Goal: Task Accomplishment & Management: Manage account settings

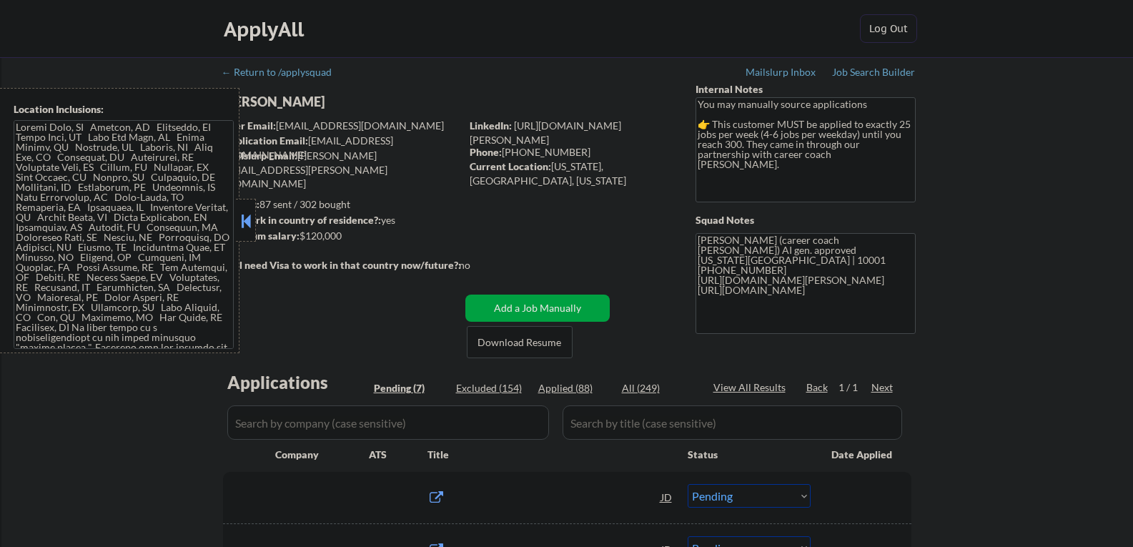
select select ""pending""
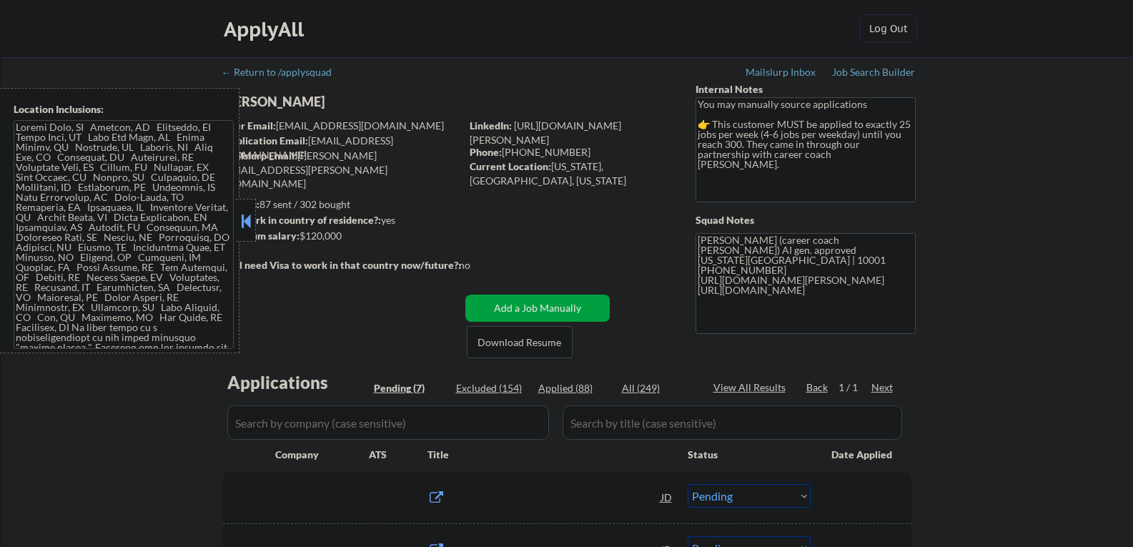
select select ""pending""
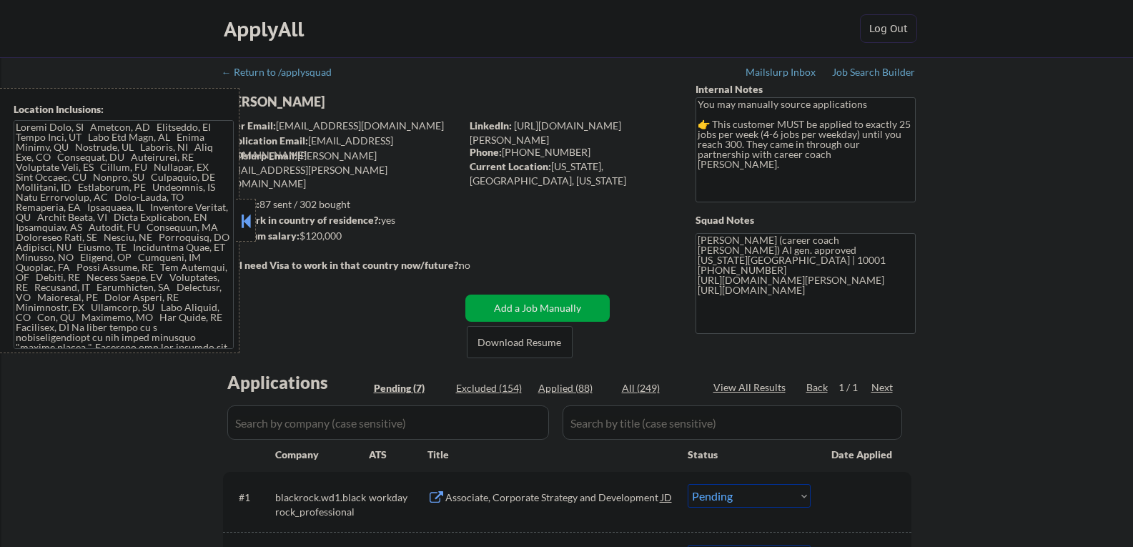
click at [243, 219] on button at bounding box center [246, 220] width 16 height 21
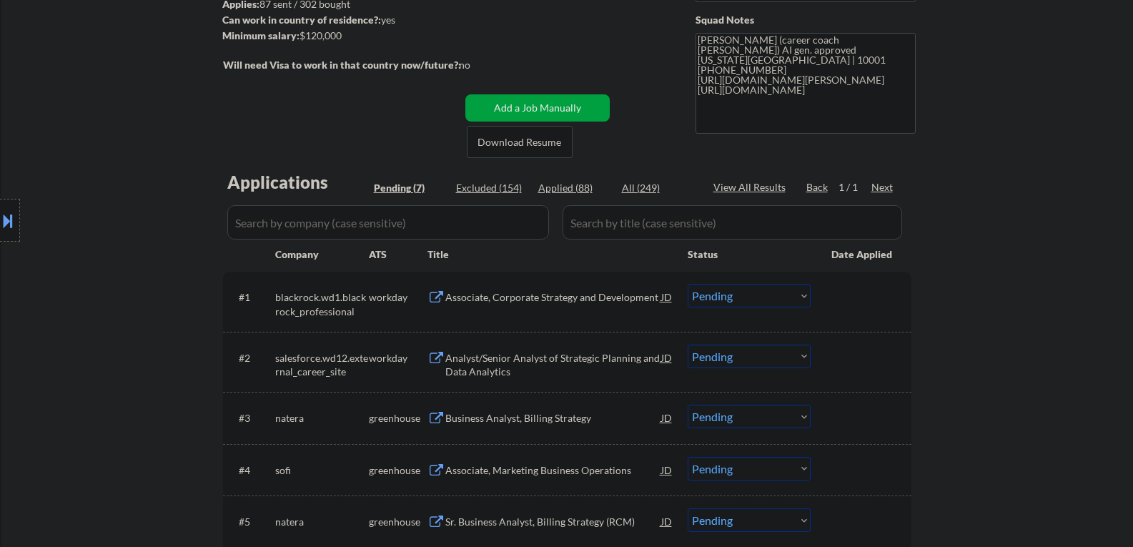
scroll to position [286, 0]
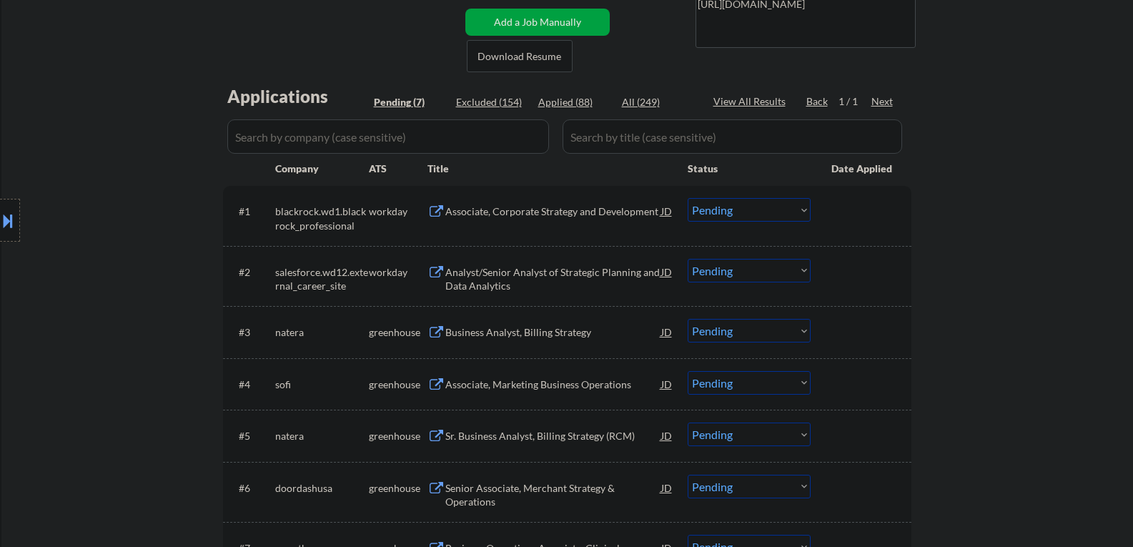
click at [517, 327] on div "Business Analyst, Billing Strategy" at bounding box center [553, 332] width 216 height 14
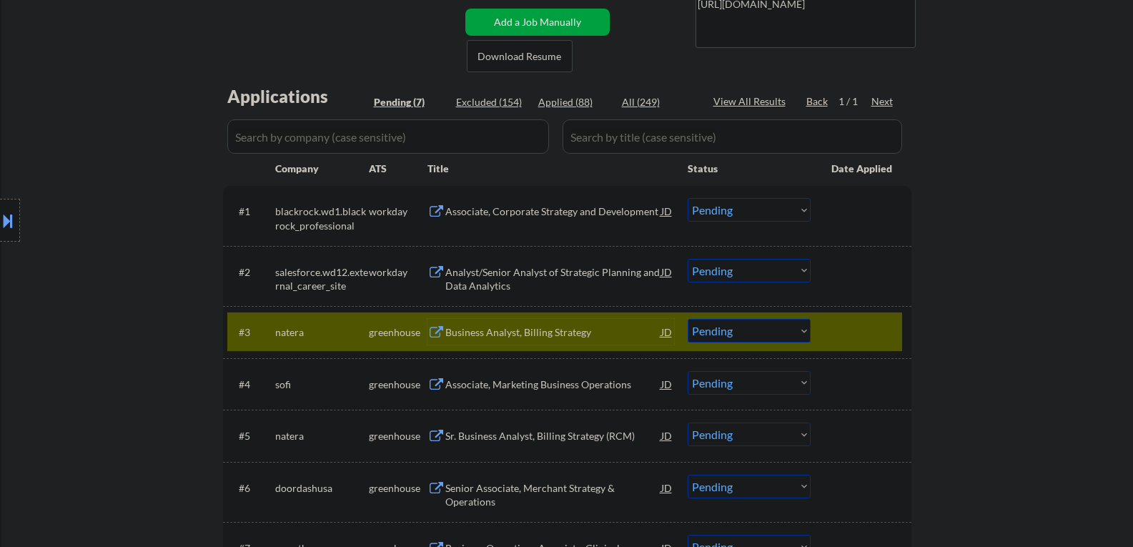
click at [768, 337] on select "Choose an option... Pending Applied Excluded (Questions) Excluded (Expired) Exc…" at bounding box center [748, 331] width 123 height 24
click at [687, 319] on select "Choose an option... Pending Applied Excluded (Questions) Excluded (Expired) Exc…" at bounding box center [748, 331] width 123 height 24
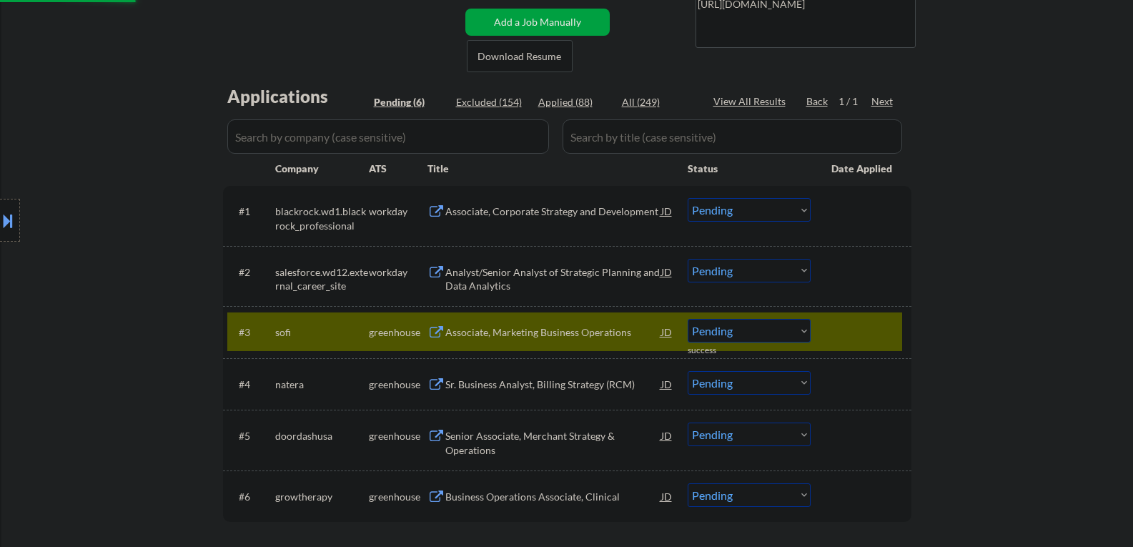
click at [508, 334] on div "Associate, Marketing Business Operations" at bounding box center [553, 332] width 216 height 14
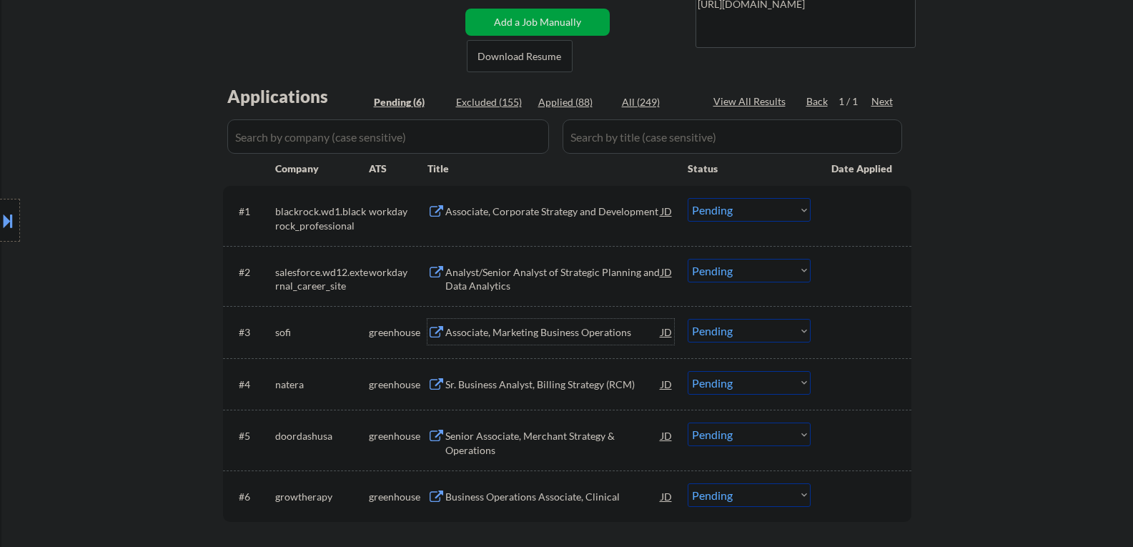
click at [725, 336] on select "Choose an option... Pending Applied Excluded (Questions) Excluded (Expired) Exc…" at bounding box center [748, 331] width 123 height 24
click at [687, 319] on select "Choose an option... Pending Applied Excluded (Questions) Excluded (Expired) Exc…" at bounding box center [748, 331] width 123 height 24
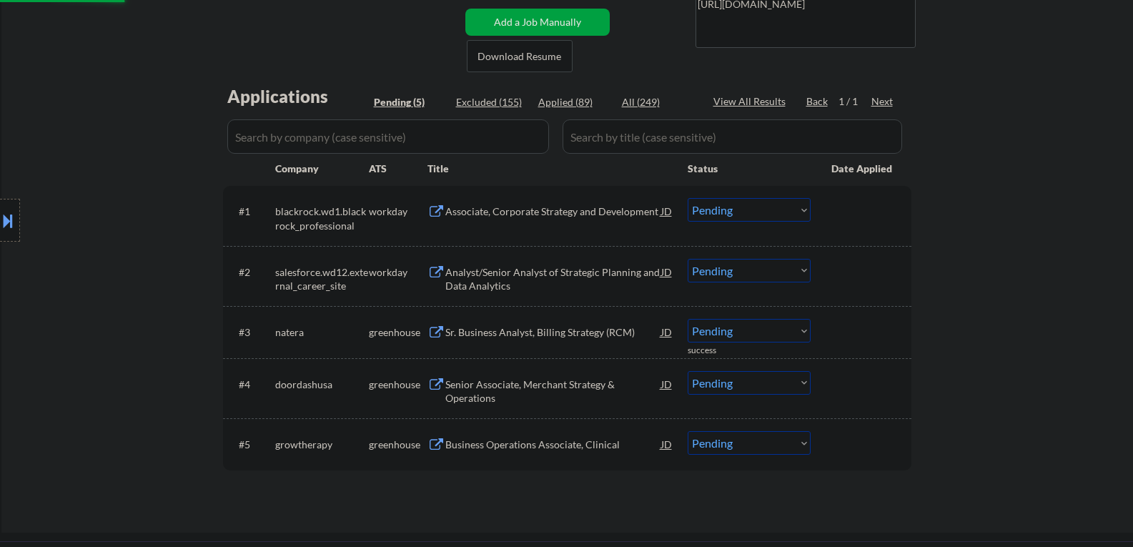
click at [542, 339] on div "Sr. Business Analyst, Billing Strategy (RCM)" at bounding box center [553, 332] width 216 height 14
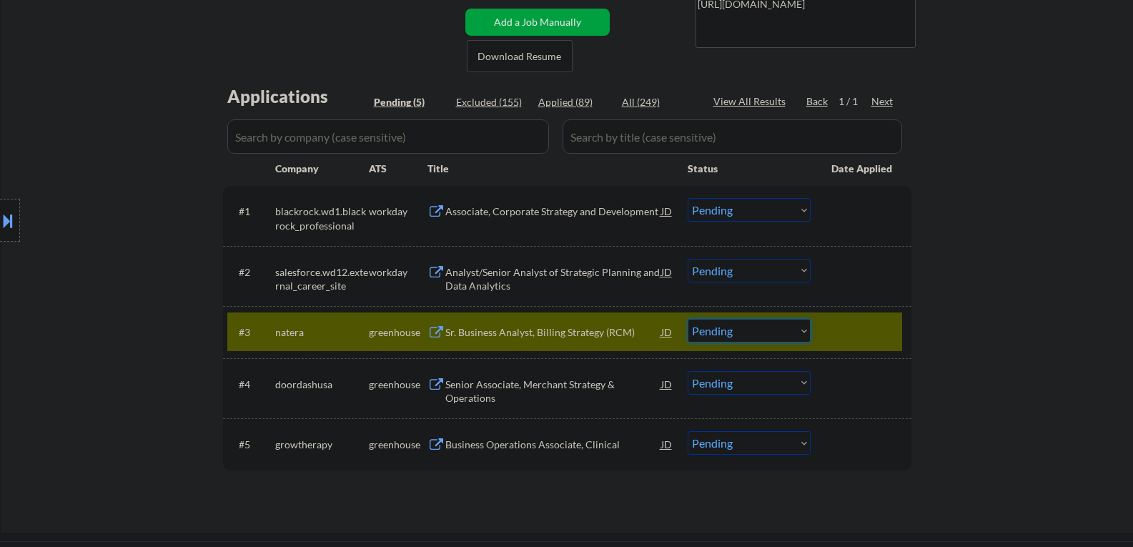
click at [722, 329] on select "Choose an option... Pending Applied Excluded (Questions) Excluded (Expired) Exc…" at bounding box center [748, 331] width 123 height 24
click at [687, 319] on select "Choose an option... Pending Applied Excluded (Questions) Excluded (Expired) Exc…" at bounding box center [748, 331] width 123 height 24
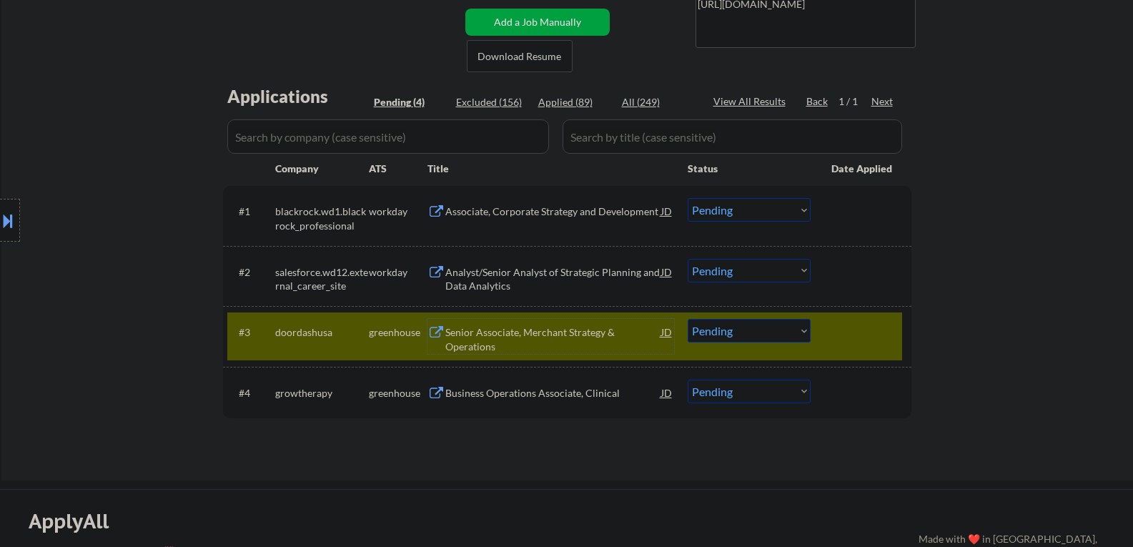
click at [508, 333] on div "Senior Associate, Merchant Strategy & Operations" at bounding box center [553, 339] width 216 height 28
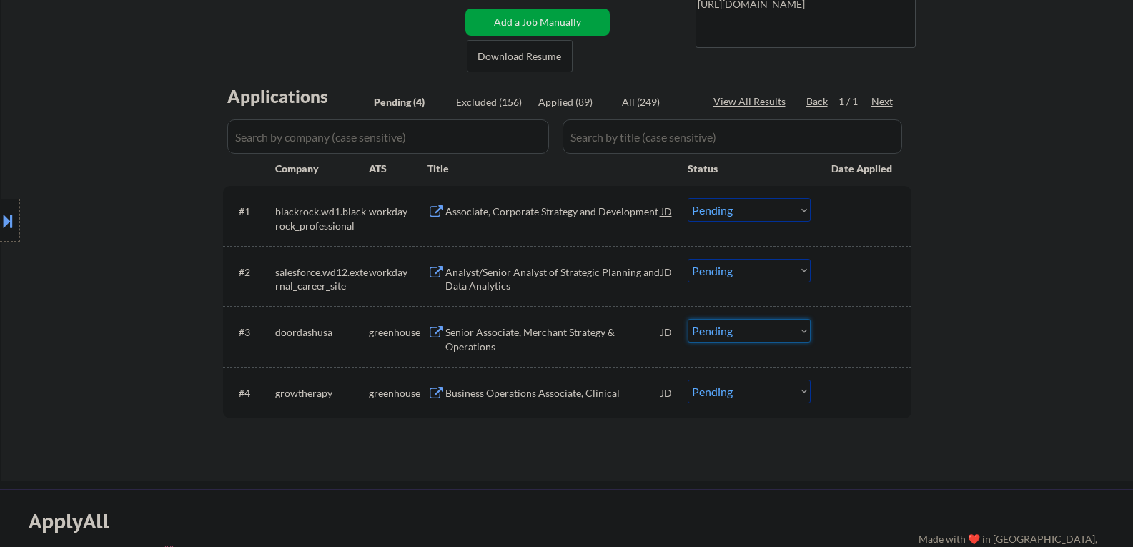
click at [761, 337] on select "Choose an option... Pending Applied Excluded (Questions) Excluded (Expired) Exc…" at bounding box center [748, 331] width 123 height 24
click at [687, 319] on select "Choose an option... Pending Applied Excluded (Questions) Excluded (Expired) Exc…" at bounding box center [748, 331] width 123 height 24
click at [476, 394] on div "← Return to /applysquad Mailslurp Inbox Job Search Builder Anisha Bhuiyan User …" at bounding box center [567, 119] width 713 height 697
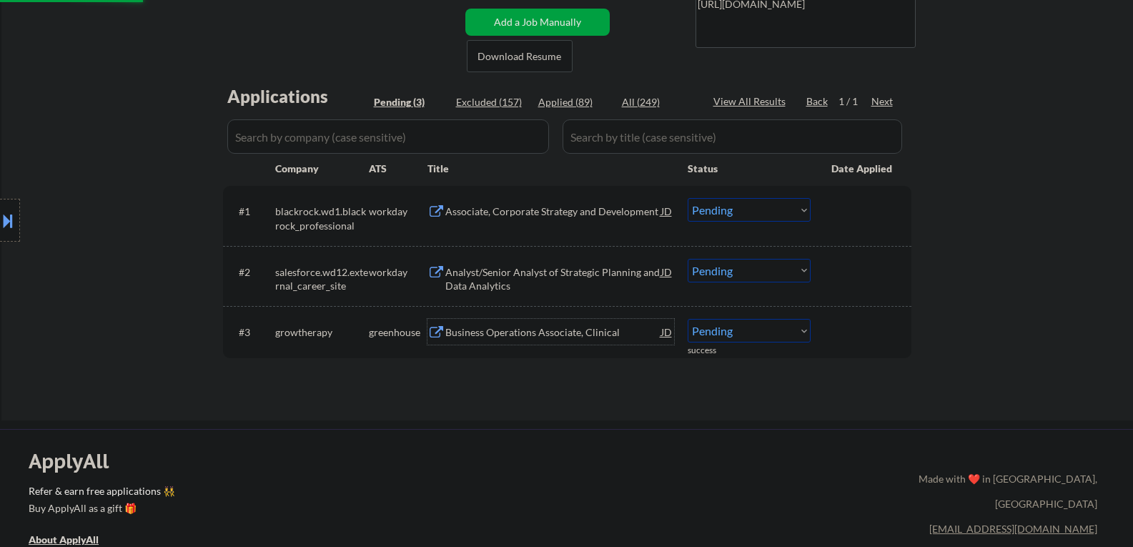
click at [498, 329] on div "Business Operations Associate, Clinical" at bounding box center [553, 332] width 216 height 14
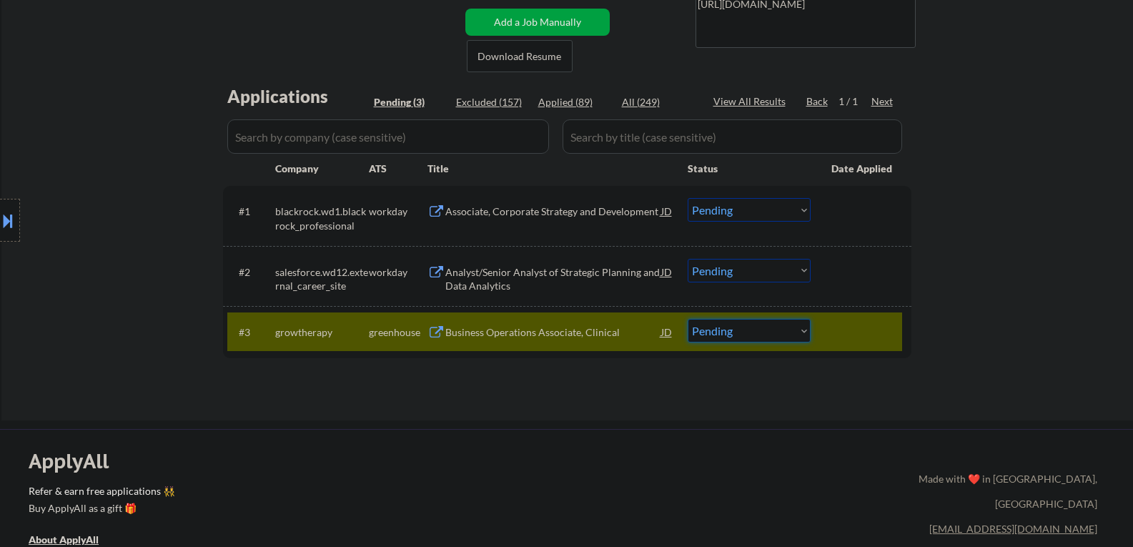
click at [760, 334] on select "Choose an option... Pending Applied Excluded (Questions) Excluded (Expired) Exc…" at bounding box center [748, 331] width 123 height 24
select select ""excluded""
click at [687, 319] on select "Choose an option... Pending Applied Excluded (Questions) Excluded (Expired) Exc…" at bounding box center [748, 331] width 123 height 24
click at [519, 211] on div "Associate, Corporate Strategy and Development" at bounding box center [553, 211] width 216 height 14
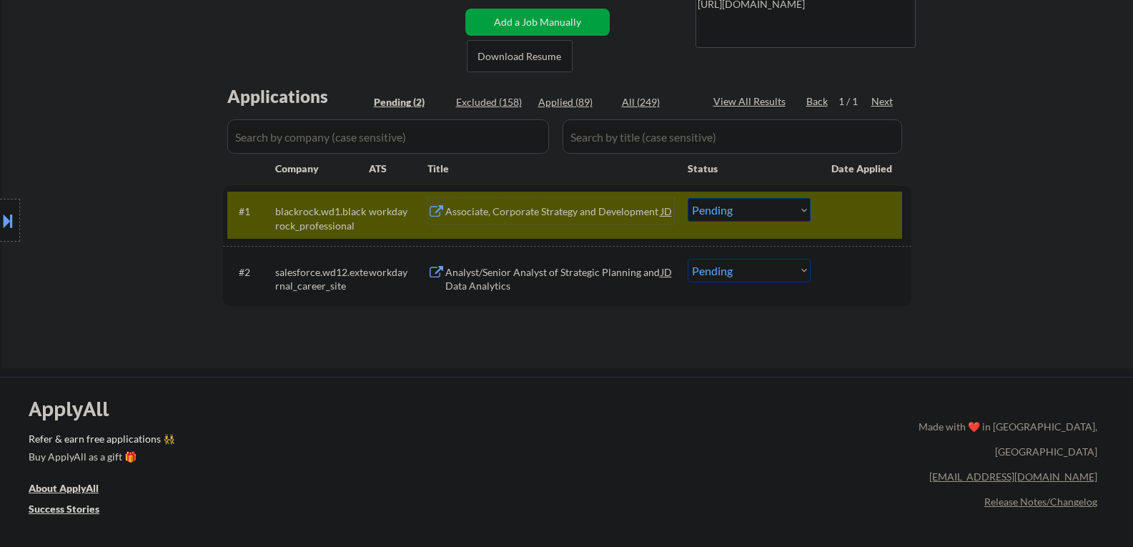
click at [772, 202] on select "Choose an option... Pending Applied Excluded (Questions) Excluded (Expired) Exc…" at bounding box center [748, 210] width 123 height 24
click at [687, 198] on select "Choose an option... Pending Applied Excluded (Questions) Excluded (Expired) Exc…" at bounding box center [748, 210] width 123 height 24
click at [499, 275] on div "Analyst/Senior Analyst of Strategic Planning and Data Analytics" at bounding box center [553, 279] width 216 height 28
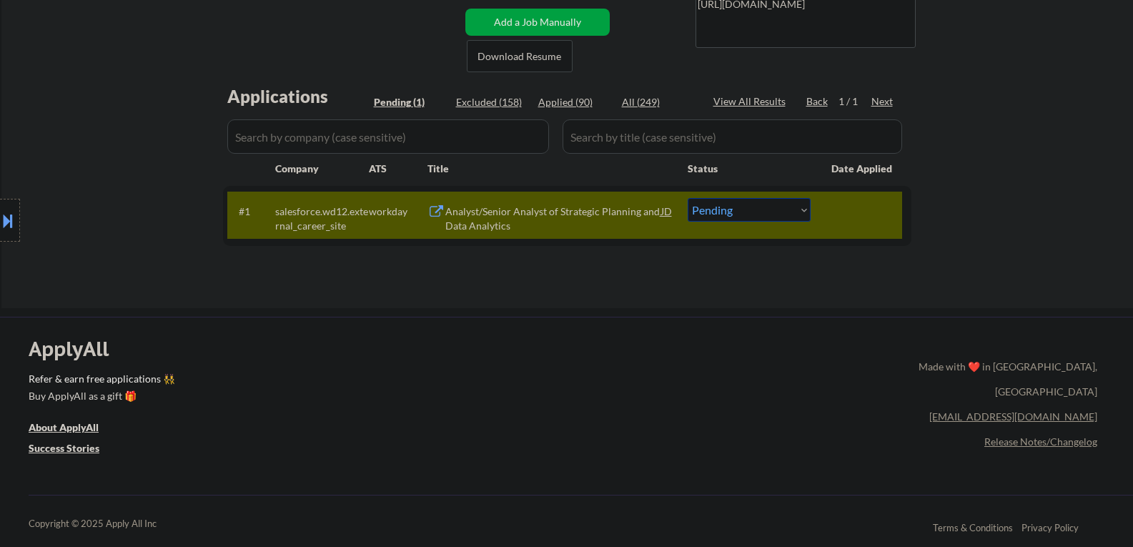
click at [725, 212] on select "Choose an option... Pending Applied Excluded (Questions) Excluded (Expired) Exc…" at bounding box center [748, 210] width 123 height 24
select select ""applied""
click at [687, 198] on select "Choose an option... Pending Applied Excluded (Questions) Excluded (Expired) Exc…" at bounding box center [748, 210] width 123 height 24
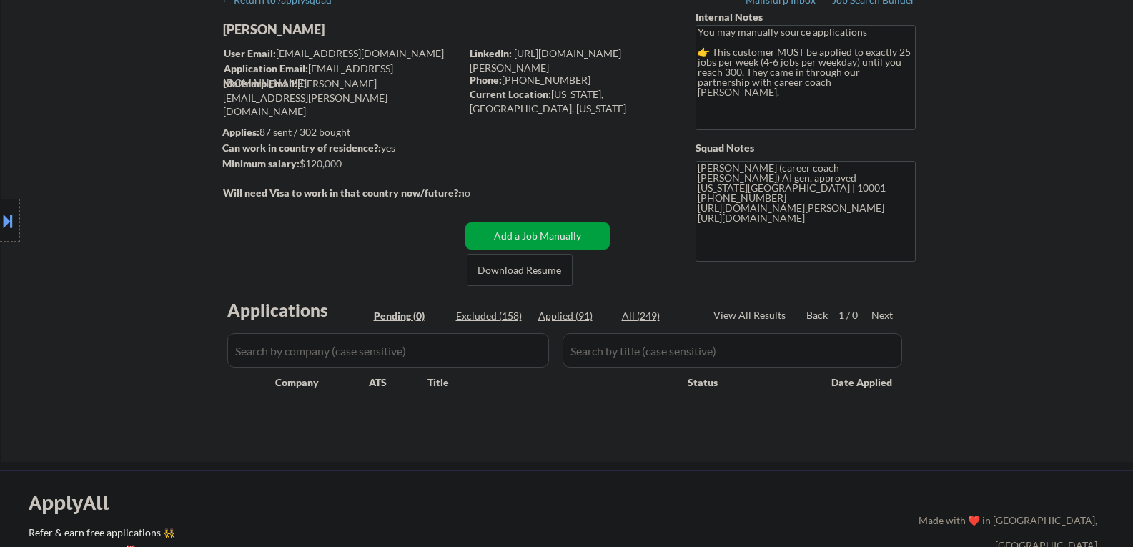
scroll to position [71, 0]
click at [574, 320] on div "Applied (91)" at bounding box center [573, 316] width 71 height 14
select select ""applied""
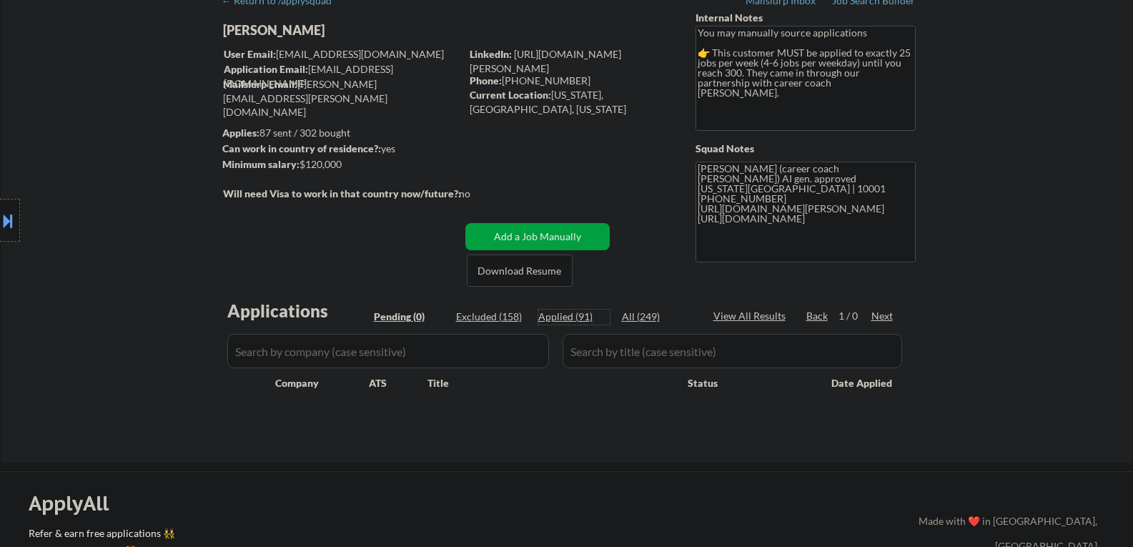
select select ""applied""
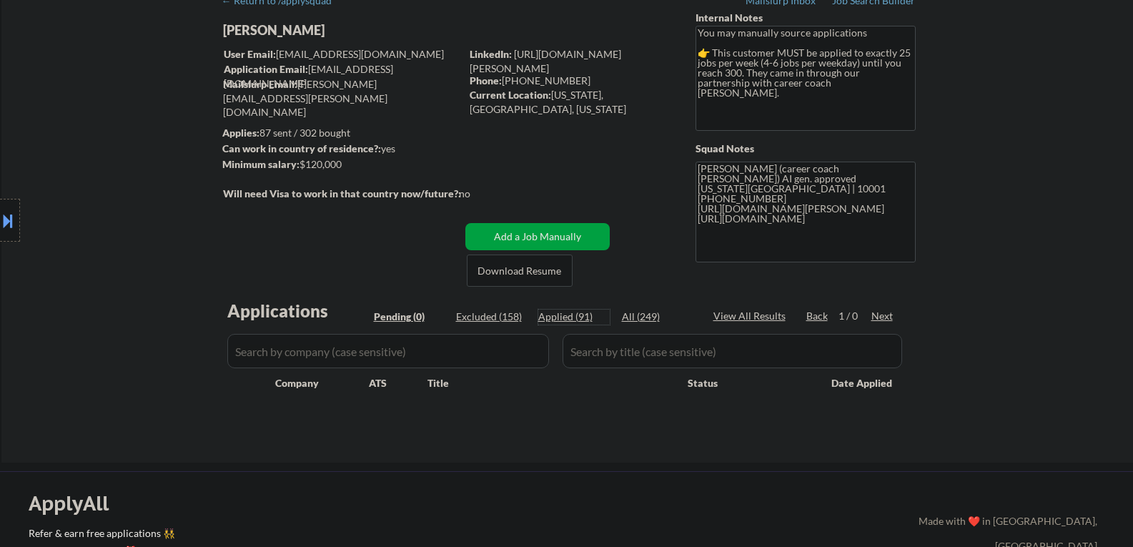
select select ""applied""
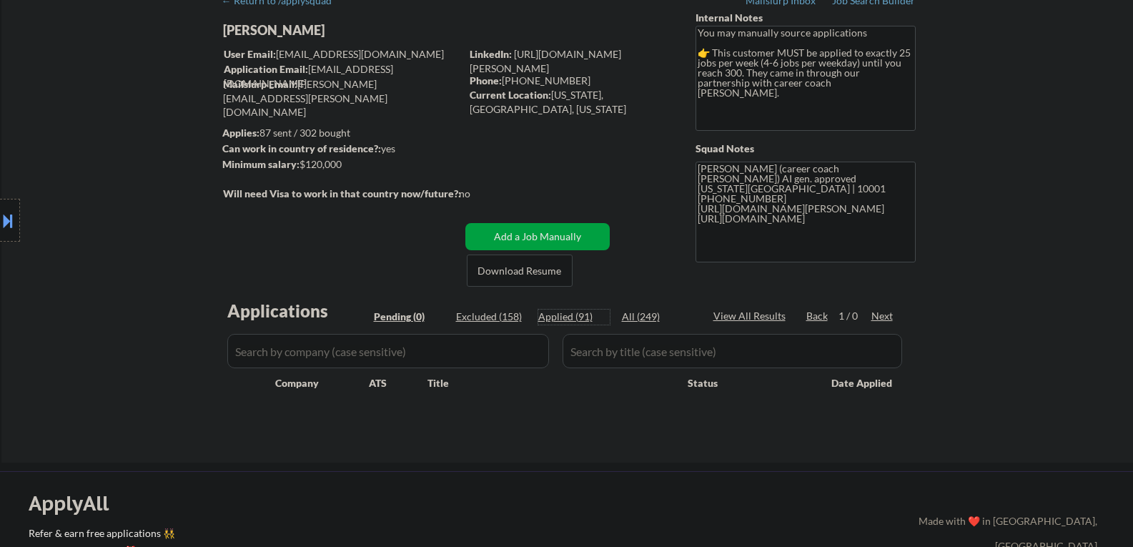
select select ""applied""
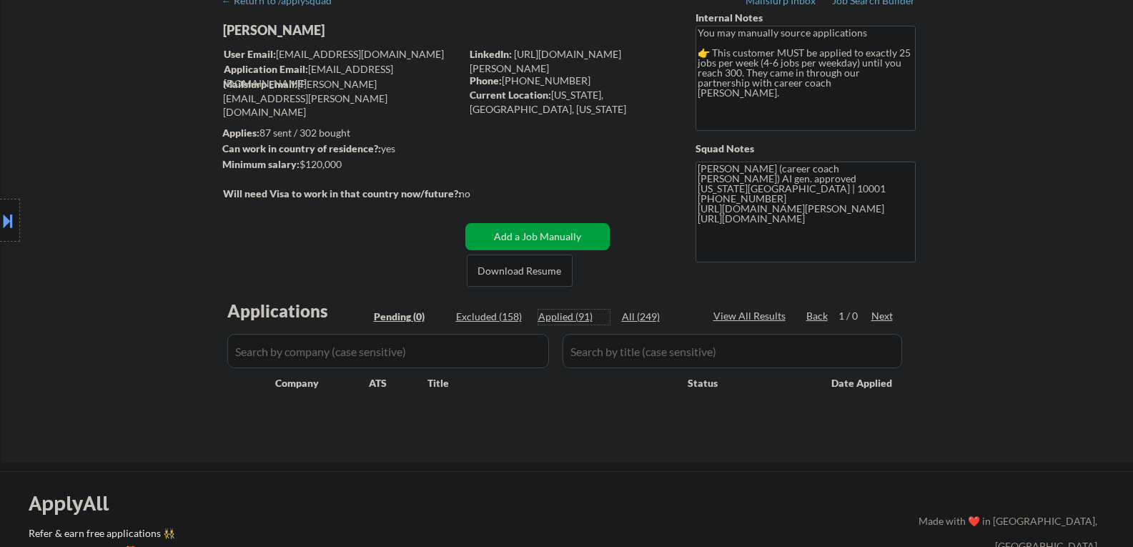
select select ""applied""
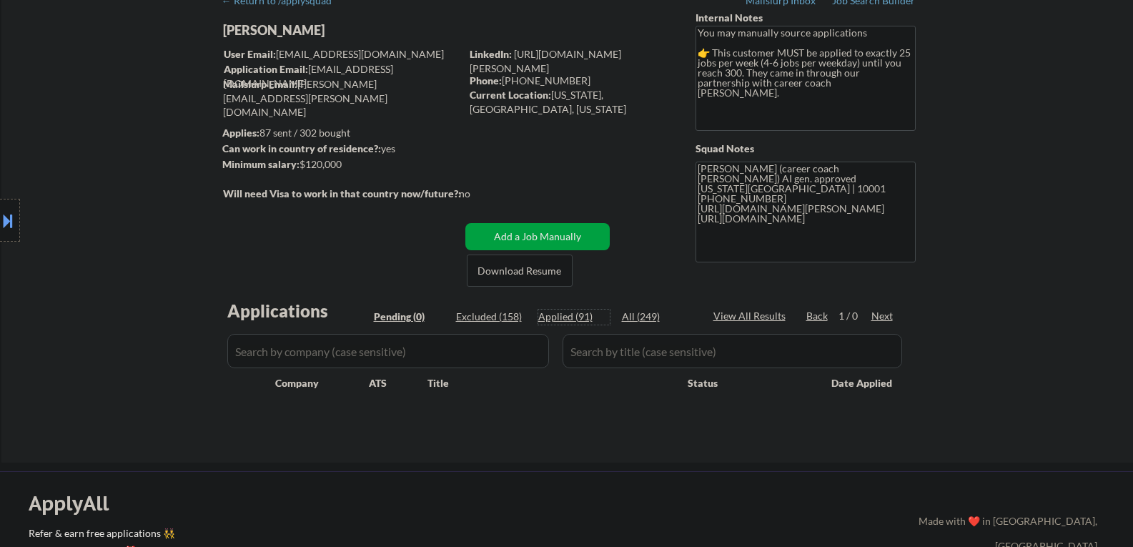
select select ""applied""
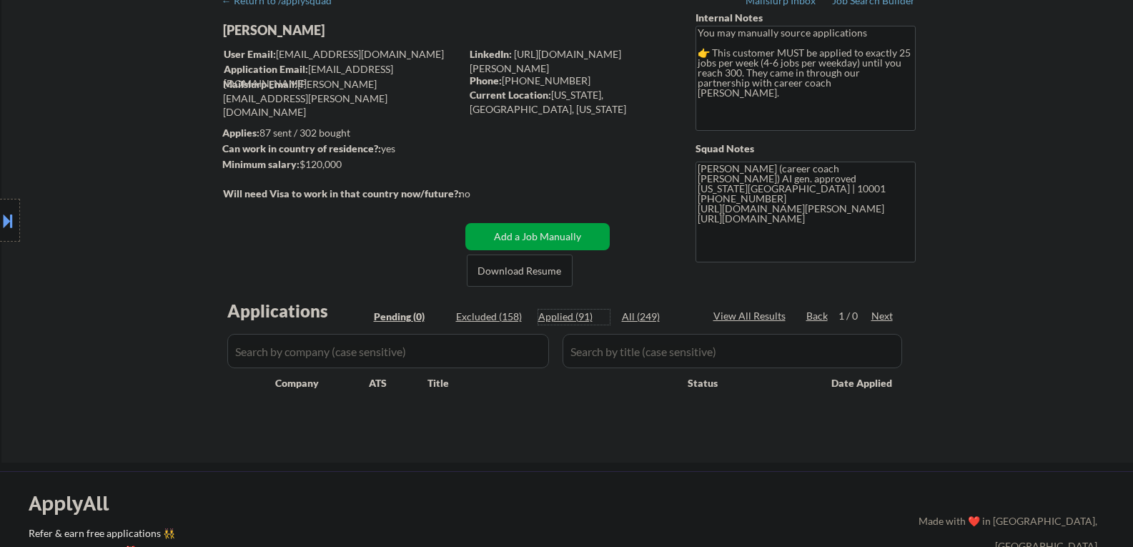
select select ""applied""
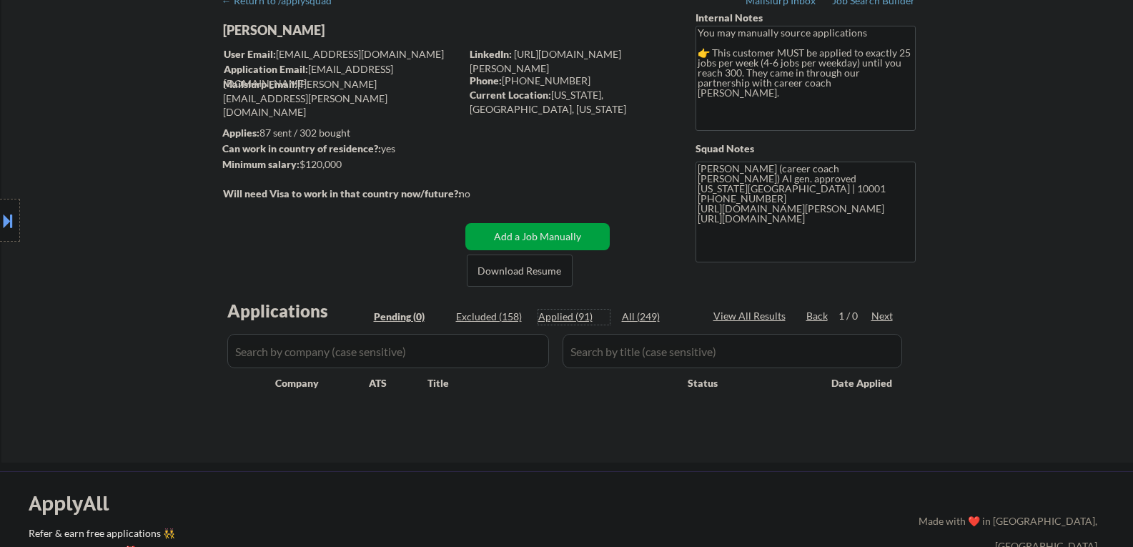
select select ""applied""
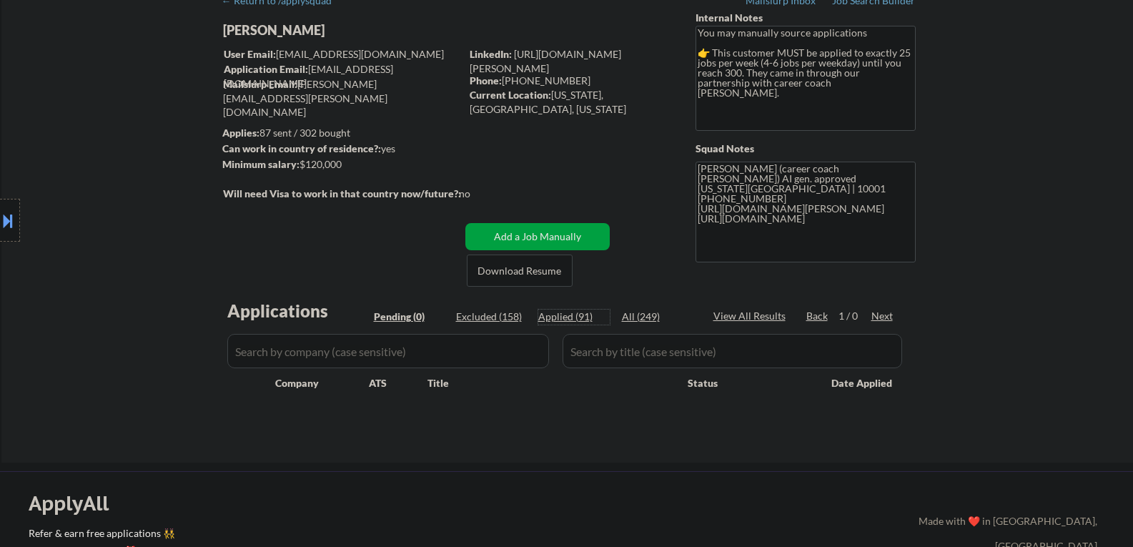
select select ""applied""
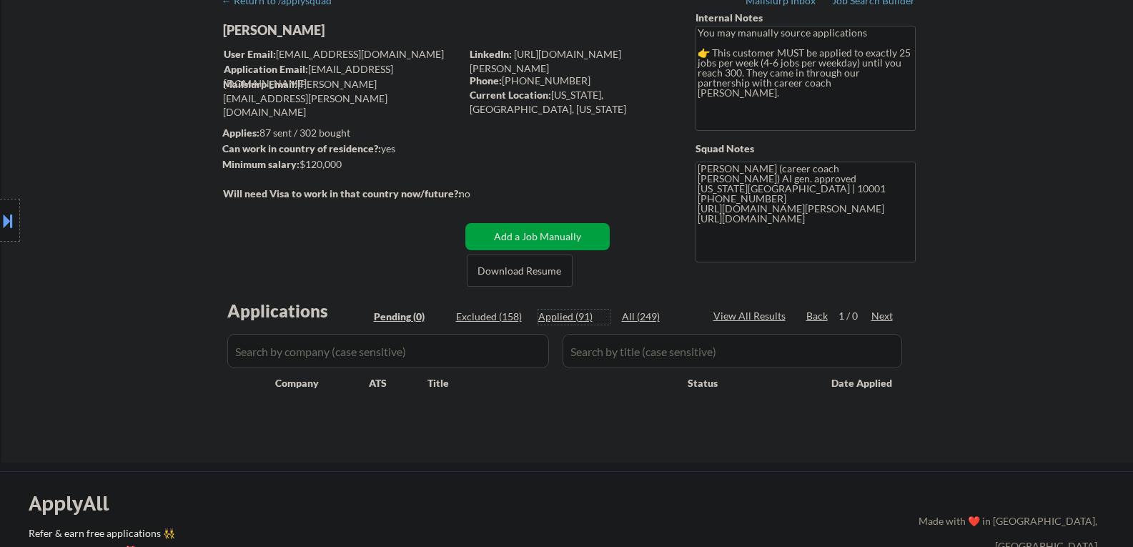
select select ""applied""
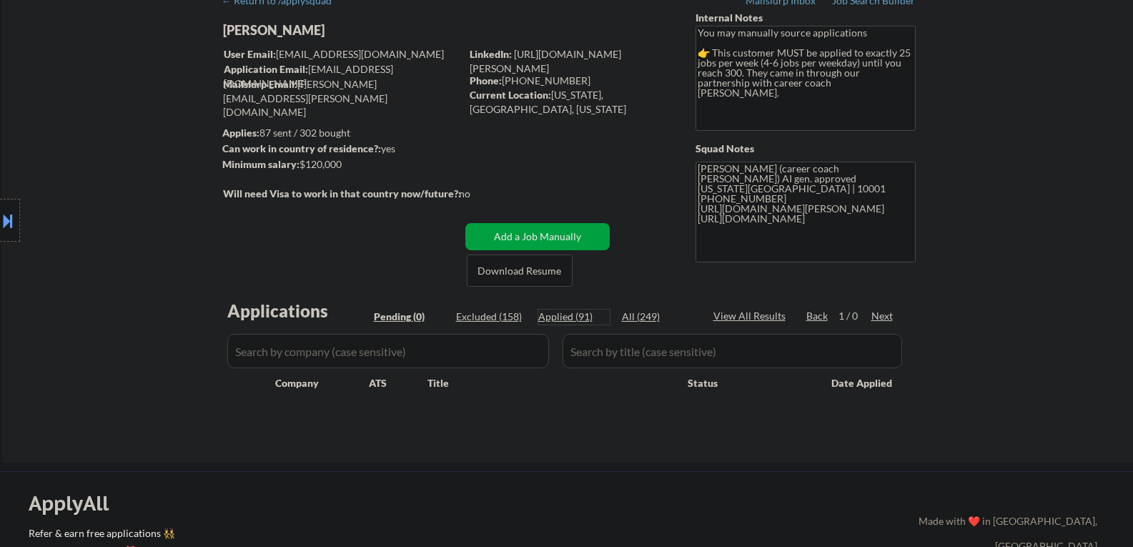
select select ""applied""
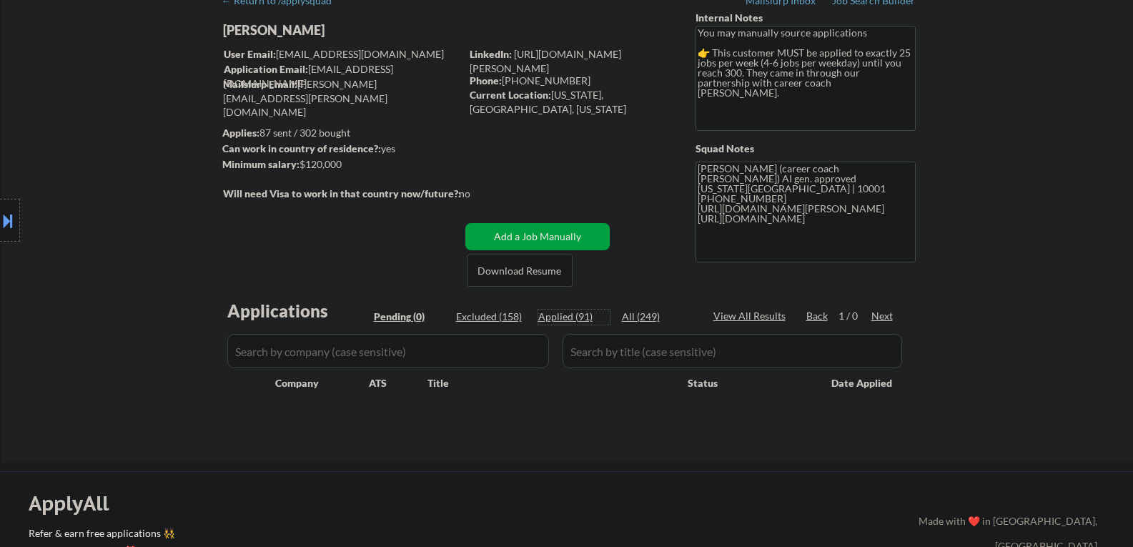
select select ""applied""
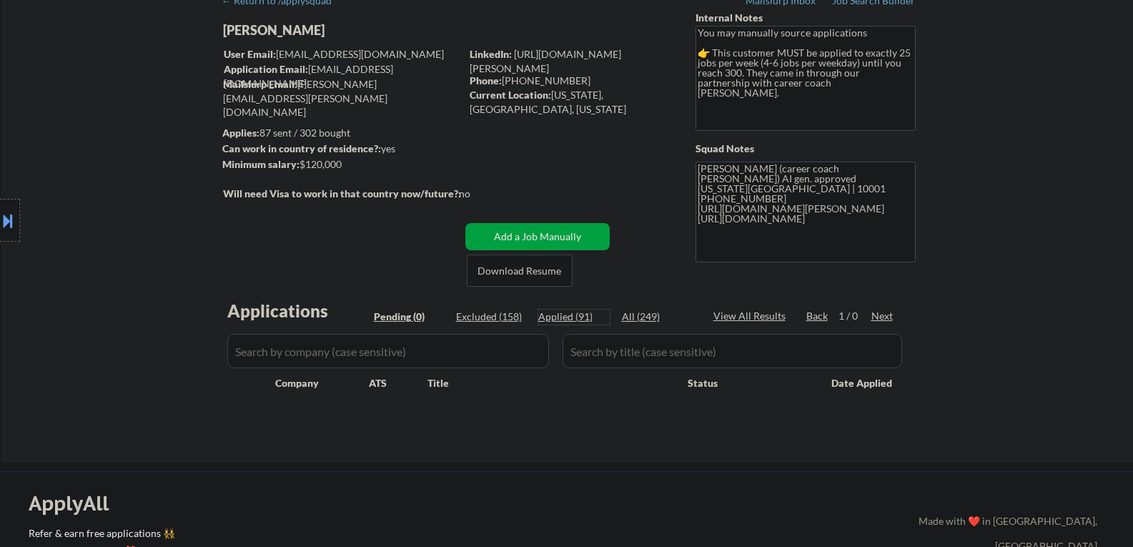
select select ""applied""
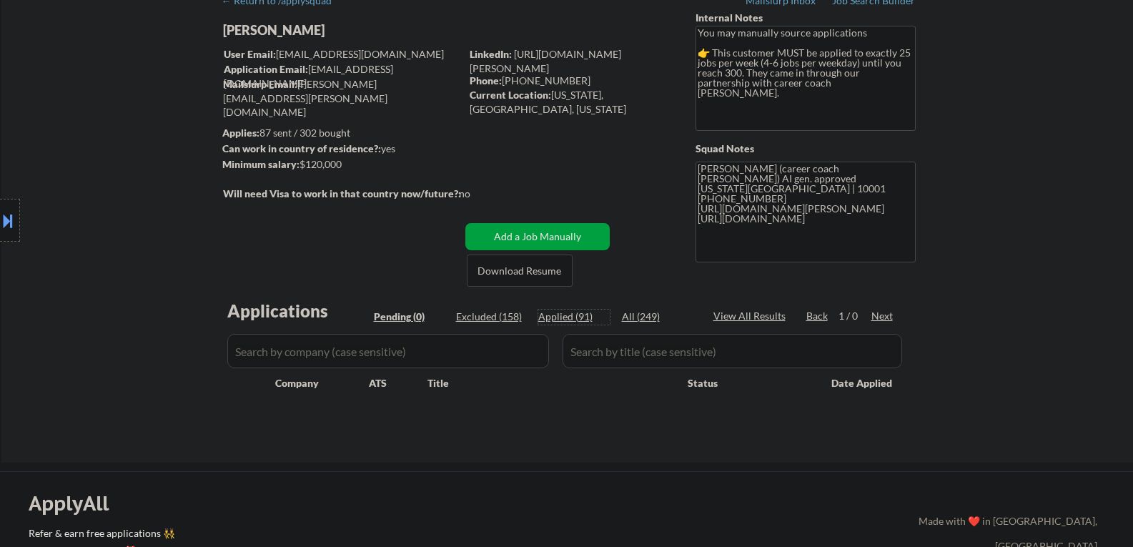
select select ""applied""
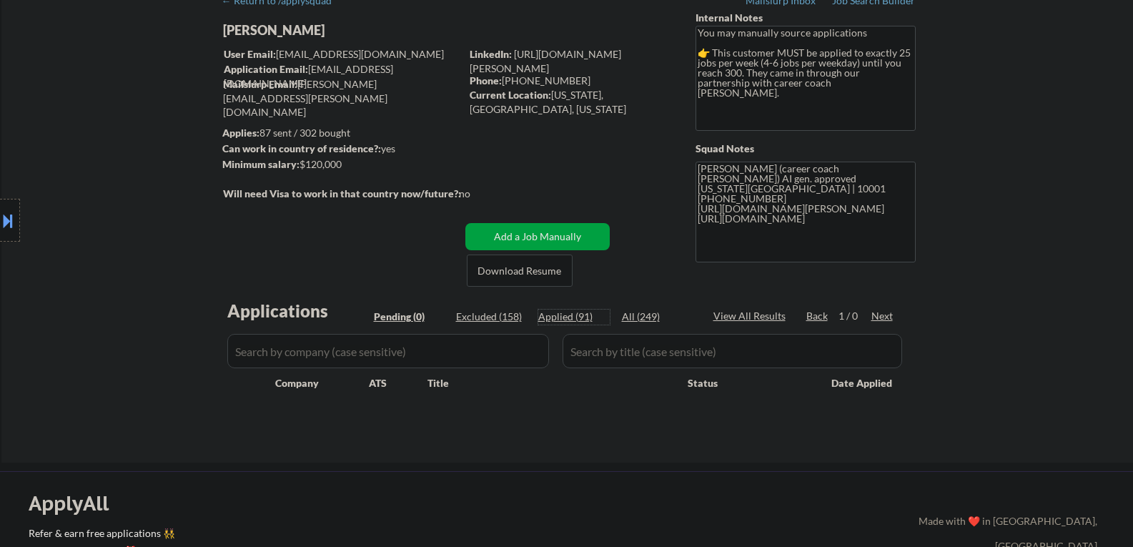
select select ""applied""
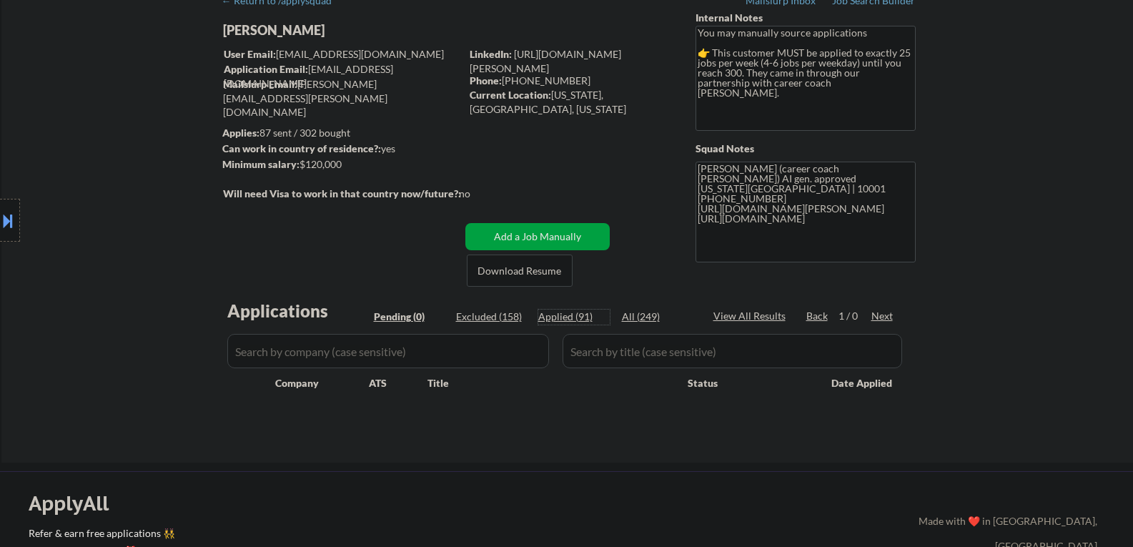
select select ""applied""
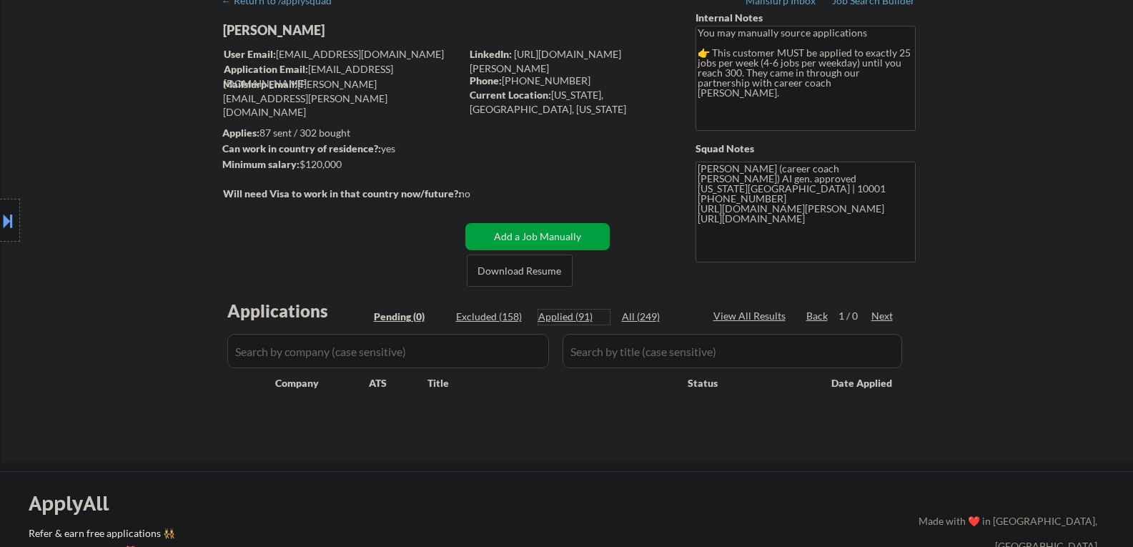
select select ""applied""
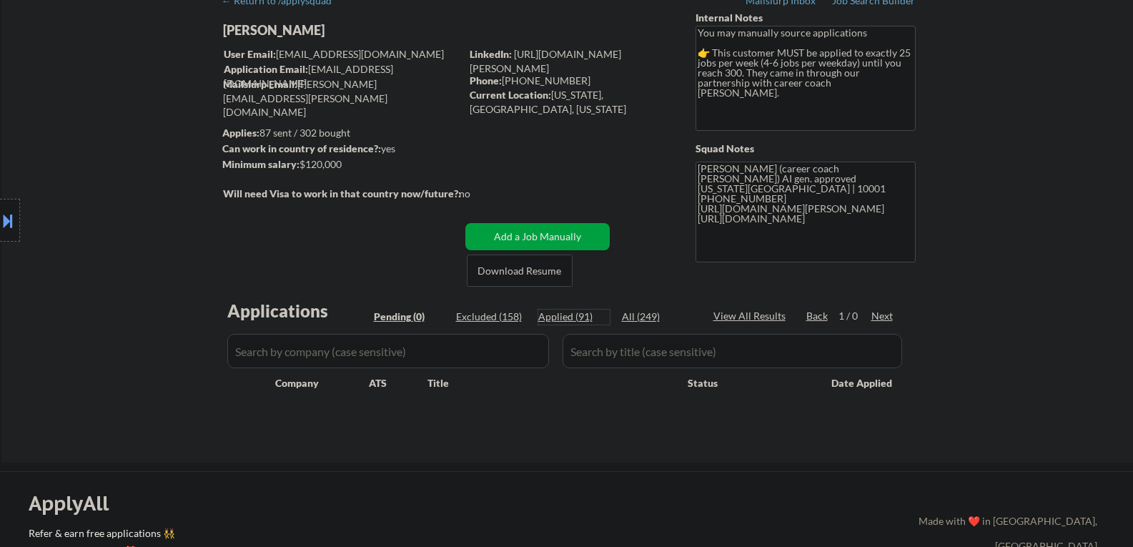
select select ""applied""
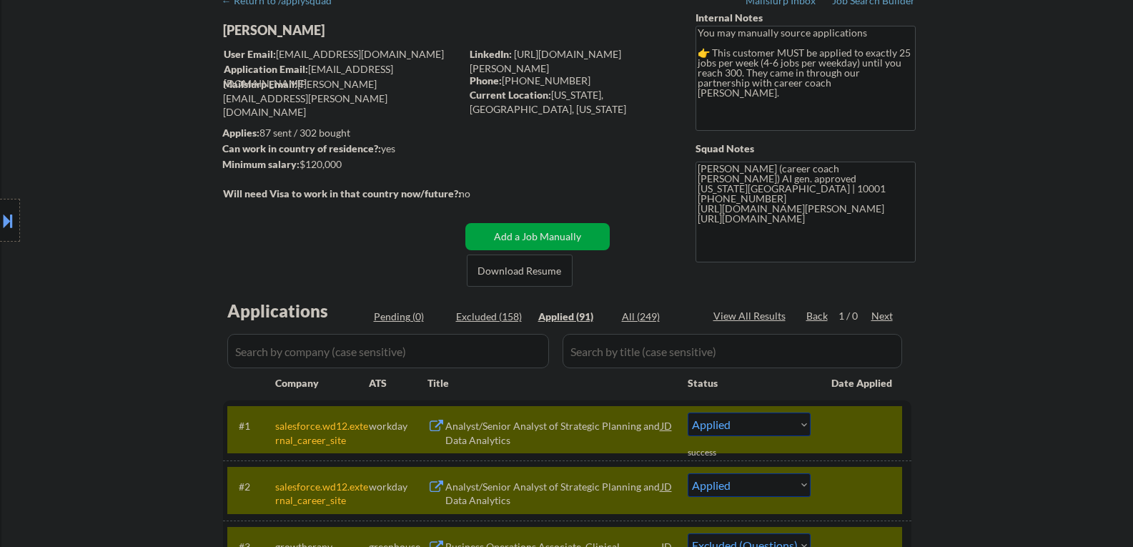
select select ""applied""
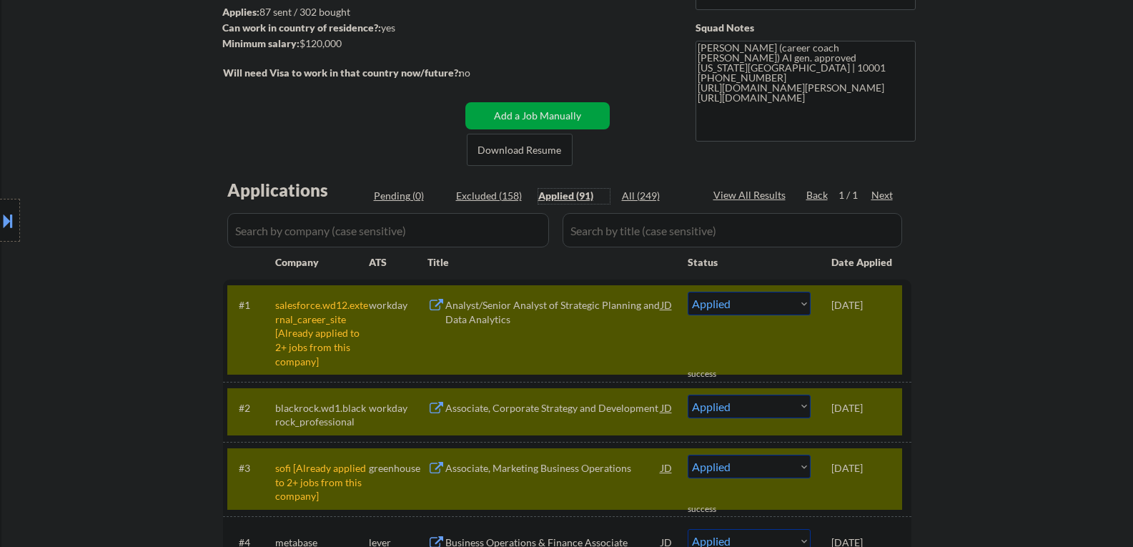
scroll to position [214, 0]
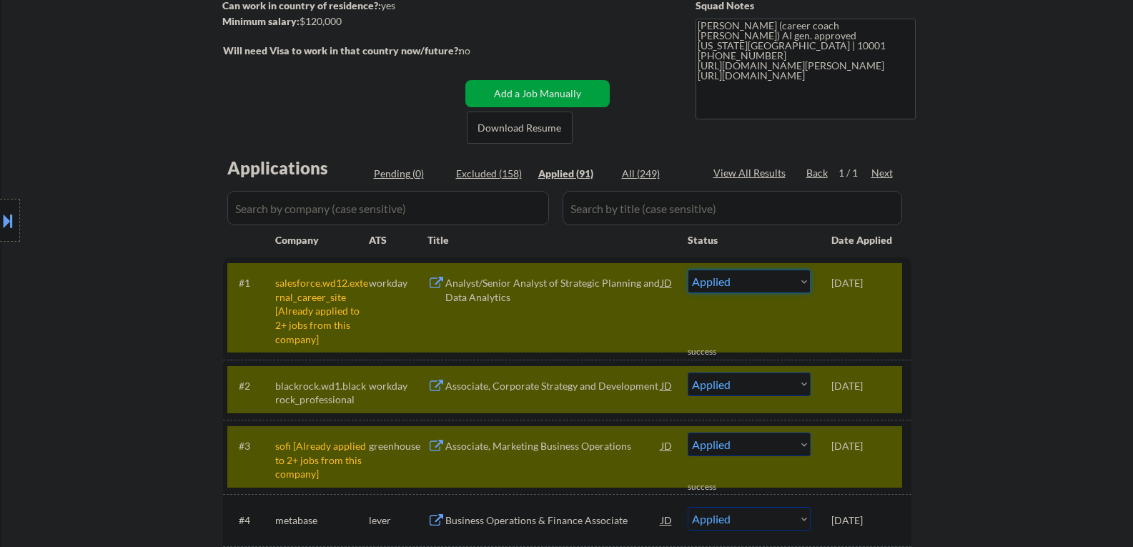
click at [750, 284] on select "Choose an option... Pending Applied Excluded (Questions) Excluded (Expired) Exc…" at bounding box center [748, 281] width 123 height 24
select select ""excluded""
click at [687, 269] on select "Choose an option... Pending Applied Excluded (Questions) Excluded (Expired) Exc…" at bounding box center [748, 281] width 123 height 24
click at [492, 174] on div "Excluded (158)" at bounding box center [491, 173] width 71 height 14
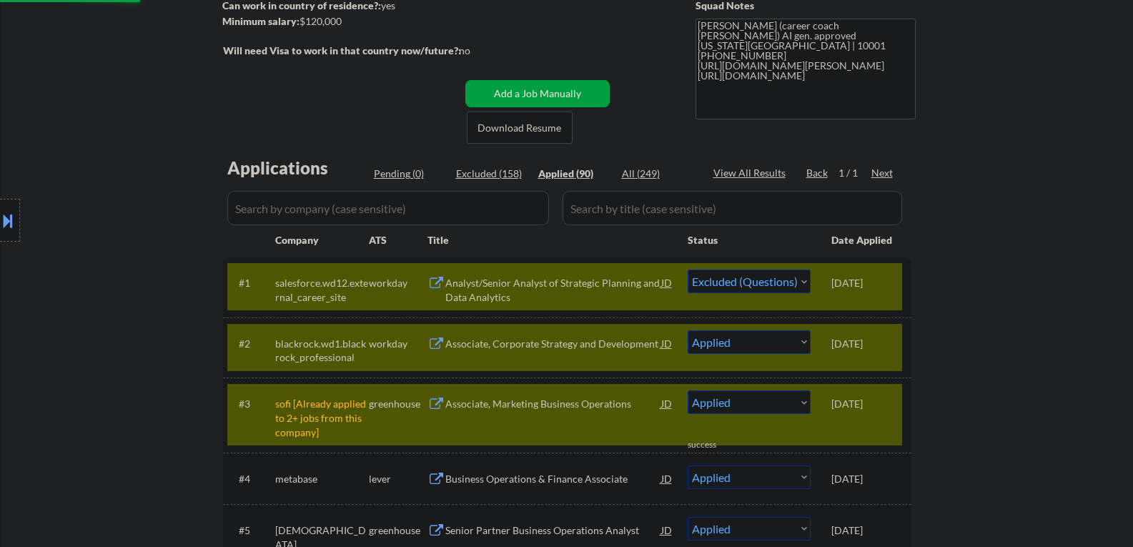
select select ""excluded__other_""
select select ""excluded""
select select ""excluded__other_""
select select ""excluded""
select select ""excluded__salary_""
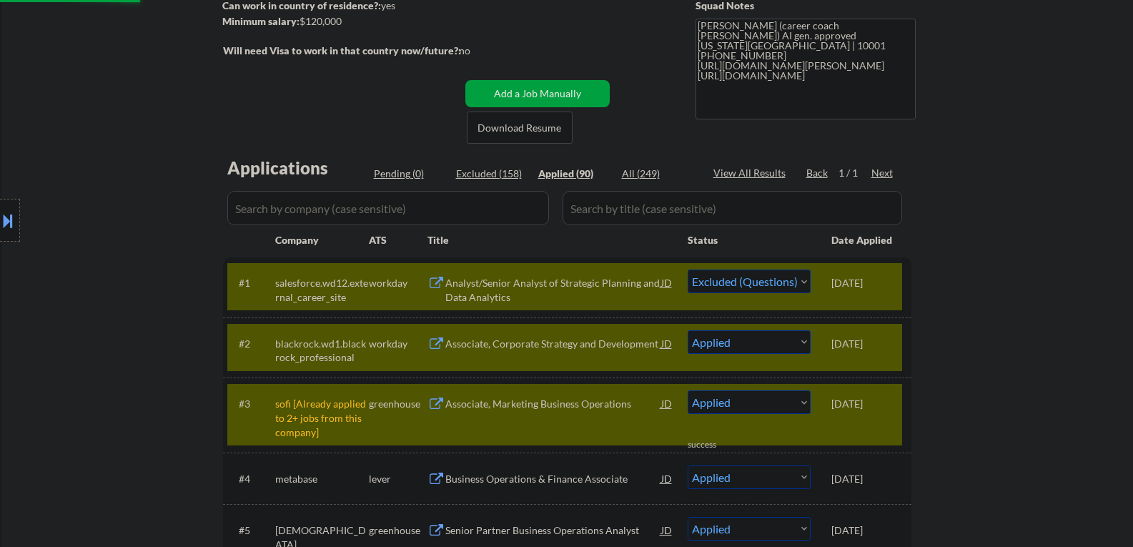
select select ""excluded__expired_""
select select ""excluded__salary_""
select select ""excluded__other_""
select select ""excluded""
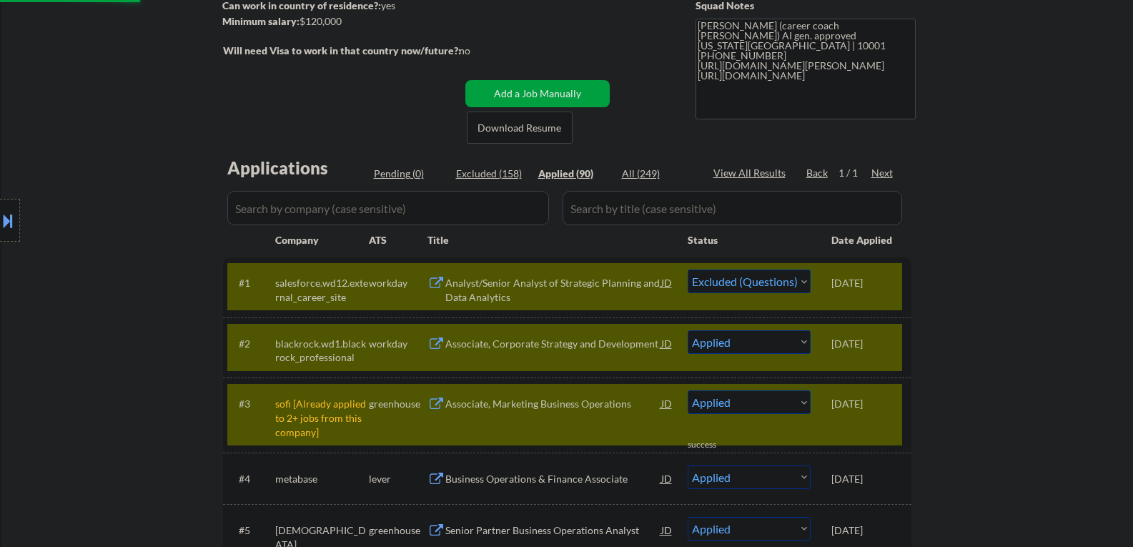
select select ""excluded__expired_""
select select ""excluded__salary_""
select select ""excluded__expired_""
select select ""excluded__bad_match_""
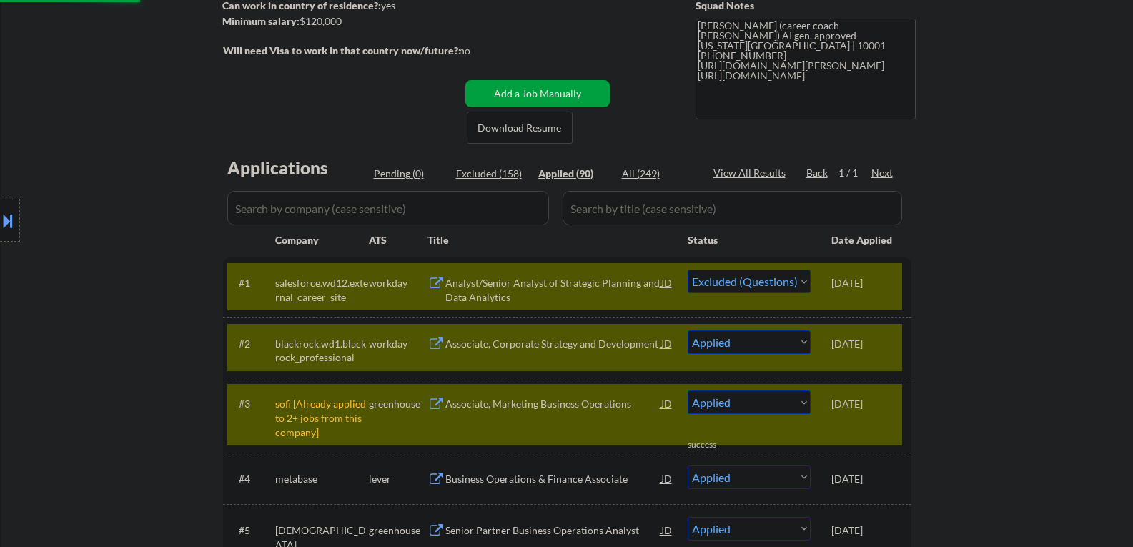
select select ""excluded__salary_""
select select ""excluded""
select select ""excluded__other_""
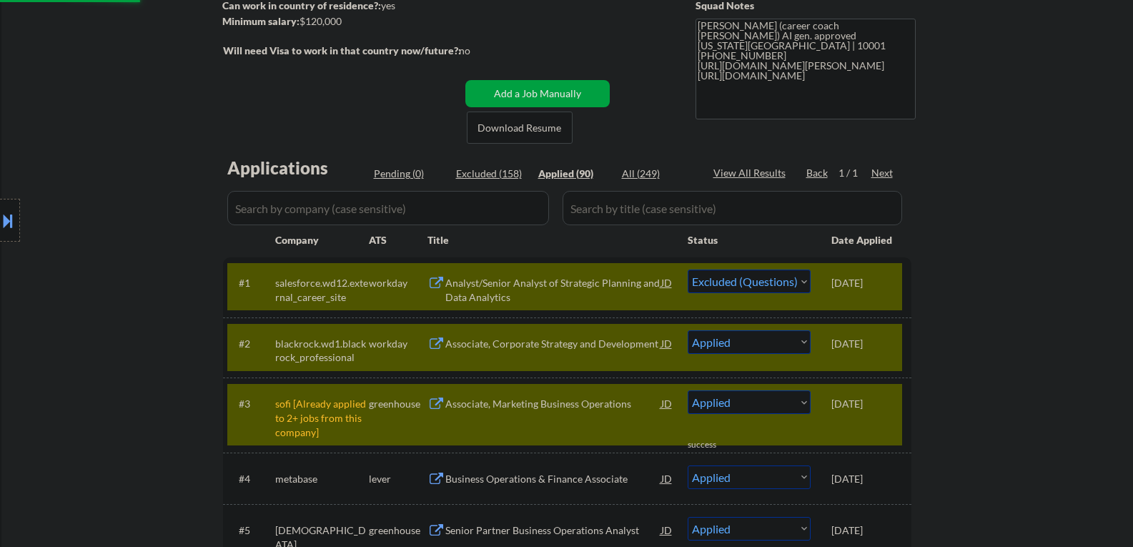
select select ""excluded__salary_""
select select ""excluded__other_""
select select ""excluded__salary_""
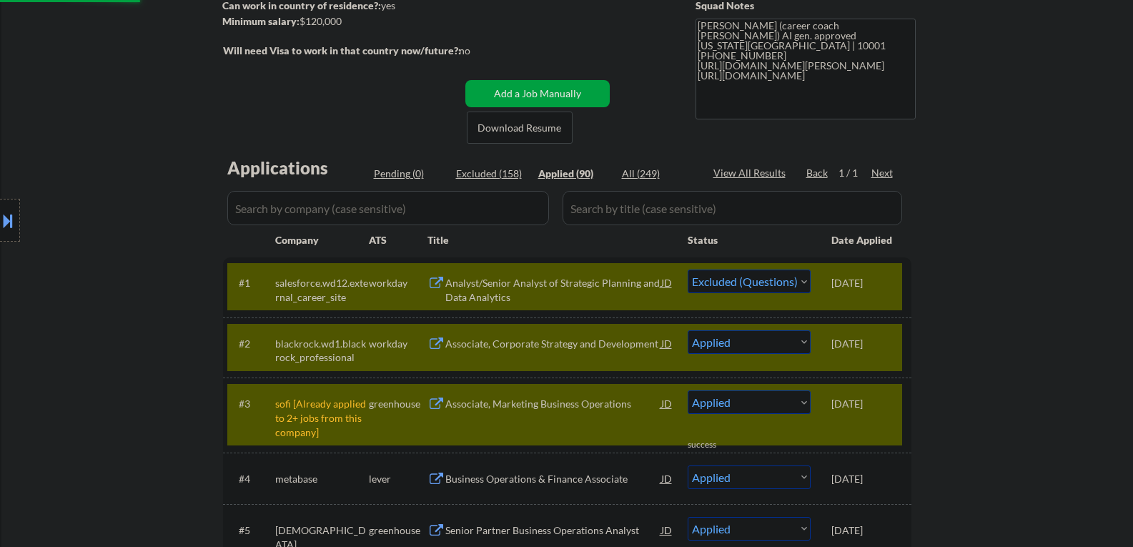
select select ""excluded__other_""
select select ""excluded""
select select ""excluded__salary_""
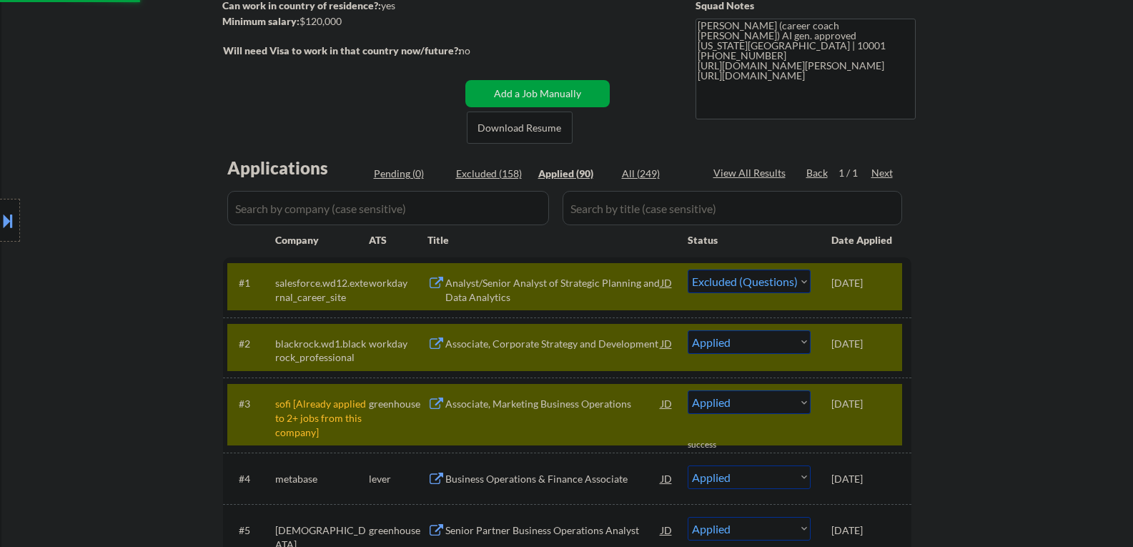
select select ""excluded__salary_""
select select ""excluded__other_""
select select ""excluded__salary_""
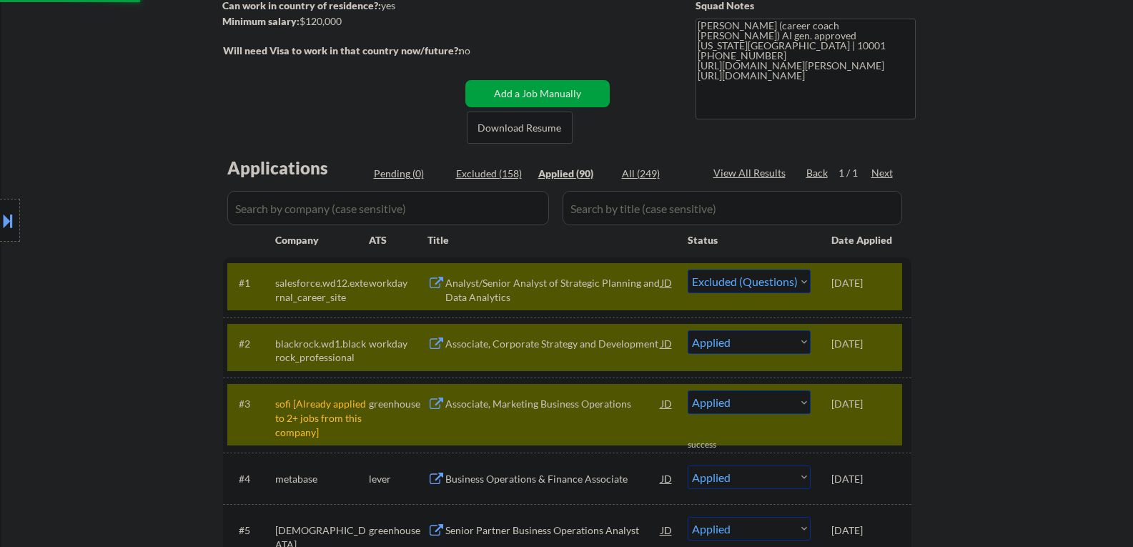
select select ""excluded__location_""
select select ""excluded__other_""
select select ""excluded__salary_""
select select ""excluded__other_""
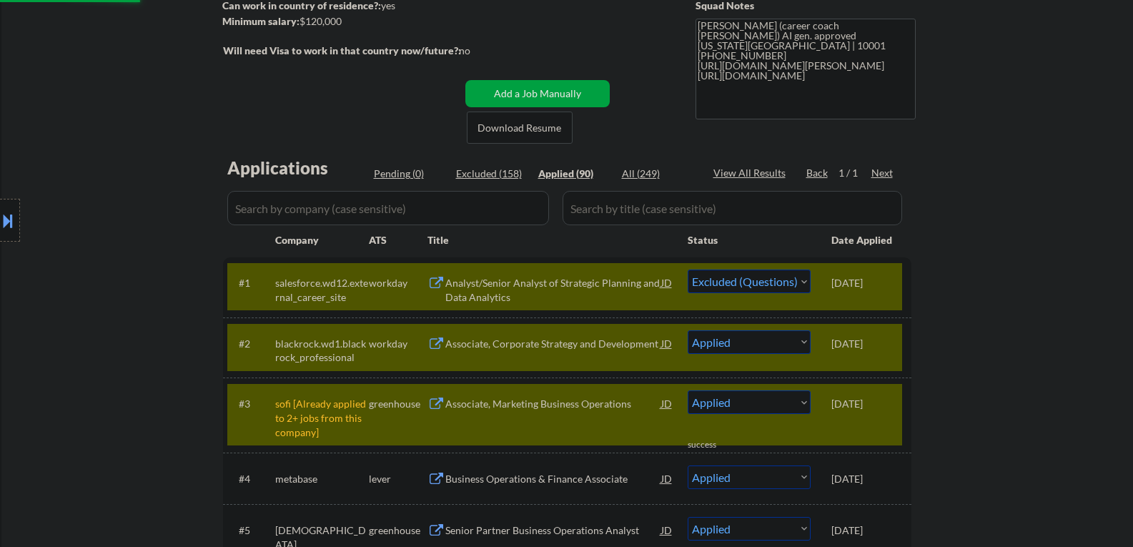
select select ""excluded__expired_""
select select ""excluded__other_""
select select ""excluded__location_""
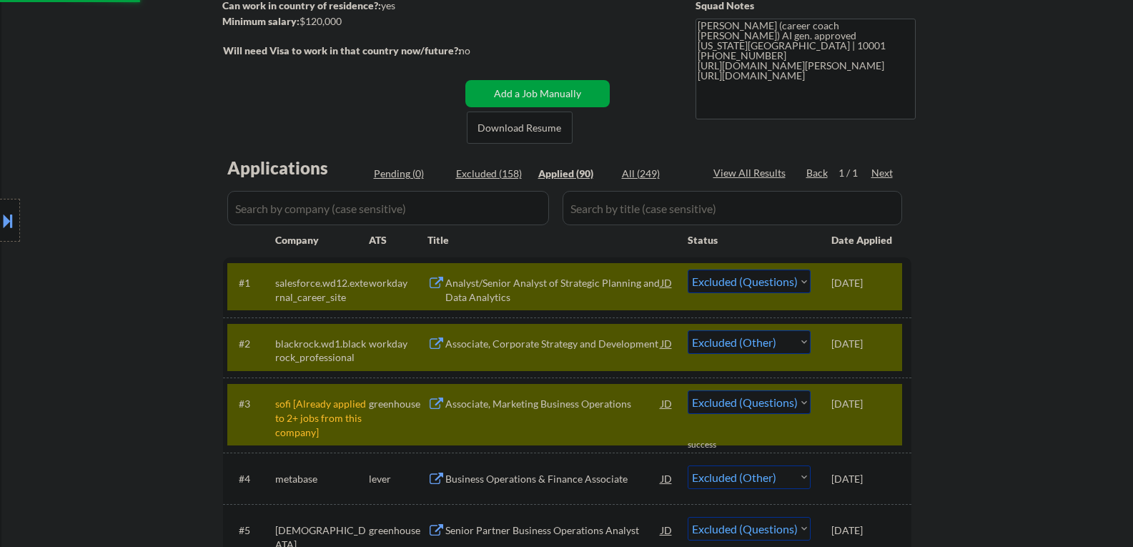
select select ""excluded__salary_""
select select ""excluded""
select select ""excluded__other_""
select select ""excluded""
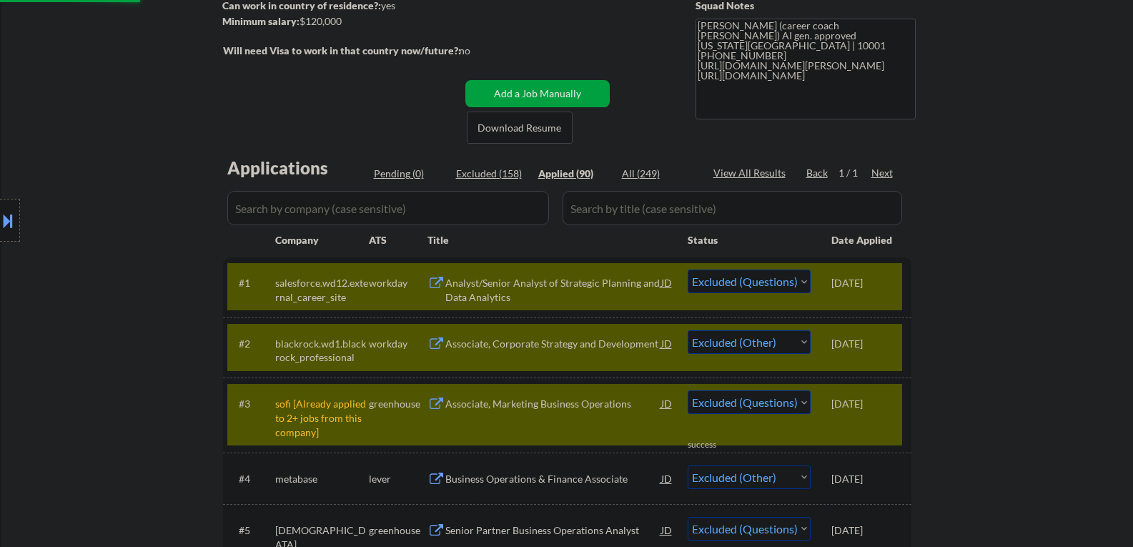
select select ""excluded__salary_""
select select ""excluded__bad_match_""
select select ""excluded__expired_""
select select ""excluded__salary_""
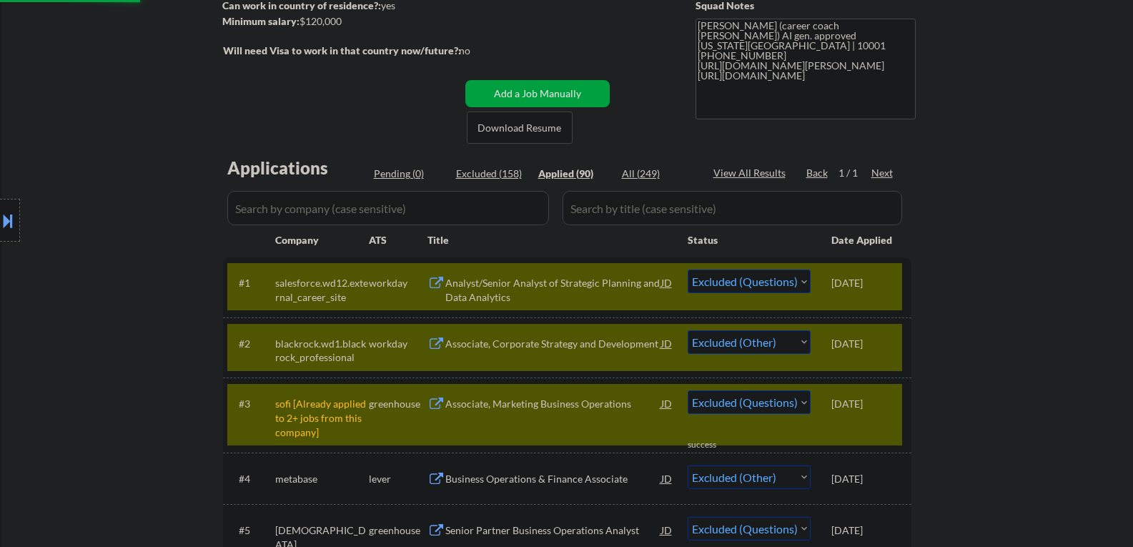
select select ""excluded__salary_""
select select ""excluded__expired_""
select select ""excluded__salary_""
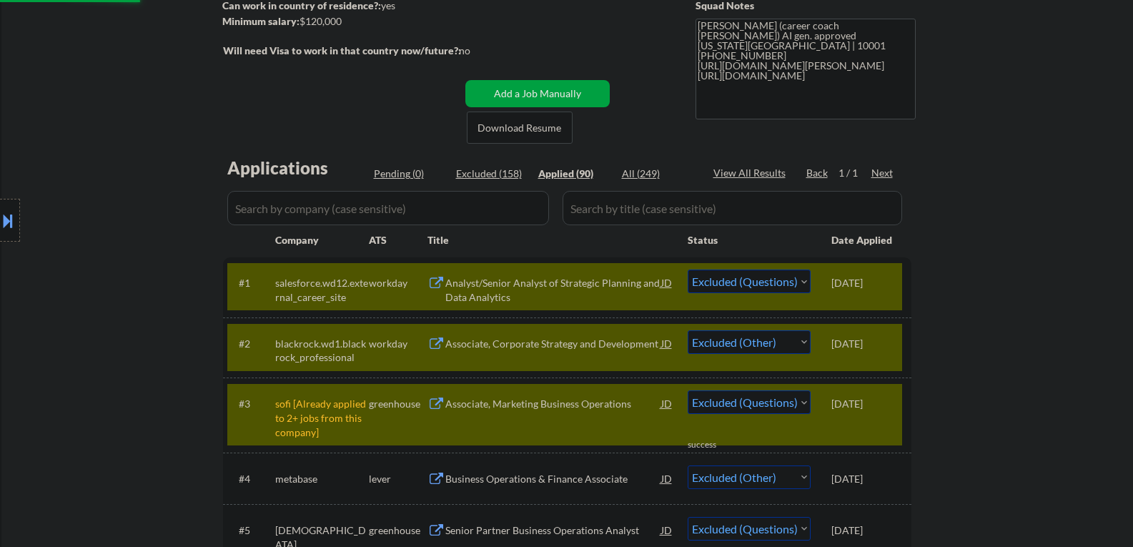
select select ""excluded""
select select ""excluded__salary_""
select select ""excluded__other_""
select select ""excluded""
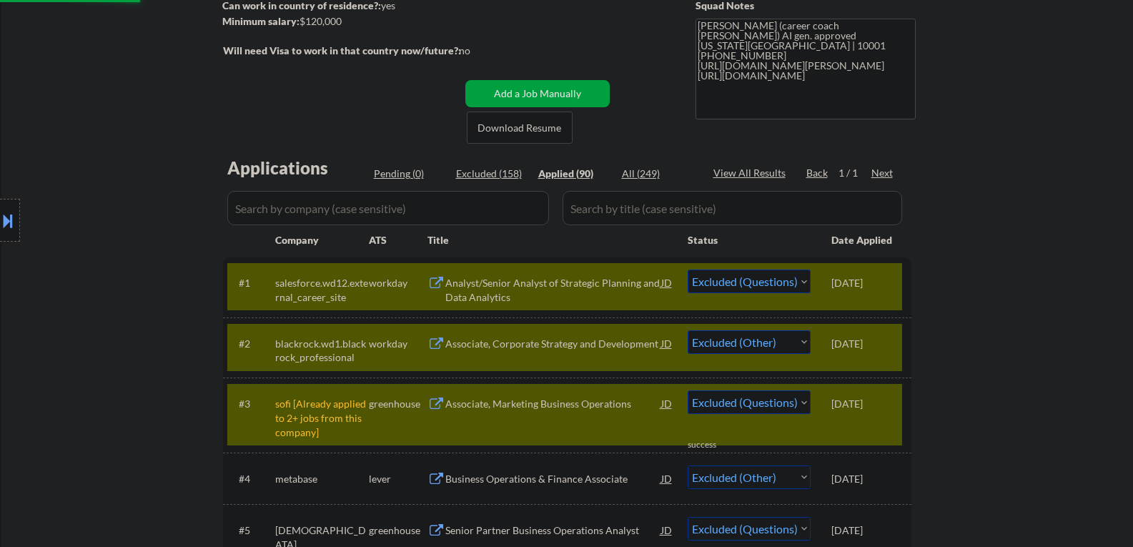
select select ""excluded__location_""
select select ""excluded__salary_""
select select ""excluded__location_""
select select ""excluded__expired_""
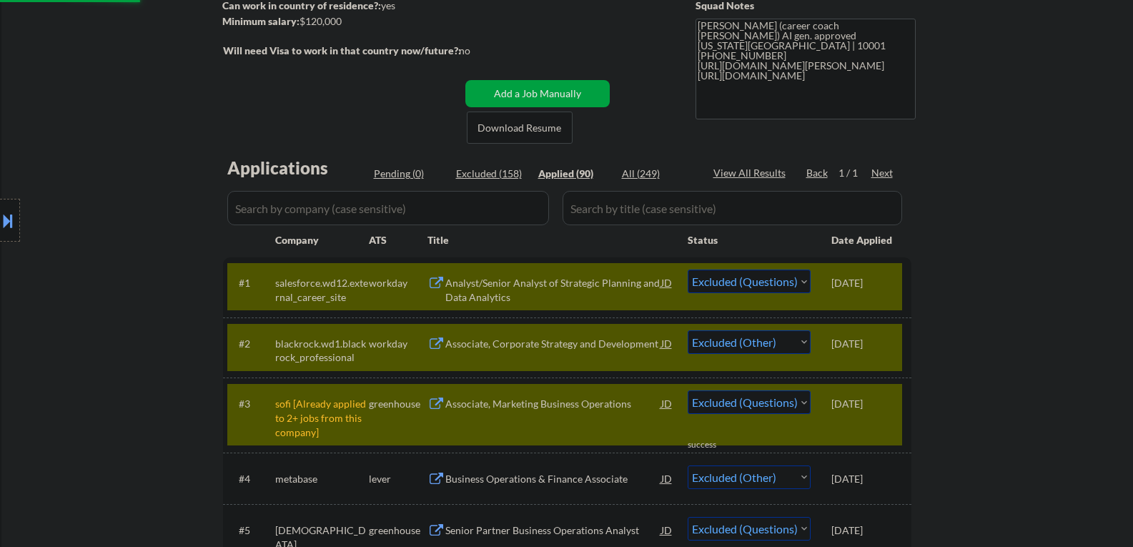
select select ""excluded__salary_""
select select ""excluded__location_""
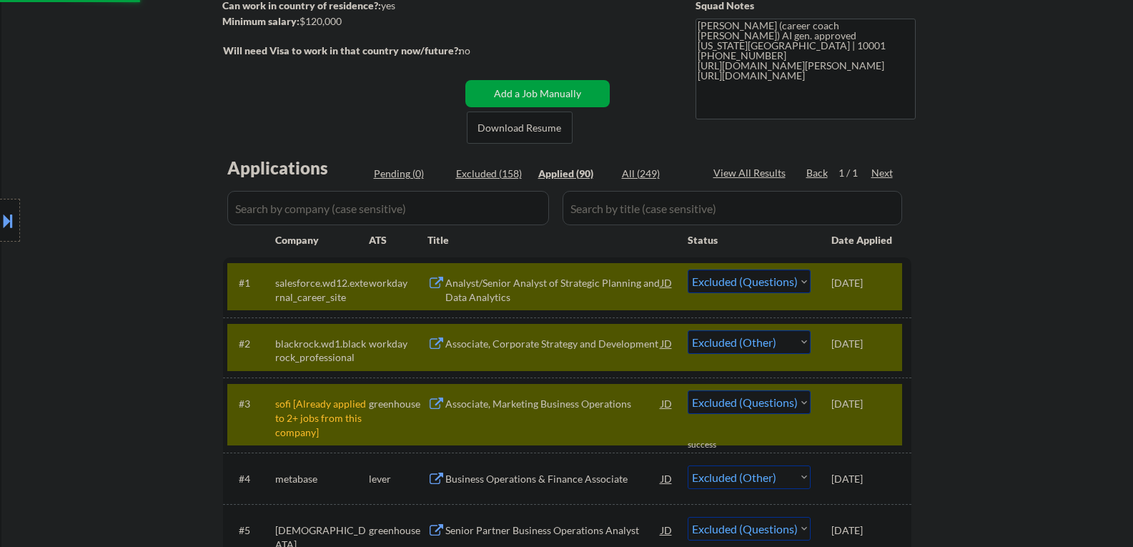
select select ""excluded__salary_""
select select ""excluded__other_""
select select ""excluded__salary_""
select select ""excluded__expired_""
select select ""excluded__salary_""
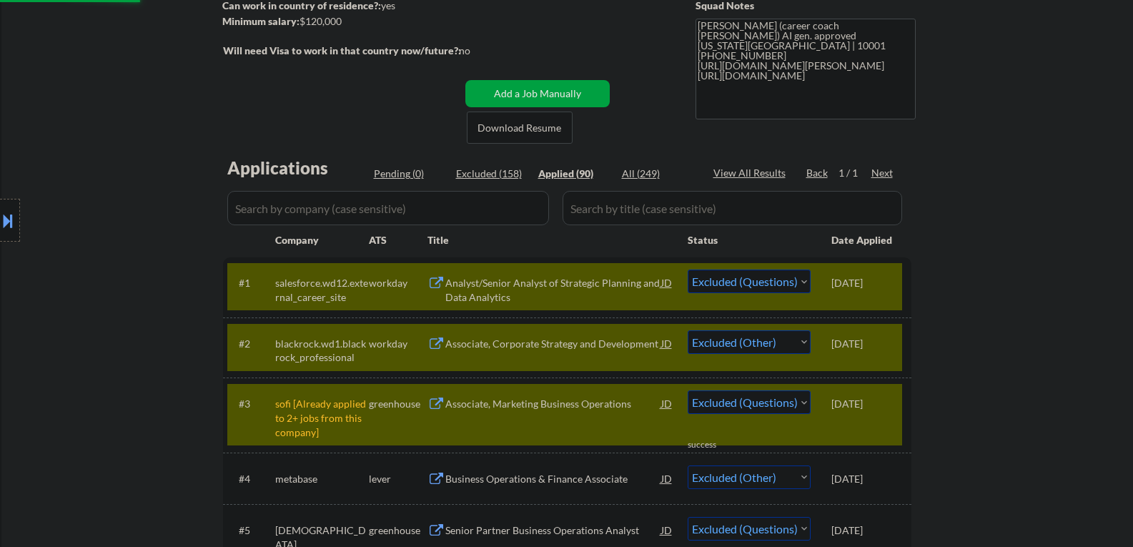
select select ""excluded__other_""
select select ""excluded__salary_""
select select ""excluded__expired_""
select select ""excluded__location_""
select select ""excluded""
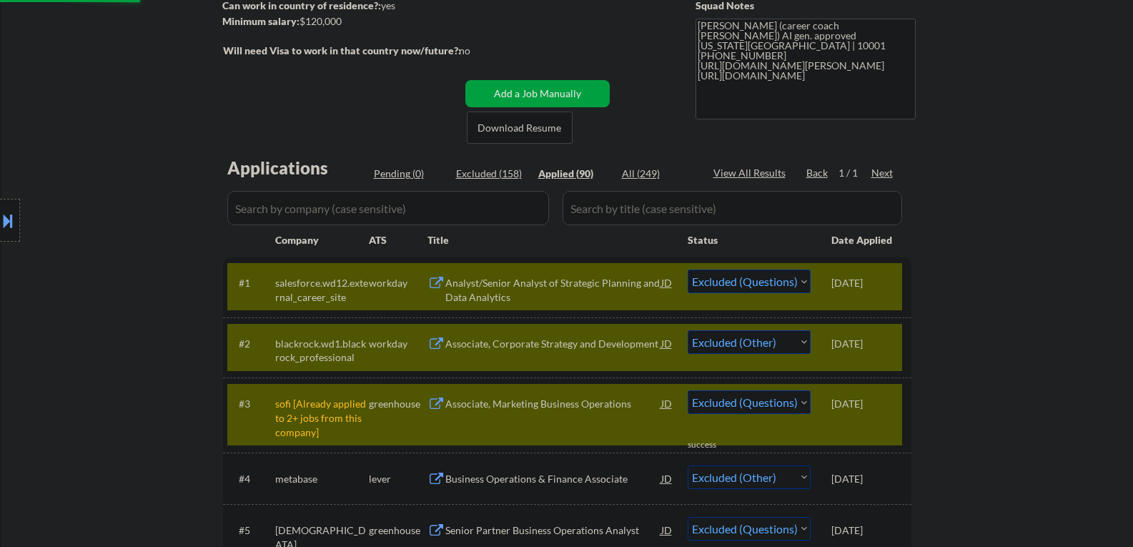
select select ""excluded""
select select ""excluded__expired_""
select select ""excluded__salary_""
select select ""excluded__bad_match_""
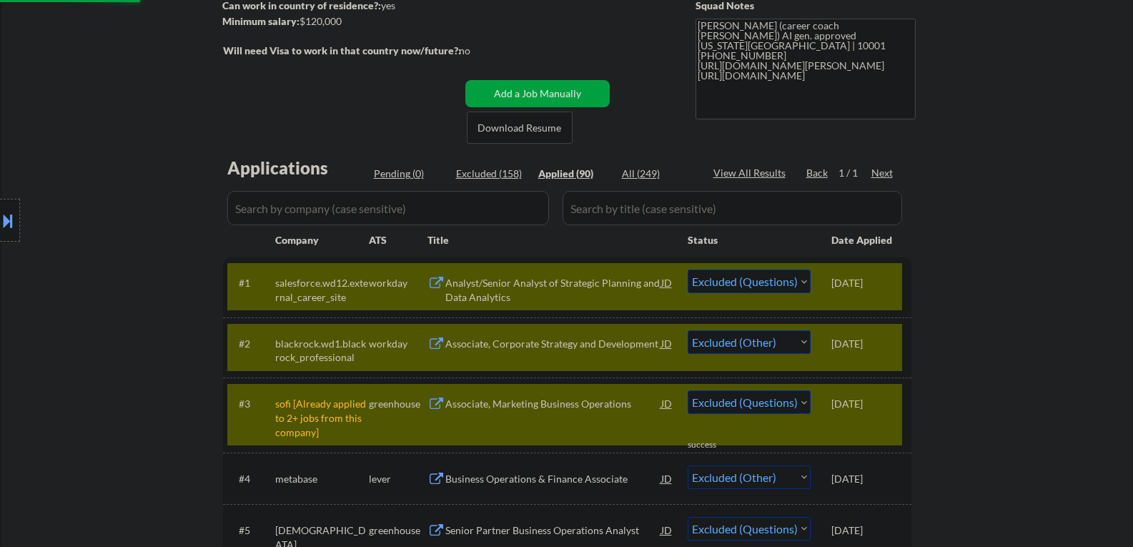
select select ""excluded__other_""
select select ""excluded__bad_match_""
select select ""excluded__expired_""
select select ""excluded__location_""
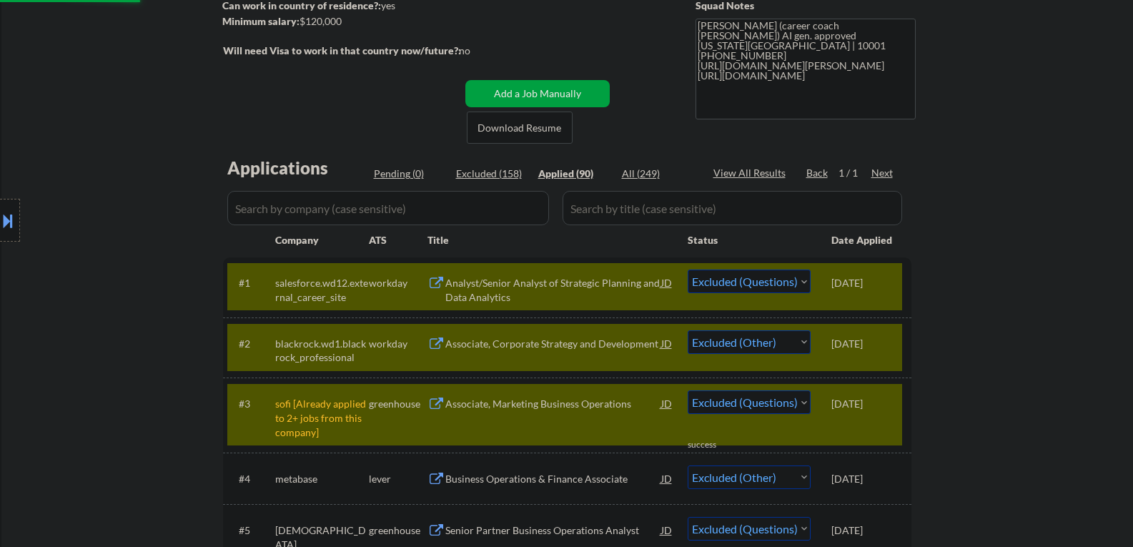
select select ""excluded__salary_""
select select ""excluded__expired_""
select select ""excluded__salary_""
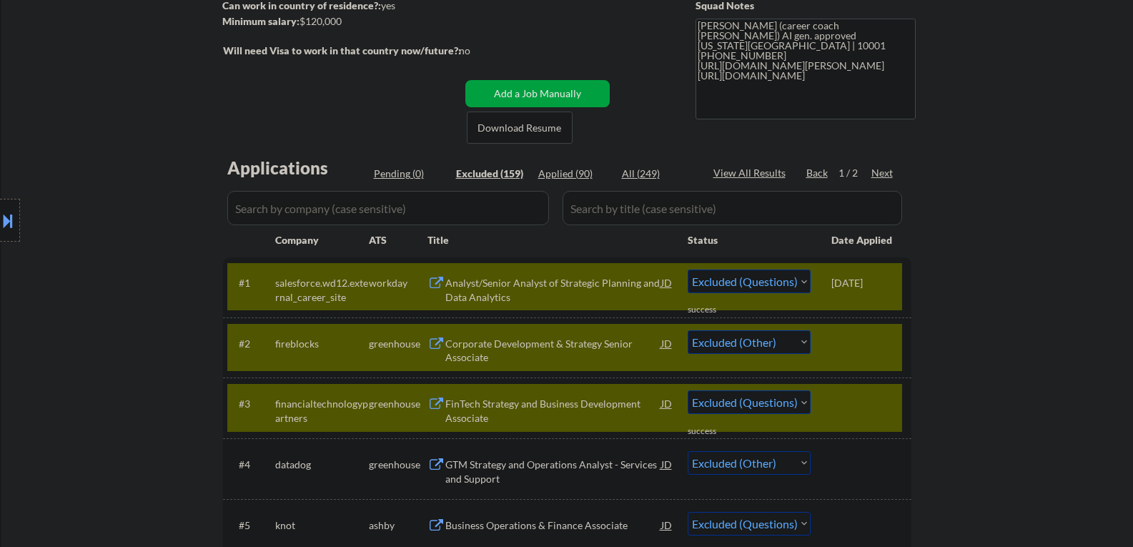
click at [570, 176] on div "Applied (90)" at bounding box center [573, 173] width 71 height 14
select select ""applied""
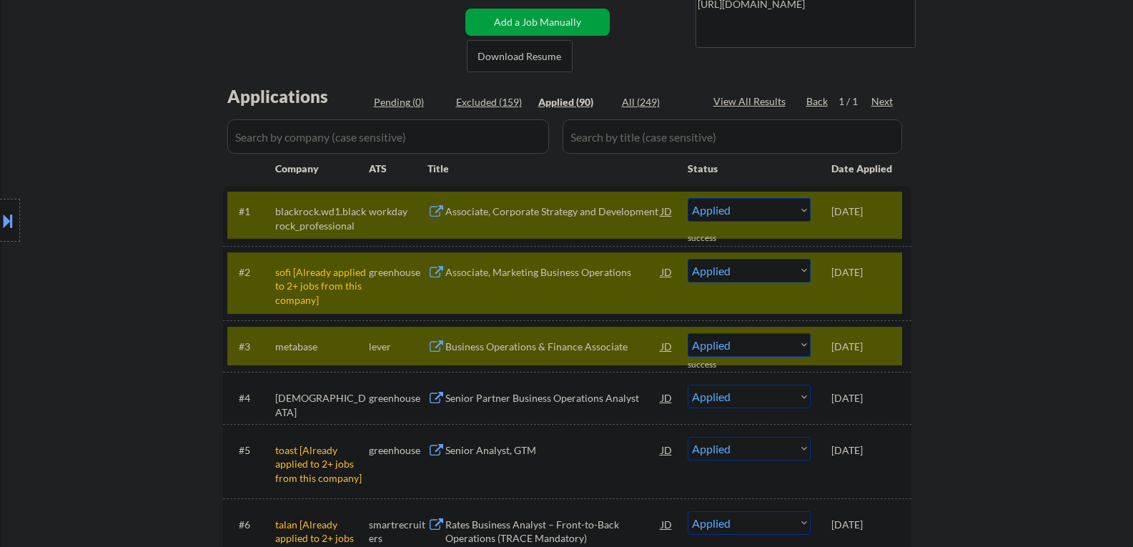
scroll to position [143, 0]
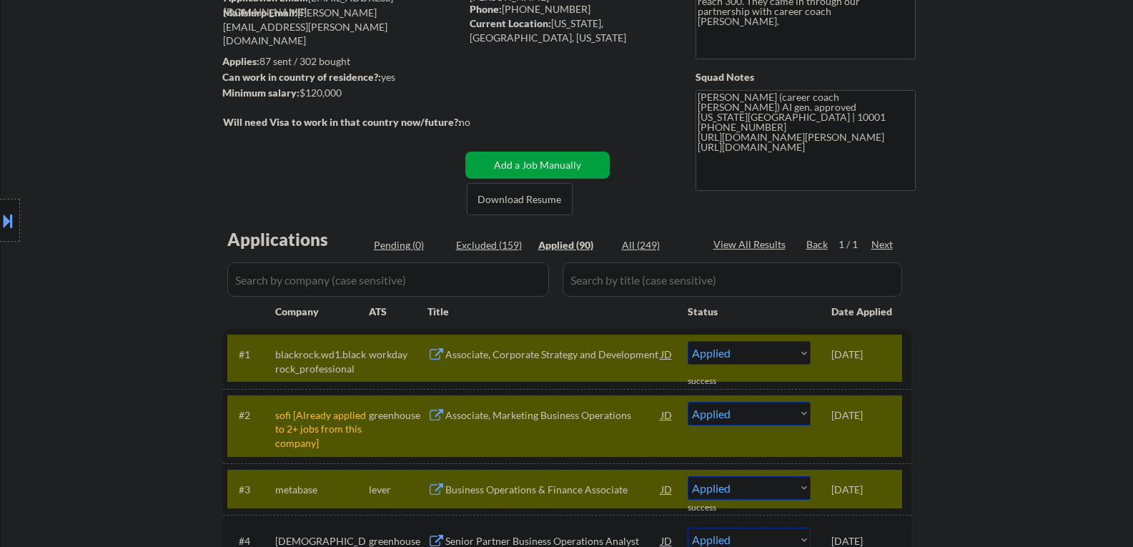
click at [401, 245] on div "Pending (0)" at bounding box center [409, 245] width 71 height 14
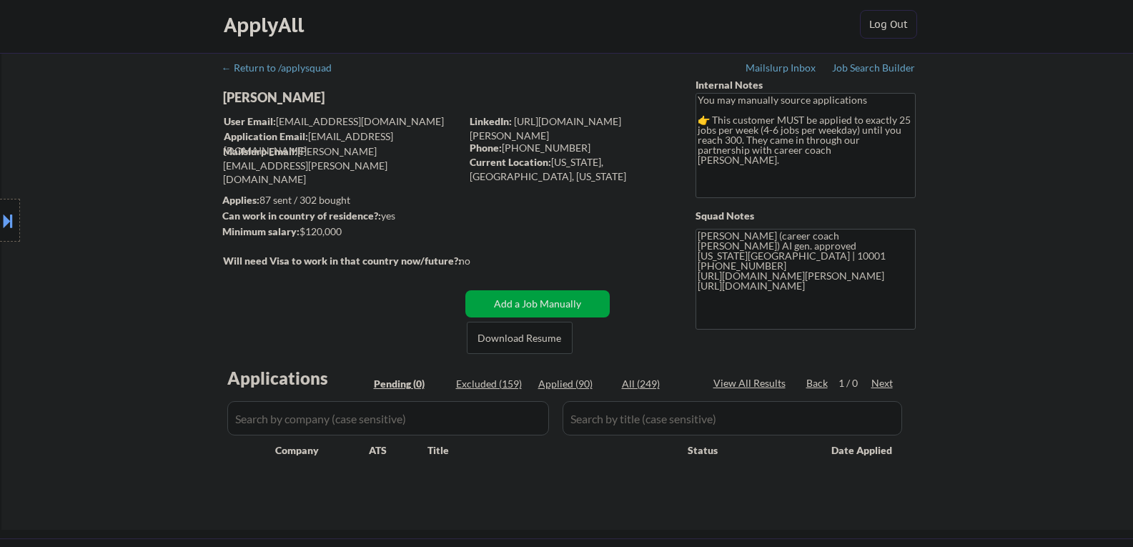
scroll to position [0, 0]
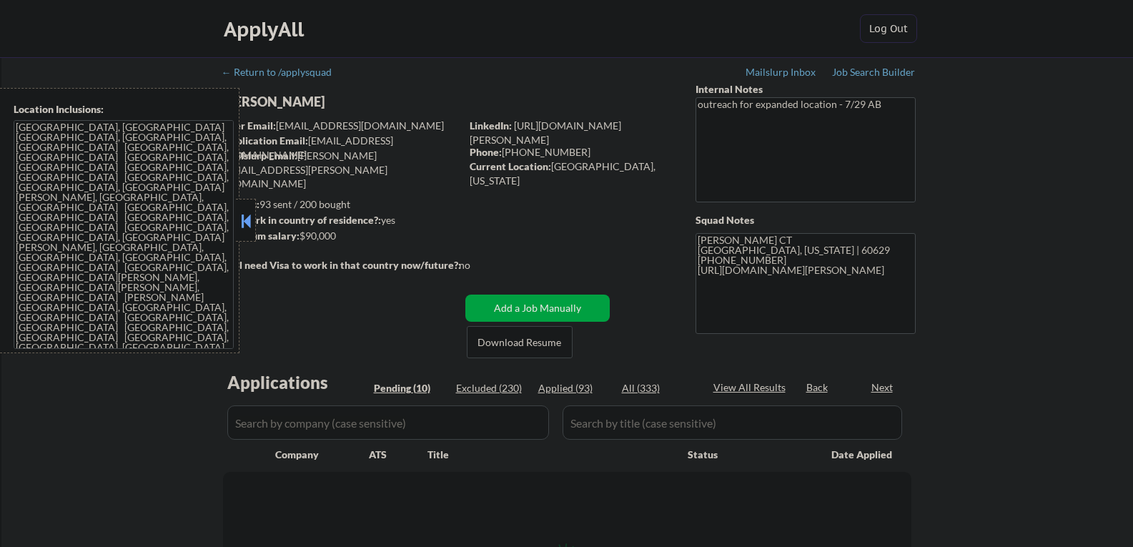
select select ""pending""
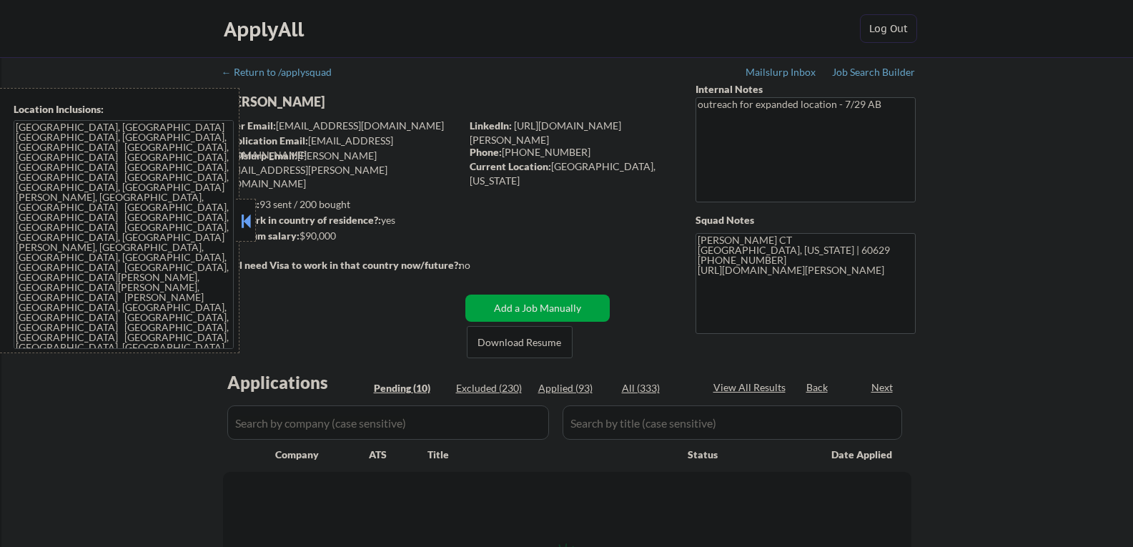
select select ""pending""
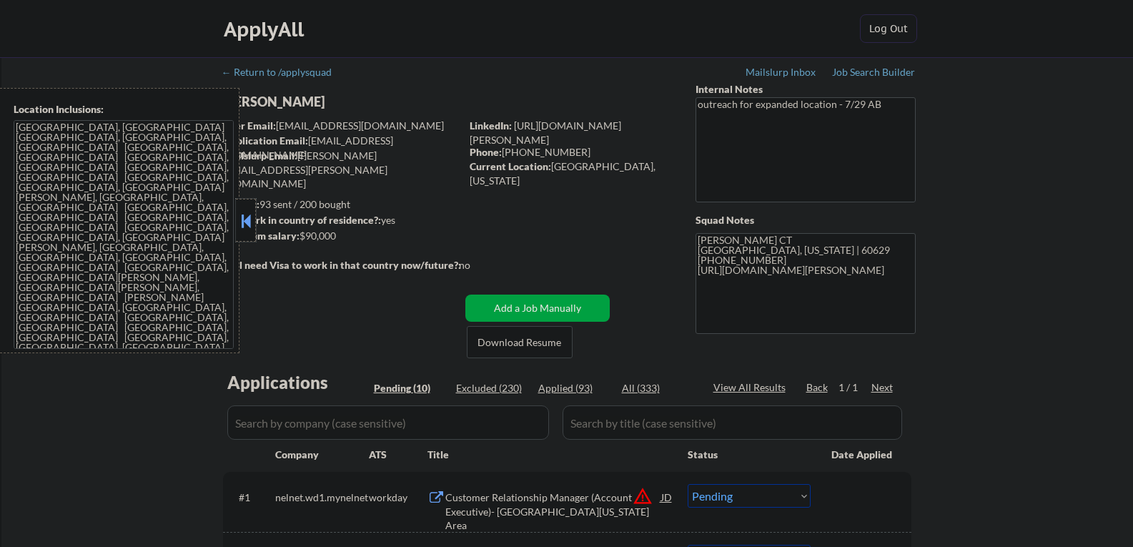
click at [237, 210] on div at bounding box center [246, 220] width 20 height 43
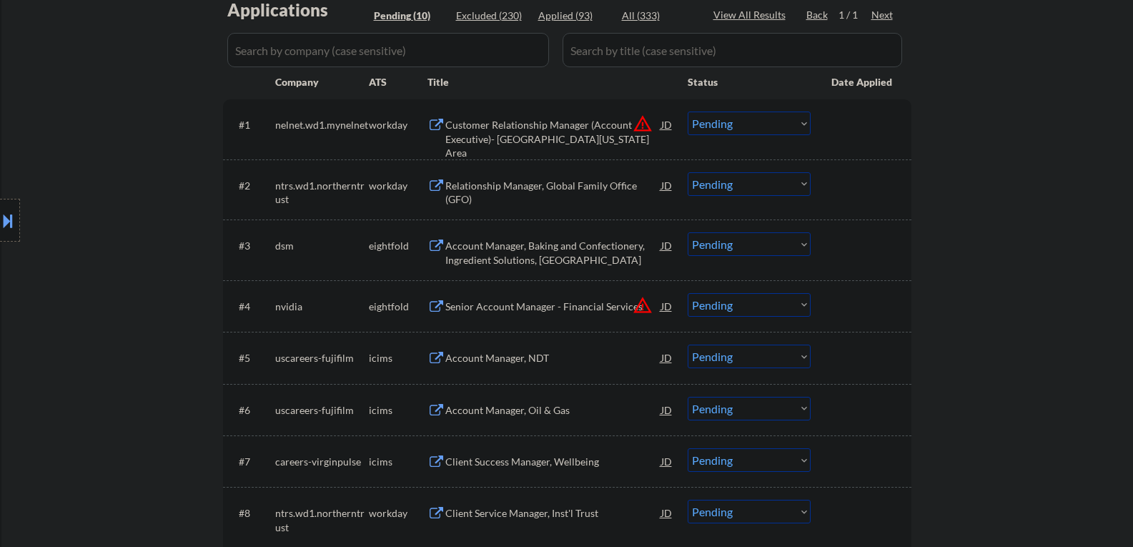
scroll to position [286, 0]
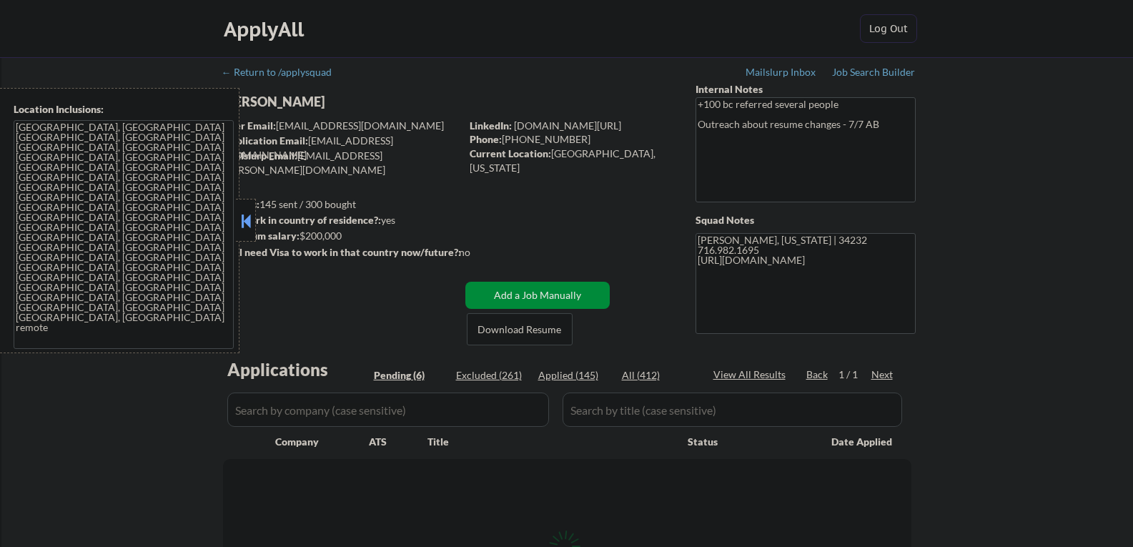
select select ""pending""
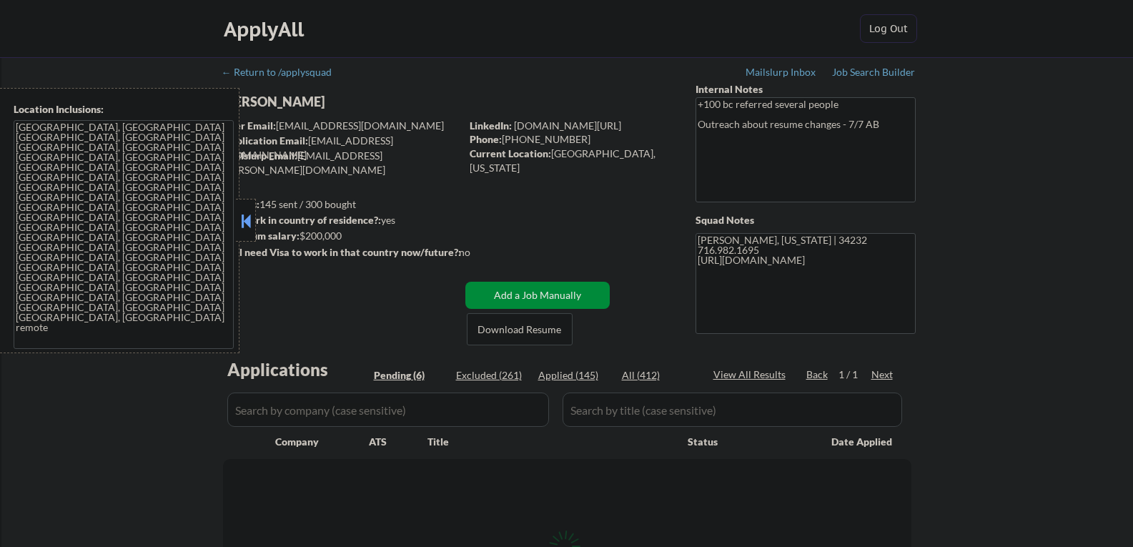
select select ""pending""
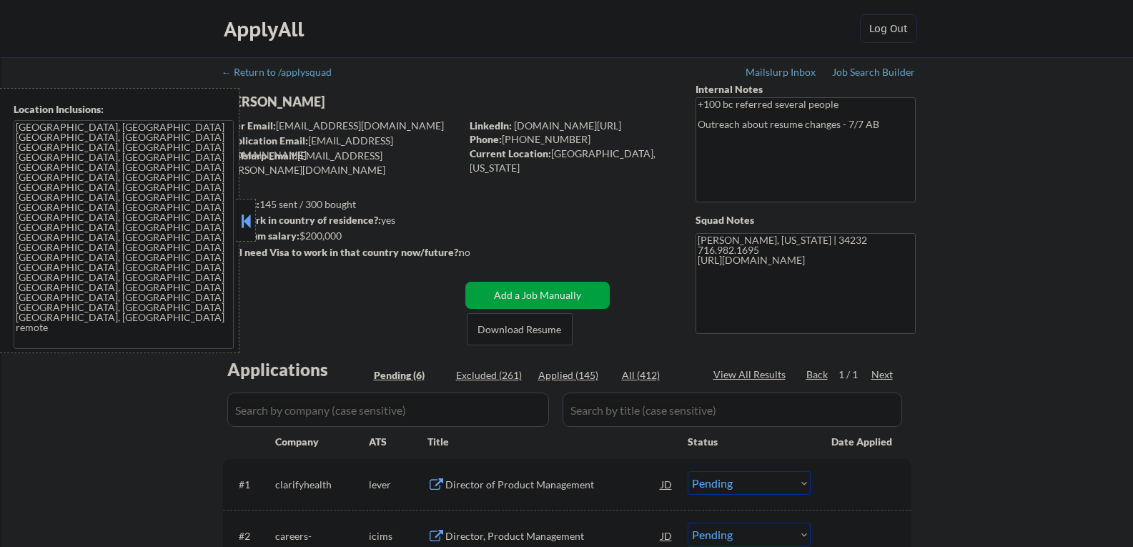
click at [242, 219] on button at bounding box center [246, 220] width 16 height 21
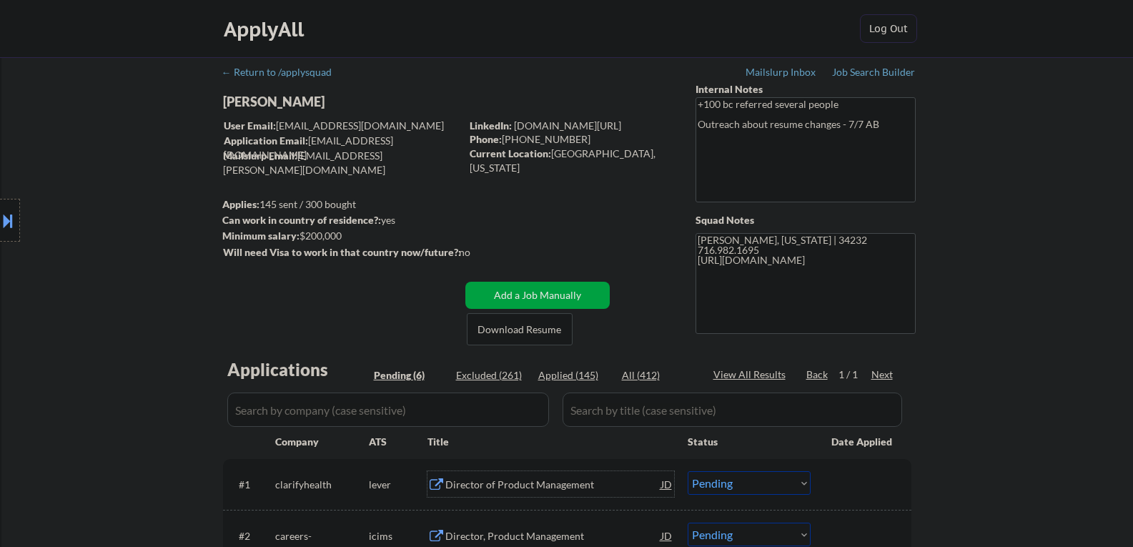
click at [464, 485] on div "Director of Product Management" at bounding box center [553, 484] width 216 height 14
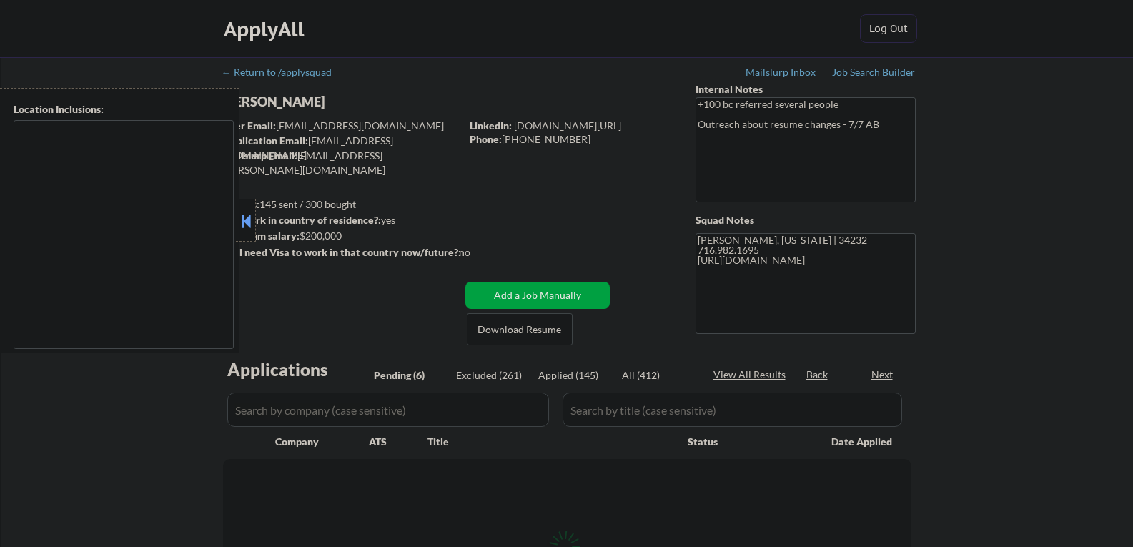
type textarea "[GEOGRAPHIC_DATA], [GEOGRAPHIC_DATA] [GEOGRAPHIC_DATA], [GEOGRAPHIC_DATA] [GEOG…"
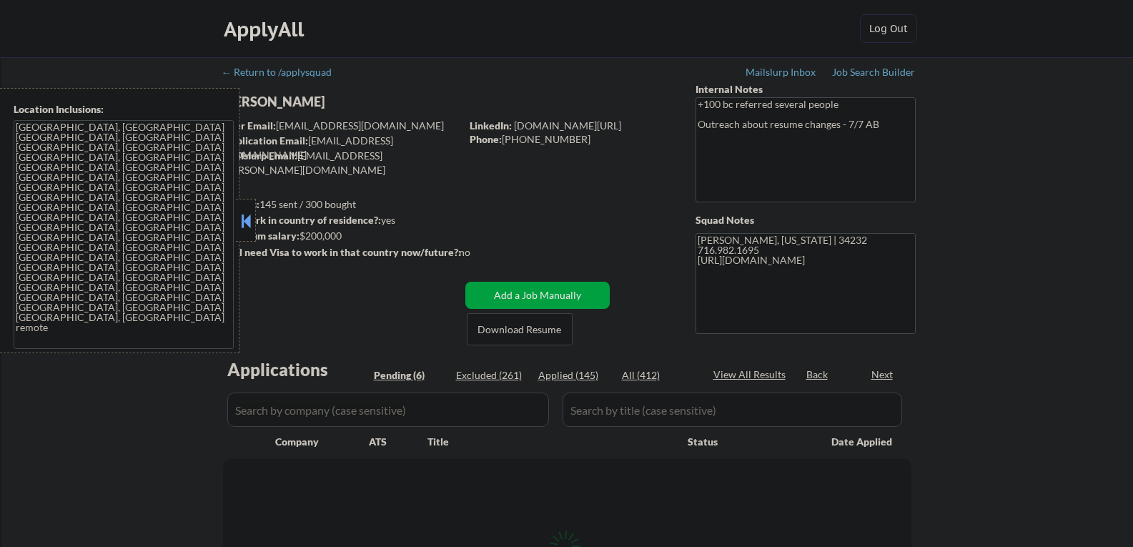
select select ""pending""
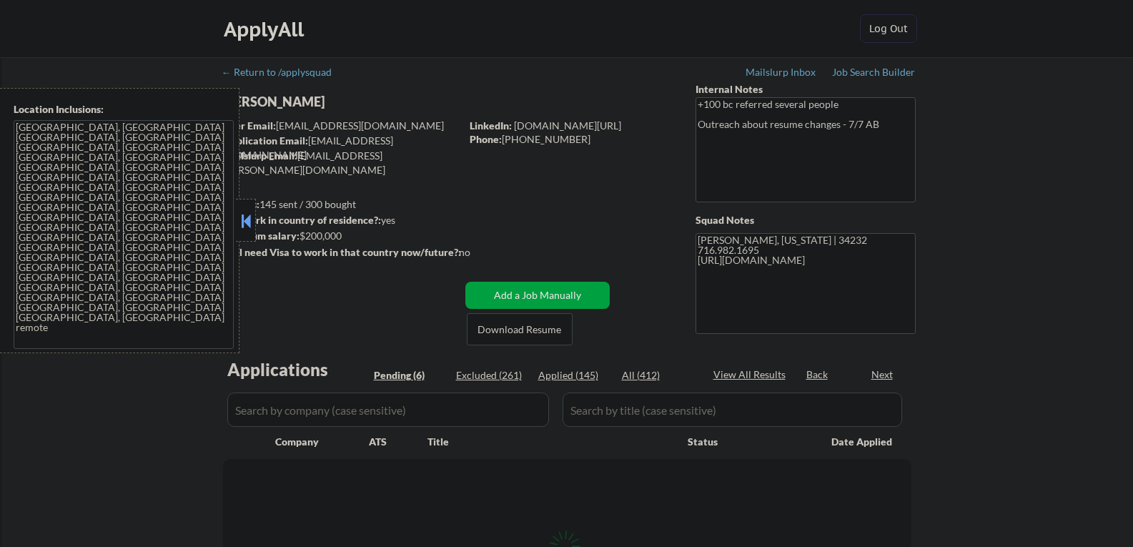
select select ""pending""
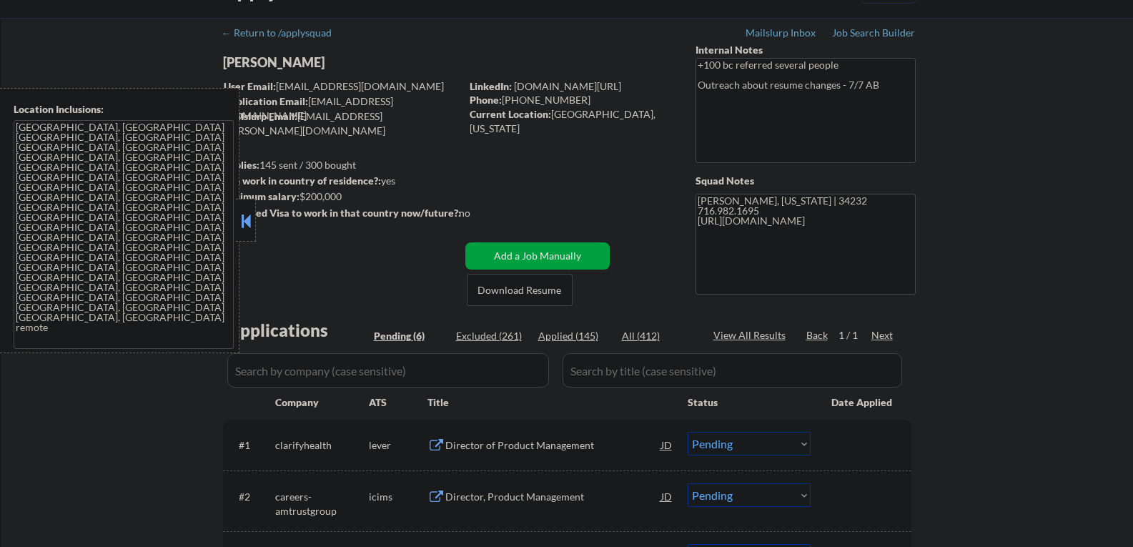
scroll to position [143, 0]
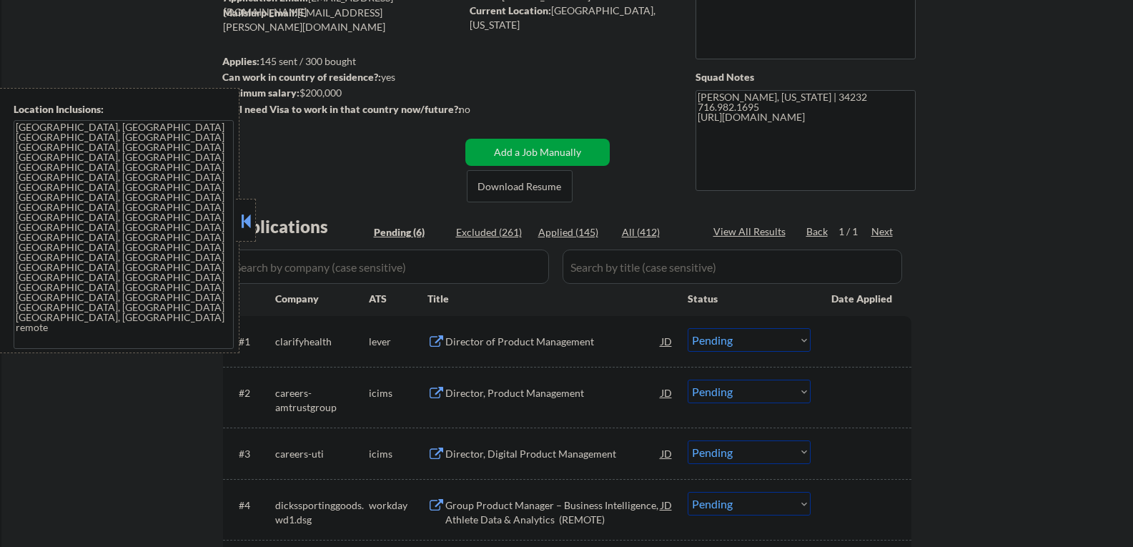
click at [247, 216] on button at bounding box center [246, 220] width 16 height 21
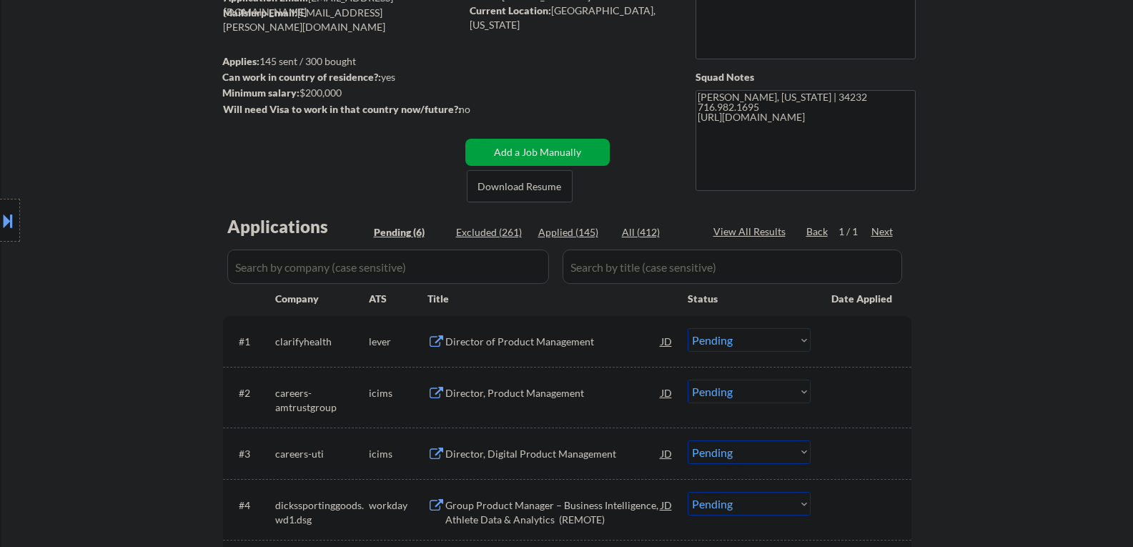
click at [503, 343] on div "Director of Product Management" at bounding box center [553, 341] width 216 height 14
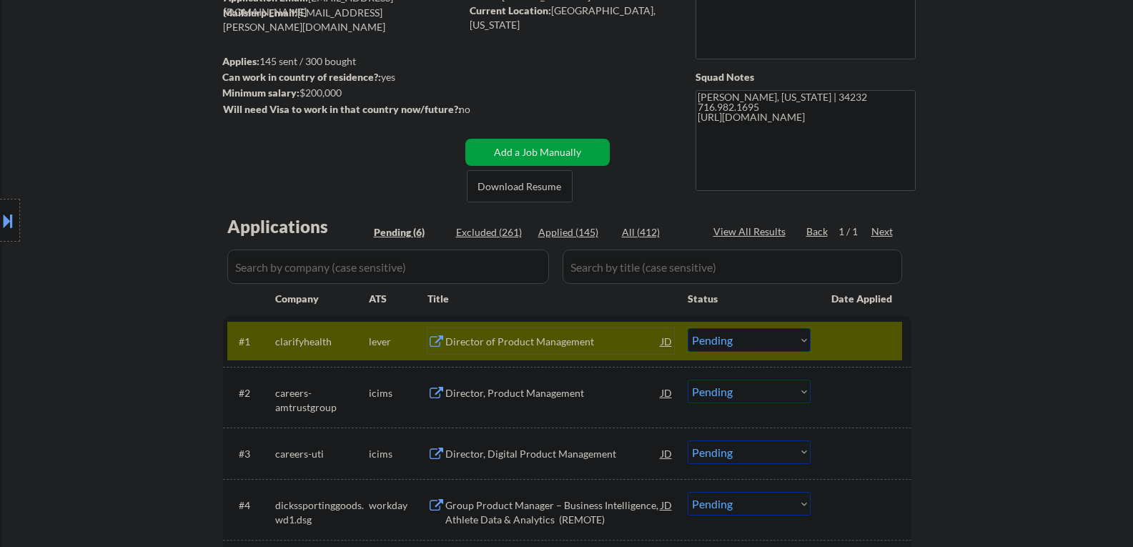
click at [721, 342] on select "Choose an option... Pending Applied Excluded (Questions) Excluded (Expired) Exc…" at bounding box center [748, 340] width 123 height 24
click at [687, 328] on select "Choose an option... Pending Applied Excluded (Questions) Excluded (Expired) Exc…" at bounding box center [748, 340] width 123 height 24
select select ""pending""
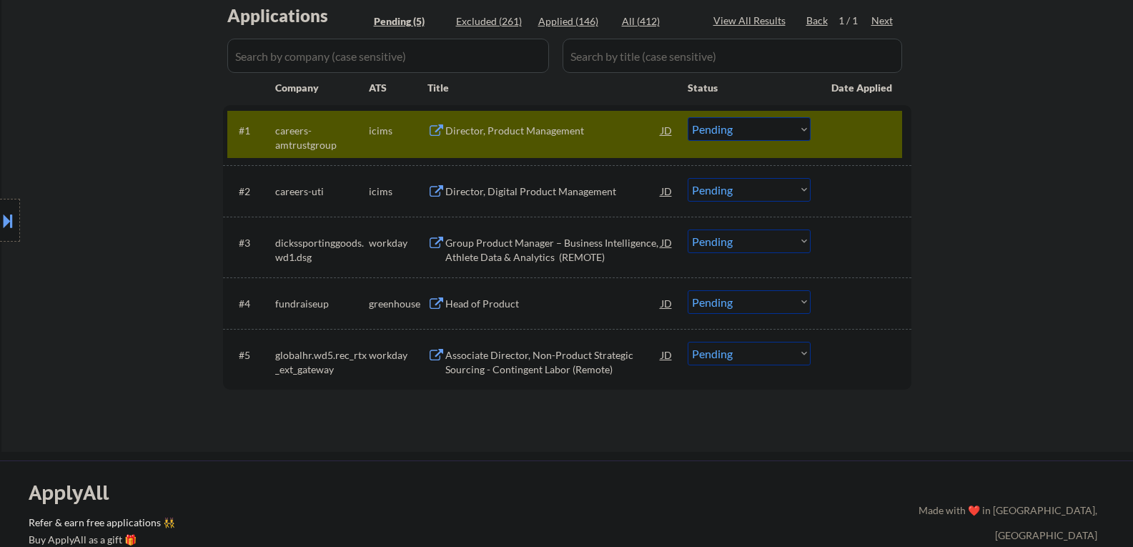
scroll to position [357, 0]
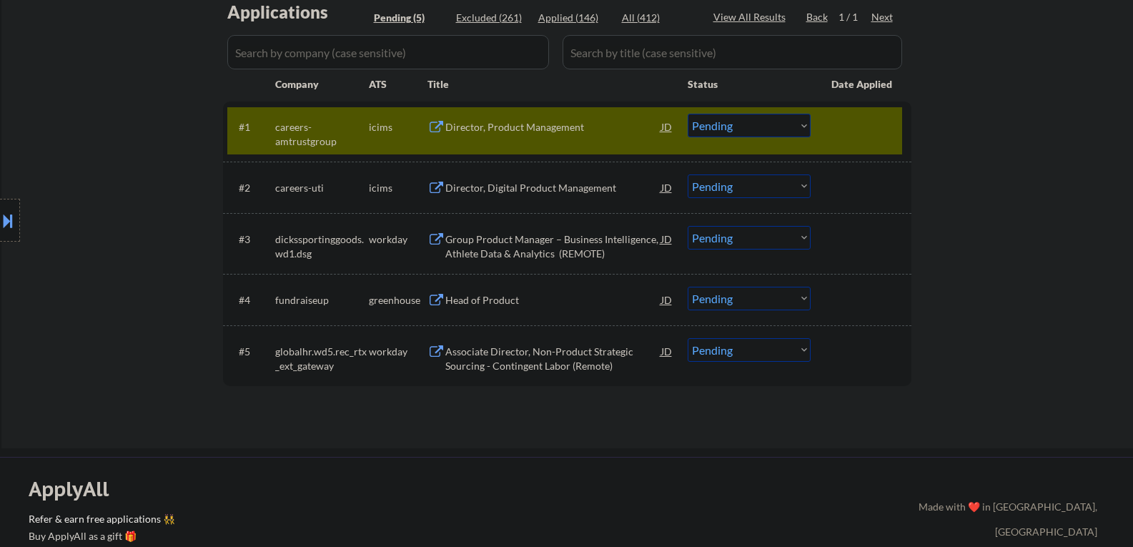
click at [504, 296] on div "Head of Product" at bounding box center [553, 300] width 216 height 14
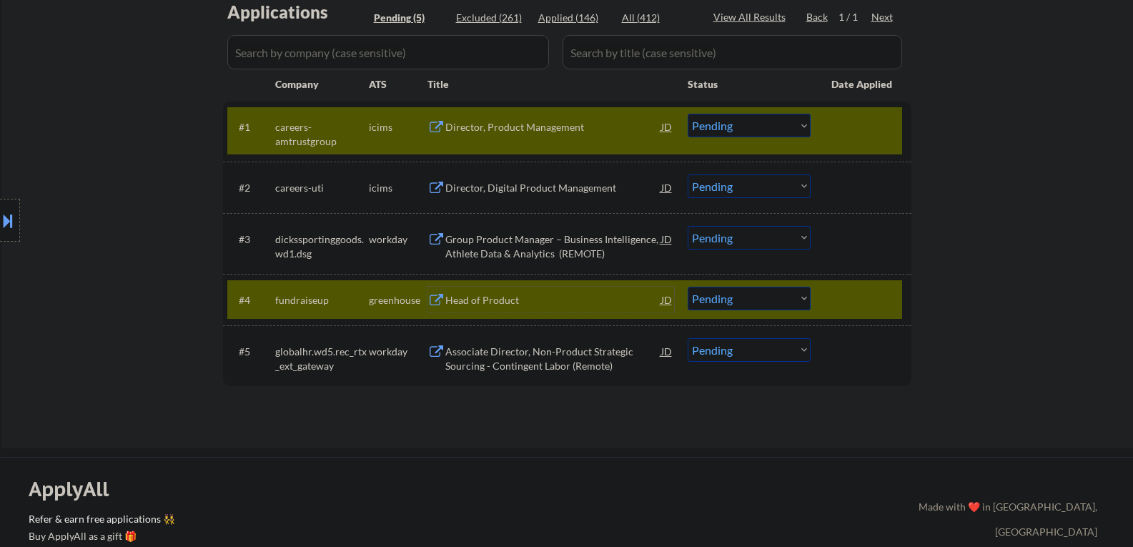
click at [840, 136] on div at bounding box center [862, 127] width 63 height 26
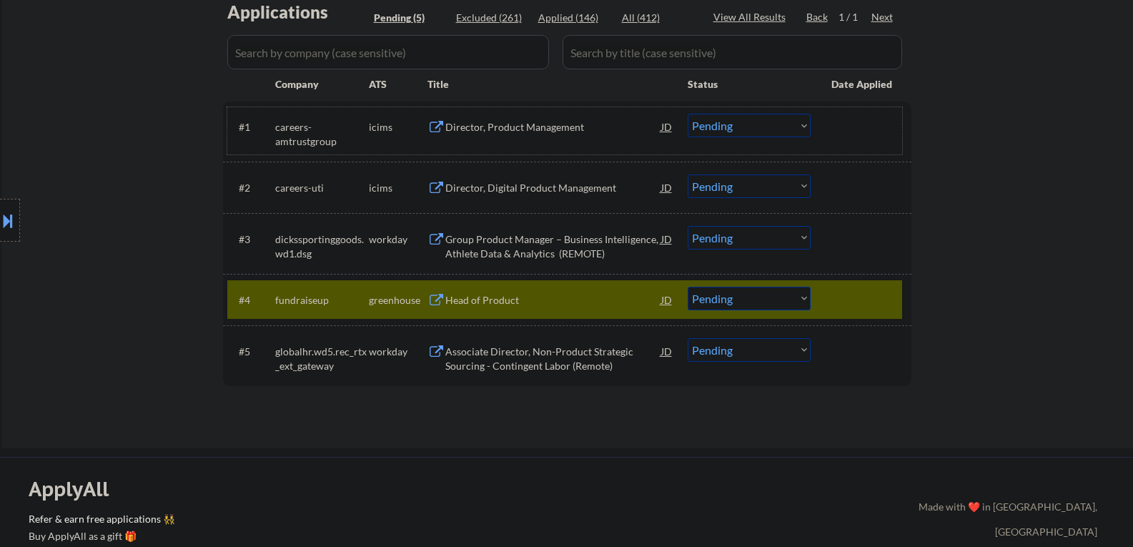
click at [727, 302] on select "Choose an option... Pending Applied Excluded (Questions) Excluded (Expired) Exc…" at bounding box center [748, 299] width 123 height 24
click at [687, 287] on select "Choose an option... Pending Applied Excluded (Questions) Excluded (Expired) Exc…" at bounding box center [748, 299] width 123 height 24
select select ""pending""
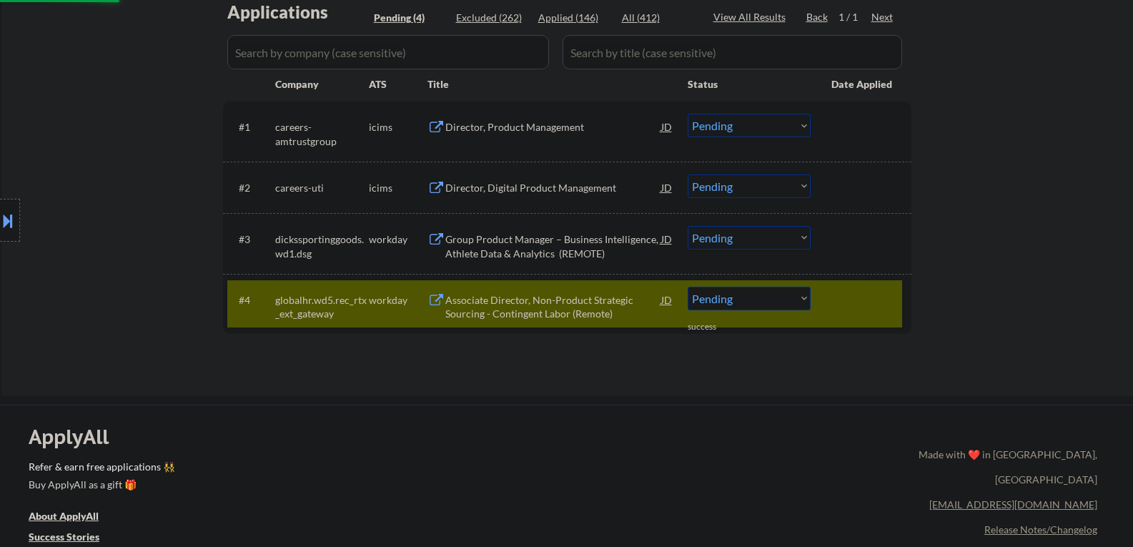
click at [511, 248] on div "Group Product Manager – Business Intelligence, Athlete Data & Analytics (REMOTE)" at bounding box center [553, 246] width 216 height 28
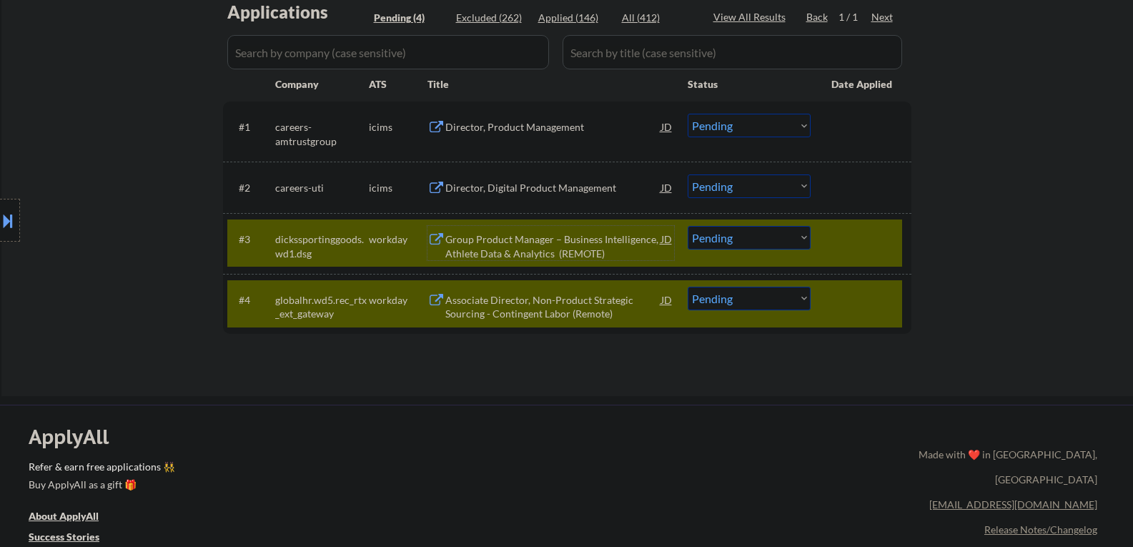
click at [867, 304] on div at bounding box center [862, 300] width 63 height 26
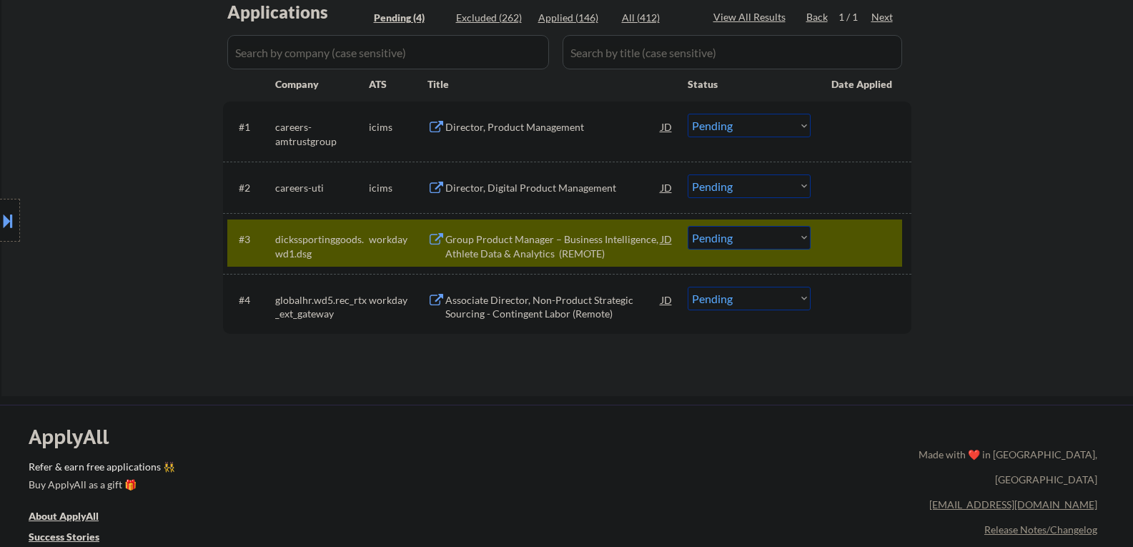
click at [739, 239] on select "Choose an option... Pending Applied Excluded (Questions) Excluded (Expired) Exc…" at bounding box center [748, 238] width 123 height 24
click at [687, 226] on select "Choose an option... Pending Applied Excluded (Questions) Excluded (Expired) Exc…" at bounding box center [748, 238] width 123 height 24
click at [480, 303] on div "Associate Director, Non-Product Strategic Sourcing - Contingent Labor (Remote)" at bounding box center [553, 307] width 216 height 28
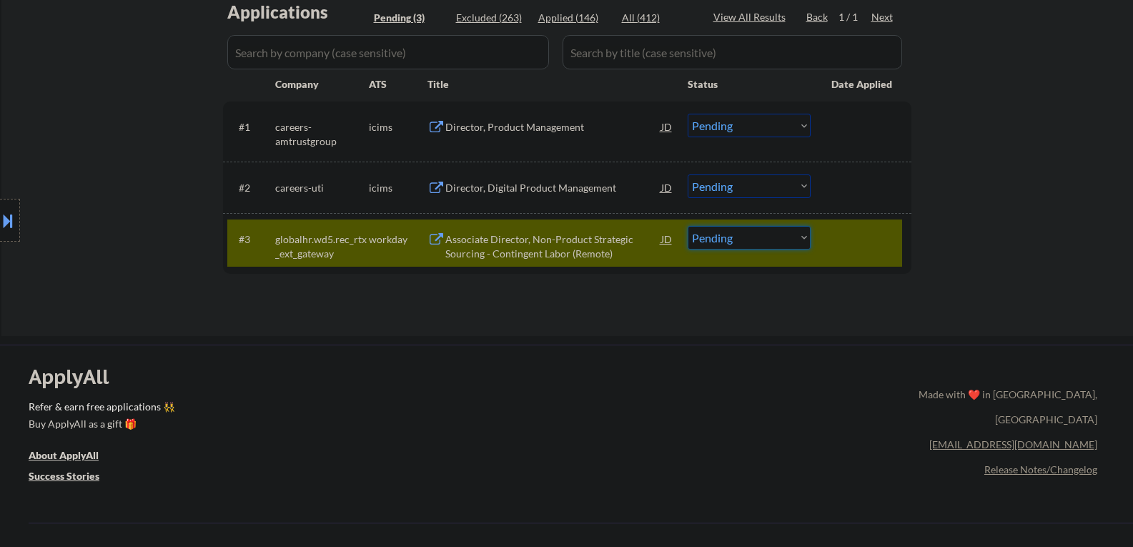
click at [716, 238] on select "Choose an option... Pending Applied Excluded (Questions) Excluded (Expired) Exc…" at bounding box center [748, 238] width 123 height 24
select select ""excluded__expired_""
click at [687, 226] on select "Choose an option... Pending Applied Excluded (Questions) Excluded (Expired) Exc…" at bounding box center [748, 238] width 123 height 24
click at [529, 124] on div "Director, Product Management" at bounding box center [553, 127] width 216 height 14
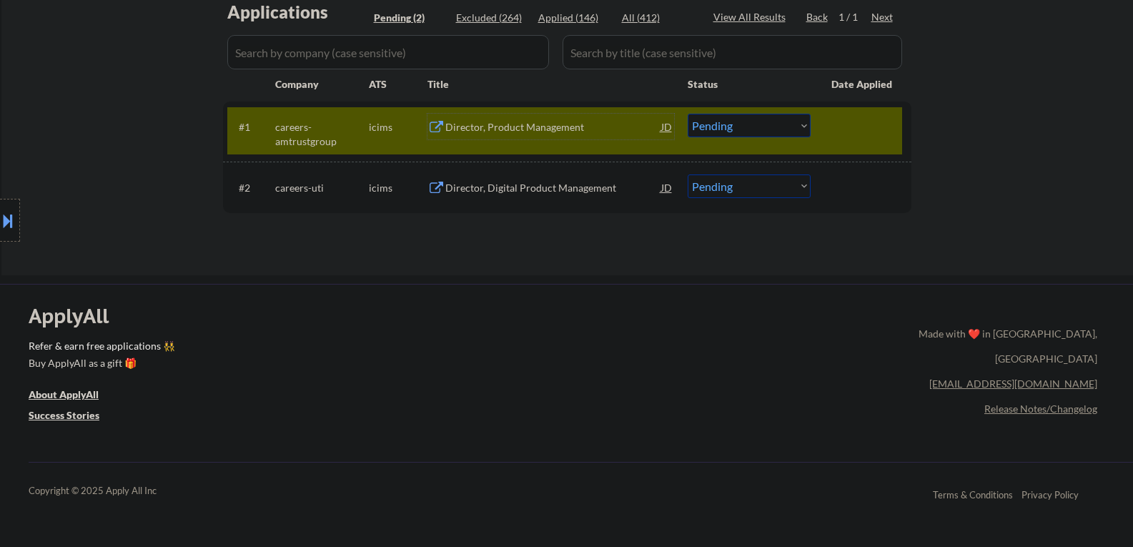
click at [4, 222] on button at bounding box center [8, 221] width 16 height 24
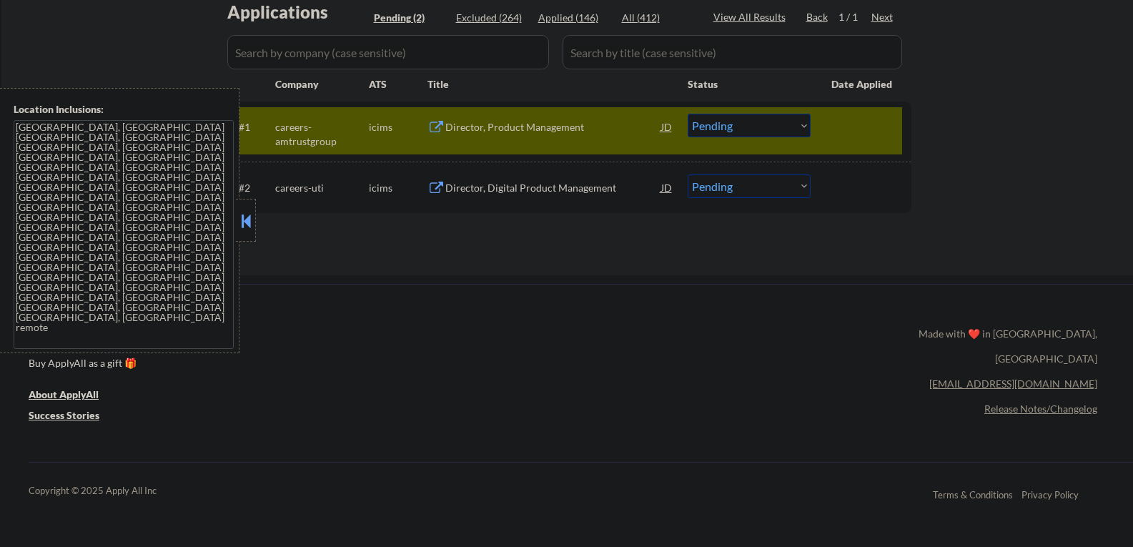
click at [240, 211] on button at bounding box center [246, 220] width 16 height 21
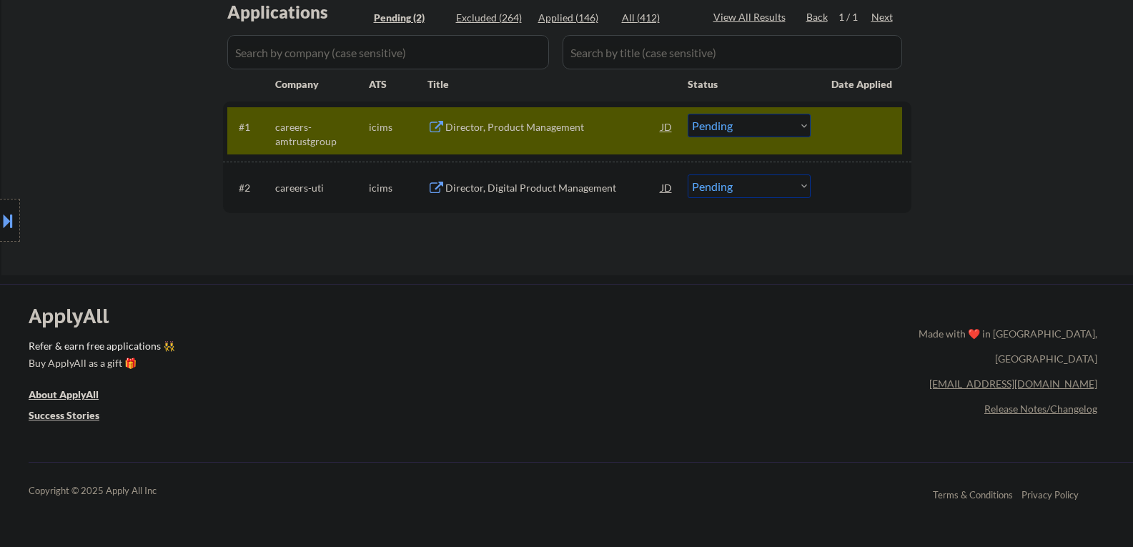
click at [721, 131] on select "Choose an option... Pending Applied Excluded (Questions) Excluded (Expired) Exc…" at bounding box center [748, 126] width 123 height 24
click at [687, 114] on select "Choose an option... Pending Applied Excluded (Questions) Excluded (Expired) Exc…" at bounding box center [748, 126] width 123 height 24
select select ""pending""
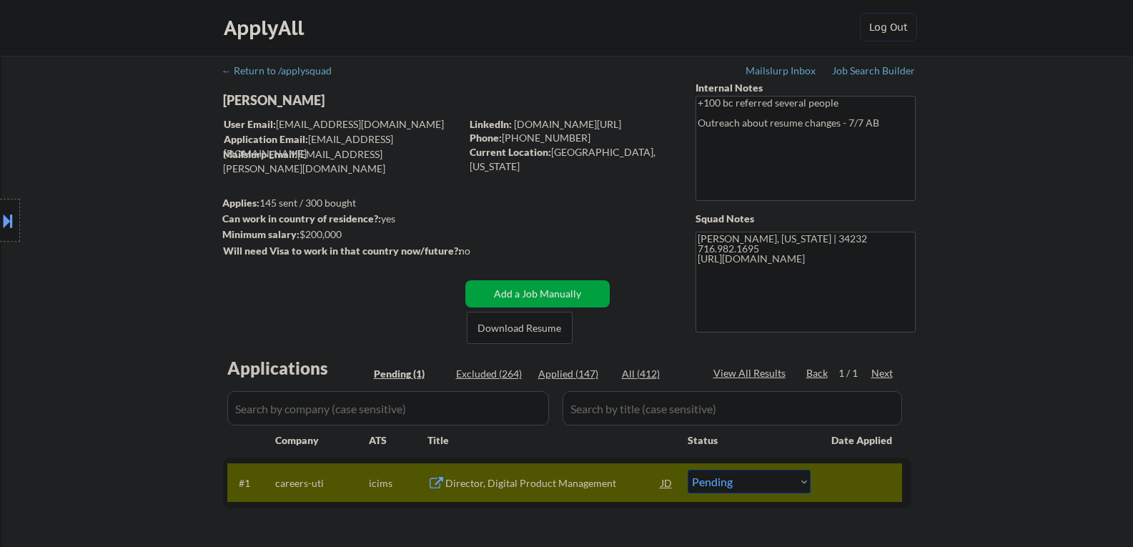
scroll to position [0, 0]
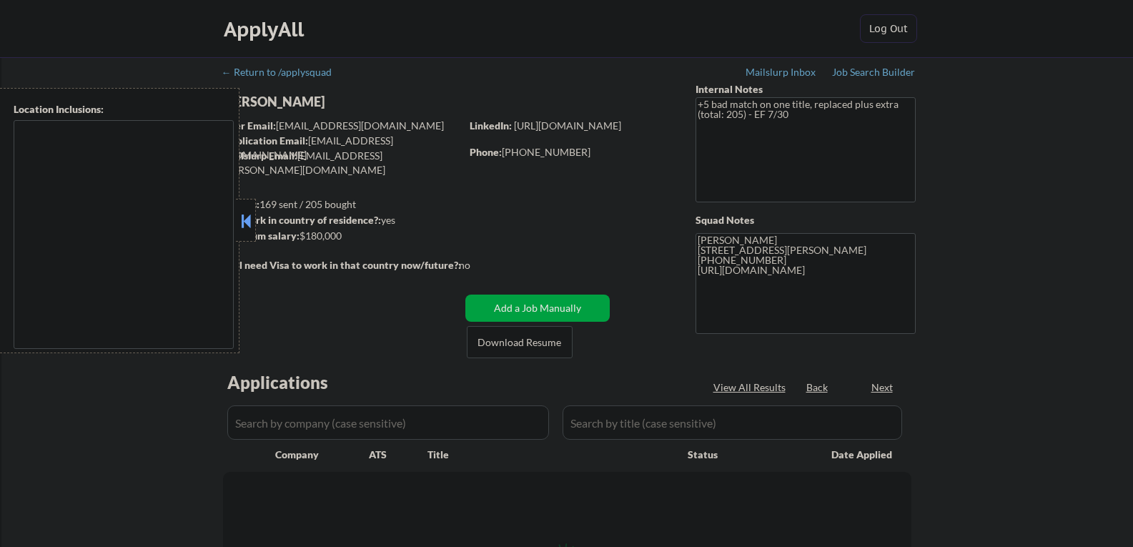
type textarea "San Jose, CA Santa Clara, CA Campbell, CA Cupertino, CA Sunnyvale, CA Milpitas,…"
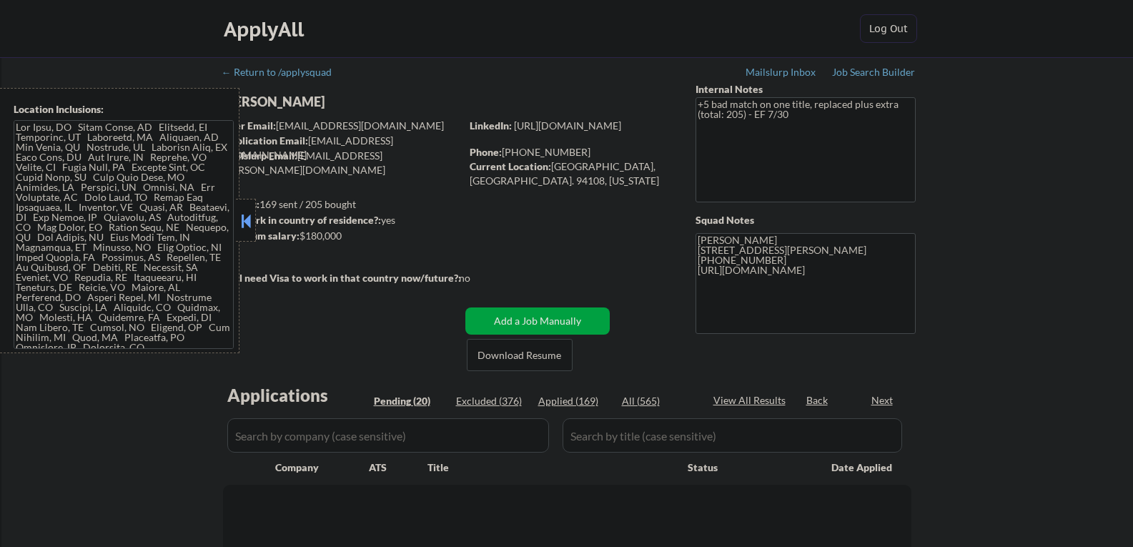
select select ""pending""
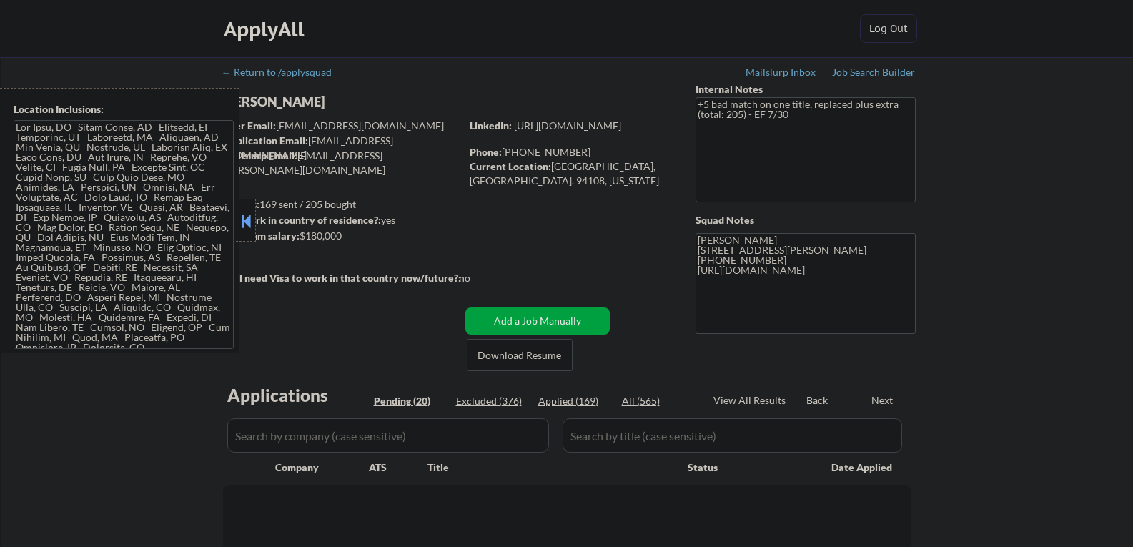
select select ""pending""
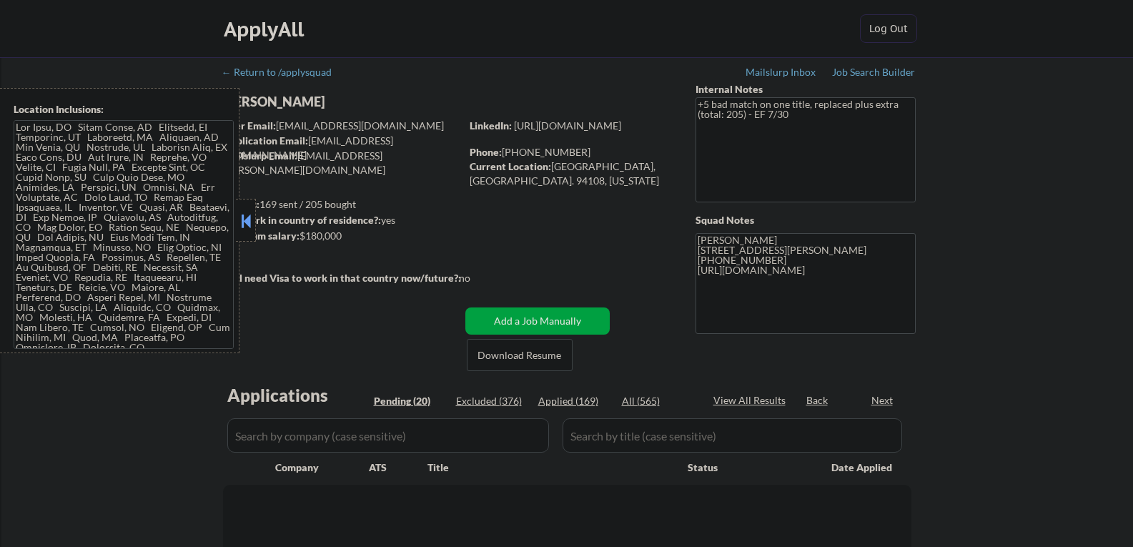
select select ""pending""
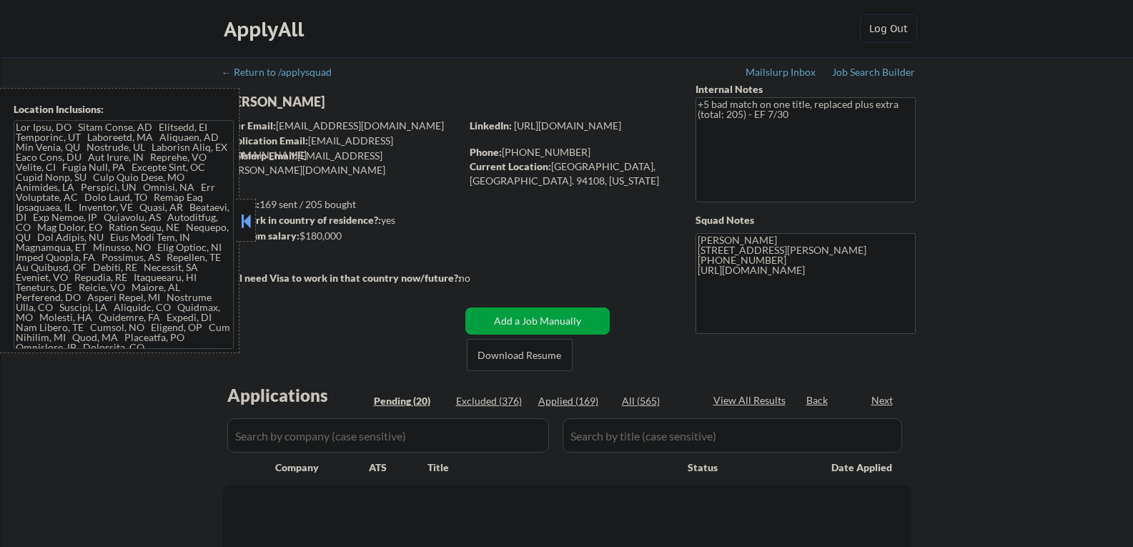
select select ""pending""
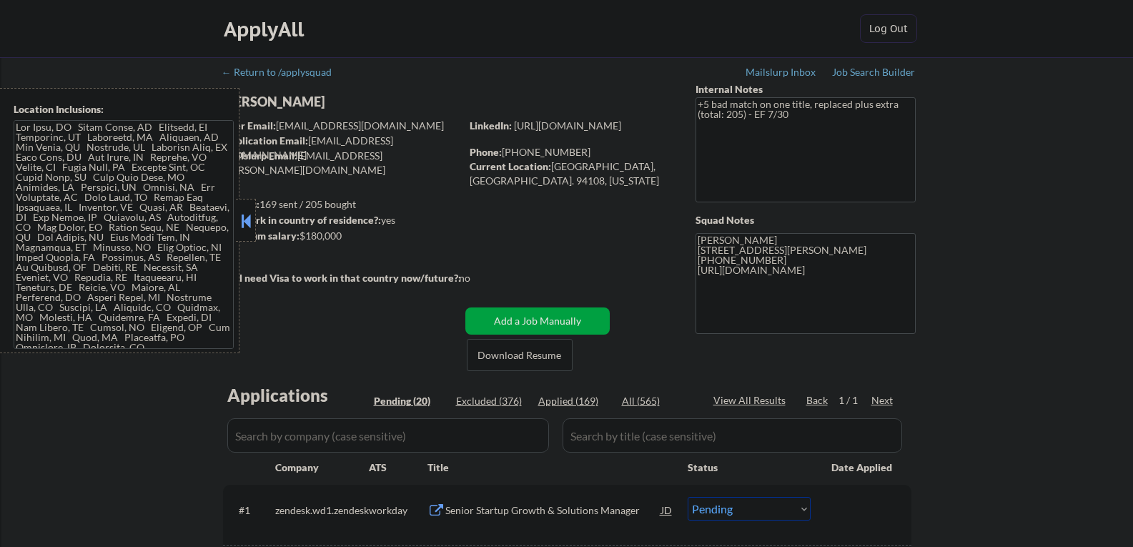
click at [243, 214] on button at bounding box center [246, 220] width 16 height 21
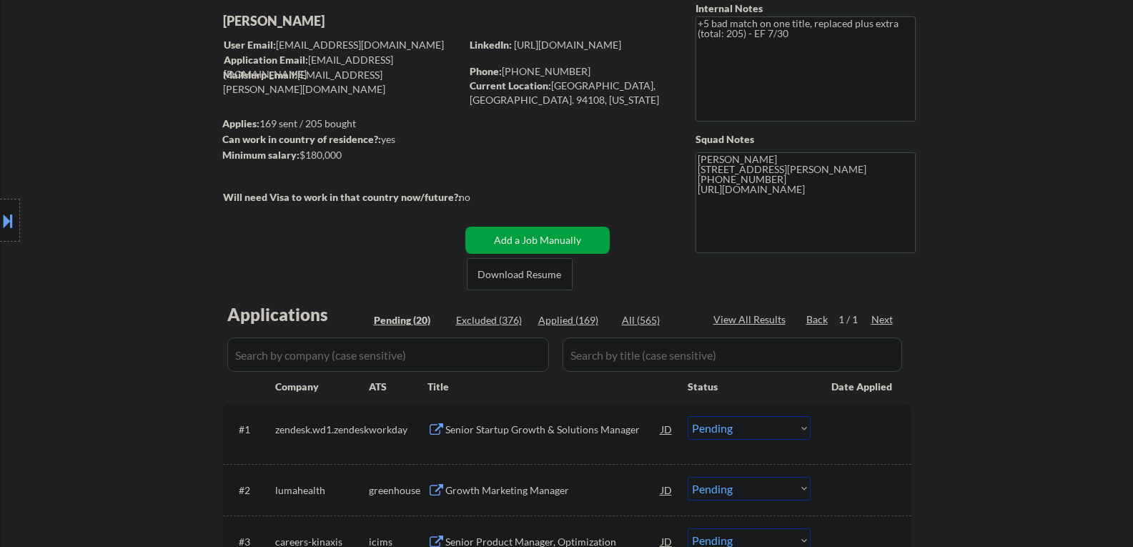
scroll to position [71, 0]
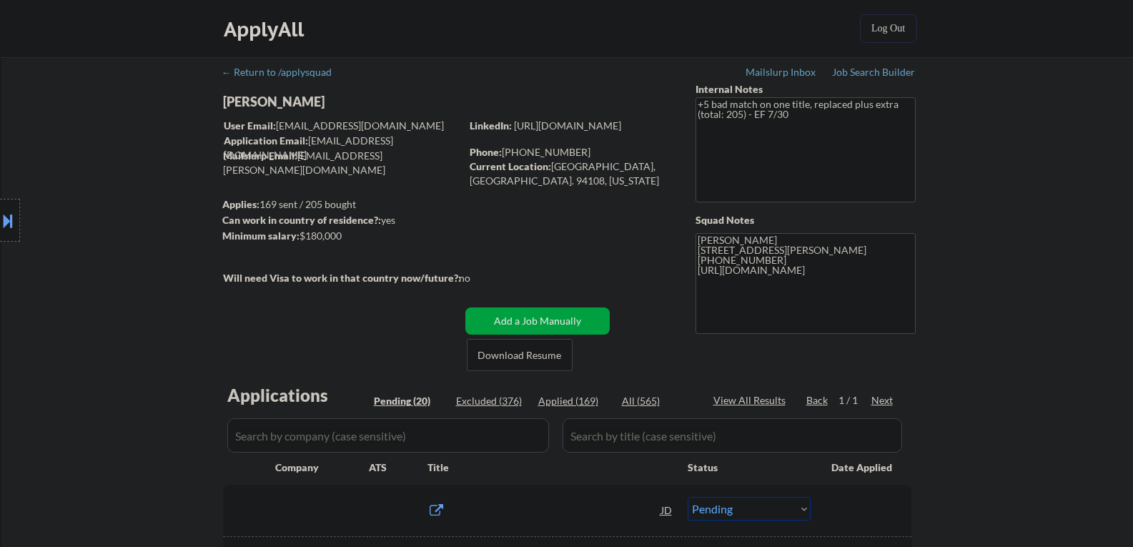
select select ""pending""
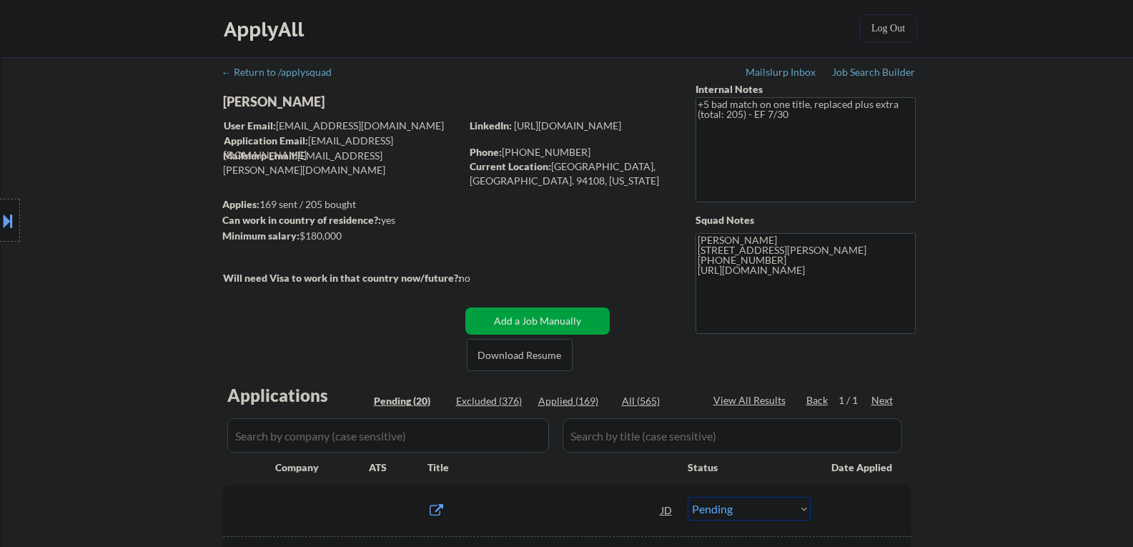
select select ""pending""
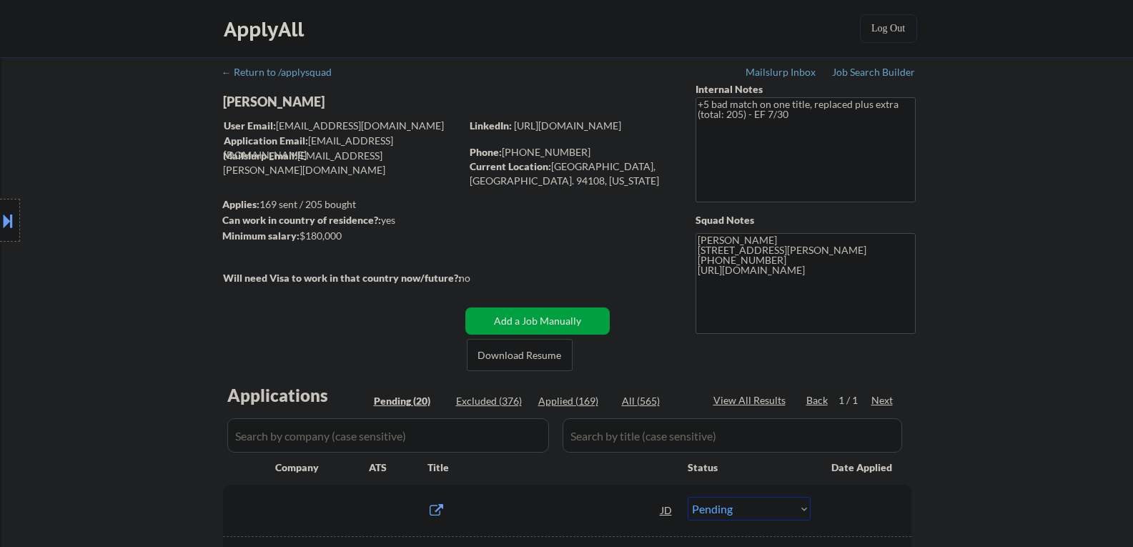
select select ""pending""
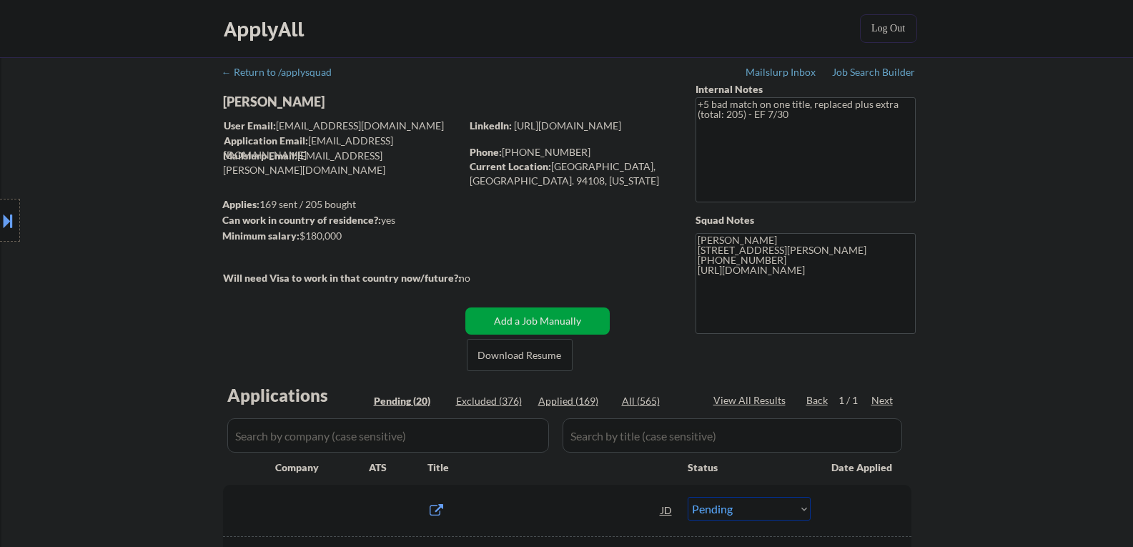
select select ""pending""
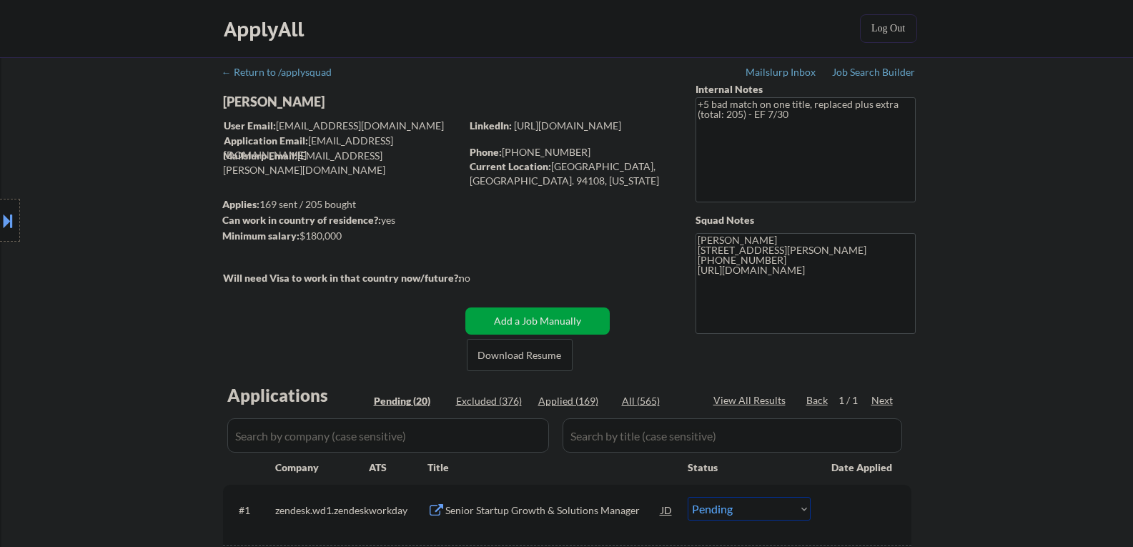
click at [249, 102] on div "Location Inclusions:" at bounding box center [128, 220] width 256 height 265
click at [270, 101] on div "[PERSON_NAME]" at bounding box center [370, 102] width 294 height 18
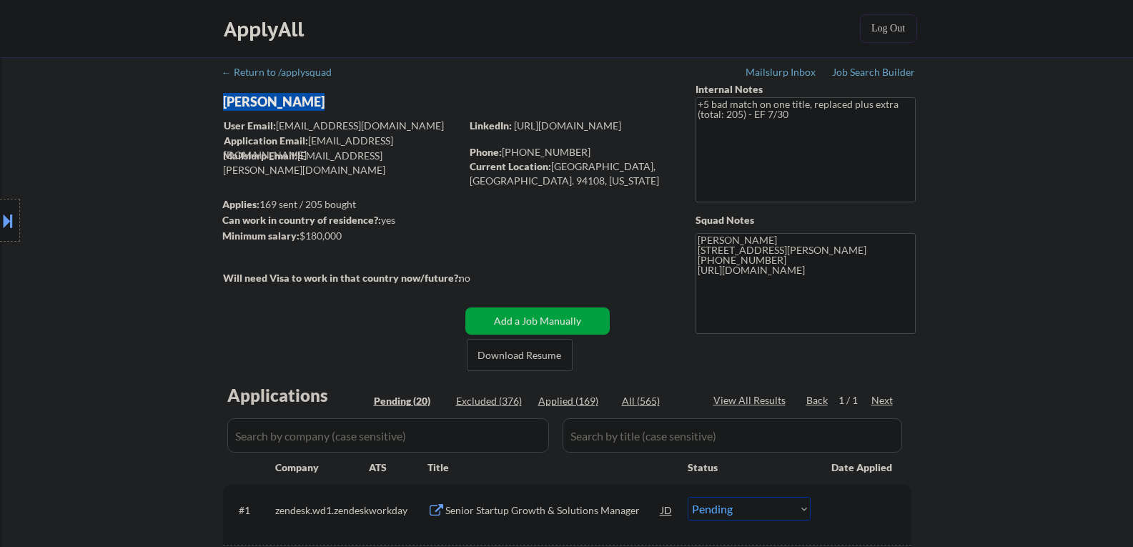
click at [270, 101] on div "[PERSON_NAME]" at bounding box center [370, 102] width 294 height 18
copy div "[PERSON_NAME]"
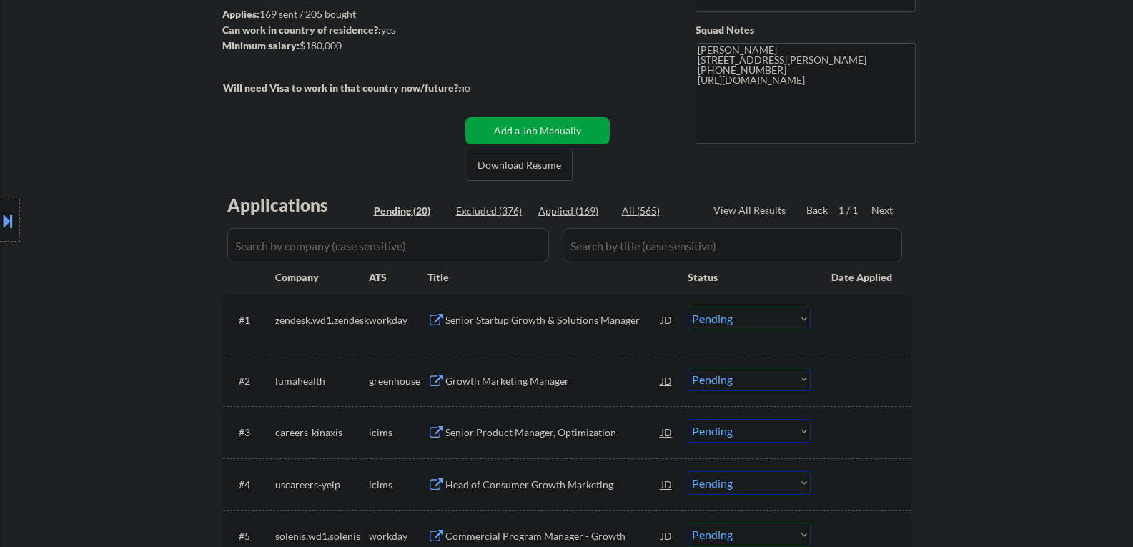
scroll to position [214, 0]
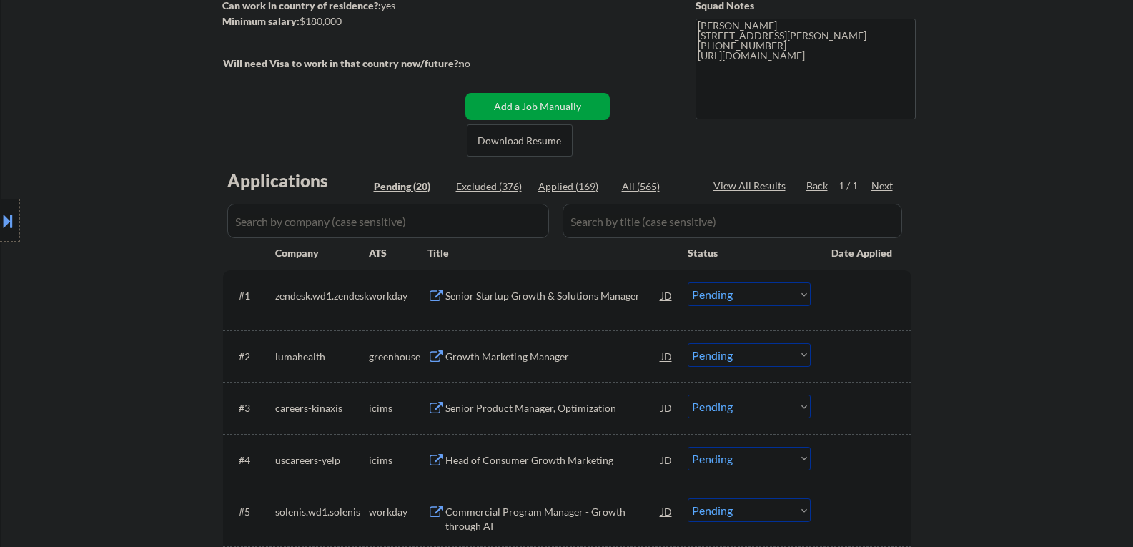
click at [533, 362] on div "Growth Marketing Manager" at bounding box center [553, 356] width 216 height 14
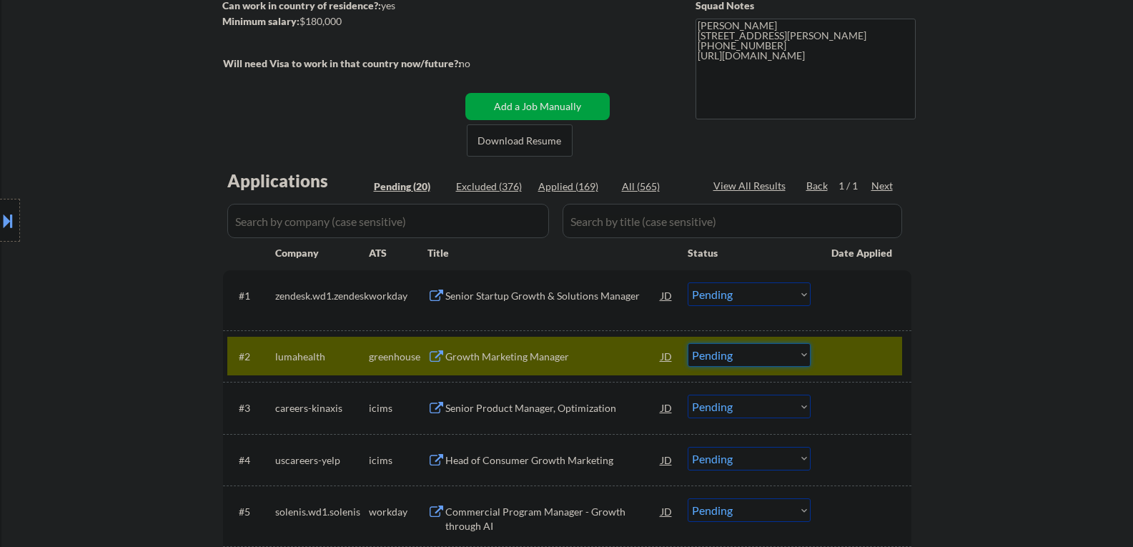
click at [755, 361] on select "Choose an option... Pending Applied Excluded (Questions) Excluded (Expired) Exc…" at bounding box center [748, 355] width 123 height 24
click at [687, 343] on select "Choose an option... Pending Applied Excluded (Questions) Excluded (Expired) Exc…" at bounding box center [748, 355] width 123 height 24
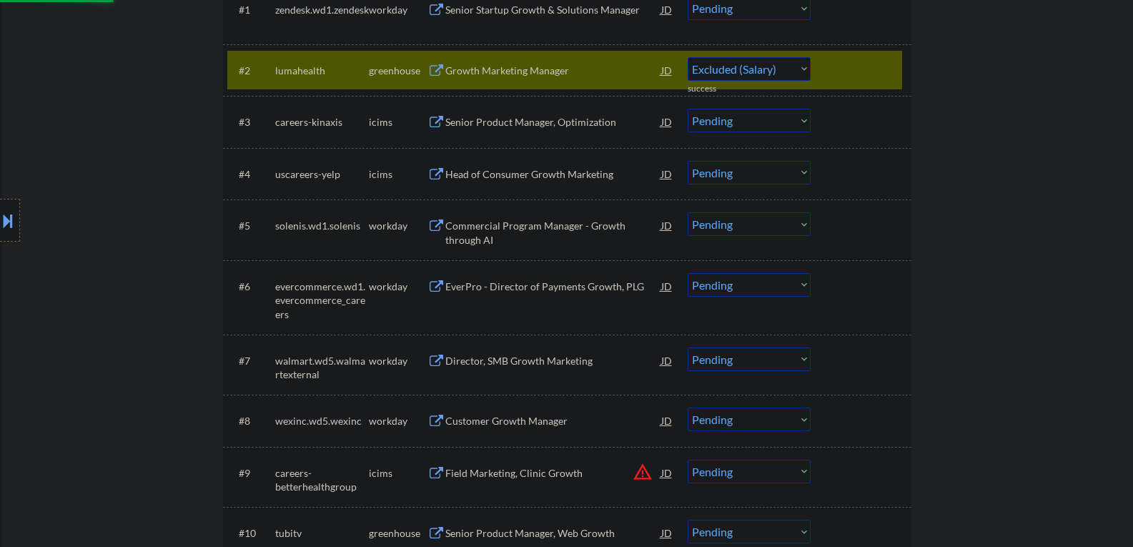
scroll to position [643, 0]
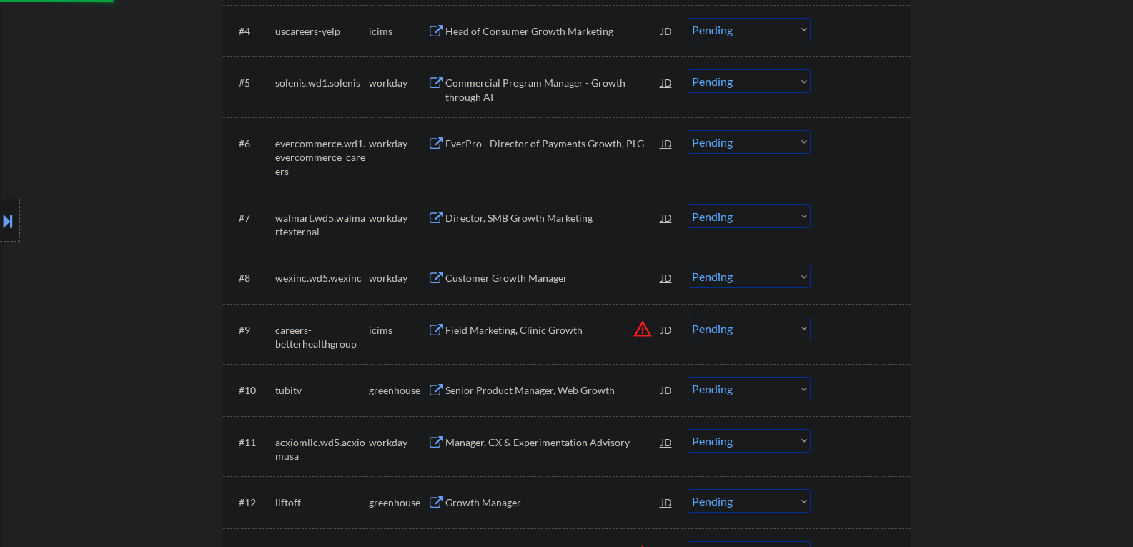
select select ""pending""
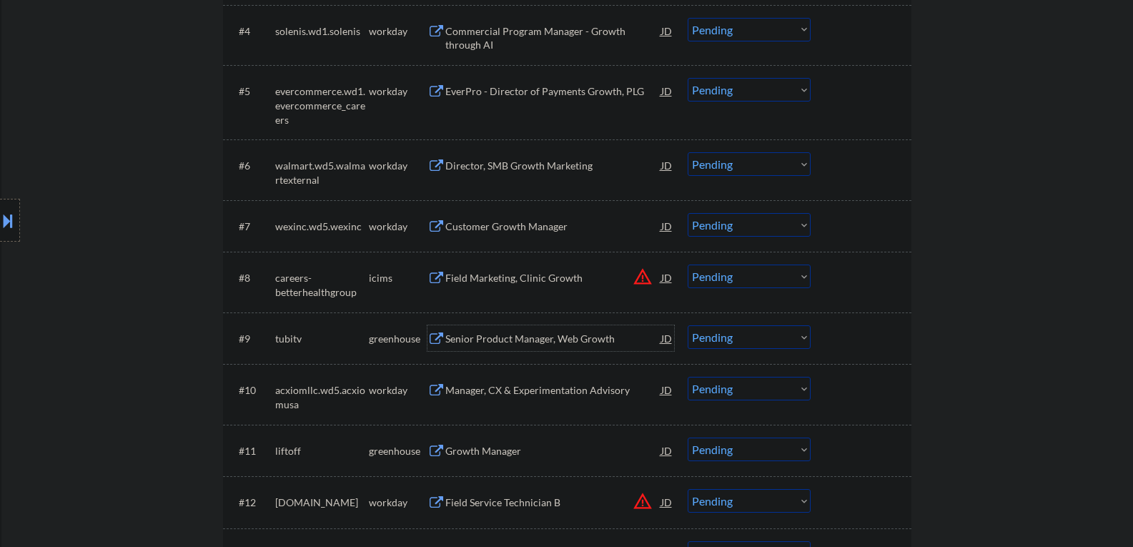
click at [494, 337] on div "Senior Product Manager, Web Growth" at bounding box center [553, 339] width 216 height 14
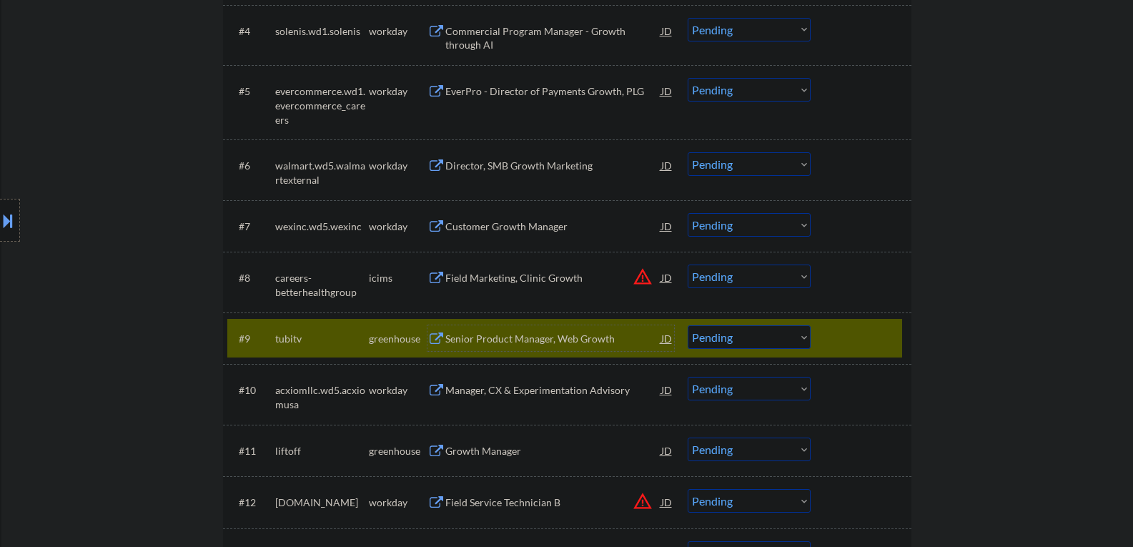
click at [739, 332] on select "Choose an option... Pending Applied Excluded (Questions) Excluded (Expired) Exc…" at bounding box center [748, 337] width 123 height 24
click at [687, 325] on select "Choose an option... Pending Applied Excluded (Questions) Excluded (Expired) Exc…" at bounding box center [748, 337] width 123 height 24
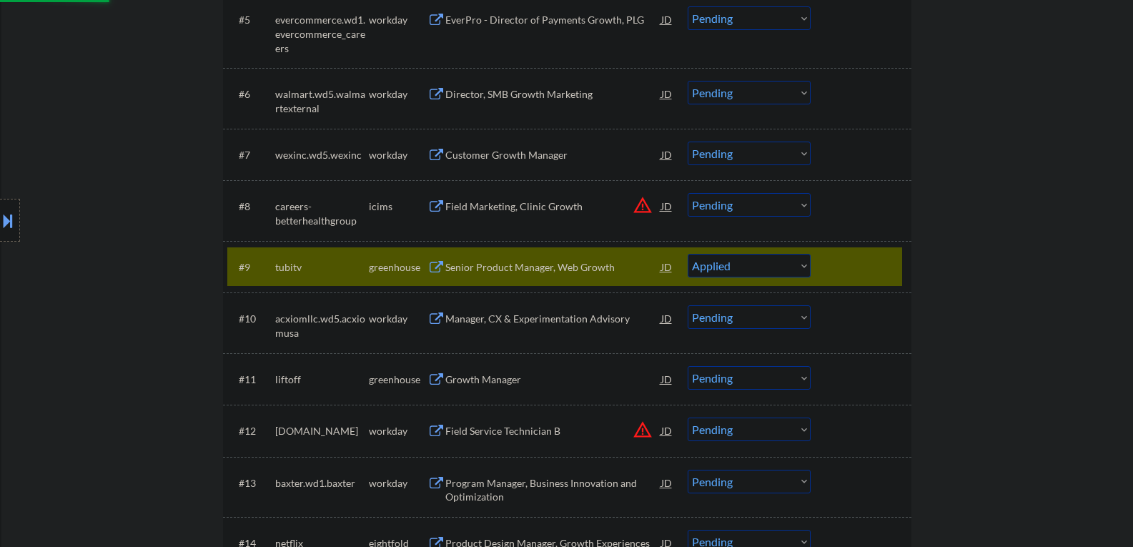
click at [504, 379] on div "Growth Manager" at bounding box center [553, 379] width 216 height 14
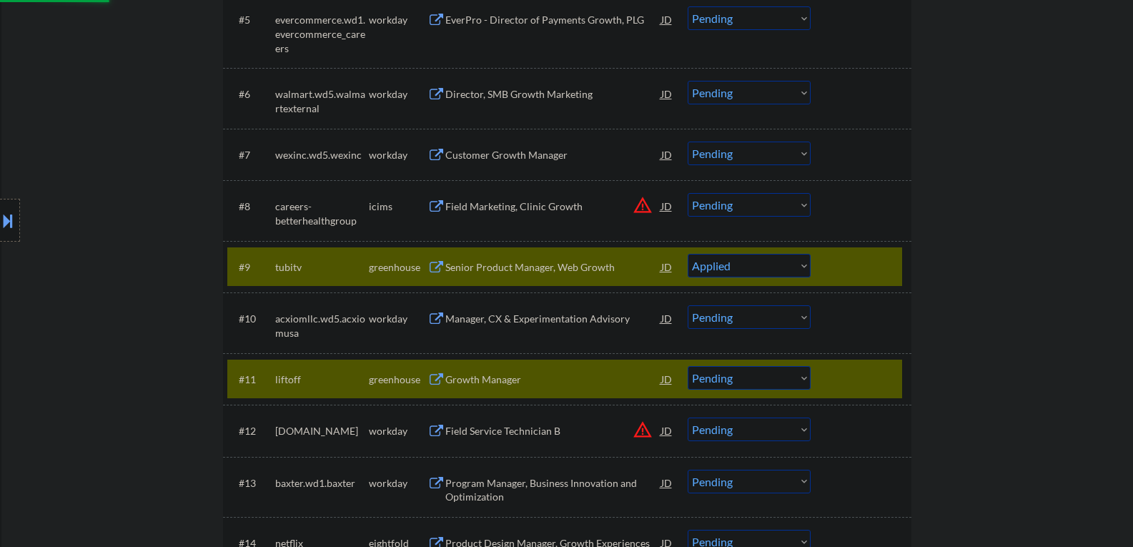
select select ""pending""
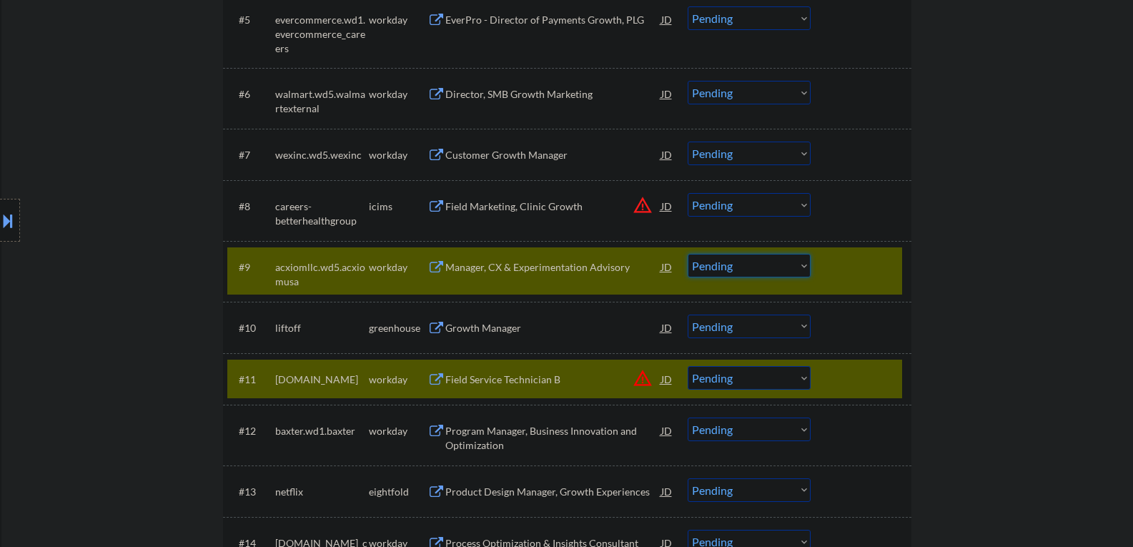
click at [810, 259] on select "Choose an option... Pending Applied Excluded (Questions) Excluded (Expired) Exc…" at bounding box center [748, 266] width 123 height 24
click at [840, 267] on div at bounding box center [862, 267] width 63 height 26
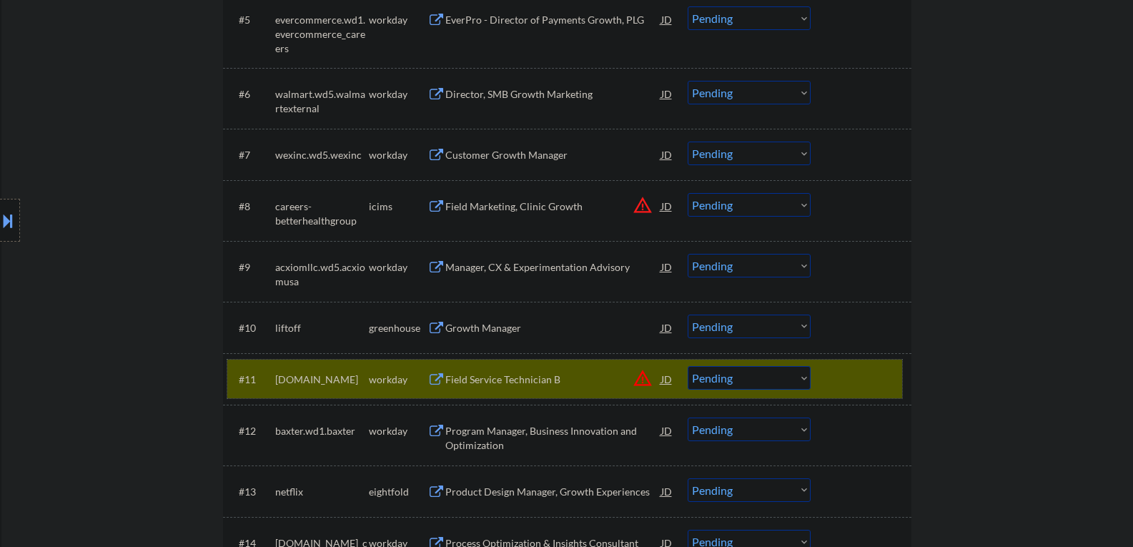
click at [858, 377] on div at bounding box center [862, 379] width 63 height 26
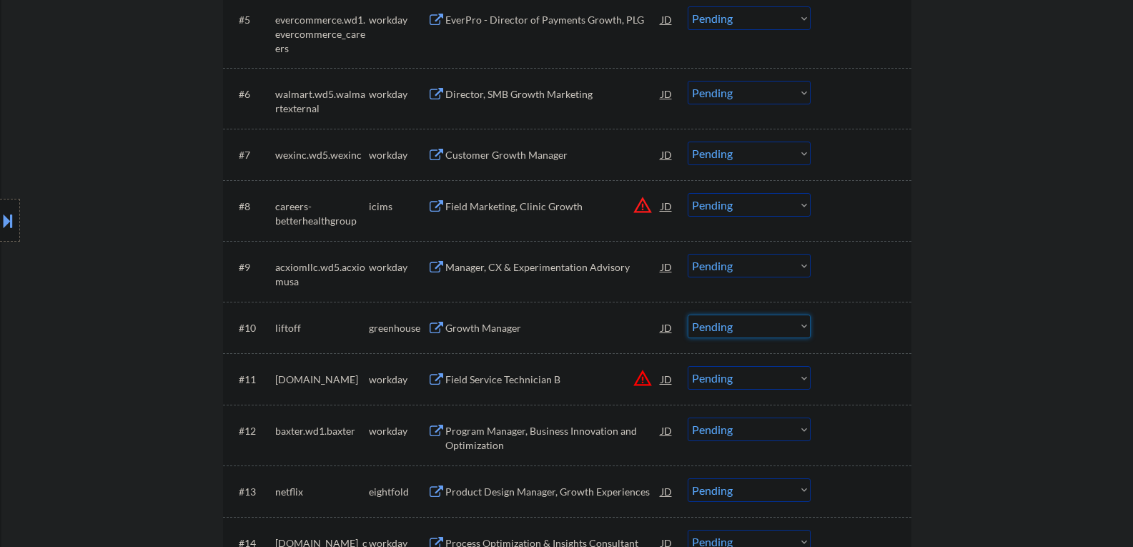
click at [790, 336] on select "Choose an option... Pending Applied Excluded (Questions) Excluded (Expired) Exc…" at bounding box center [748, 326] width 123 height 24
click at [687, 314] on select "Choose an option... Pending Applied Excluded (Questions) Excluded (Expired) Exc…" at bounding box center [748, 326] width 123 height 24
select select ""pending""
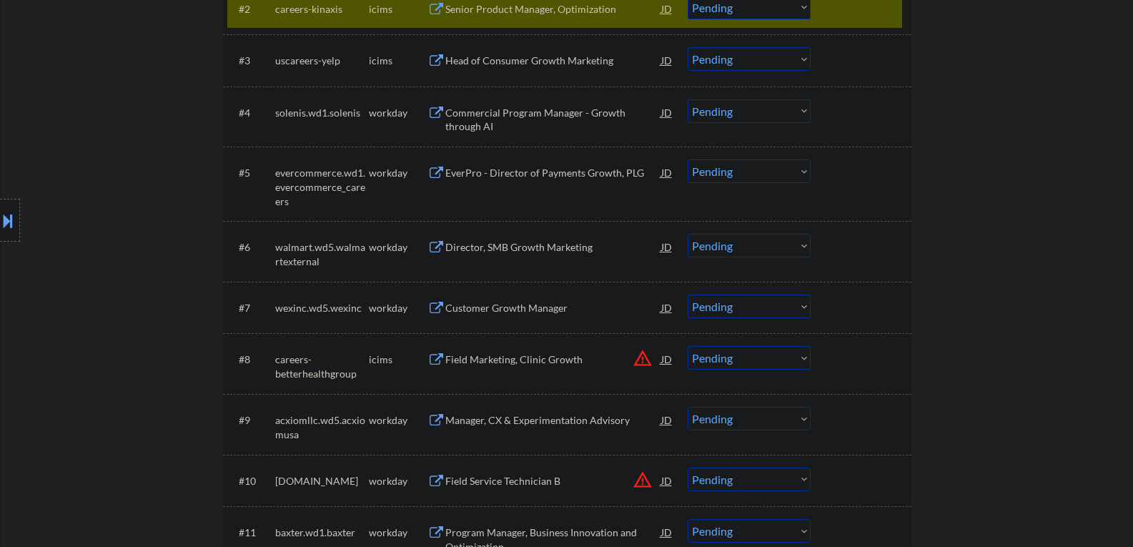
scroll to position [500, 0]
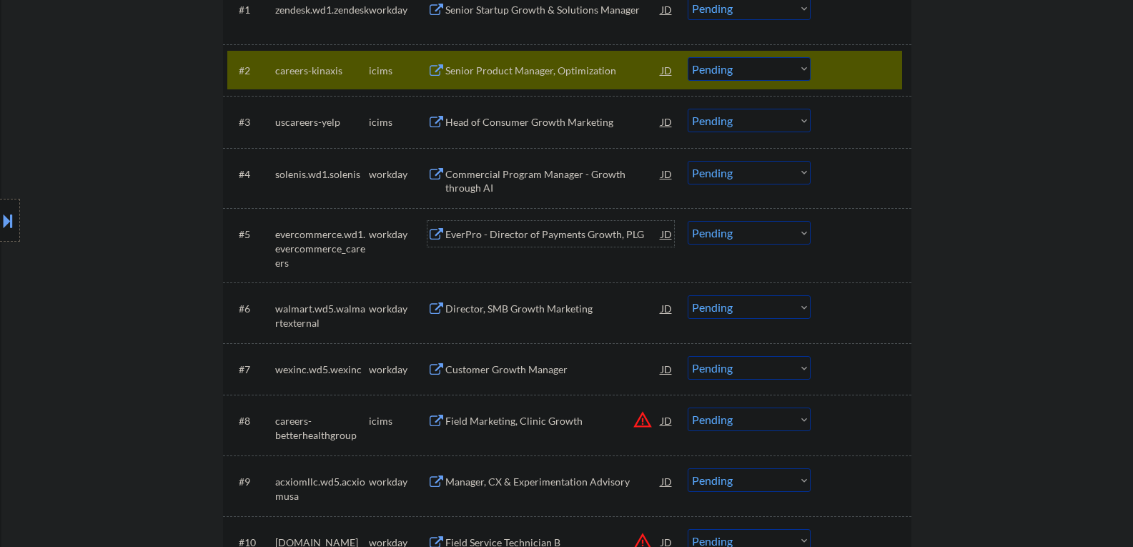
click at [512, 234] on div "EverPro - Director of Payments Growth, PLG" at bounding box center [553, 234] width 216 height 14
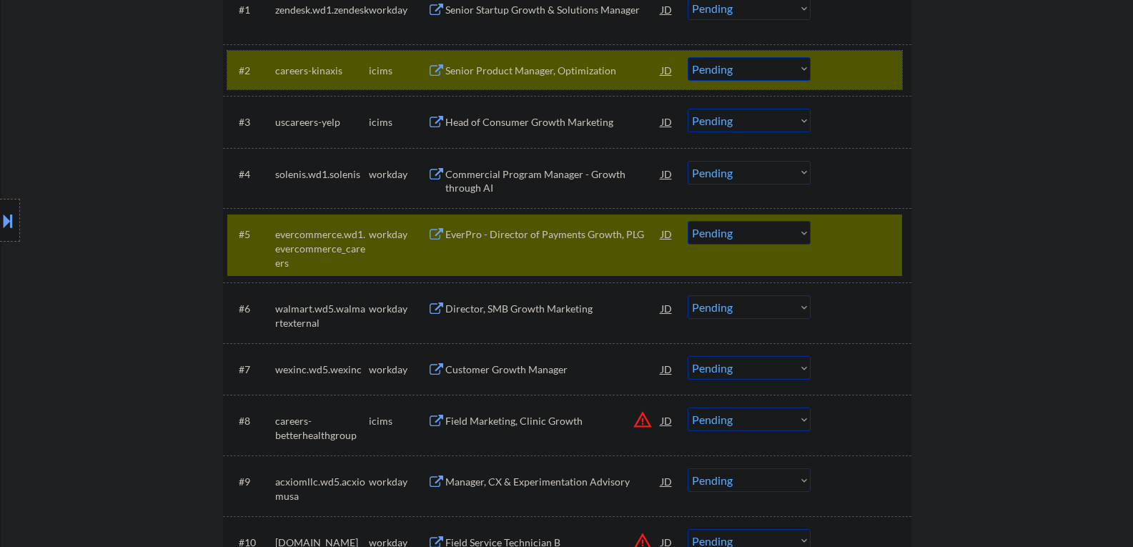
click at [832, 62] on div at bounding box center [862, 70] width 63 height 26
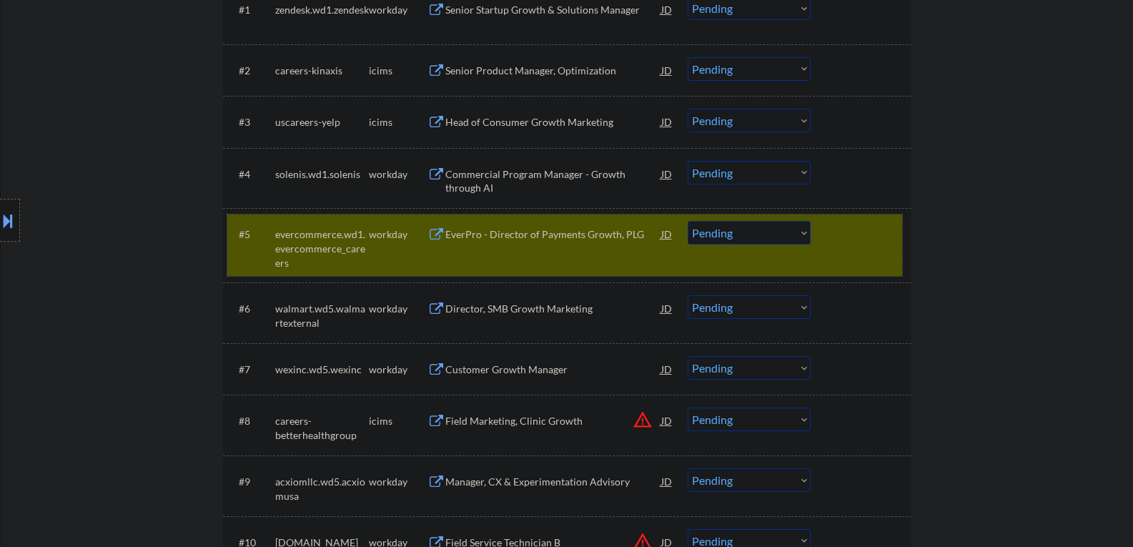
click at [895, 234] on div "#5 evercommerce.wd1.evercommerce_careers workday EverPro - Director of Payments…" at bounding box center [564, 244] width 675 height 61
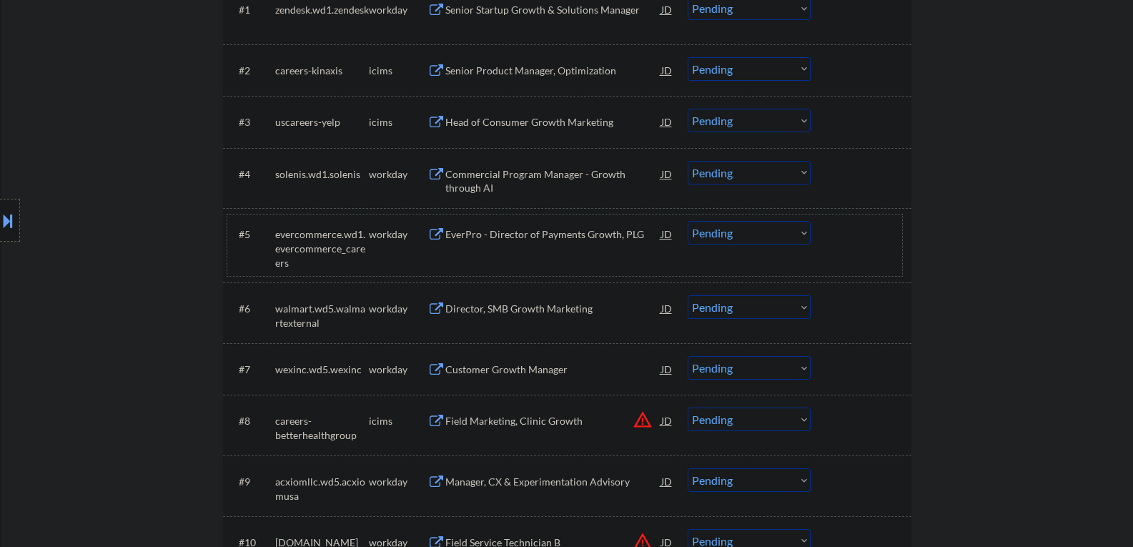
click at [743, 241] on select "Choose an option... Pending Applied Excluded (Questions) Excluded (Expired) Exc…" at bounding box center [748, 233] width 123 height 24
click at [687, 221] on select "Choose an option... Pending Applied Excluded (Questions) Excluded (Expired) Exc…" at bounding box center [748, 233] width 123 height 24
select select ""pending""
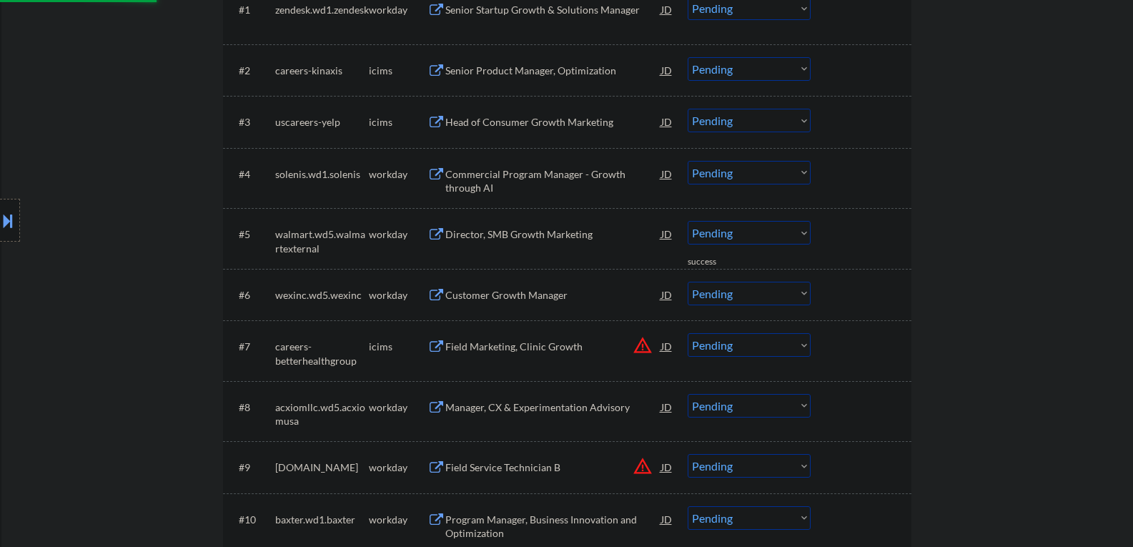
click at [496, 171] on div "Commercial Program Manager - Growth through AI" at bounding box center [553, 181] width 216 height 28
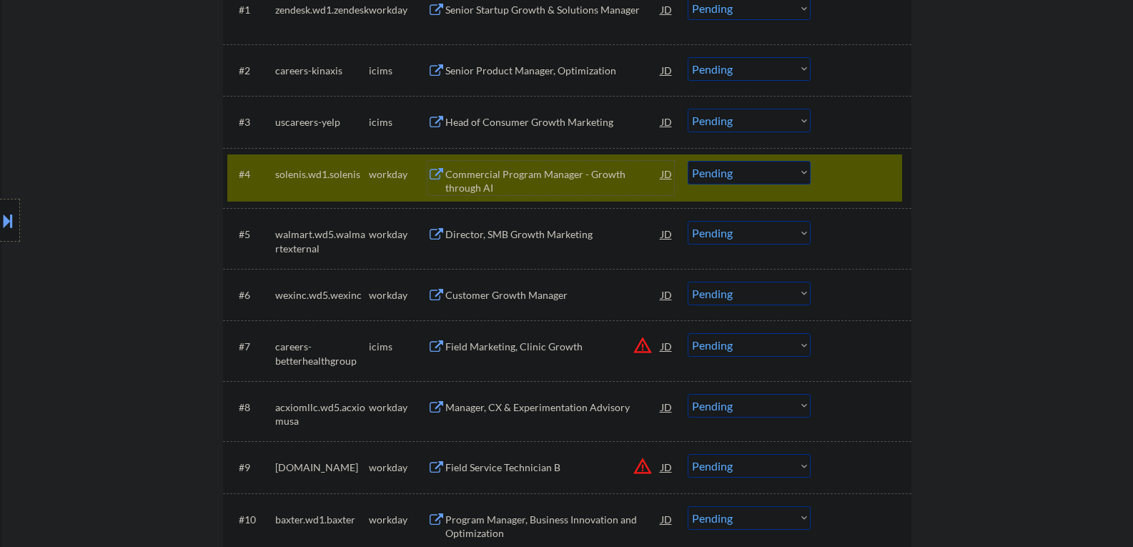
click at [523, 175] on div "Commercial Program Manager - Growth through AI" at bounding box center [553, 181] width 216 height 28
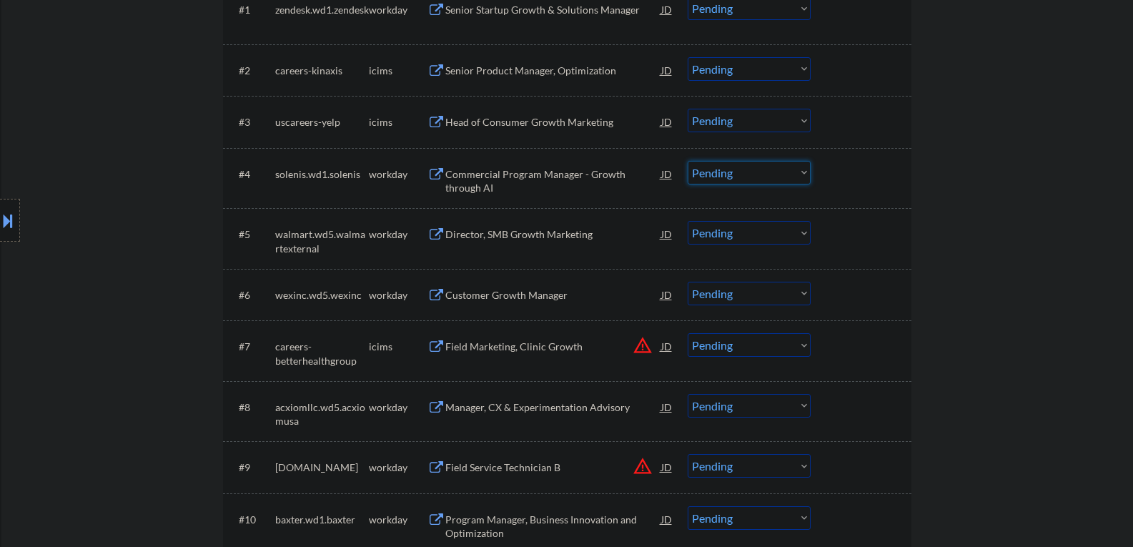
click at [710, 166] on select "Choose an option... Pending Applied Excluded (Questions) Excluded (Expired) Exc…" at bounding box center [748, 173] width 123 height 24
click at [687, 161] on select "Choose an option... Pending Applied Excluded (Questions) Excluded (Expired) Exc…" at bounding box center [748, 173] width 123 height 24
click at [466, 240] on div "Director, SMB Growth Marketing" at bounding box center [553, 234] width 216 height 14
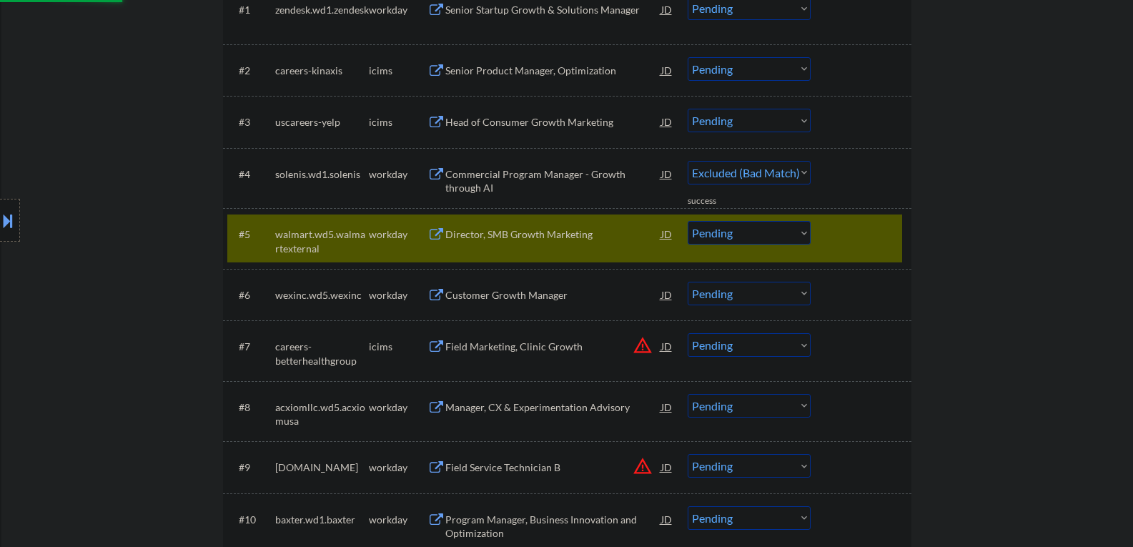
select select ""pending""
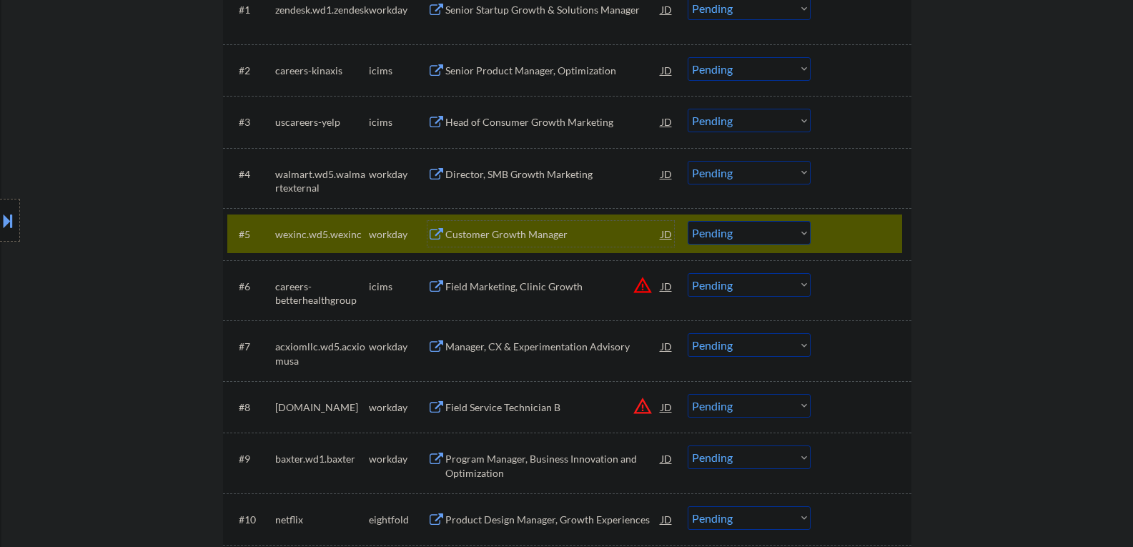
click at [730, 229] on select "Choose an option... Pending Applied Excluded (Questions) Excluded (Expired) Exc…" at bounding box center [748, 233] width 123 height 24
click at [687, 221] on select "Choose an option... Pending Applied Excluded (Questions) Excluded (Expired) Exc…" at bounding box center [748, 233] width 123 height 24
click at [611, 358] on div "Manager, CX & Experimentation Advisory" at bounding box center [553, 346] width 216 height 26
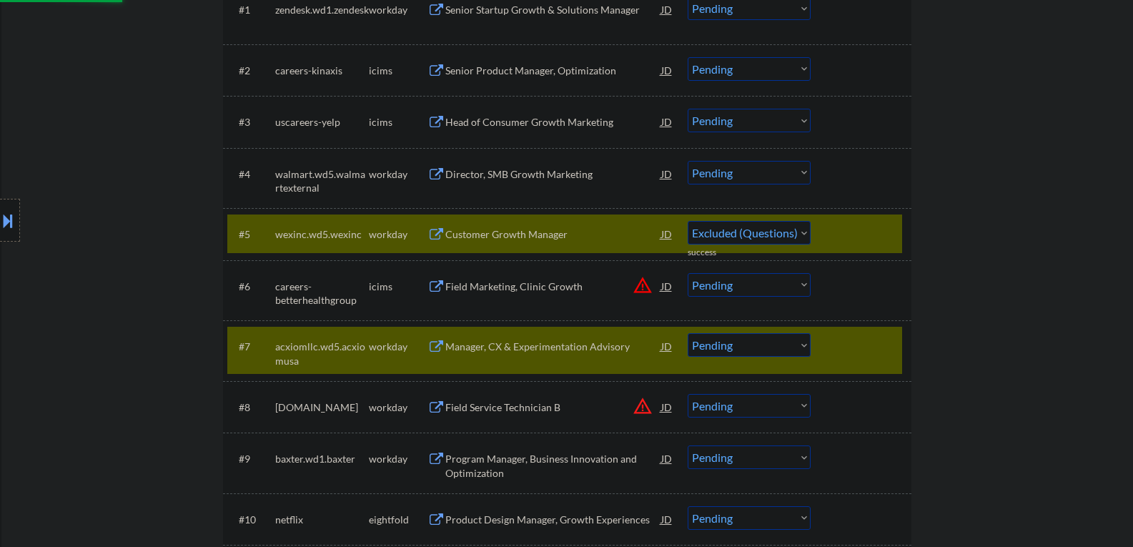
select select ""pending""
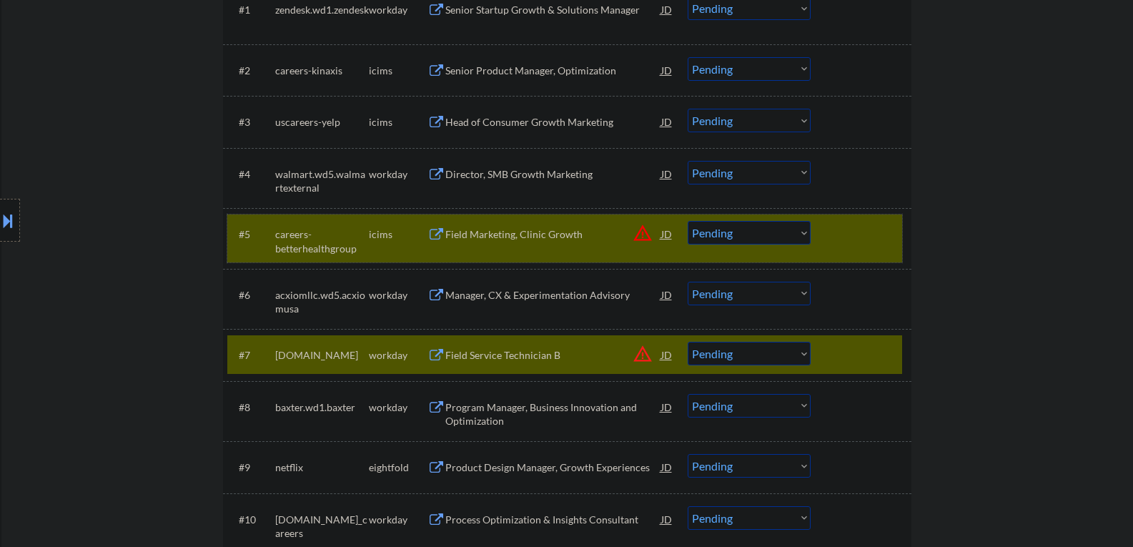
click at [829, 239] on div "#5 careers-betterhealthgroup icims Field Marketing, Clinic Growth JD warning_am…" at bounding box center [564, 237] width 675 height 47
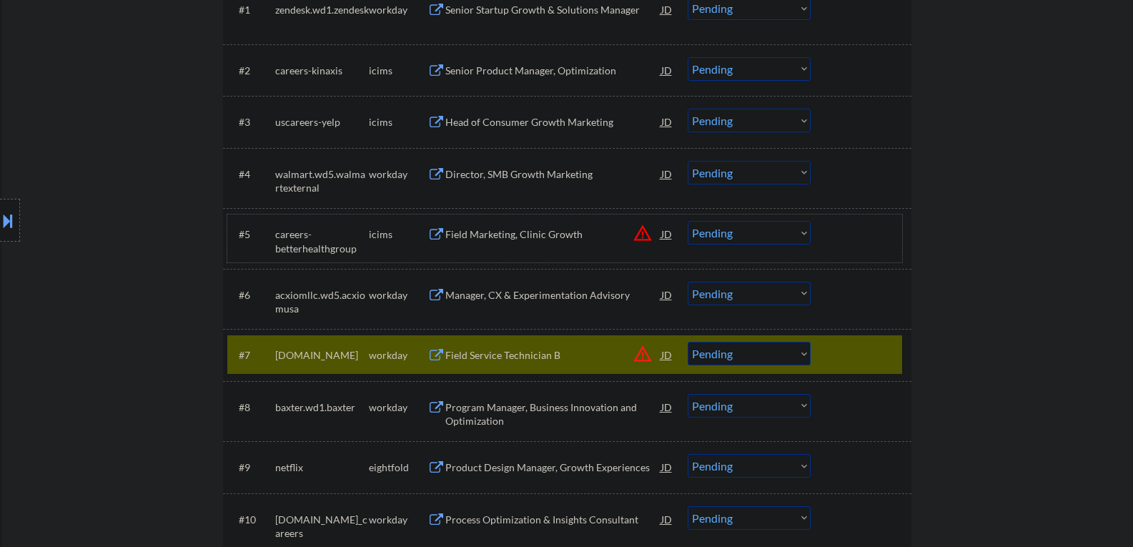
click at [769, 343] on select "Choose an option... Pending Applied Excluded (Questions) Excluded (Expired) Exc…" at bounding box center [748, 354] width 123 height 24
click at [687, 342] on select "Choose an option... Pending Applied Excluded (Questions) Excluded (Expired) Exc…" at bounding box center [748, 354] width 123 height 24
select select ""pending""
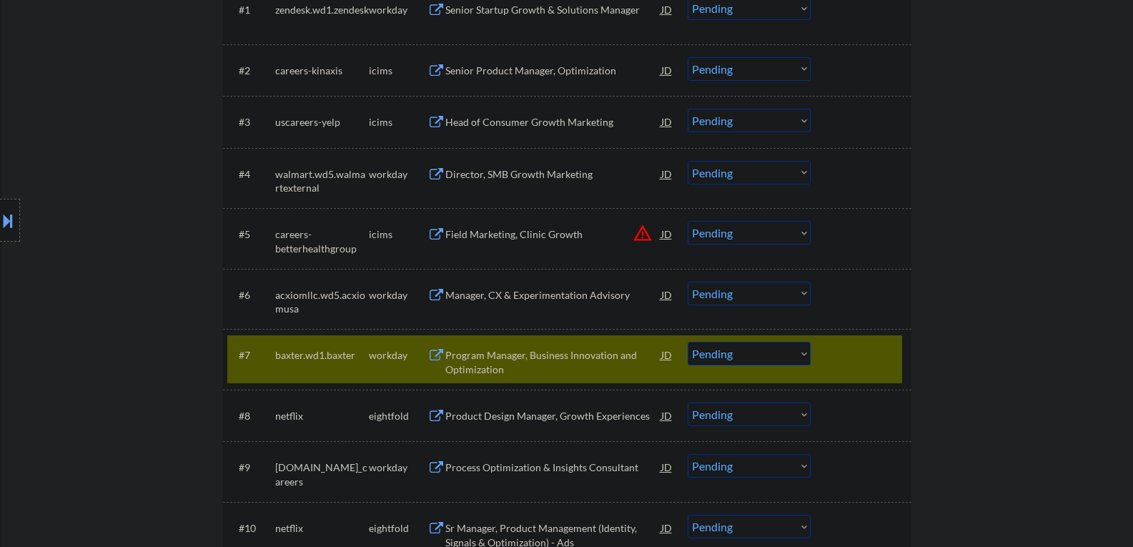
click at [855, 352] on div at bounding box center [862, 355] width 63 height 26
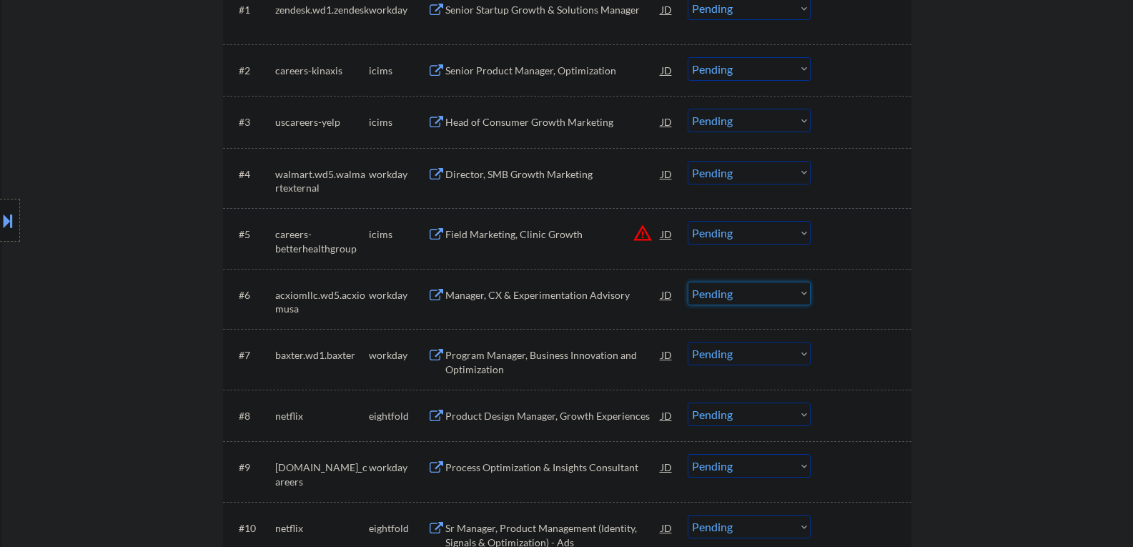
click at [757, 297] on select "Choose an option... Pending Applied Excluded (Questions) Excluded (Expired) Exc…" at bounding box center [748, 294] width 123 height 24
click at [737, 302] on select "Choose an option... Pending Applied Excluded (Questions) Excluded (Expired) Exc…" at bounding box center [748, 294] width 123 height 24
click at [687, 282] on select "Choose an option... Pending Applied Excluded (Questions) Excluded (Expired) Exc…" at bounding box center [748, 294] width 123 height 24
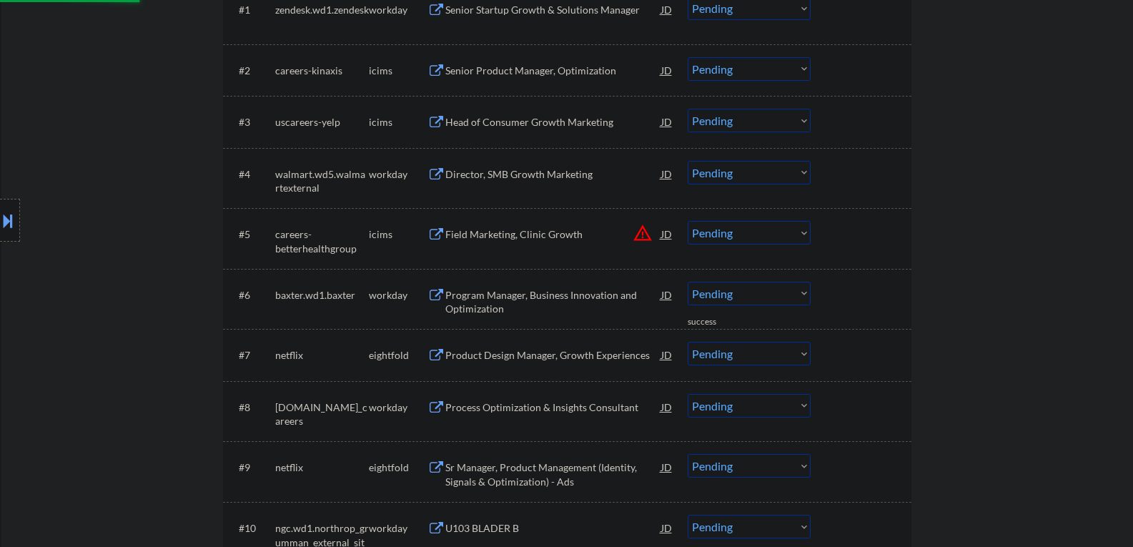
click at [504, 301] on div "Program Manager, Business Innovation and Optimization" at bounding box center [553, 302] width 216 height 28
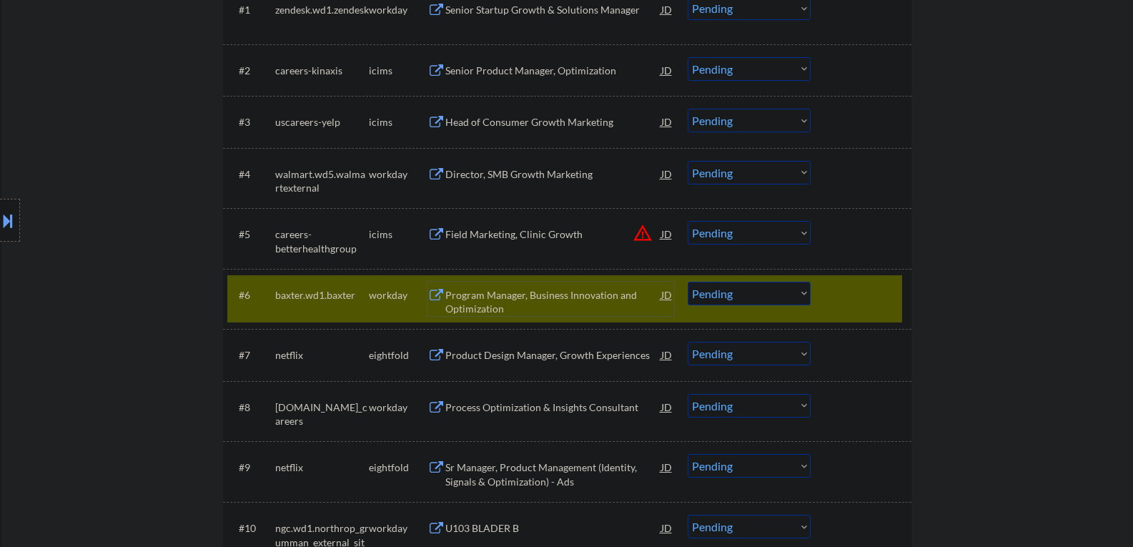
click at [725, 299] on select "Choose an option... Pending Applied Excluded (Questions) Excluded (Expired) Exc…" at bounding box center [748, 294] width 123 height 24
click at [687, 282] on select "Choose an option... Pending Applied Excluded (Questions) Excluded (Expired) Exc…" at bounding box center [748, 294] width 123 height 24
select select ""pending""
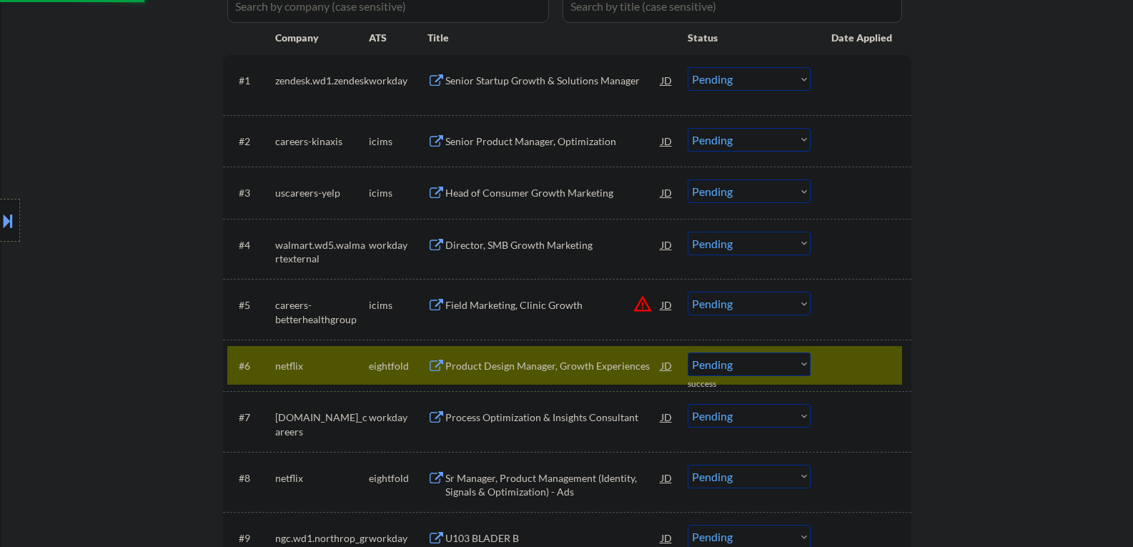
scroll to position [429, 0]
click at [844, 373] on div at bounding box center [862, 366] width 63 height 26
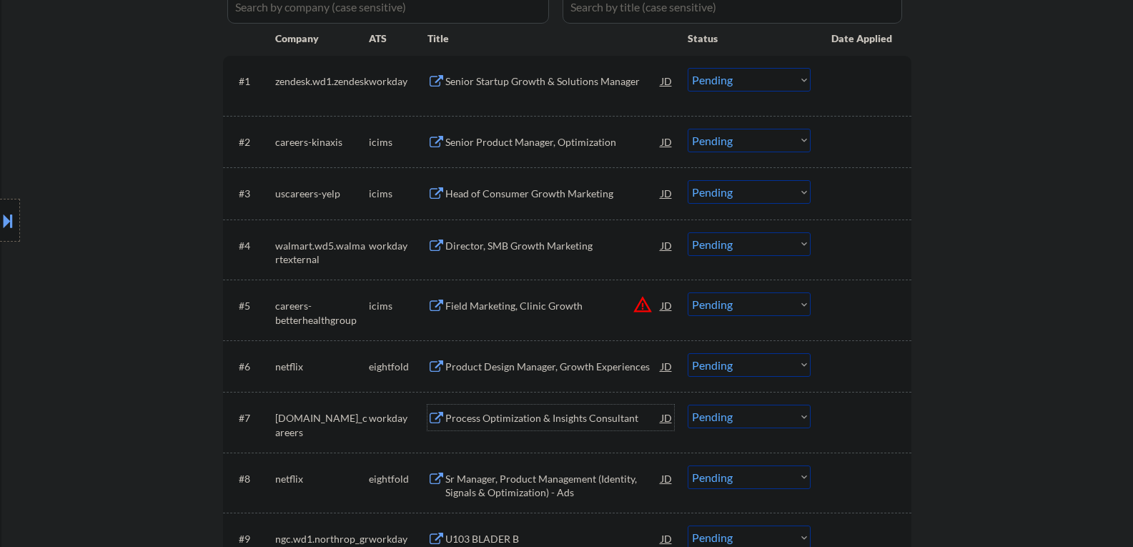
click at [477, 414] on div "Process Optimization & Insights Consultant" at bounding box center [553, 418] width 216 height 14
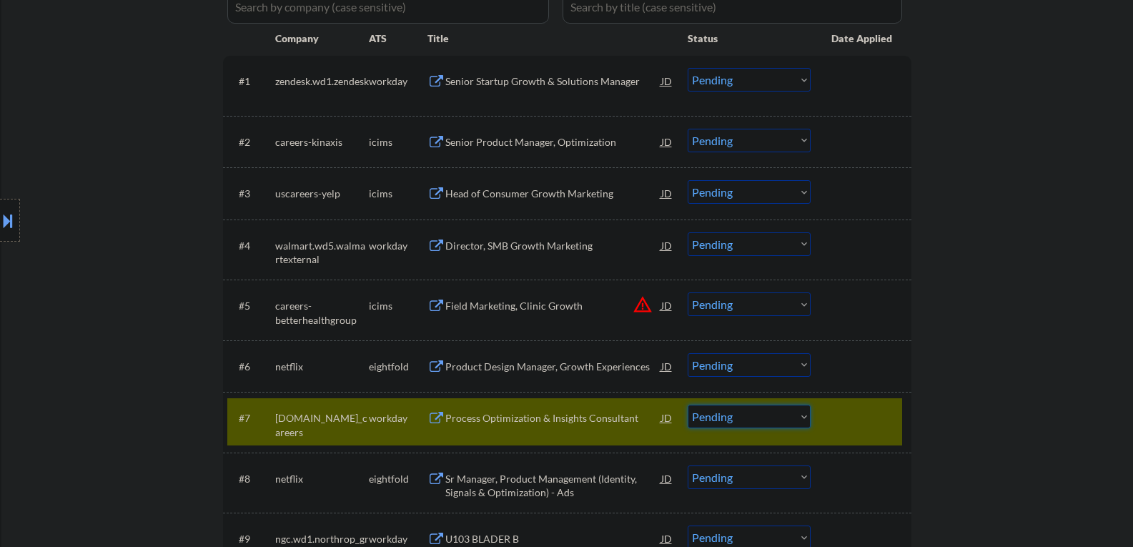
click at [727, 418] on select "Choose an option... Pending Applied Excluded (Questions) Excluded (Expired) Exc…" at bounding box center [748, 416] width 123 height 24
click at [687, 404] on select "Choose an option... Pending Applied Excluded (Questions) Excluded (Expired) Exc…" at bounding box center [748, 416] width 123 height 24
click at [489, 89] on div "Senior Startup Growth & Solutions Manager" at bounding box center [553, 81] width 216 height 26
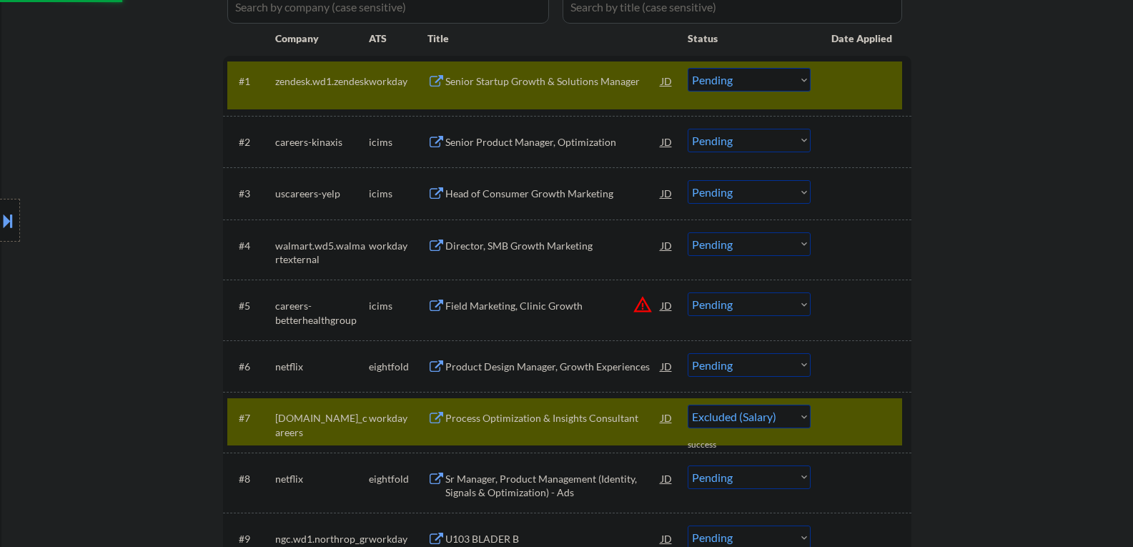
select select ""pending""
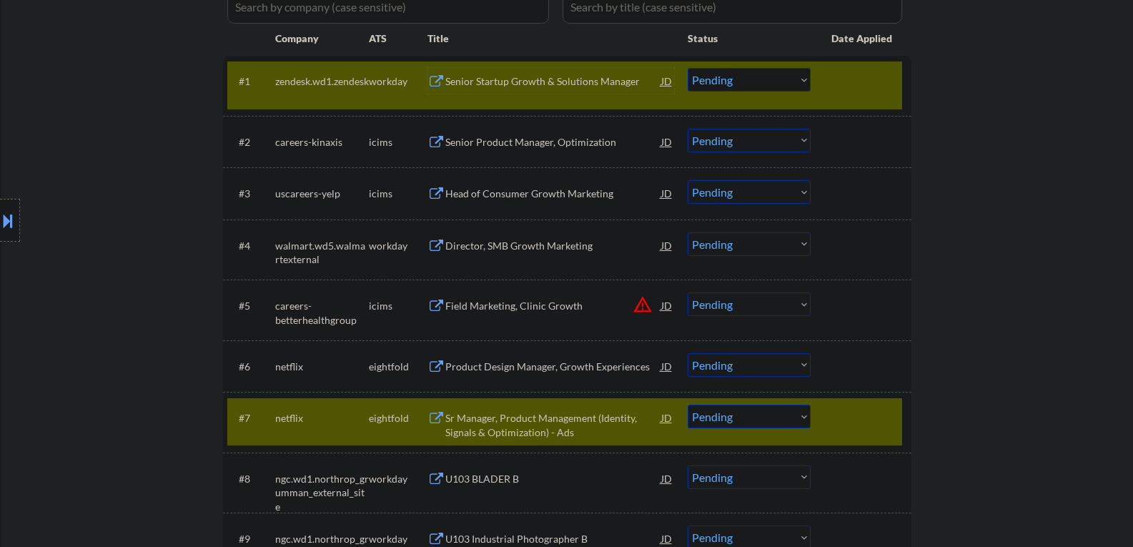
click at [834, 415] on div at bounding box center [862, 417] width 63 height 26
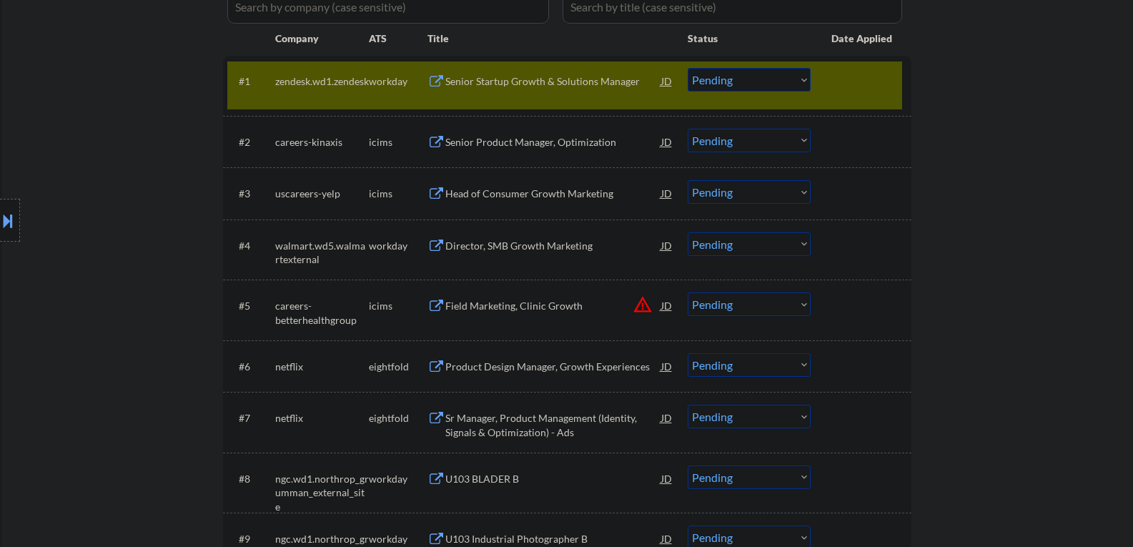
click at [722, 81] on select "Choose an option... Pending Applied Excluded (Questions) Excluded (Expired) Exc…" at bounding box center [748, 80] width 123 height 24
click at [687, 68] on select "Choose an option... Pending Applied Excluded (Questions) Excluded (Expired) Exc…" at bounding box center [748, 80] width 123 height 24
select select ""pending""
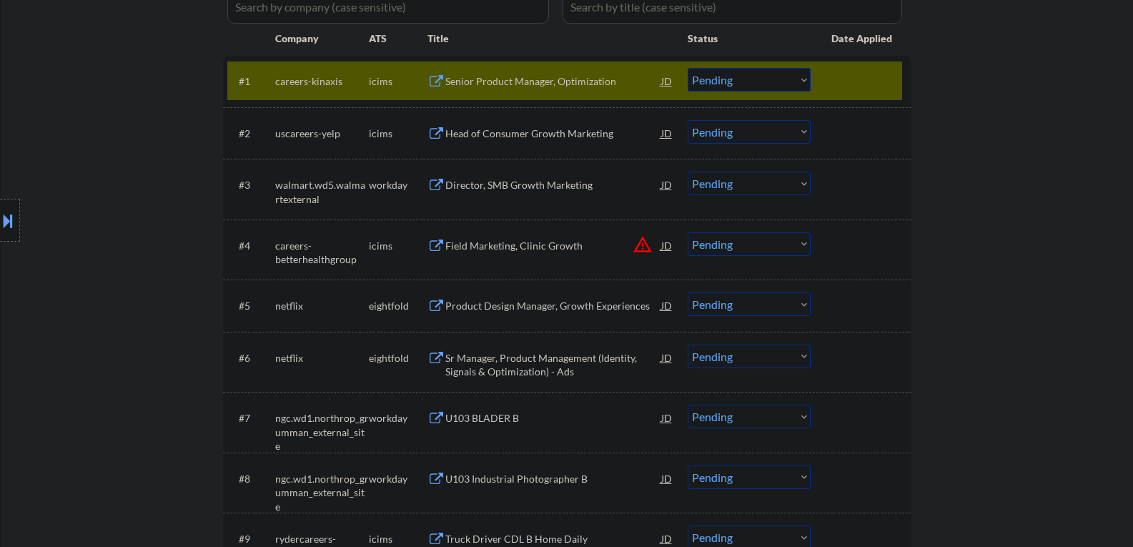
click at [843, 81] on div at bounding box center [862, 81] width 63 height 26
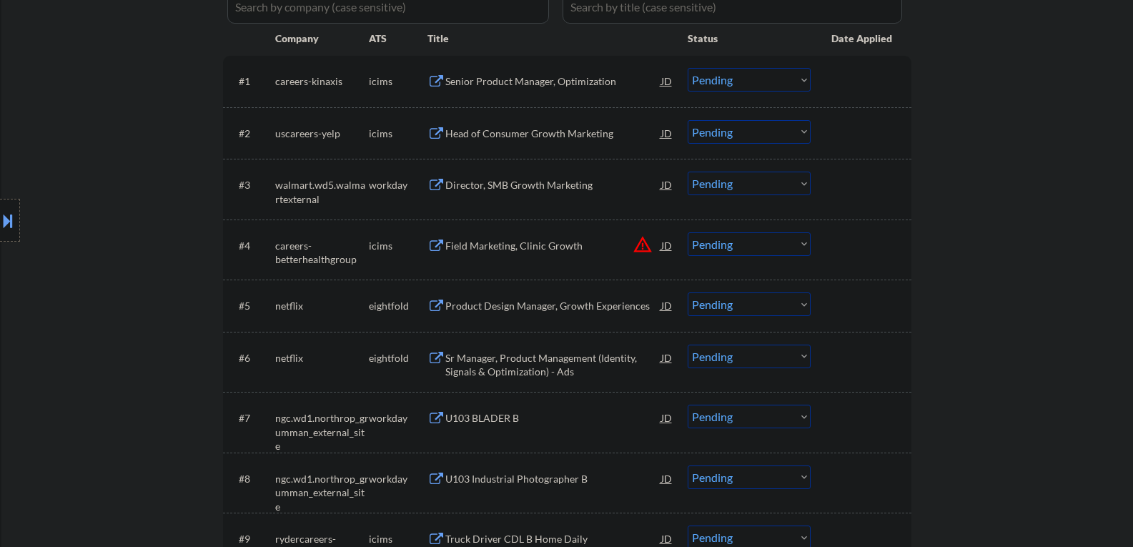
click at [477, 186] on div "Director, SMB Growth Marketing" at bounding box center [553, 185] width 216 height 14
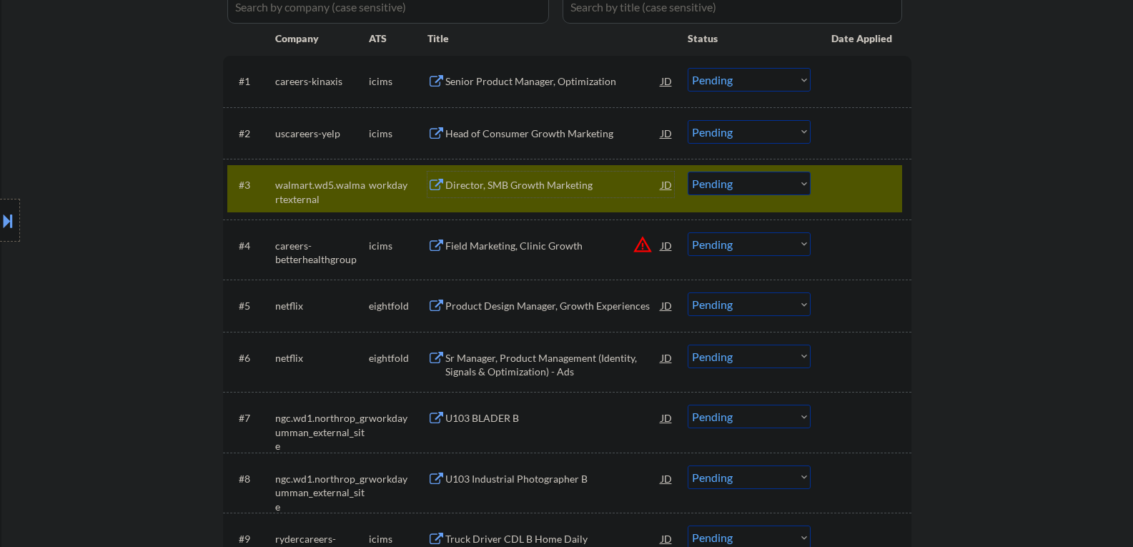
click at [737, 184] on select "Choose an option... Pending Applied Excluded (Questions) Excluded (Expired) Exc…" at bounding box center [748, 183] width 123 height 24
click at [687, 171] on select "Choose an option... Pending Applied Excluded (Questions) Excluded (Expired) Exc…" at bounding box center [748, 183] width 123 height 24
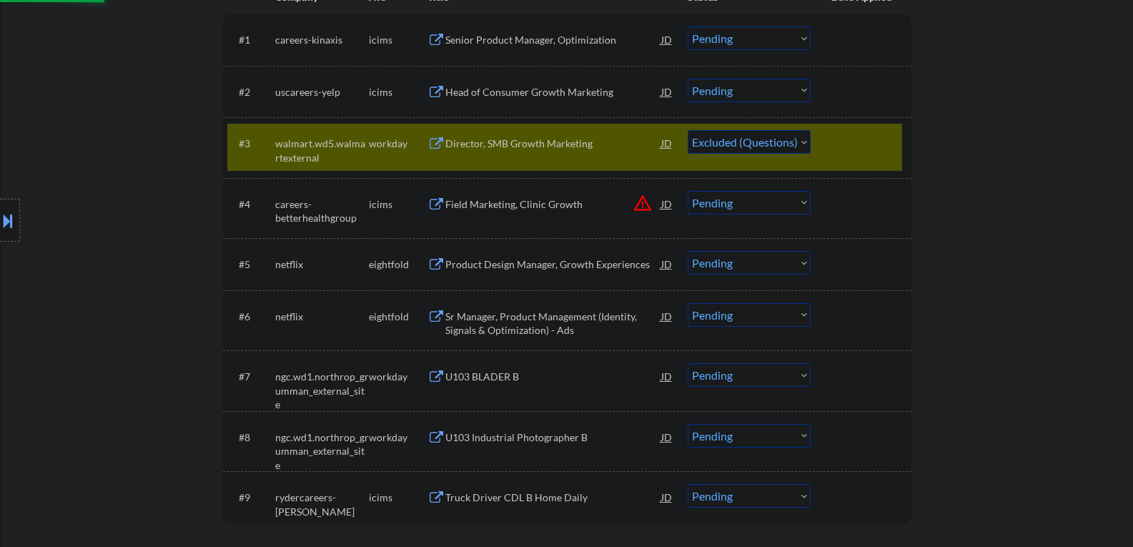
scroll to position [643, 0]
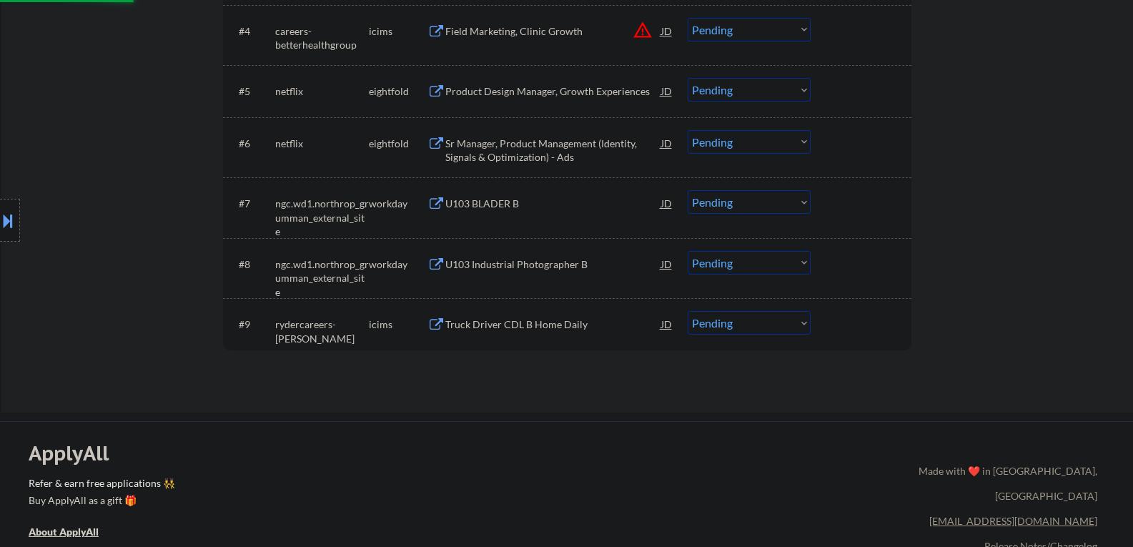
select select ""pending""
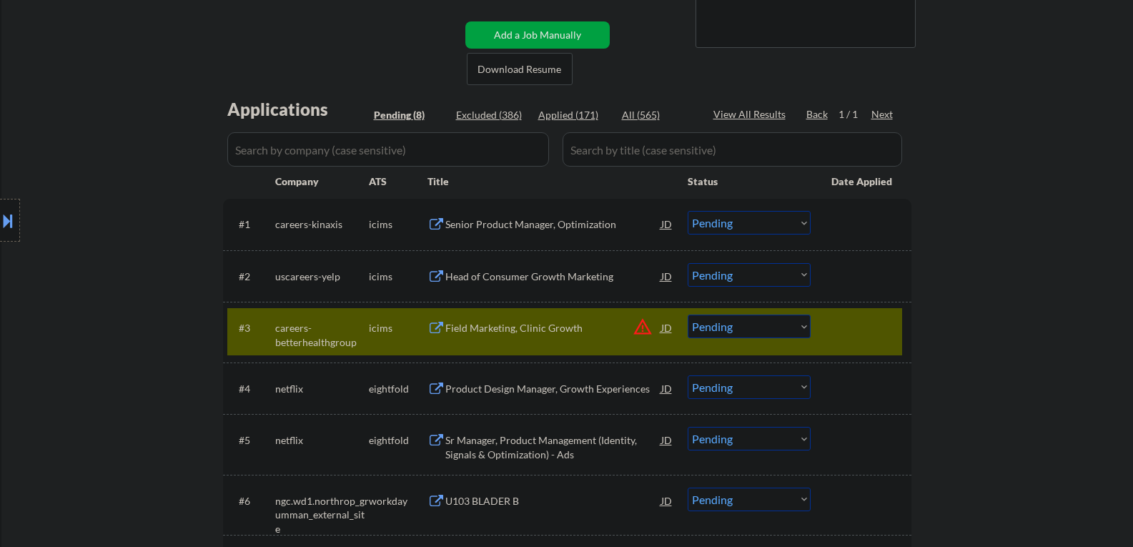
scroll to position [429, 0]
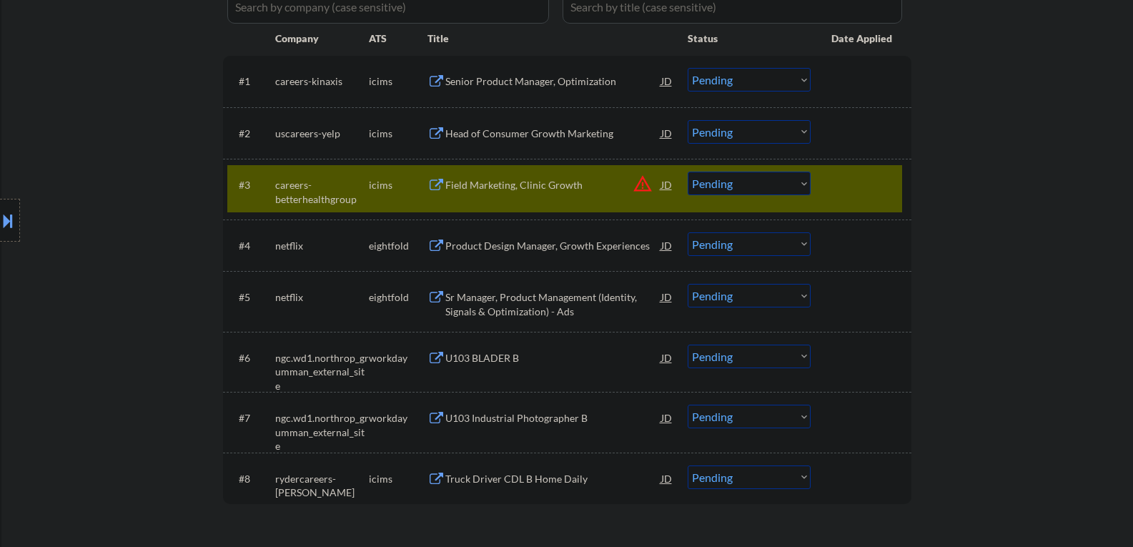
click at [476, 366] on div "U103 BLADER B" at bounding box center [553, 357] width 216 height 26
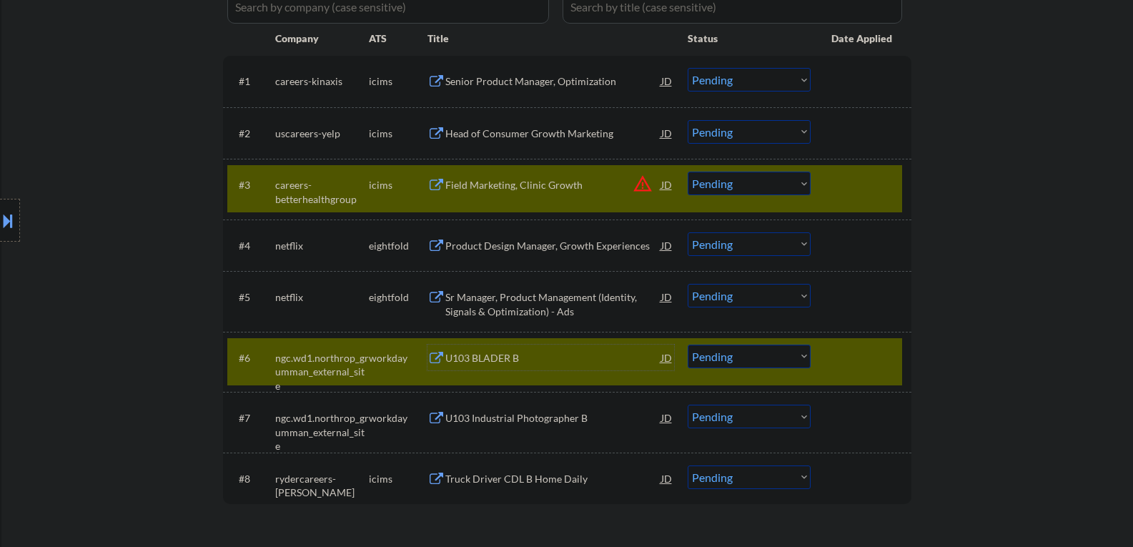
click at [833, 186] on div at bounding box center [862, 184] width 63 height 26
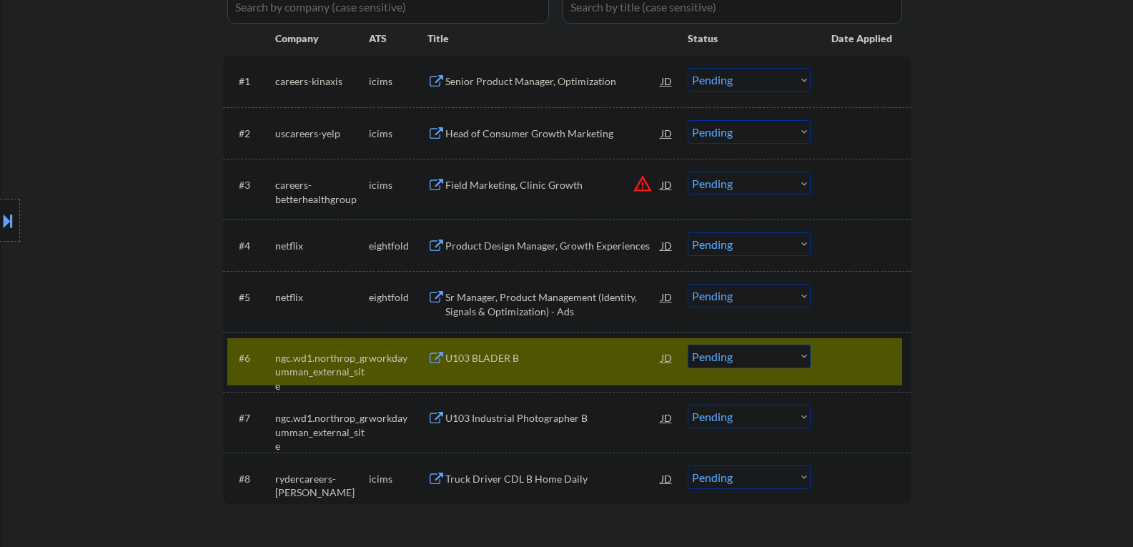
click at [729, 362] on select "Choose an option... Pending Applied Excluded (Questions) Excluded (Expired) Exc…" at bounding box center [748, 356] width 123 height 24
click at [687, 344] on select "Choose an option... Pending Applied Excluded (Questions) Excluded (Expired) Exc…" at bounding box center [748, 356] width 123 height 24
select select ""pending""
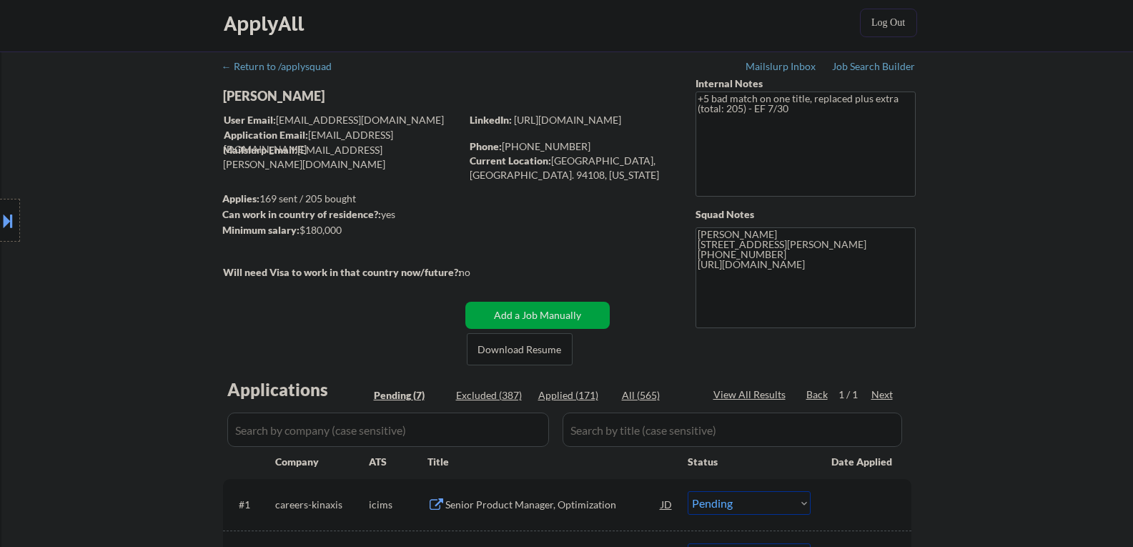
scroll to position [0, 0]
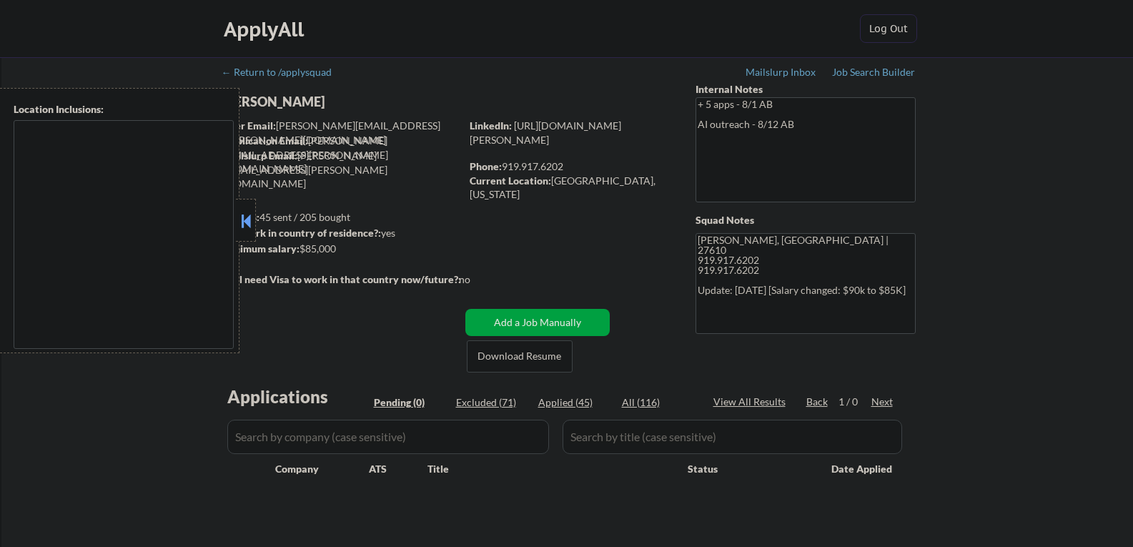
click at [249, 216] on button at bounding box center [246, 220] width 16 height 21
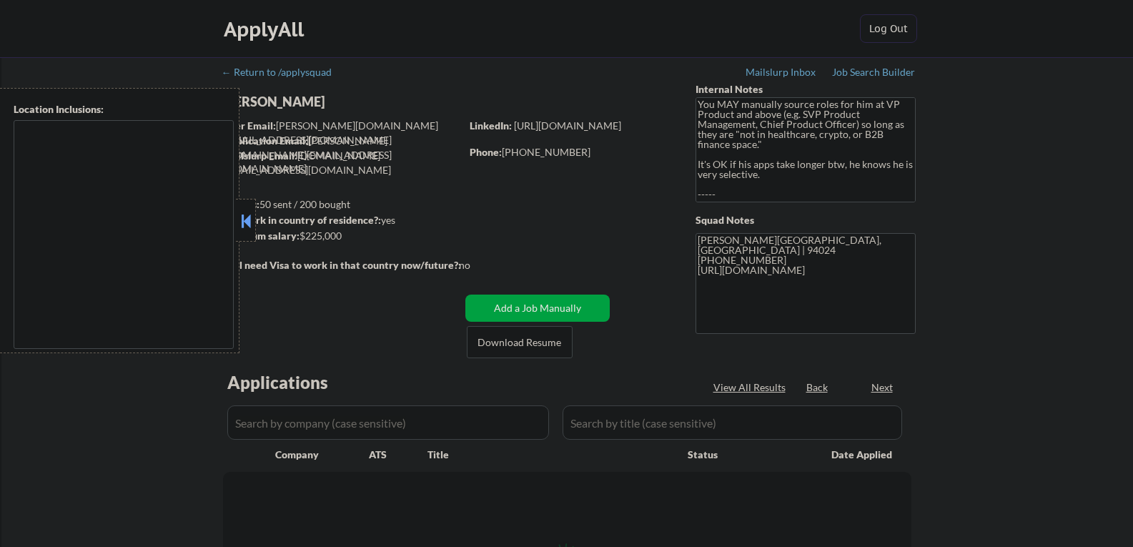
type textarea "[GEOGRAPHIC_DATA], [GEOGRAPHIC_DATA] [GEOGRAPHIC_DATA], [GEOGRAPHIC_DATA] [GEOG…"
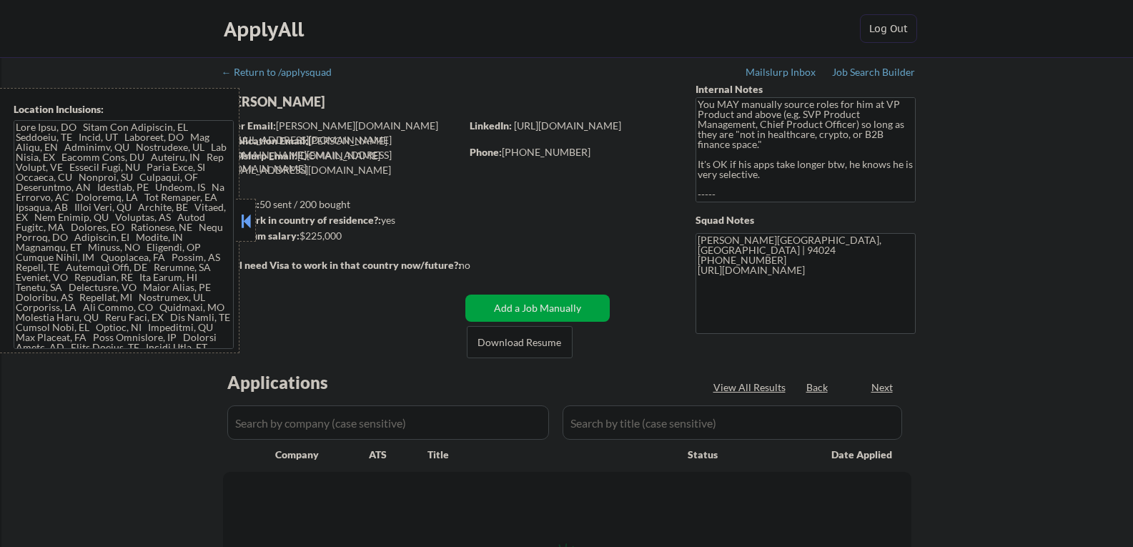
select select ""pending""
click at [249, 221] on button at bounding box center [246, 220] width 16 height 21
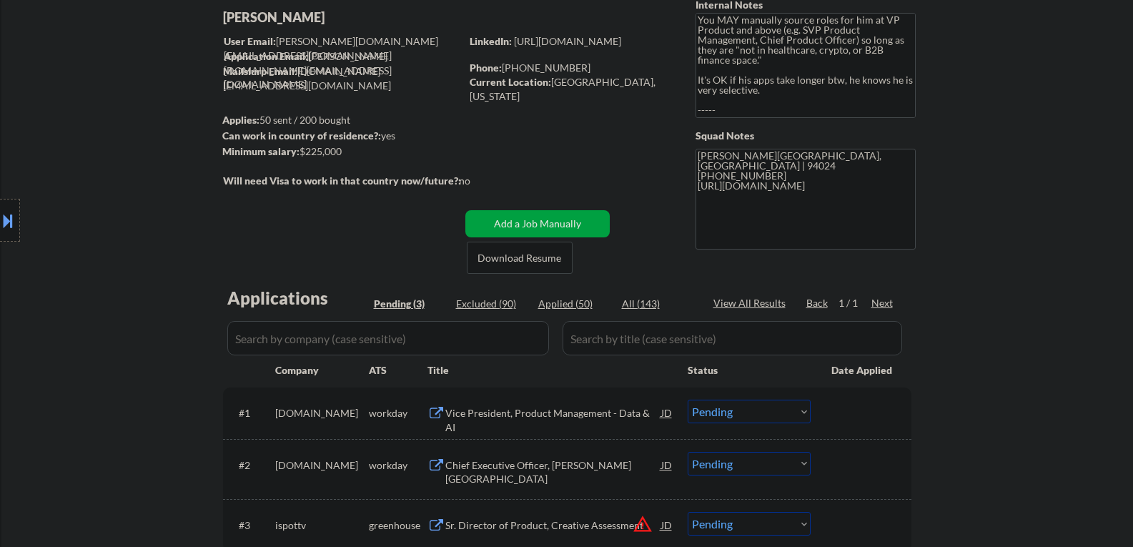
scroll to position [214, 0]
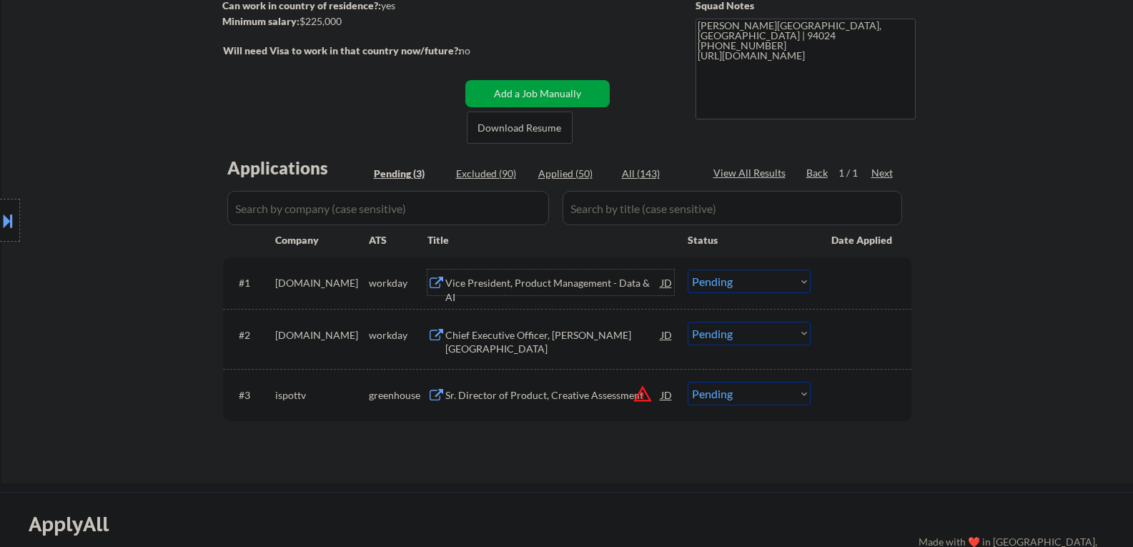
click at [521, 279] on div "Vice President, Product Management - Data & AI" at bounding box center [553, 290] width 216 height 28
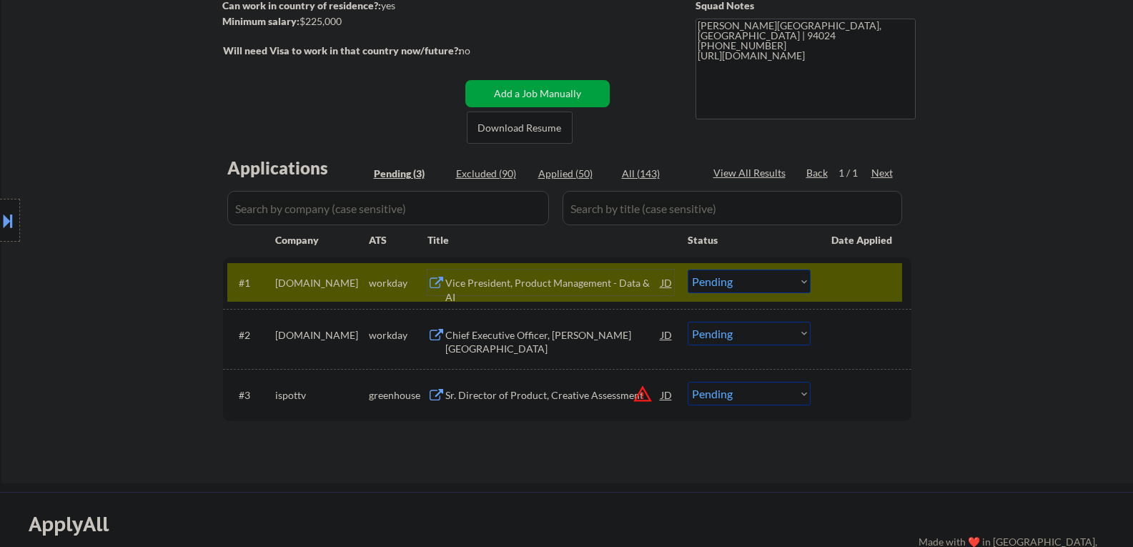
click at [464, 354] on div "Chief Executive Officer, [PERSON_NAME][GEOGRAPHIC_DATA]" at bounding box center [553, 342] width 216 height 28
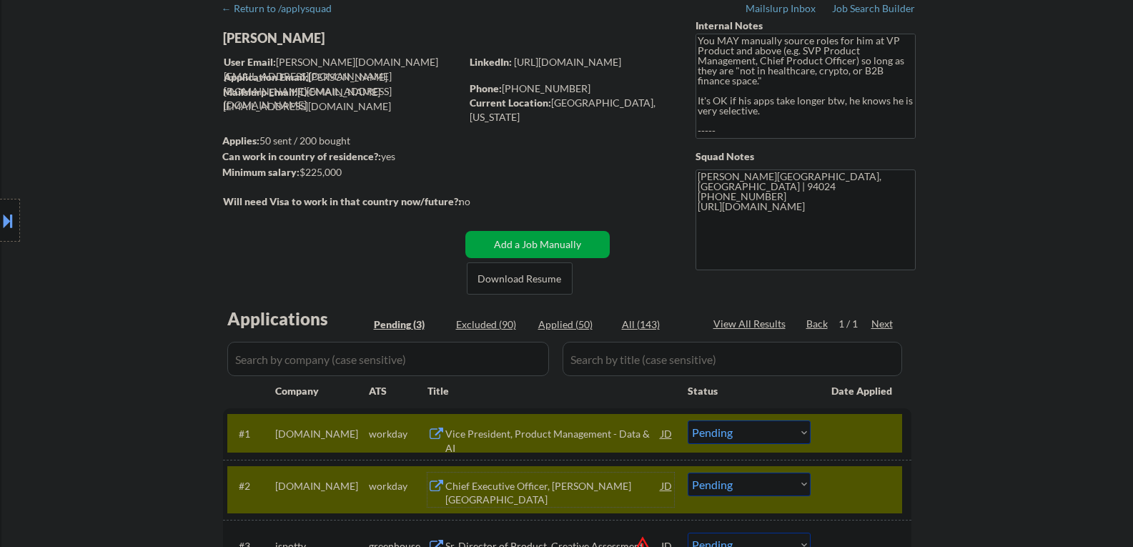
scroll to position [143, 0]
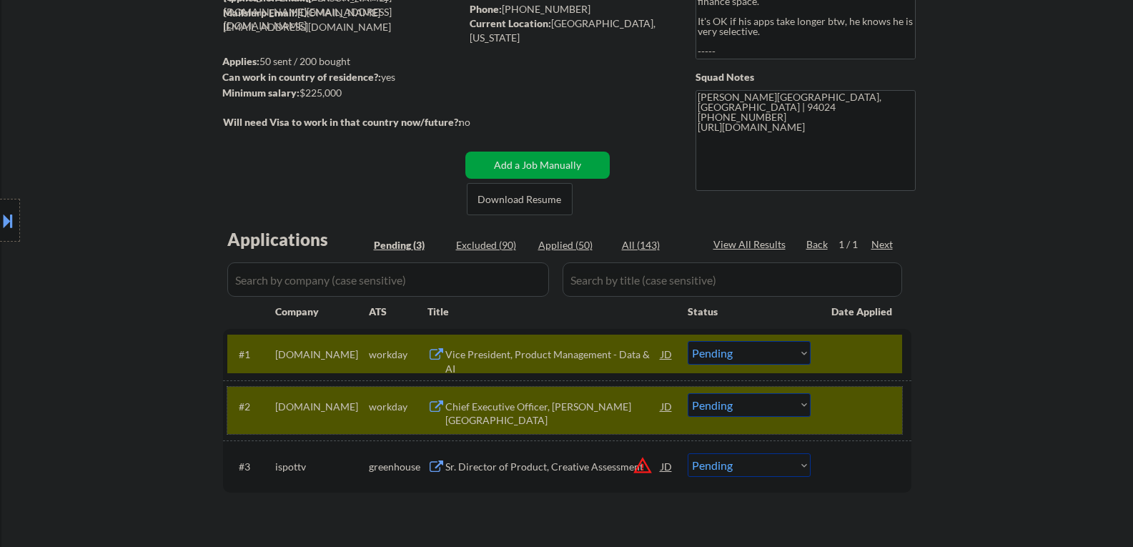
drag, startPoint x: 828, startPoint y: 412, endPoint x: 838, endPoint y: 374, distance: 38.5
click at [830, 412] on div "#2 [DOMAIN_NAME] workday Chief Executive Officer, [PERSON_NAME][GEOGRAPHIC_DATA…" at bounding box center [564, 410] width 675 height 47
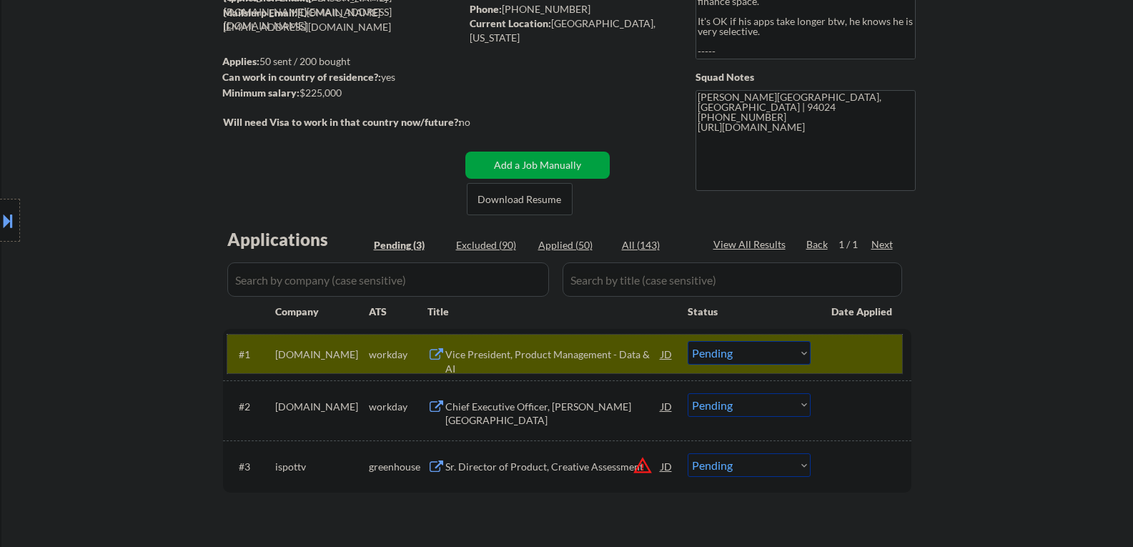
click at [834, 362] on div at bounding box center [862, 354] width 63 height 26
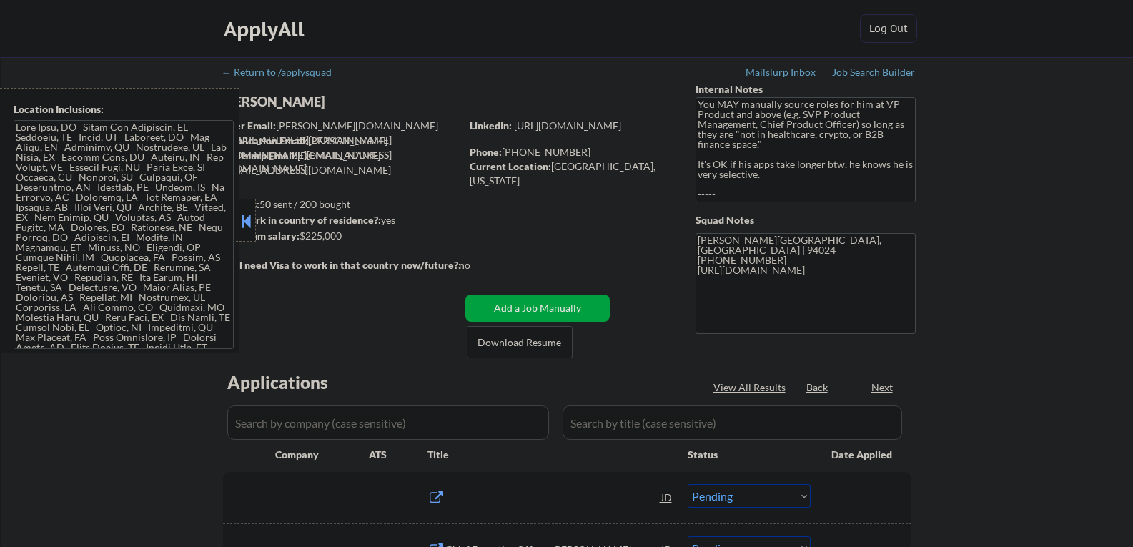
select select ""pending""
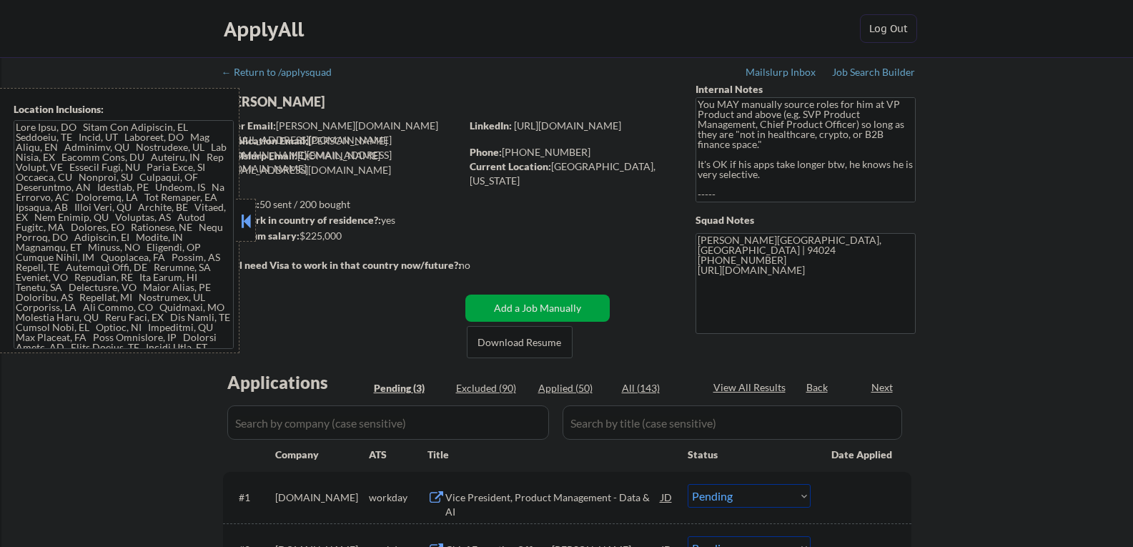
click at [247, 219] on button at bounding box center [246, 220] width 16 height 21
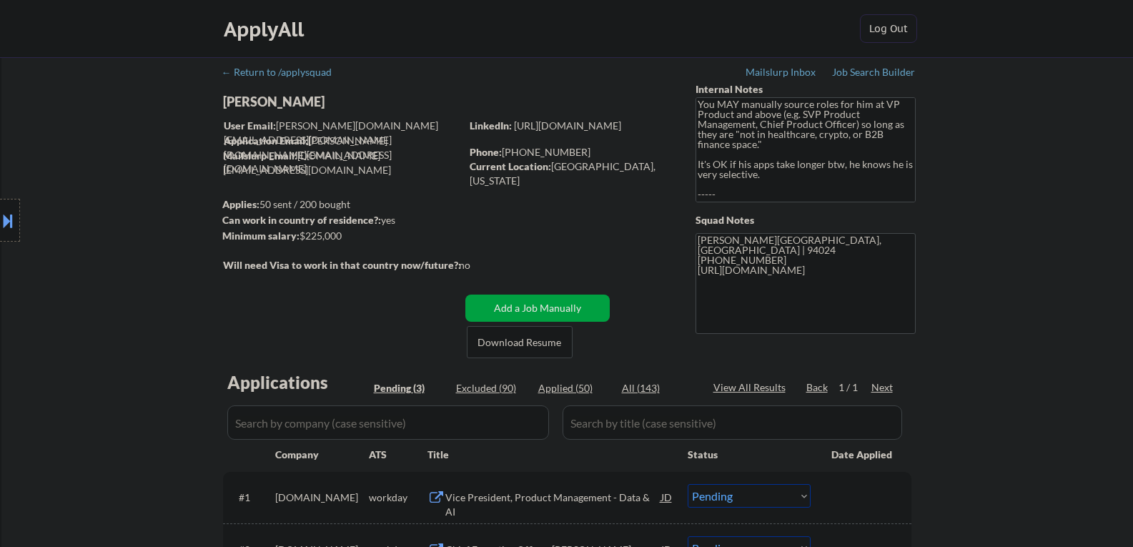
click at [235, 97] on div "Location Inclusions:" at bounding box center [128, 220] width 256 height 265
click at [252, 104] on div "Location Inclusions:" at bounding box center [128, 220] width 256 height 265
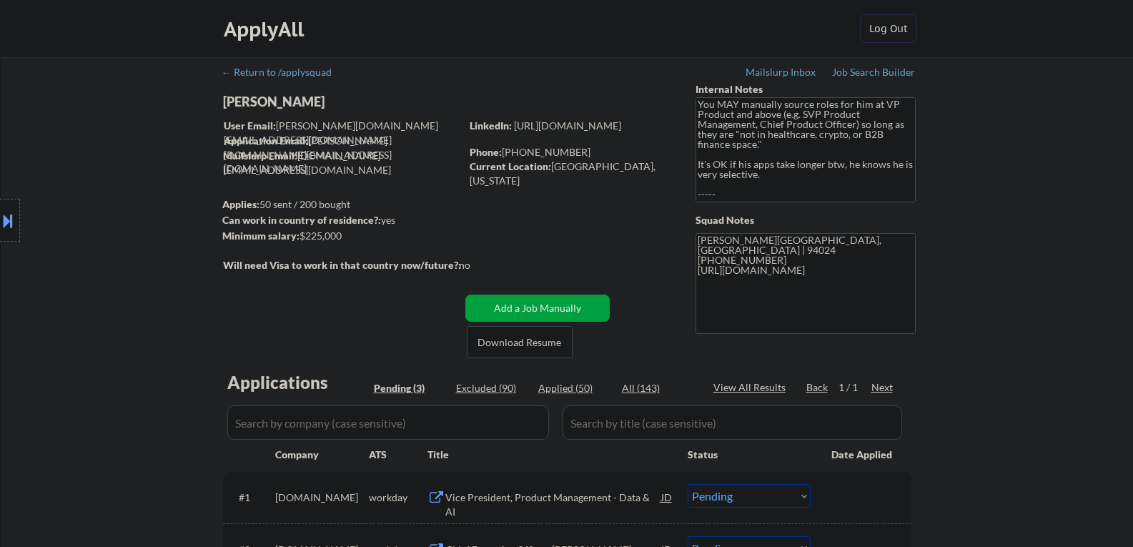
click at [252, 104] on div "Location Inclusions:" at bounding box center [128, 220] width 256 height 265
click at [242, 99] on div "Location Inclusions:" at bounding box center [128, 220] width 256 height 265
click at [243, 99] on div "Location Inclusions:" at bounding box center [128, 220] width 256 height 265
click at [273, 104] on div "[PERSON_NAME]" at bounding box center [370, 102] width 294 height 18
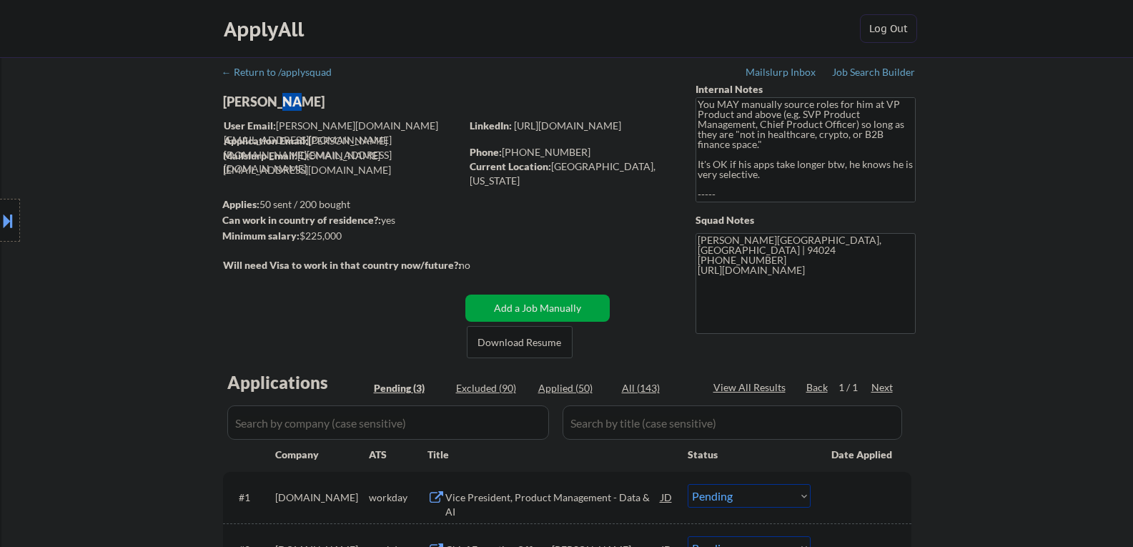
click at [273, 104] on div "[PERSON_NAME]" at bounding box center [370, 102] width 294 height 18
copy div "[PERSON_NAME]"
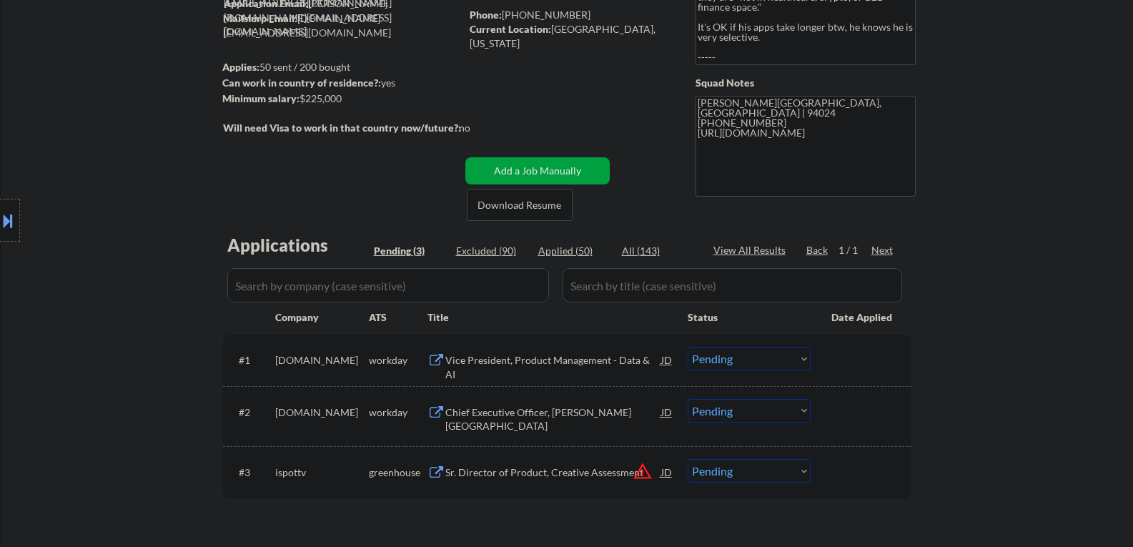
scroll to position [143, 0]
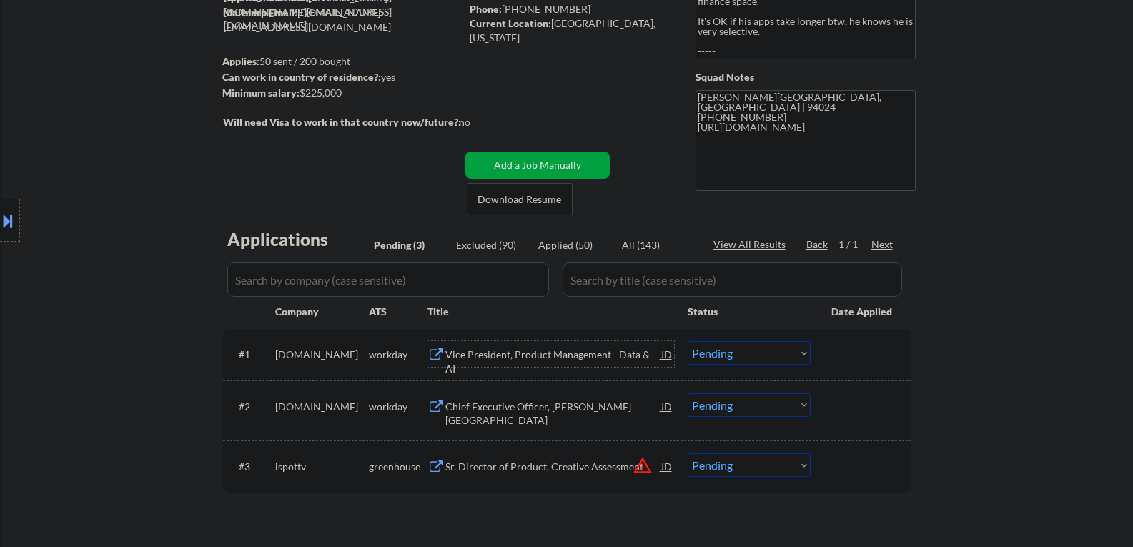
click at [524, 367] on div "Vice President, Product Management - Data & AI" at bounding box center [553, 354] width 216 height 26
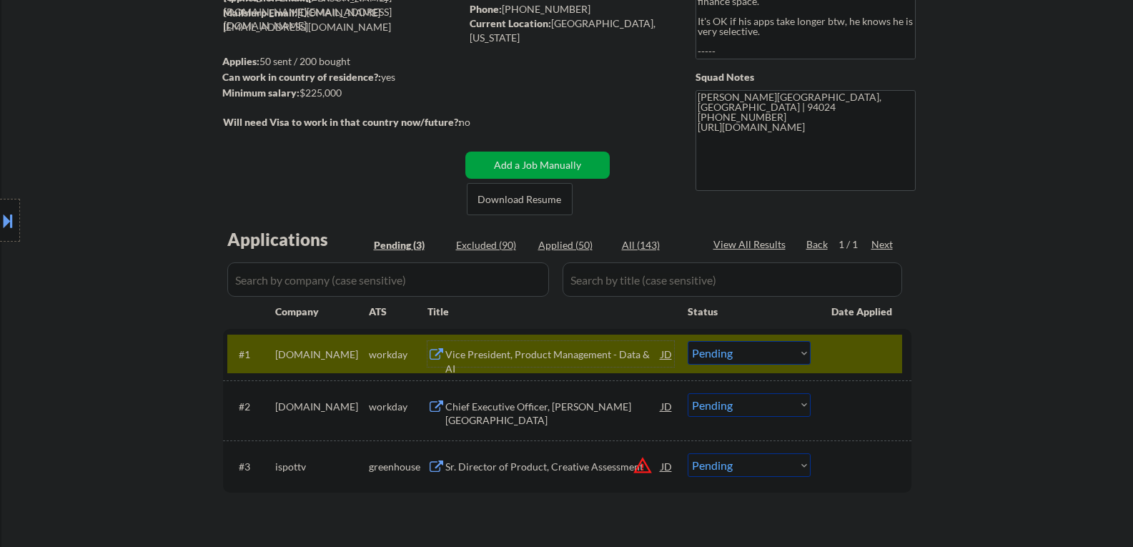
click at [752, 355] on select "Choose an option... Pending Applied Excluded (Questions) Excluded (Expired) Exc…" at bounding box center [748, 353] width 123 height 24
click at [687, 341] on select "Choose an option... Pending Applied Excluded (Questions) Excluded (Expired) Exc…" at bounding box center [748, 353] width 123 height 24
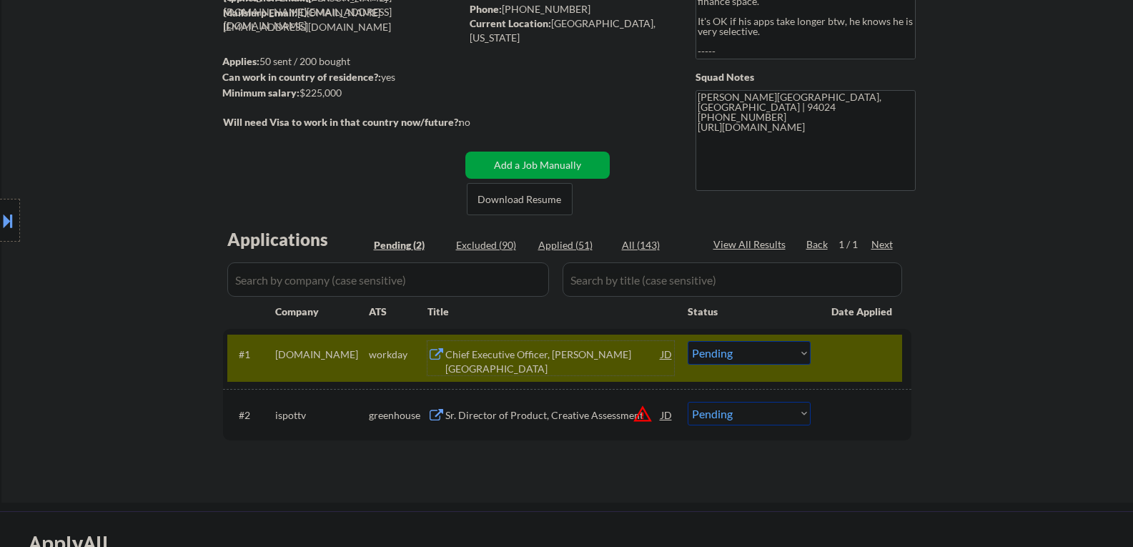
click at [502, 364] on div "Chief Executive Officer, Alta Bates Summit Medical Center" at bounding box center [553, 361] width 216 height 28
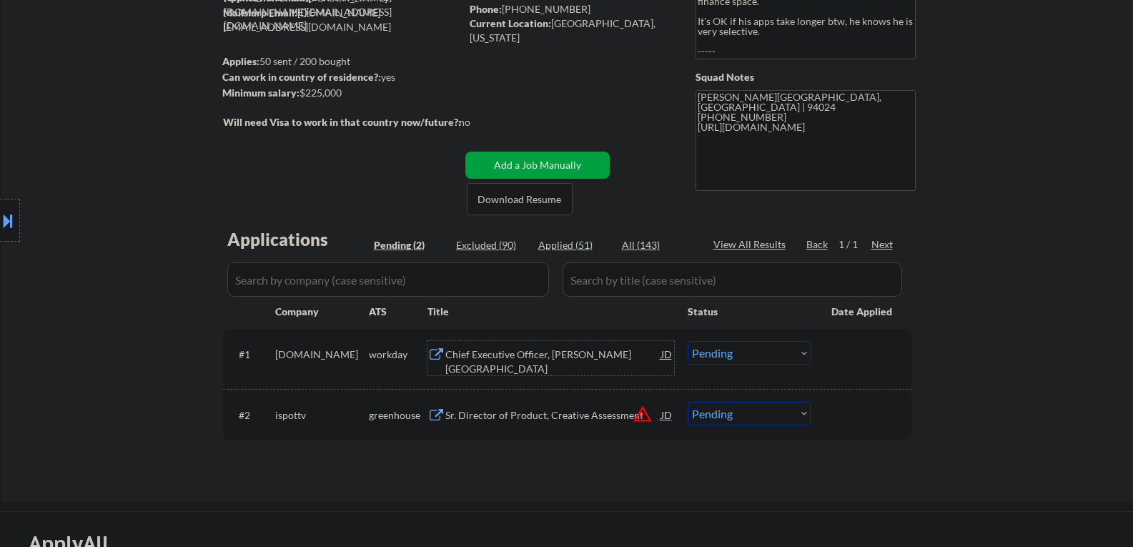
click at [723, 360] on select "Choose an option... Pending Applied Excluded (Questions) Excluded (Expired) Exc…" at bounding box center [748, 353] width 123 height 24
click at [687, 341] on select "Choose an option... Pending Applied Excluded (Questions) Excluded (Expired) Exc…" at bounding box center [748, 353] width 123 height 24
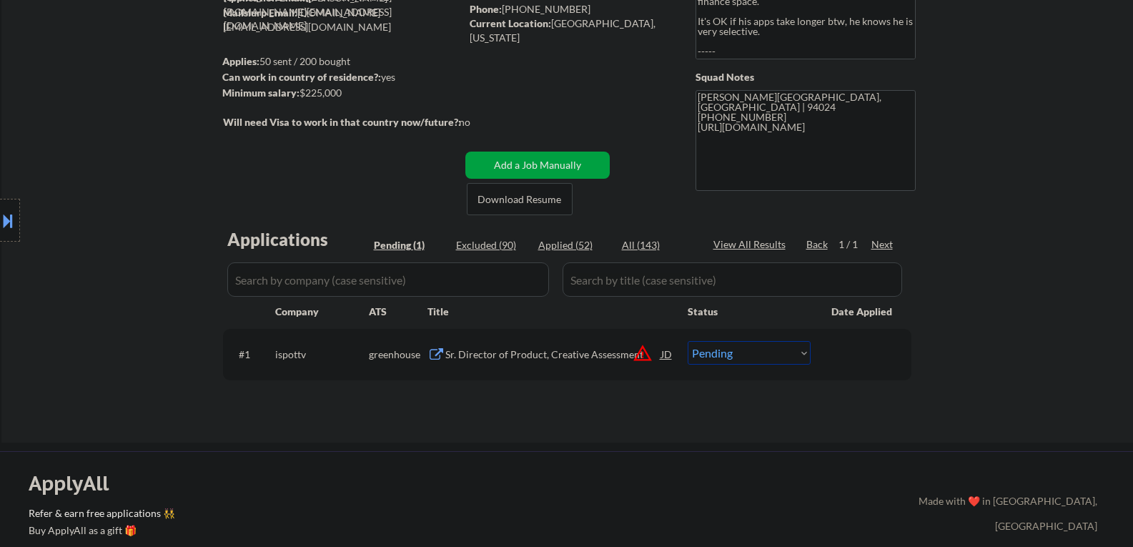
click at [497, 342] on div "Sr. Director of Product, Creative Assessment" at bounding box center [553, 354] width 216 height 26
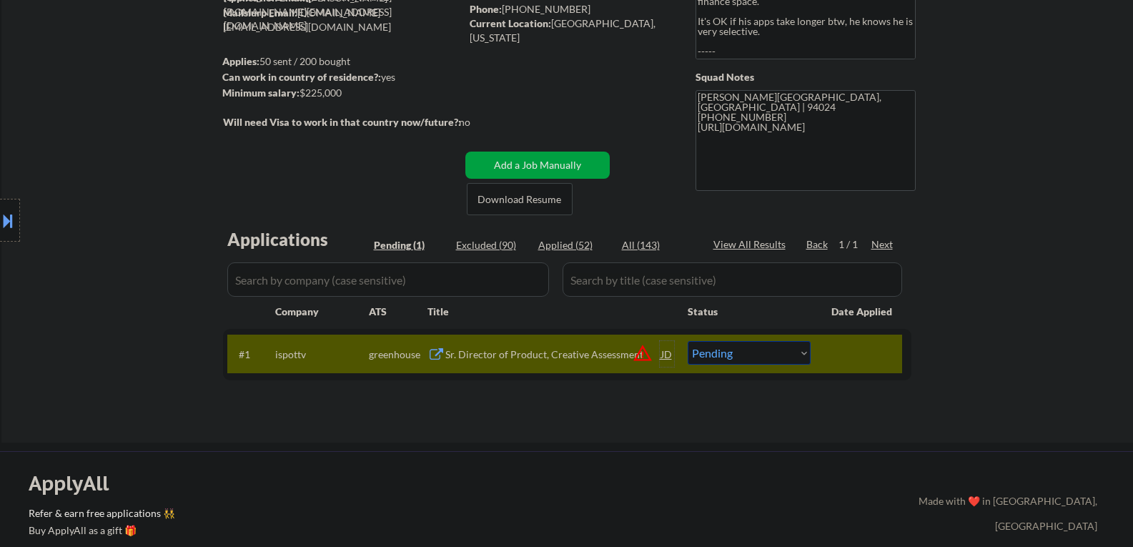
click at [667, 352] on div "JD" at bounding box center [667, 354] width 14 height 26
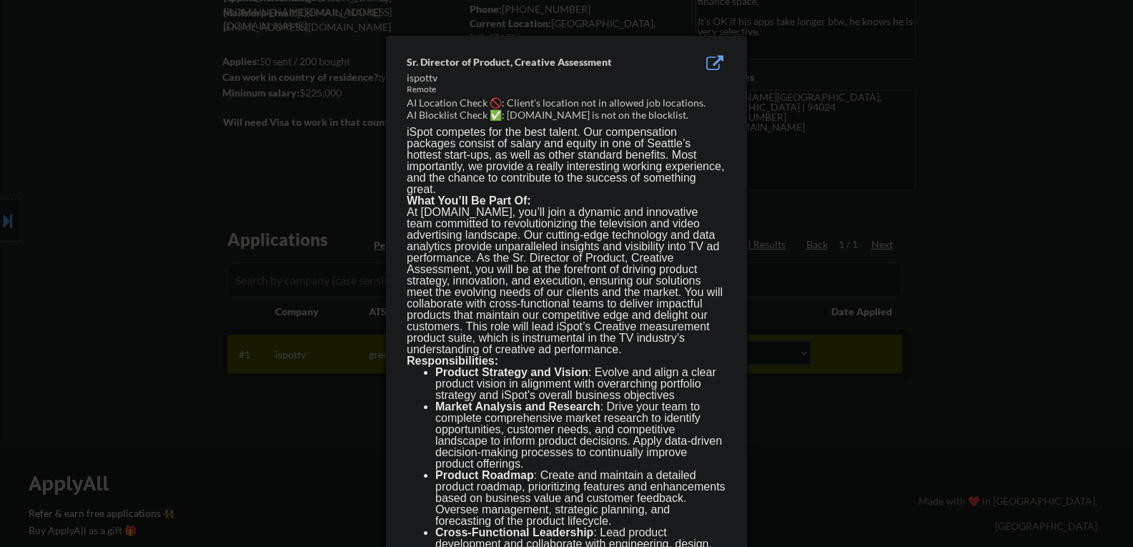
click at [1108, 371] on div at bounding box center [566, 273] width 1133 height 547
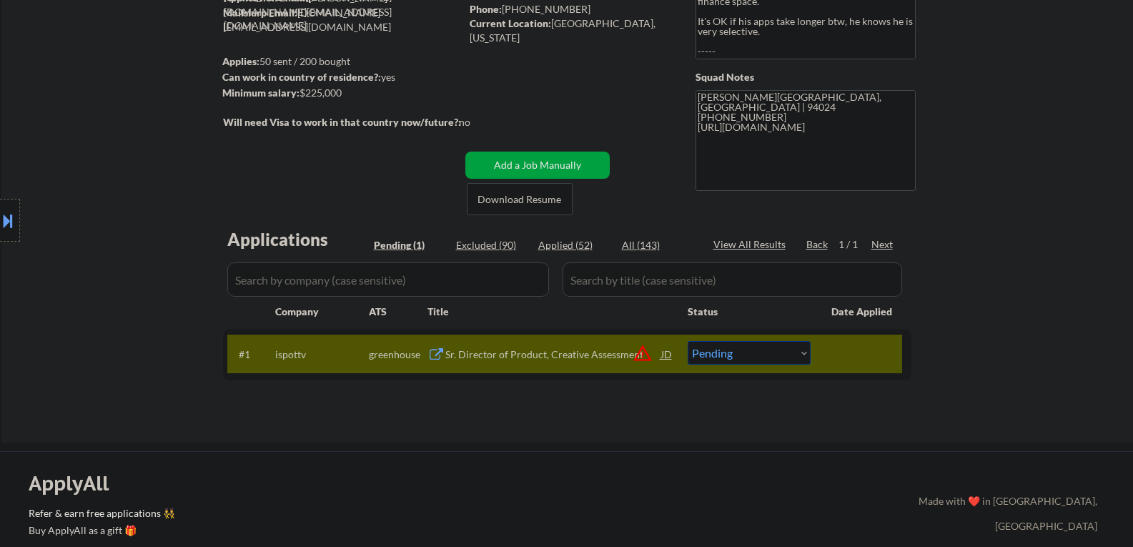
click at [9, 211] on button at bounding box center [8, 221] width 16 height 24
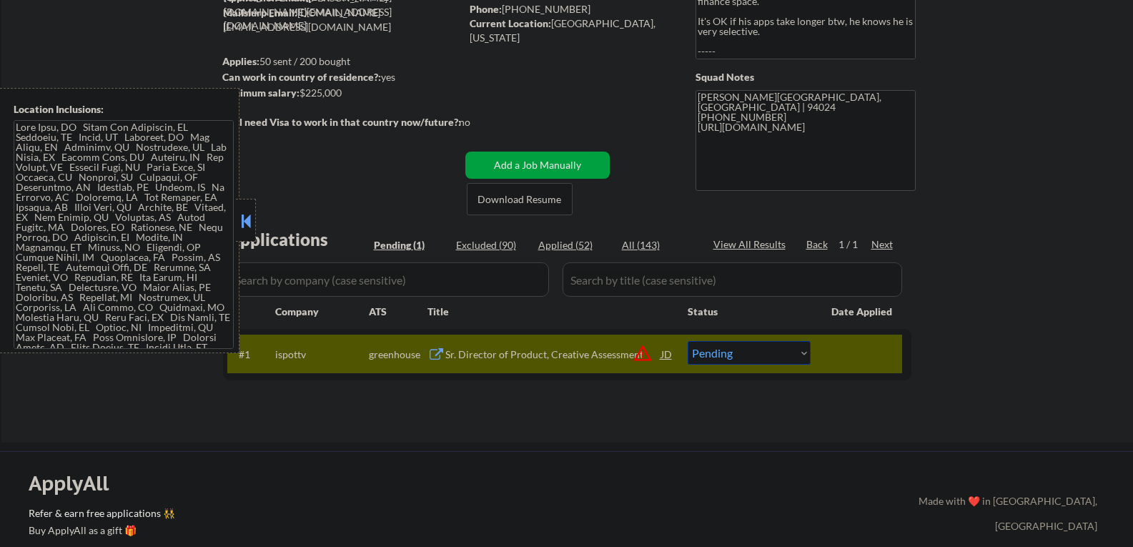
click at [720, 354] on select "Choose an option... Pending Applied Excluded (Questions) Excluded (Expired) Exc…" at bounding box center [748, 353] width 123 height 24
select select ""applied""
click at [687, 341] on select "Choose an option... Pending Applied Excluded (Questions) Excluded (Expired) Exc…" at bounding box center [748, 353] width 123 height 24
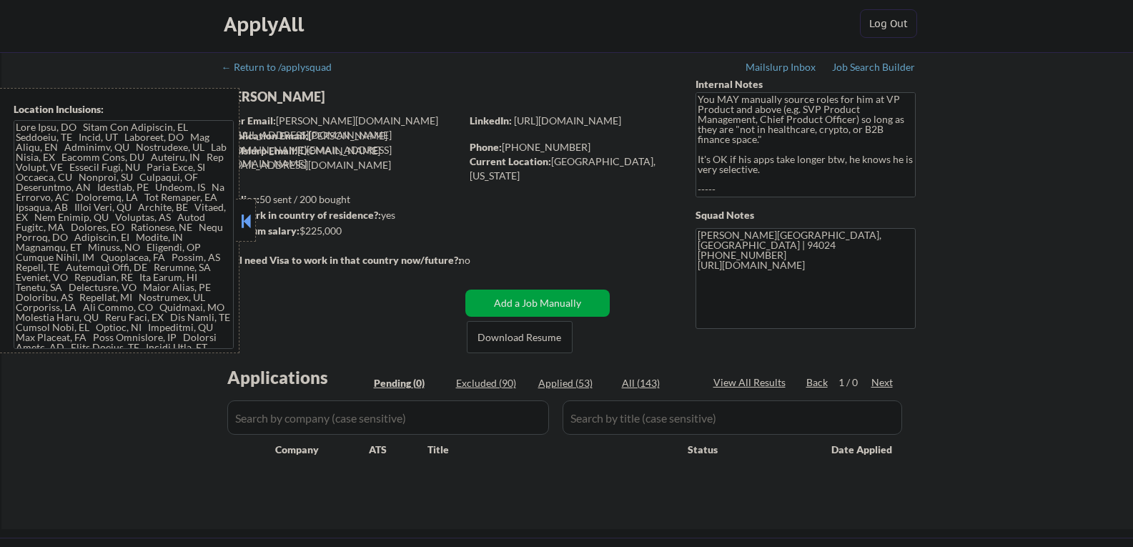
scroll to position [0, 0]
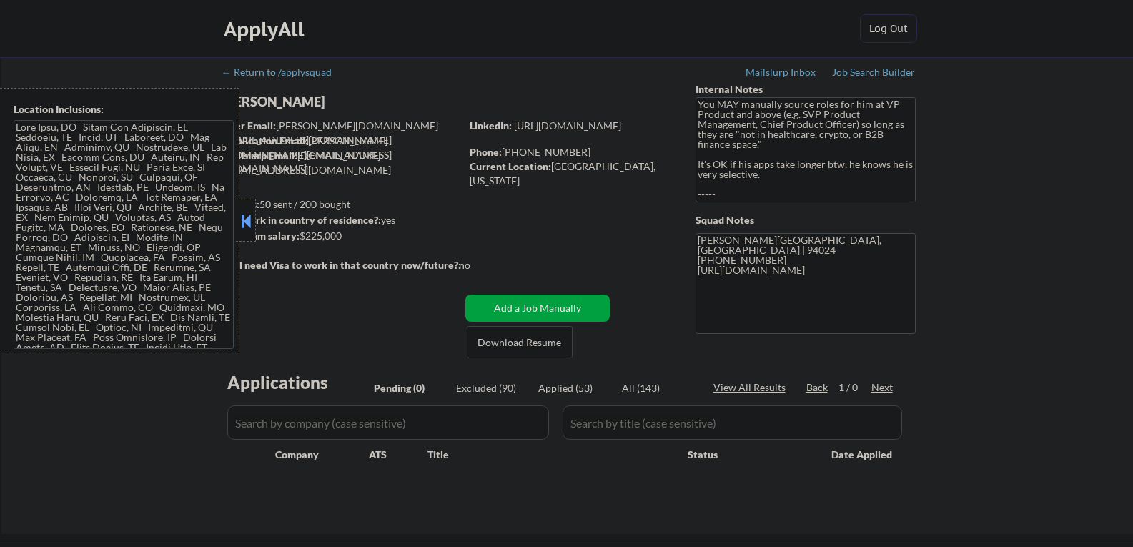
click at [239, 224] on button at bounding box center [246, 220] width 16 height 21
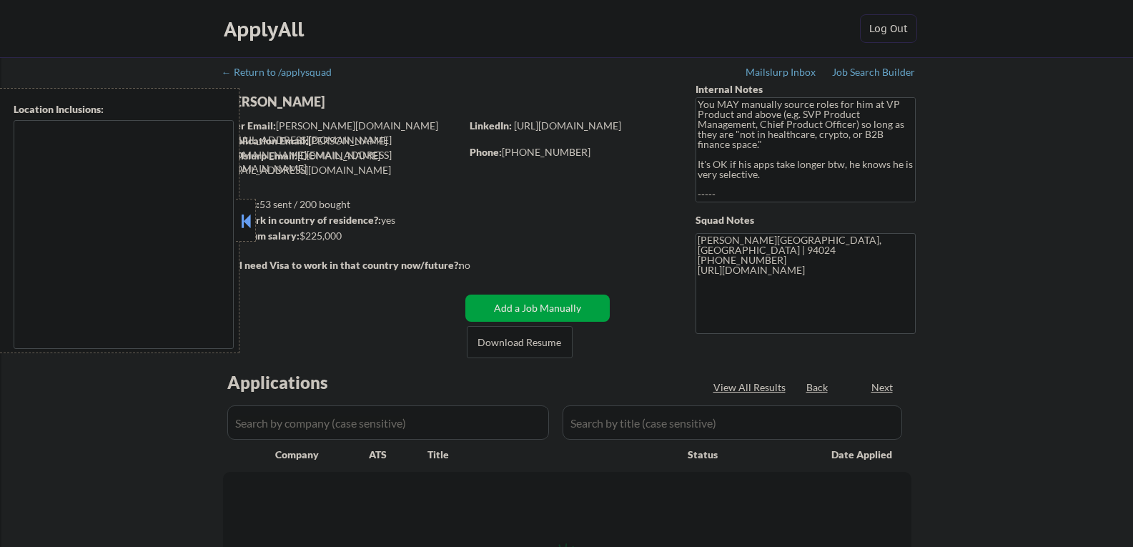
click at [250, 212] on button at bounding box center [246, 220] width 16 height 21
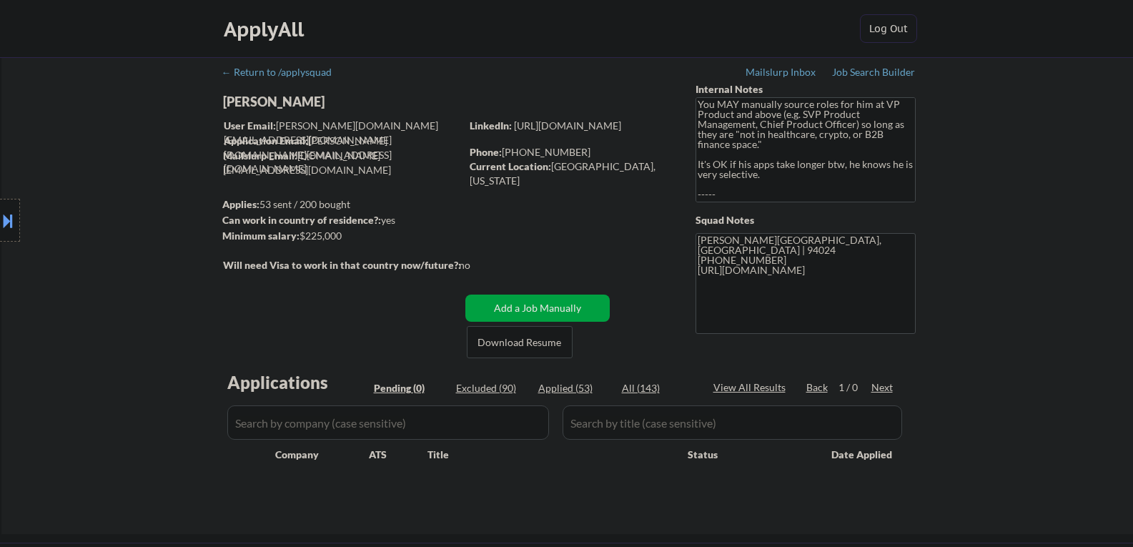
click at [549, 386] on div "Applied (53)" at bounding box center [573, 388] width 71 height 14
select select ""applied""
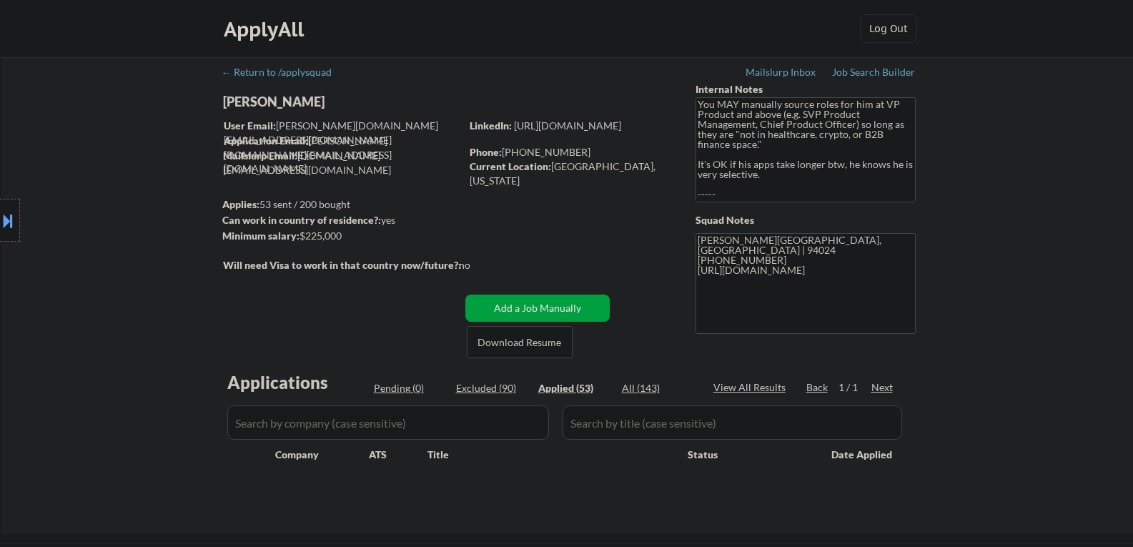
select select ""applied""
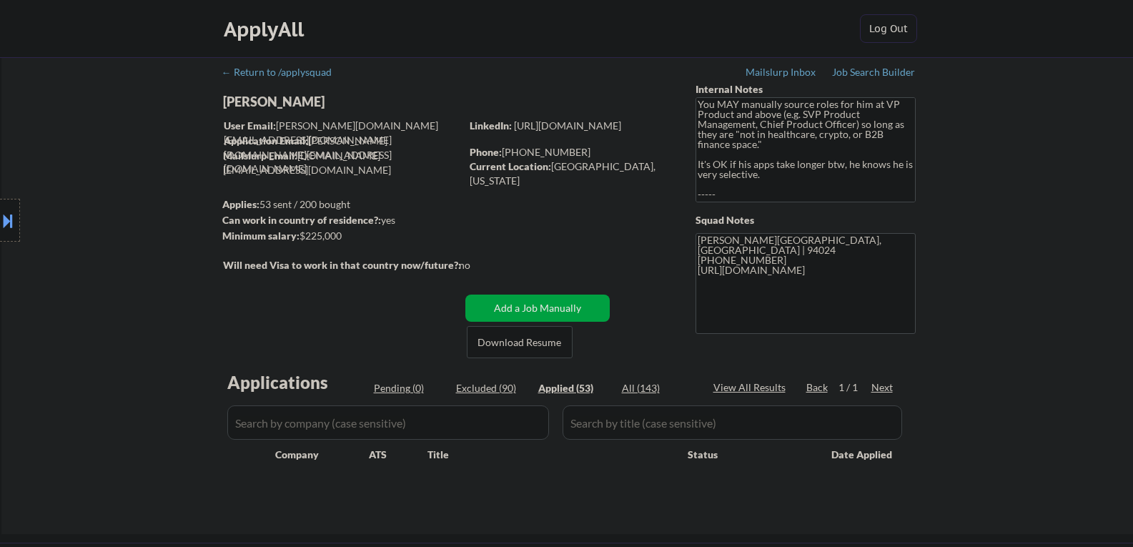
select select ""applied""
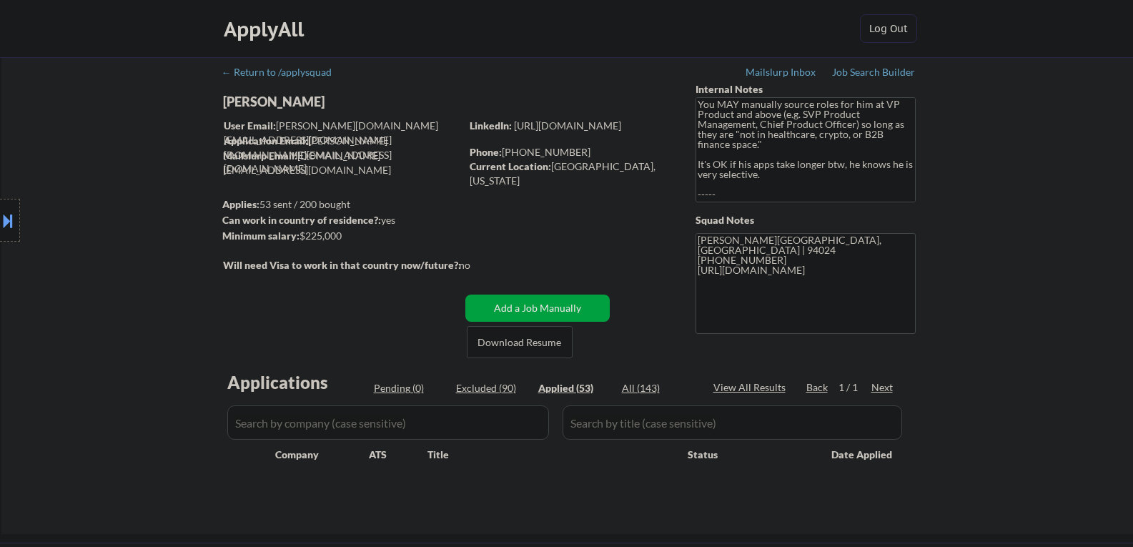
select select ""applied""
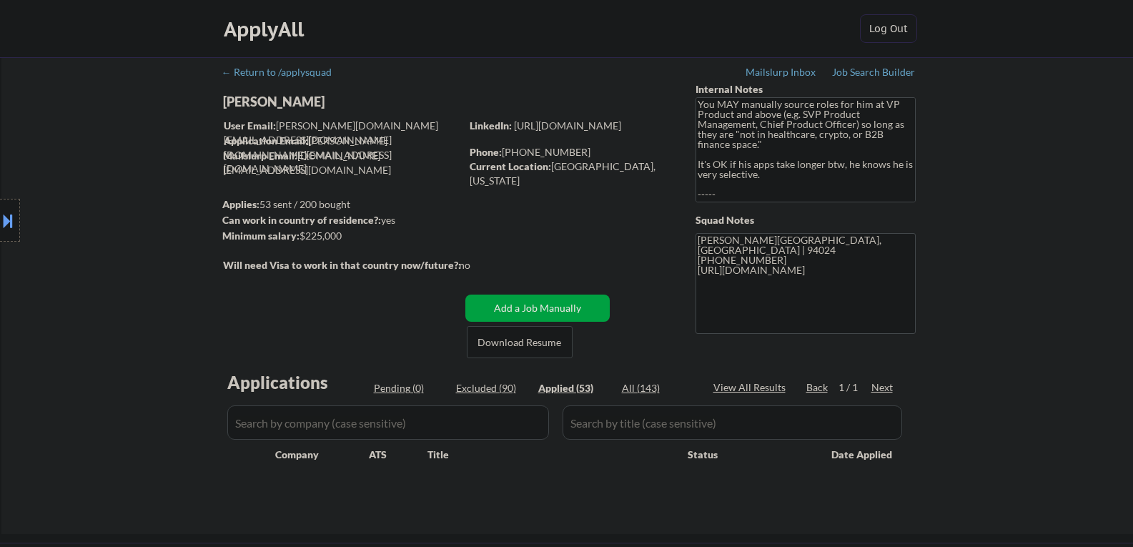
select select ""applied""
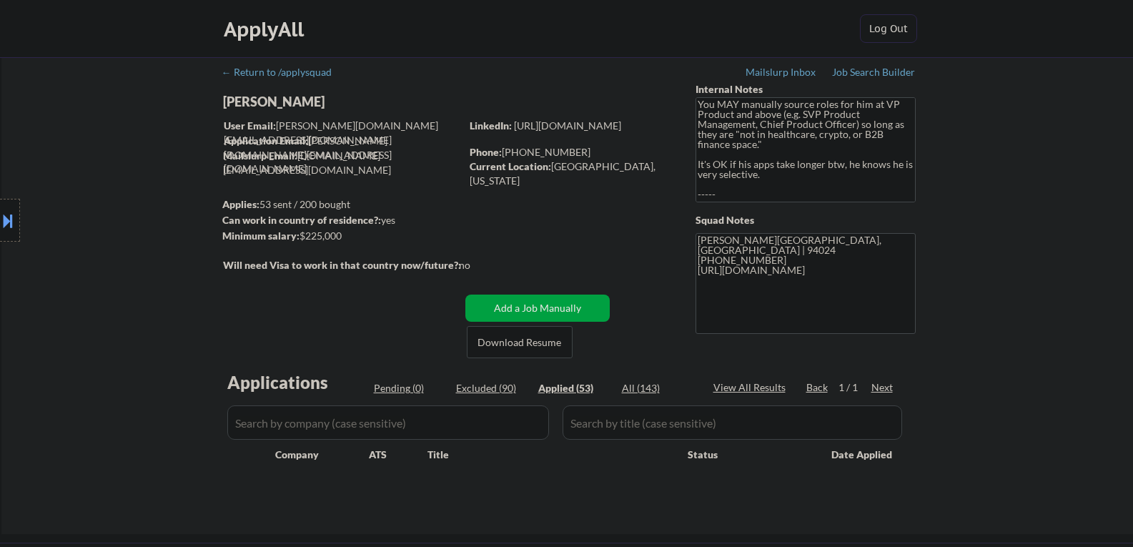
select select ""applied""
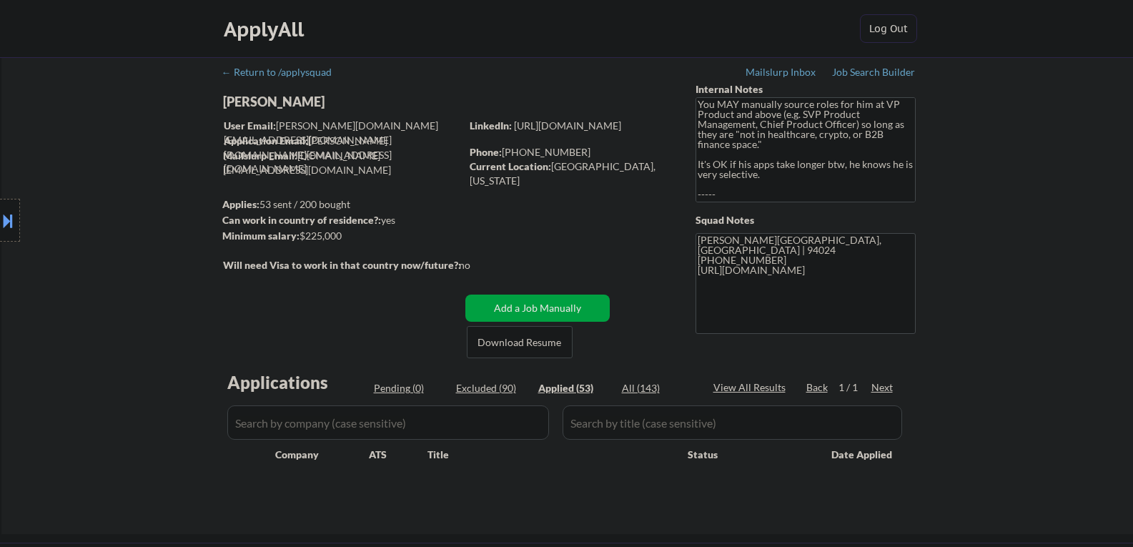
select select ""applied""
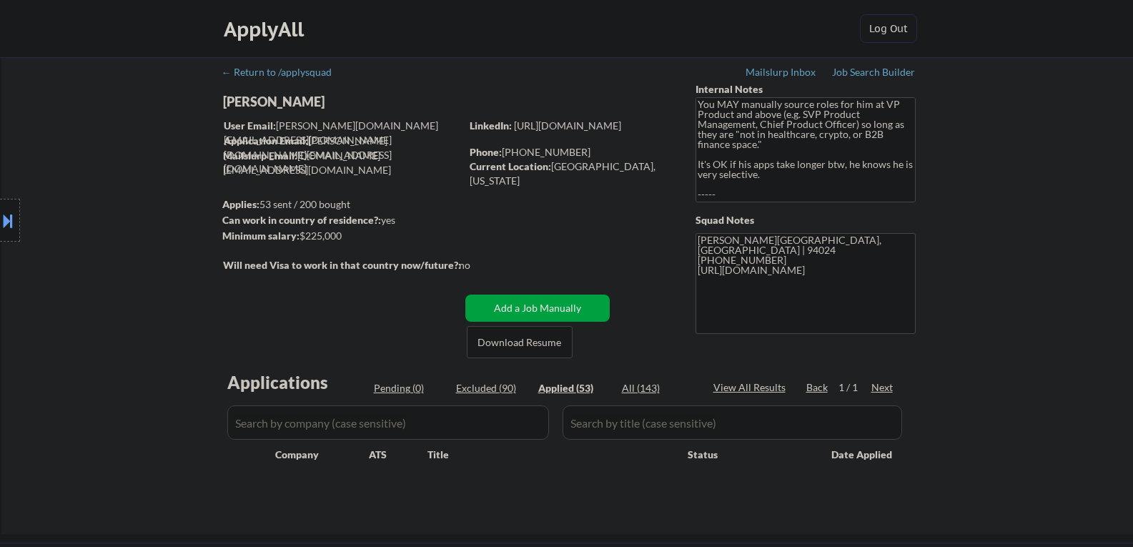
select select ""applied""
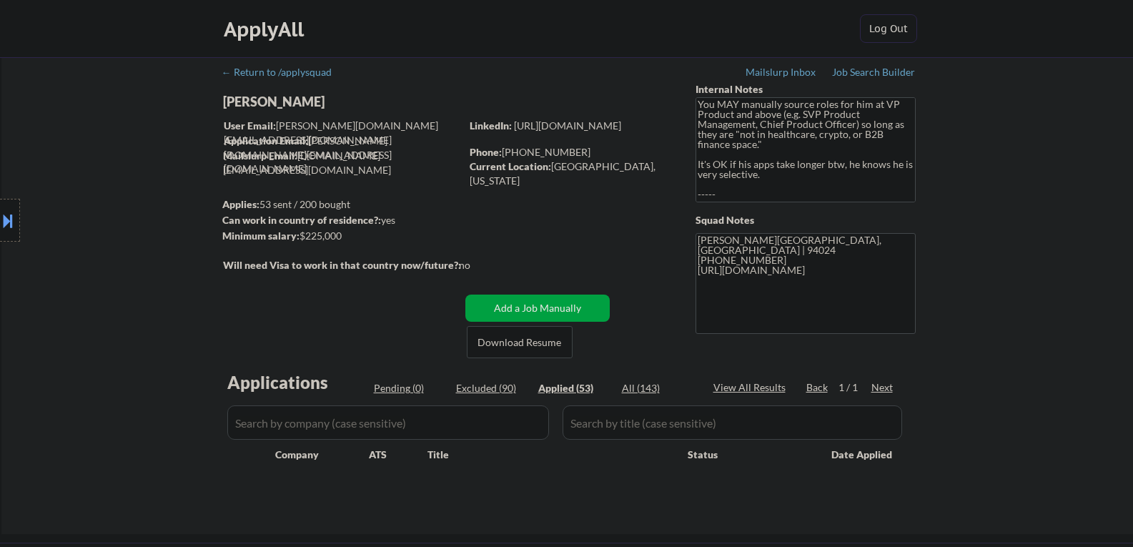
select select ""applied""
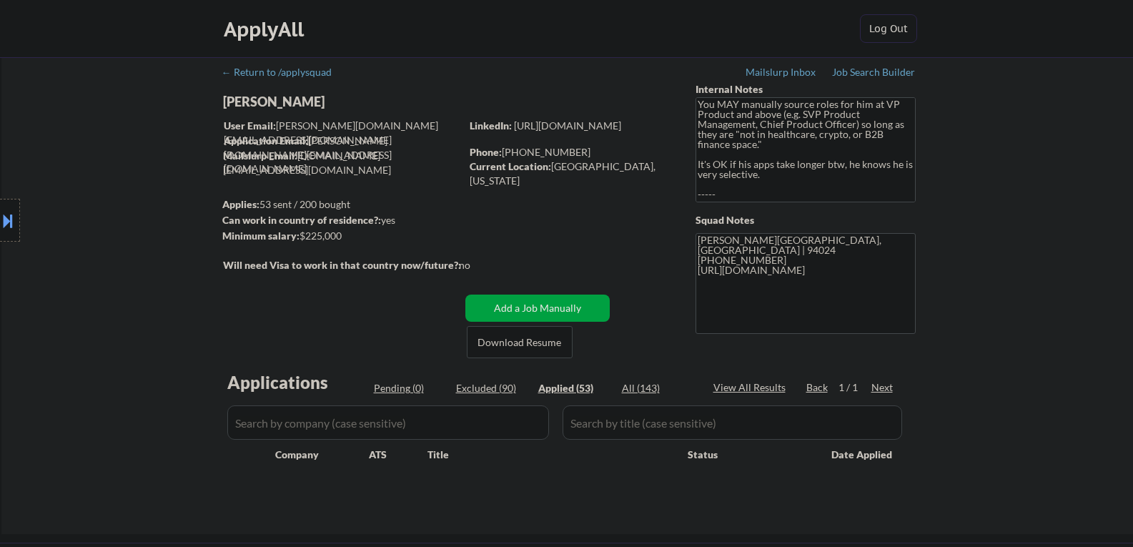
select select ""applied""
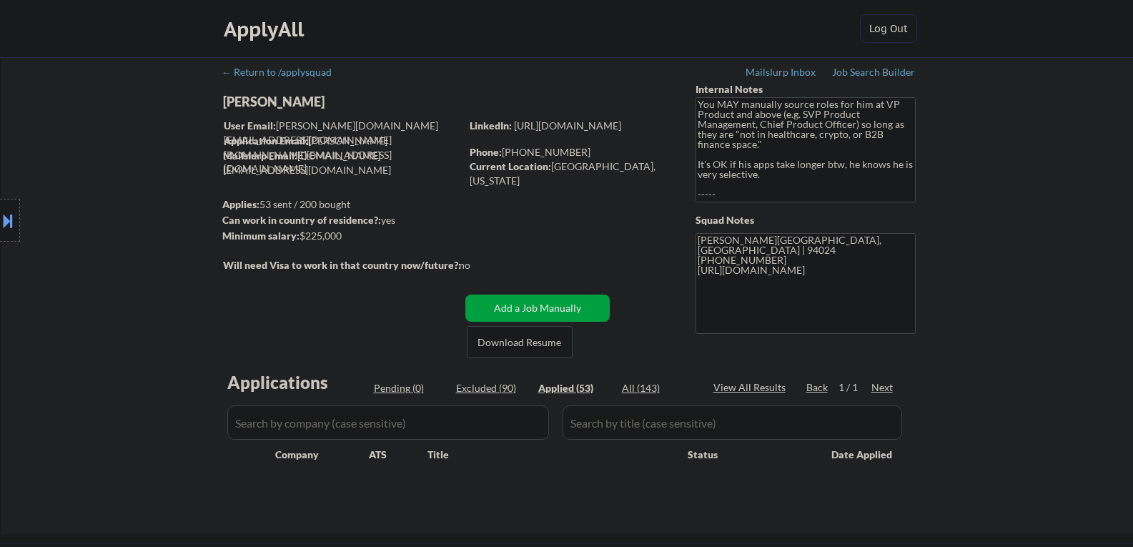
select select ""applied""
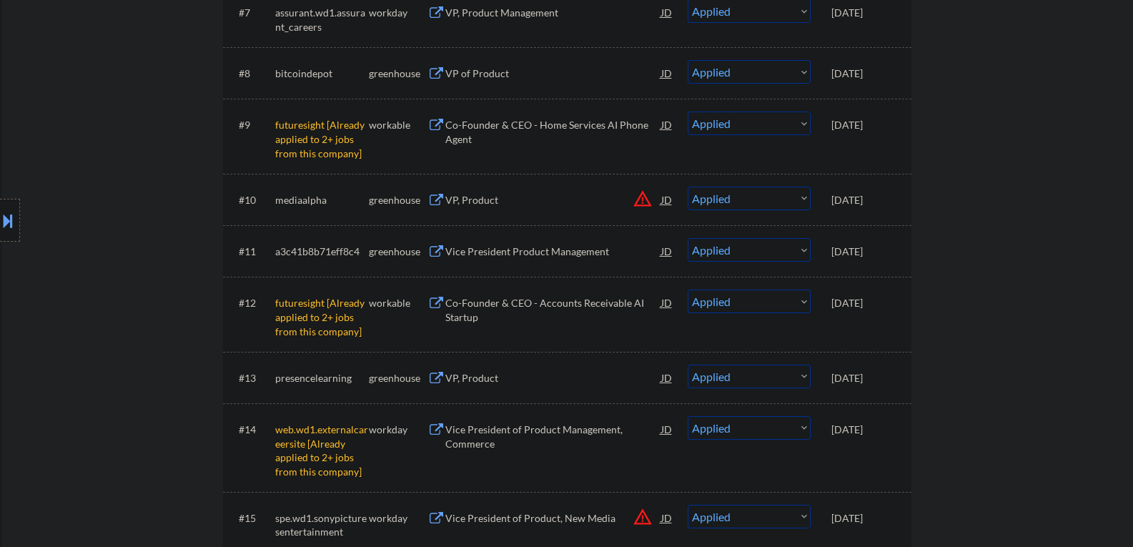
scroll to position [786, 0]
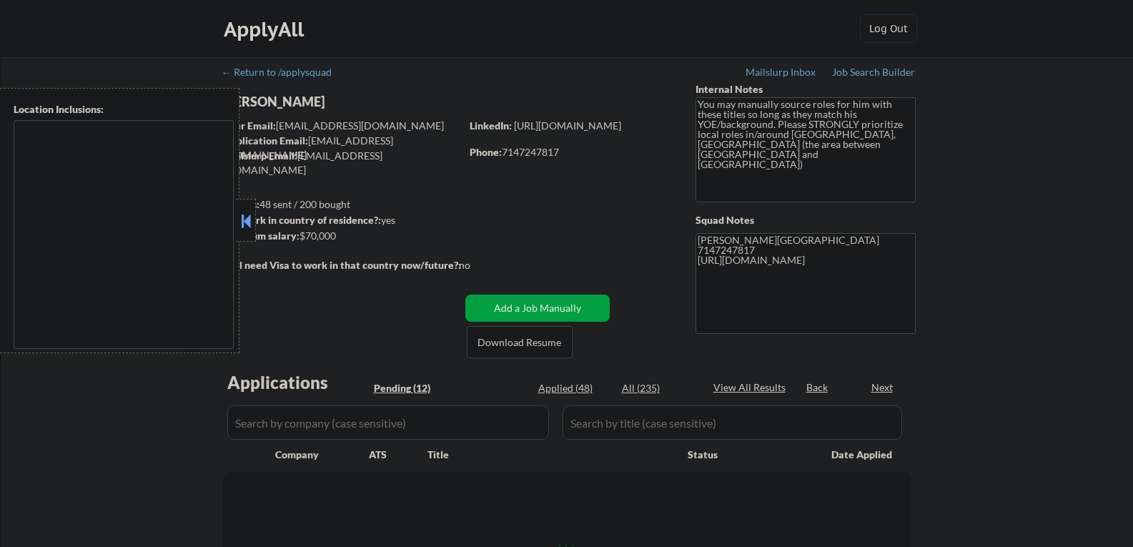
type textarea "[GEOGRAPHIC_DATA], [GEOGRAPHIC_DATA] [GEOGRAPHIC_DATA], [GEOGRAPHIC_DATA] [GEOG…"
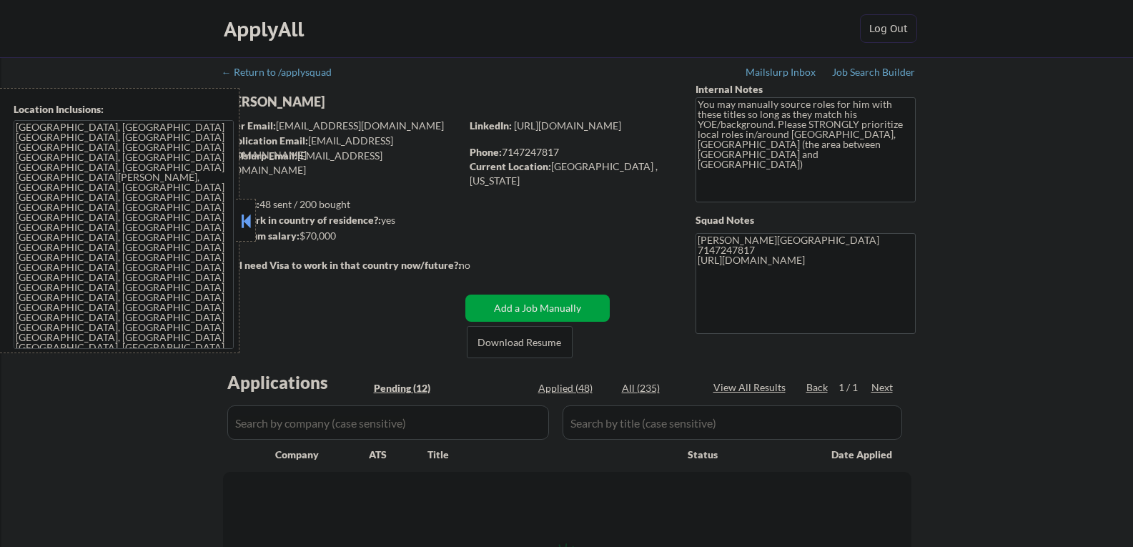
click at [246, 222] on button at bounding box center [246, 220] width 16 height 21
select select ""pending""
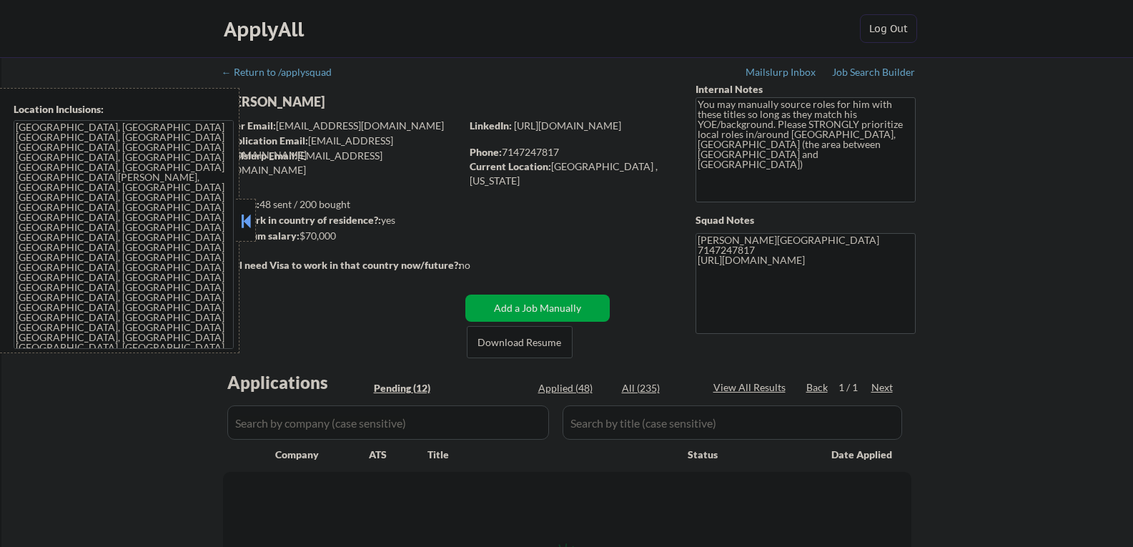
select select ""pending""
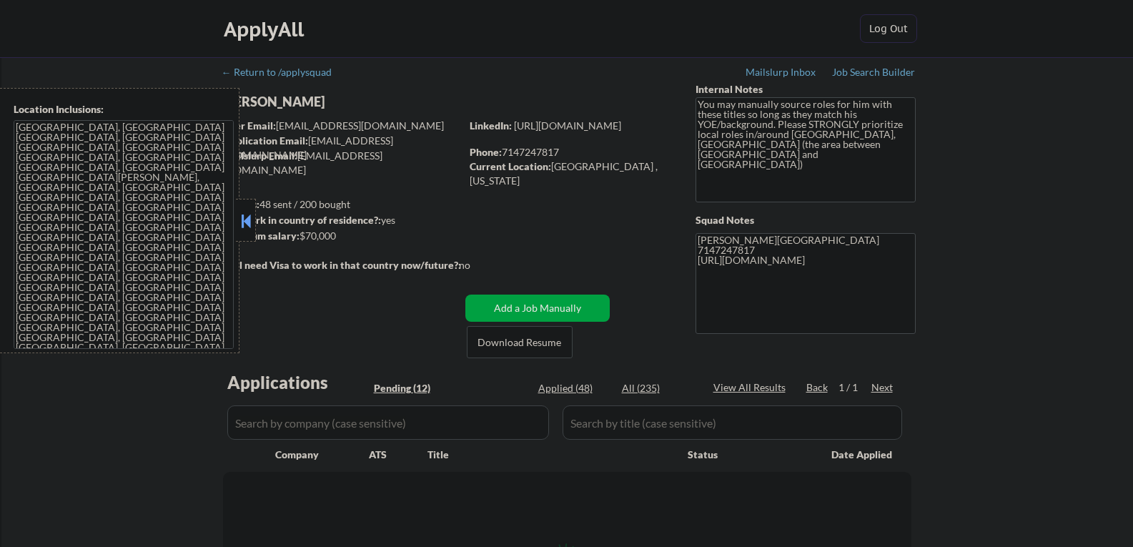
select select ""pending""
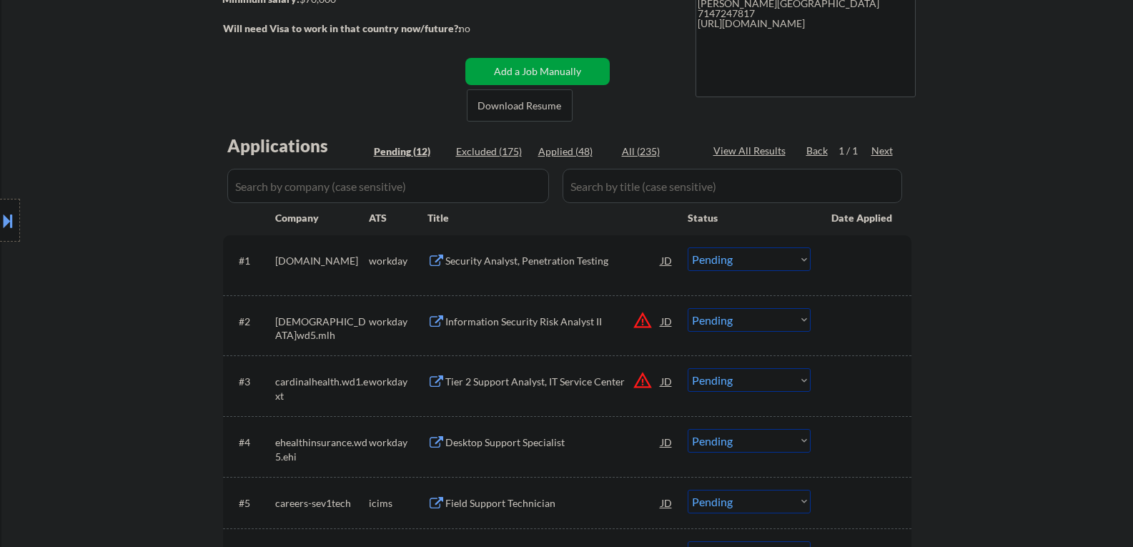
scroll to position [143, 0]
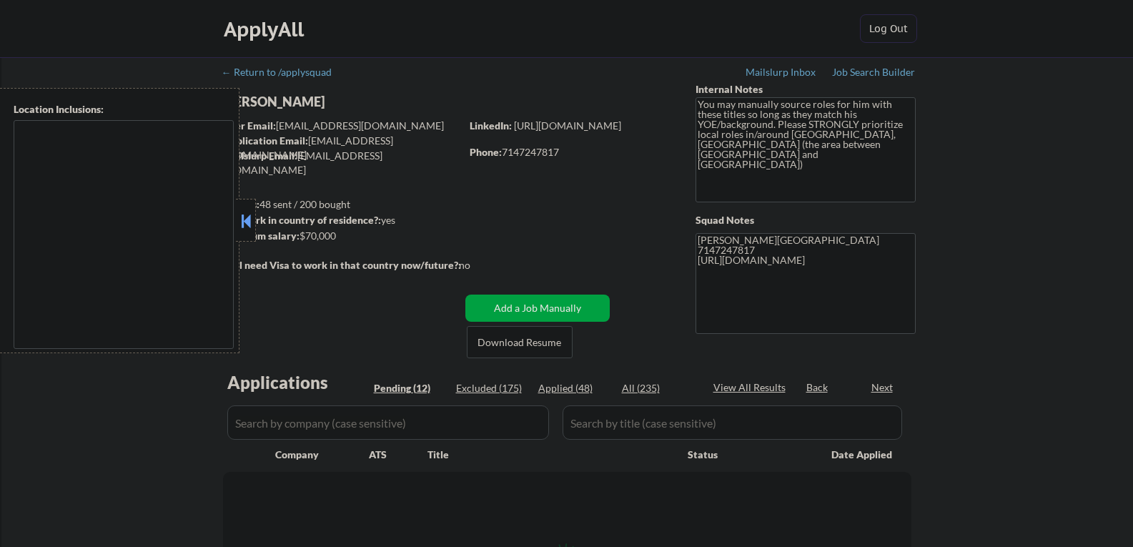
type textarea "[GEOGRAPHIC_DATA], [GEOGRAPHIC_DATA] [GEOGRAPHIC_DATA], [GEOGRAPHIC_DATA] [GEOG…"
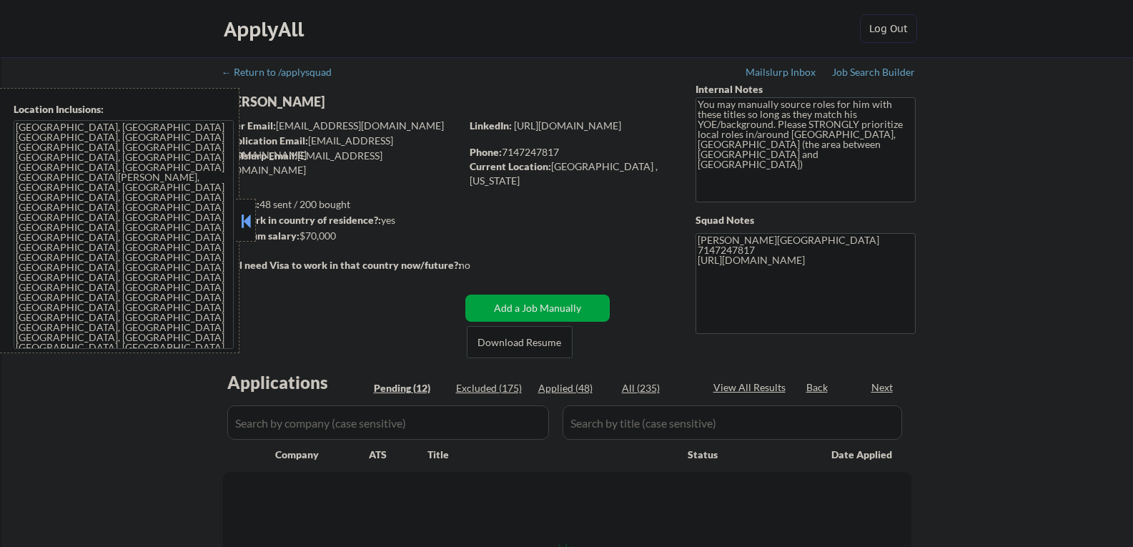
select select ""pending""
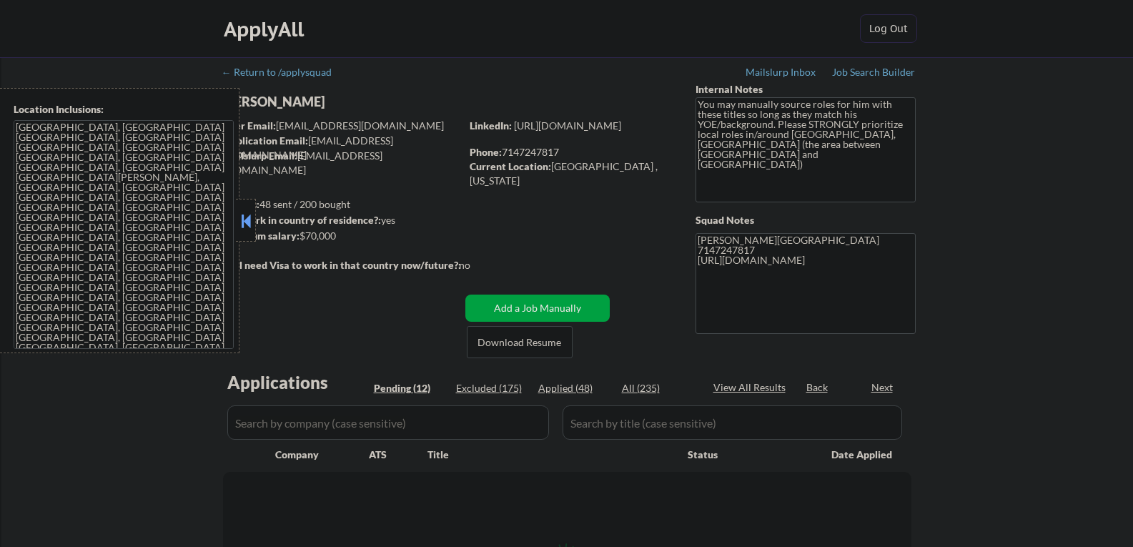
select select ""pending""
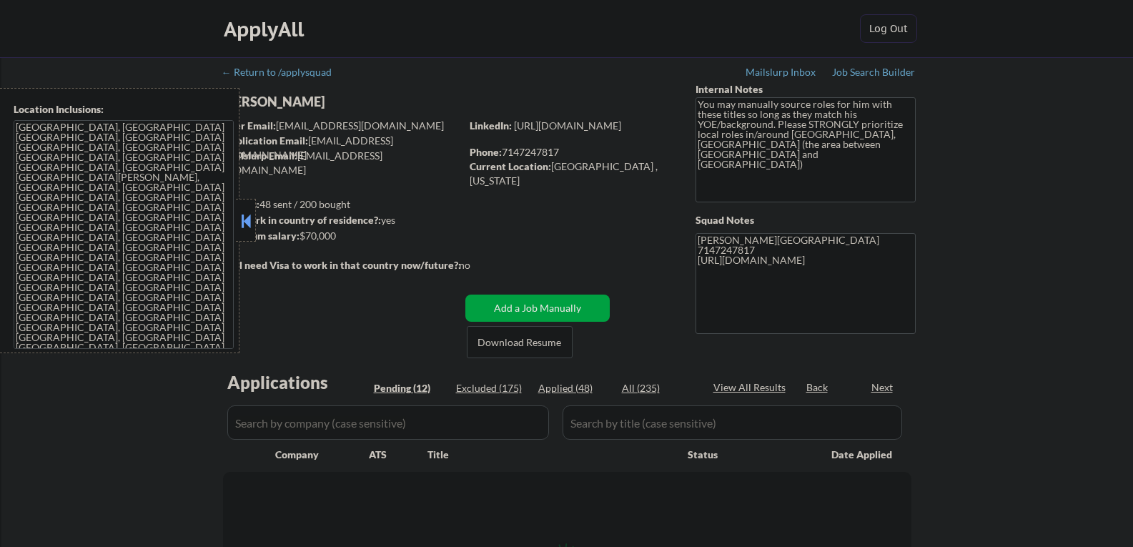
select select ""pending""
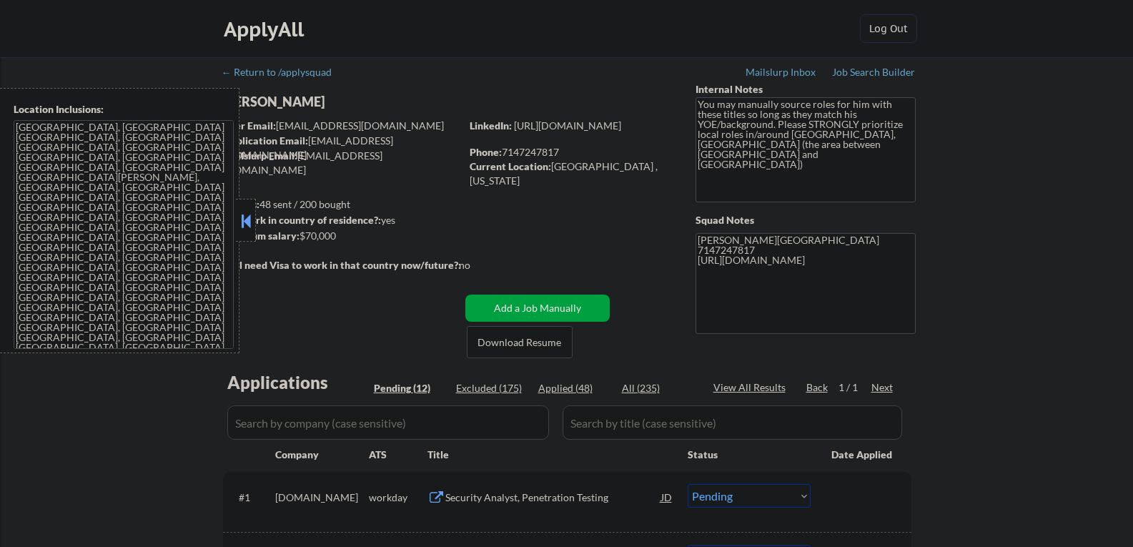
click at [241, 217] on button at bounding box center [246, 220] width 16 height 21
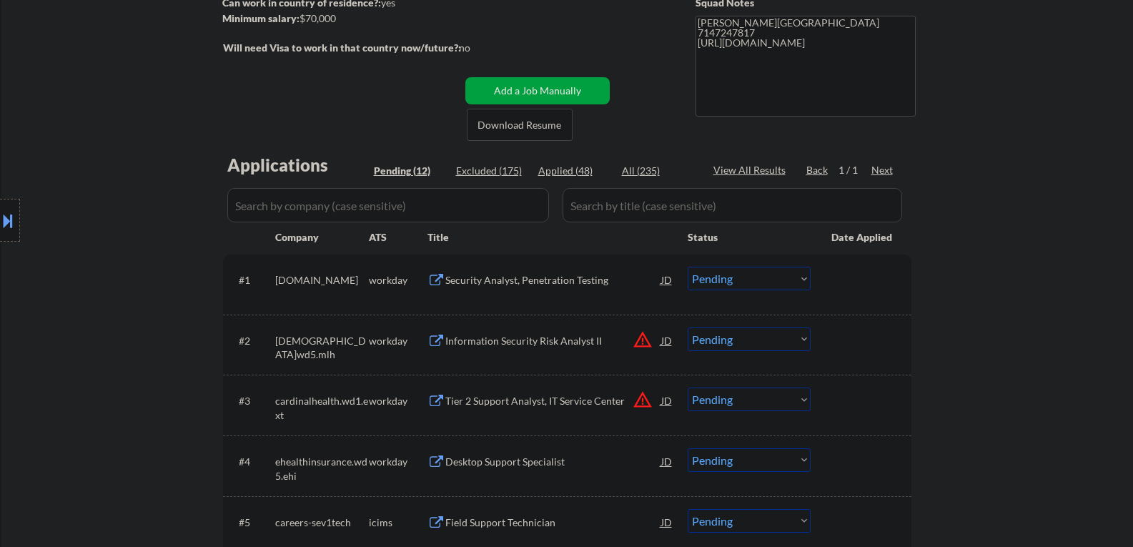
scroll to position [214, 0]
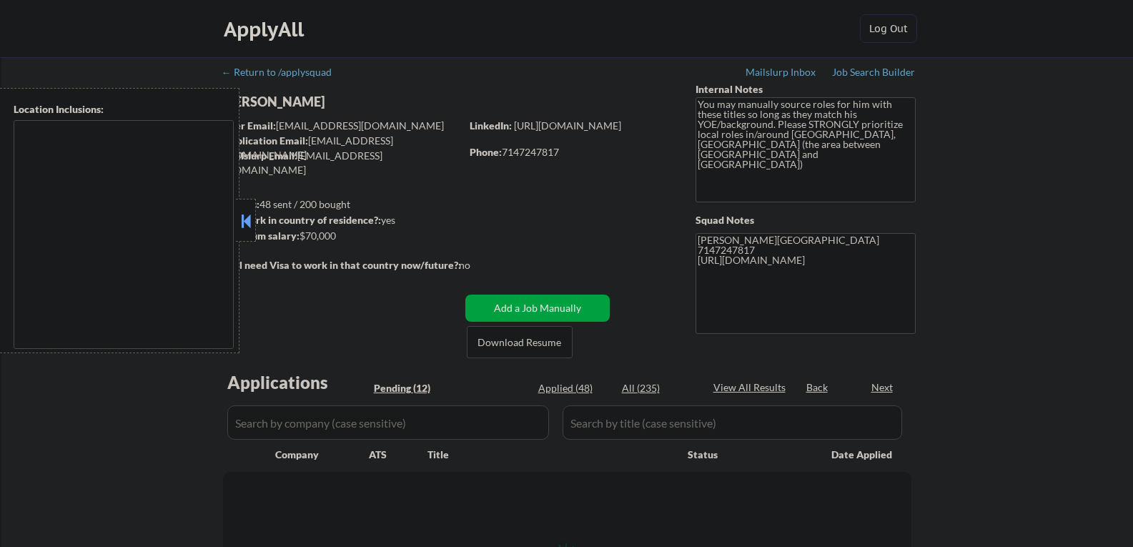
type textarea "[GEOGRAPHIC_DATA], [GEOGRAPHIC_DATA] [GEOGRAPHIC_DATA], [GEOGRAPHIC_DATA] [GEOG…"
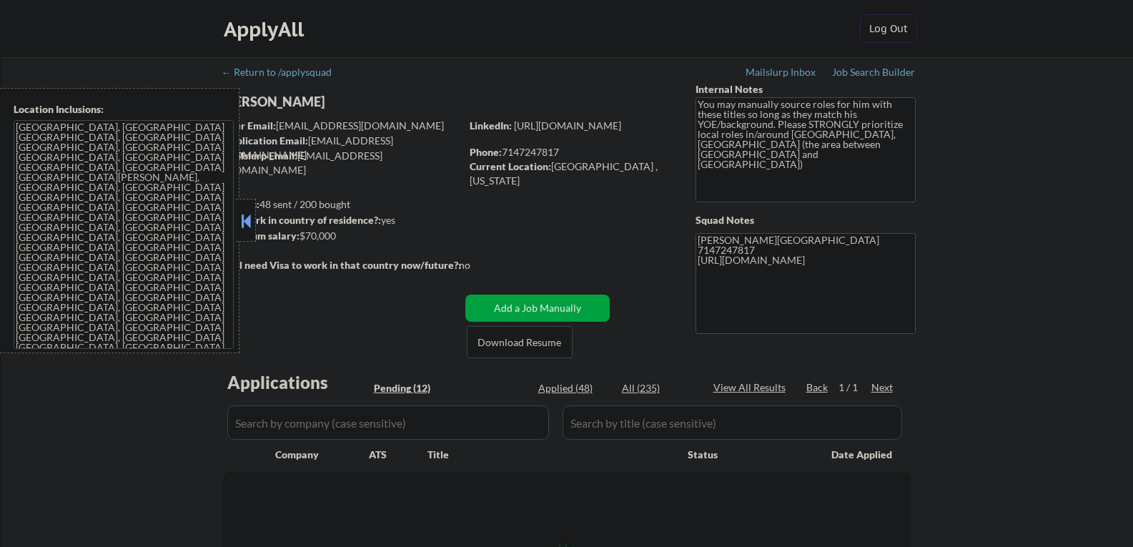
click at [322, 102] on div "[PERSON_NAME]" at bounding box center [370, 102] width 294 height 18
select select ""pending""
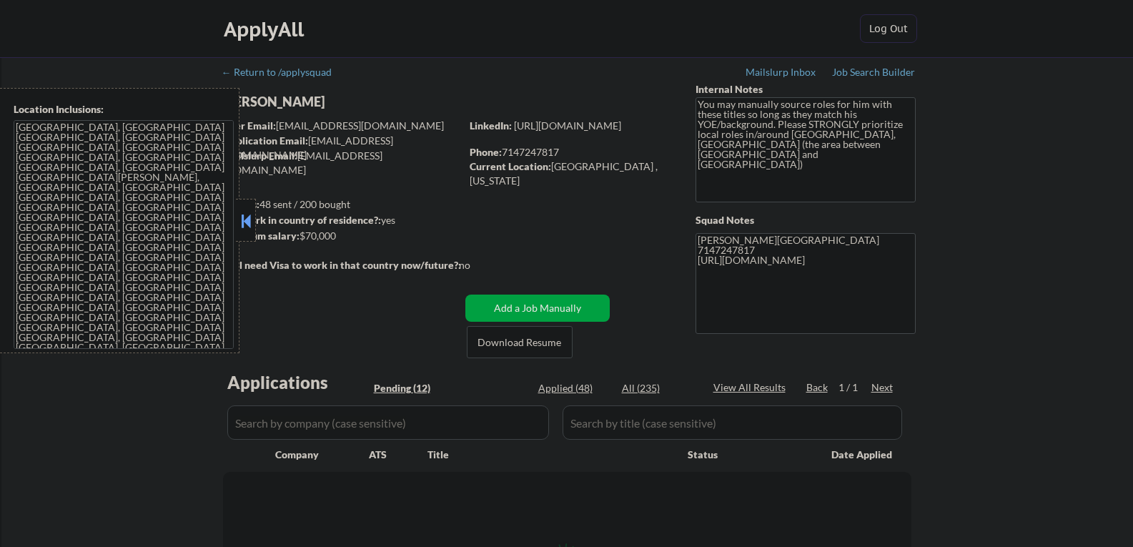
select select ""pending""
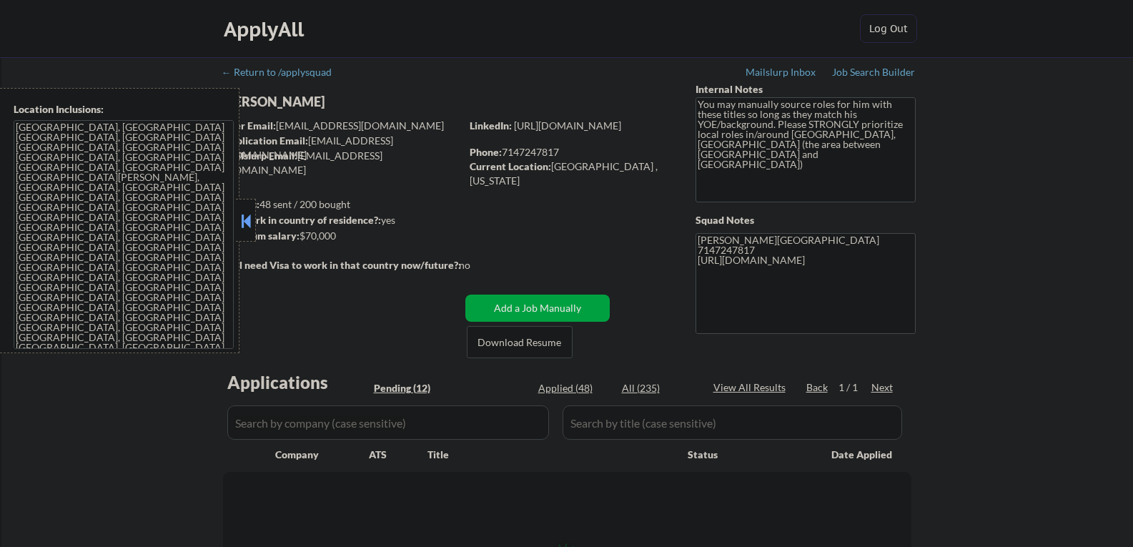
select select ""pending""
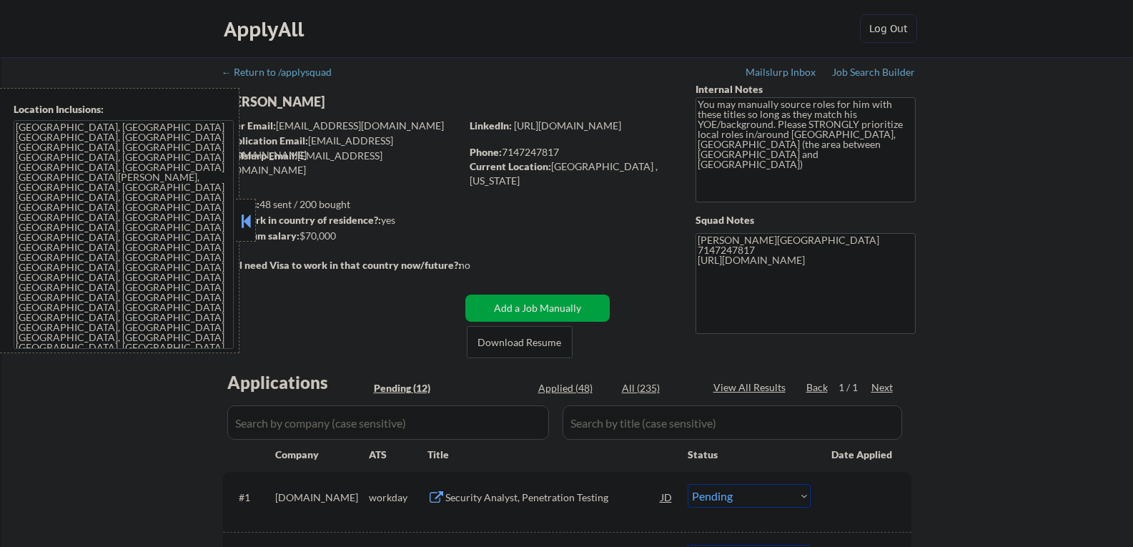
click at [319, 101] on div "[PERSON_NAME]" at bounding box center [370, 102] width 294 height 18
click at [318, 101] on div "[PERSON_NAME]" at bounding box center [370, 102] width 294 height 18
copy div "[PERSON_NAME]"
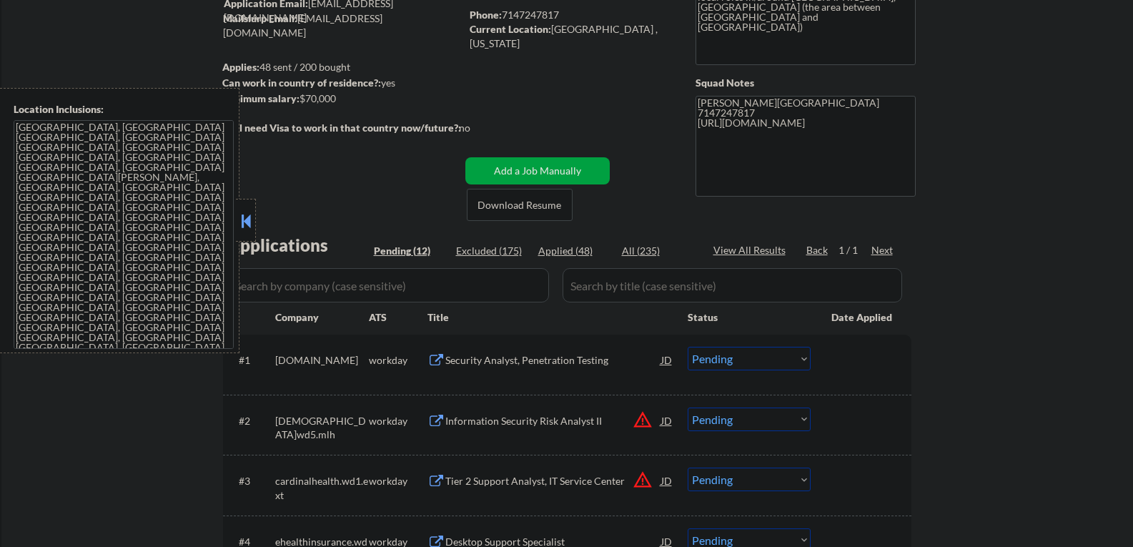
scroll to position [143, 0]
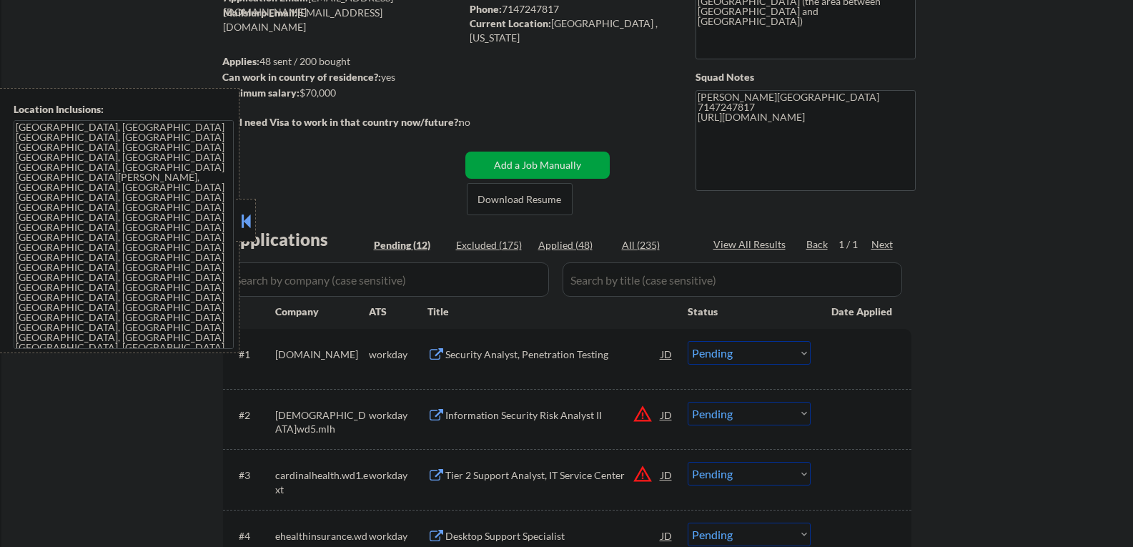
click at [529, 354] on div "Security Analyst, Penetration Testing" at bounding box center [553, 354] width 216 height 14
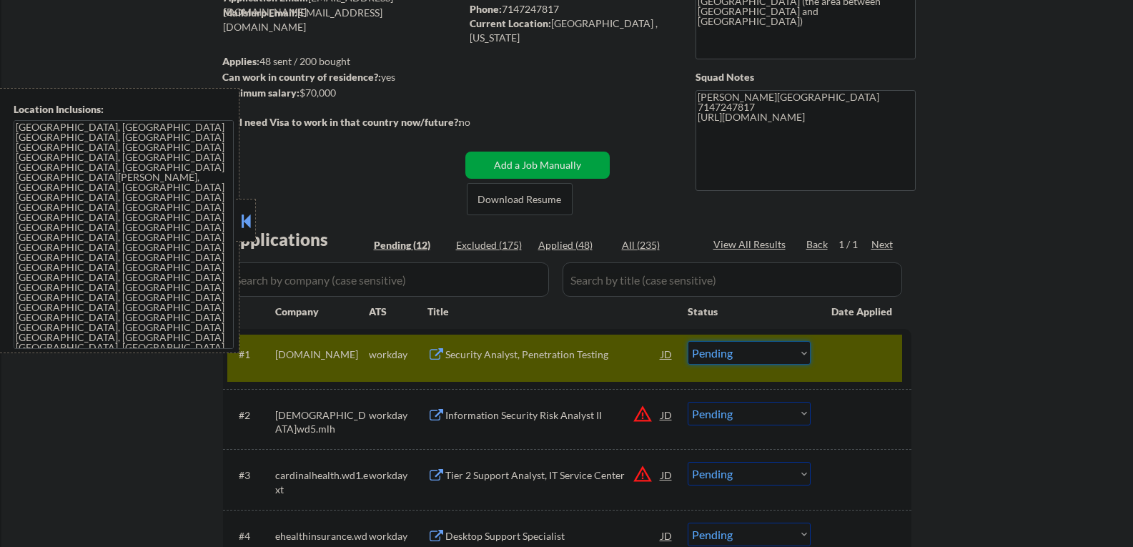
click at [718, 357] on select "Choose an option... Pending Applied Excluded (Questions) Excluded (Expired) Exc…" at bounding box center [748, 353] width 123 height 24
click at [687, 341] on select "Choose an option... Pending Applied Excluded (Questions) Excluded (Expired) Exc…" at bounding box center [748, 353] width 123 height 24
click at [245, 209] on div at bounding box center [246, 220] width 20 height 43
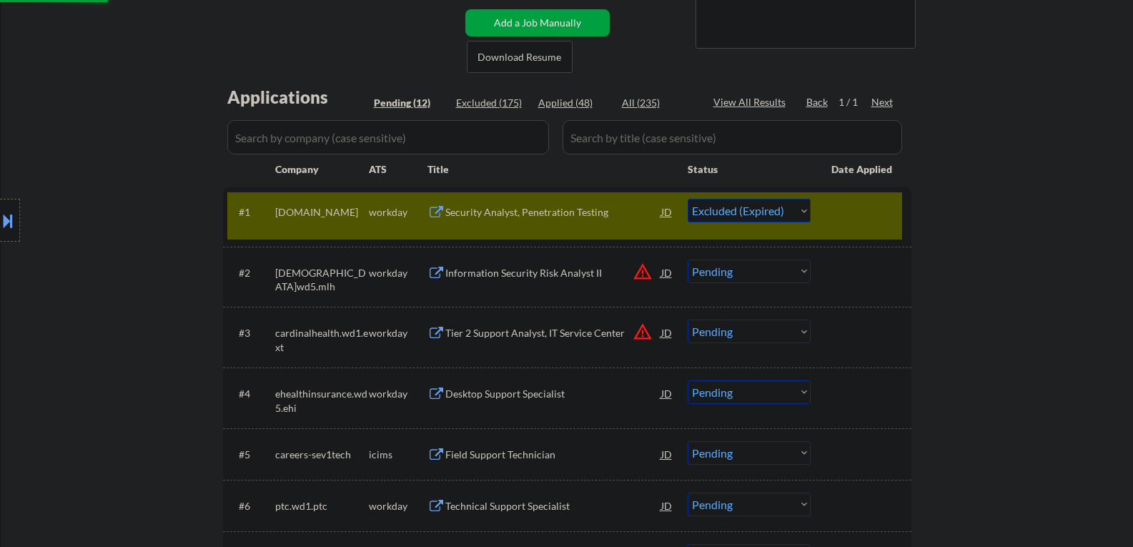
scroll to position [286, 0]
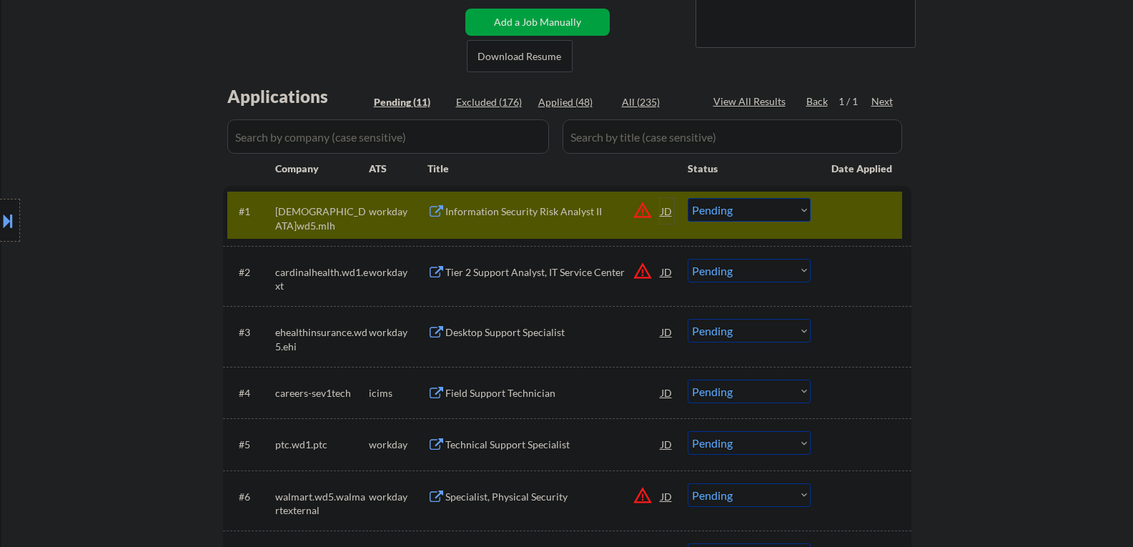
click at [670, 214] on div "JD" at bounding box center [667, 211] width 14 height 26
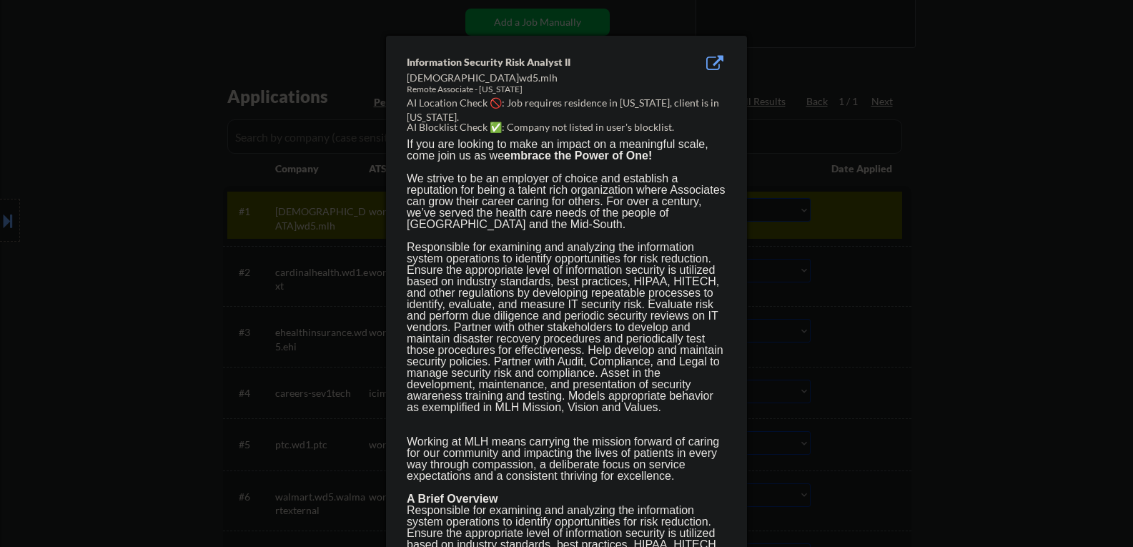
click at [968, 323] on div at bounding box center [566, 273] width 1133 height 547
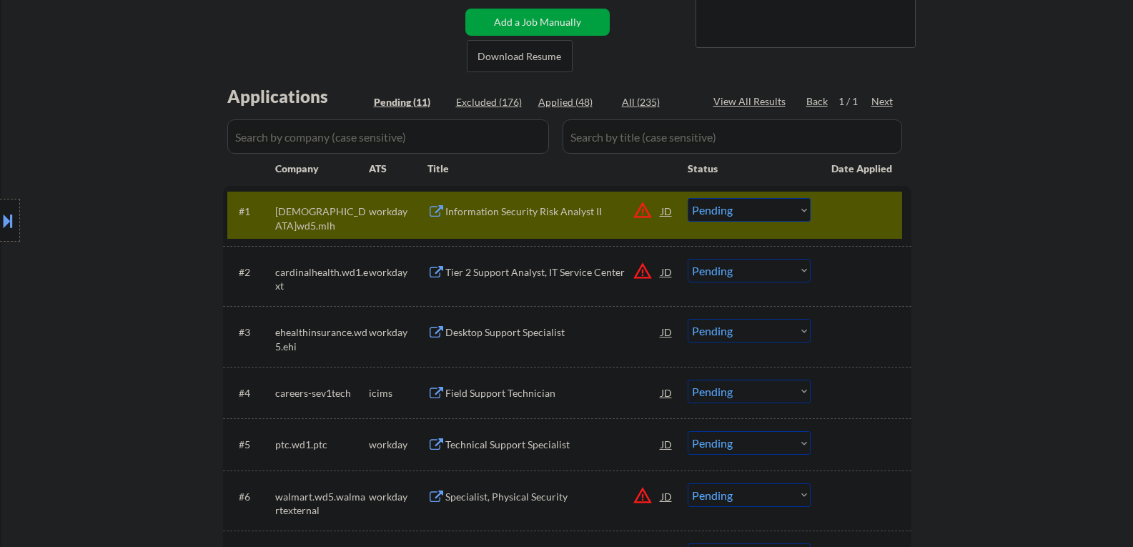
click at [517, 220] on div "Information Security Risk Analyst II" at bounding box center [553, 211] width 216 height 26
click at [716, 214] on select "Choose an option... Pending Applied Excluded (Questions) Excluded (Expired) Exc…" at bounding box center [748, 210] width 123 height 24
click at [687, 198] on select "Choose an option... Pending Applied Excluded (Questions) Excluded (Expired) Exc…" at bounding box center [748, 210] width 123 height 24
click at [667, 272] on div "JD" at bounding box center [667, 272] width 14 height 26
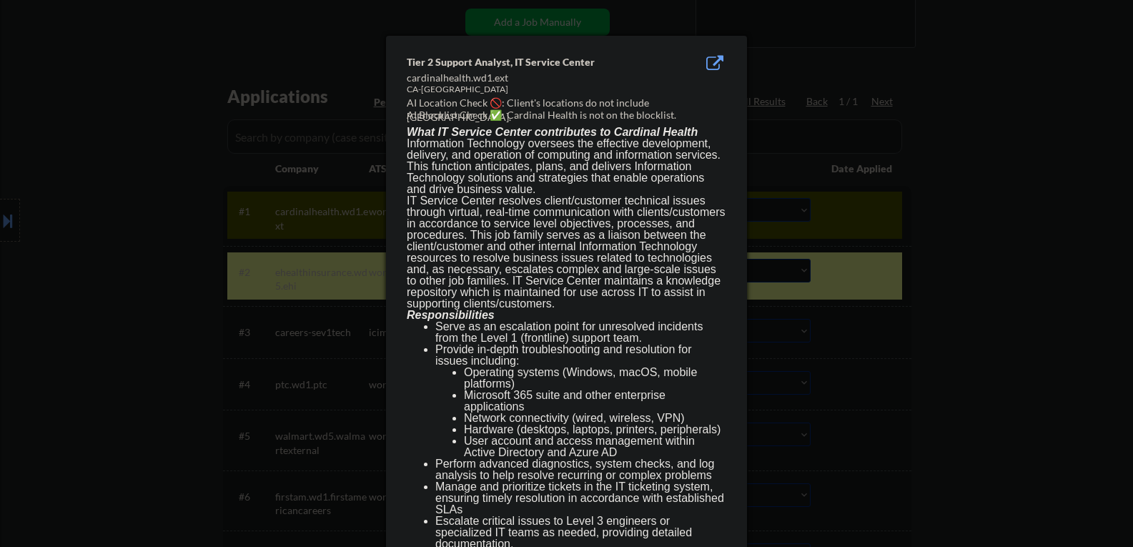
click at [992, 312] on div at bounding box center [566, 273] width 1133 height 547
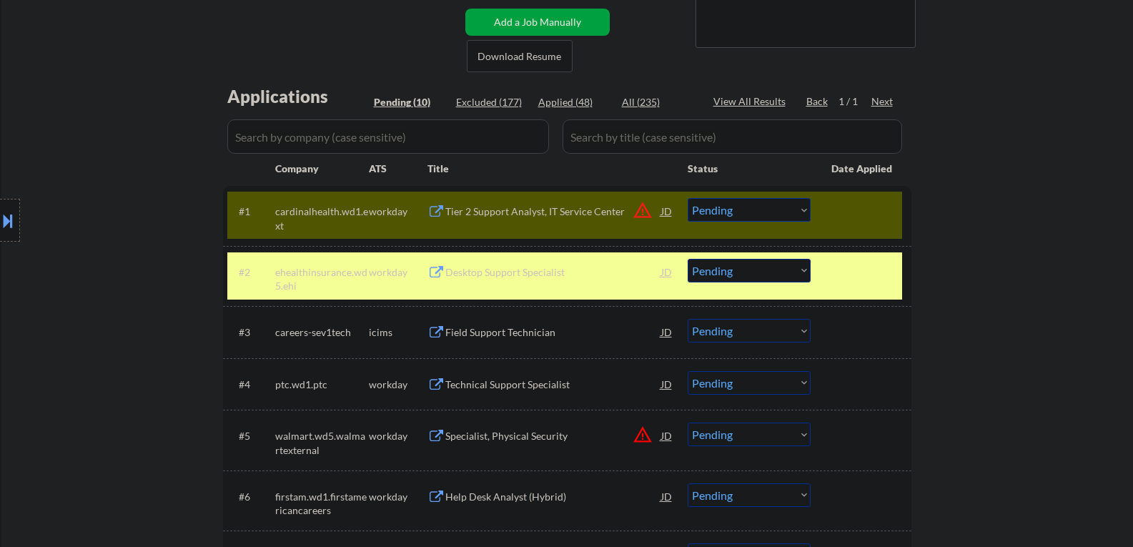
click at [851, 209] on div at bounding box center [862, 211] width 63 height 26
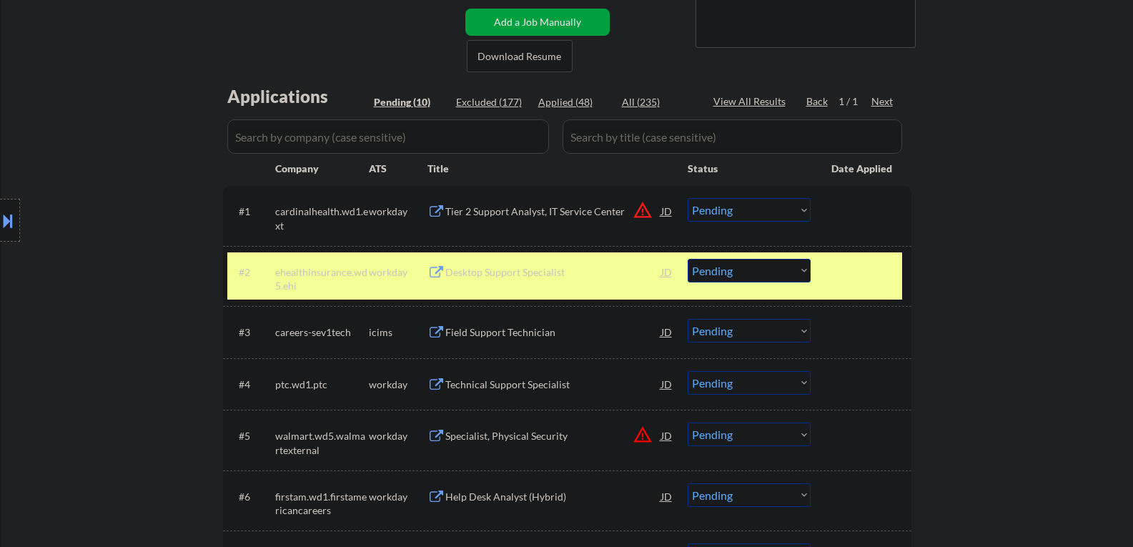
drag, startPoint x: 852, startPoint y: 282, endPoint x: 797, endPoint y: 229, distance: 76.3
click at [851, 282] on div at bounding box center [862, 272] width 63 height 26
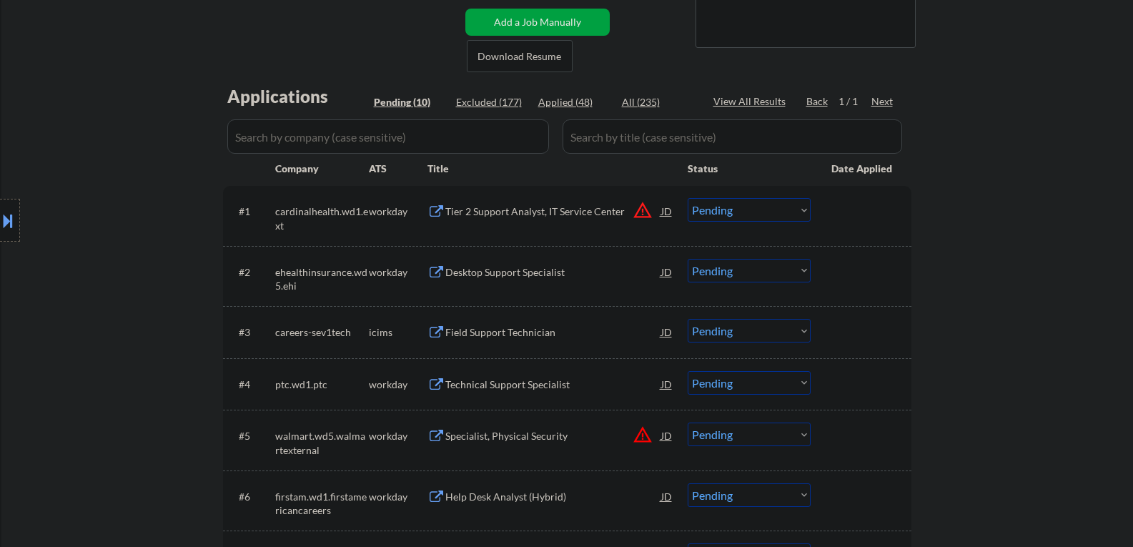
click at [764, 206] on select "Choose an option... Pending Applied Excluded (Questions) Excluded (Expired) Exc…" at bounding box center [748, 210] width 123 height 24
click at [687, 198] on select "Choose an option... Pending Applied Excluded (Questions) Excluded (Expired) Exc…" at bounding box center [748, 210] width 123 height 24
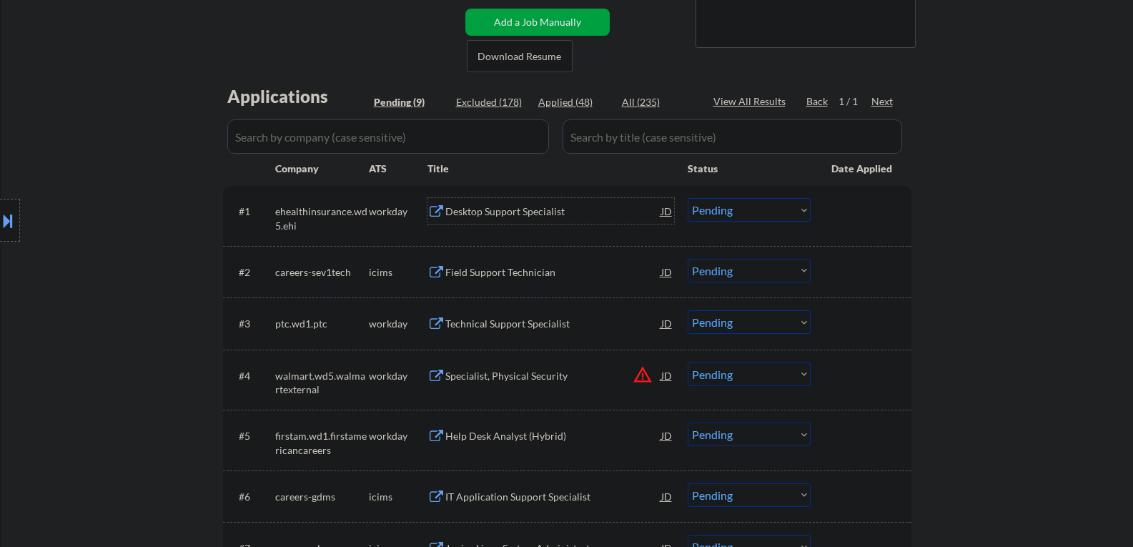
click at [542, 211] on div "Desktop Support Specialist" at bounding box center [553, 211] width 216 height 14
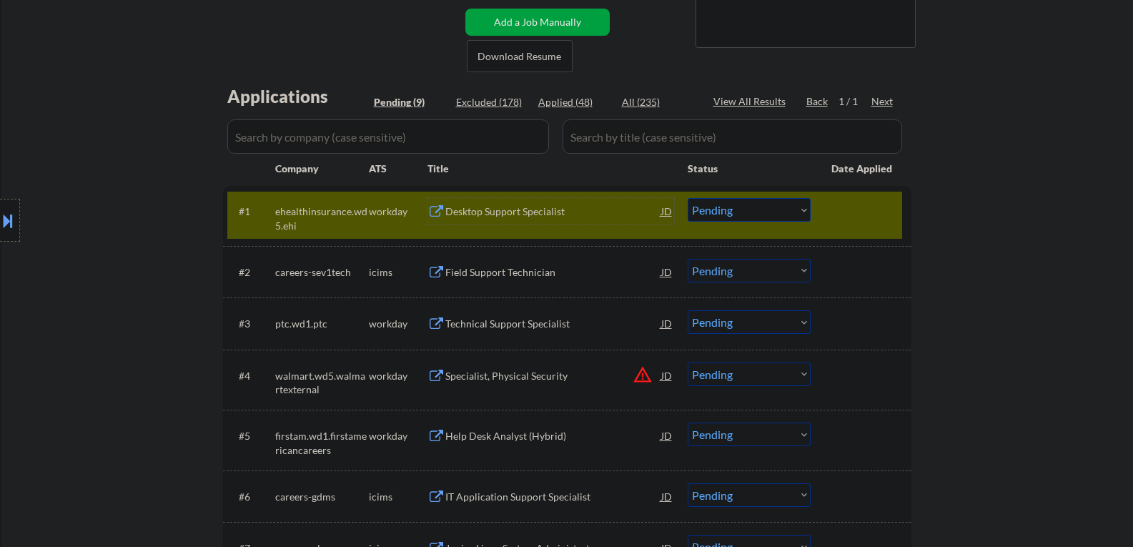
click at [732, 211] on select "Choose an option... Pending Applied Excluded (Questions) Excluded (Expired) Exc…" at bounding box center [748, 210] width 123 height 24
click at [687, 198] on select "Choose an option... Pending Applied Excluded (Questions) Excluded (Expired) Exc…" at bounding box center [748, 210] width 123 height 24
select select ""pending""
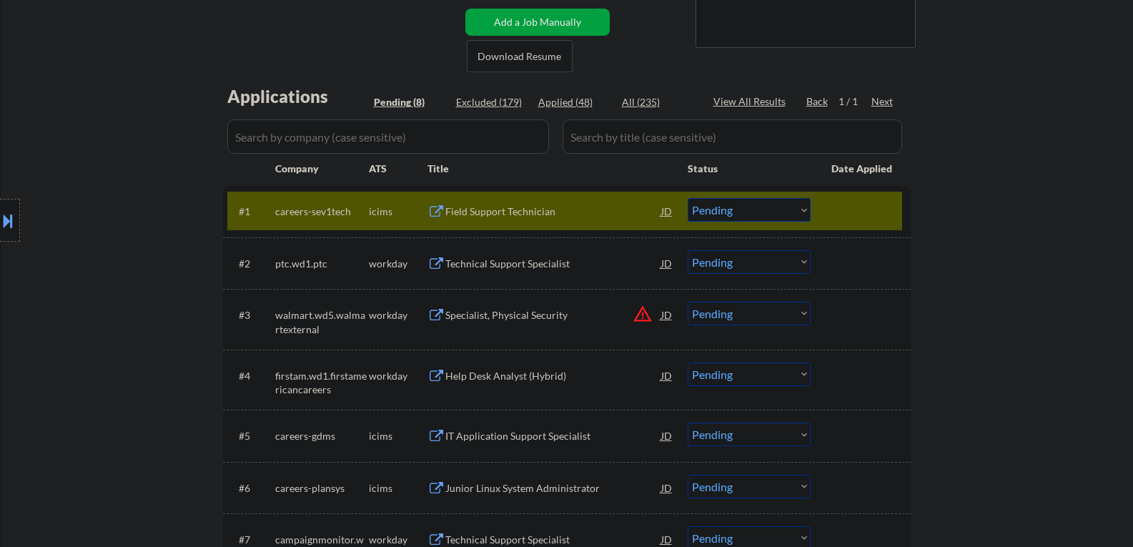
click at [519, 219] on div "Field Support Technician" at bounding box center [553, 211] width 216 height 26
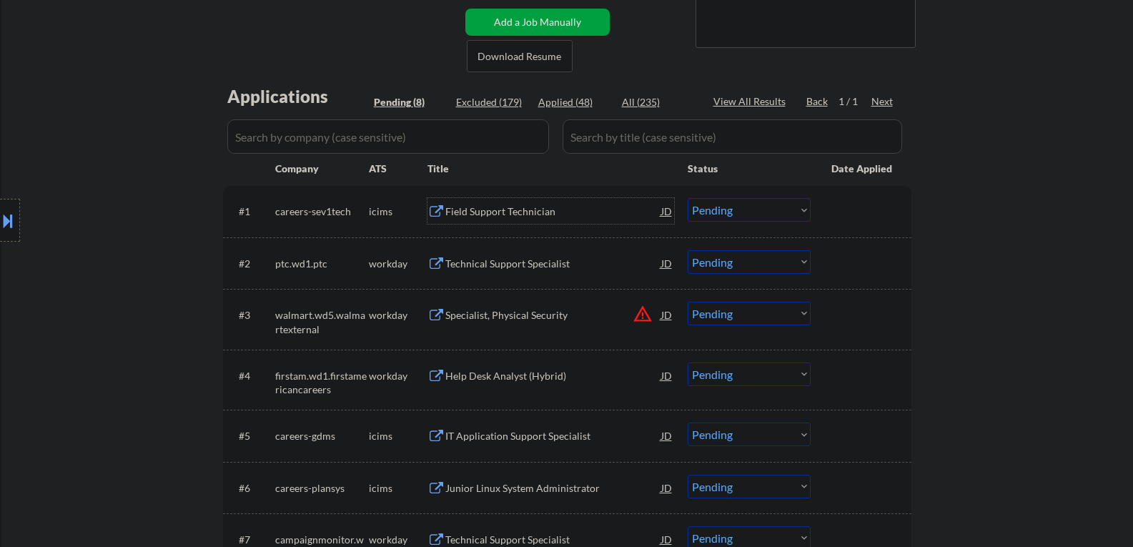
click at [535, 267] on div "Technical Support Specialist" at bounding box center [553, 264] width 216 height 14
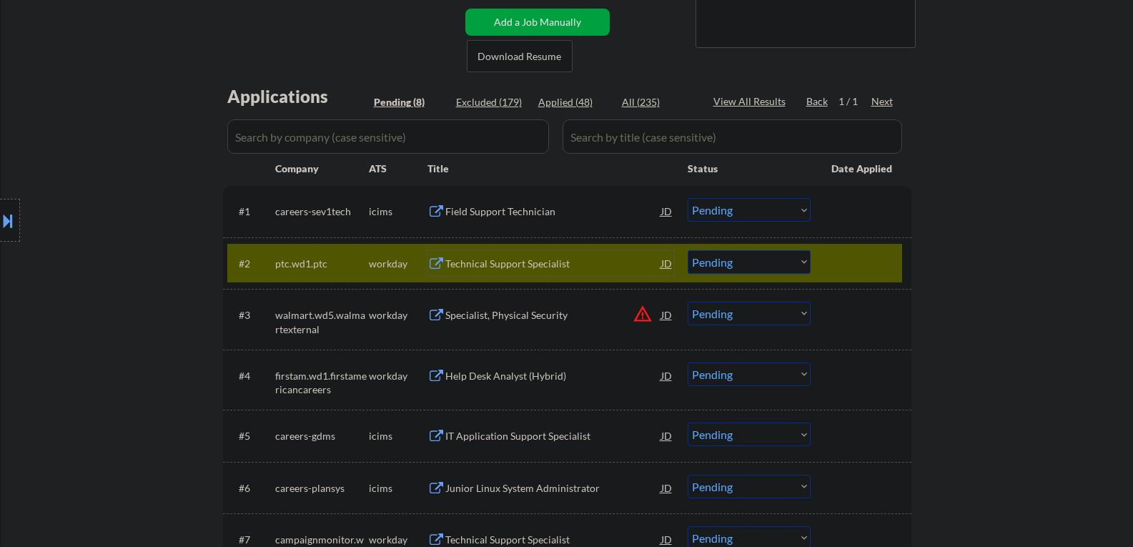
click at [9, 209] on button at bounding box center [8, 221] width 16 height 24
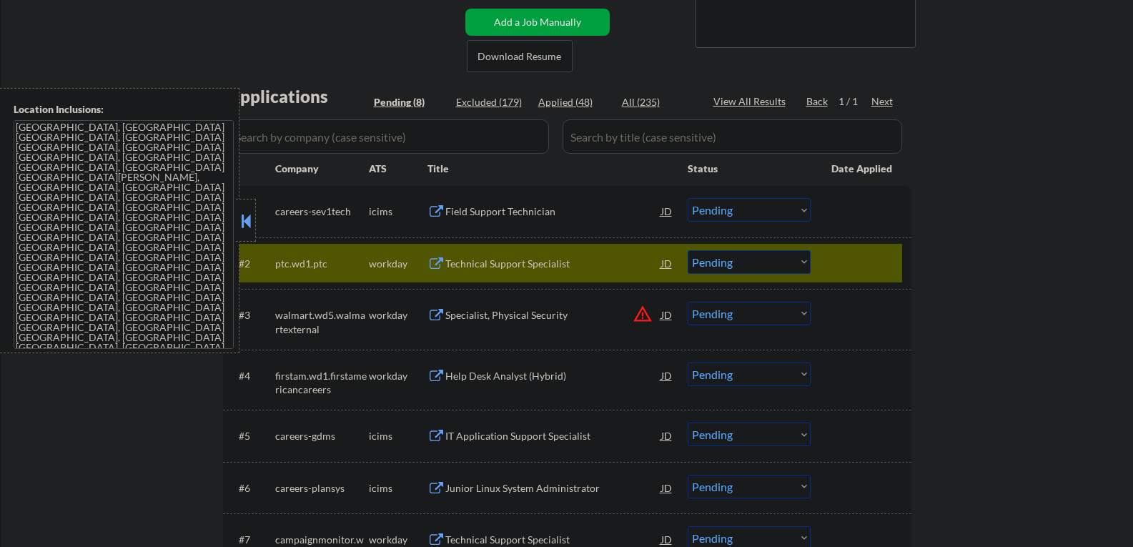
click at [247, 213] on button at bounding box center [246, 220] width 16 height 21
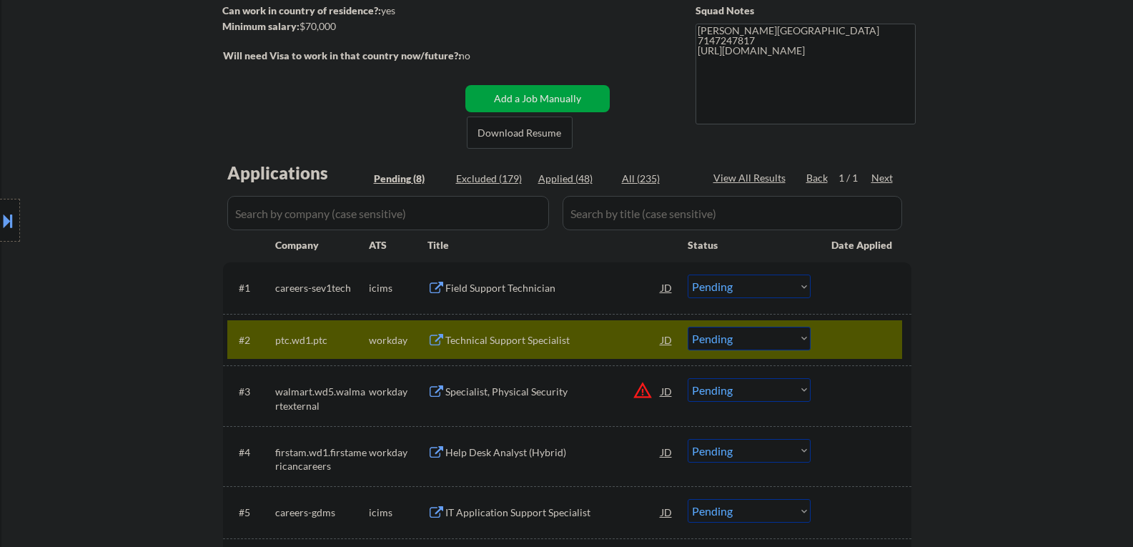
scroll to position [214, 0]
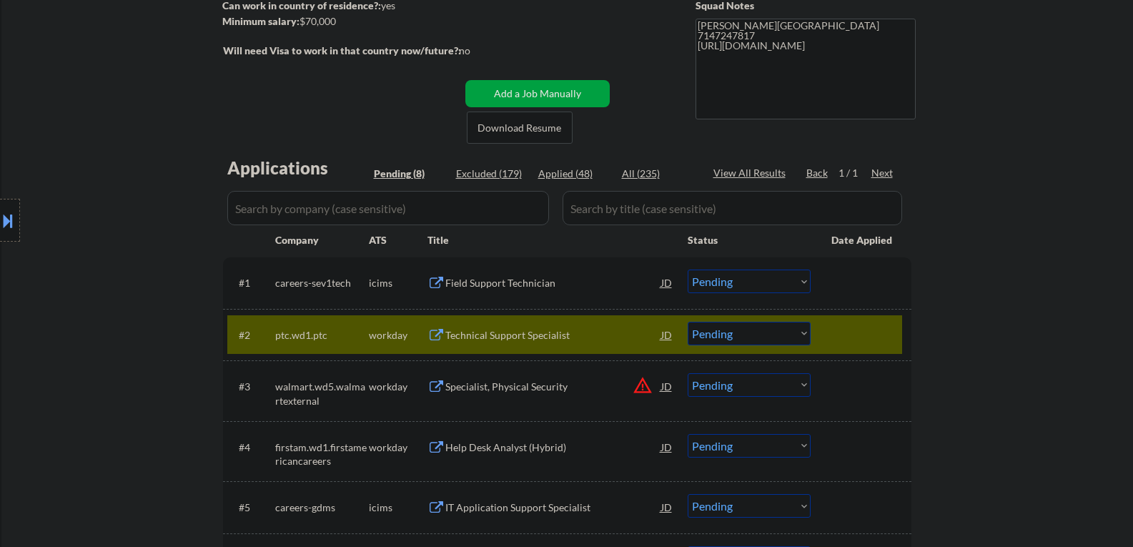
click at [712, 334] on select "Choose an option... Pending Applied Excluded (Questions) Excluded (Expired) Exc…" at bounding box center [748, 334] width 123 height 24
click at [687, 322] on select "Choose an option... Pending Applied Excluded (Questions) Excluded (Expired) Exc…" at bounding box center [748, 334] width 123 height 24
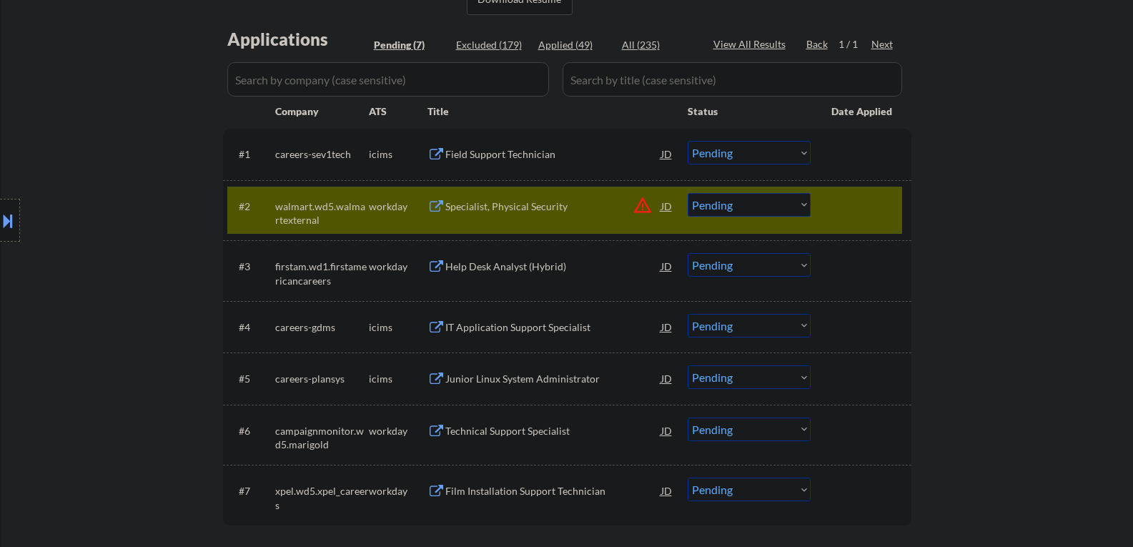
scroll to position [357, 0]
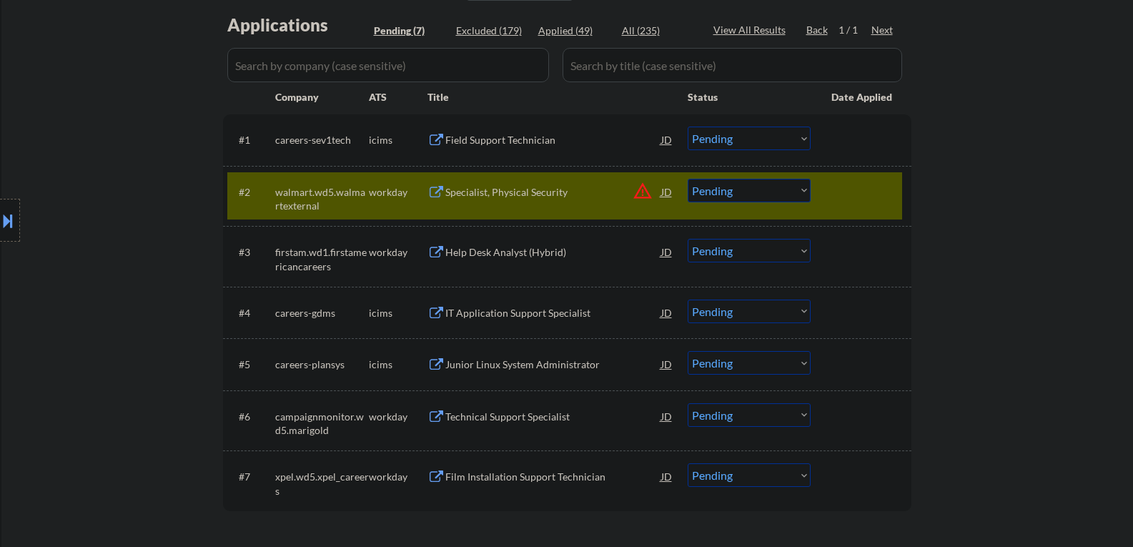
click at [823, 191] on div "#2 walmart.wd5.walmartexternal workday Specialist, Physical Security JD warning…" at bounding box center [564, 195] width 675 height 47
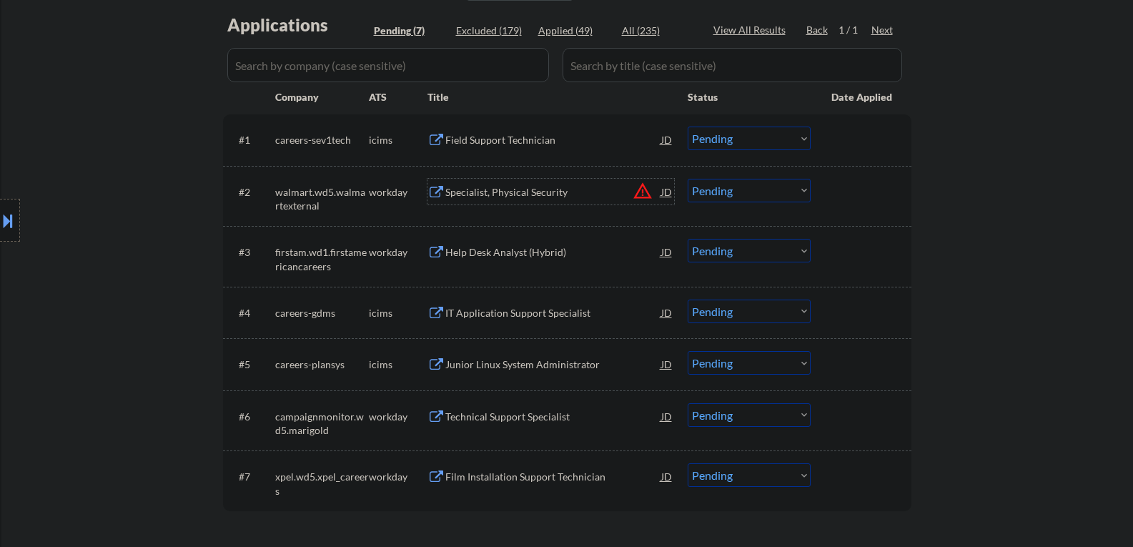
click at [548, 197] on div "Specialist, Physical Security" at bounding box center [553, 192] width 216 height 14
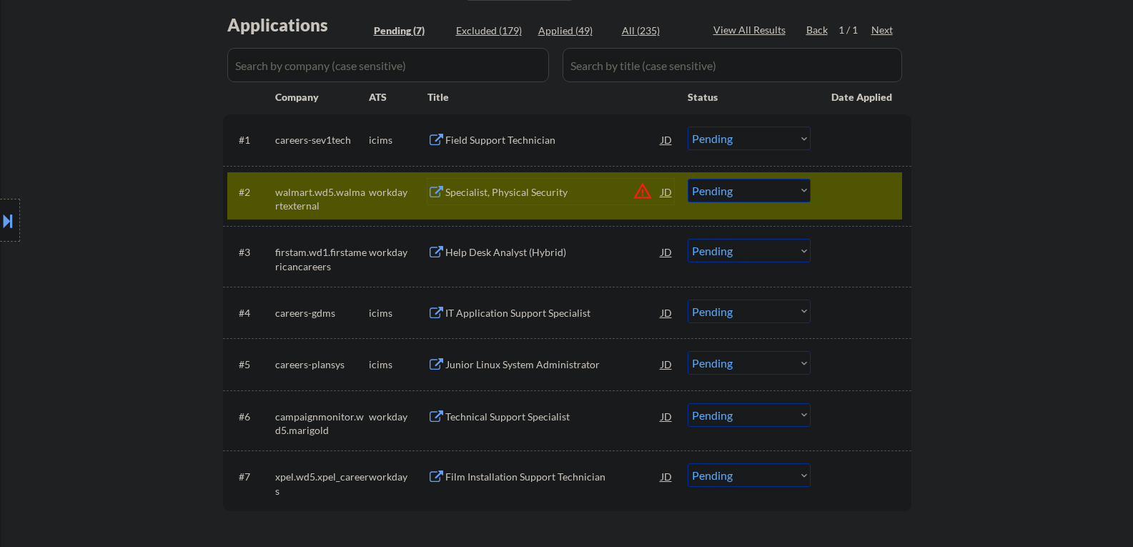
click at [745, 199] on select "Choose an option... Pending Applied Excluded (Questions) Excluded (Expired) Exc…" at bounding box center [748, 191] width 123 height 24
click at [687, 179] on select "Choose an option... Pending Applied Excluded (Questions) Excluded (Expired) Exc…" at bounding box center [748, 191] width 123 height 24
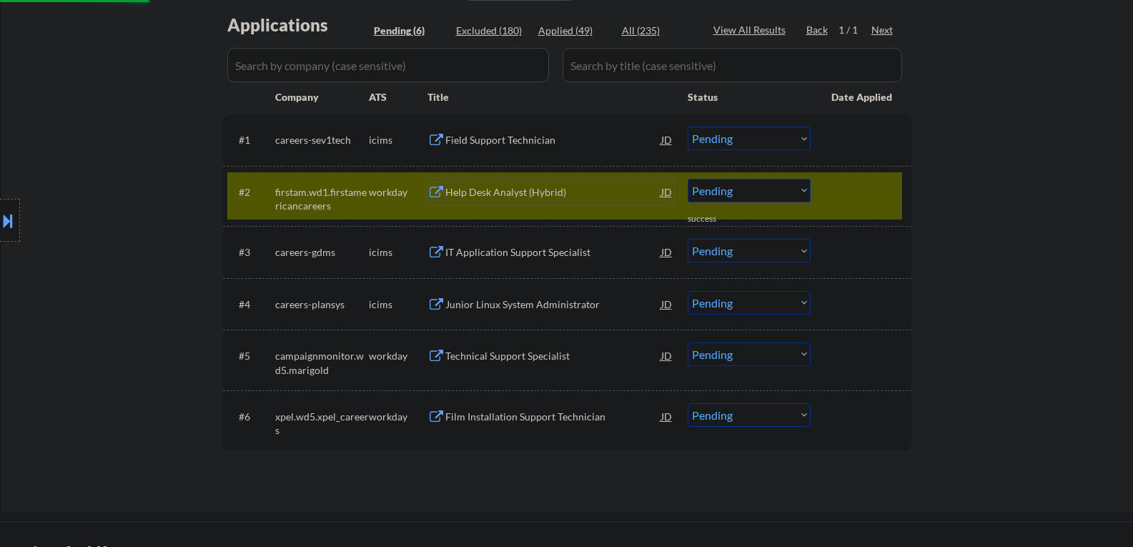
click at [467, 191] on div "Help Desk Analyst (Hybrid)" at bounding box center [553, 192] width 216 height 14
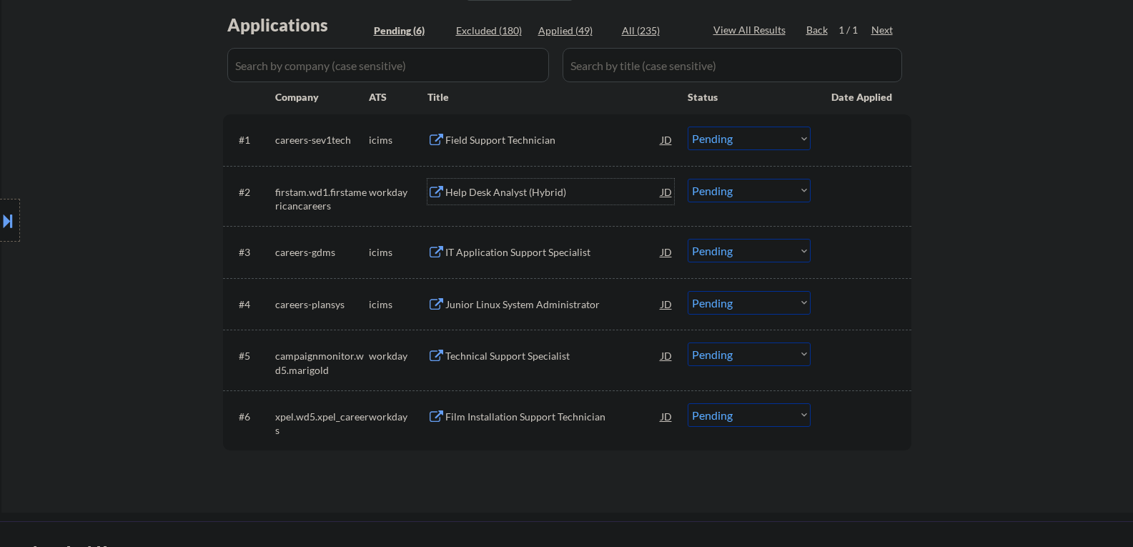
click at [713, 187] on select "Choose an option... Pending Applied Excluded (Questions) Excluded (Expired) Exc…" at bounding box center [748, 191] width 123 height 24
click at [687, 179] on select "Choose an option... Pending Applied Excluded (Questions) Excluded (Expired) Exc…" at bounding box center [748, 191] width 123 height 24
click at [501, 358] on div "Technical Support Specialist" at bounding box center [553, 356] width 216 height 14
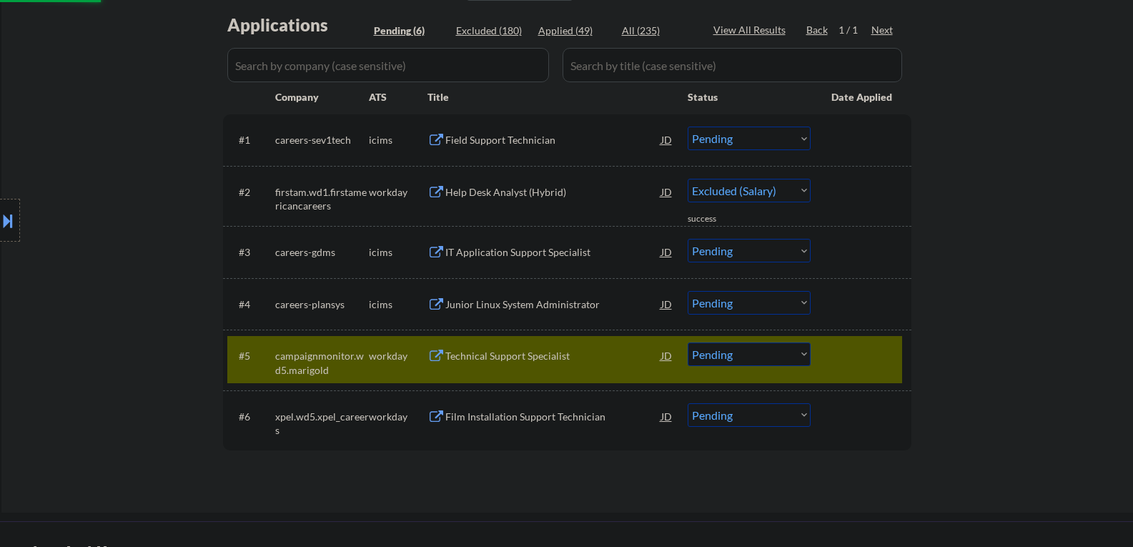
select select ""pending""
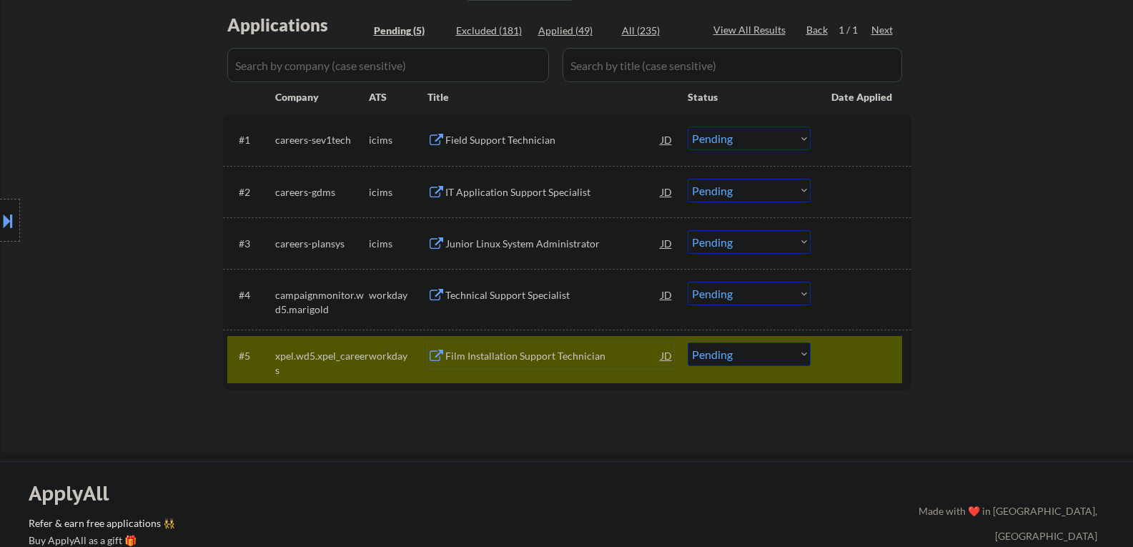
click at [831, 360] on div at bounding box center [862, 355] width 63 height 26
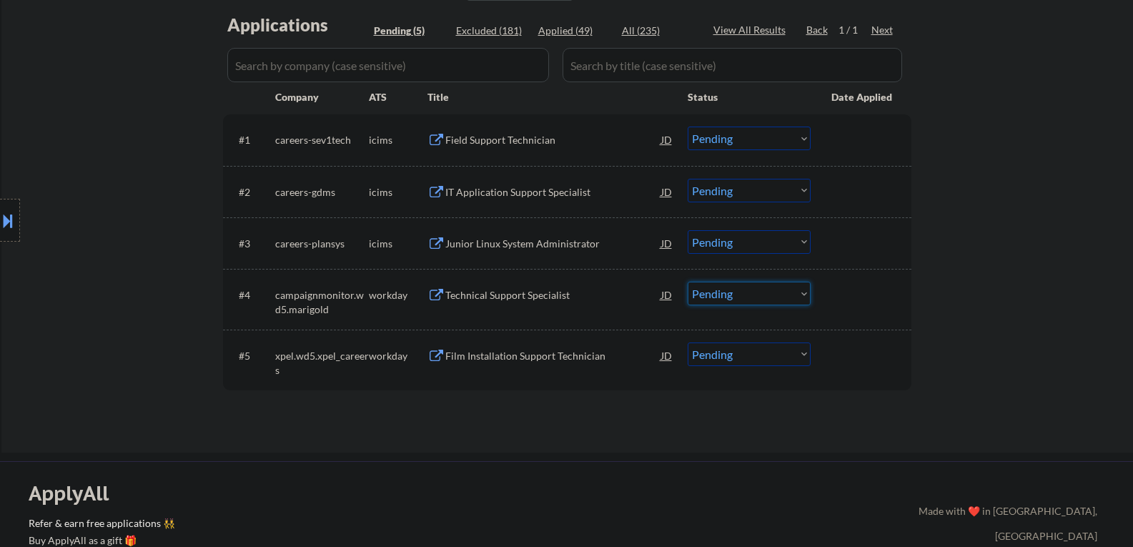
click at [744, 301] on select "Choose an option... Pending Applied Excluded (Questions) Excluded (Expired) Exc…" at bounding box center [748, 294] width 123 height 24
click at [687, 282] on select "Choose an option... Pending Applied Excluded (Questions) Excluded (Expired) Exc…" at bounding box center [748, 294] width 123 height 24
click at [501, 359] on div "Film Installation Support Technician" at bounding box center [553, 356] width 216 height 14
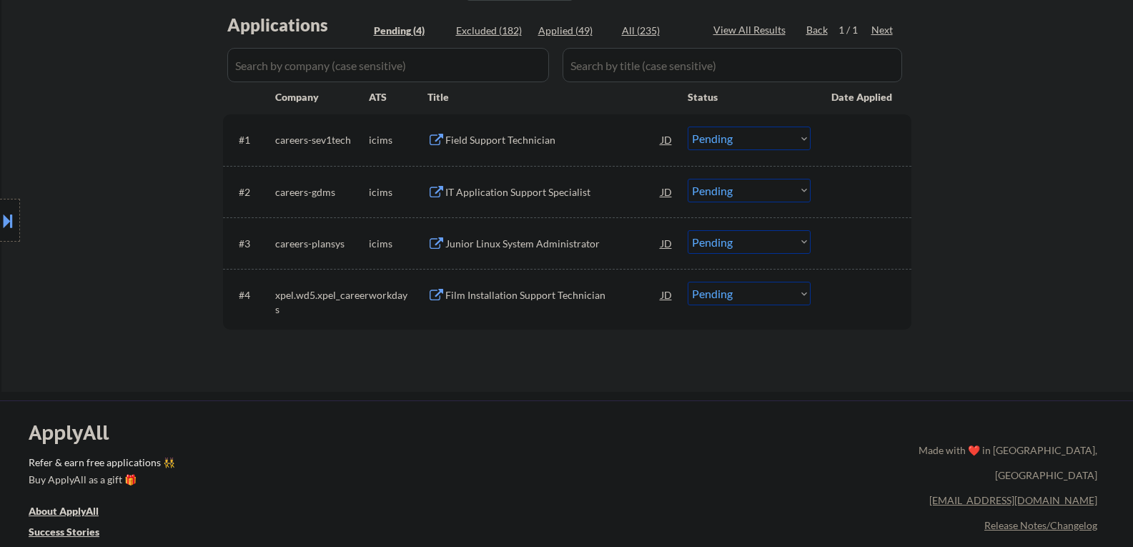
click at [746, 288] on select "Choose an option... Pending Applied Excluded (Questions) Excluded (Expired) Exc…" at bounding box center [748, 294] width 123 height 24
select select ""excluded__bad_match_""
click at [687, 282] on select "Choose an option... Pending Applied Excluded (Questions) Excluded (Expired) Exc…" at bounding box center [748, 294] width 123 height 24
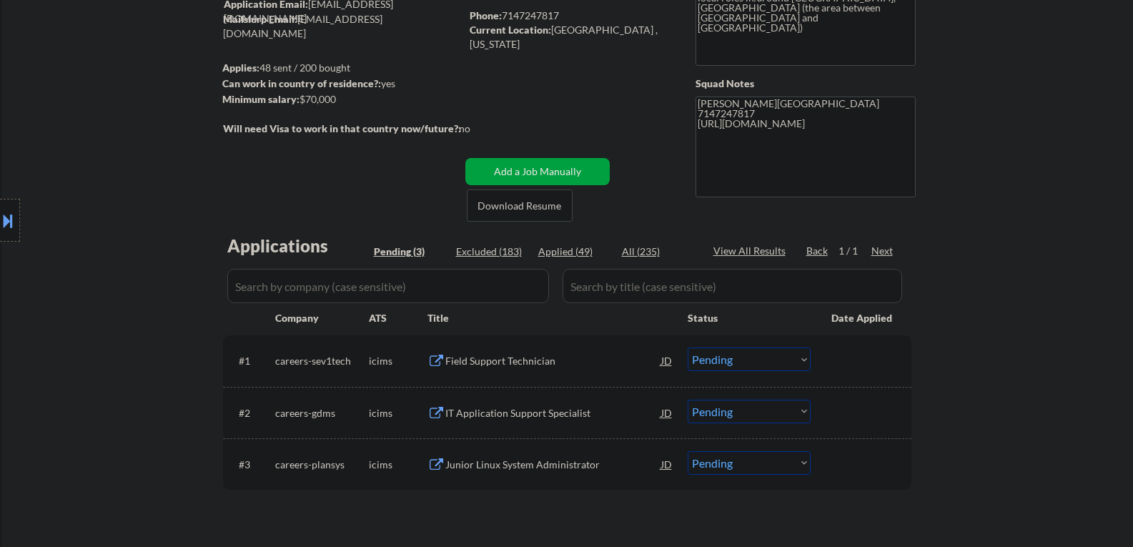
scroll to position [214, 0]
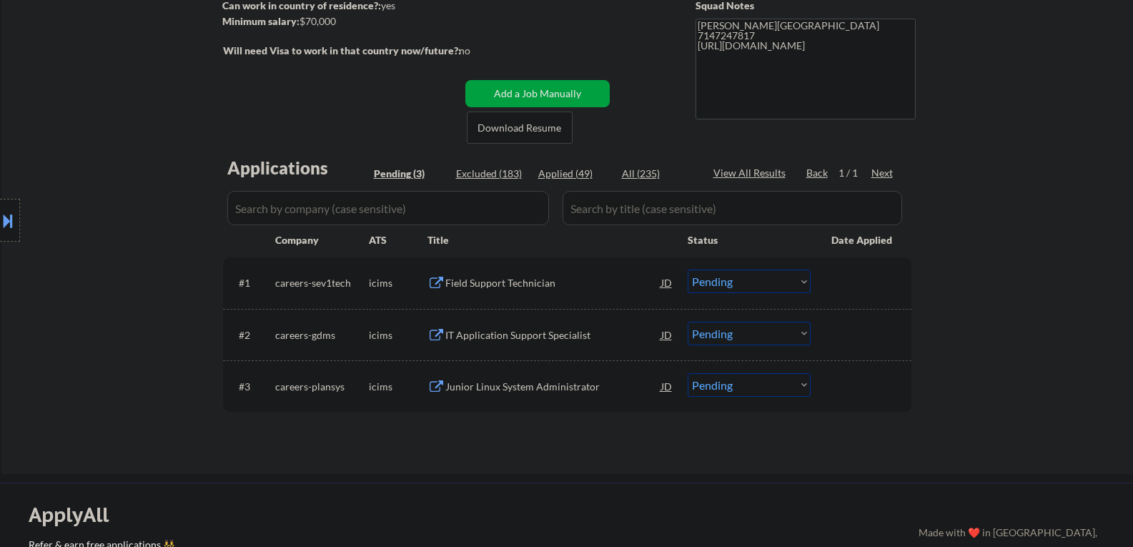
click at [475, 277] on div "Field Support Technician" at bounding box center [553, 283] width 216 height 14
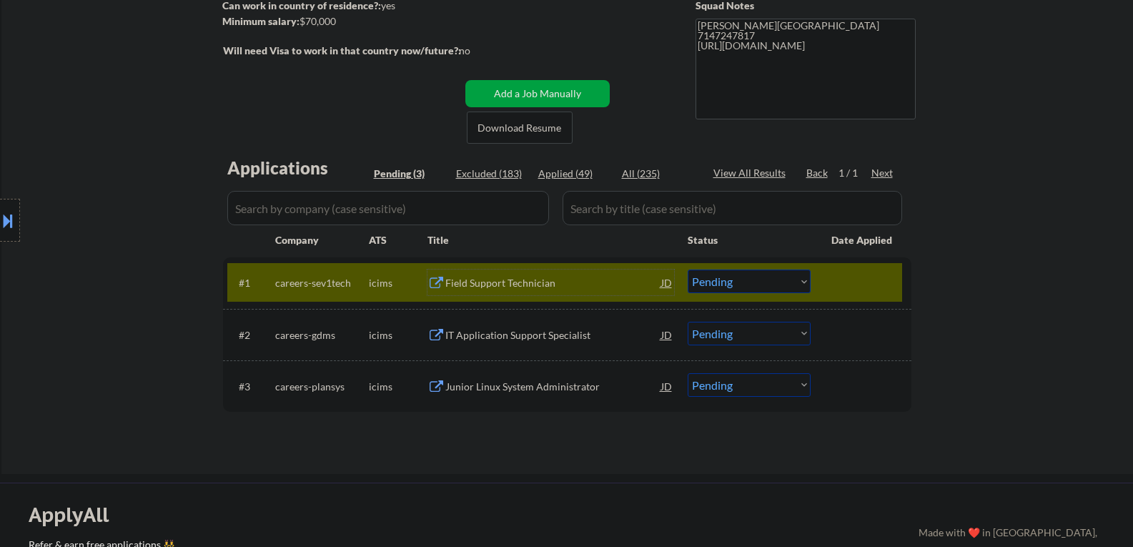
click at [723, 284] on select "Choose an option... Pending Applied Excluded (Questions) Excluded (Expired) Exc…" at bounding box center [748, 281] width 123 height 24
click at [687, 269] on select "Choose an option... Pending Applied Excluded (Questions) Excluded (Expired) Exc…" at bounding box center [748, 281] width 123 height 24
click at [540, 342] on div "IT Application Support Specialist" at bounding box center [553, 335] width 216 height 14
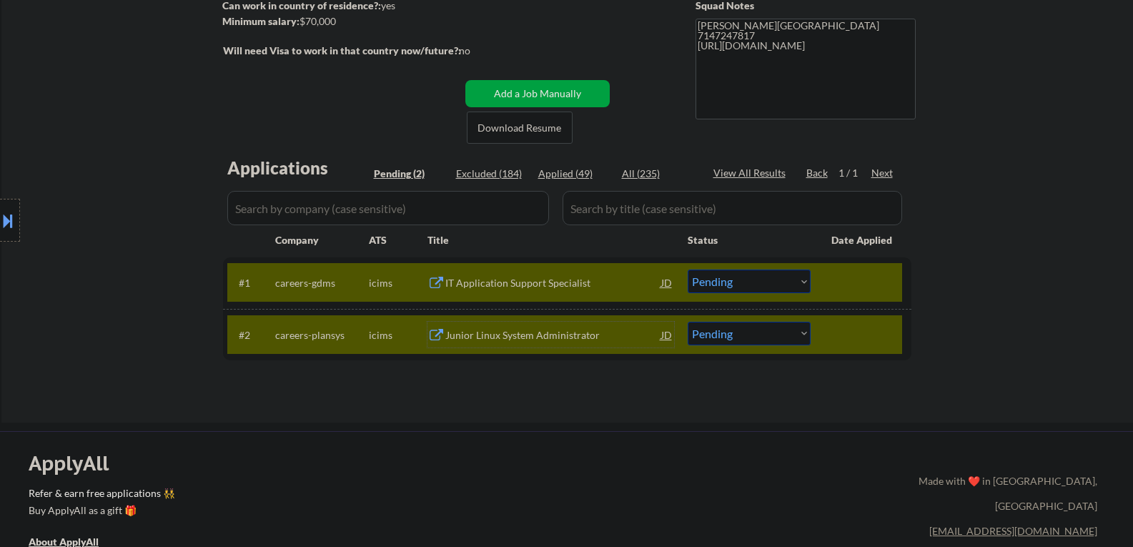
drag, startPoint x: 847, startPoint y: 336, endPoint x: 786, endPoint y: 314, distance: 65.3
click at [846, 335] on div at bounding box center [862, 335] width 63 height 26
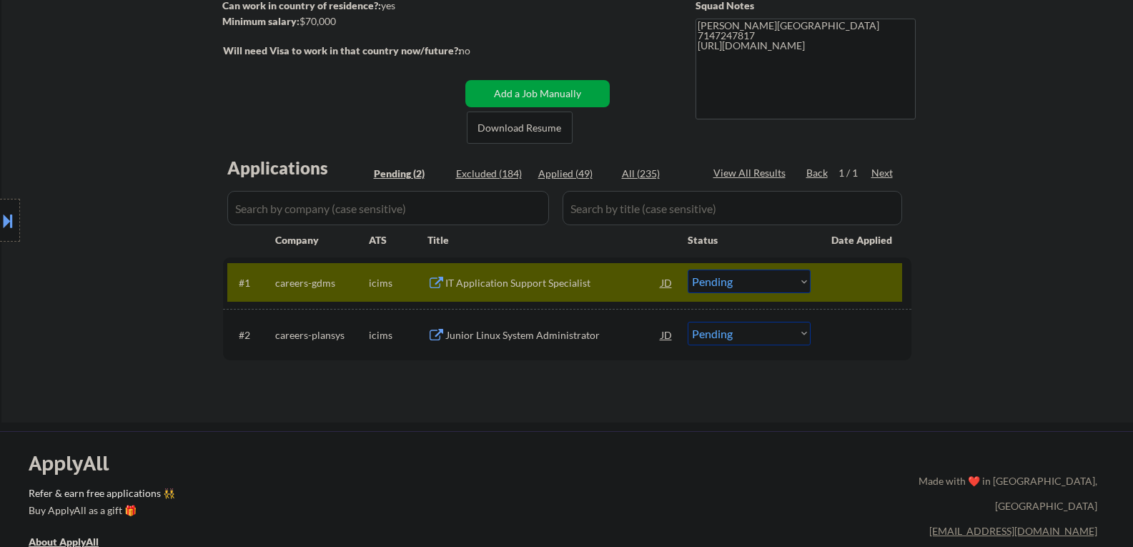
click at [695, 269] on select "Choose an option... Pending Applied Excluded (Questions) Excluded (Expired) Exc…" at bounding box center [748, 281] width 123 height 24
click at [687, 269] on select "Choose an option... Pending Applied Excluded (Questions) Excluded (Expired) Exc…" at bounding box center [748, 281] width 123 height 24
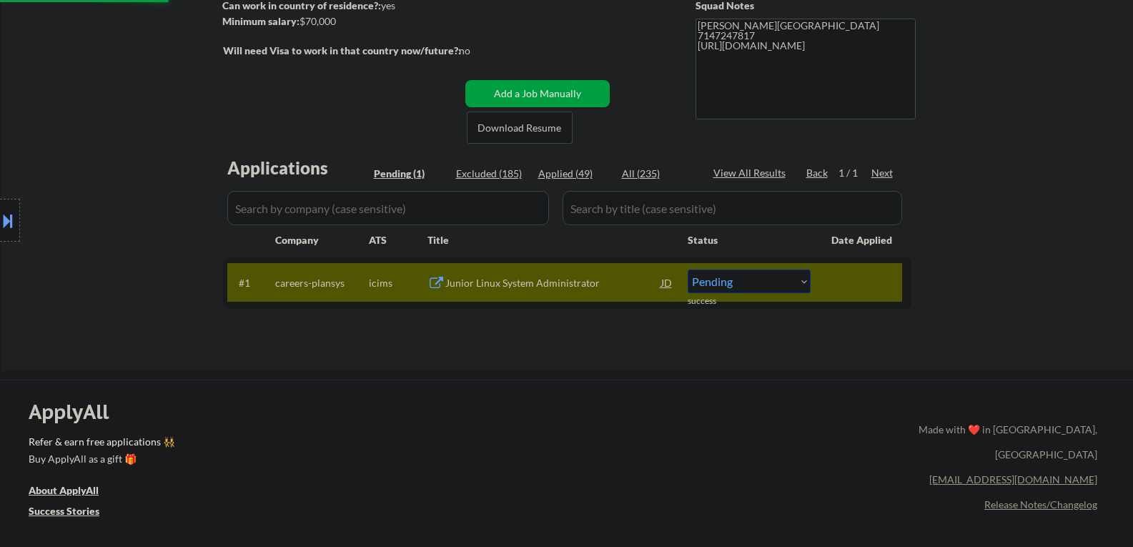
click at [508, 272] on div "Junior Linux System Administrator" at bounding box center [553, 282] width 216 height 26
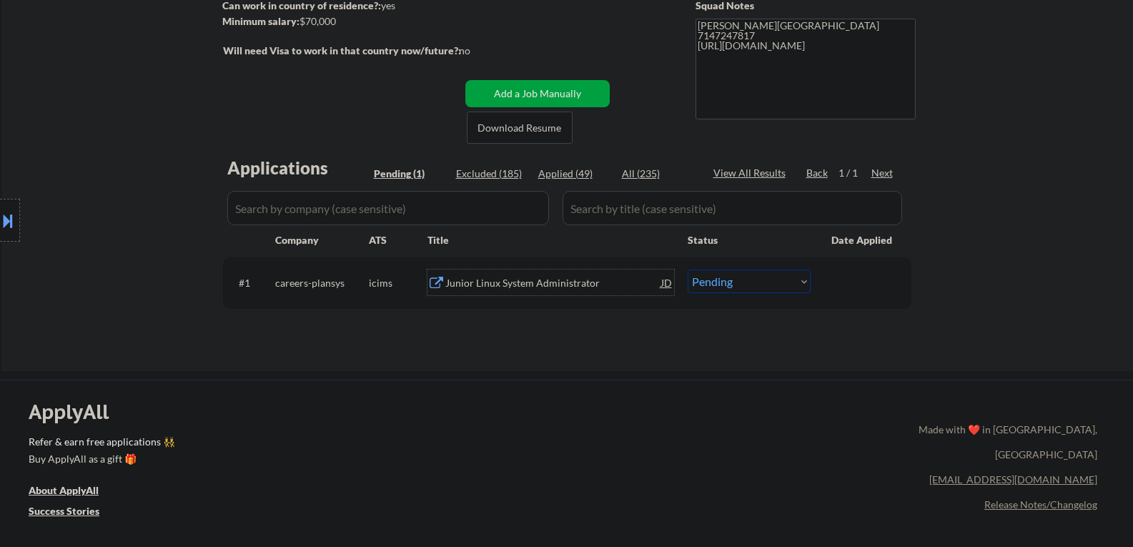
click at [727, 274] on select "Choose an option... Pending Applied Excluded (Questions) Excluded (Expired) Exc…" at bounding box center [748, 281] width 123 height 24
select select ""excluded__bad_match_""
click at [687, 269] on select "Choose an option... Pending Applied Excluded (Questions) Excluded (Expired) Exc…" at bounding box center [748, 281] width 123 height 24
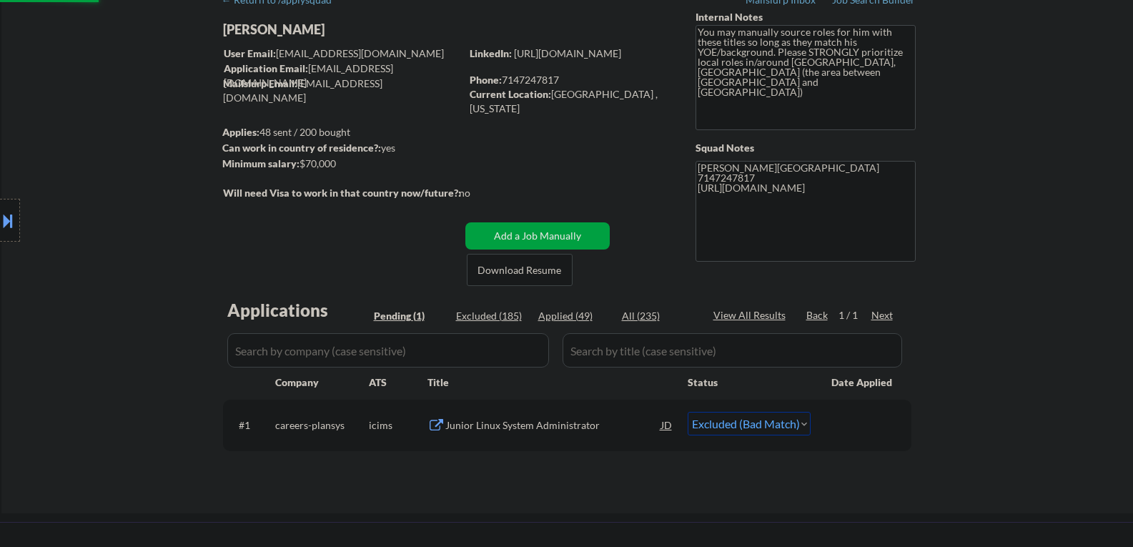
scroll to position [71, 0]
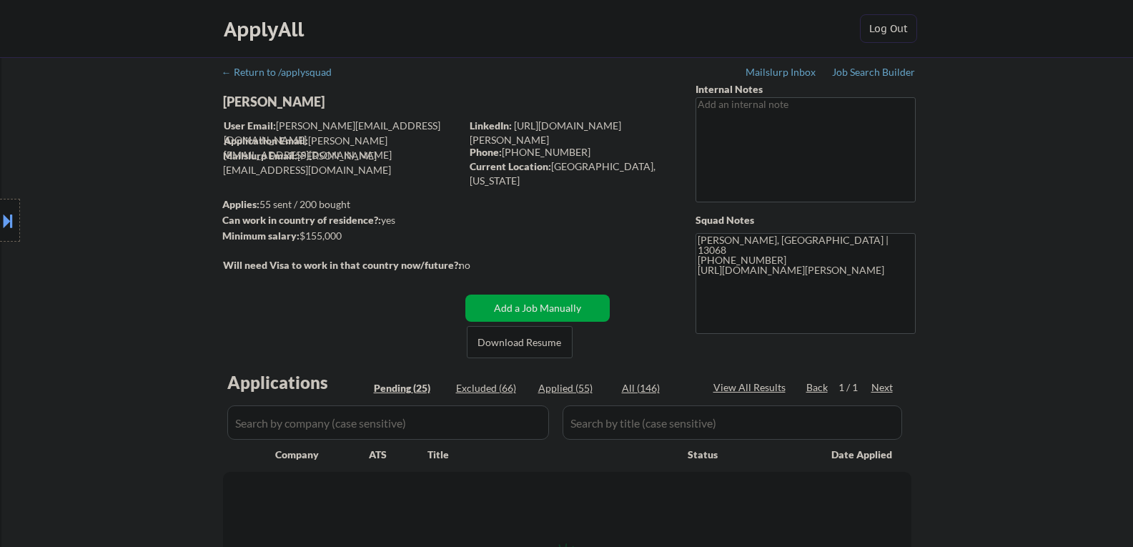
select select ""pending""
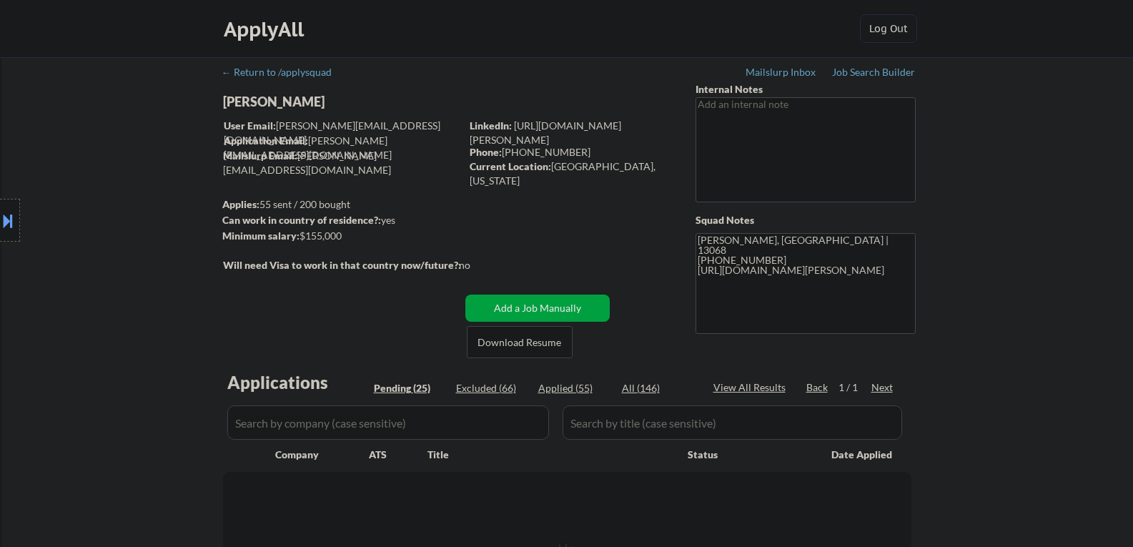
select select ""pending""
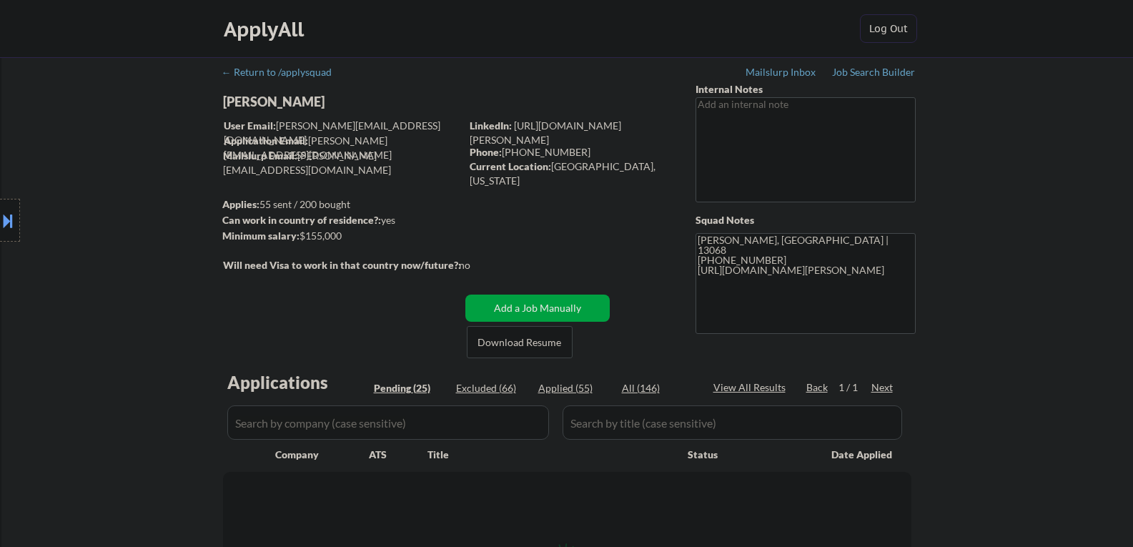
select select ""pending""
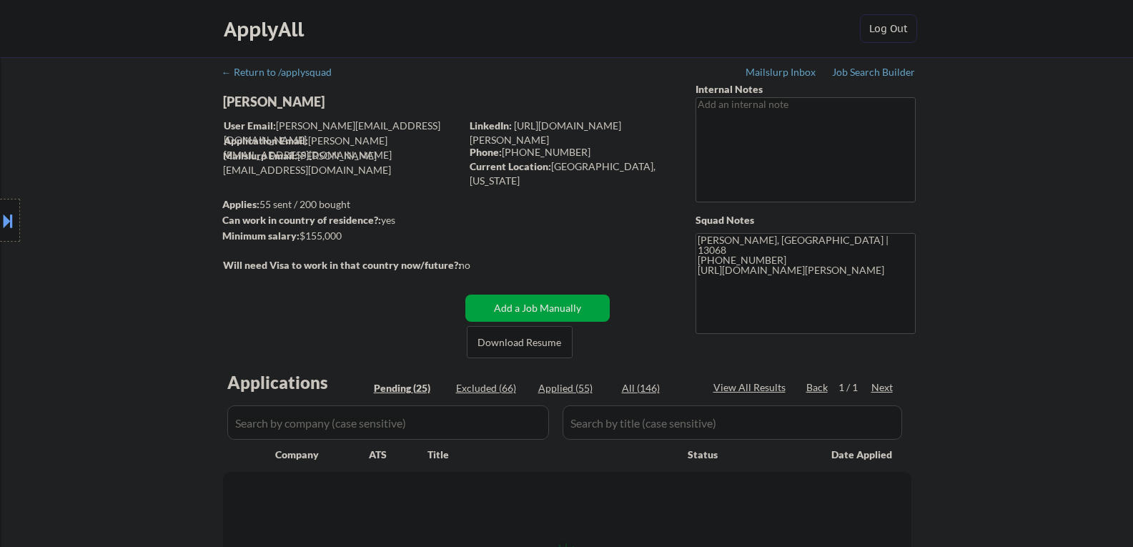
select select ""pending""
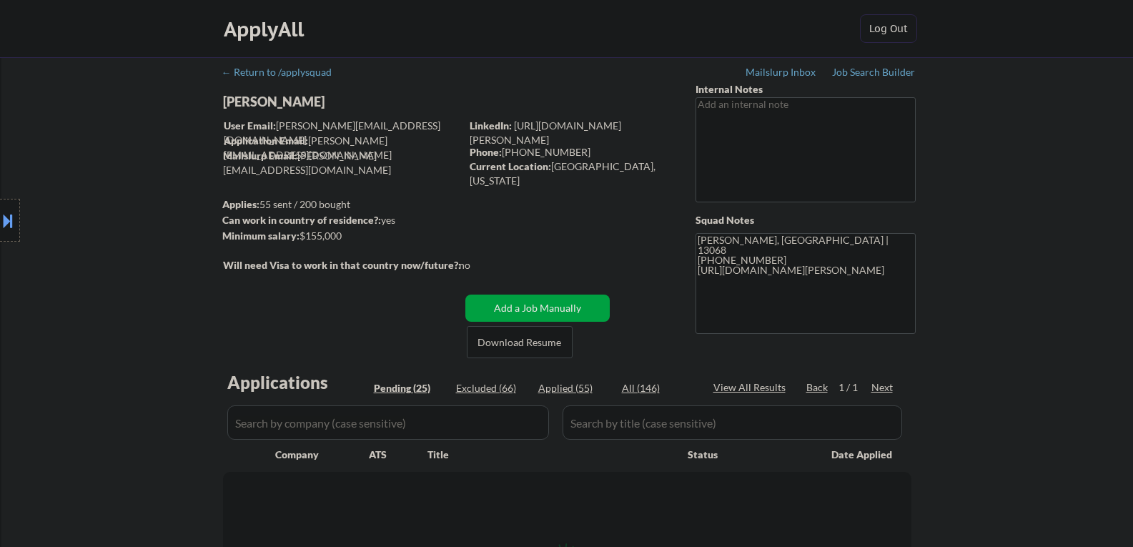
select select ""pending""
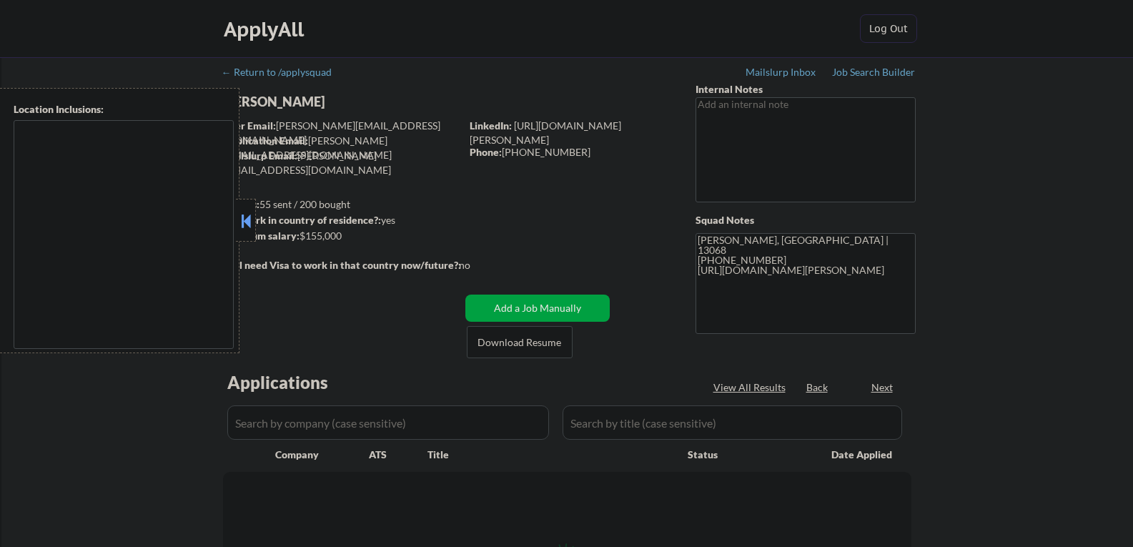
type textarea "[GEOGRAPHIC_DATA], [GEOGRAPHIC_DATA] [GEOGRAPHIC_DATA], [GEOGRAPHIC_DATA] [GEOG…"
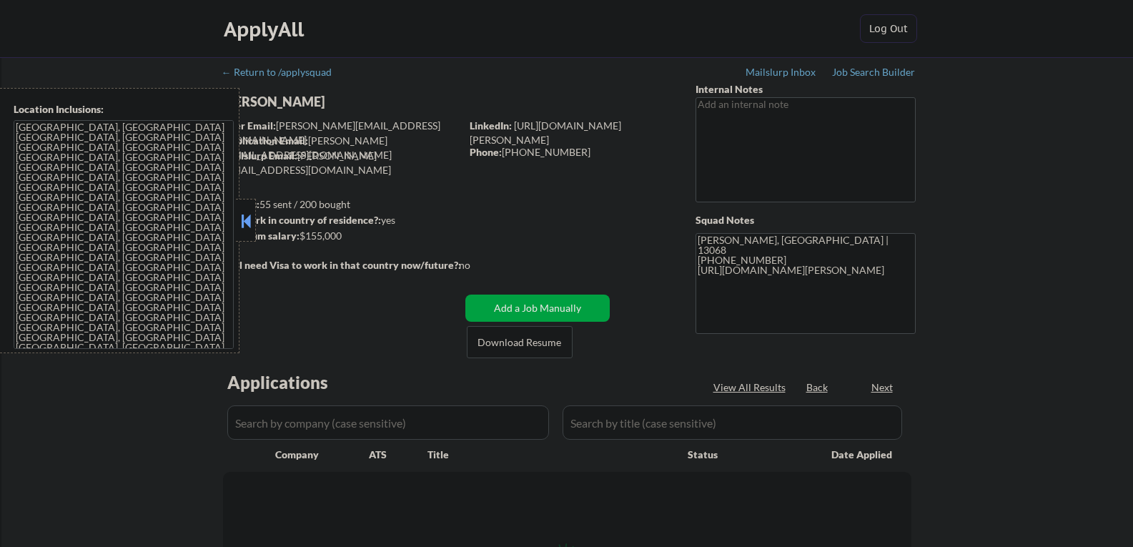
select select ""pending""
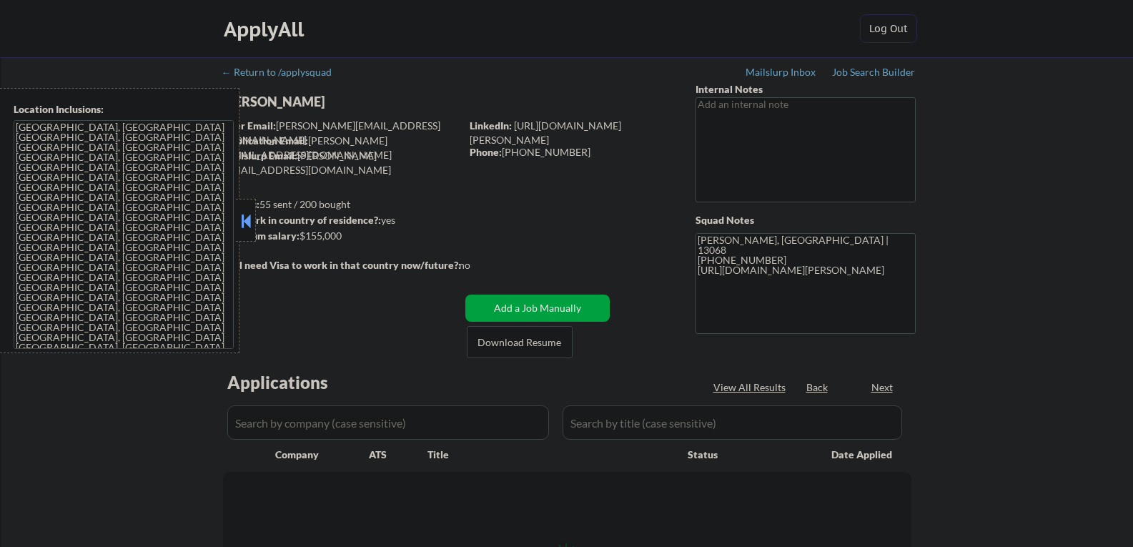
select select ""pending""
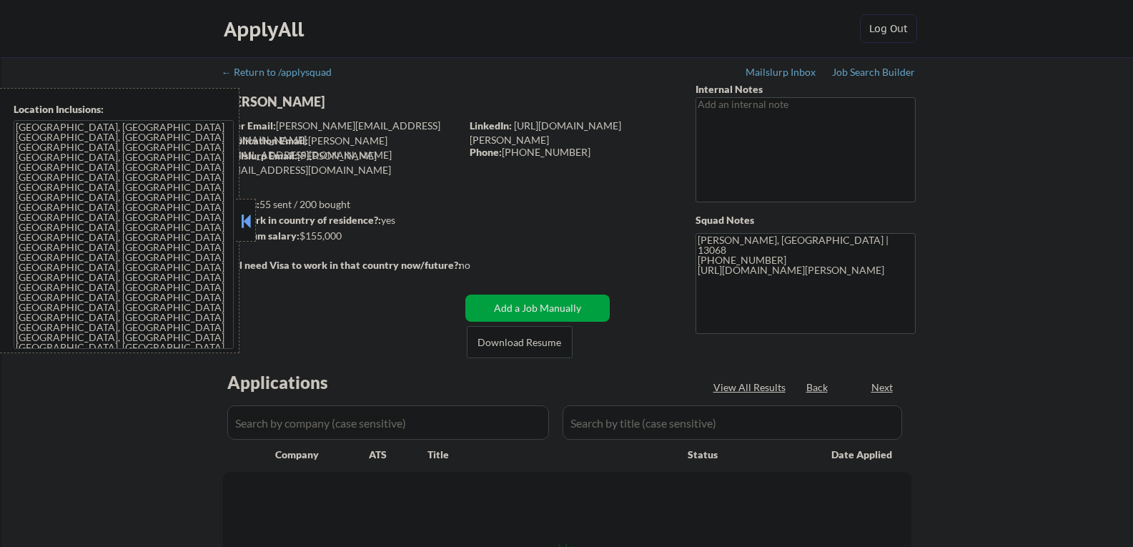
select select ""pending""
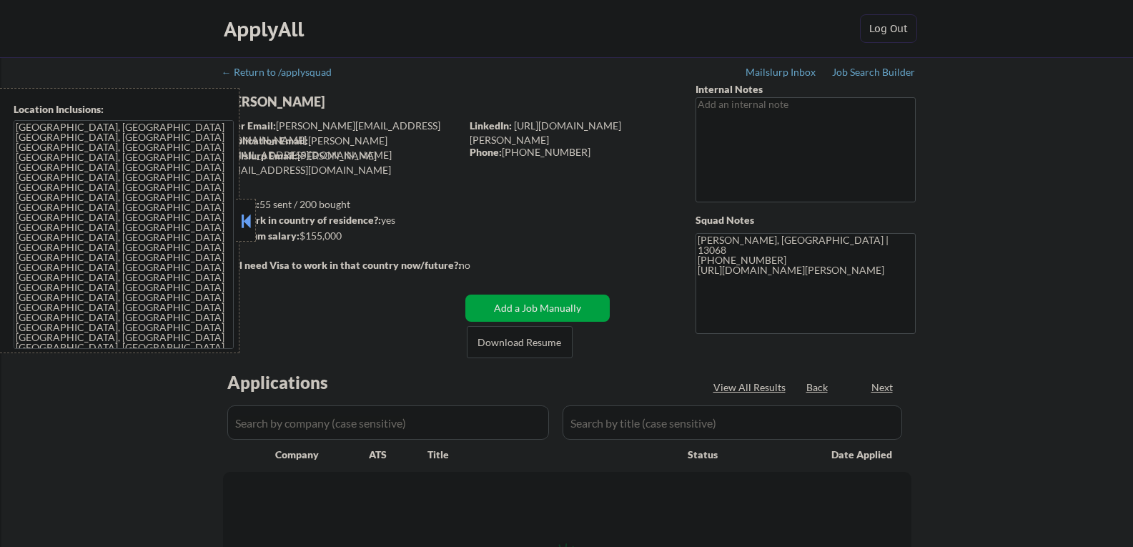
select select ""pending""
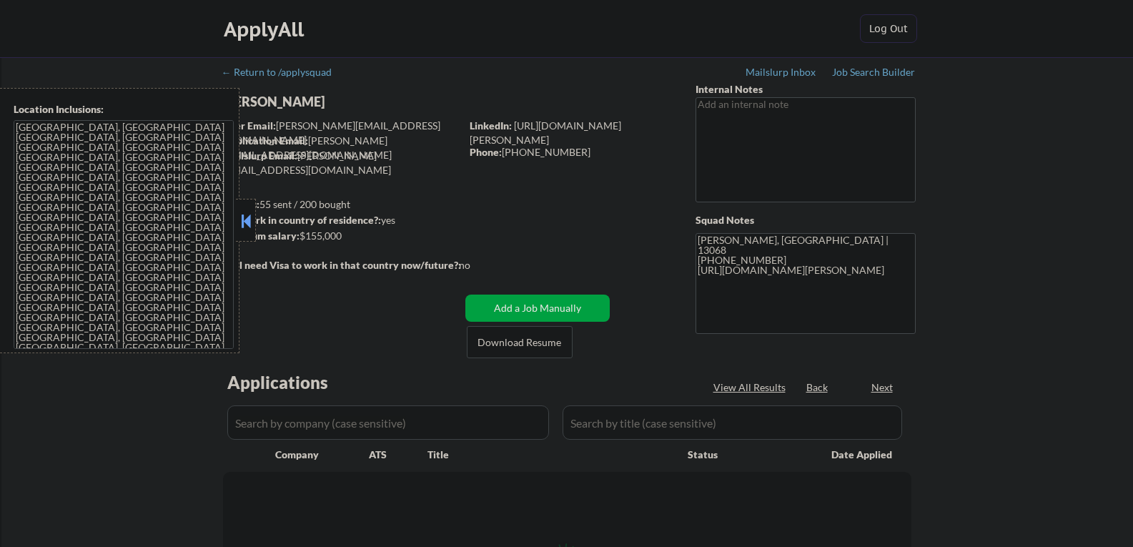
select select ""pending""
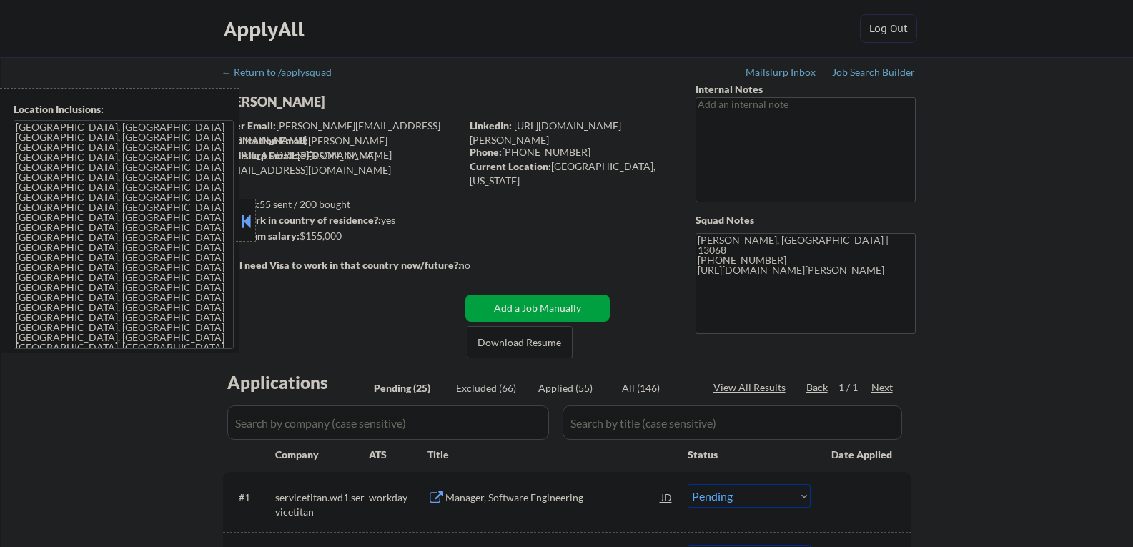
click at [252, 222] on button at bounding box center [246, 220] width 16 height 21
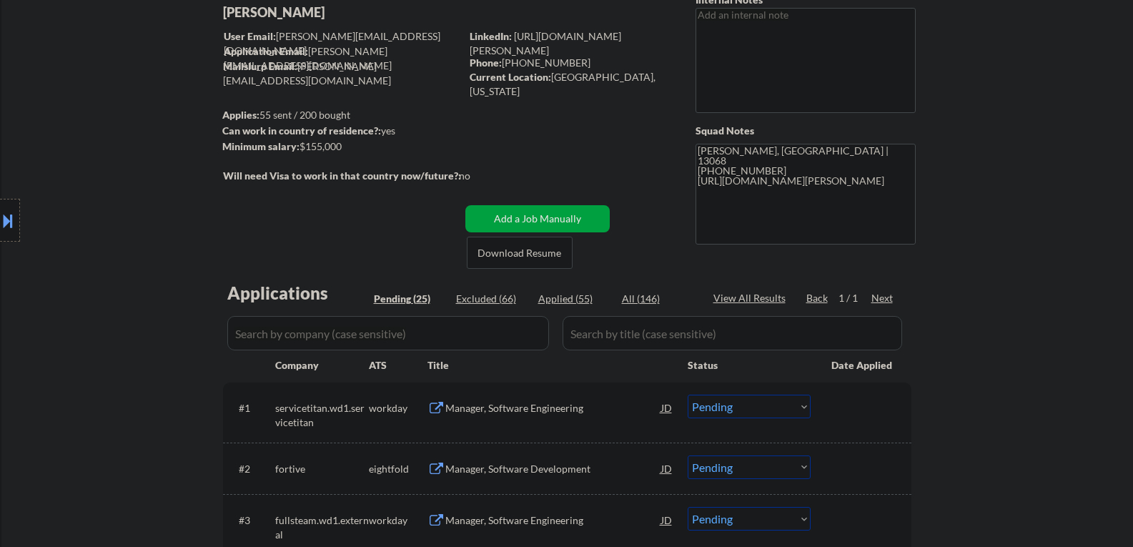
scroll to position [214, 0]
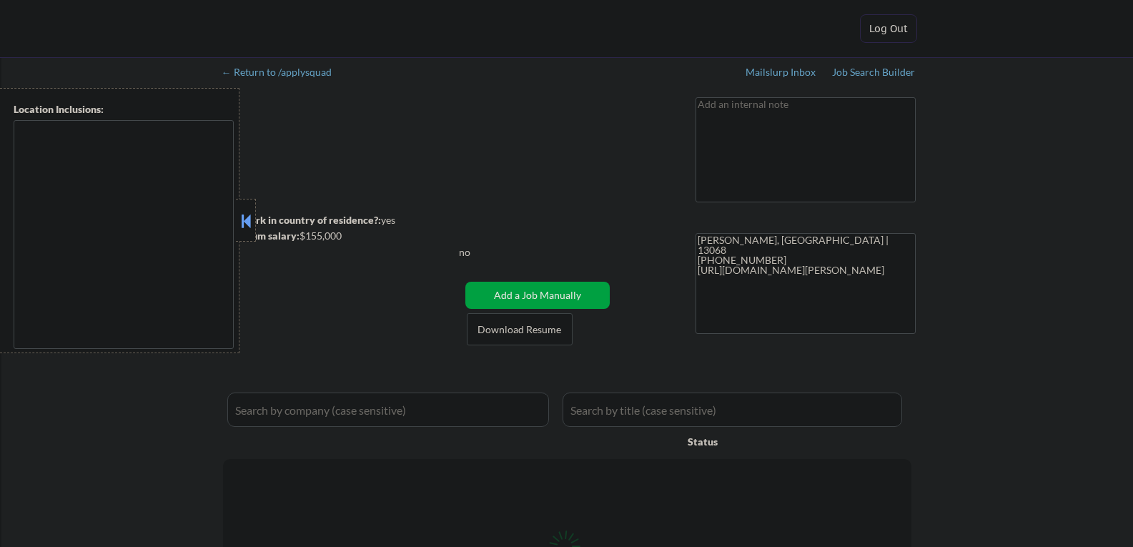
type textarea "Ithaca, NY Lansing, NY Cayuga Heights, NY Forest Home, NY East Ithaca, NY South…"
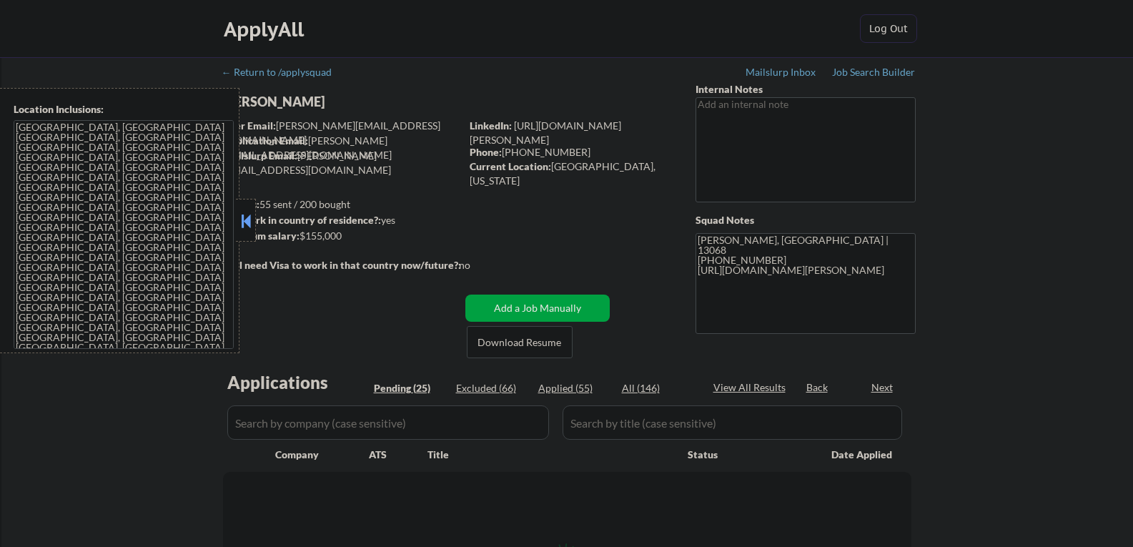
click at [247, 216] on button at bounding box center [246, 220] width 16 height 21
select select ""pending""
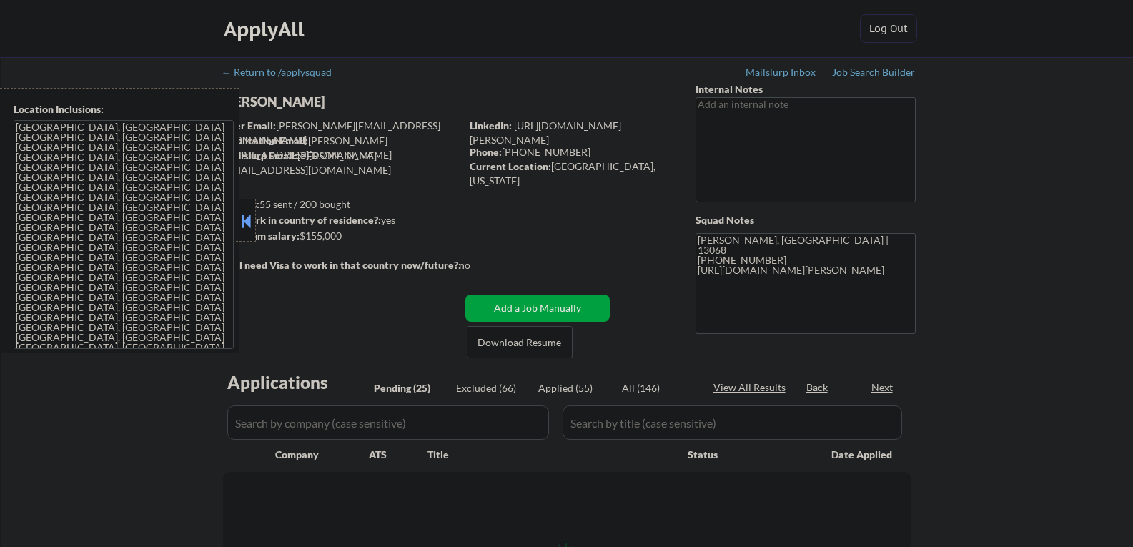
select select ""pending""
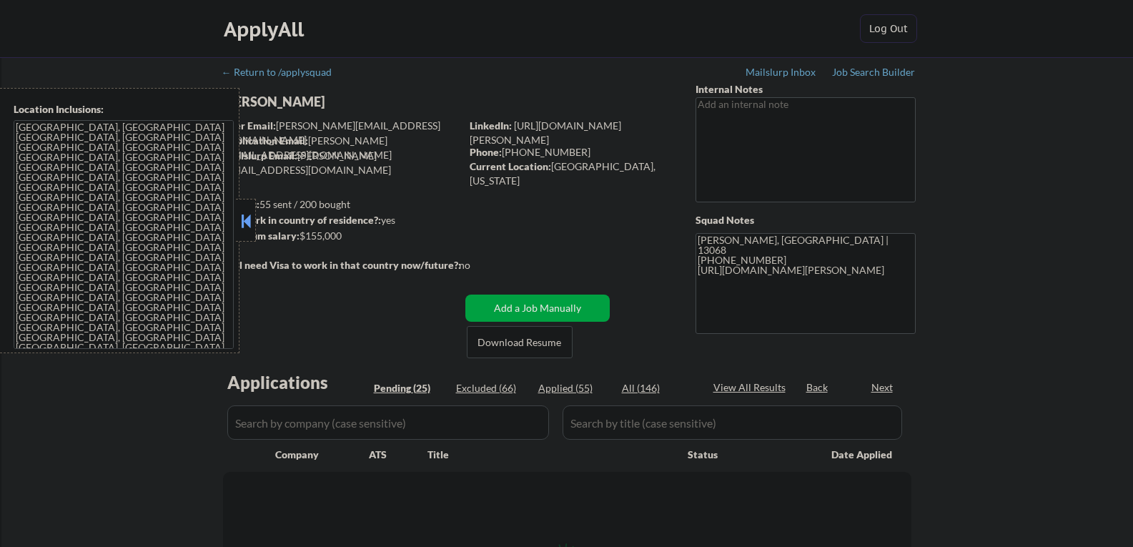
select select ""pending""
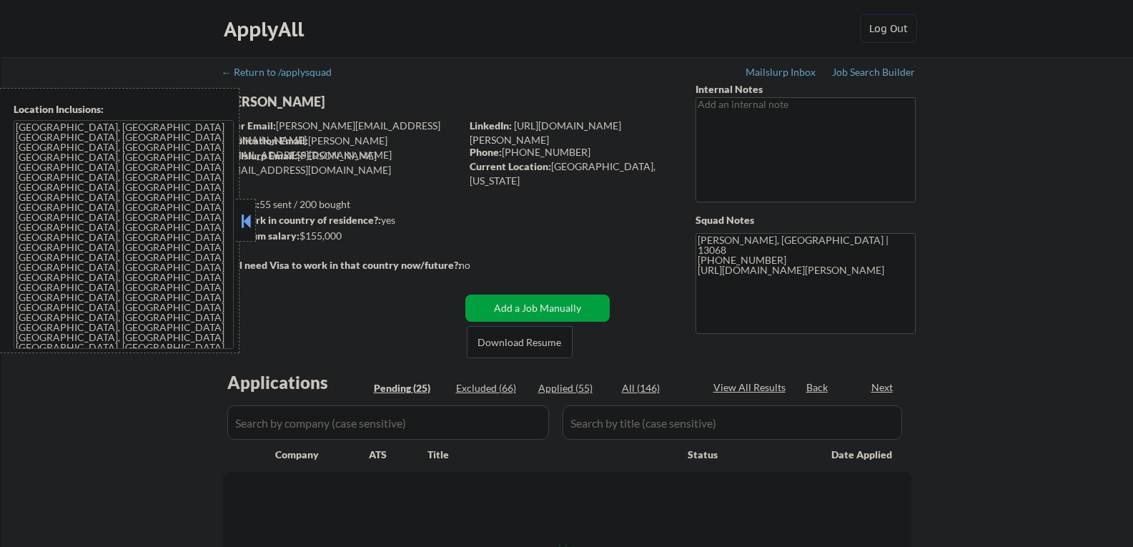
select select ""pending""
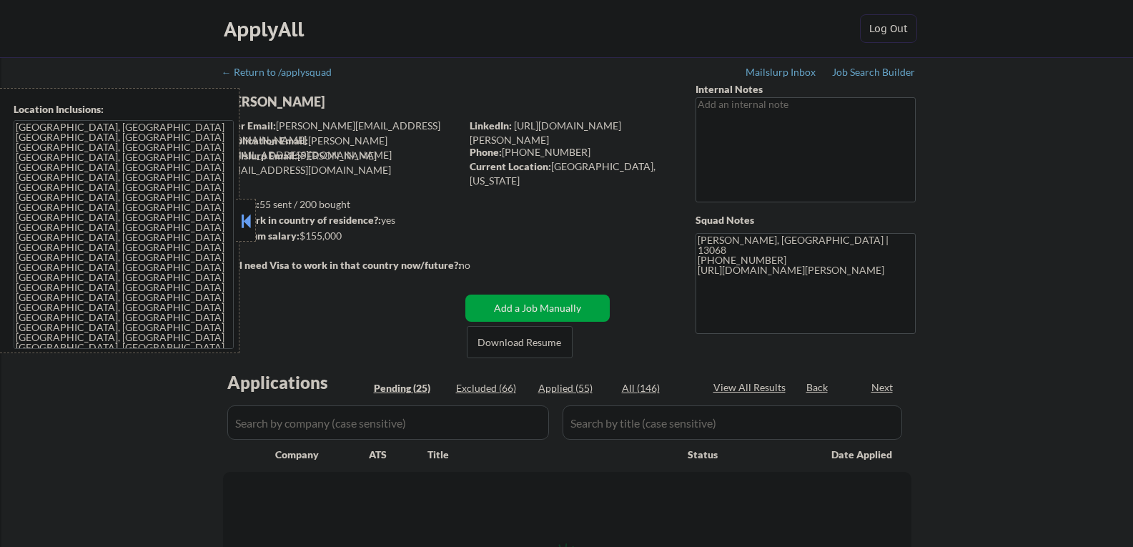
select select ""pending""
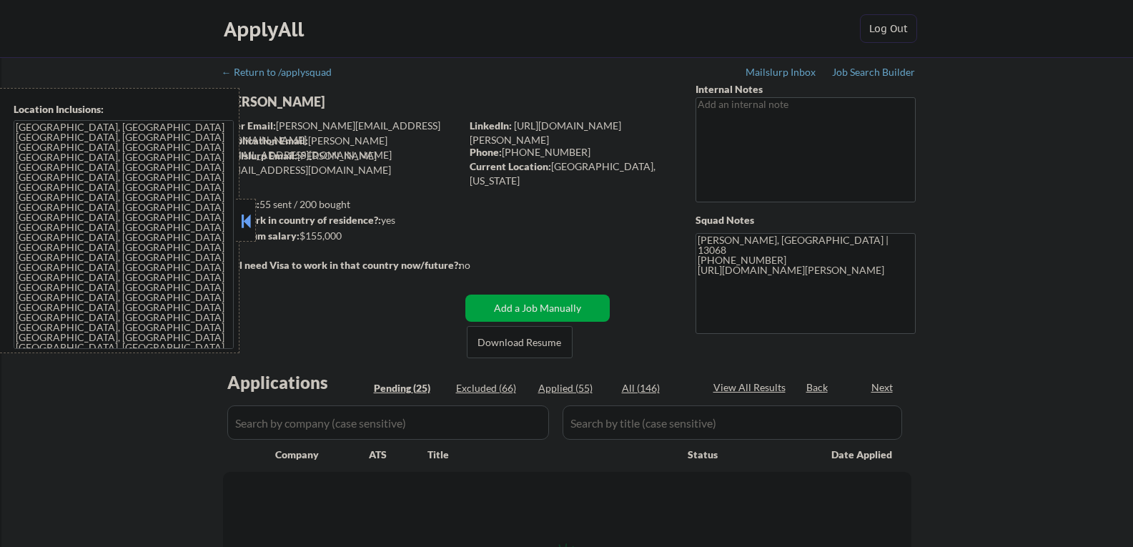
select select ""pending""
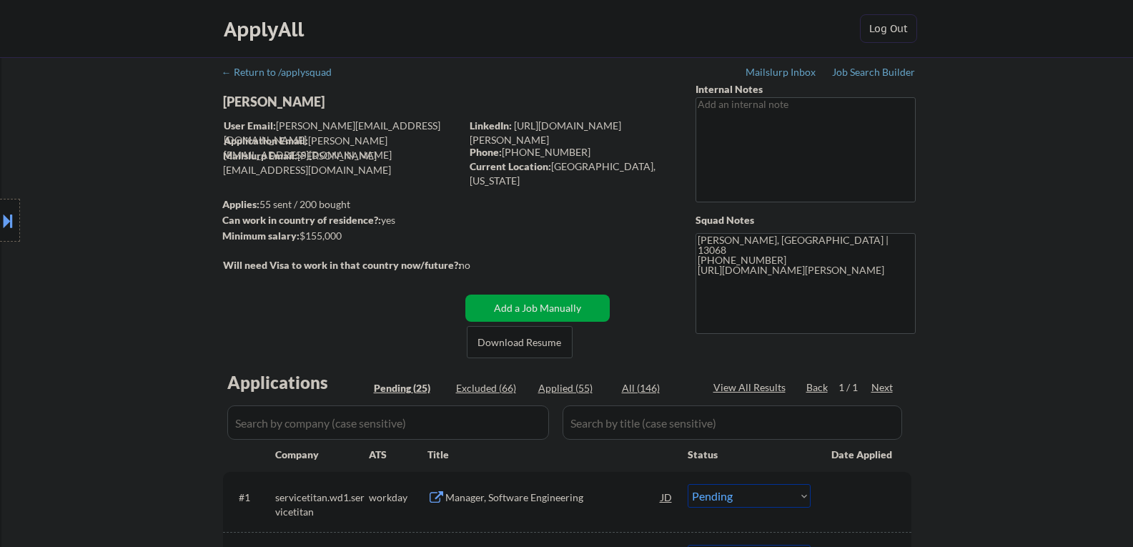
click at [269, 103] on div "Sam Bouabane" at bounding box center [370, 102] width 294 height 18
copy div "Sam Bouabane"
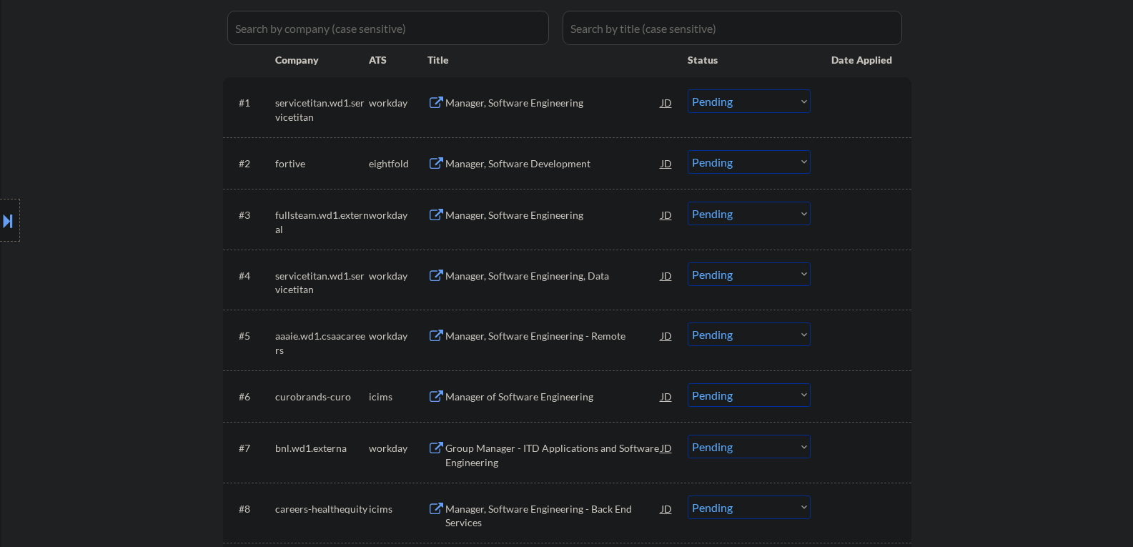
scroll to position [286, 0]
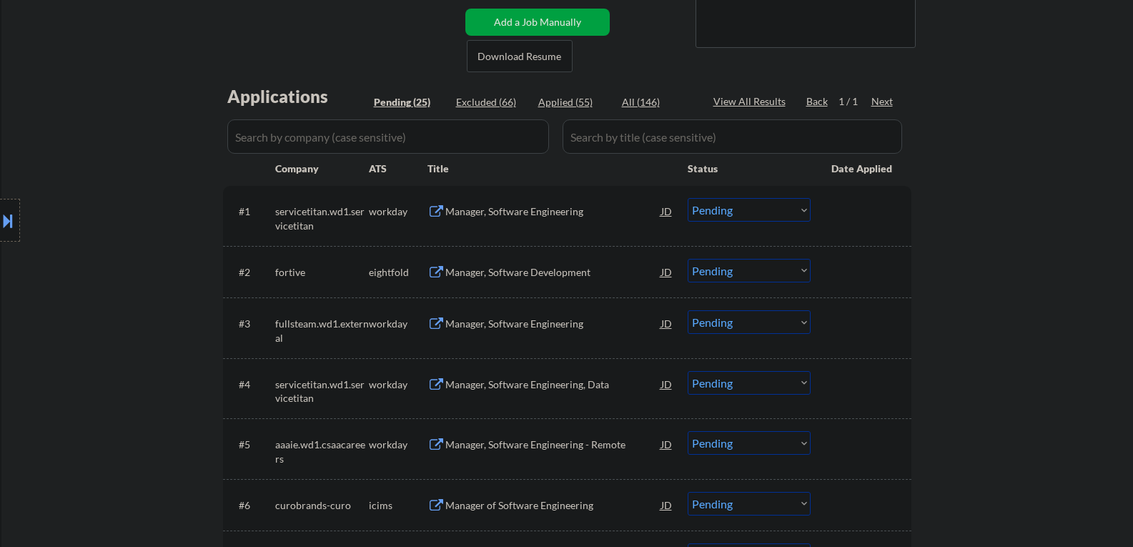
click at [490, 205] on div "Manager, Software Engineering" at bounding box center [553, 211] width 216 height 14
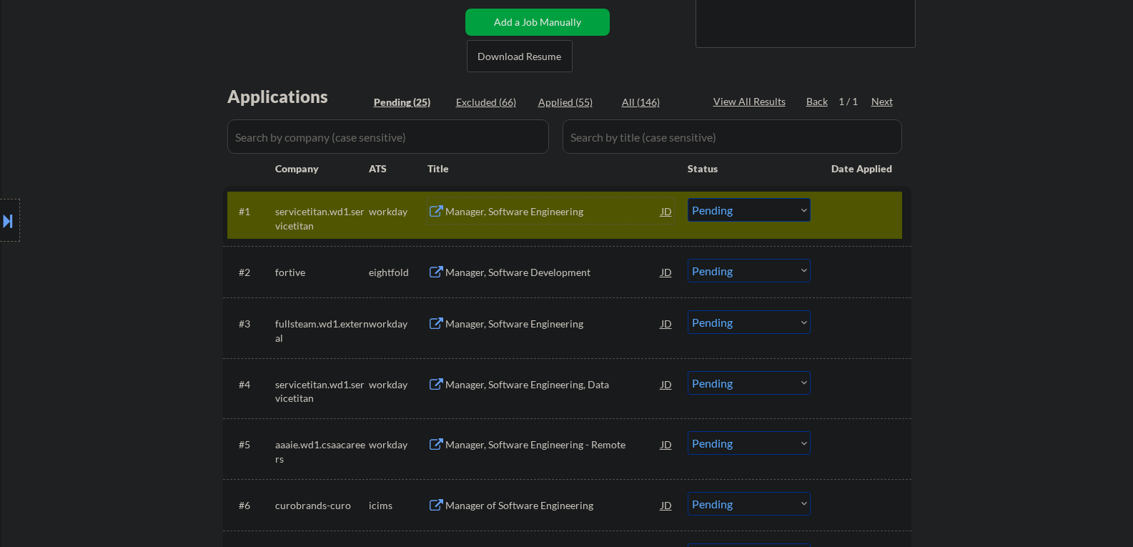
click at [730, 219] on select "Choose an option... Pending Applied Excluded (Questions) Excluded (Expired) Exc…" at bounding box center [748, 210] width 123 height 24
click at [687, 198] on select "Choose an option... Pending Applied Excluded (Questions) Excluded (Expired) Exc…" at bounding box center [748, 210] width 123 height 24
click at [515, 269] on div "Manager, Software Development" at bounding box center [553, 272] width 216 height 14
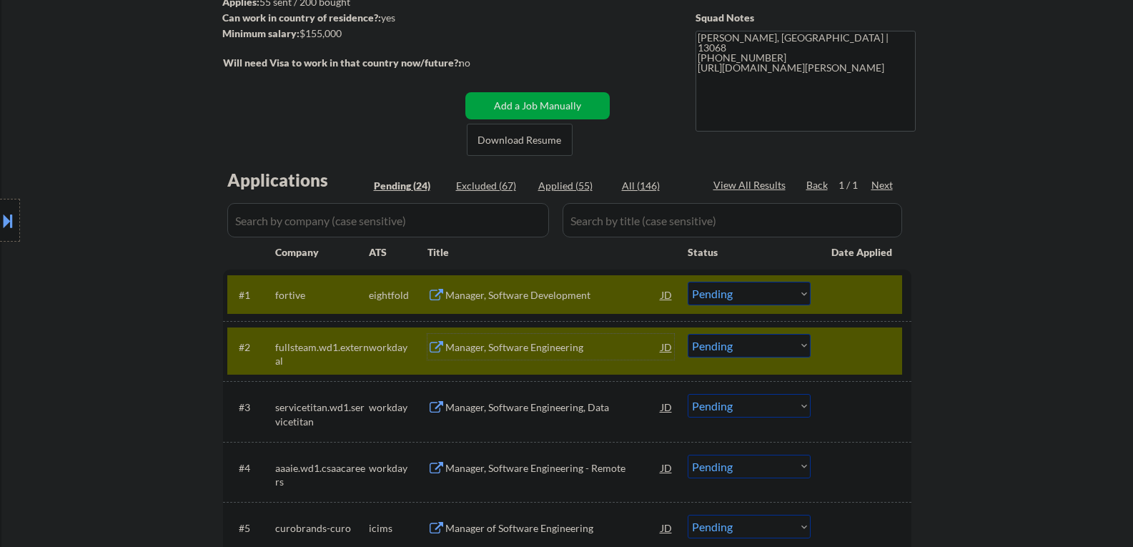
scroll to position [71, 0]
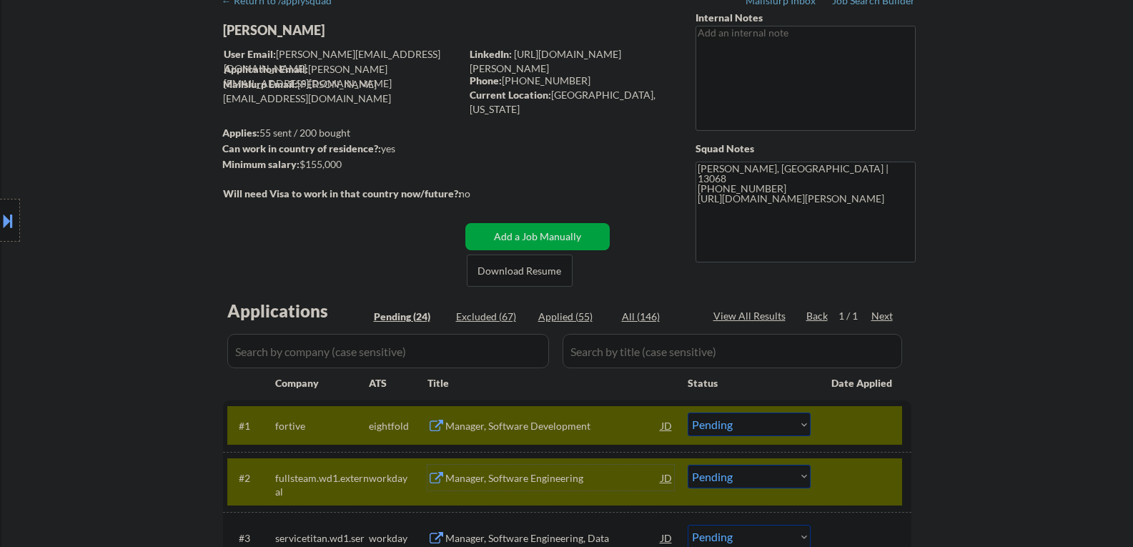
click at [820, 477] on div "#2 fullsteam.wd1.external workday Manager, Software Engineering JD Choose an op…" at bounding box center [564, 481] width 675 height 47
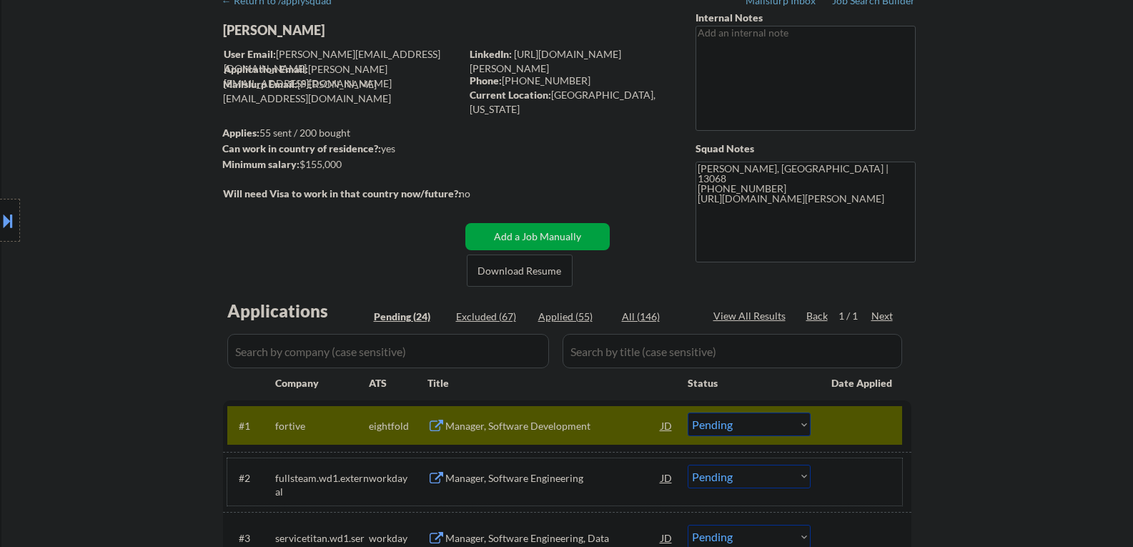
click at [747, 424] on select "Choose an option... Pending Applied Excluded (Questions) Excluded (Expired) Exc…" at bounding box center [748, 424] width 123 height 24
click at [687, 412] on select "Choose an option... Pending Applied Excluded (Questions) Excluded (Expired) Exc…" at bounding box center [748, 424] width 123 height 24
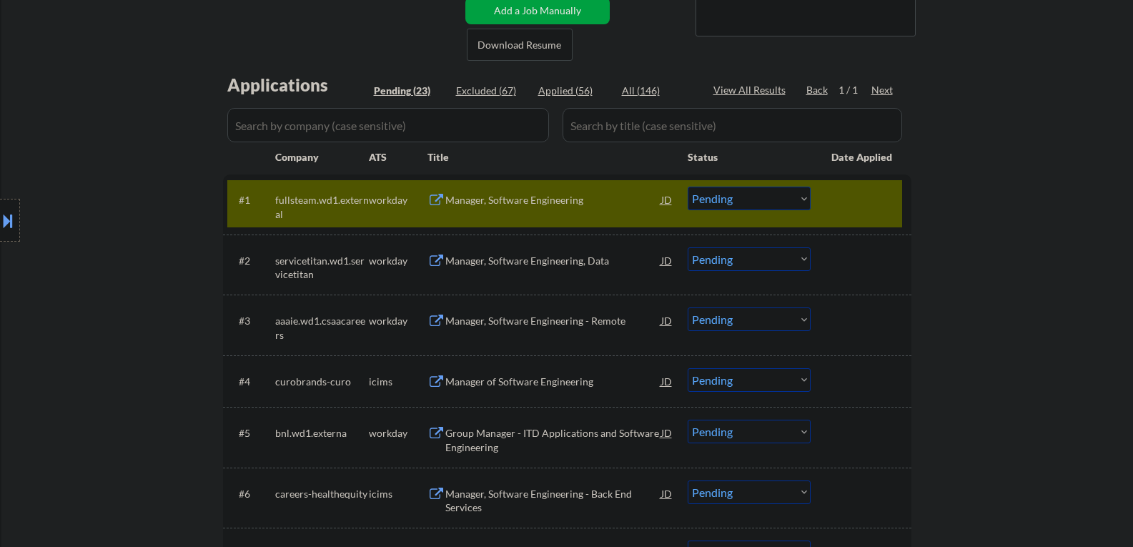
scroll to position [286, 0]
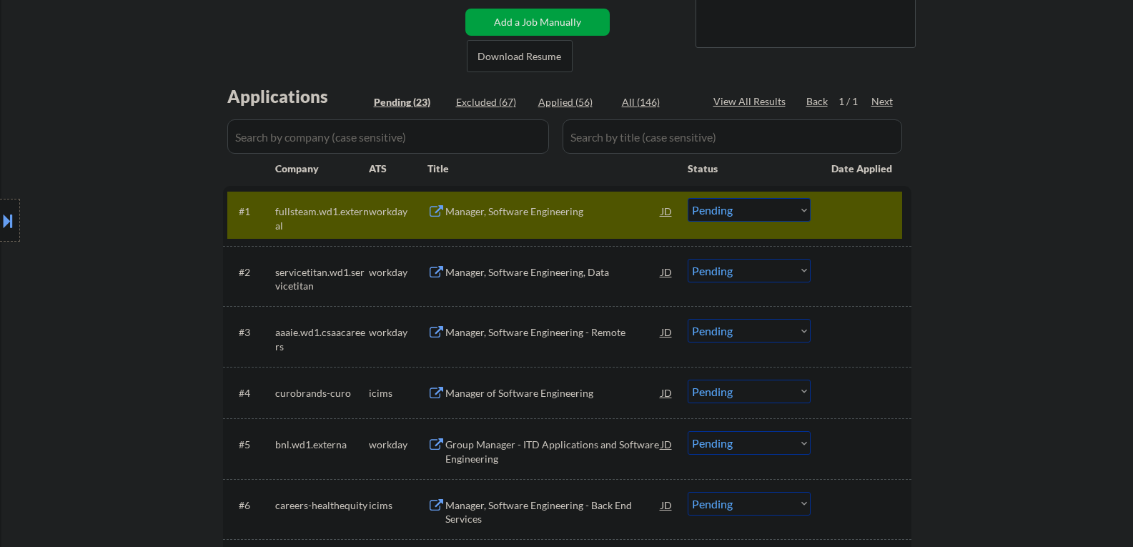
click at [487, 206] on div "Manager, Software Engineering" at bounding box center [553, 211] width 216 height 14
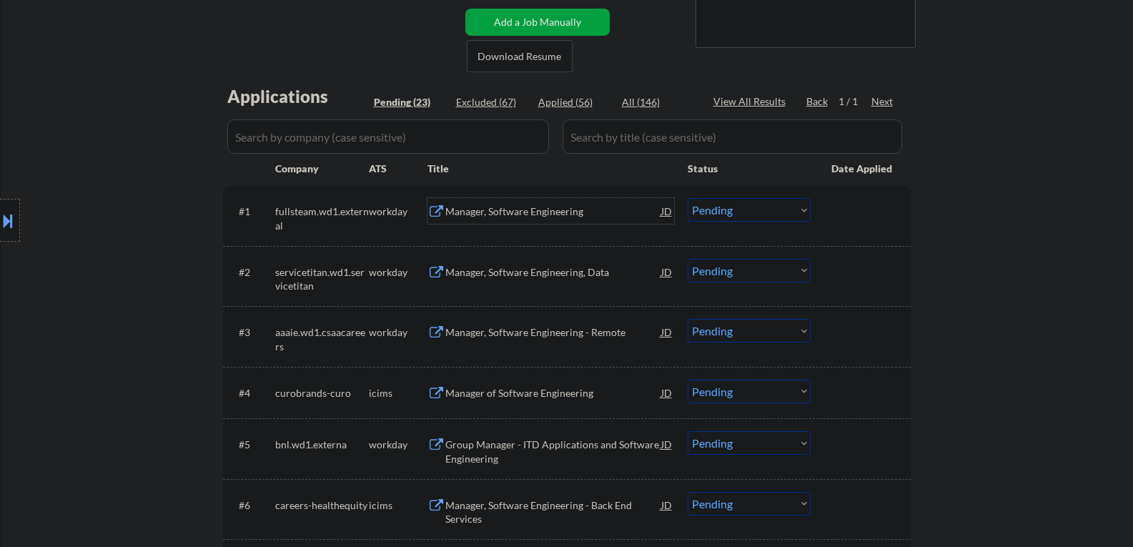
click at [713, 214] on select "Choose an option... Pending Applied Excluded (Questions) Excluded (Expired) Exc…" at bounding box center [748, 210] width 123 height 24
click at [687, 198] on select "Choose an option... Pending Applied Excluded (Questions) Excluded (Expired) Exc…" at bounding box center [748, 210] width 123 height 24
select select ""pending""
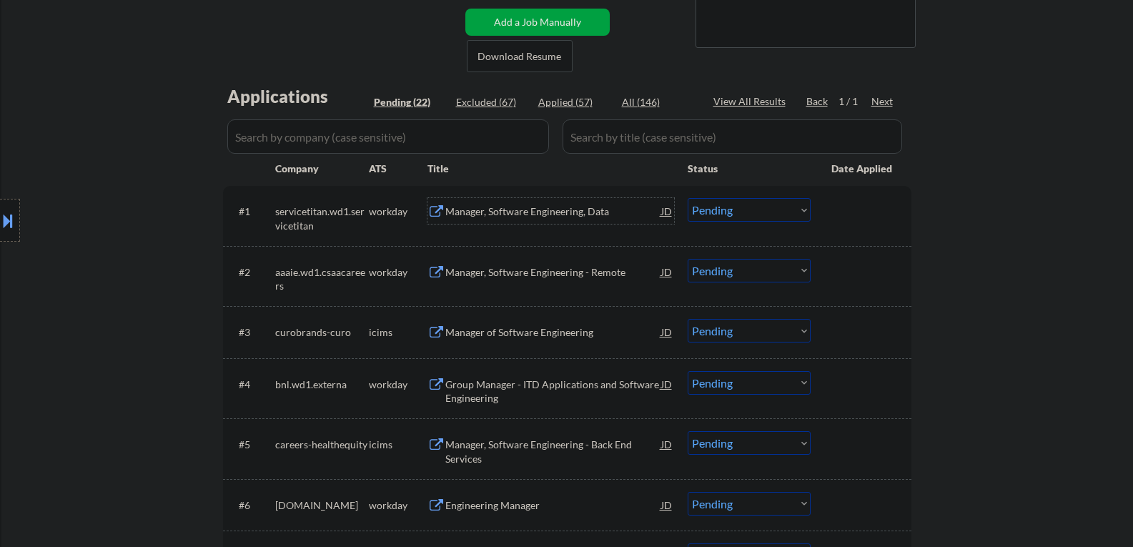
click at [583, 215] on div "Manager, Software Engineering, Data" at bounding box center [553, 211] width 216 height 14
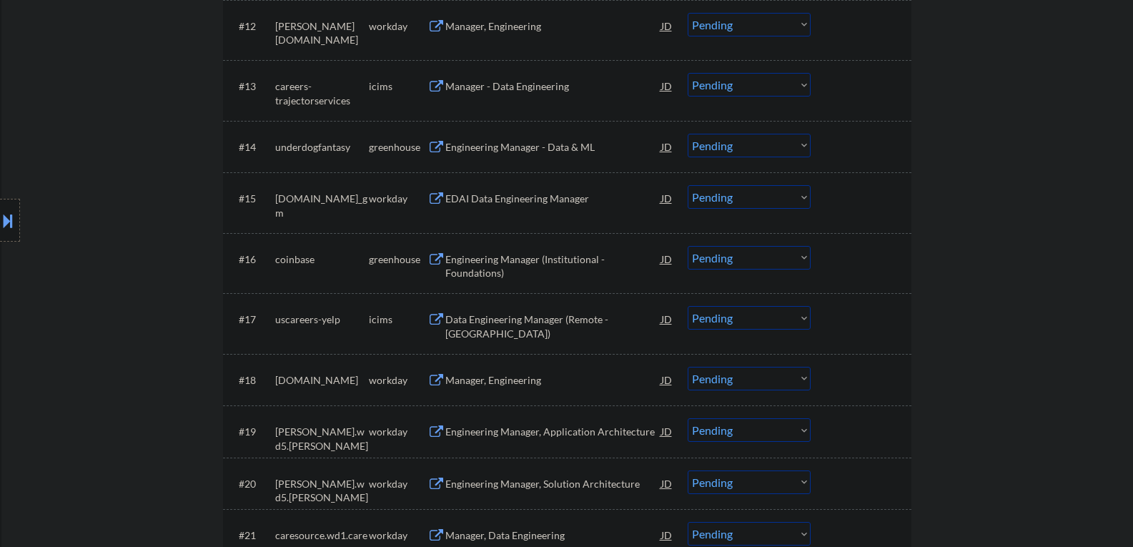
scroll to position [1072, 0]
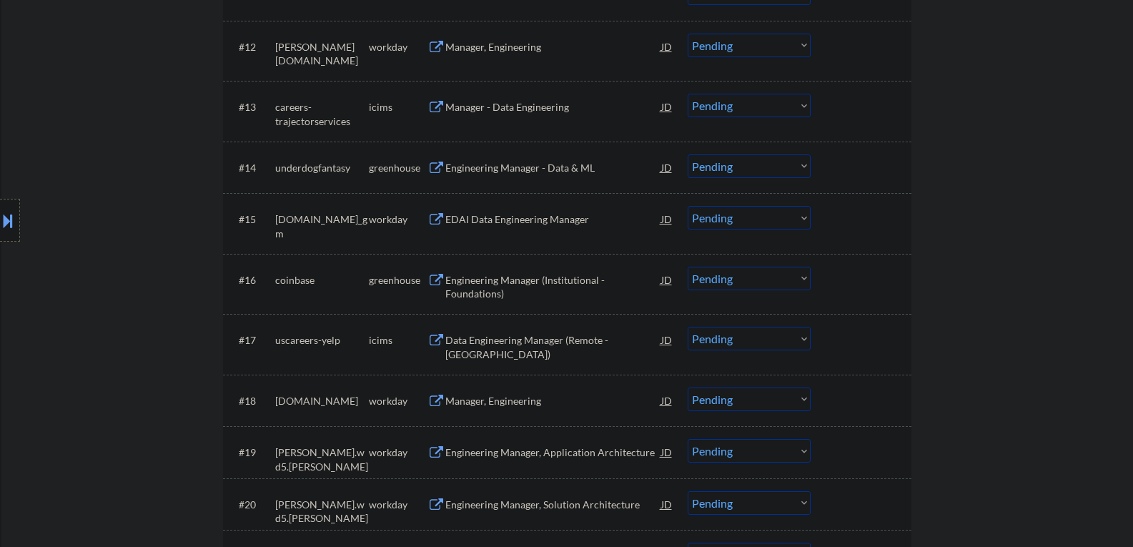
click at [527, 173] on div "Engineering Manager - Data & ML" at bounding box center [553, 168] width 216 height 14
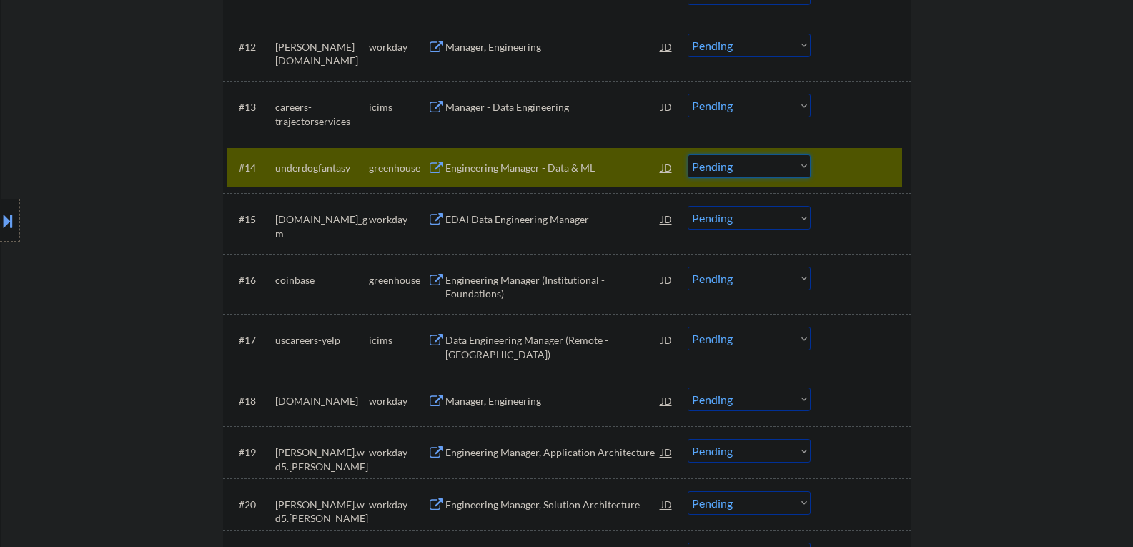
click at [697, 160] on select "Choose an option... Pending Applied Excluded (Questions) Excluded (Expired) Exc…" at bounding box center [748, 166] width 123 height 24
click at [687, 154] on select "Choose an option... Pending Applied Excluded (Questions) Excluded (Expired) Exc…" at bounding box center [748, 166] width 123 height 24
select select ""pending""
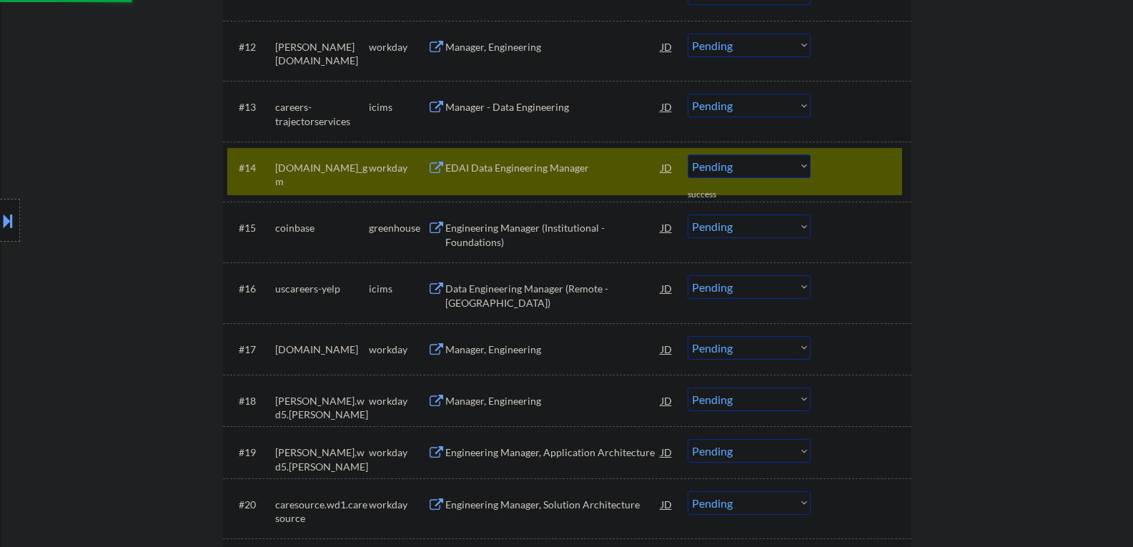
click at [462, 288] on div "Data Engineering Manager (Remote - United States)" at bounding box center [553, 296] width 216 height 28
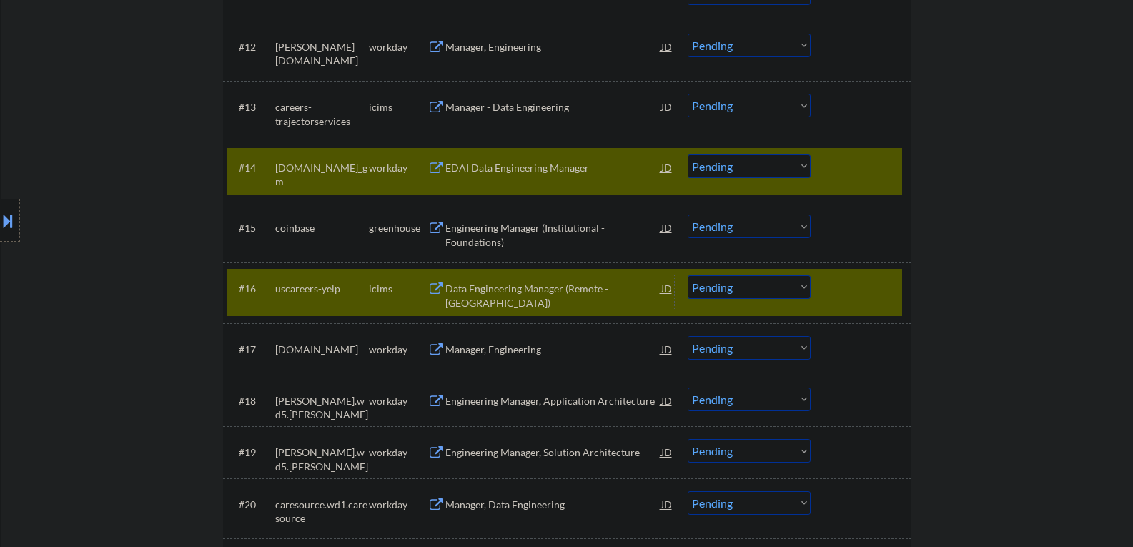
click at [836, 169] on div at bounding box center [862, 167] width 63 height 26
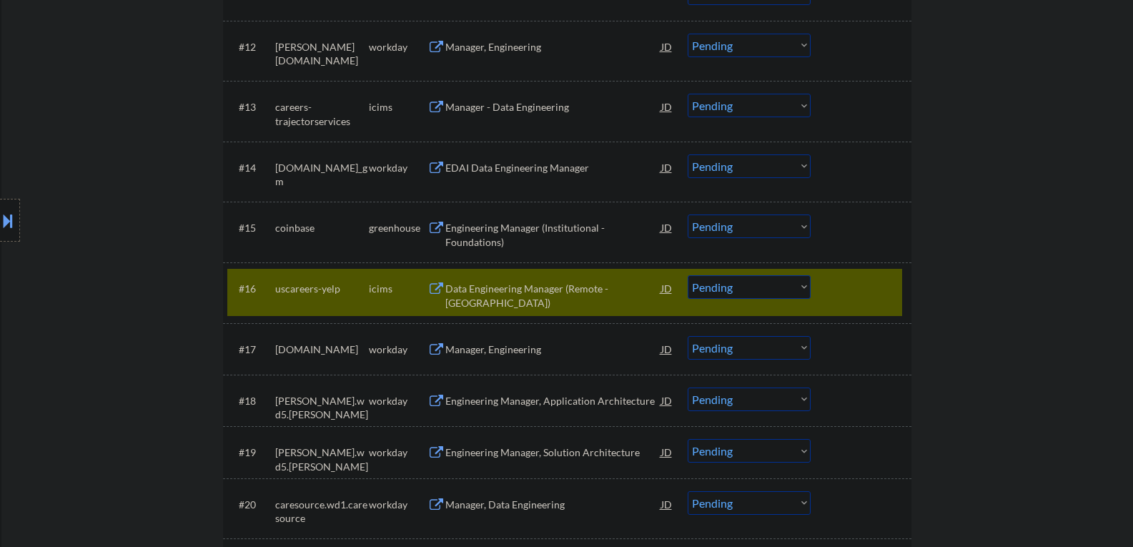
click at [537, 222] on div "Engineering Manager (Institutional - Foundations)" at bounding box center [553, 235] width 216 height 28
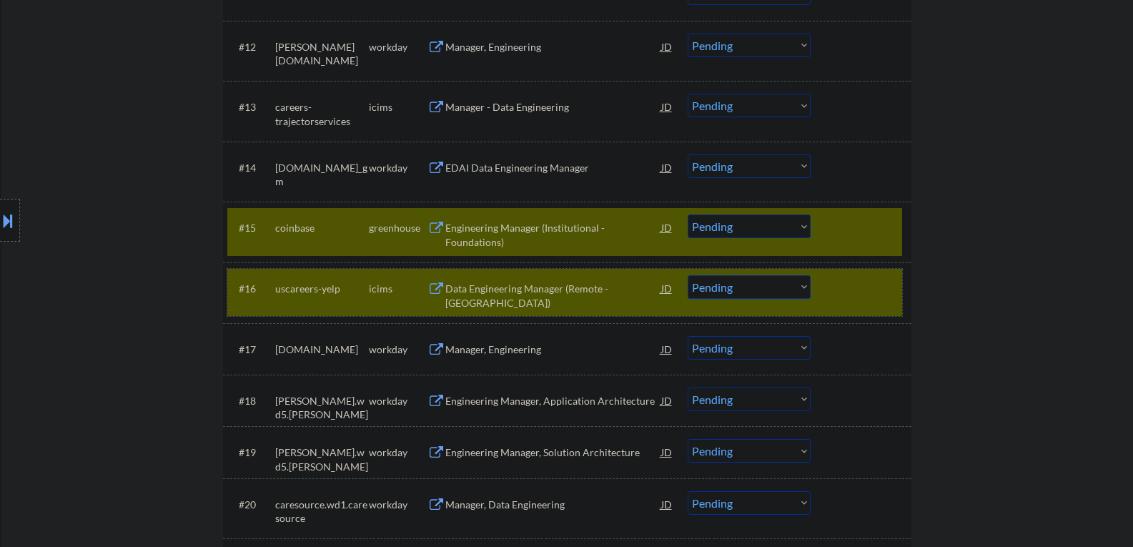
click at [850, 291] on div at bounding box center [862, 288] width 63 height 26
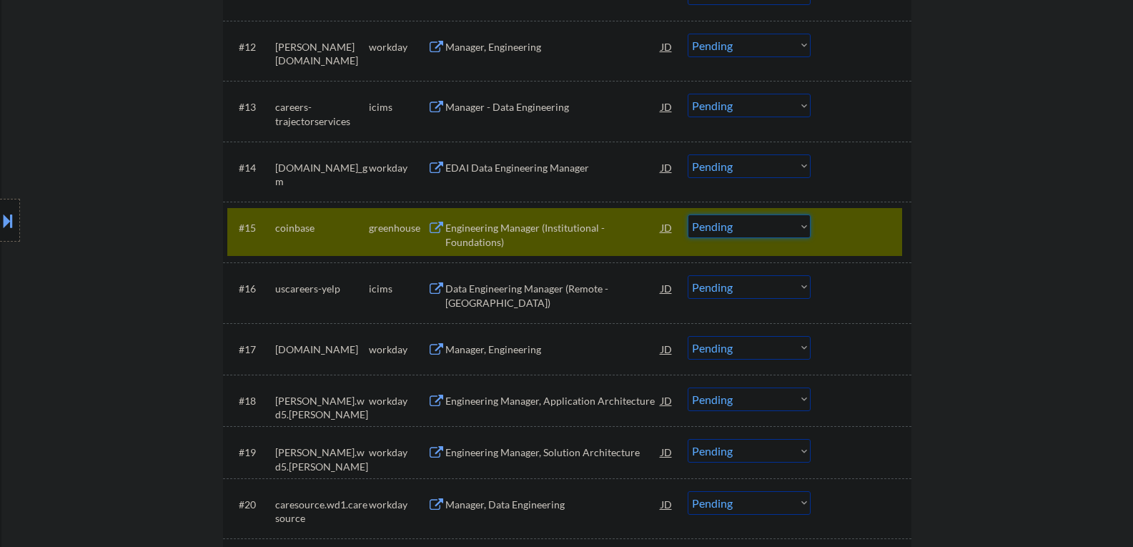
click at [757, 227] on select "Choose an option... Pending Applied Excluded (Questions) Excluded (Expired) Exc…" at bounding box center [748, 226] width 123 height 24
click at [687, 214] on select "Choose an option... Pending Applied Excluded (Questions) Excluded (Expired) Exc…" at bounding box center [748, 226] width 123 height 24
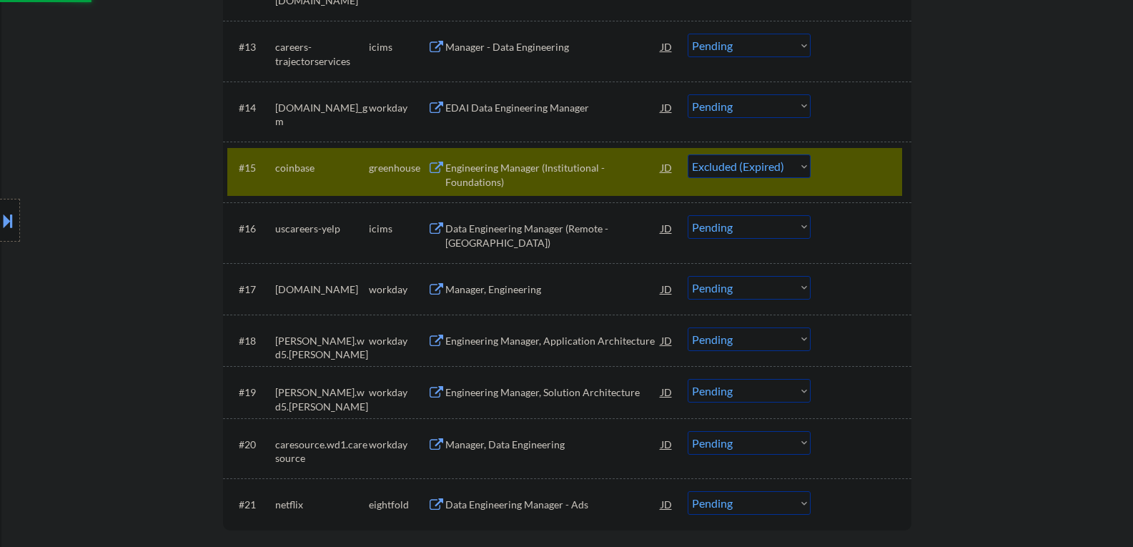
scroll to position [1215, 0]
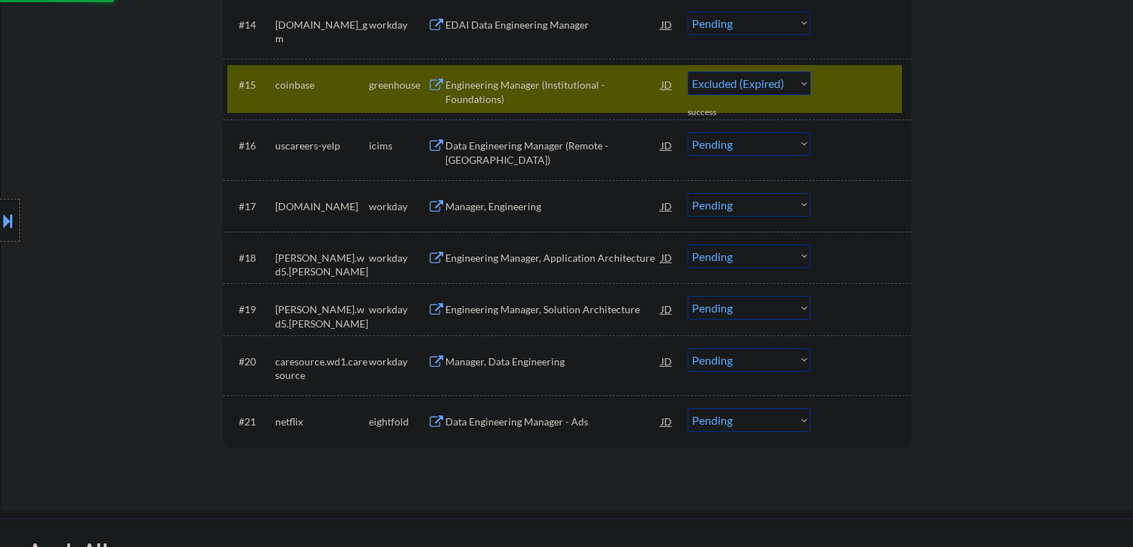
select select ""pending""
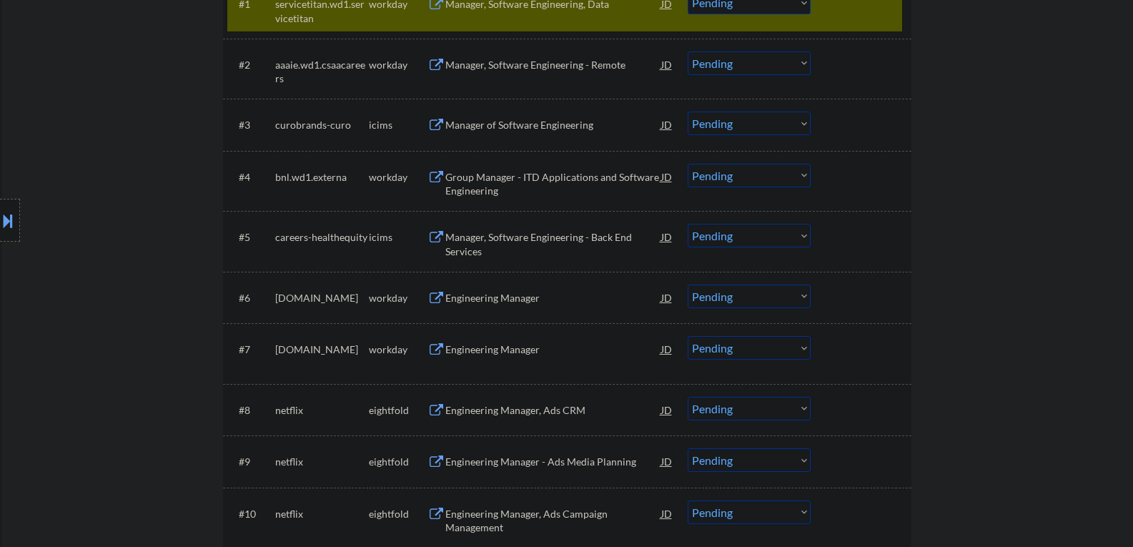
scroll to position [429, 0]
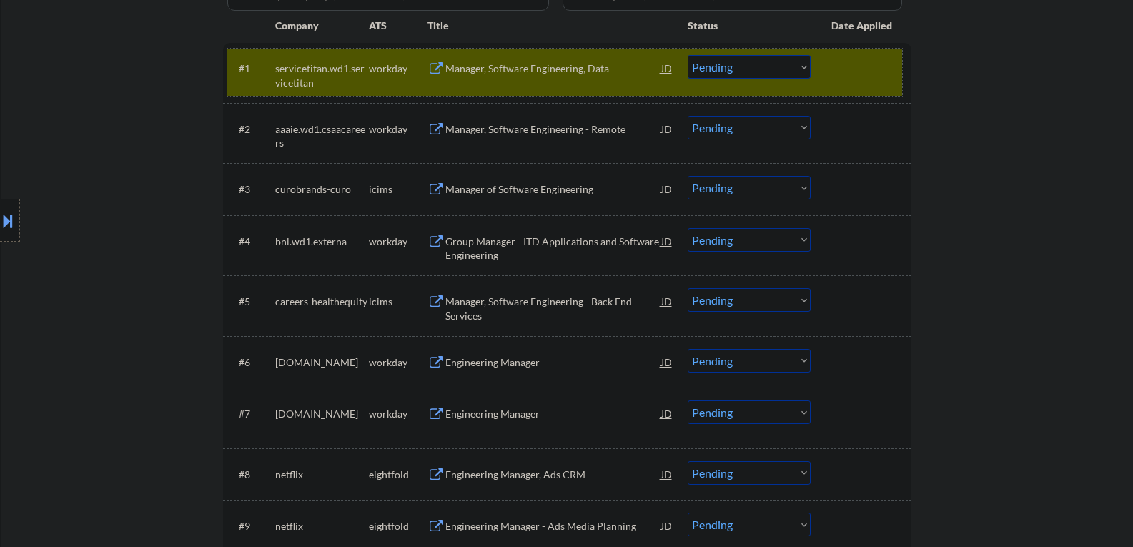
click at [859, 90] on div "#1 servicetitan.wd1.servicetitan workday Manager, Software Engineering, Data JD…" at bounding box center [564, 72] width 675 height 47
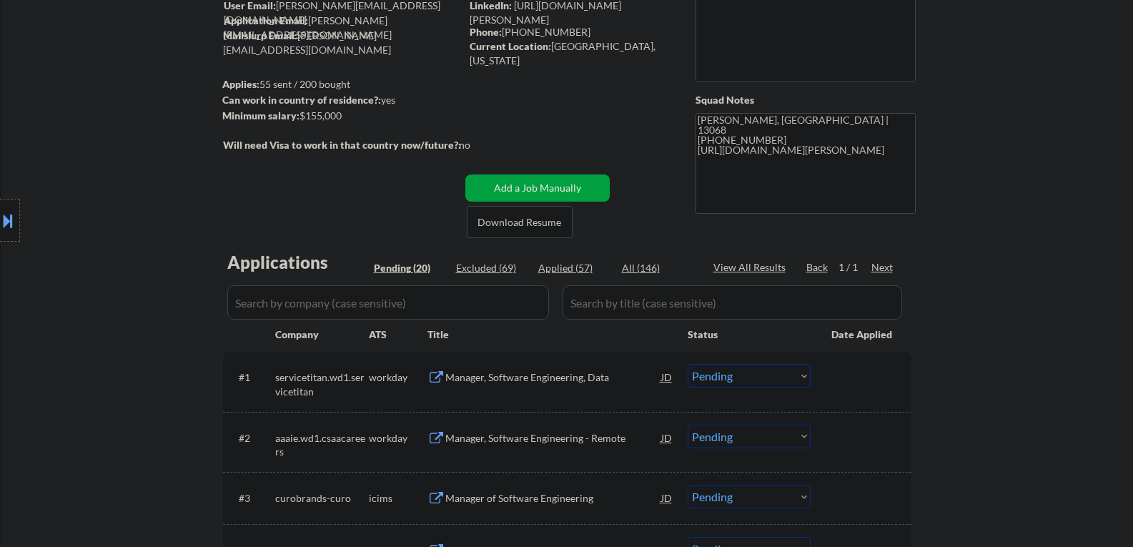
scroll to position [214, 0]
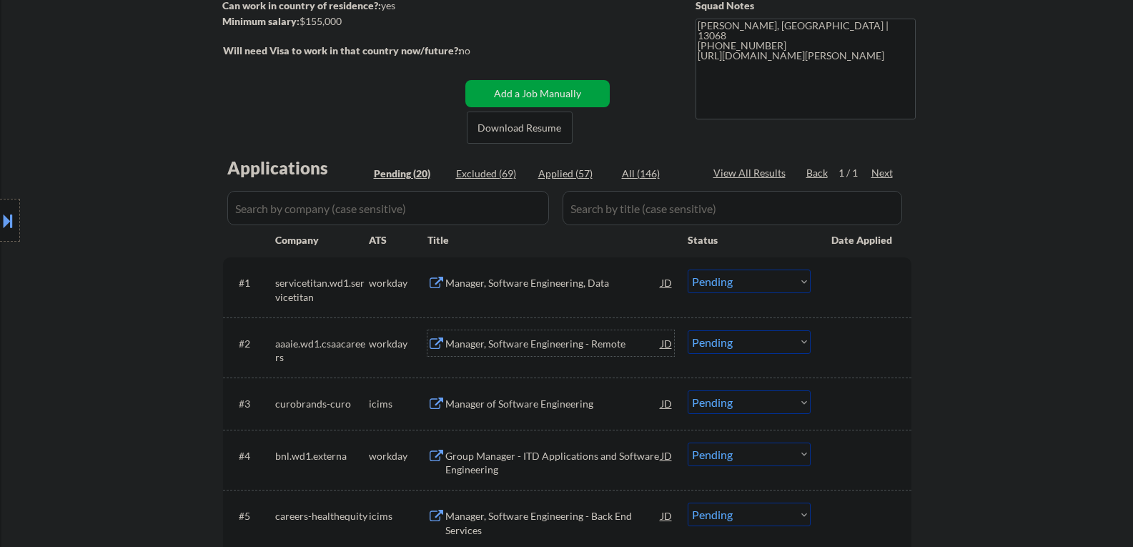
click at [506, 344] on div "Manager, Software Engineering - Remote" at bounding box center [553, 344] width 216 height 14
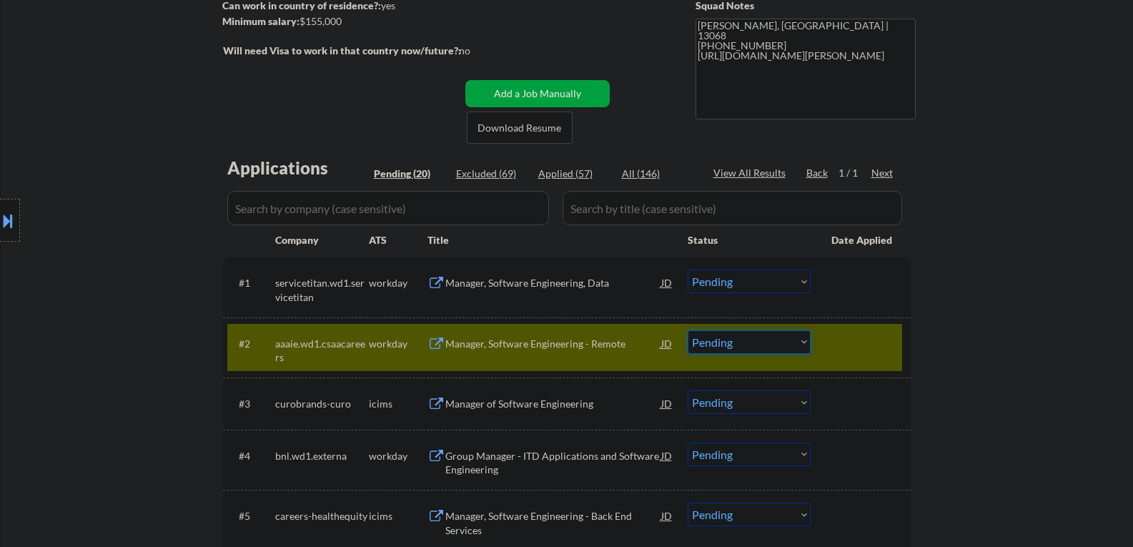
click at [722, 341] on select "Choose an option... Pending Applied Excluded (Questions) Excluded (Expired) Exc…" at bounding box center [748, 342] width 123 height 24
click at [687, 330] on select "Choose an option... Pending Applied Excluded (Questions) Excluded (Expired) Exc…" at bounding box center [748, 342] width 123 height 24
select select ""pending""
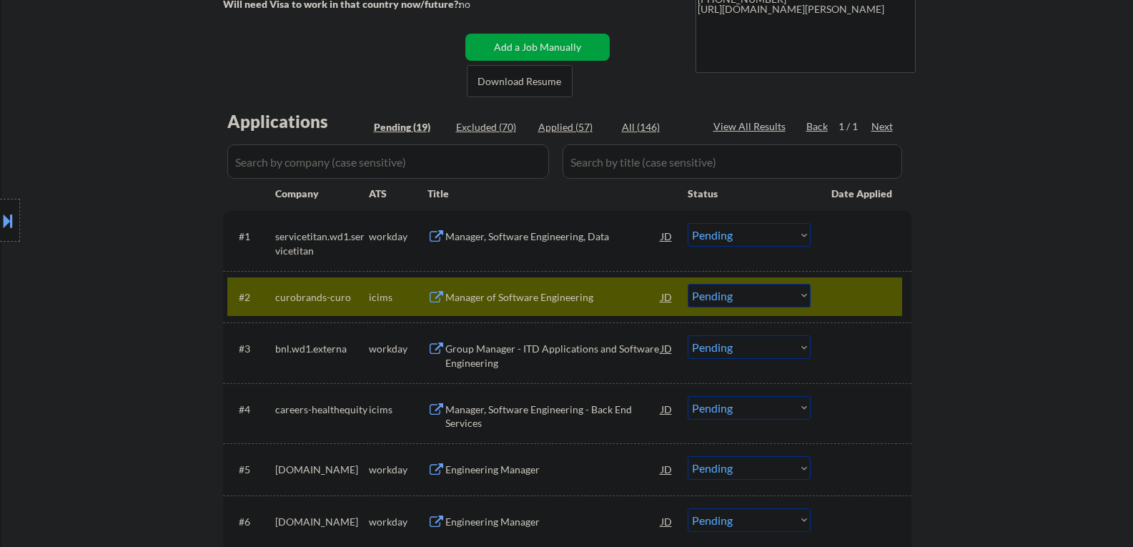
scroll to position [286, 0]
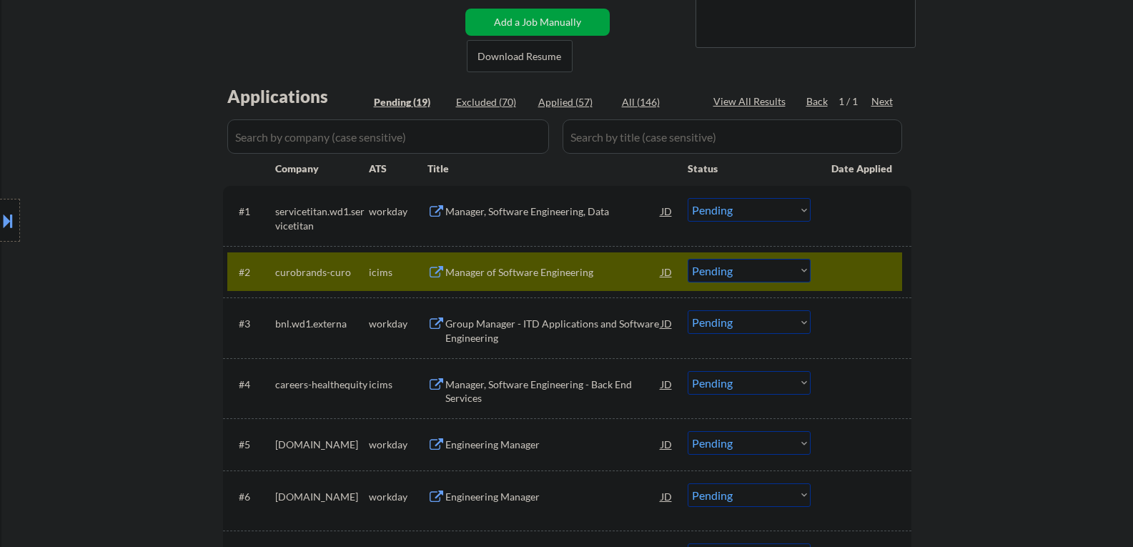
click at [835, 277] on div at bounding box center [862, 272] width 63 height 26
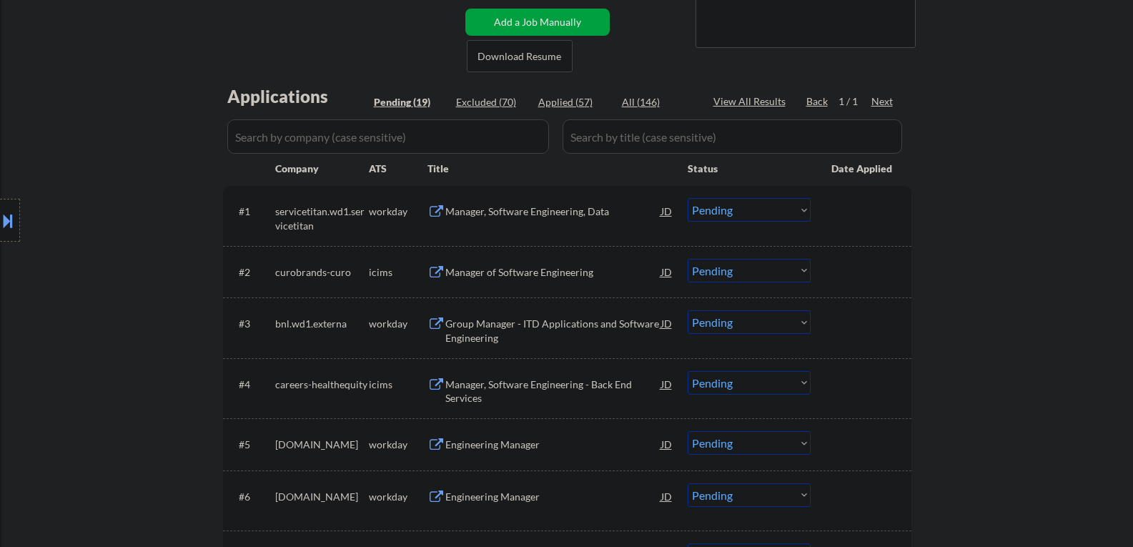
click at [542, 325] on div "Group Manager - ITD Applications and Software Engineering" at bounding box center [553, 331] width 216 height 28
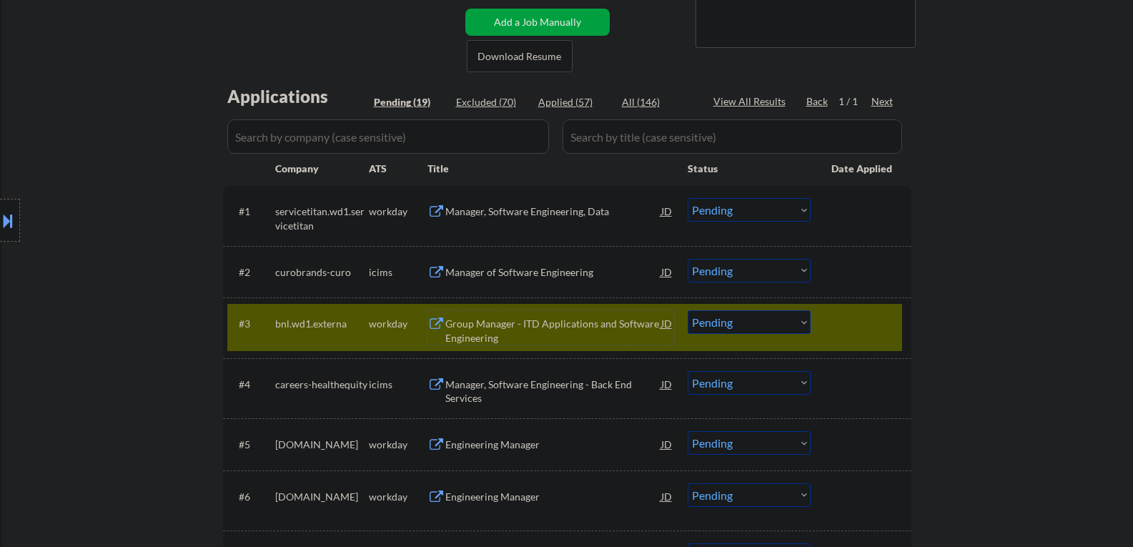
click at [736, 324] on select "Choose an option... Pending Applied Excluded (Questions) Excluded (Expired) Exc…" at bounding box center [748, 322] width 123 height 24
click at [687, 310] on select "Choose an option... Pending Applied Excluded (Questions) Excluded (Expired) Exc…" at bounding box center [748, 322] width 123 height 24
select select ""pending""
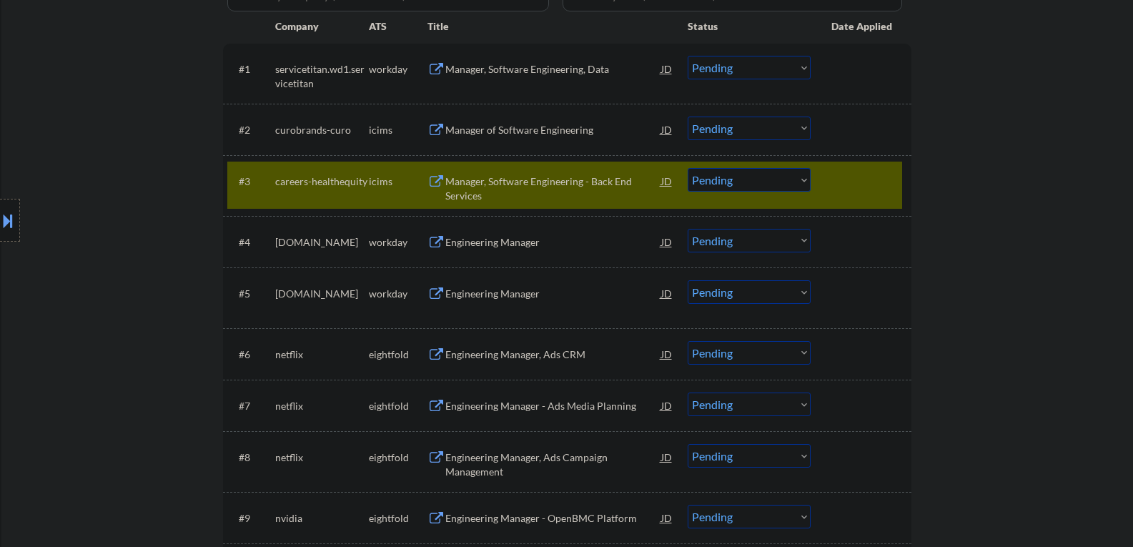
scroll to position [429, 0]
click at [469, 242] on div "Engineering Manager" at bounding box center [553, 241] width 216 height 14
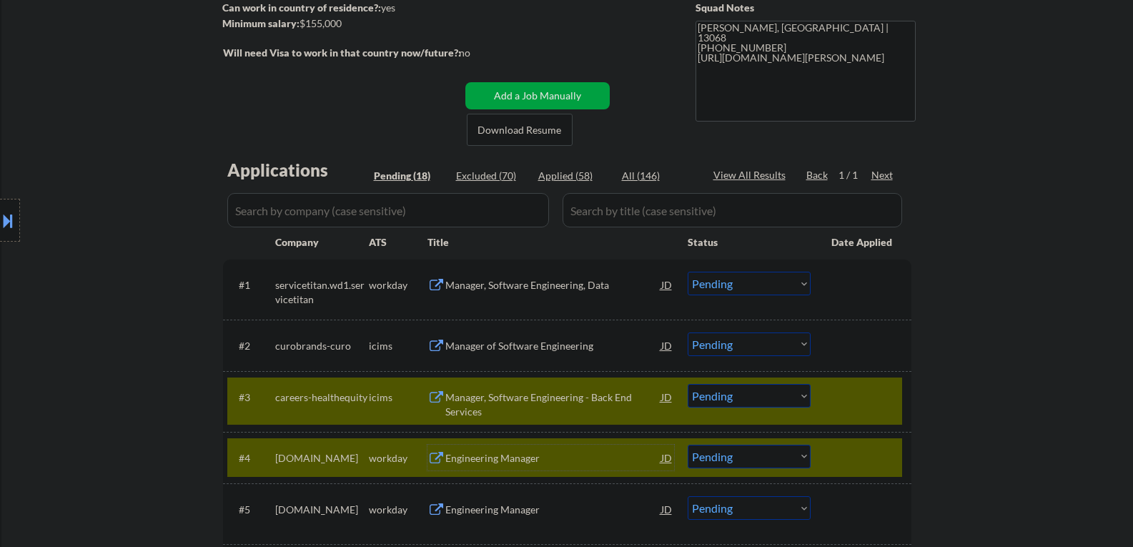
scroll to position [214, 0]
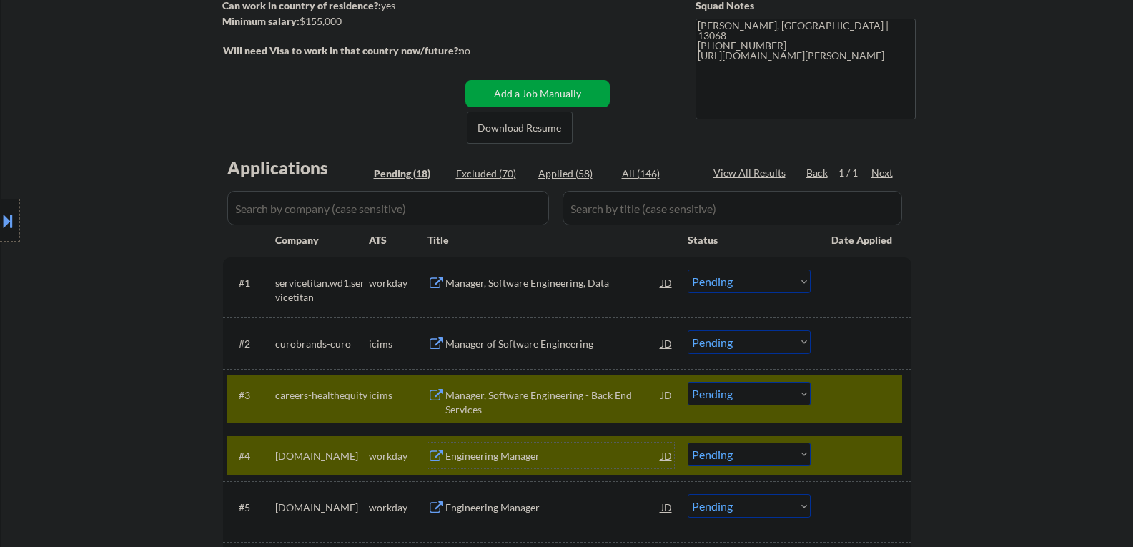
click at [852, 404] on div at bounding box center [862, 395] width 63 height 26
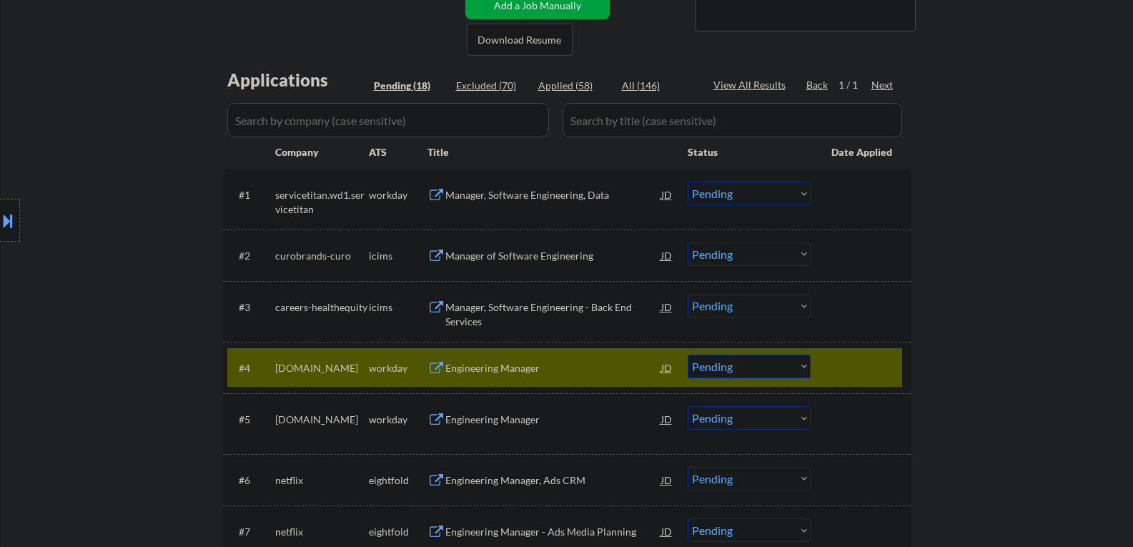
scroll to position [429, 0]
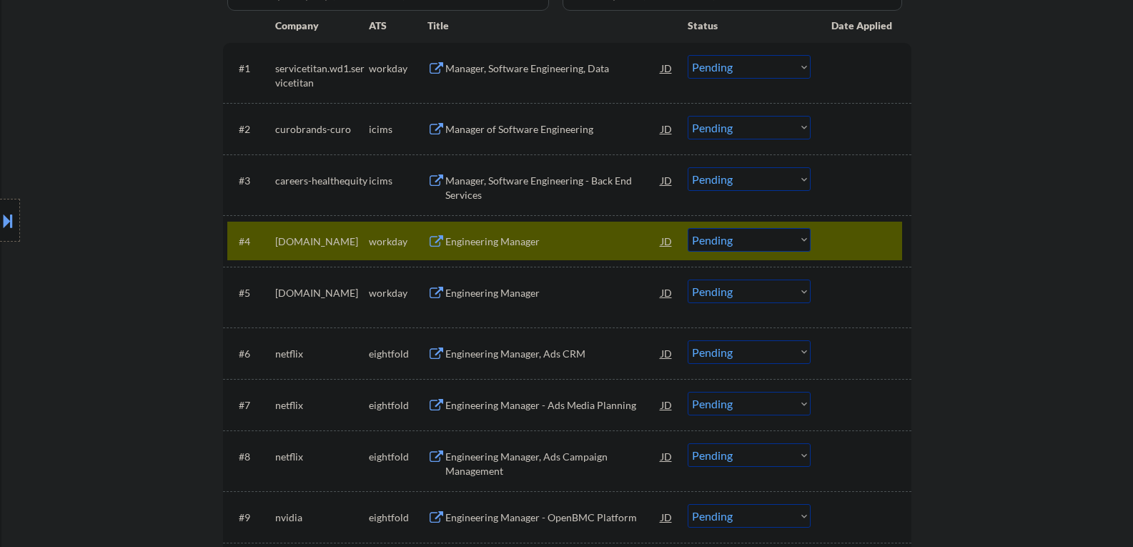
click at [710, 244] on select "Choose an option... Pending Applied Excluded (Questions) Excluded (Expired) Exc…" at bounding box center [748, 240] width 123 height 24
click at [687, 228] on select "Choose an option... Pending Applied Excluded (Questions) Excluded (Expired) Exc…" at bounding box center [748, 240] width 123 height 24
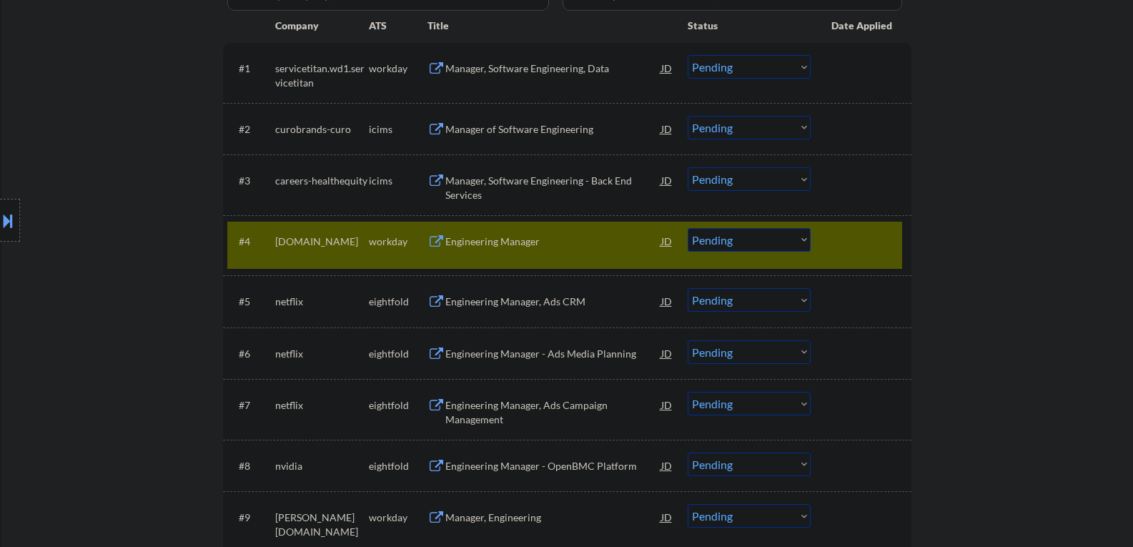
click at [459, 241] on div "Engineering Manager" at bounding box center [553, 241] width 216 height 14
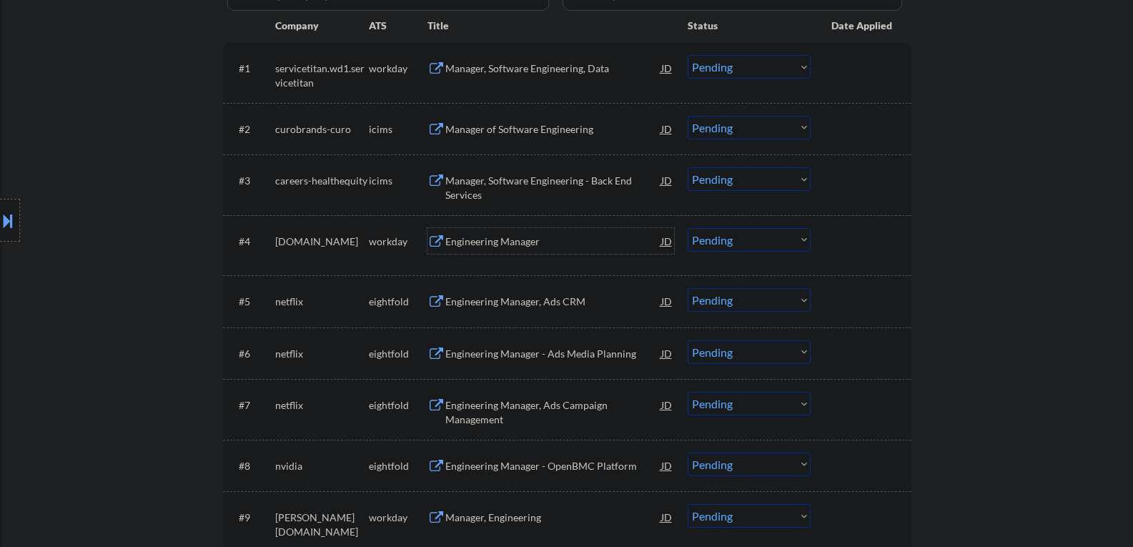
click at [715, 243] on select "Choose an option... Pending Applied Excluded (Questions) Excluded (Expired) Exc…" at bounding box center [748, 240] width 123 height 24
click at [687, 228] on select "Choose an option... Pending Applied Excluded (Questions) Excluded (Expired) Exc…" at bounding box center [748, 240] width 123 height 24
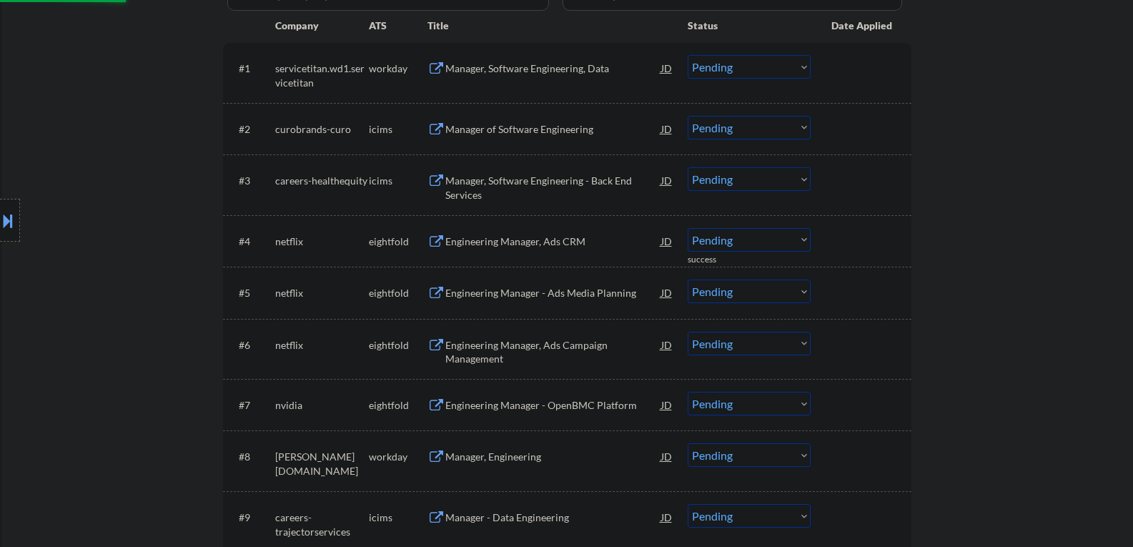
click at [479, 246] on div "Engineering Manager, Ads CRM" at bounding box center [553, 241] width 216 height 14
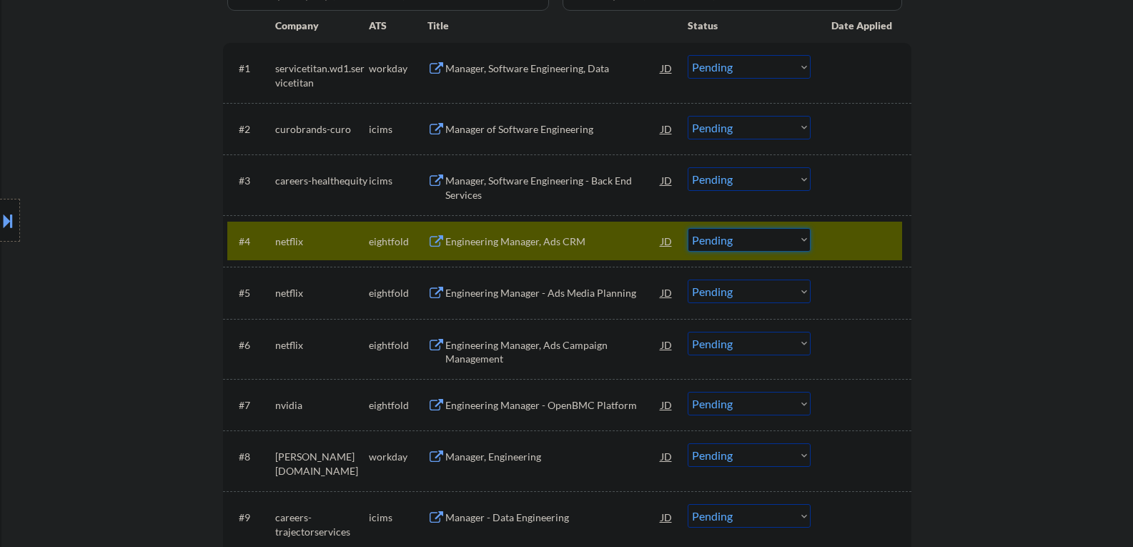
click at [697, 229] on select "Choose an option... Pending Applied Excluded (Questions) Excluded (Expired) Exc…" at bounding box center [748, 240] width 123 height 24
click at [687, 228] on select "Choose an option... Pending Applied Excluded (Questions) Excluded (Expired) Exc…" at bounding box center [748, 240] width 123 height 24
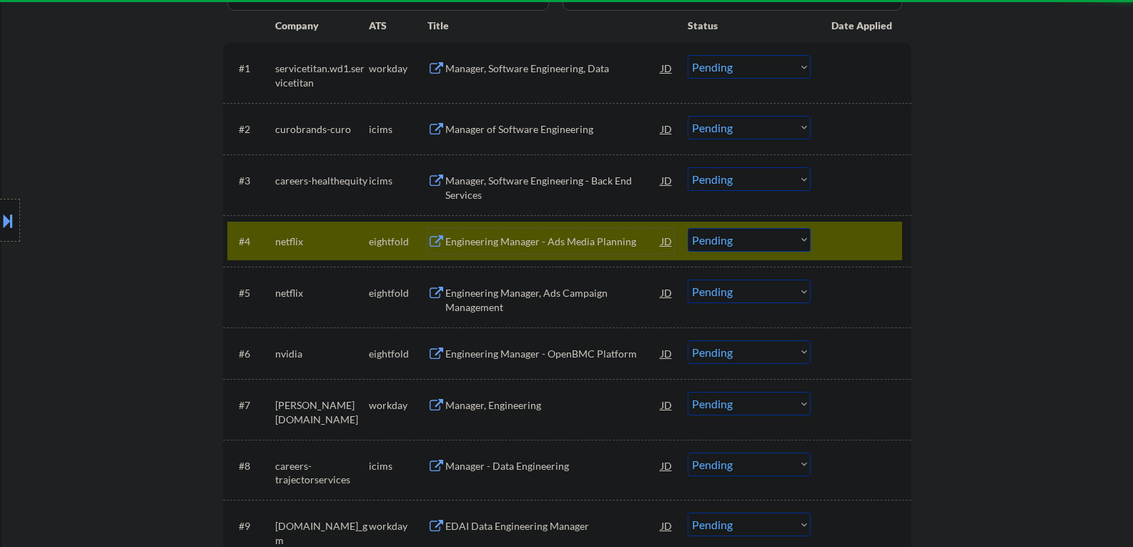
click at [511, 246] on div "Engineering Manager - Ads Media Planning" at bounding box center [553, 241] width 216 height 14
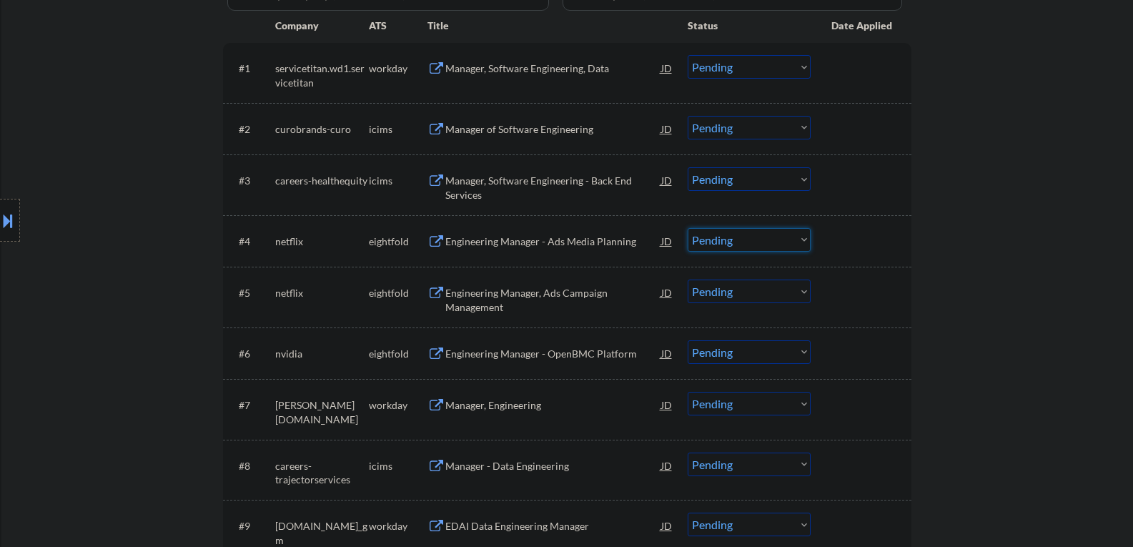
click at [705, 234] on select "Choose an option... Pending Applied Excluded (Questions) Excluded (Expired) Exc…" at bounding box center [748, 240] width 123 height 24
click at [687, 228] on select "Choose an option... Pending Applied Excluded (Questions) Excluded (Expired) Exc…" at bounding box center [748, 240] width 123 height 24
click at [486, 299] on div "Engineering Manager, Ads Campaign Management" at bounding box center [553, 300] width 216 height 28
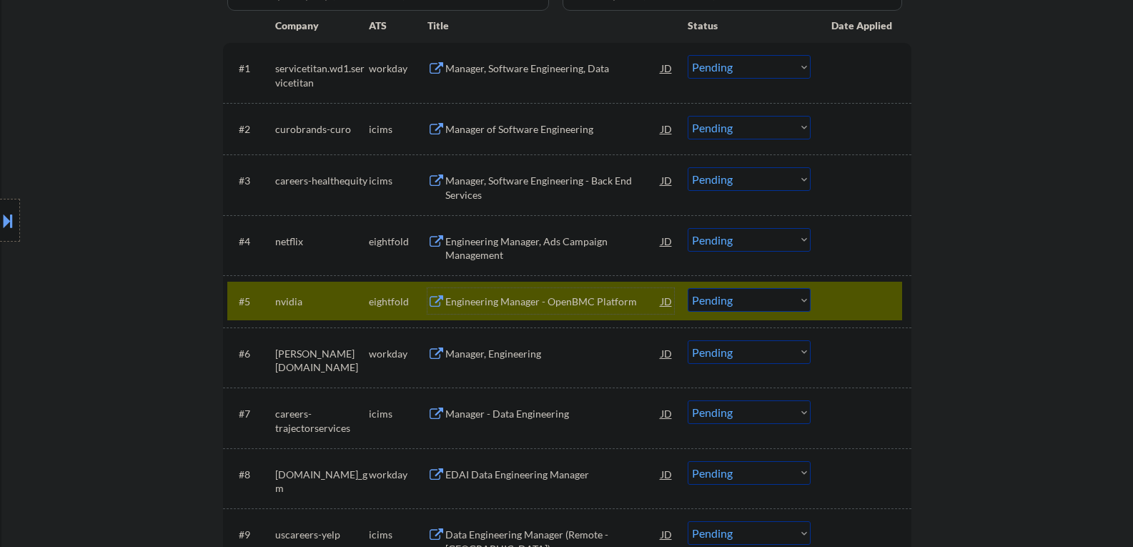
click at [850, 292] on div at bounding box center [862, 301] width 63 height 26
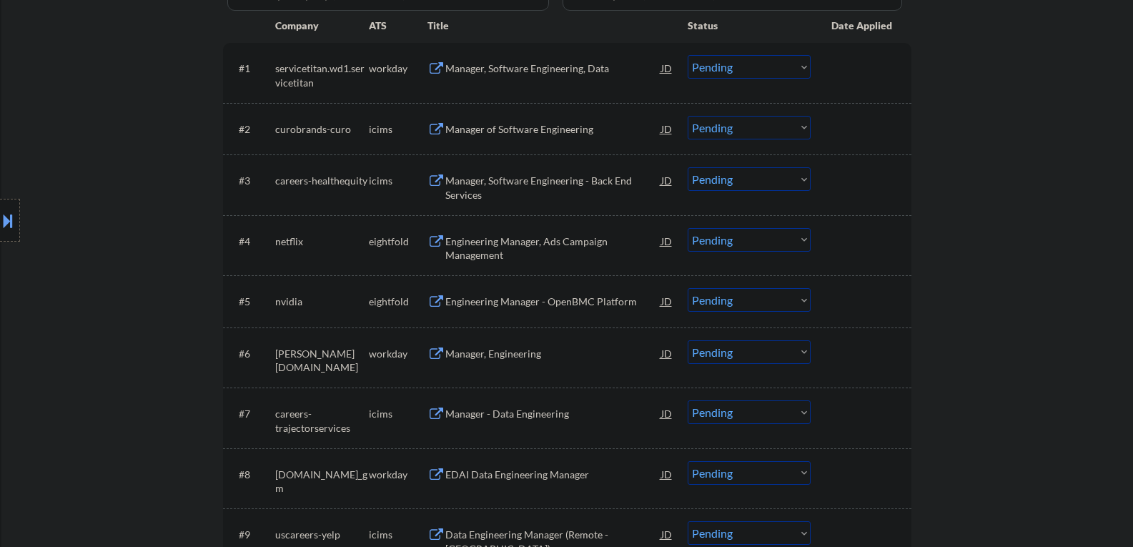
click at [725, 237] on select "Choose an option... Pending Applied Excluded (Questions) Excluded (Expired) Exc…" at bounding box center [748, 240] width 123 height 24
click at [687, 228] on select "Choose an option... Pending Applied Excluded (Questions) Excluded (Expired) Exc…" at bounding box center [748, 240] width 123 height 24
select select ""pending""
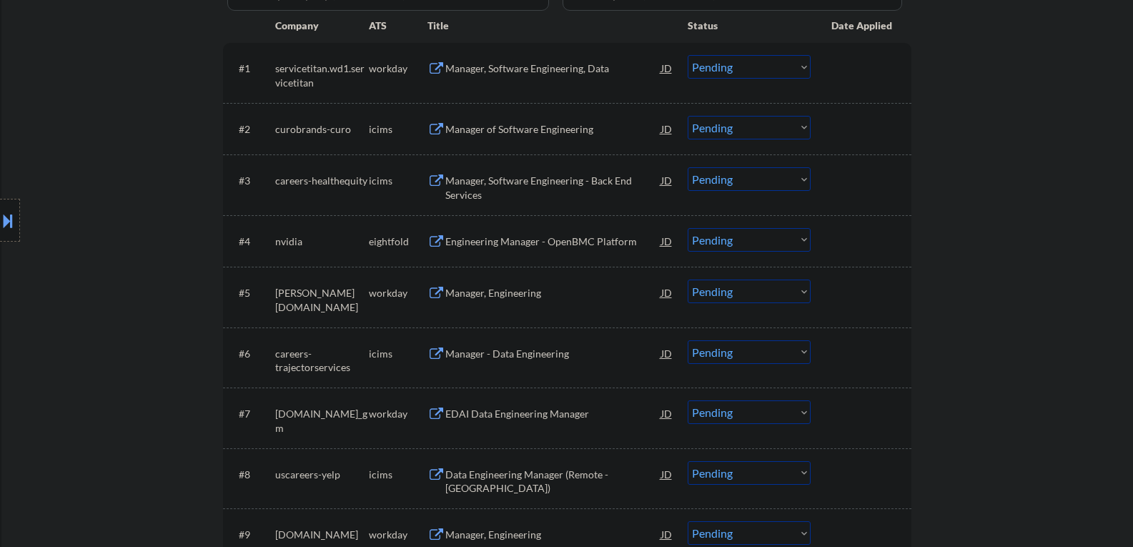
click at [491, 287] on div "Manager, Engineering" at bounding box center [553, 293] width 216 height 14
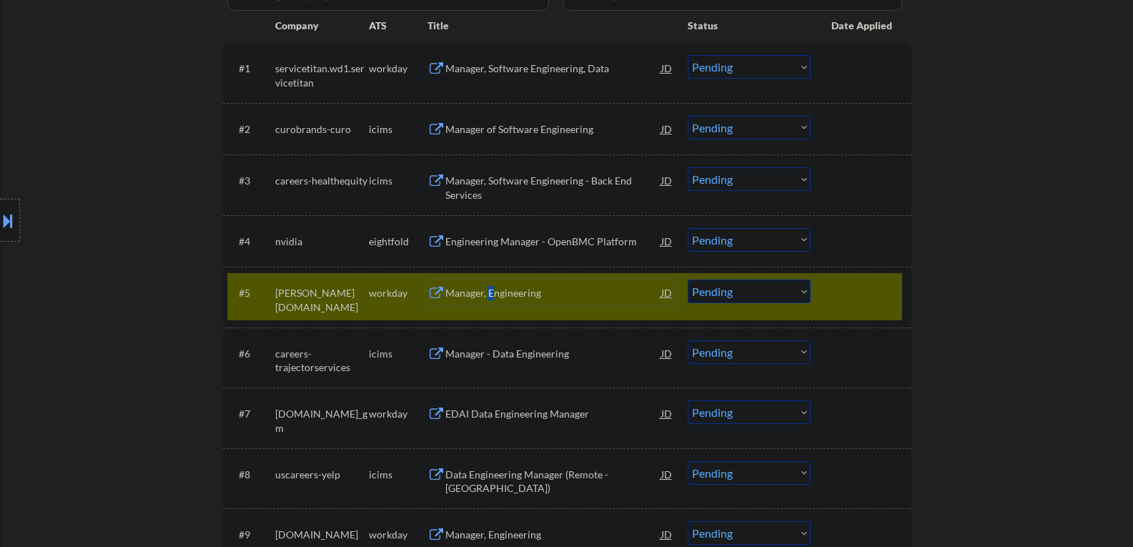
click at [727, 286] on select "Choose an option... Pending Applied Excluded (Questions) Excluded (Expired) Exc…" at bounding box center [748, 291] width 123 height 24
click at [687, 279] on select "Choose an option... Pending Applied Excluded (Questions) Excluded (Expired) Exc…" at bounding box center [748, 291] width 123 height 24
click at [482, 236] on div "Engineering Manager - OpenBMC Platform" at bounding box center [553, 241] width 216 height 14
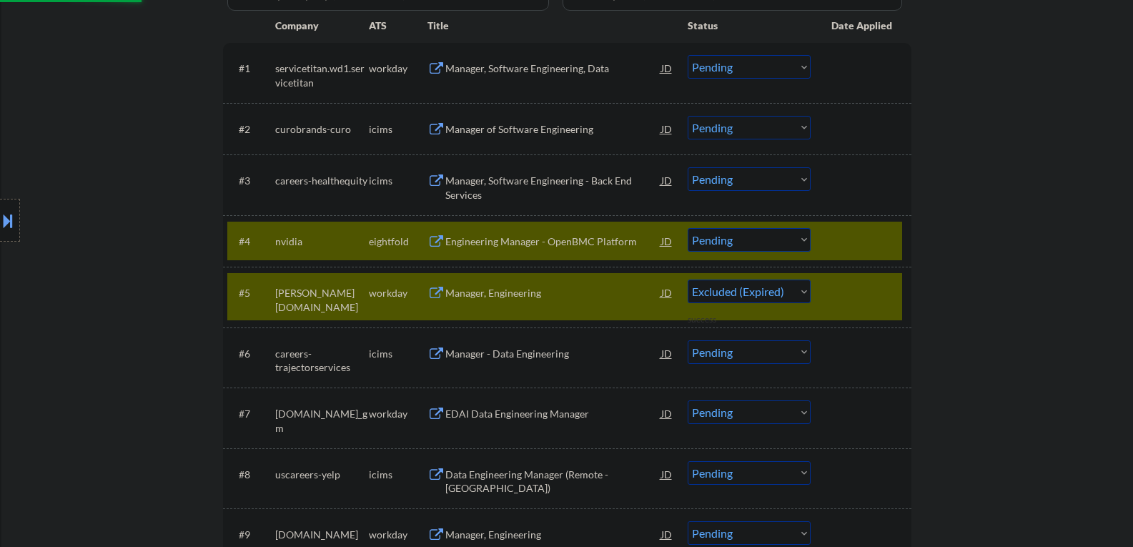
select select ""pending""
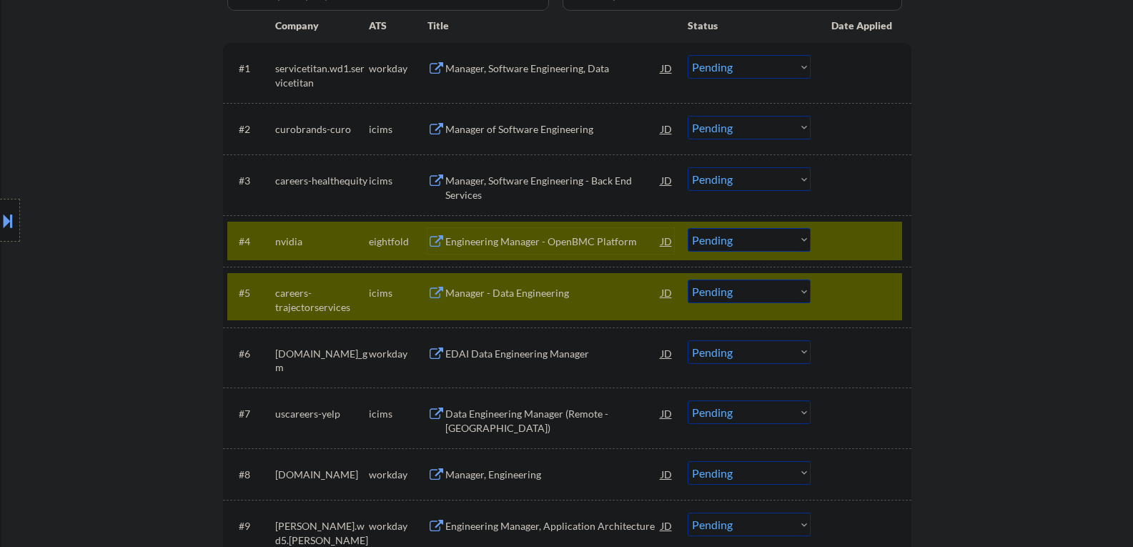
click at [860, 301] on div at bounding box center [862, 292] width 63 height 26
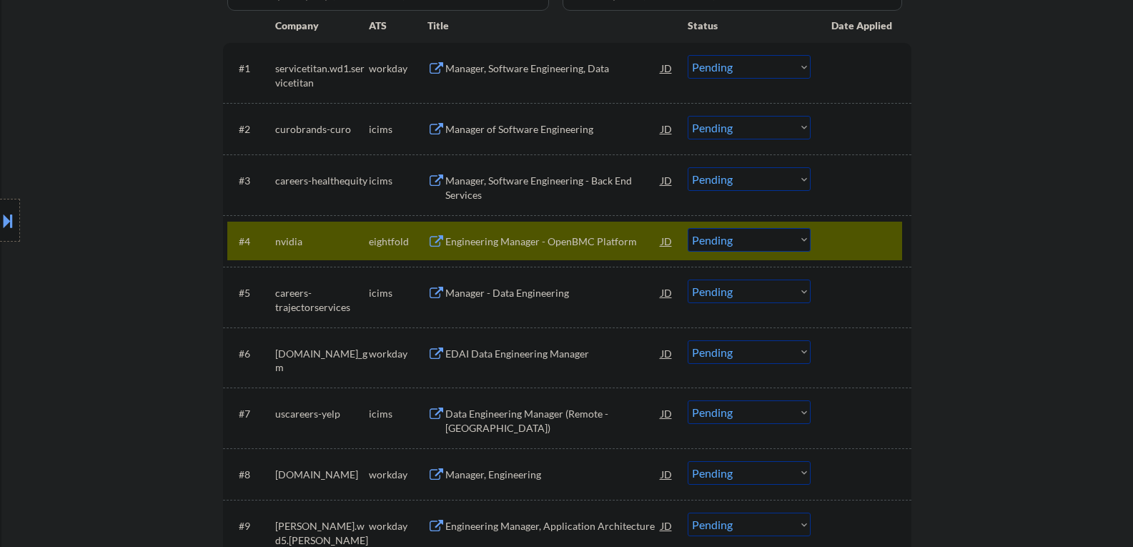
click at [741, 239] on select "Choose an option... Pending Applied Excluded (Questions) Excluded (Expired) Exc…" at bounding box center [748, 240] width 123 height 24
click at [687, 228] on select "Choose an option... Pending Applied Excluded (Questions) Excluded (Expired) Exc…" at bounding box center [748, 240] width 123 height 24
select select ""pending""
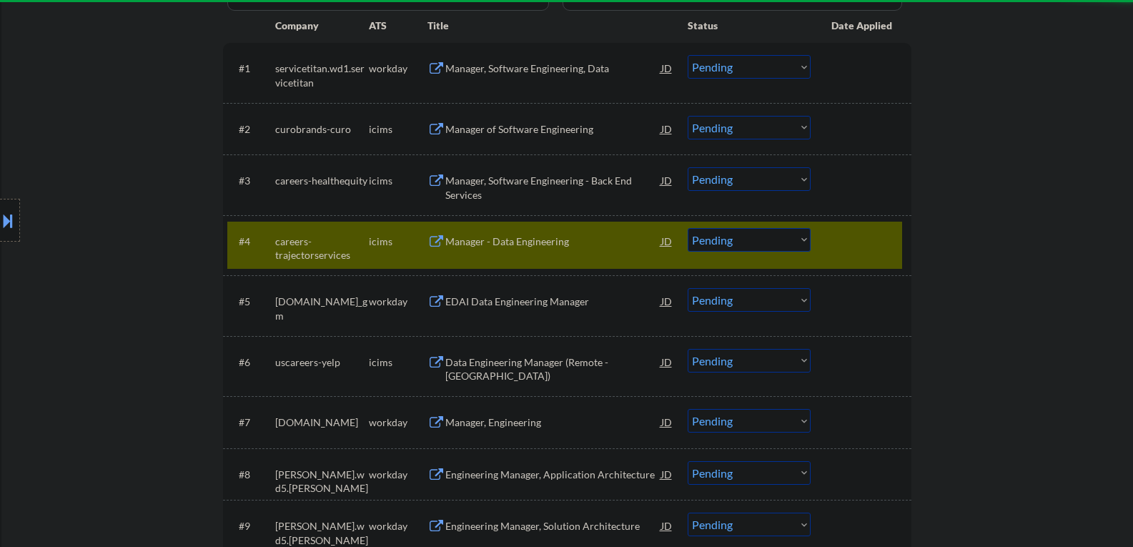
click at [832, 239] on div at bounding box center [862, 241] width 63 height 26
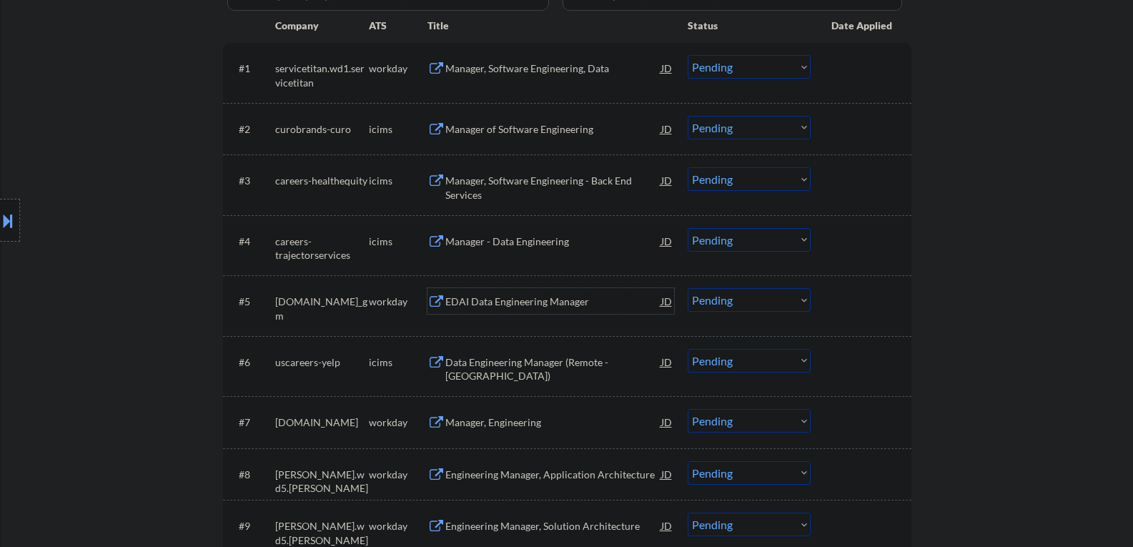
click at [532, 302] on div "EDAI Data Engineering Manager" at bounding box center [553, 301] width 216 height 14
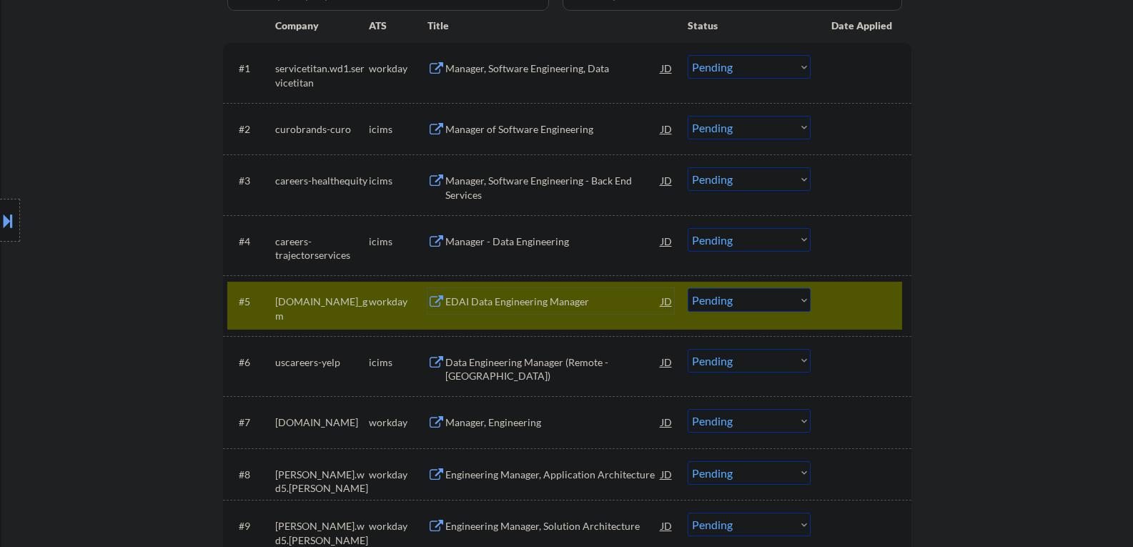
click at [754, 302] on select "Choose an option... Pending Applied Excluded (Questions) Excluded (Expired) Exc…" at bounding box center [748, 300] width 123 height 24
click at [687, 288] on select "Choose an option... Pending Applied Excluded (Questions) Excluded (Expired) Exc…" at bounding box center [748, 300] width 123 height 24
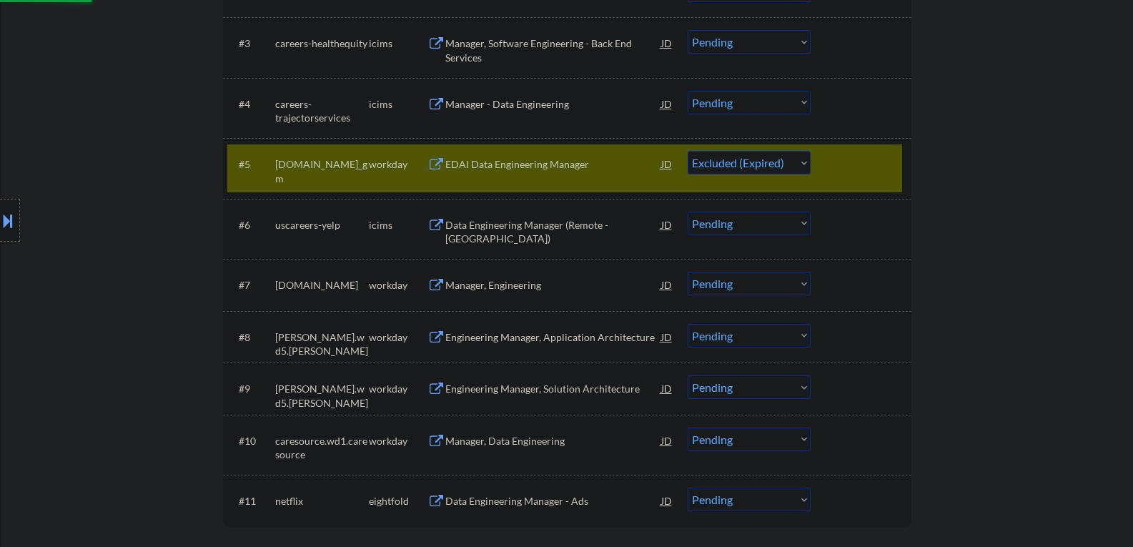
scroll to position [572, 0]
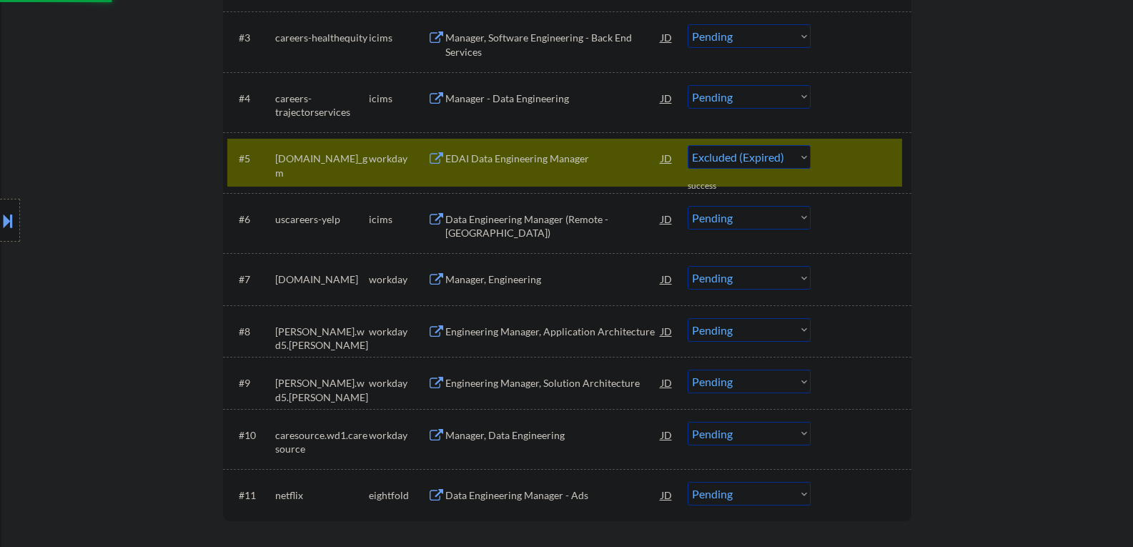
select select ""pending""
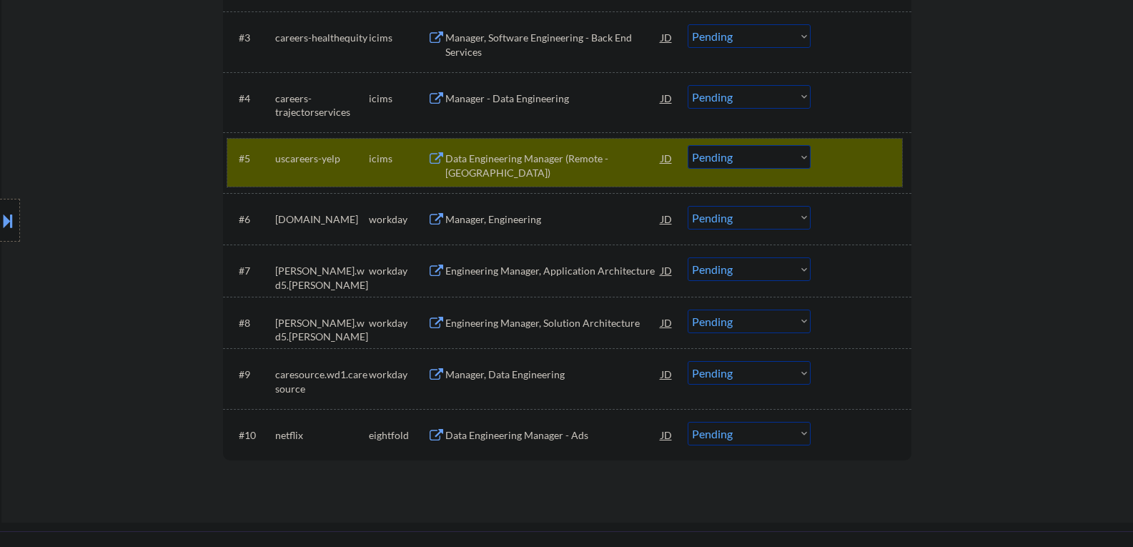
drag, startPoint x: 849, startPoint y: 172, endPoint x: 753, endPoint y: 152, distance: 97.8
click at [848, 172] on div "#5 uscareers-yelp icims Data Engineering Manager (Remote - United States) JD Ch…" at bounding box center [564, 162] width 675 height 47
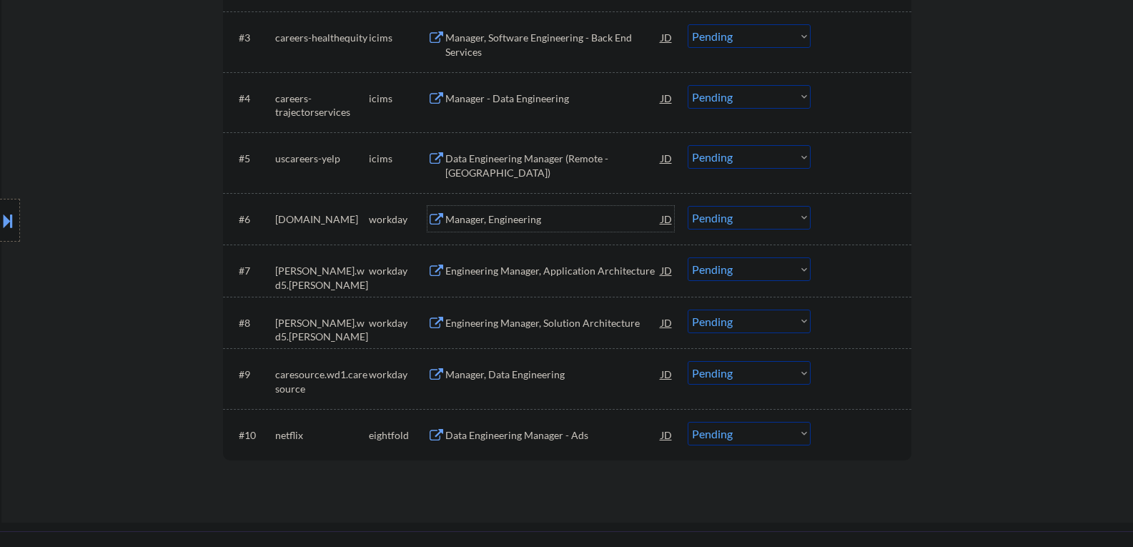
click at [494, 214] on div "Manager, Engineering" at bounding box center [553, 219] width 216 height 14
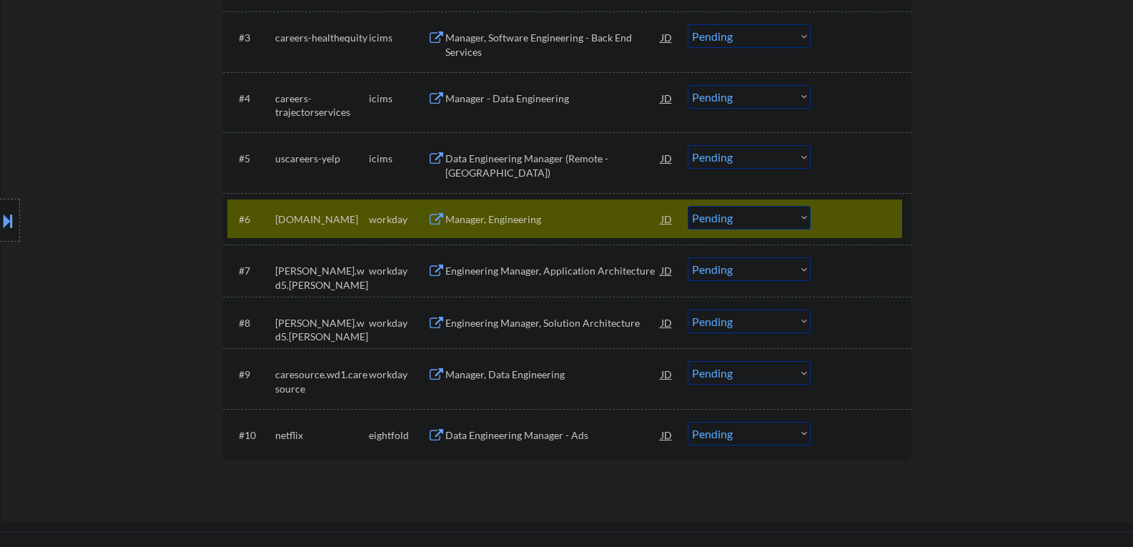
click at [6, 217] on button at bounding box center [8, 221] width 16 height 24
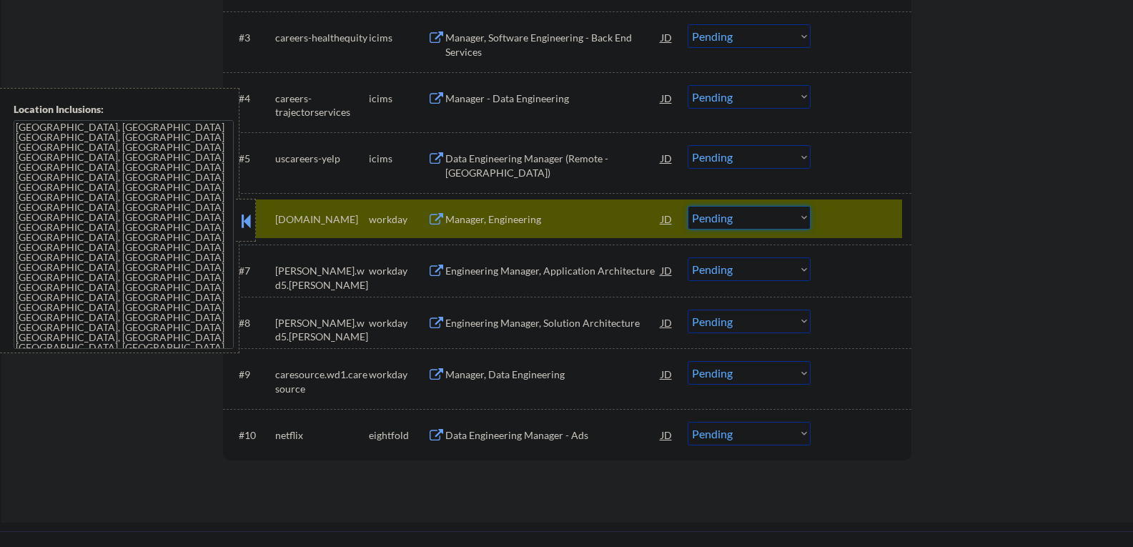
click at [752, 216] on select "Choose an option... Pending Applied Excluded (Questions) Excluded (Expired) Exc…" at bounding box center [748, 218] width 123 height 24
click at [687, 206] on select "Choose an option... Pending Applied Excluded (Questions) Excluded (Expired) Exc…" at bounding box center [748, 218] width 123 height 24
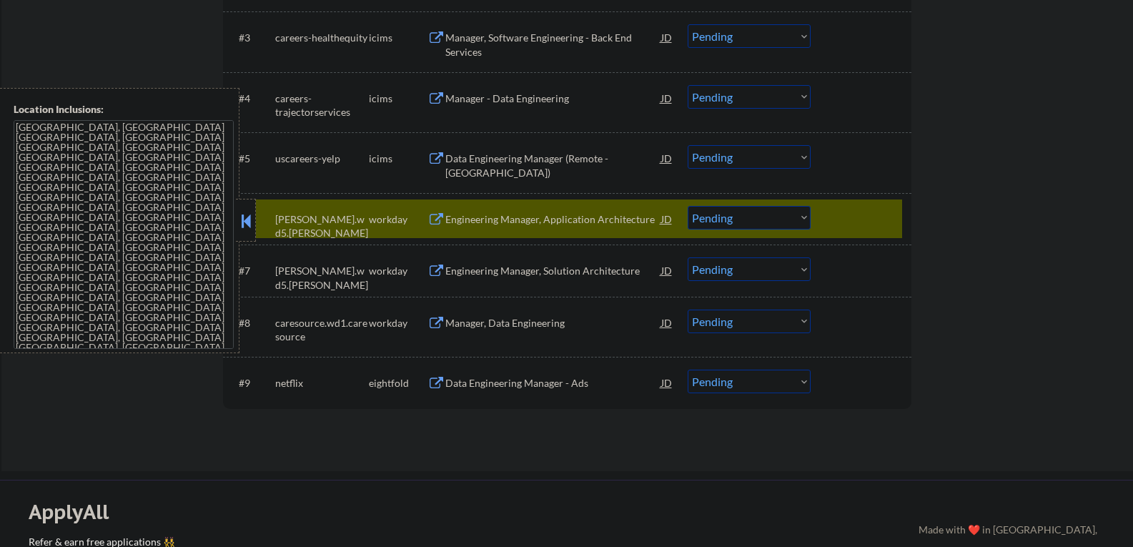
click at [249, 216] on button at bounding box center [246, 220] width 16 height 21
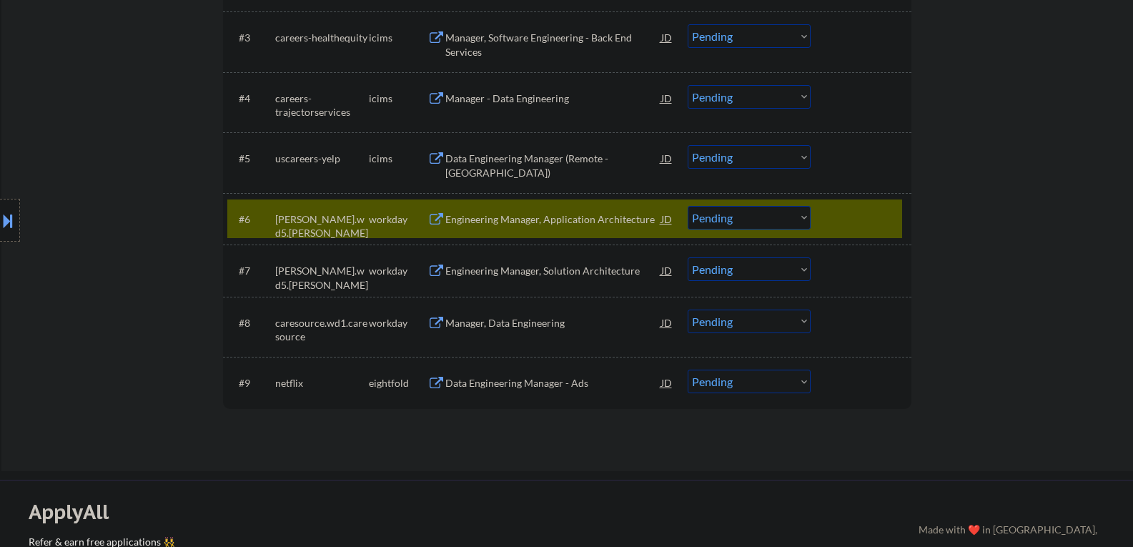
click at [527, 217] on div "Engineering Manager, Application Architecture" at bounding box center [553, 219] width 216 height 14
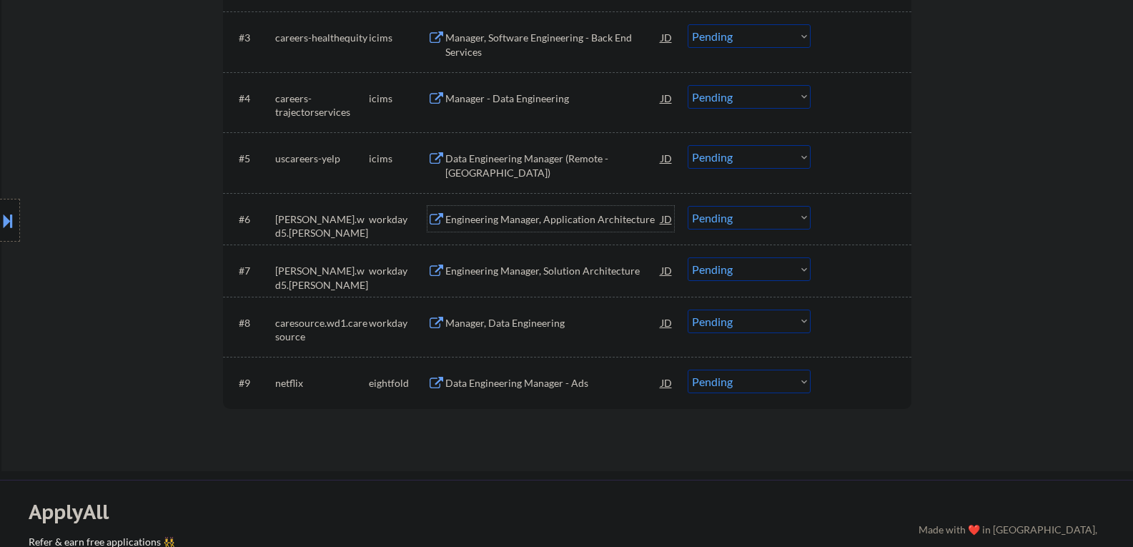
click select "Choose an option... Pending Applied Excluded (Questions) Excluded (Expired) Exc…"
click div "Engineering Manager, Solution Architecture"
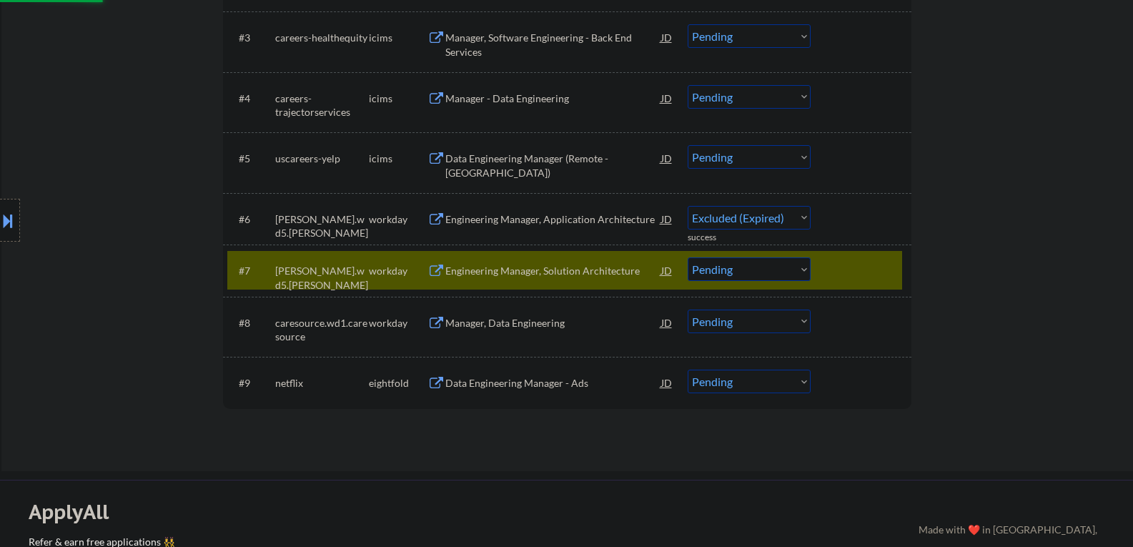
select select ""pending""
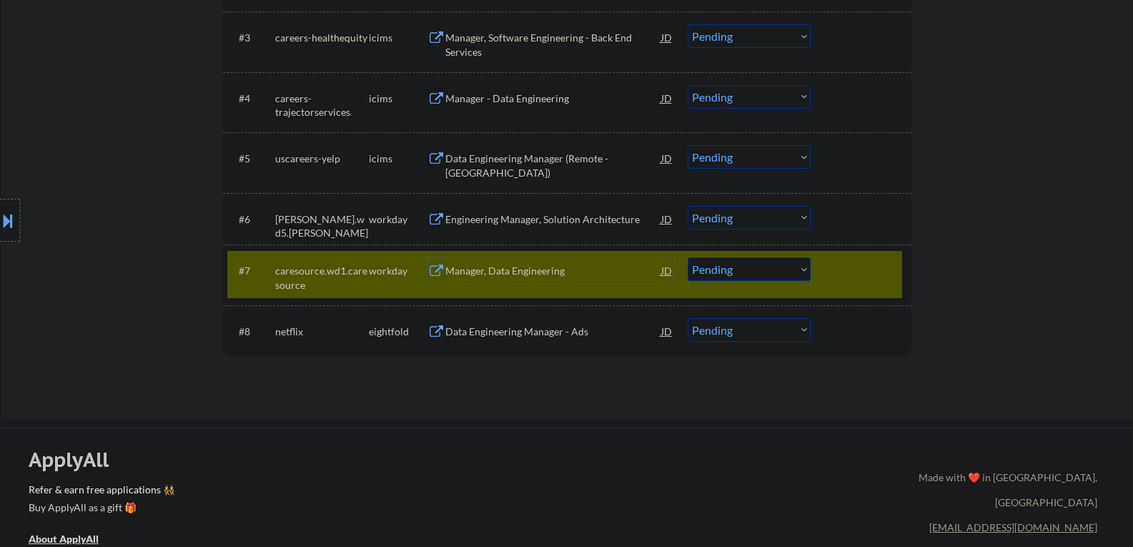
click select "Choose an option... Pending Applied Excluded (Questions) Excluded (Expired) Exc…"
select select ""pending""
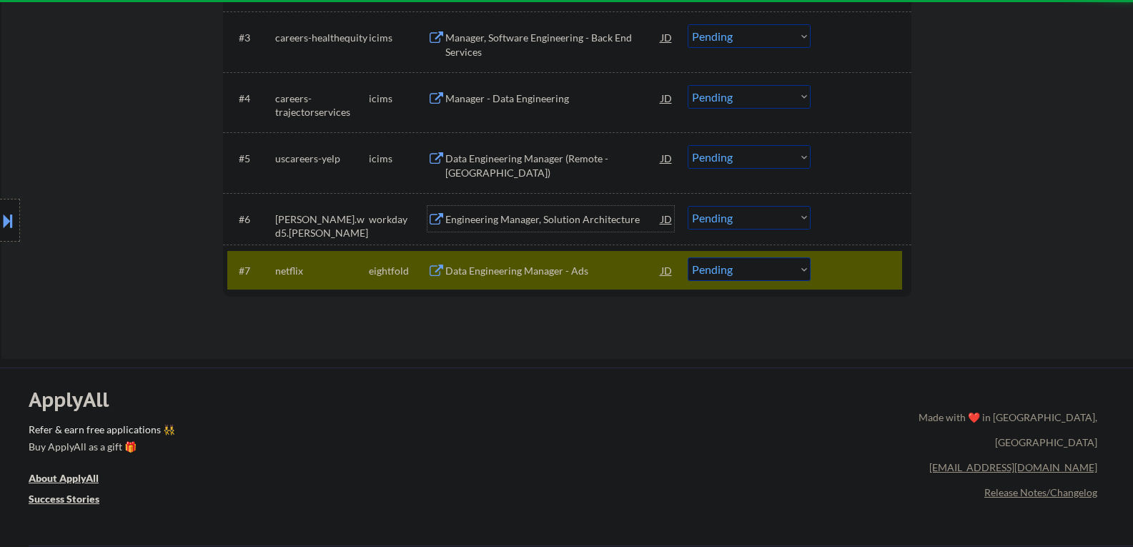
click div "Engineering Manager, Solution Architecture"
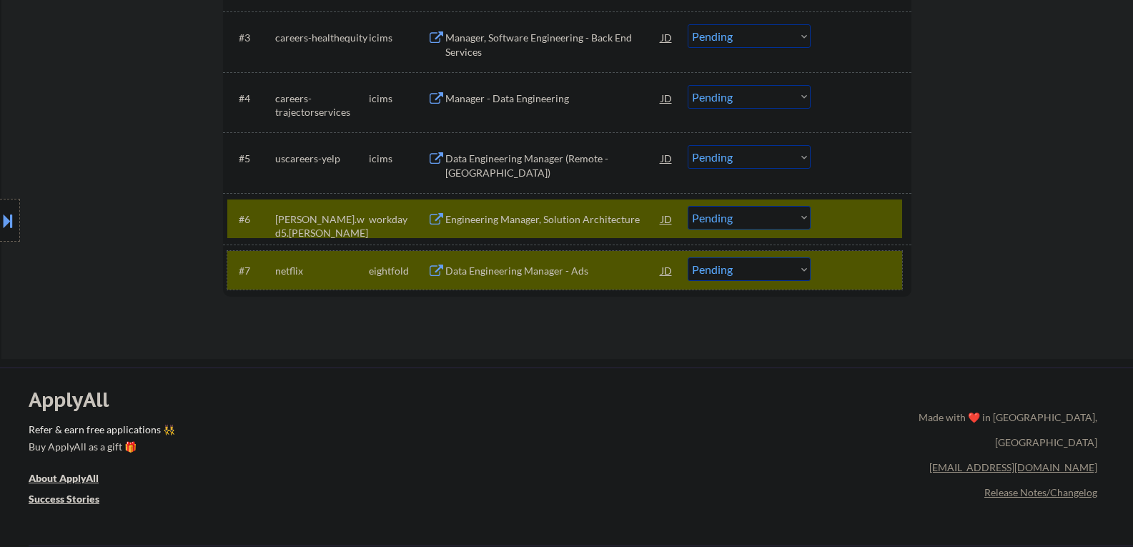
click div
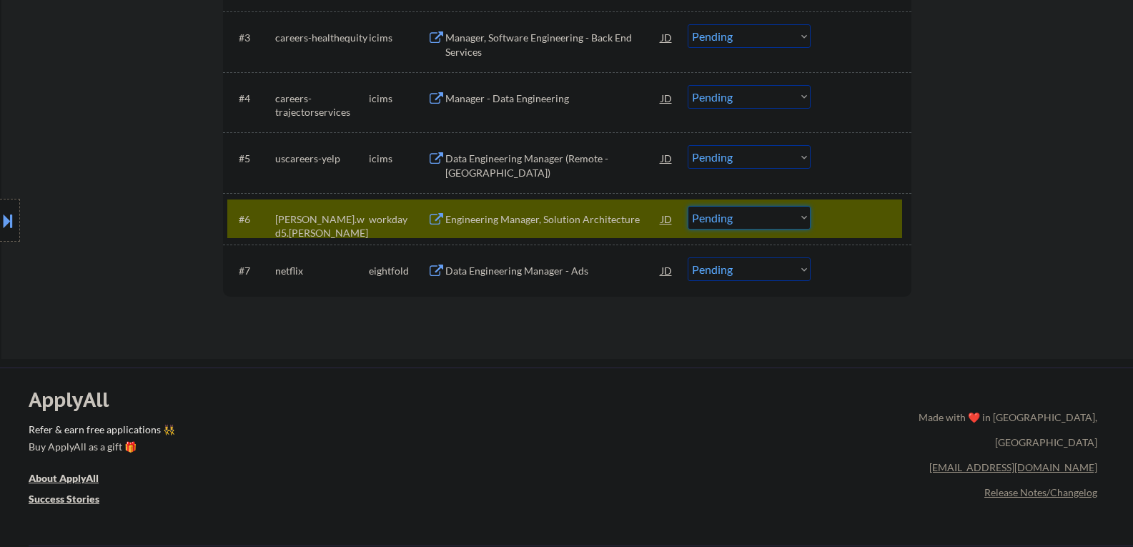
click select "Choose an option... Pending Applied Excluded (Questions) Excluded (Expired) Exc…"
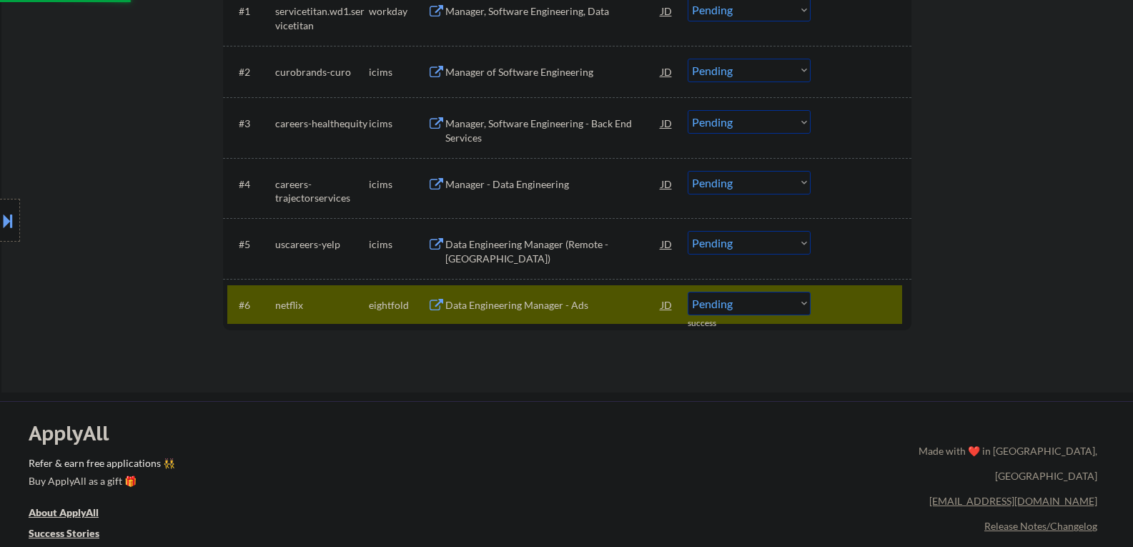
scroll to position [500, 0]
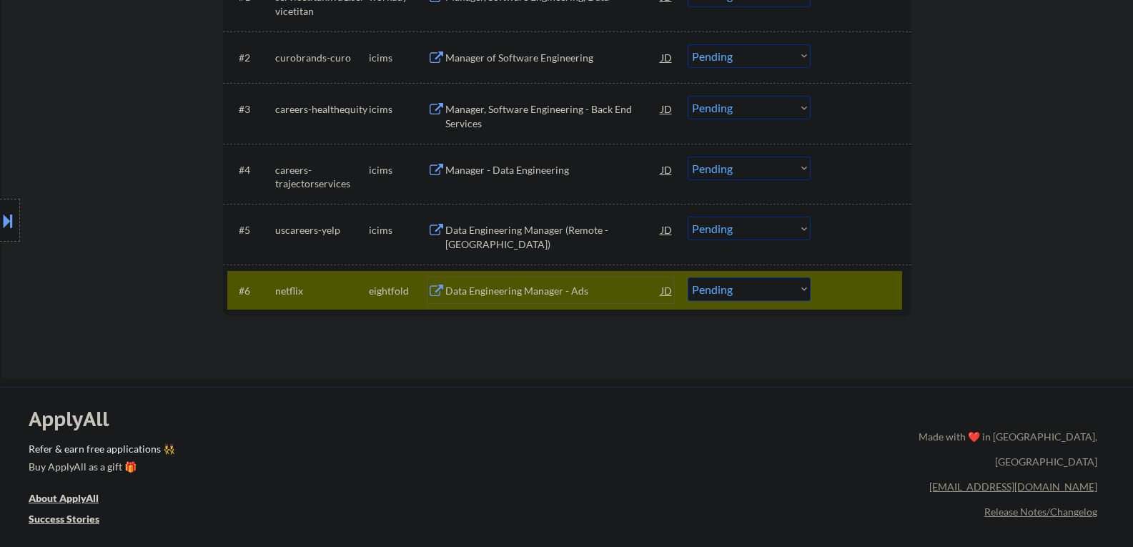
click div "Data Engineering Manager - Ads"
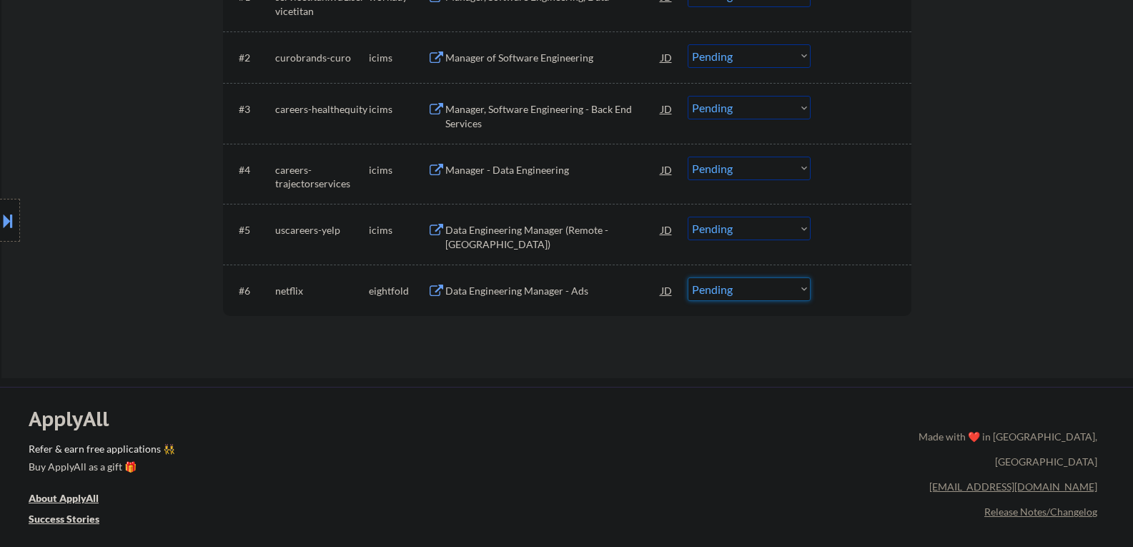
click select "Choose an option... Pending Applied Excluded (Questions) Excluded (Expired) Exc…"
select select ""excluded__expired_""
click select "Choose an option... Pending Applied Excluded (Questions) Excluded (Expired) Exc…"
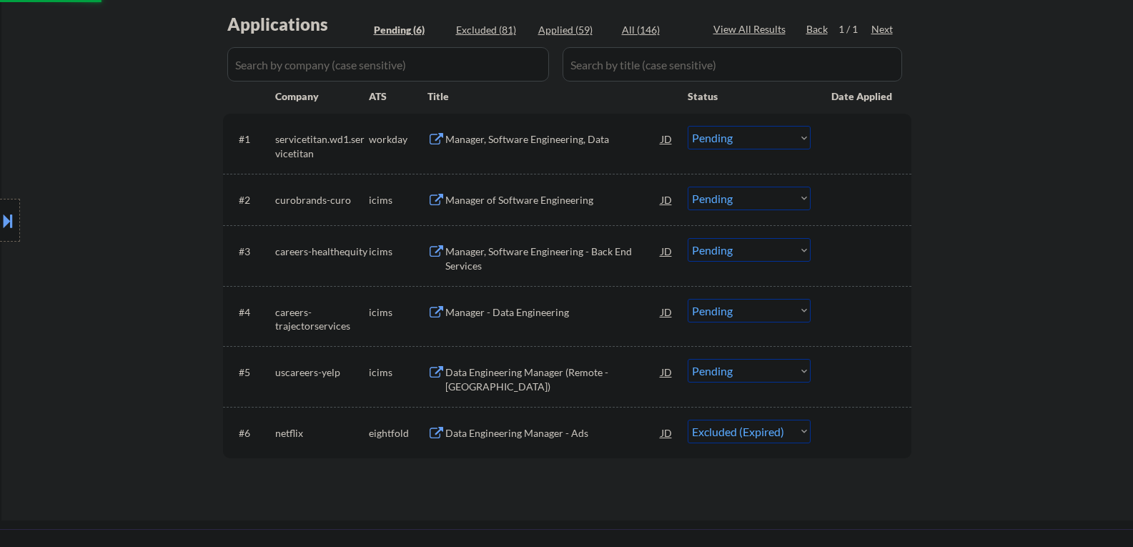
scroll to position [357, 0]
click div "Manager of Software Engineering"
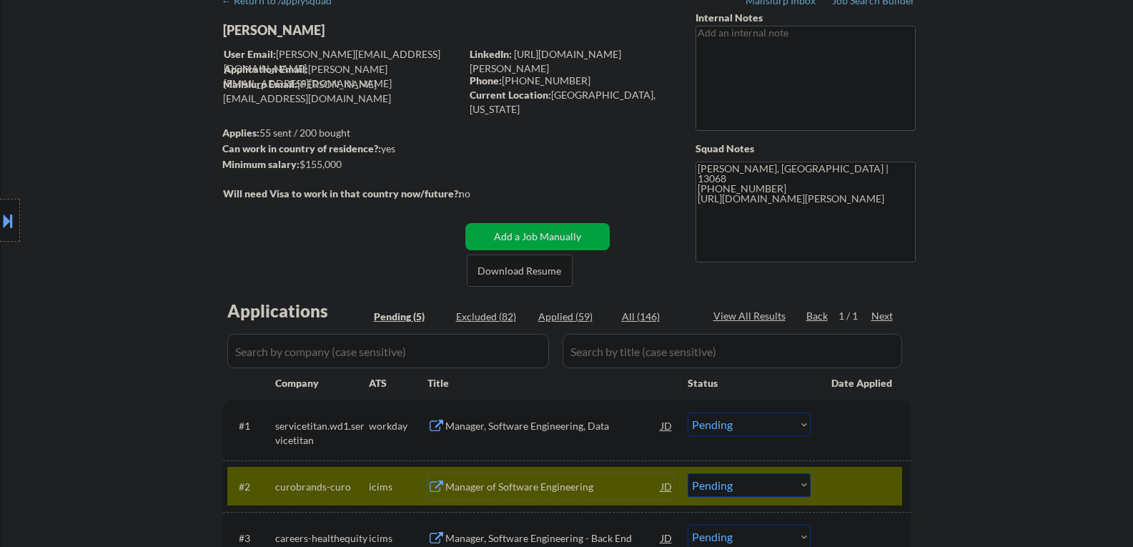
scroll to position [214, 0]
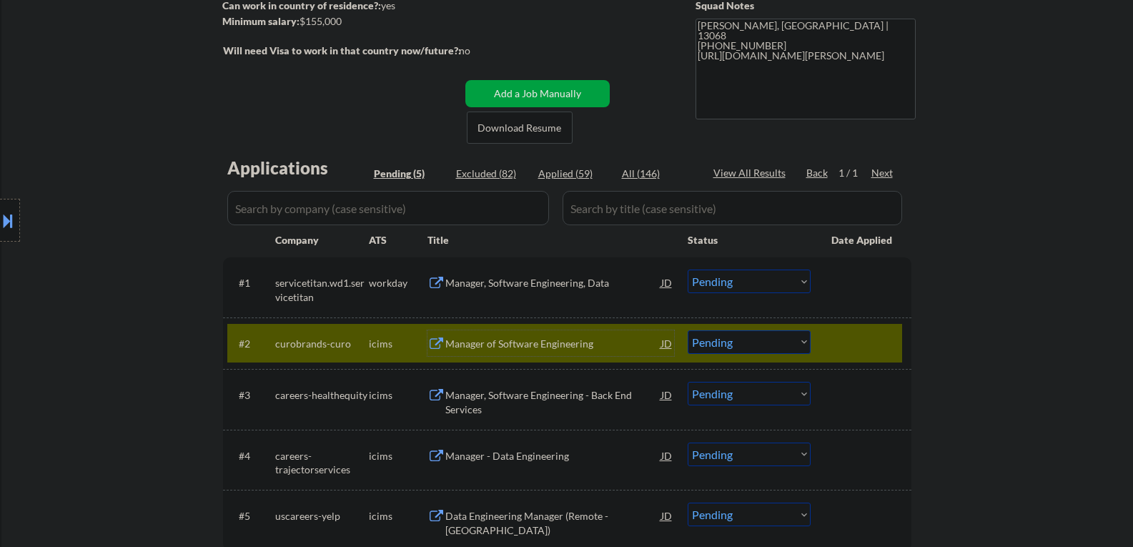
click select "Choose an option... Pending Applied Excluded (Questions) Excluded (Expired) Exc…"
click div "Manager, Software Engineering - Back End Services"
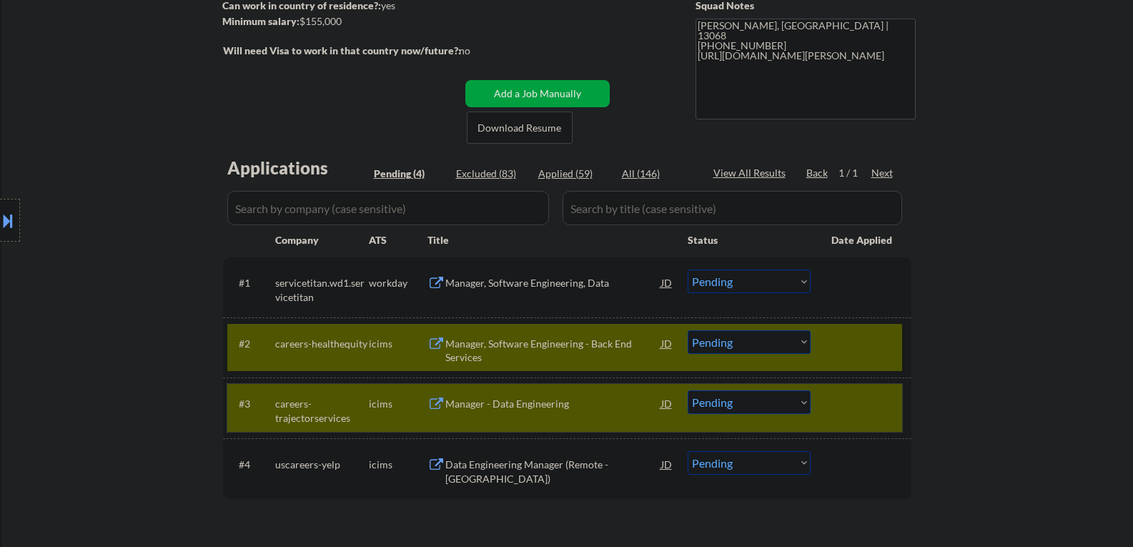
click div
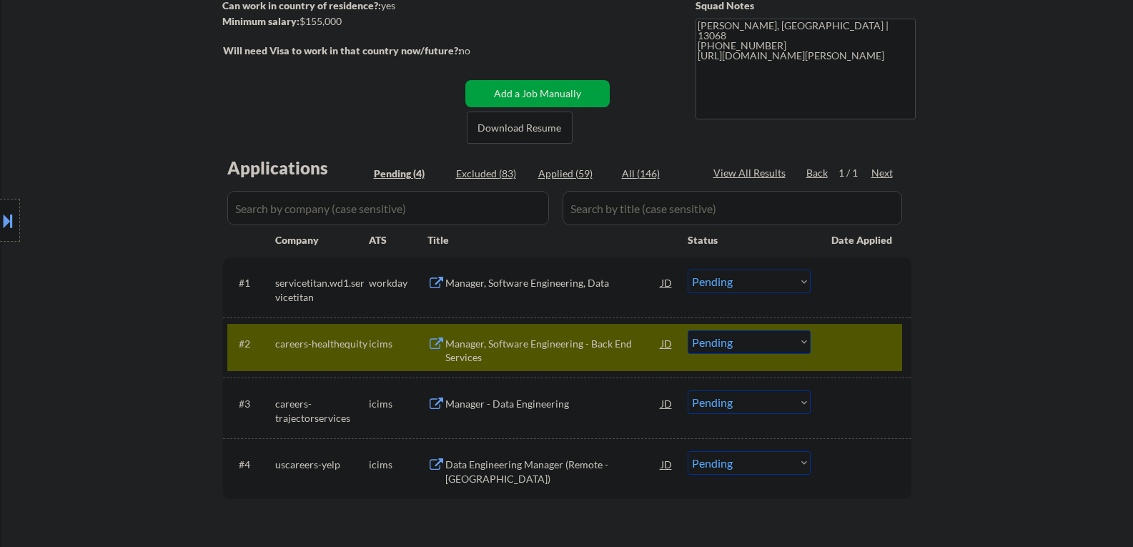
click select "Choose an option... Pending Applied Excluded (Questions) Excluded (Expired) Exc…"
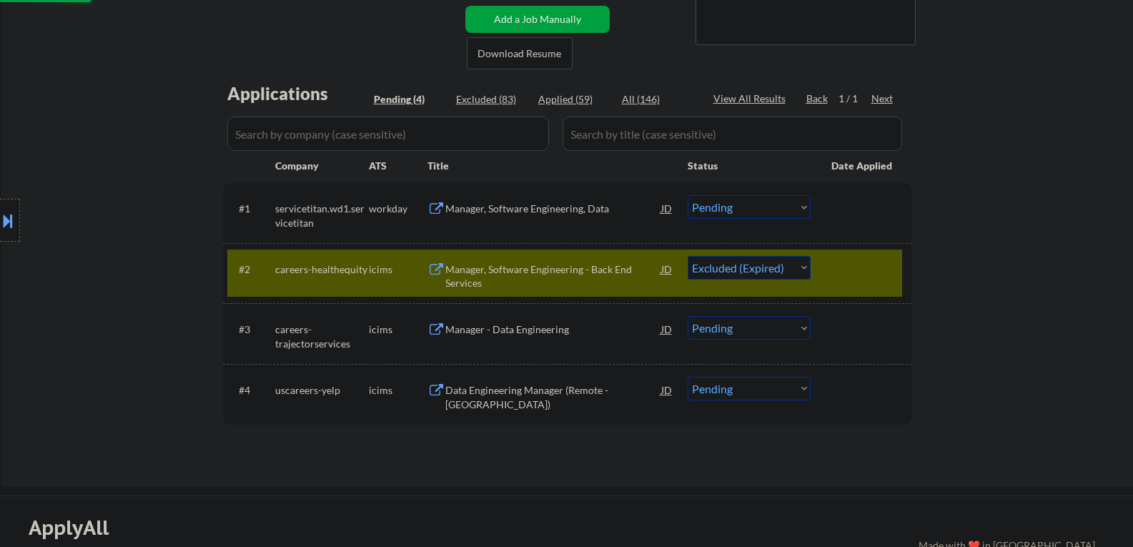
scroll to position [357, 0]
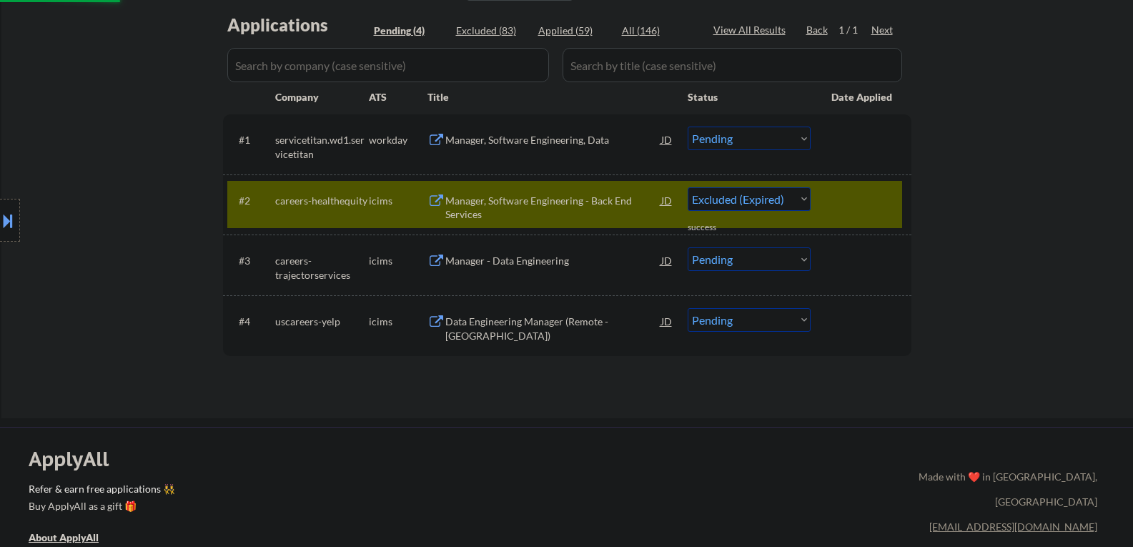
select select ""pending""
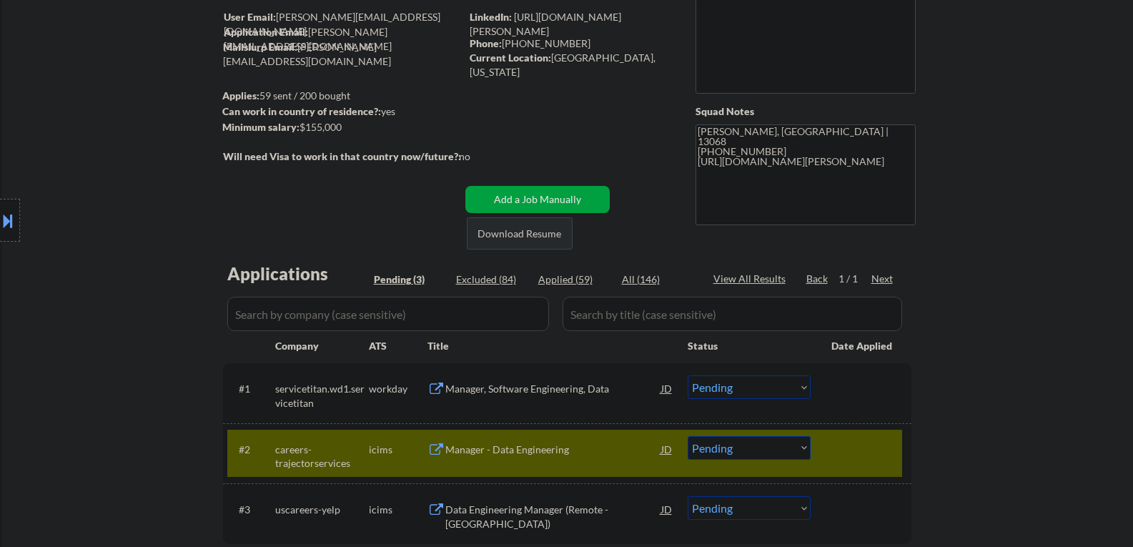
scroll to position [0, 0]
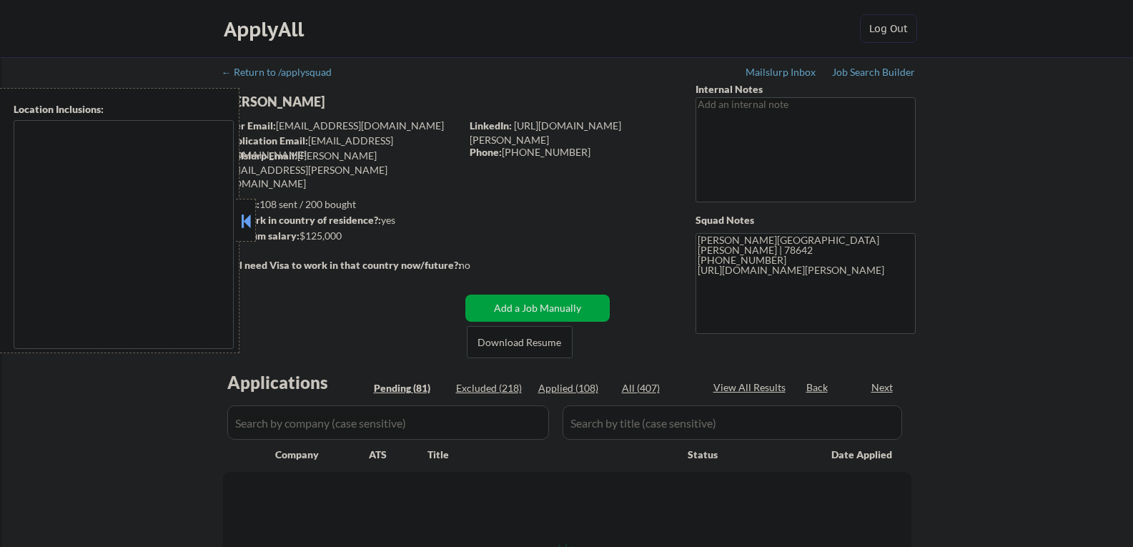
type textarea "[GEOGRAPHIC_DATA], [GEOGRAPHIC_DATA] [GEOGRAPHIC_DATA], [GEOGRAPHIC_DATA] [GEOG…"
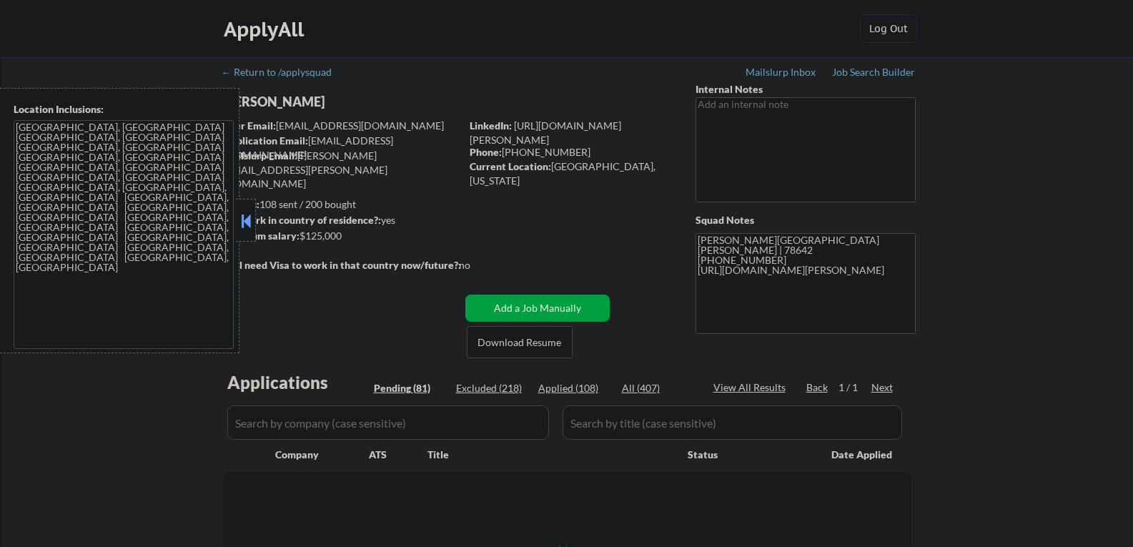
click at [252, 219] on button at bounding box center [246, 220] width 16 height 21
select select ""pending""
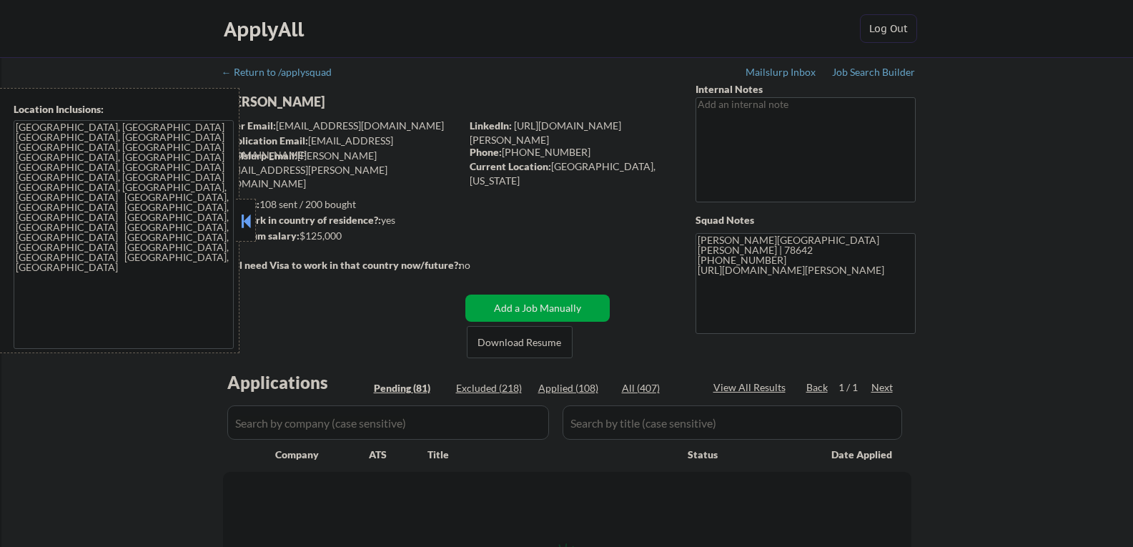
select select ""pending""
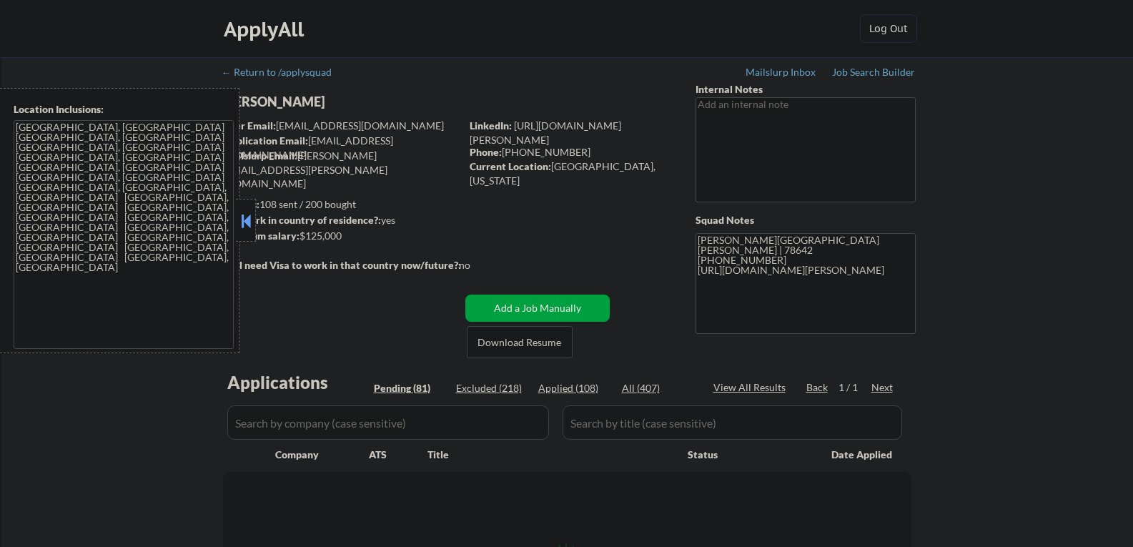
select select ""pending""
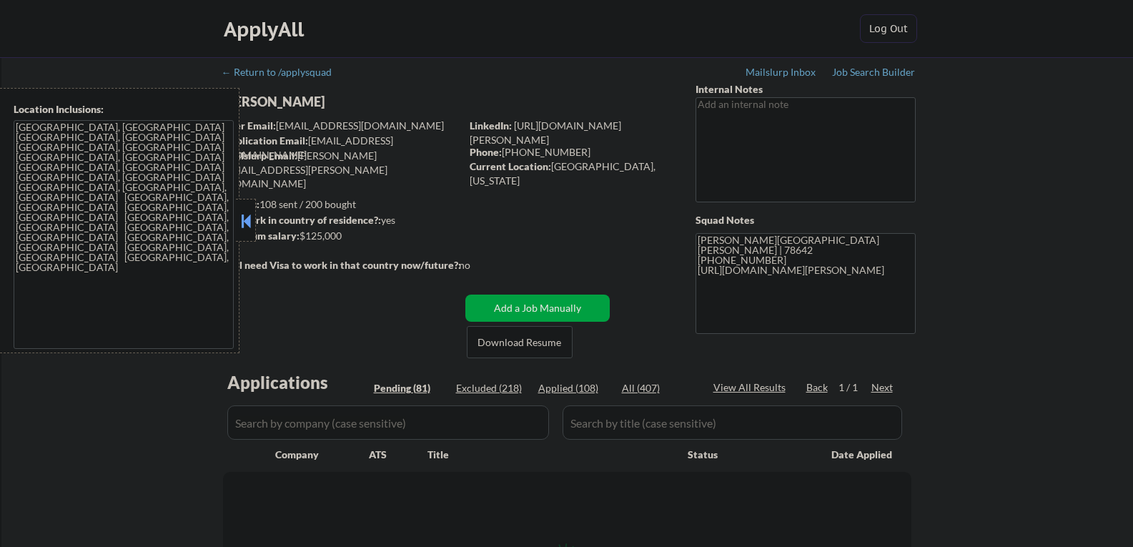
select select ""pending""
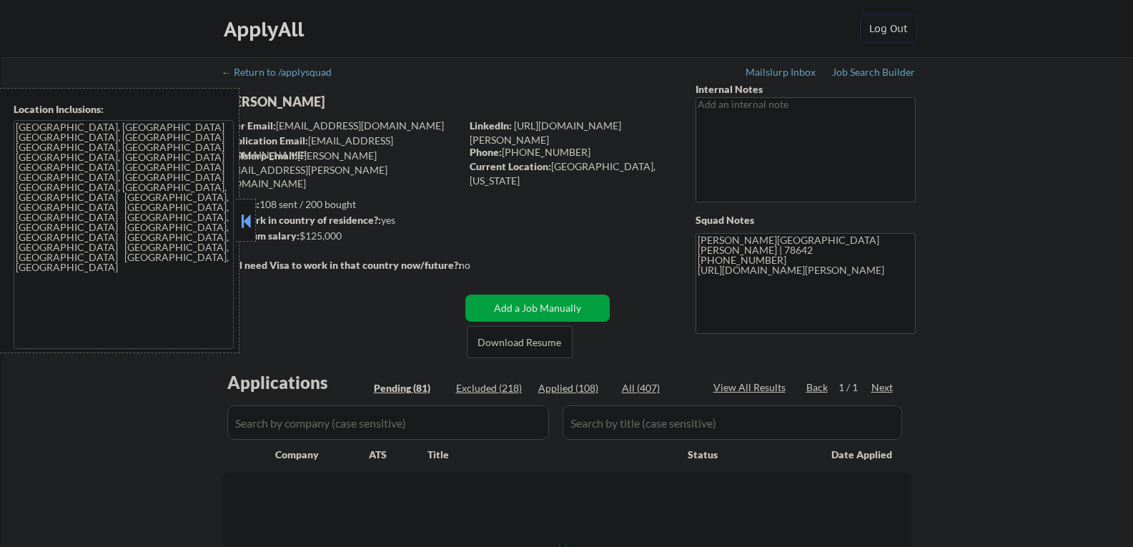
select select ""pending""
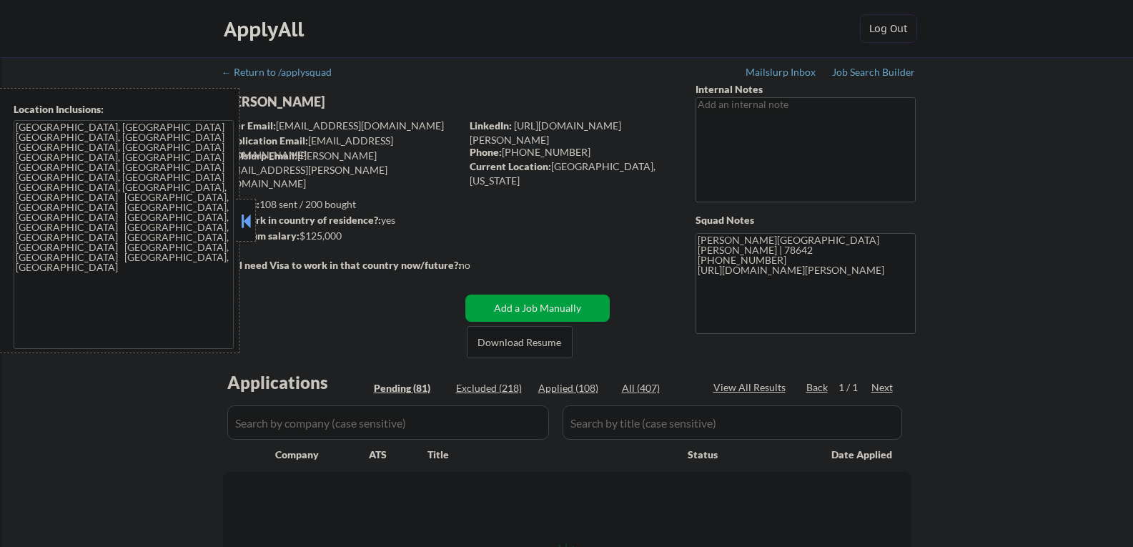
select select ""pending""
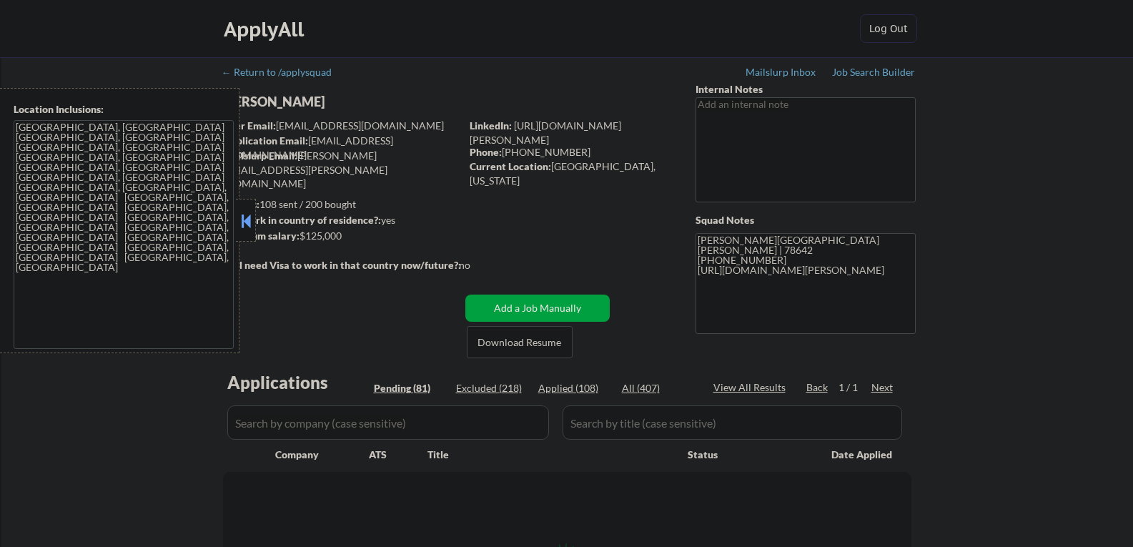
select select ""pending""
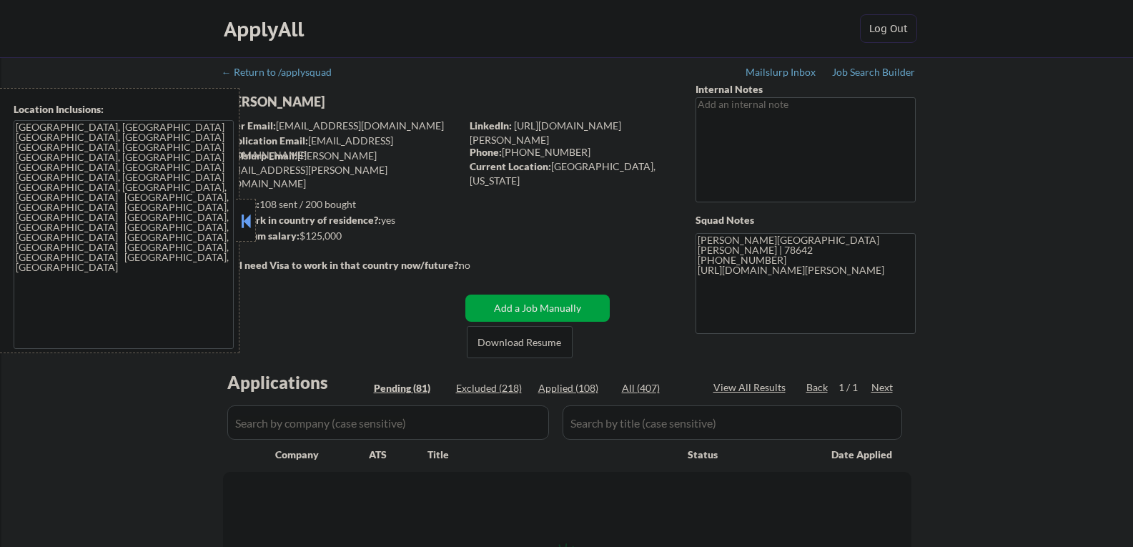
select select ""pending""
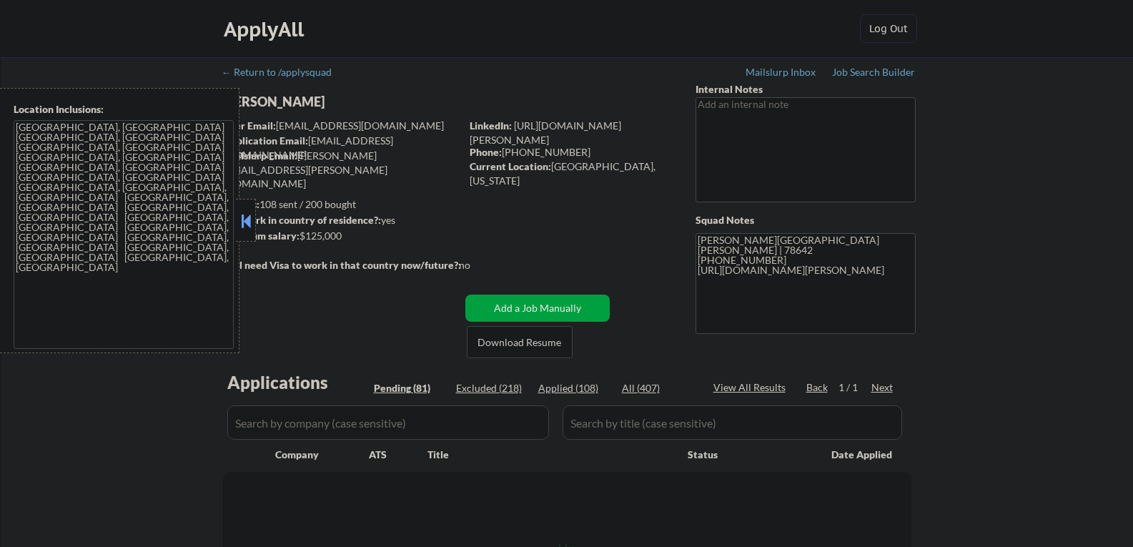
select select ""pending""
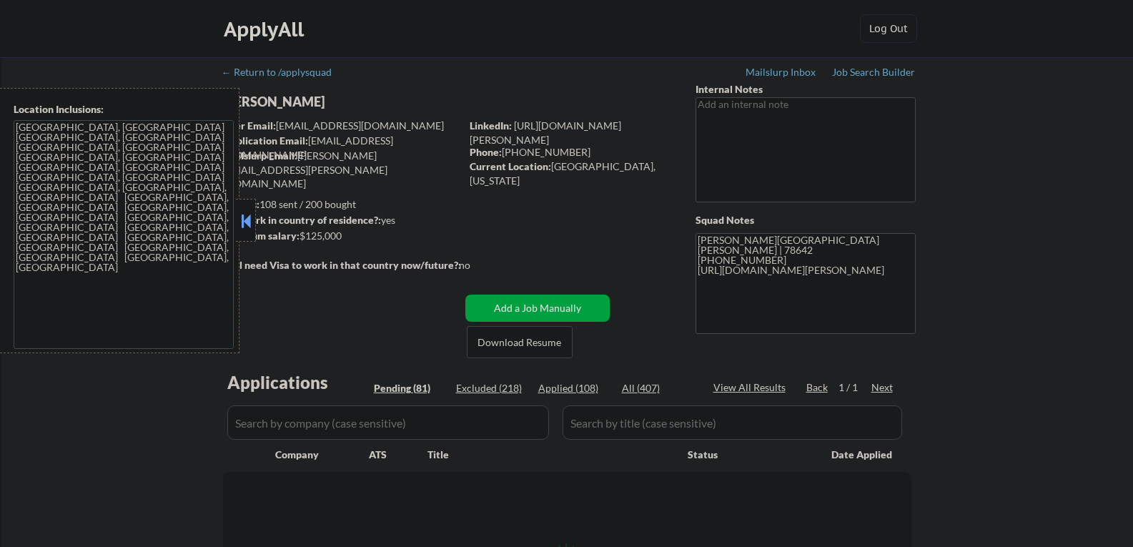
select select ""pending""
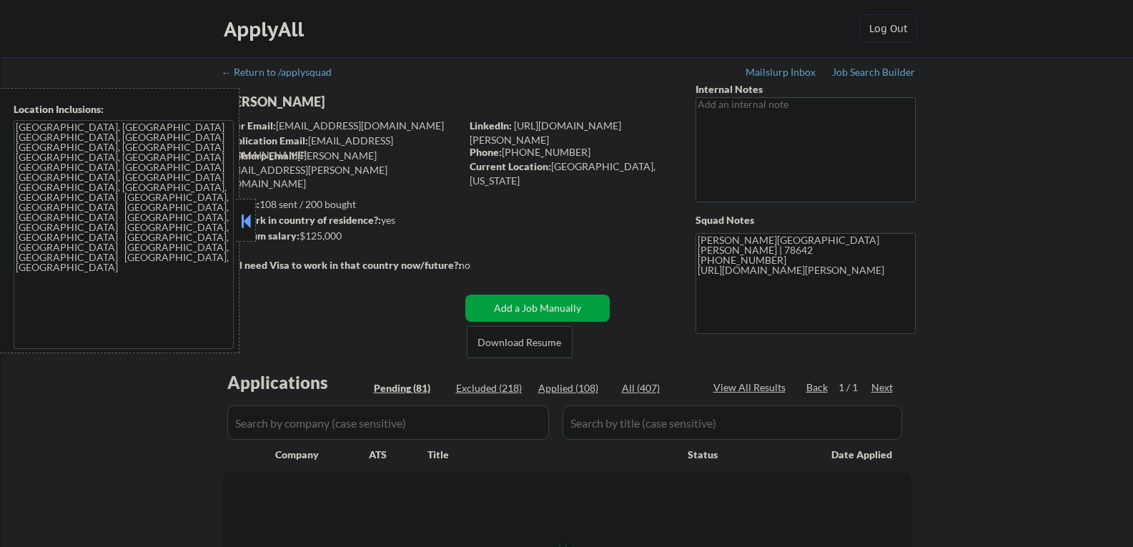
select select ""pending""
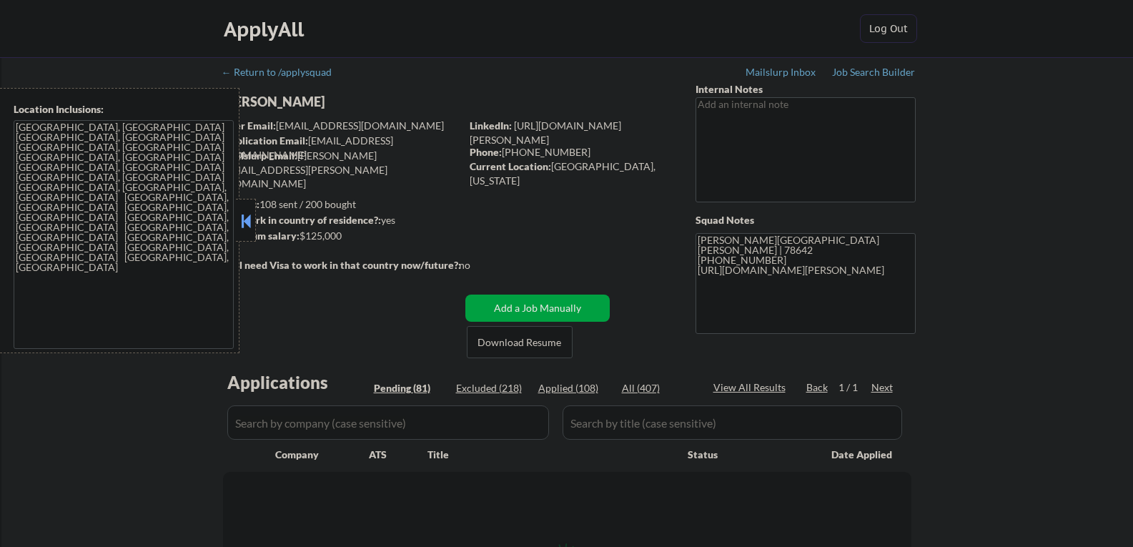
select select ""pending""
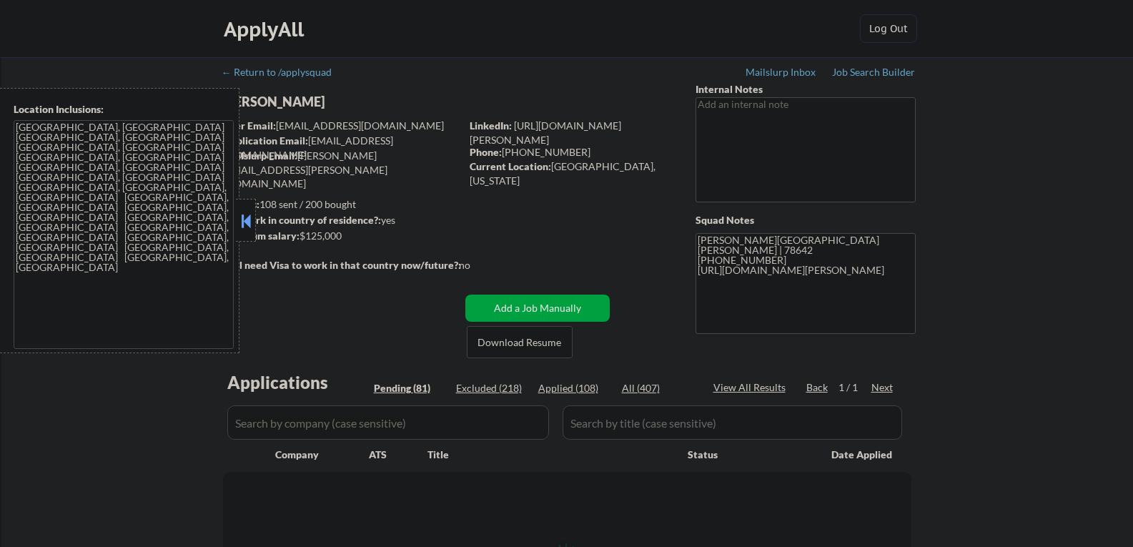
select select ""pending""
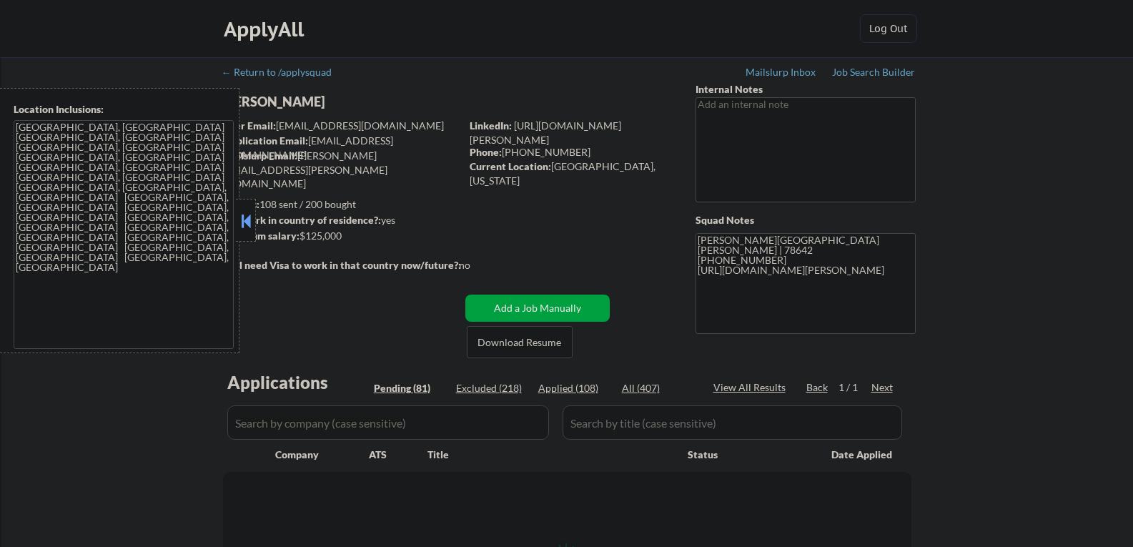
select select ""pending""
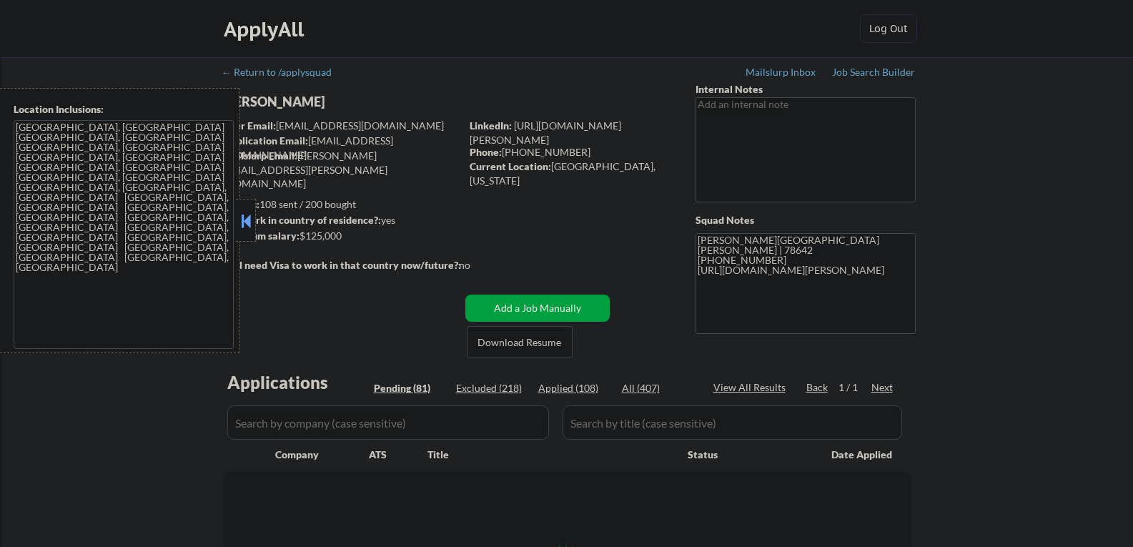
select select ""pending""
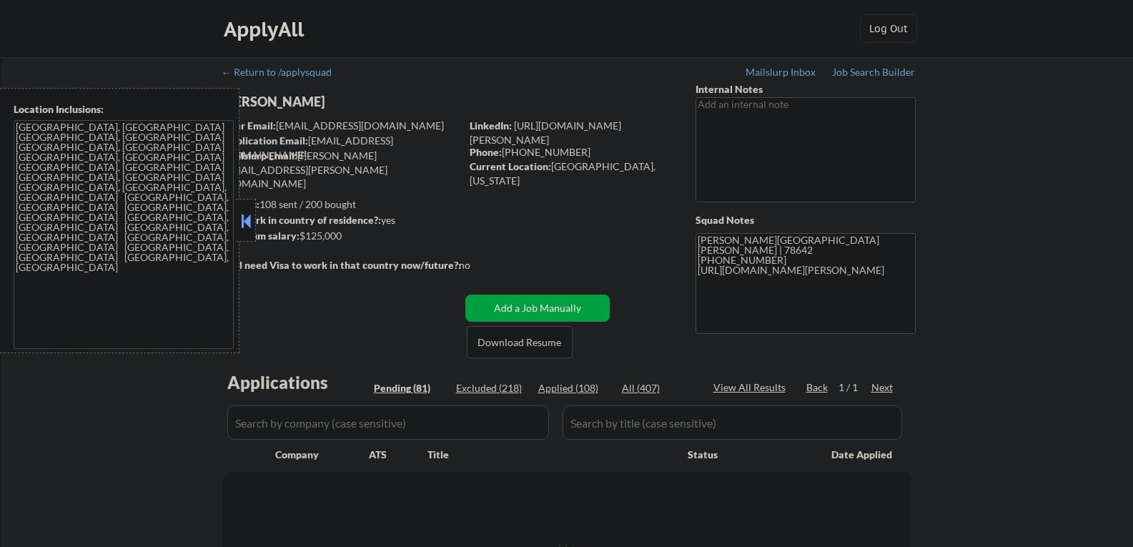
select select ""pending""
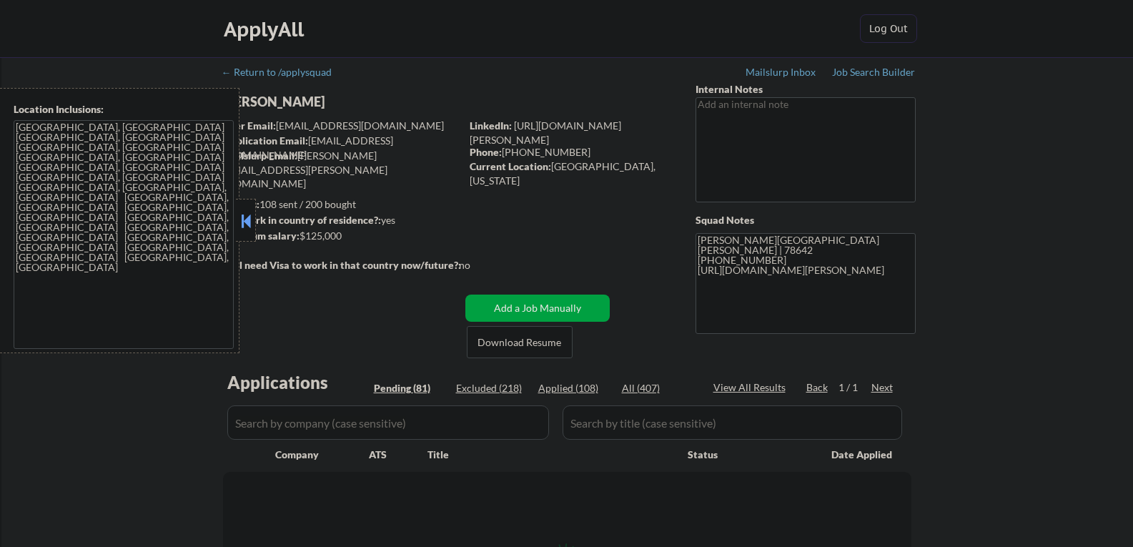
select select ""pending""
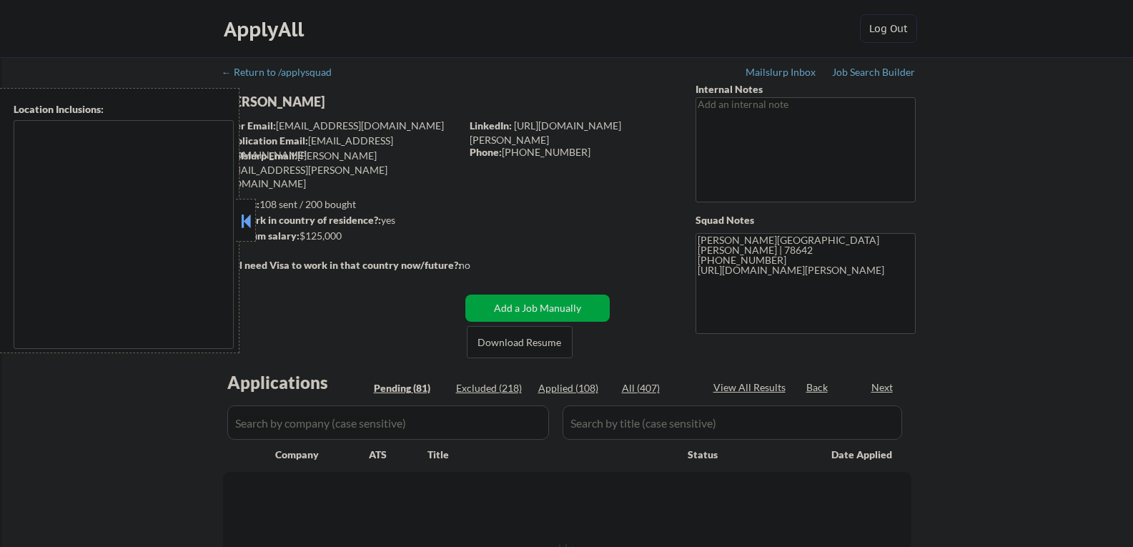
click at [244, 227] on button at bounding box center [246, 220] width 16 height 21
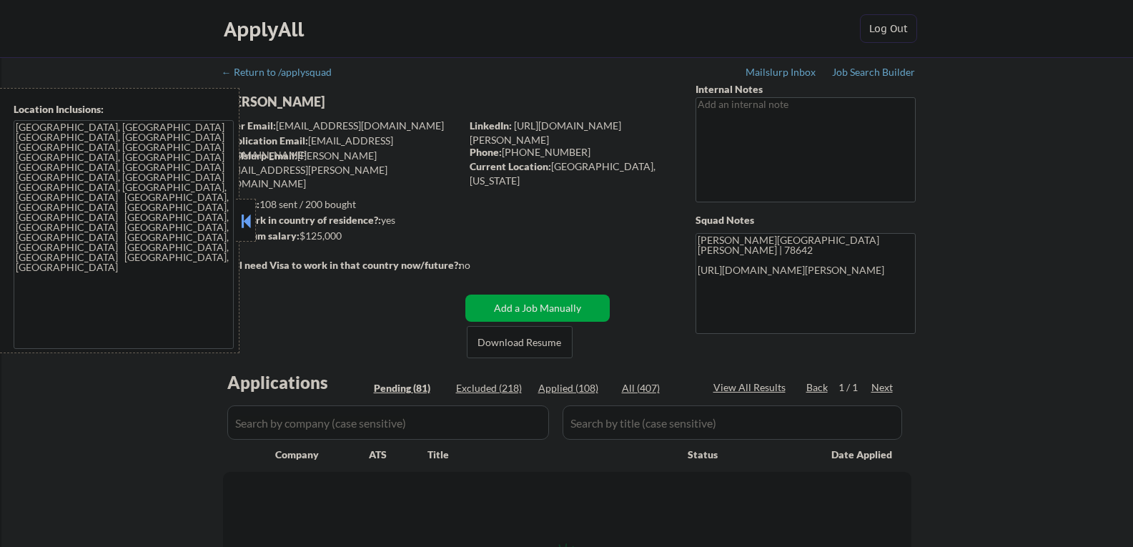
click at [245, 224] on button at bounding box center [246, 220] width 16 height 21
select select ""pending""
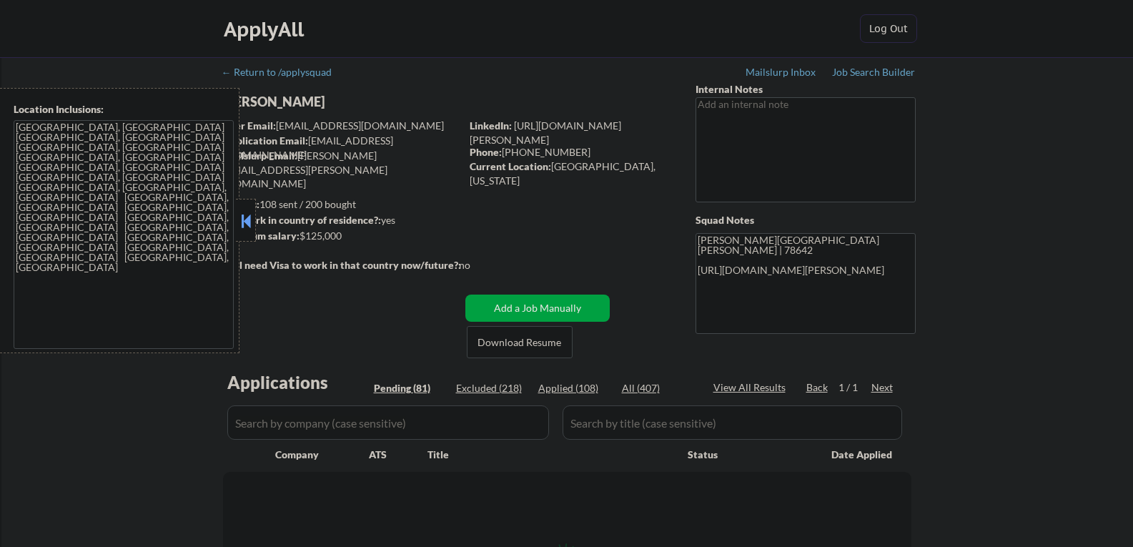
select select ""pending""
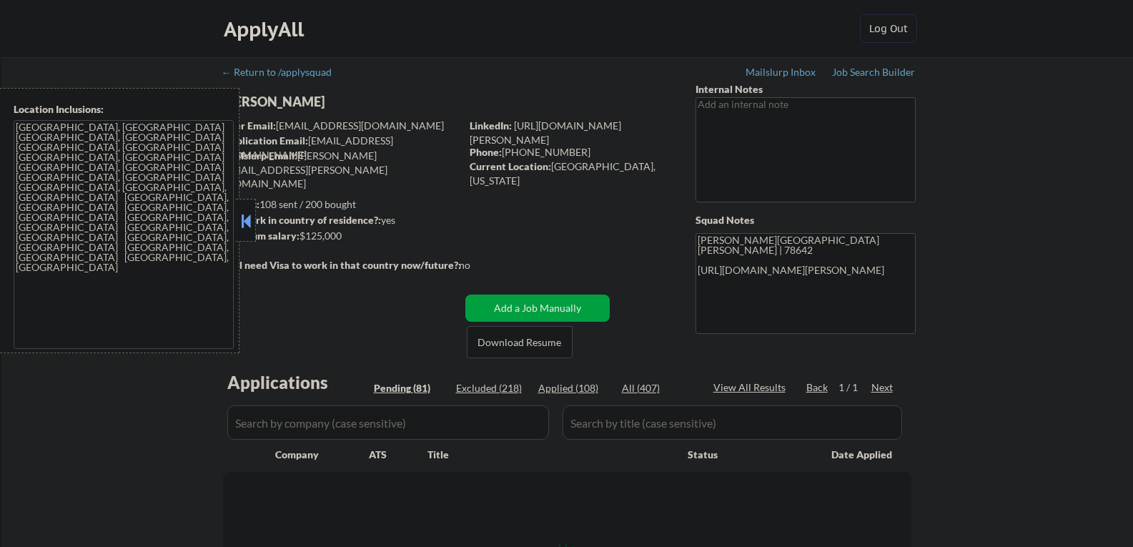
select select ""pending""
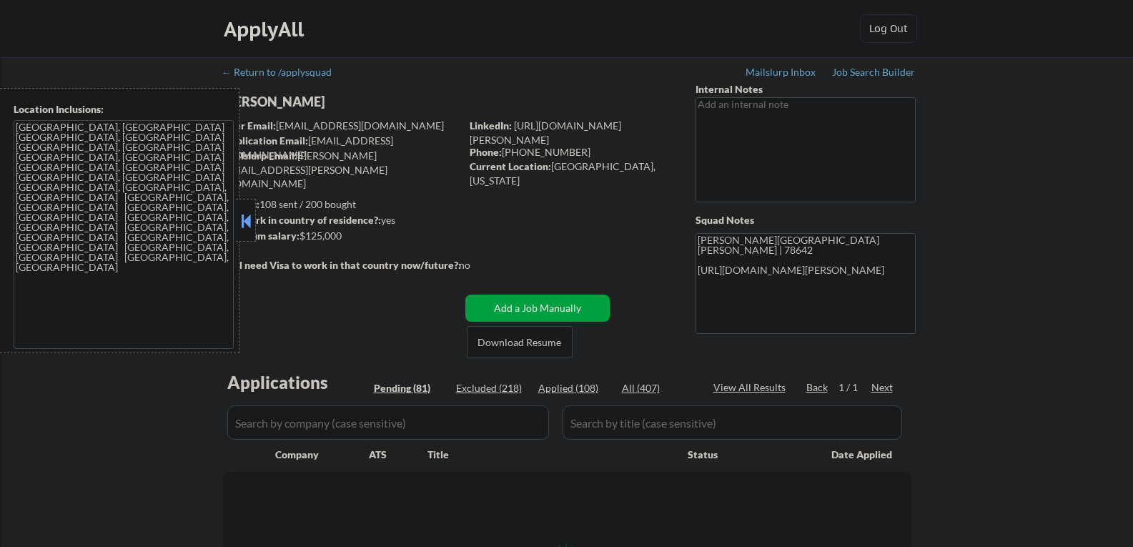
select select ""pending""
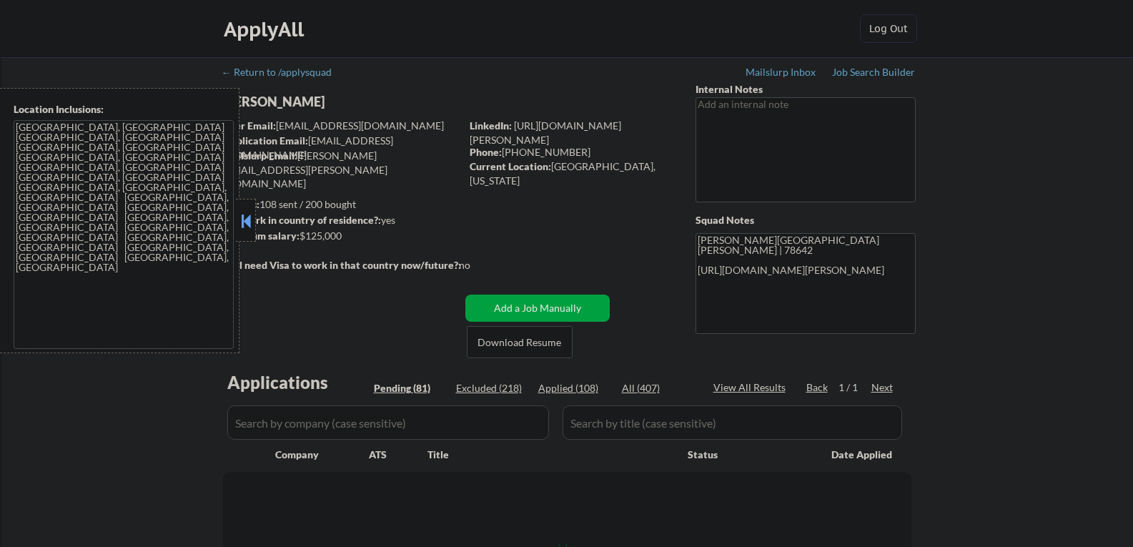
select select ""pending""
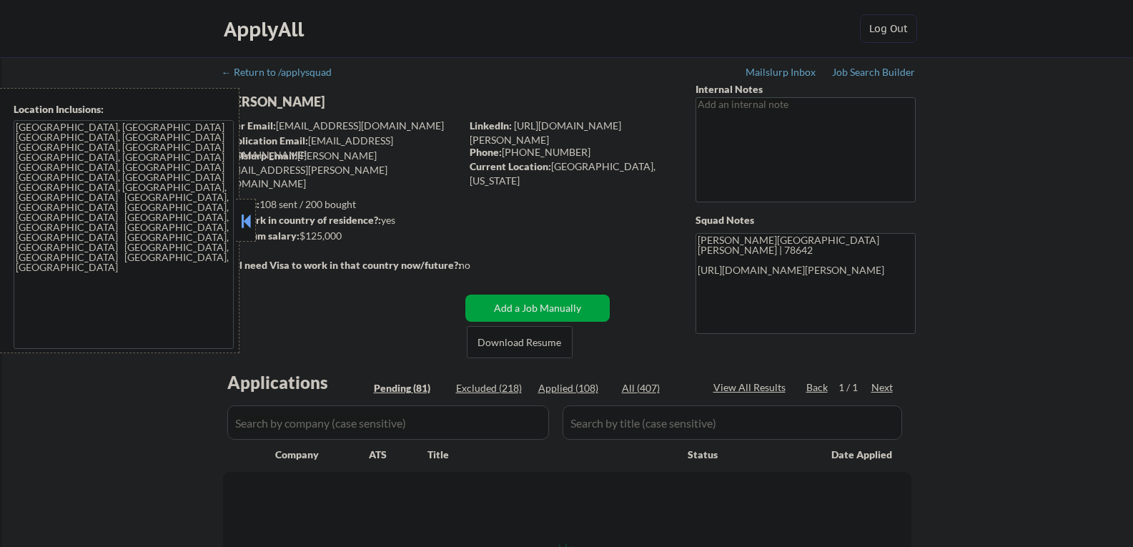
select select ""pending""
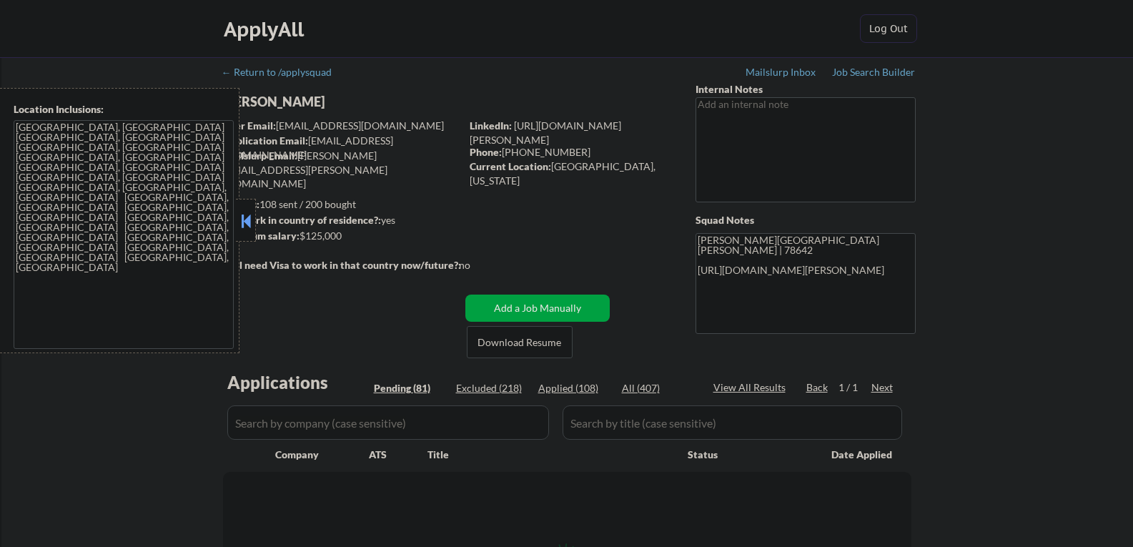
select select ""pending""
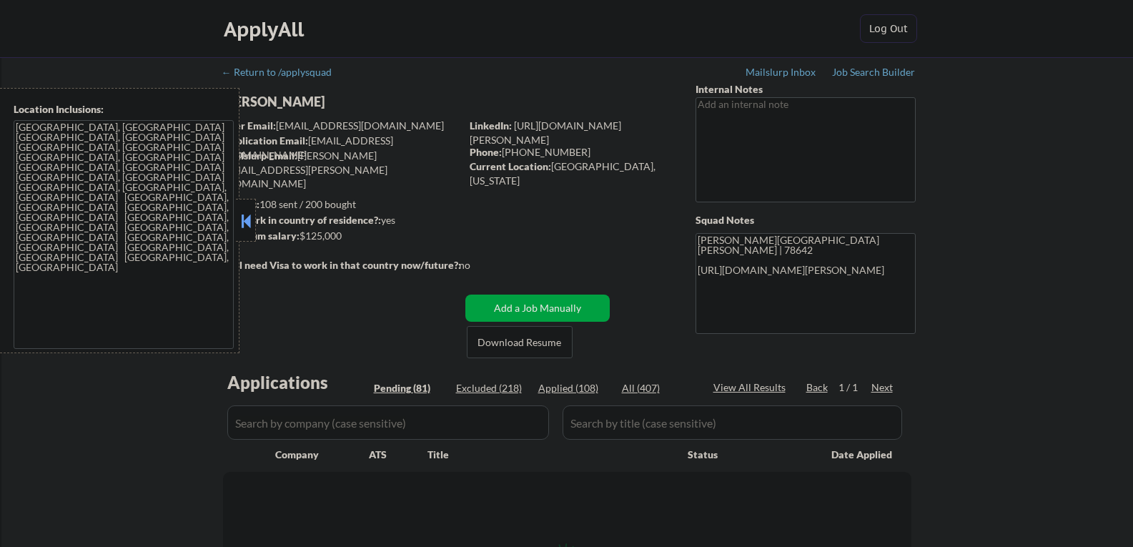
select select ""pending""
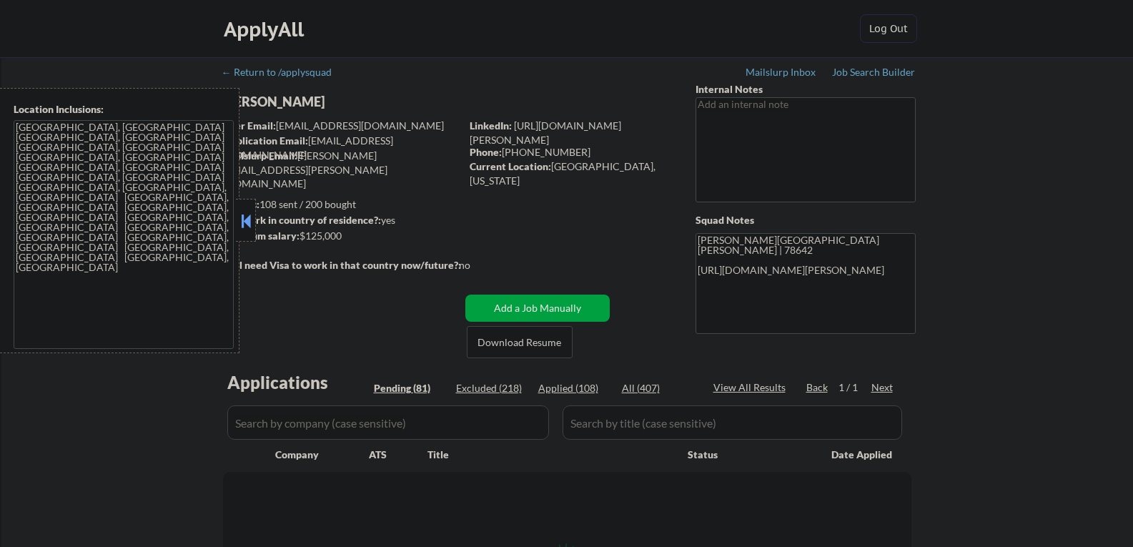
select select ""pending""
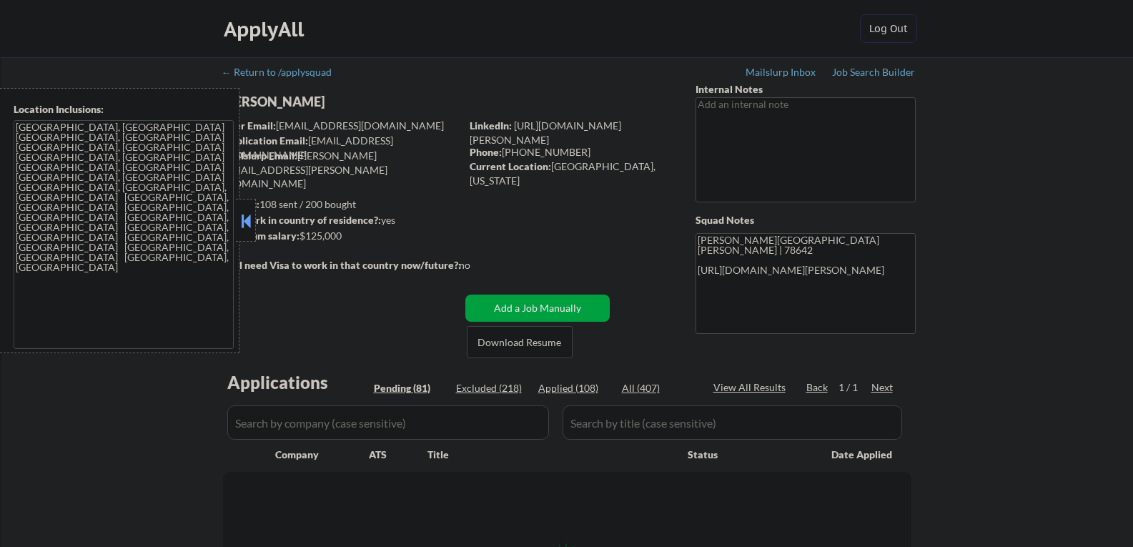
select select ""pending""
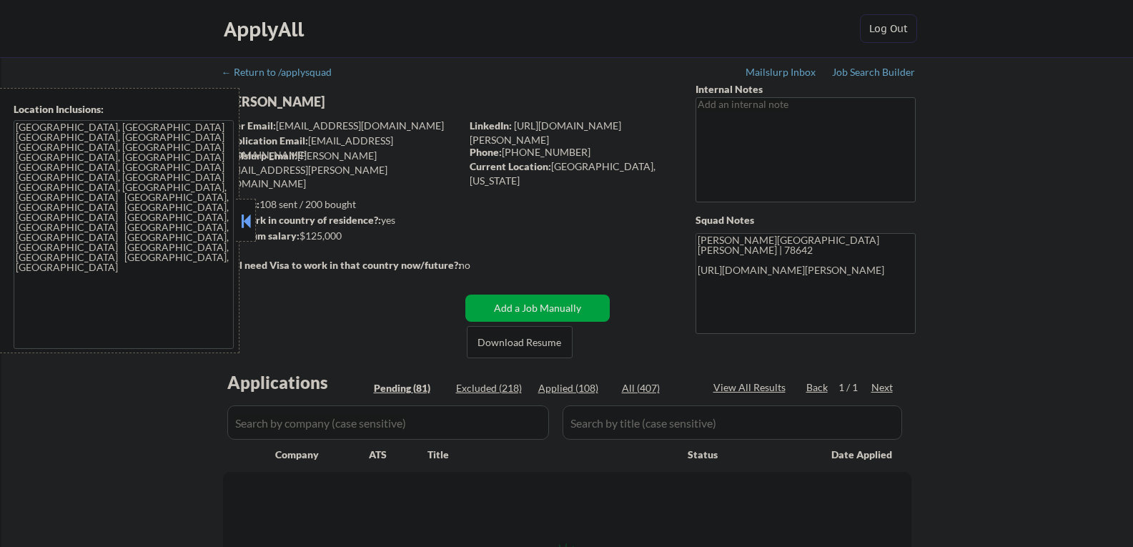
select select ""pending""
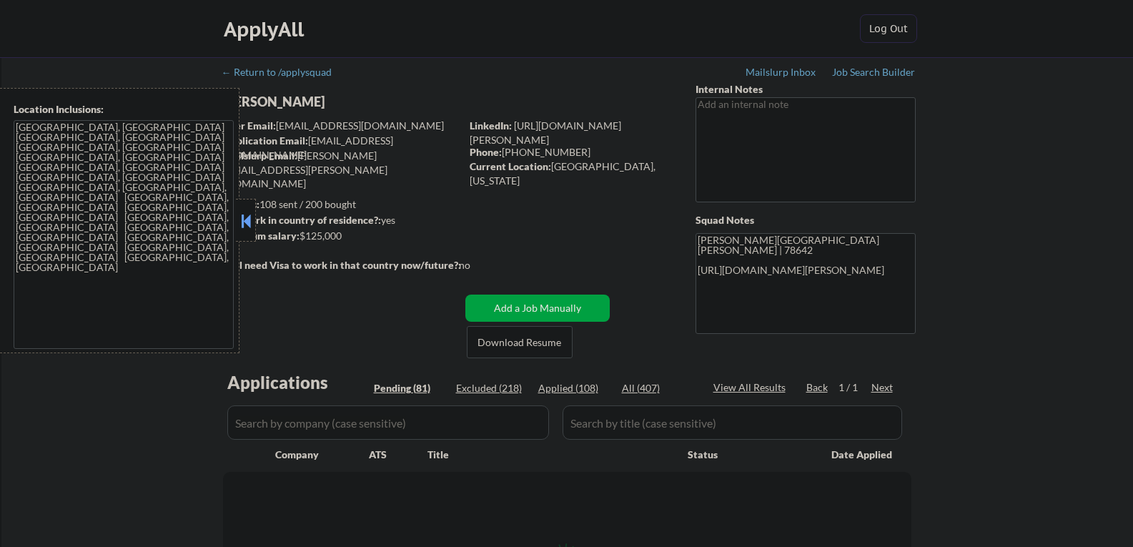
select select ""pending""
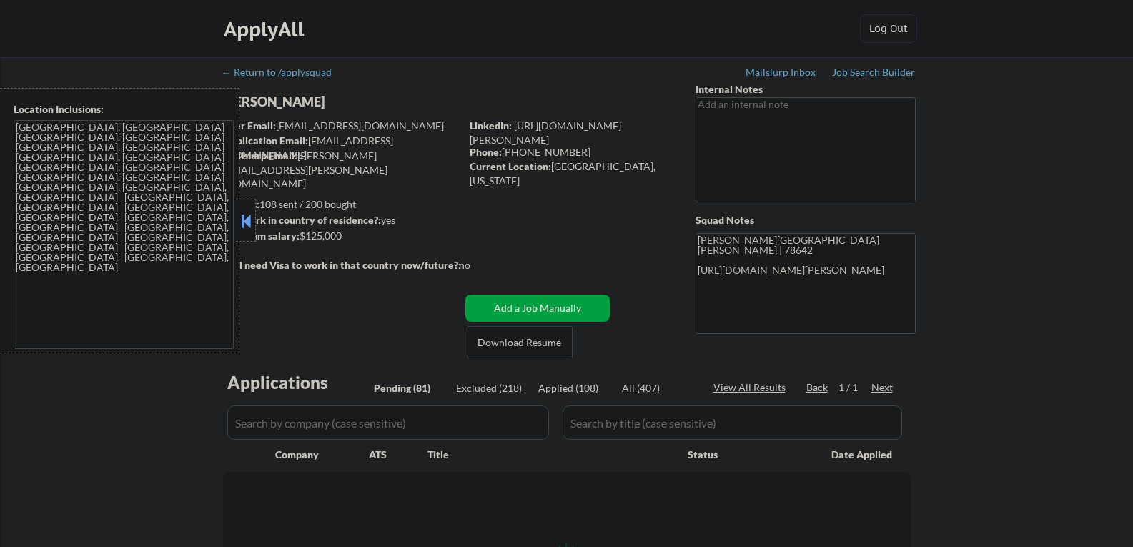
select select ""pending""
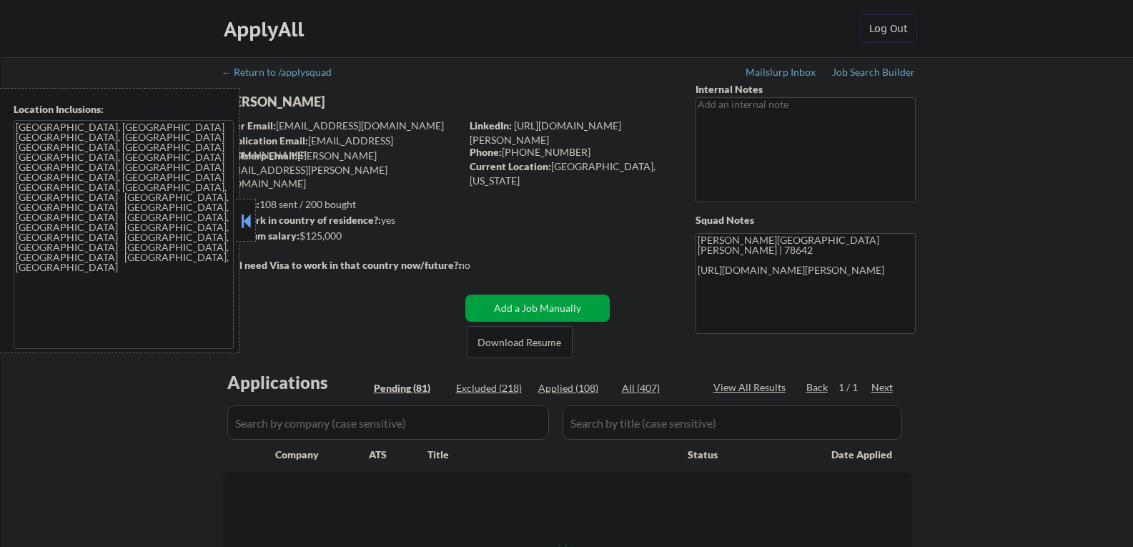
select select ""pending""
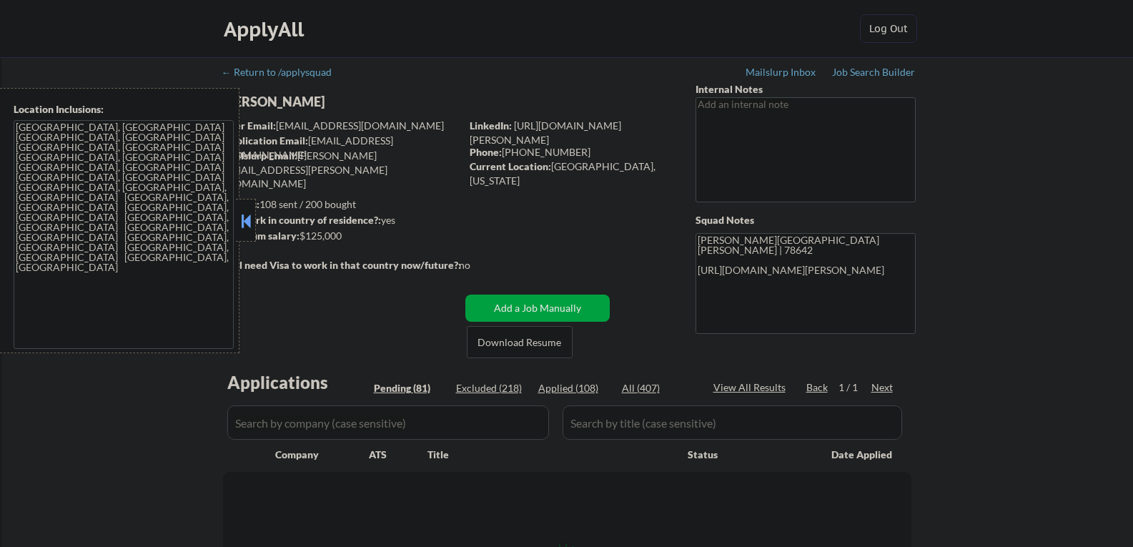
select select ""pending""
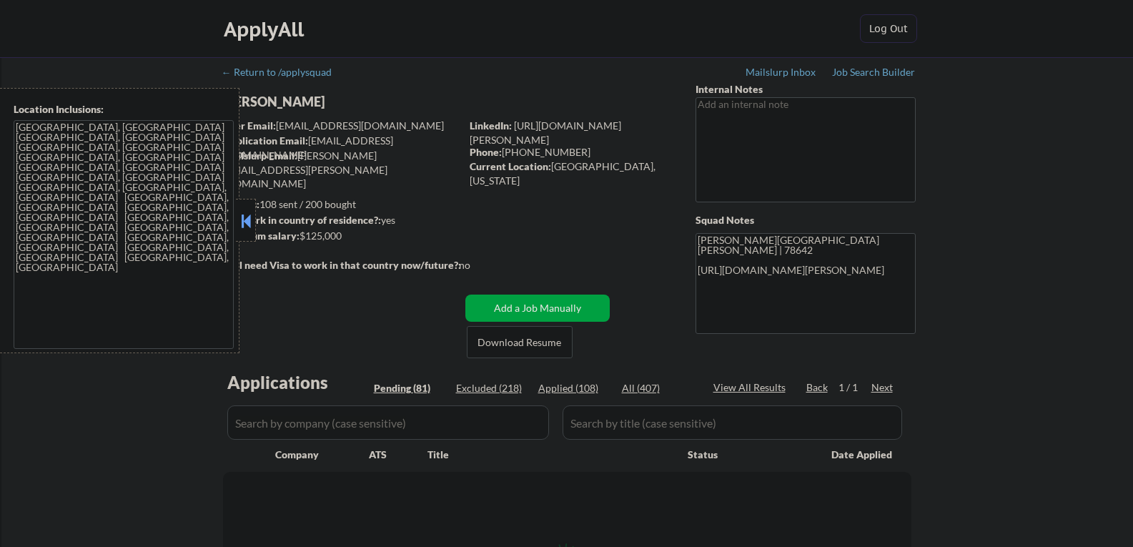
select select ""pending""
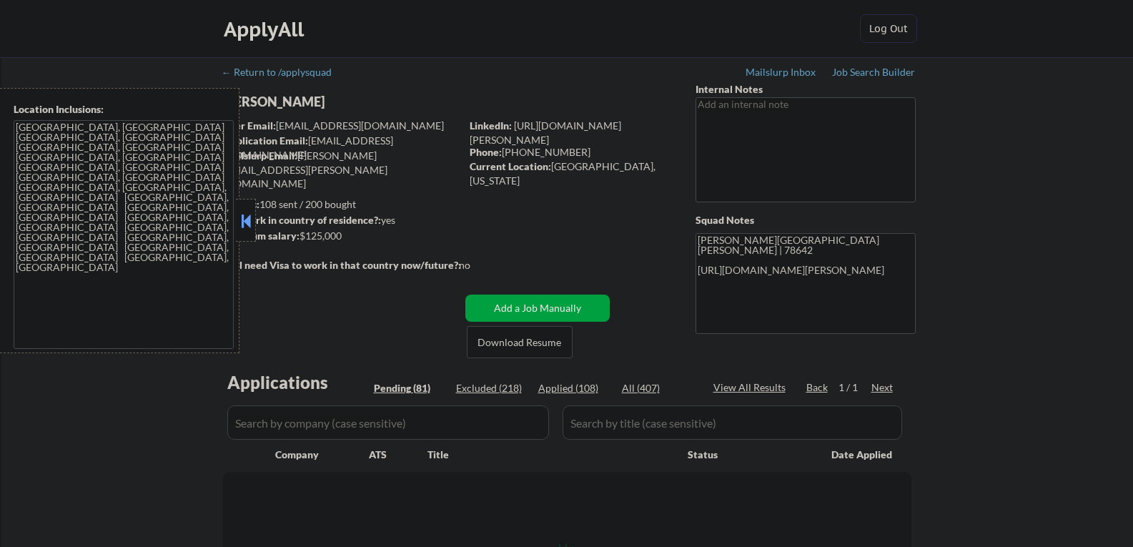
select select ""pending""
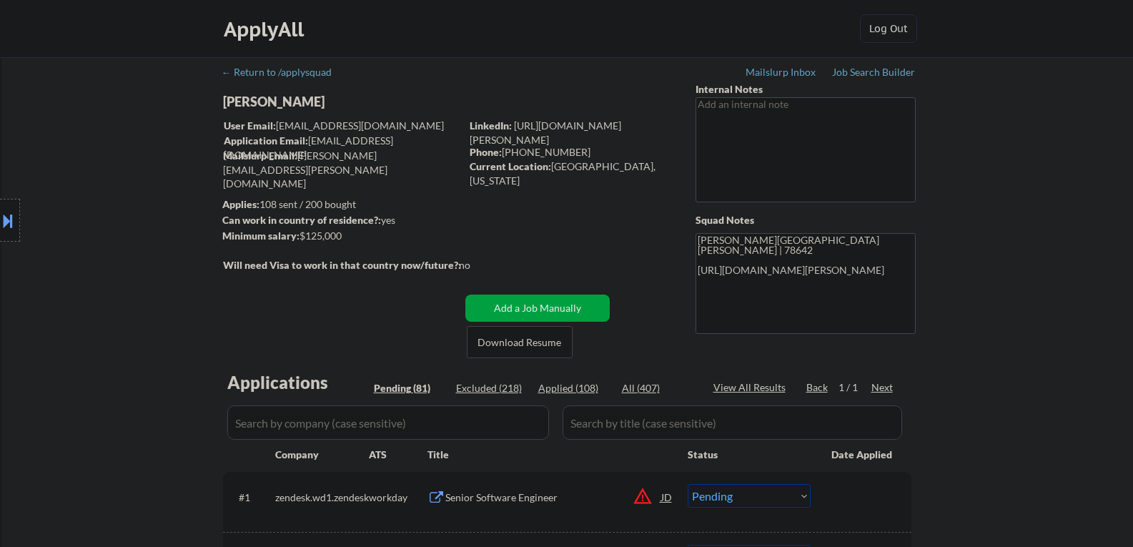
click at [276, 102] on div "[PERSON_NAME]" at bounding box center [370, 102] width 294 height 18
click at [289, 104] on div "[PERSON_NAME]" at bounding box center [370, 102] width 294 height 18
copy div "[PERSON_NAME]"
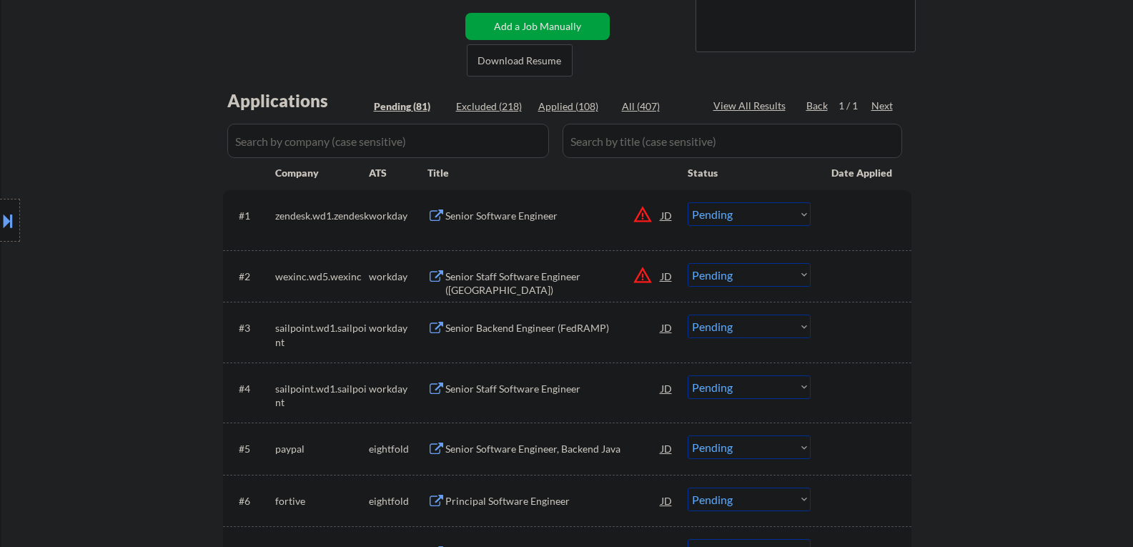
scroll to position [357, 0]
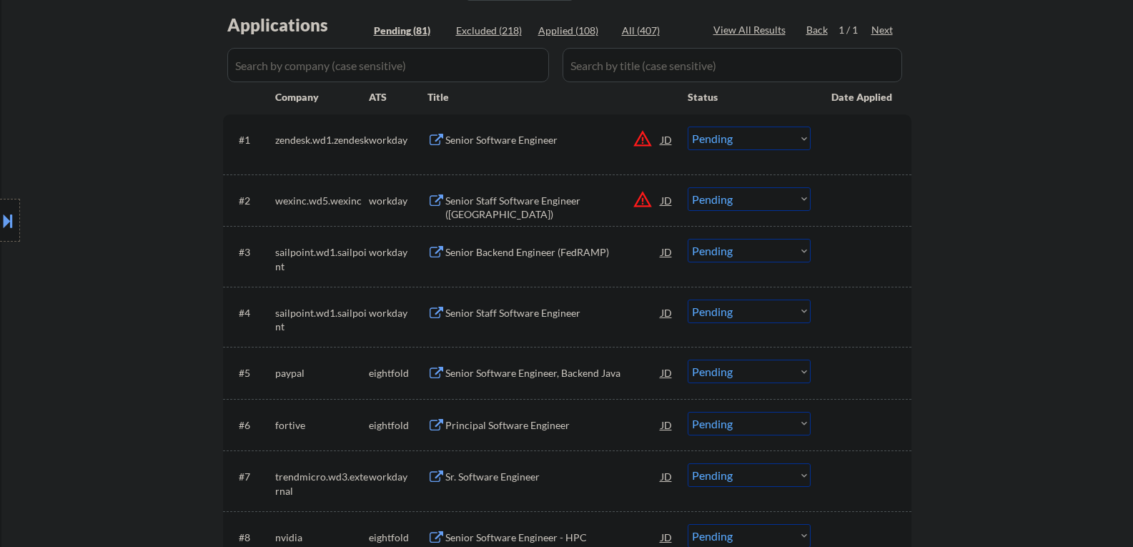
click at [520, 261] on div "Senior Backend Engineer (FedRAMP)" at bounding box center [553, 252] width 216 height 26
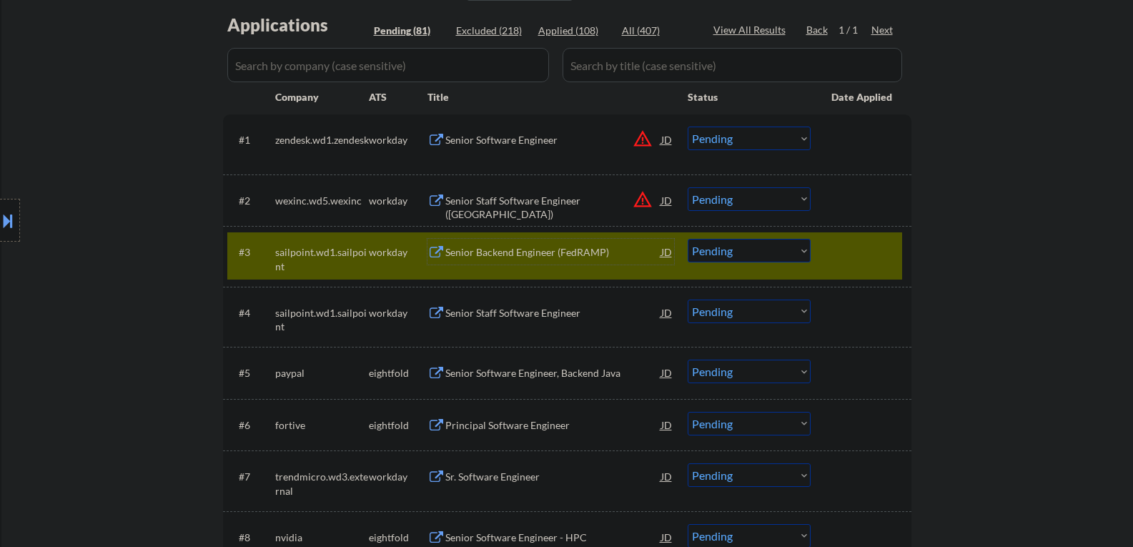
click at [724, 256] on select "Choose an option... Pending Applied Excluded (Questions) Excluded (Expired) Exc…" at bounding box center [748, 251] width 123 height 24
click at [687, 239] on select "Choose an option... Pending Applied Excluded (Questions) Excluded (Expired) Exc…" at bounding box center [748, 251] width 123 height 24
select select ""pending""
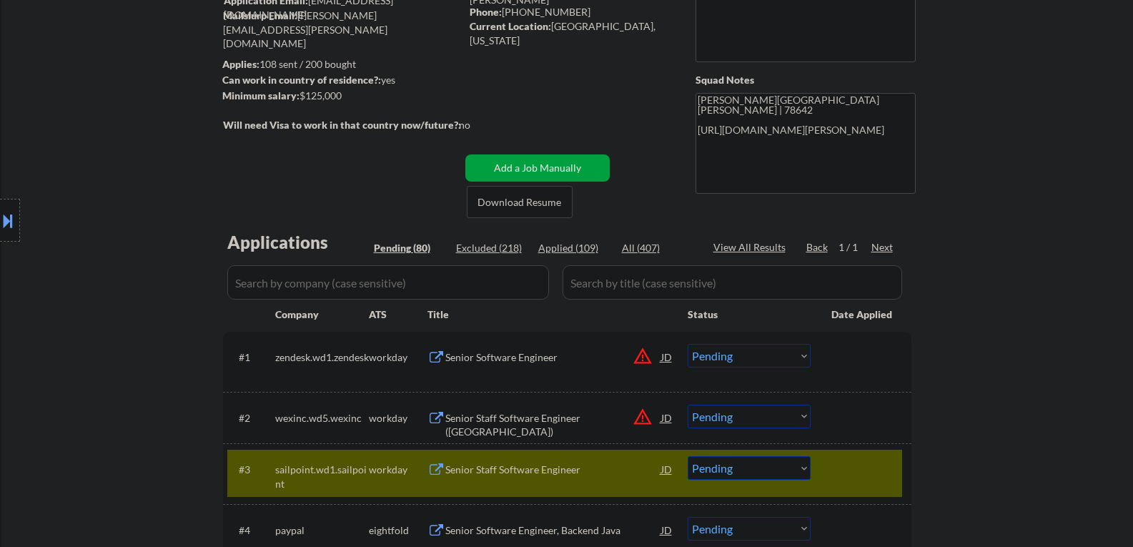
scroll to position [143, 0]
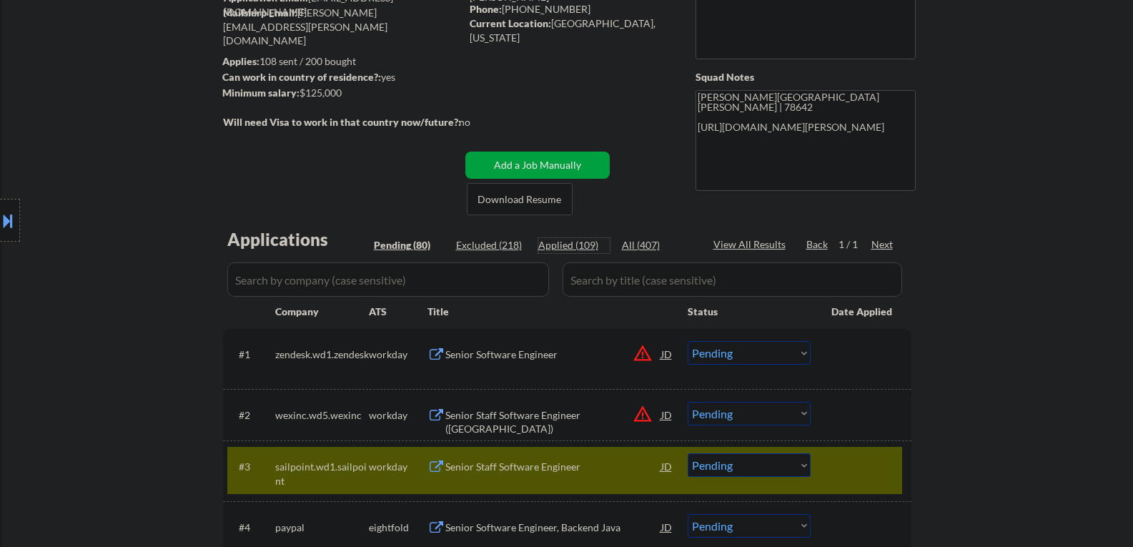
click at [582, 243] on div "Applied (109)" at bounding box center [573, 245] width 71 height 14
select select ""applied""
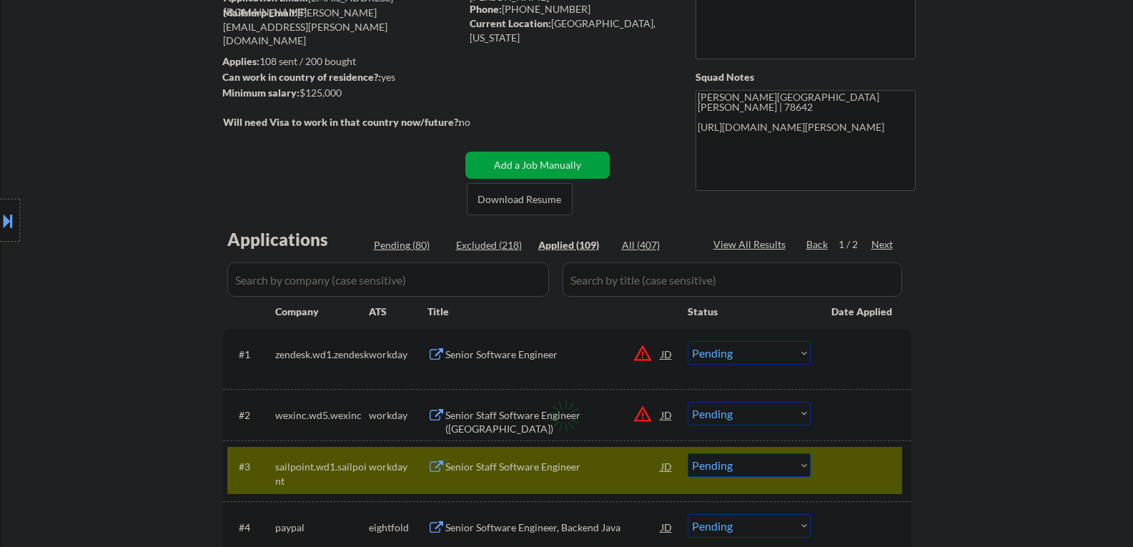
select select ""applied""
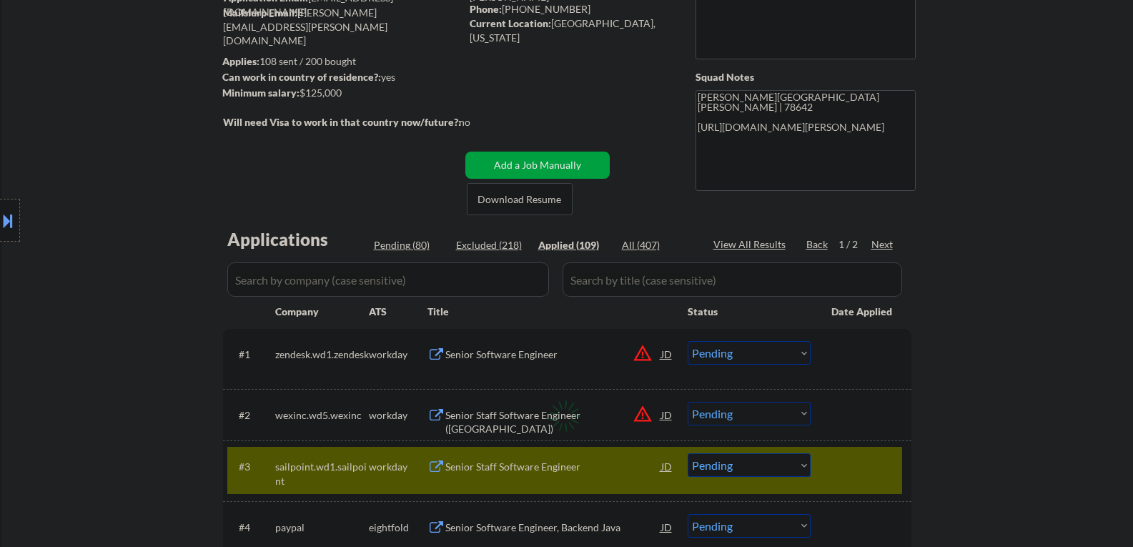
select select ""applied""
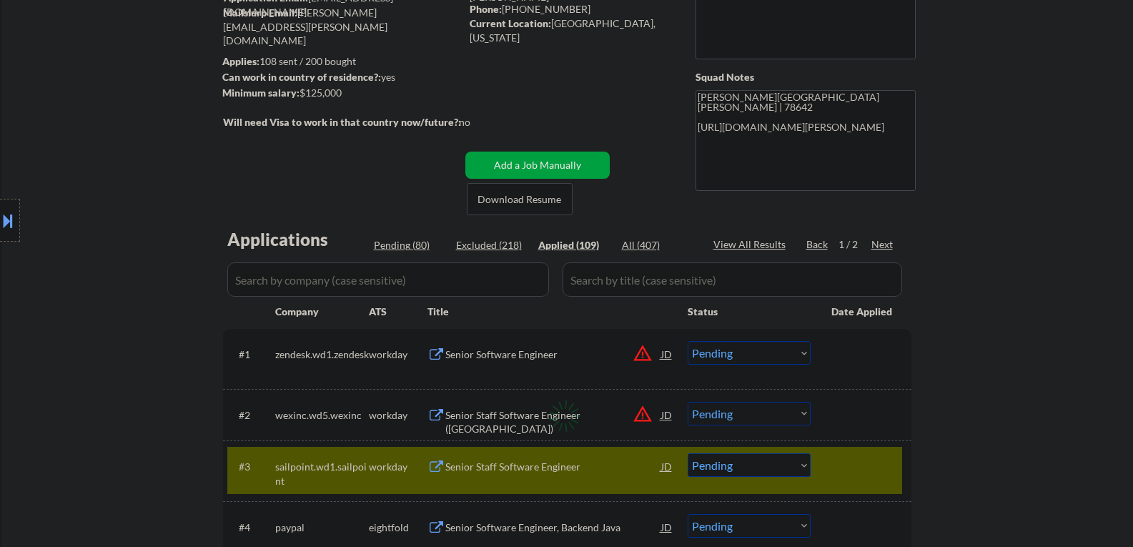
select select ""applied""
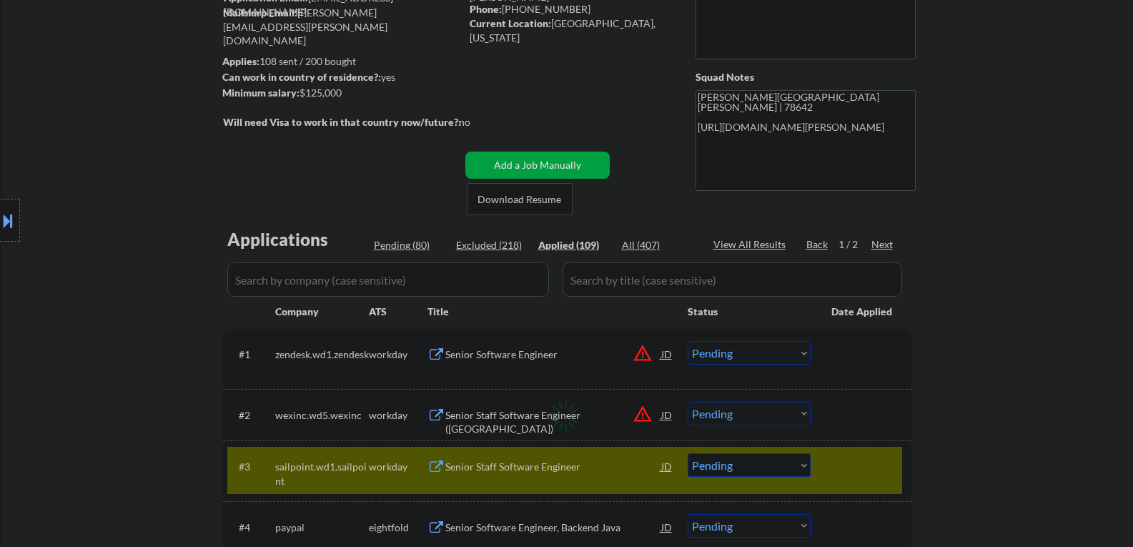
select select ""applied""
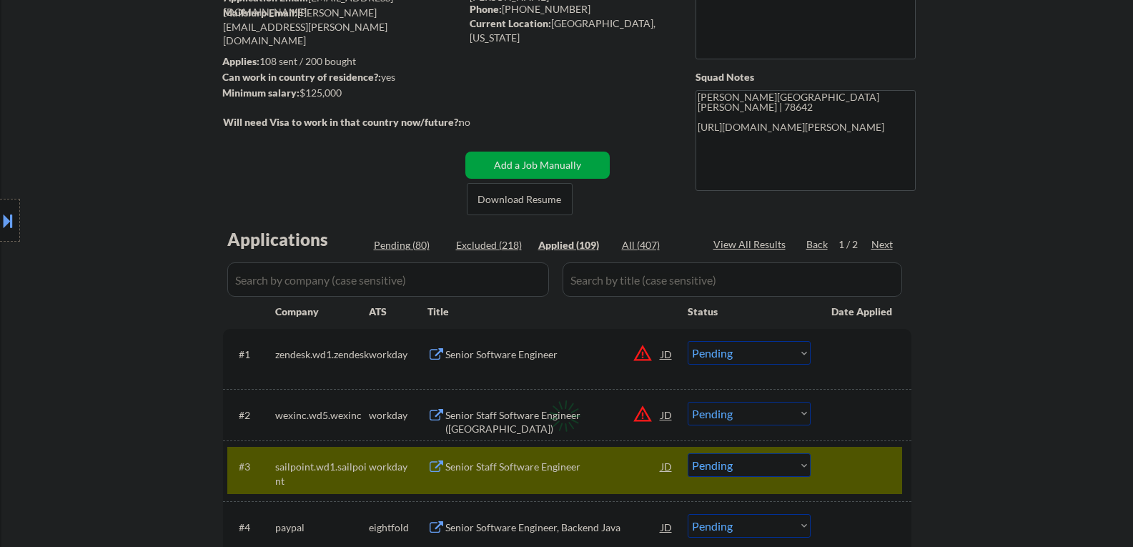
select select ""applied""
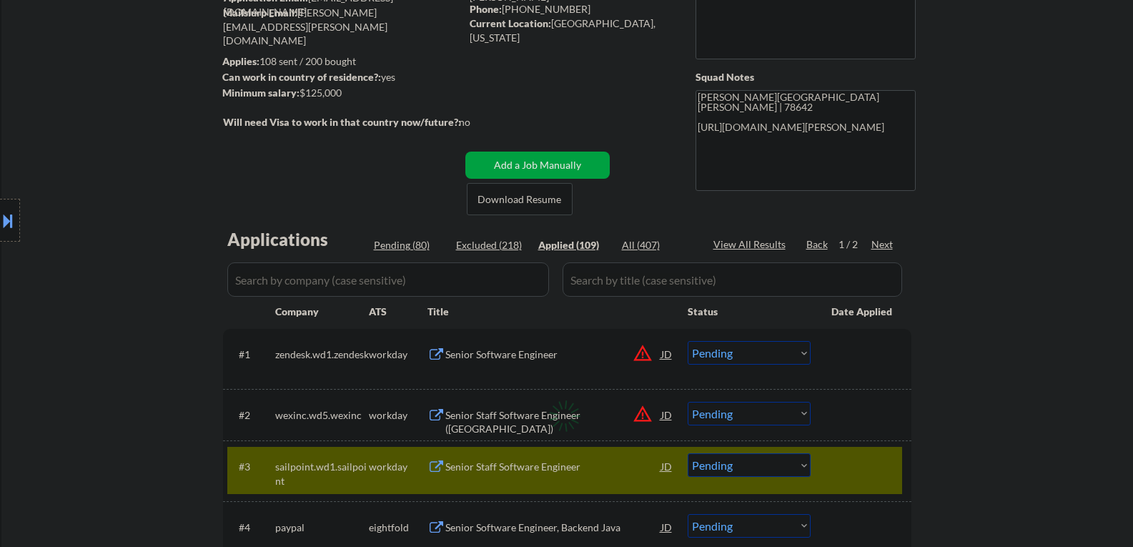
select select ""applied""
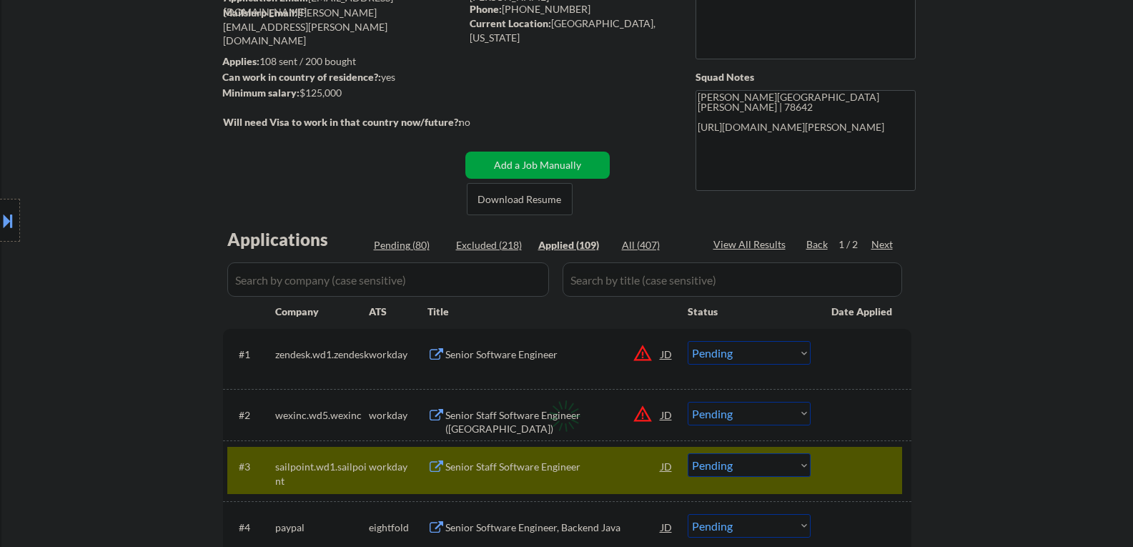
select select ""applied""
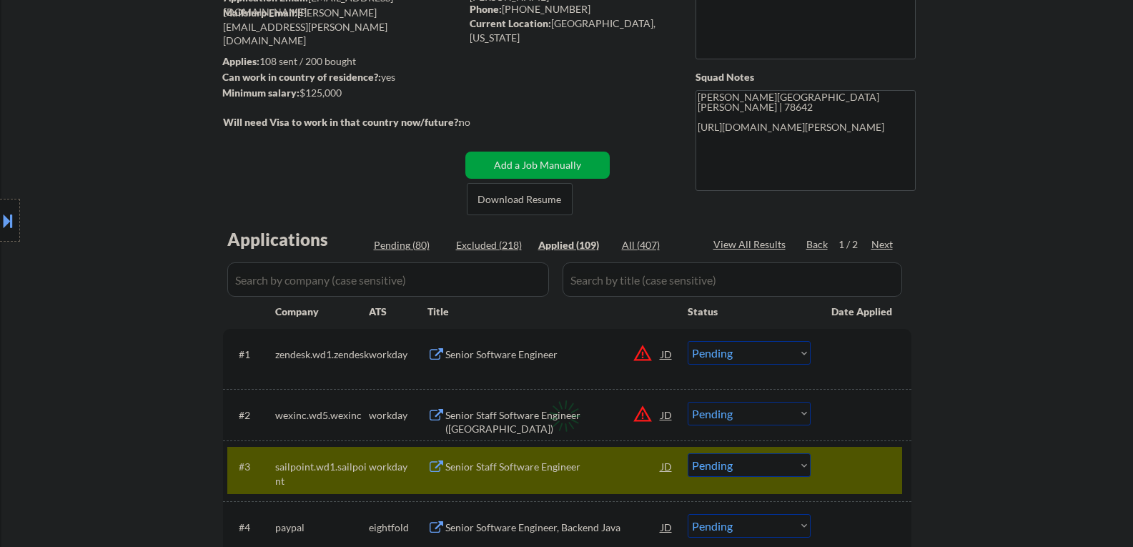
select select ""applied""
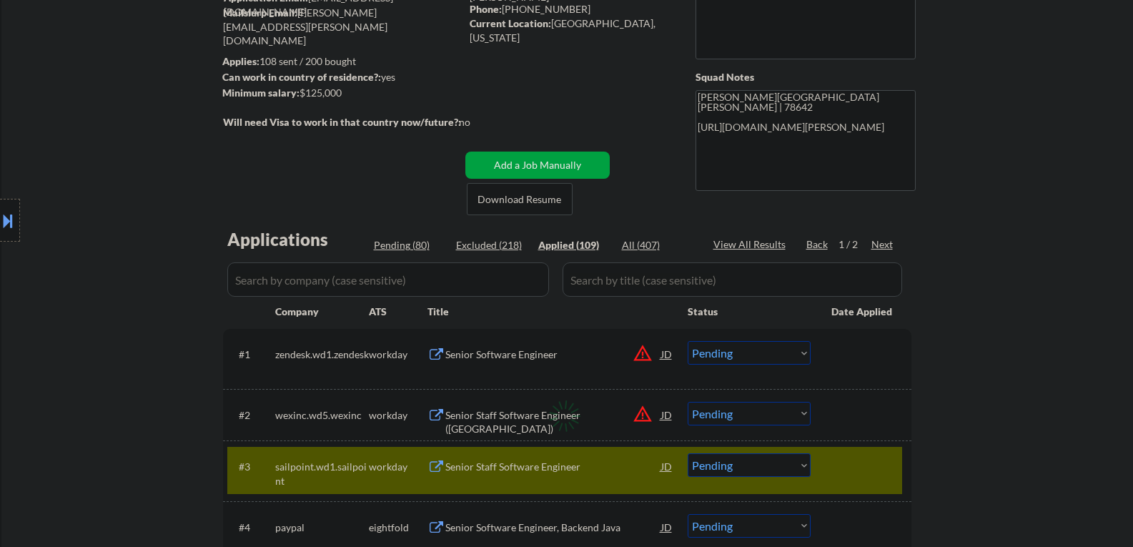
select select ""applied""
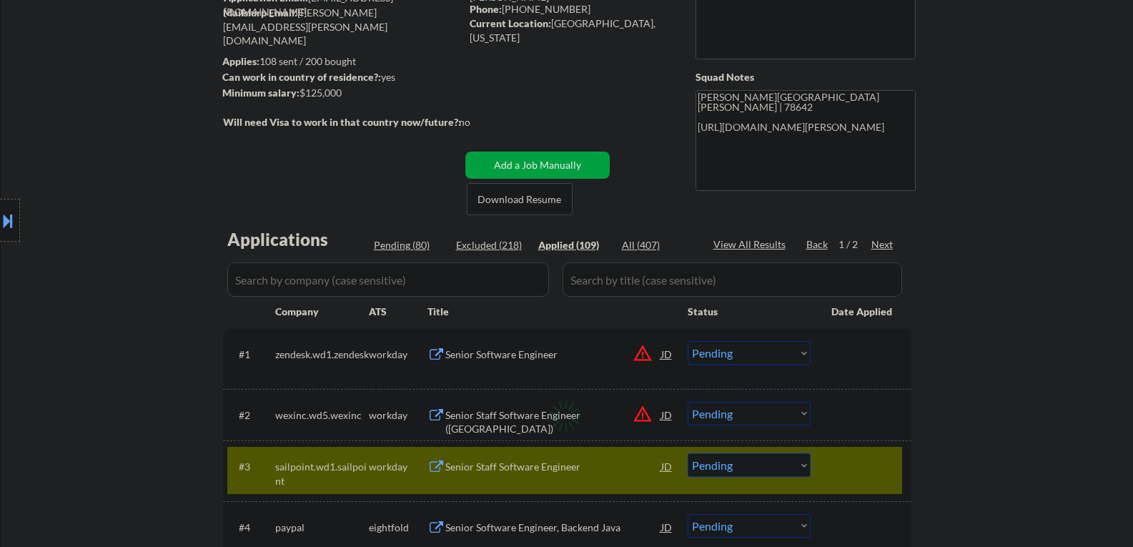
select select ""applied""
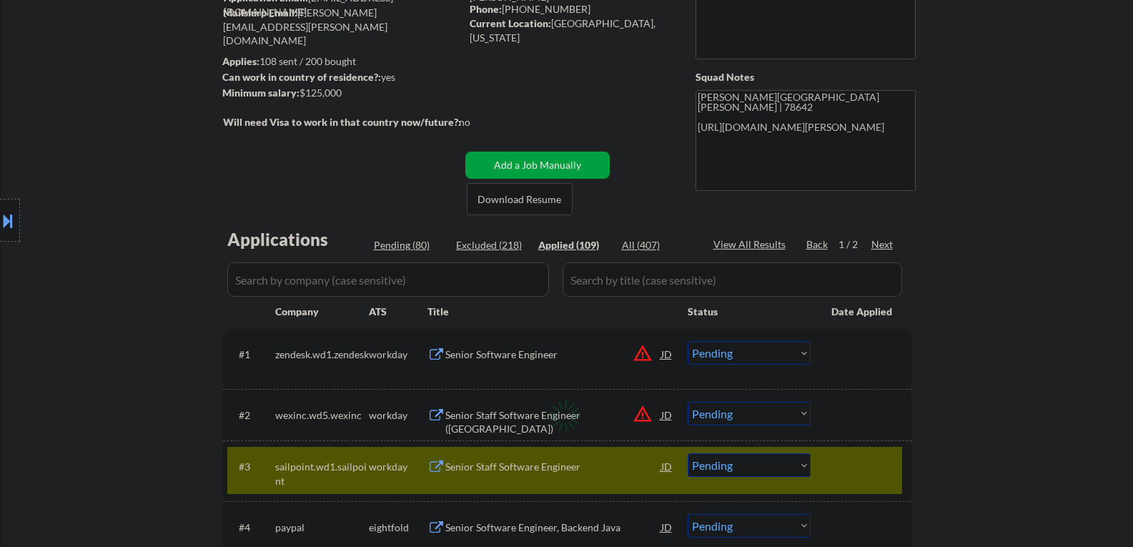
select select ""applied""
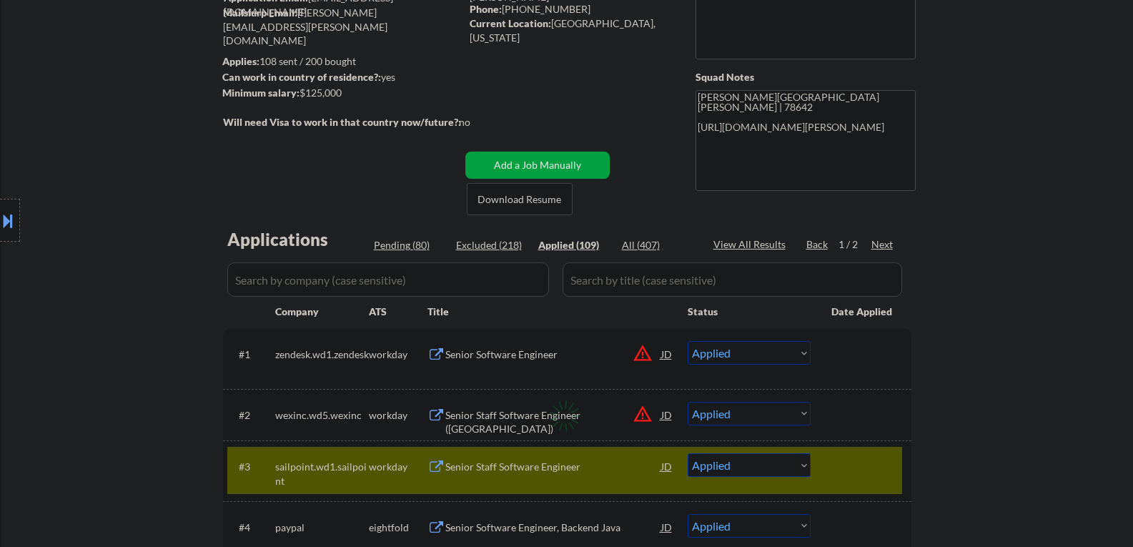
select select ""applied""
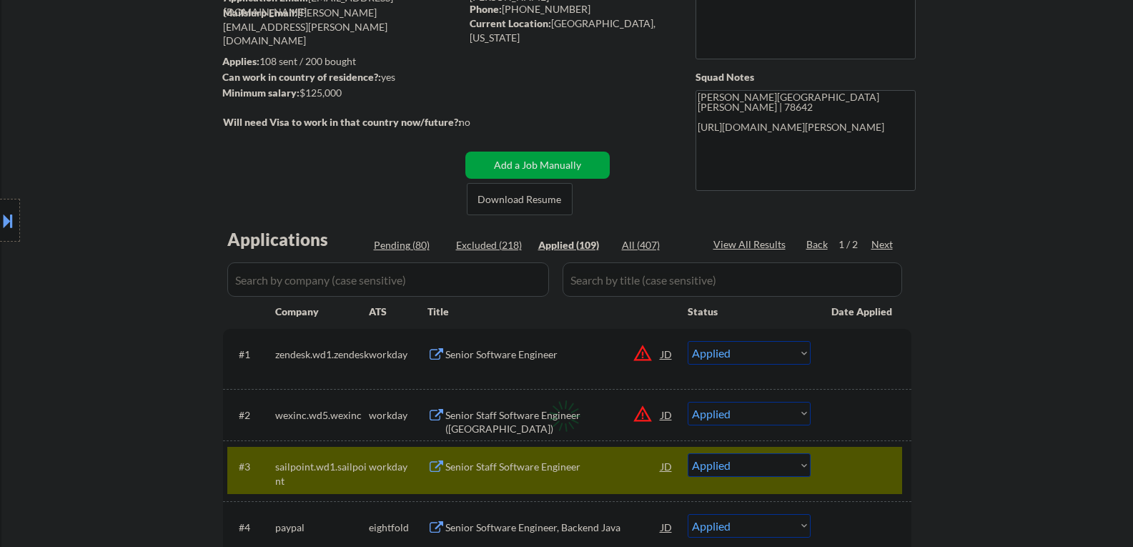
select select ""applied""
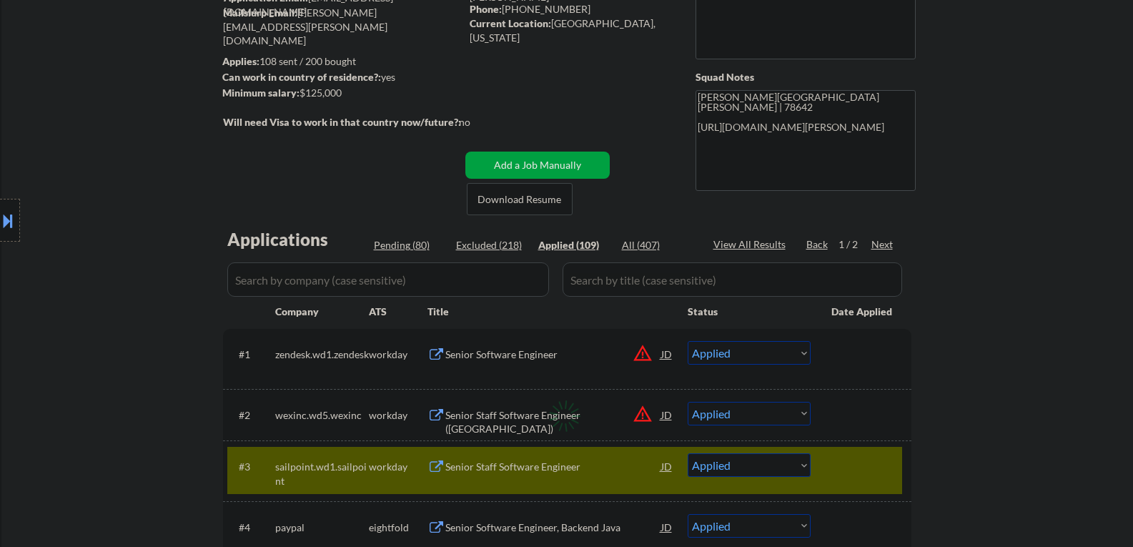
select select ""applied""
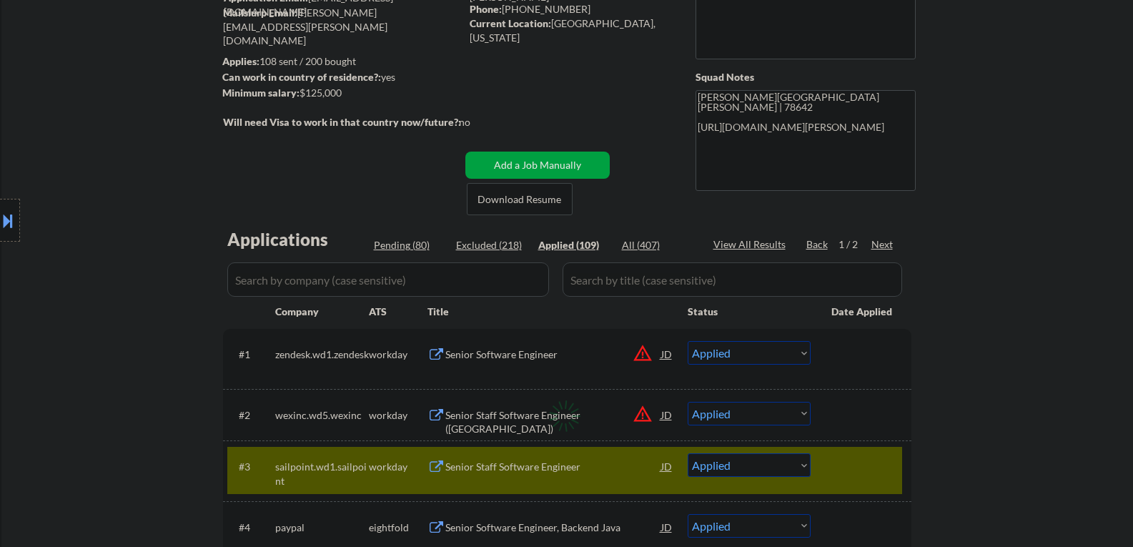
select select ""applied""
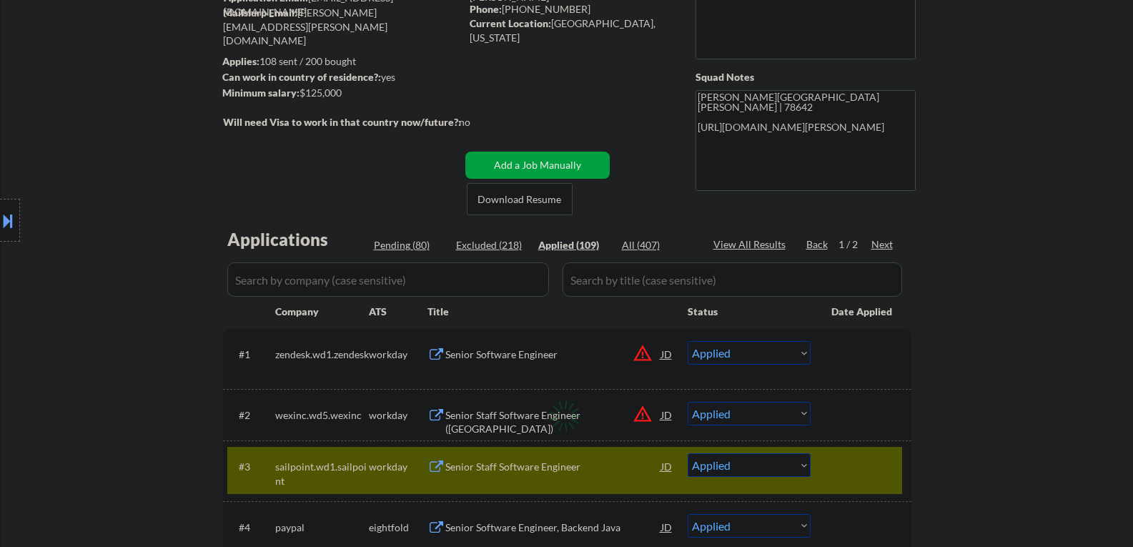
select select ""applied""
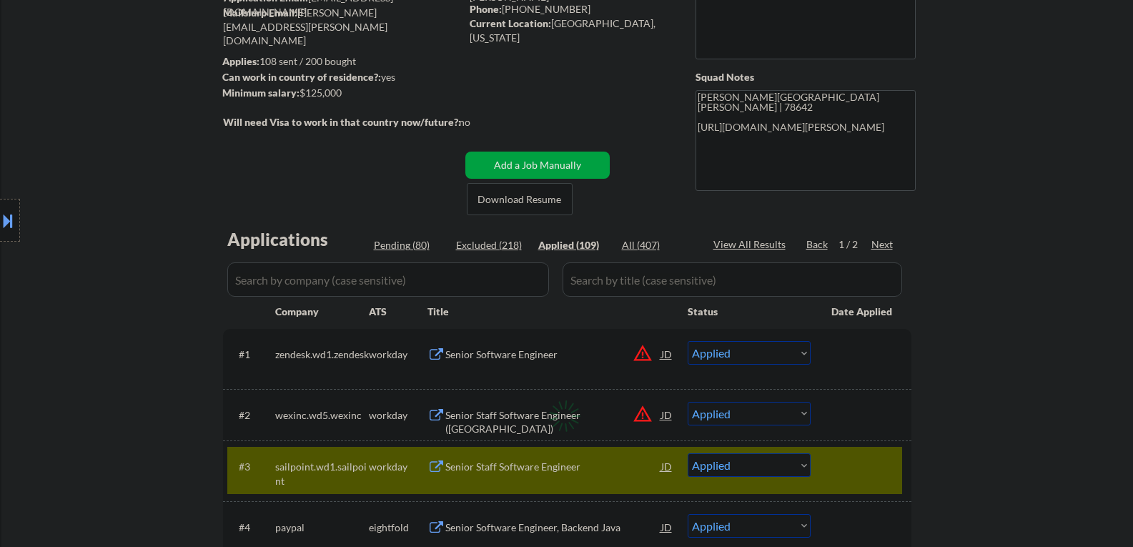
select select ""applied""
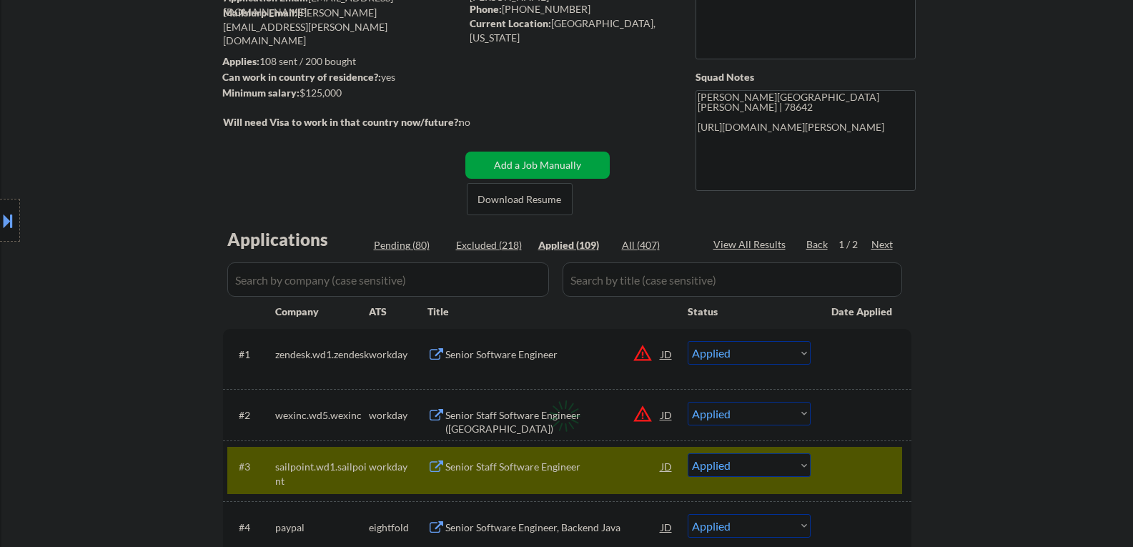
select select ""applied""
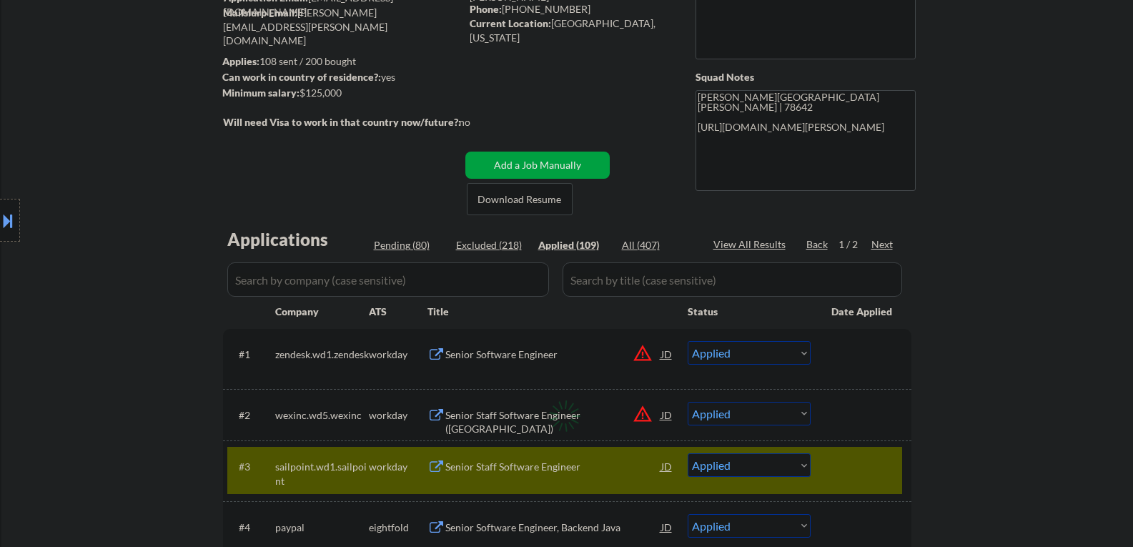
select select ""applied""
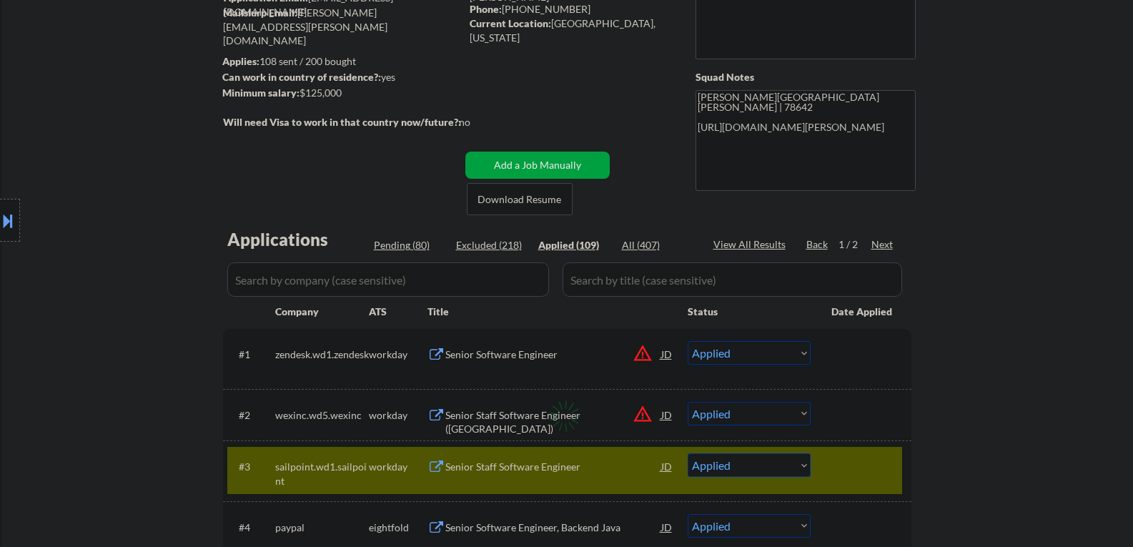
select select ""applied""
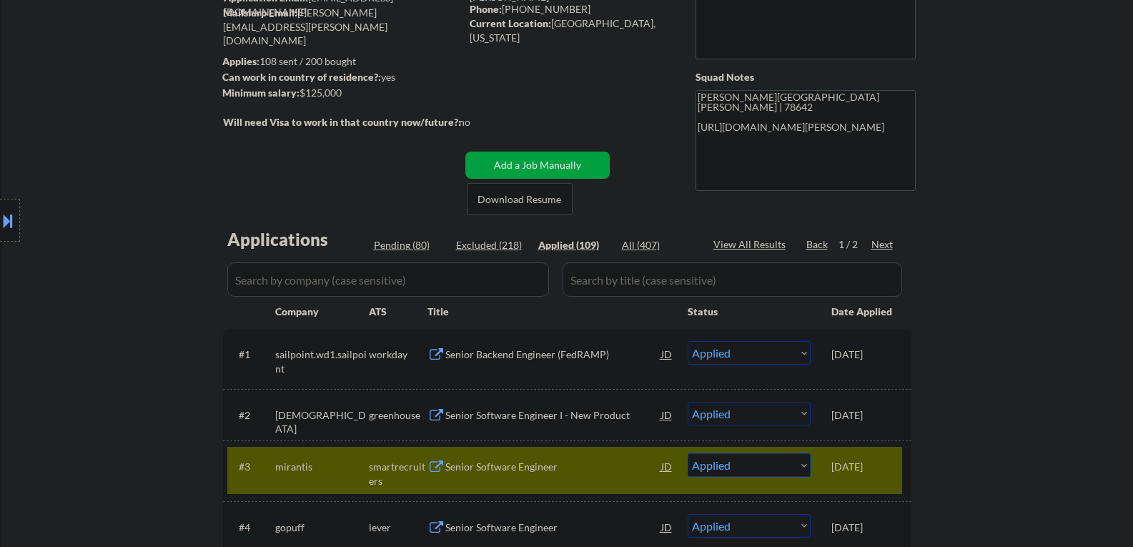
click at [405, 242] on div "Pending (80)" at bounding box center [409, 245] width 71 height 14
select select ""pending""
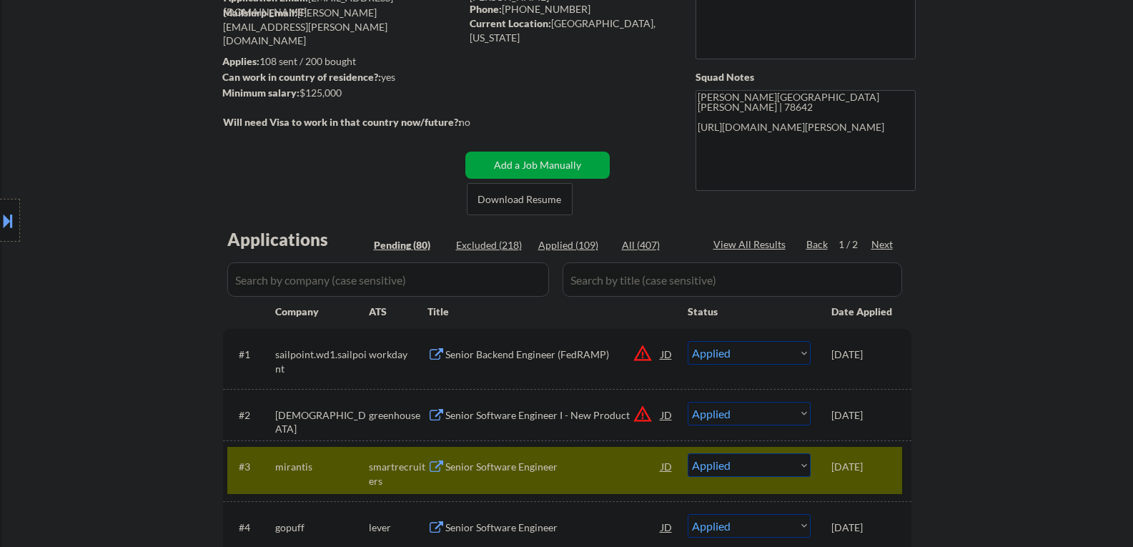
select select ""pending""
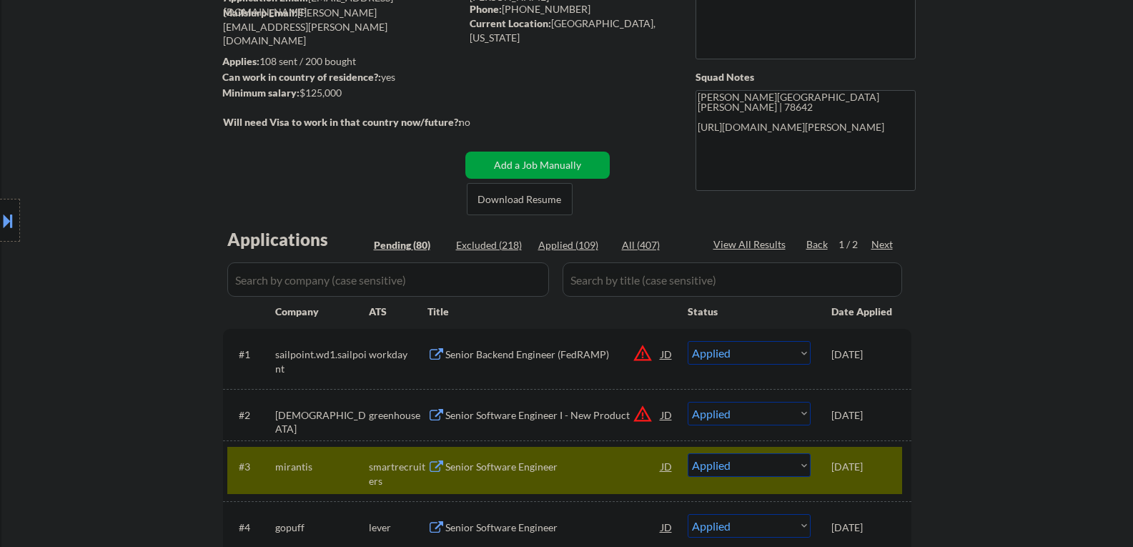
select select ""pending""
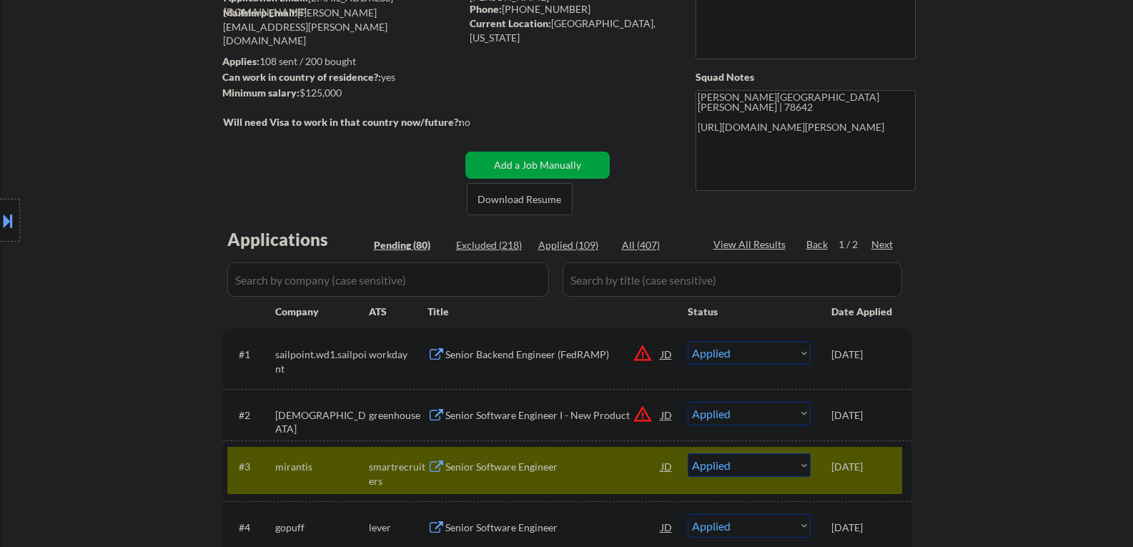
select select ""pending""
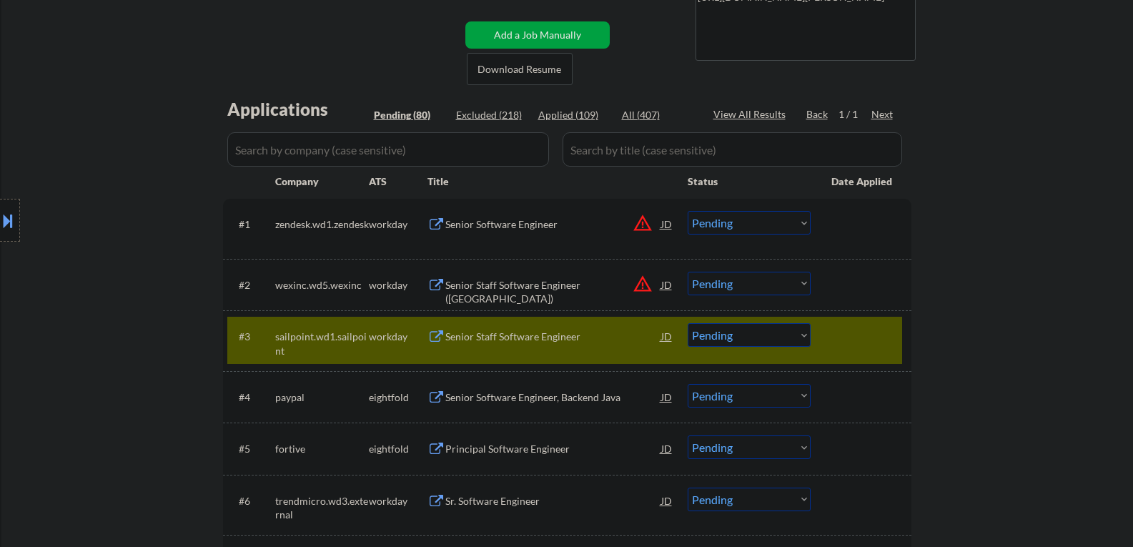
scroll to position [286, 0]
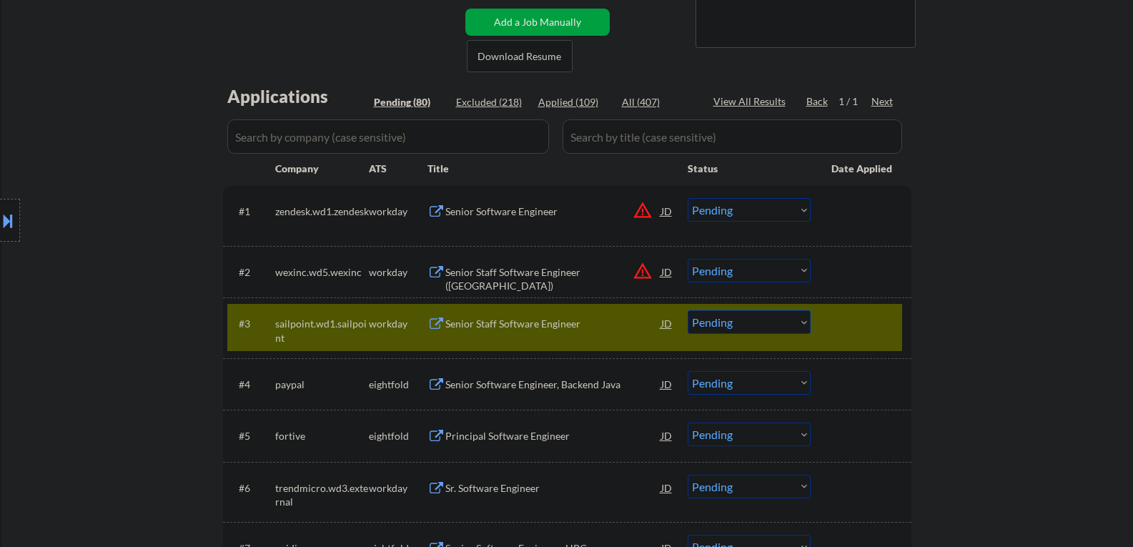
click at [722, 324] on select "Choose an option... Pending Applied Excluded (Questions) Excluded (Expired) Exc…" at bounding box center [748, 322] width 123 height 24
click at [687, 310] on select "Choose an option... Pending Applied Excluded (Questions) Excluded (Expired) Exc…" at bounding box center [748, 322] width 123 height 24
click at [485, 98] on div "Excluded (218)" at bounding box center [491, 102] width 71 height 14
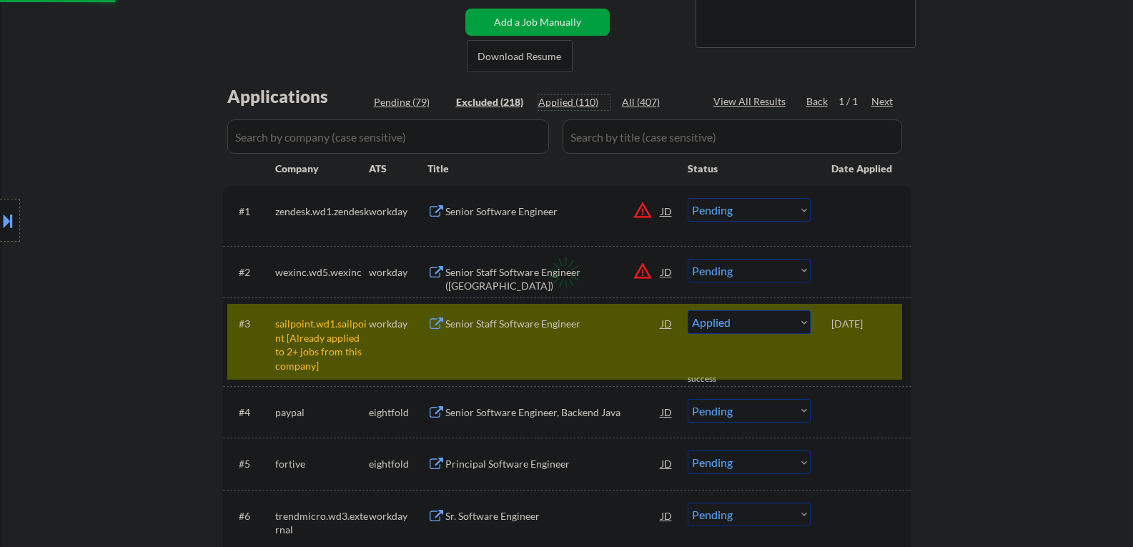
click at [572, 101] on div "Applied (110)" at bounding box center [573, 102] width 71 height 14
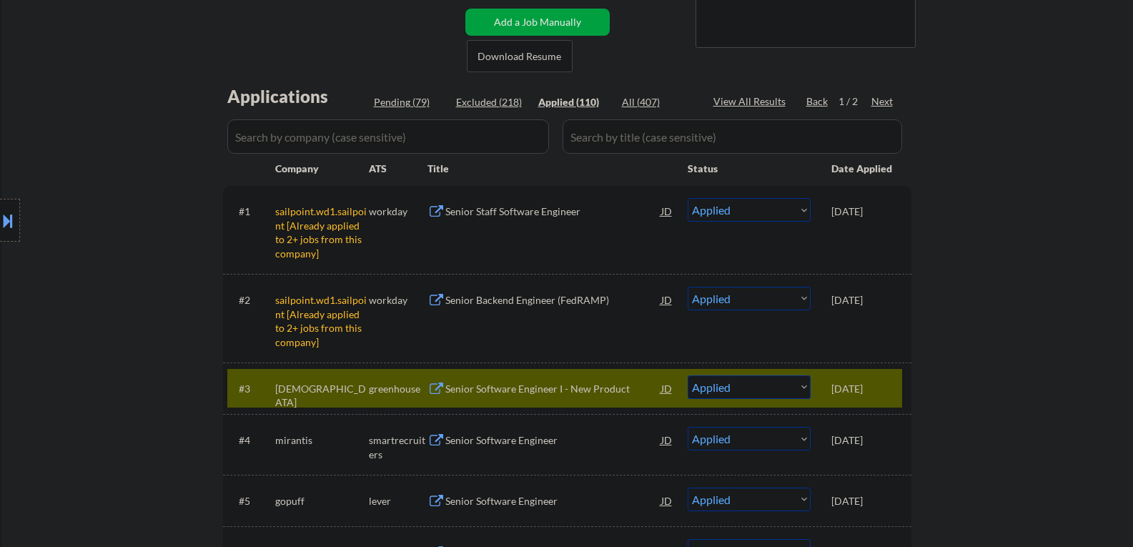
click at [542, 210] on div "Senior Staff Software Engineer" at bounding box center [553, 211] width 216 height 14
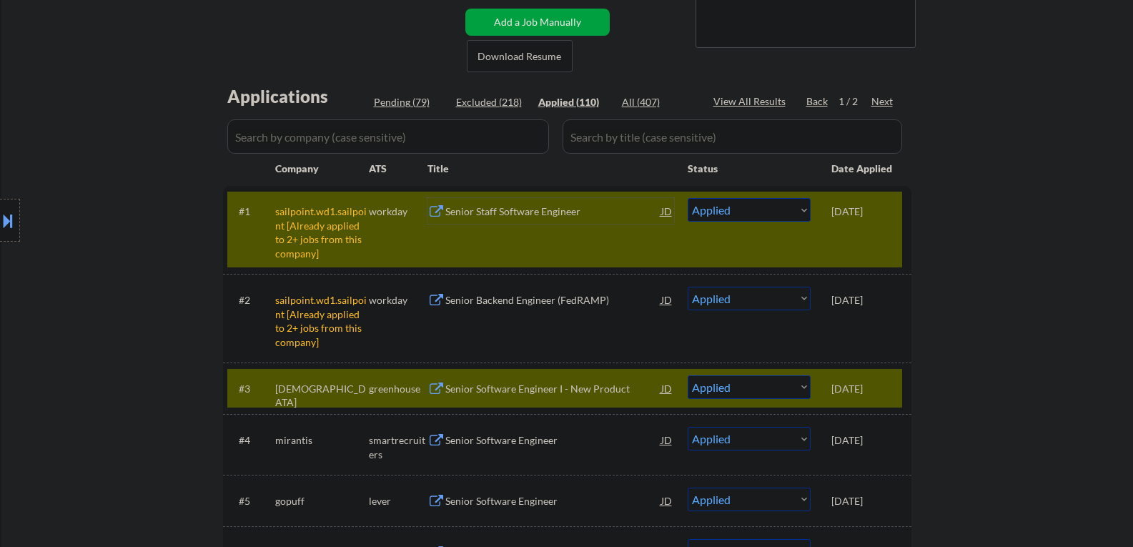
click at [404, 107] on div "Pending (79)" at bounding box center [409, 102] width 71 height 14
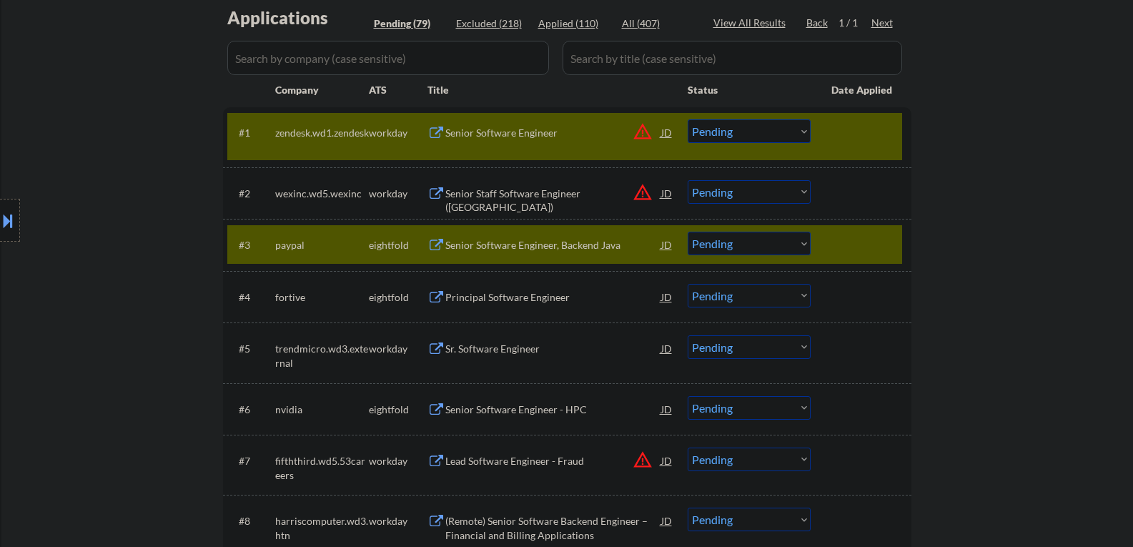
scroll to position [357, 0]
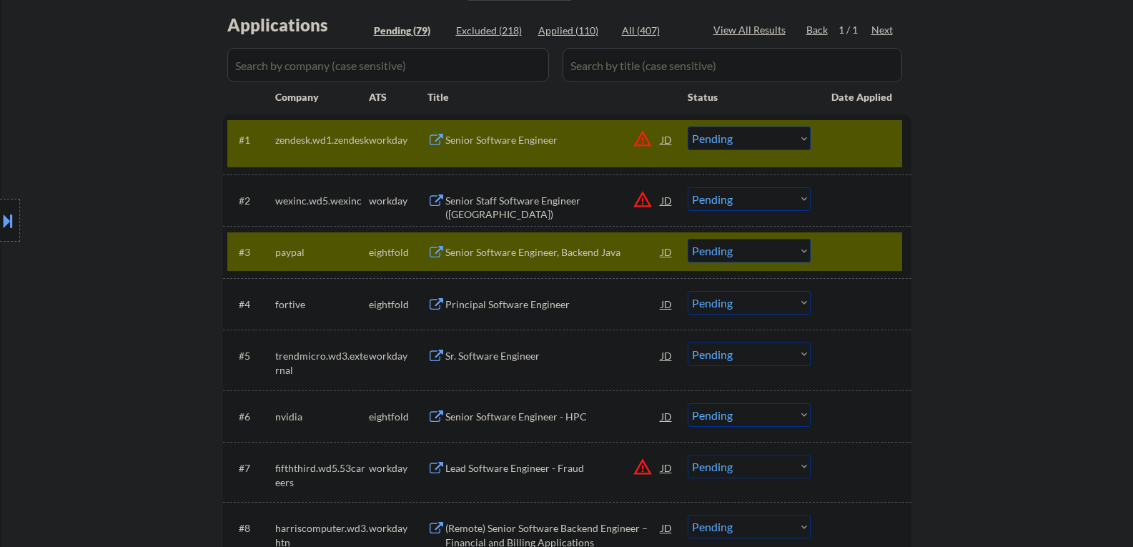
click at [827, 141] on div "#1 zendesk.wd1.zendesk workday Senior Software Engineer JD warning_amber Choose…" at bounding box center [564, 143] width 675 height 47
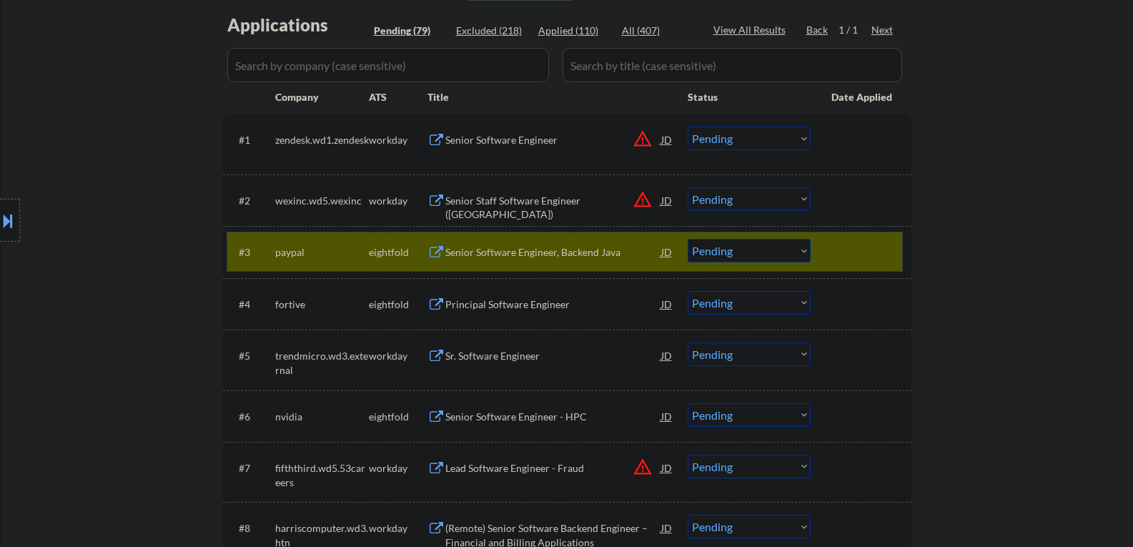
click at [832, 254] on div at bounding box center [862, 252] width 63 height 26
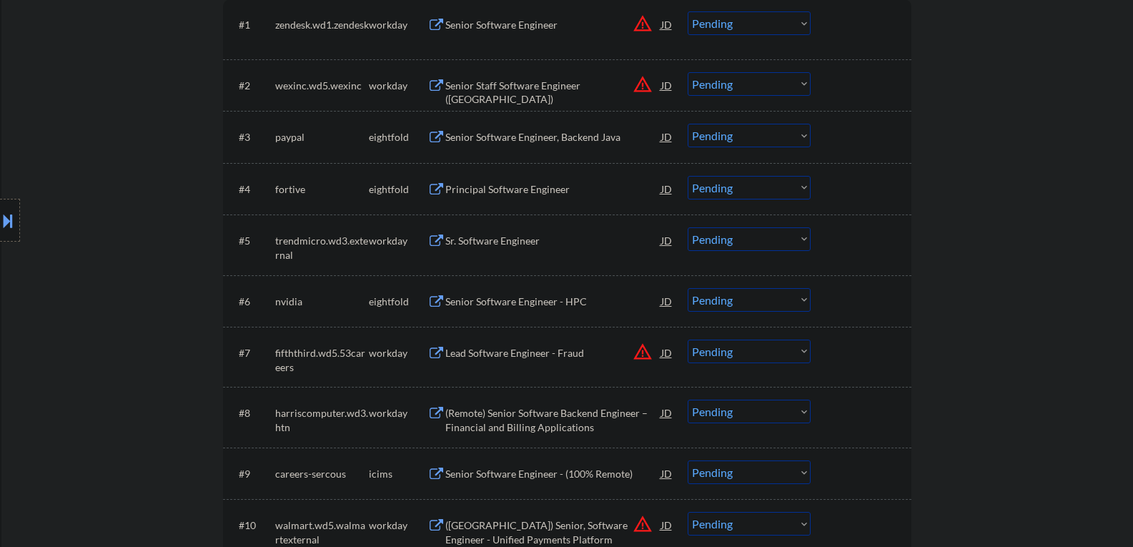
scroll to position [500, 0]
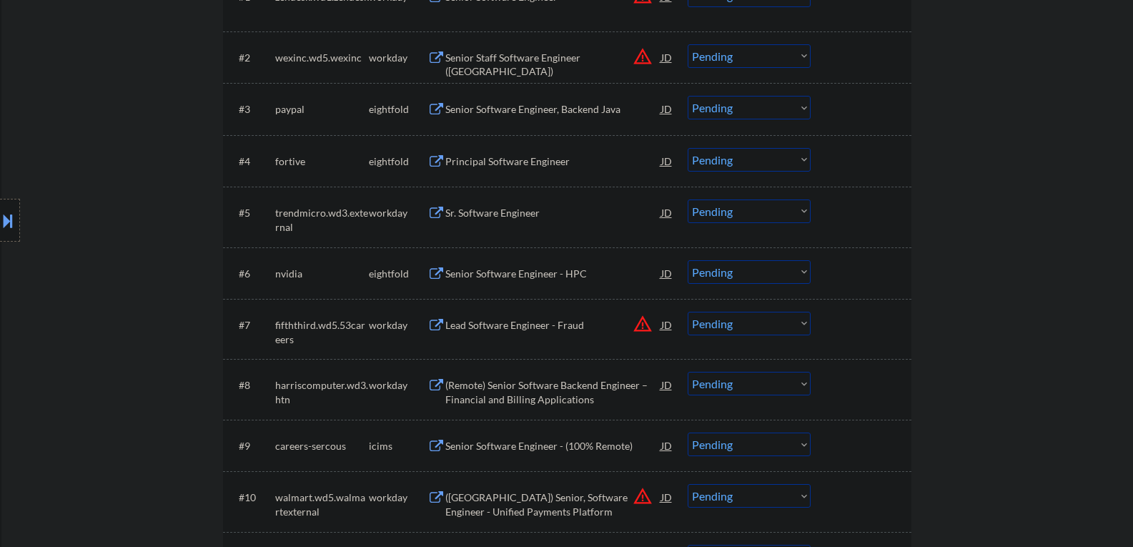
click at [473, 219] on div "Sr. Software Engineer" at bounding box center [553, 213] width 216 height 14
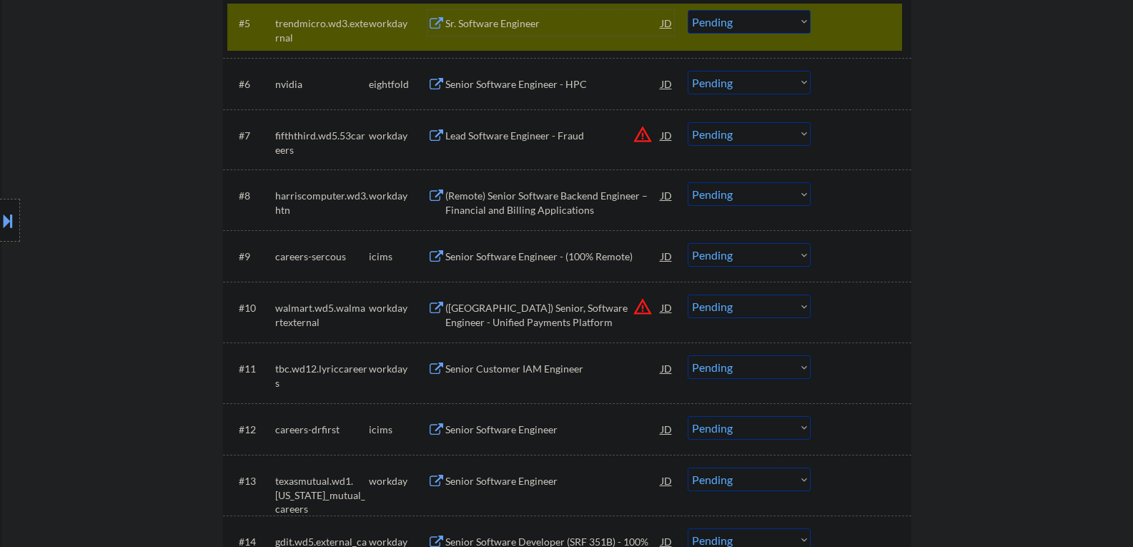
scroll to position [715, 0]
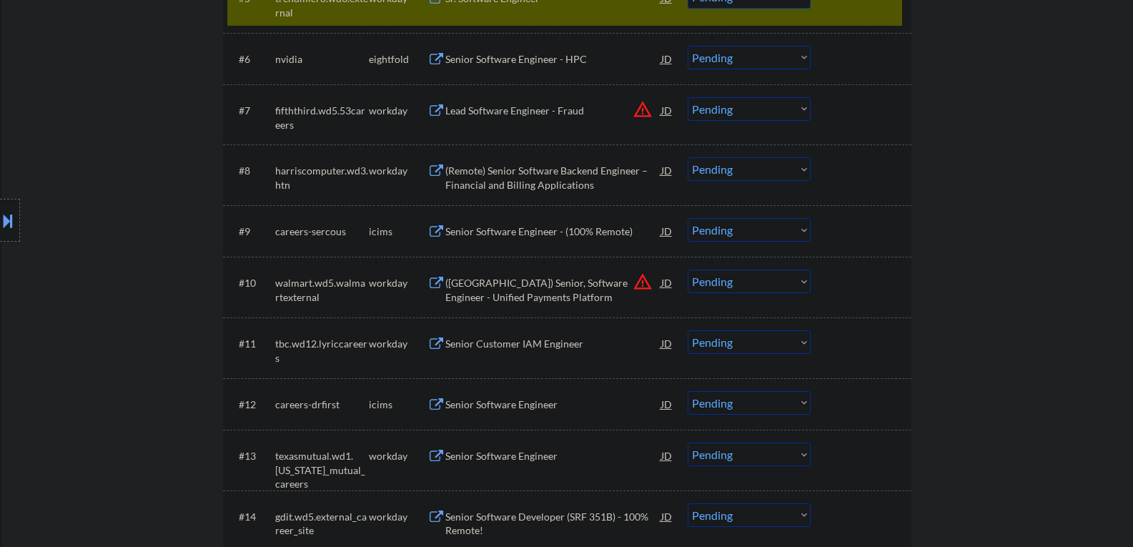
click at [0, 212] on button at bounding box center [8, 221] width 16 height 24
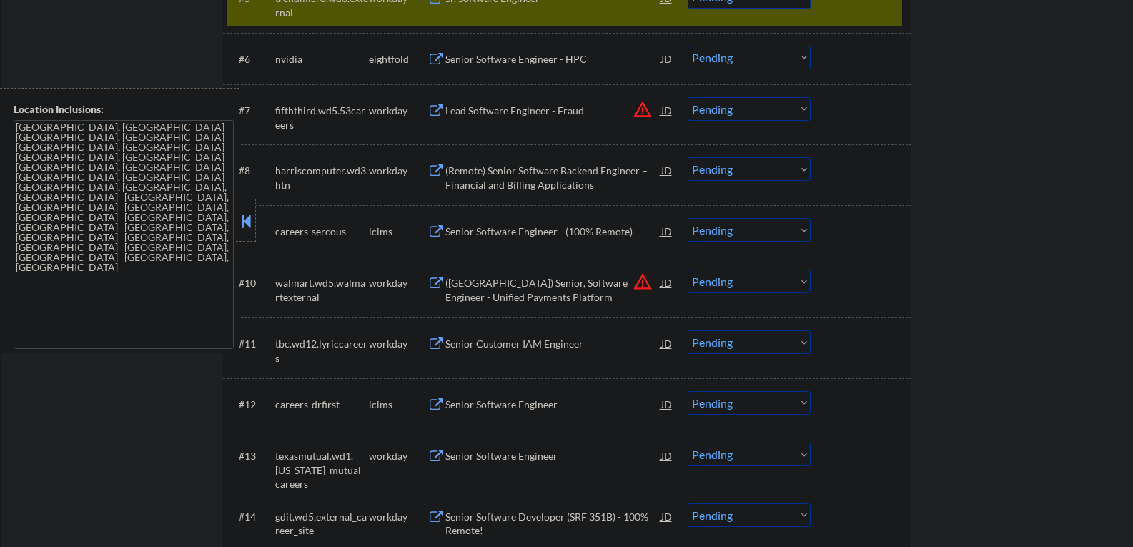
drag, startPoint x: 245, startPoint y: 223, endPoint x: 365, endPoint y: 237, distance: 120.9
click at [245, 224] on button at bounding box center [246, 220] width 16 height 21
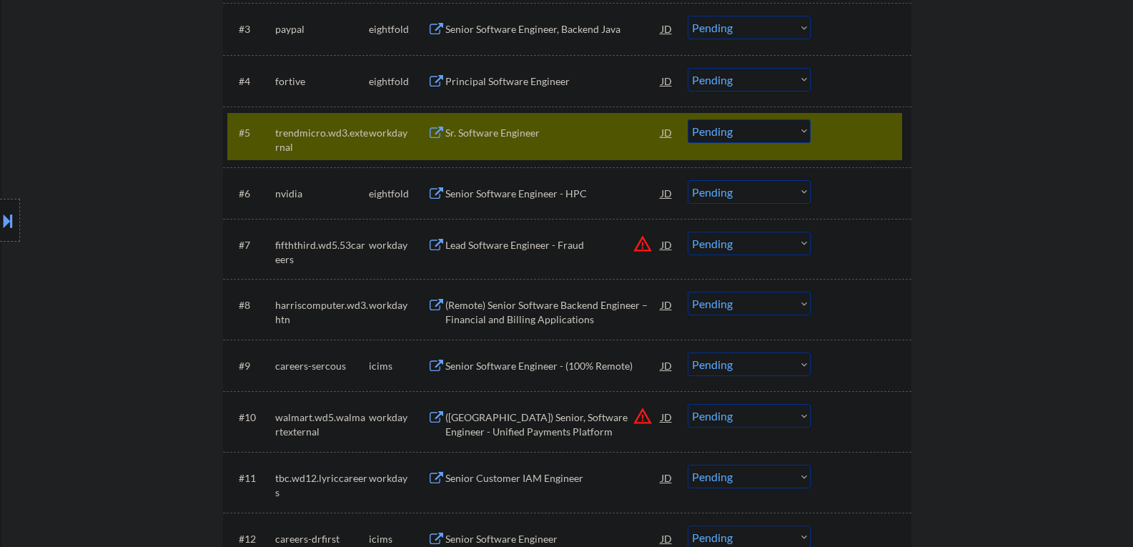
scroll to position [572, 0]
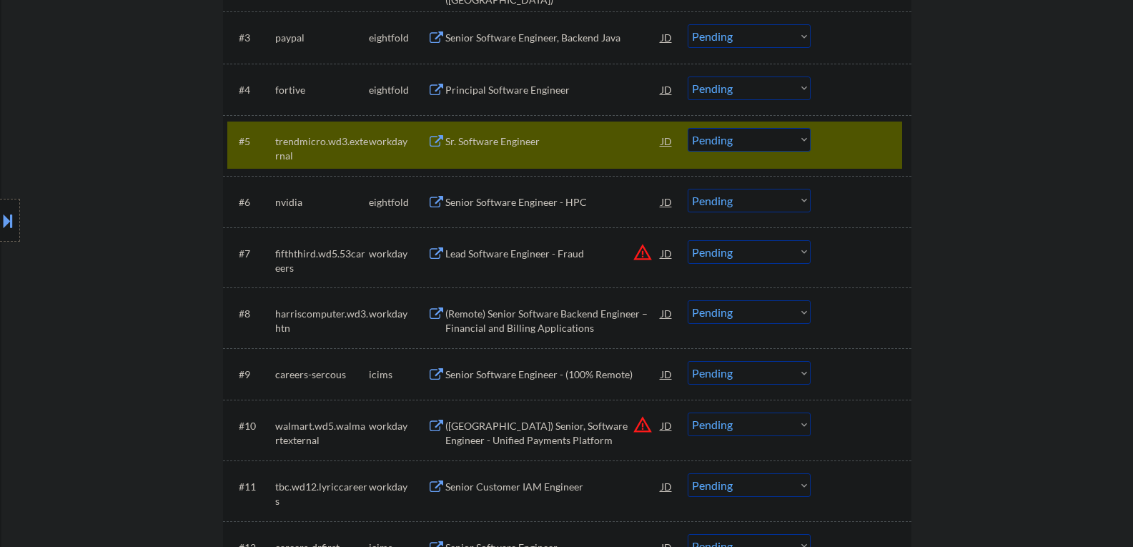
click at [722, 136] on select "Choose an option... Pending Applied Excluded (Questions) Excluded (Expired) Exc…" at bounding box center [748, 140] width 123 height 24
click at [687, 128] on select "Choose an option... Pending Applied Excluded (Questions) Excluded (Expired) Exc…" at bounding box center [748, 140] width 123 height 24
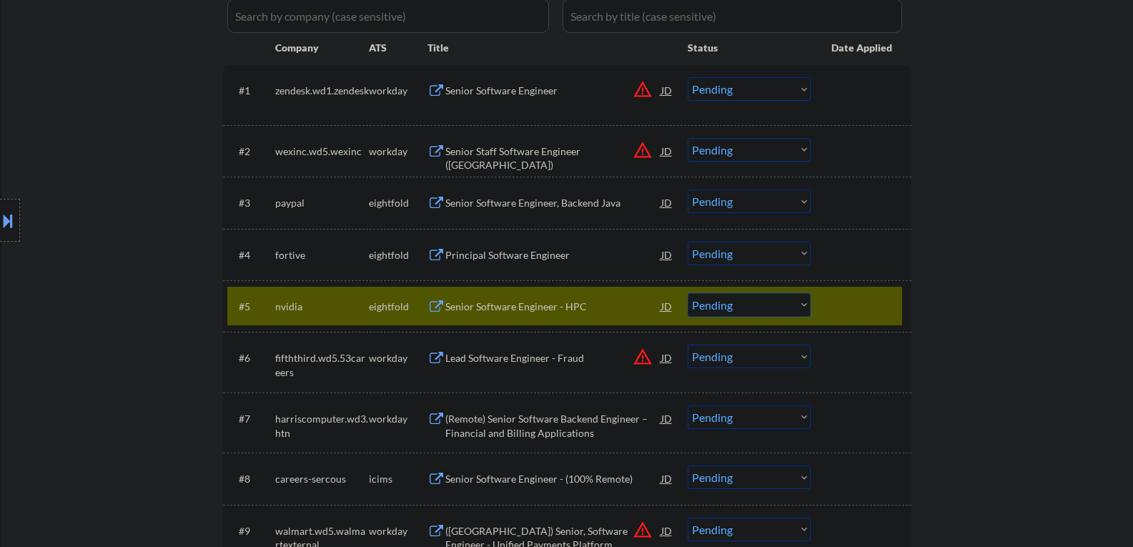
scroll to position [429, 0]
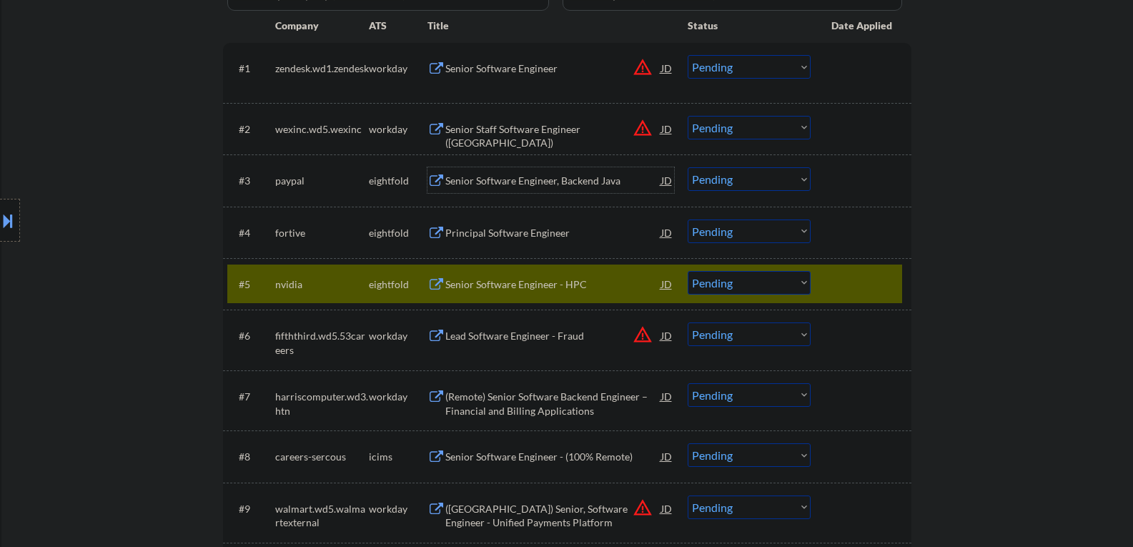
click at [483, 180] on div "Senior Software Engineer, Backend Java" at bounding box center [553, 181] width 216 height 14
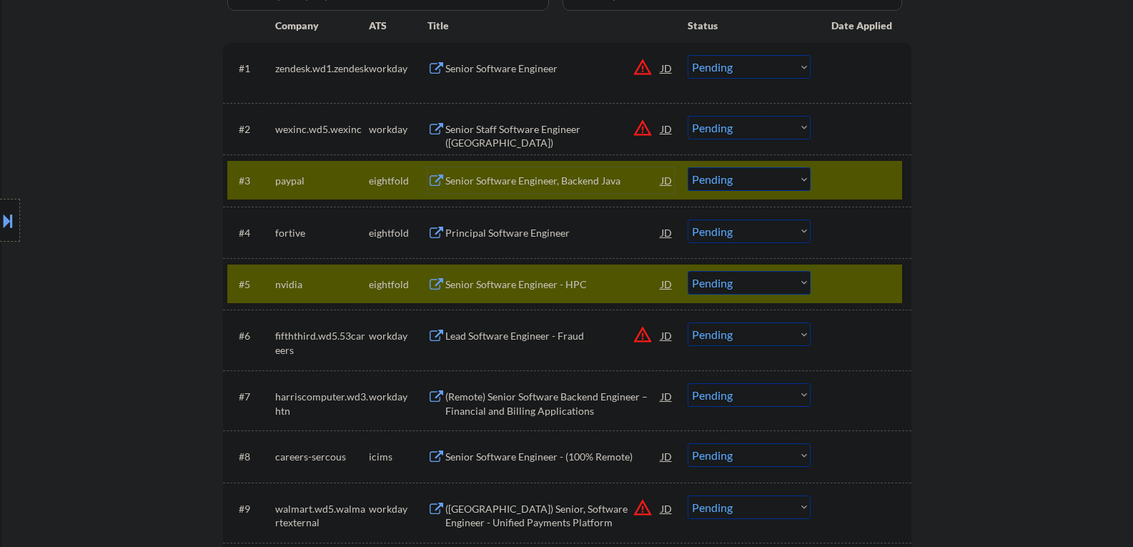
click at [846, 285] on div at bounding box center [862, 284] width 63 height 26
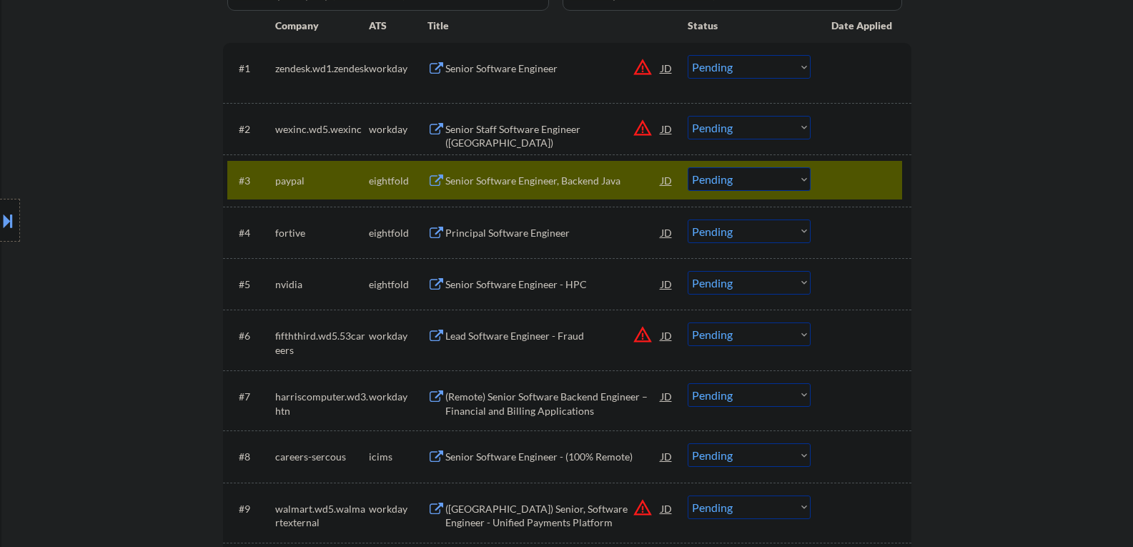
click at [762, 183] on select "Choose an option... Pending Applied Excluded (Questions) Excluded (Expired) Exc…" at bounding box center [748, 179] width 123 height 24
click at [719, 179] on select "Choose an option... Pending Applied Excluded (Questions) Excluded (Expired) Exc…" at bounding box center [748, 179] width 123 height 24
click at [687, 167] on select "Choose an option... Pending Applied Excluded (Questions) Excluded (Expired) Exc…" at bounding box center [748, 179] width 123 height 24
click at [489, 234] on div "Principal Software Engineer" at bounding box center [553, 233] width 216 height 14
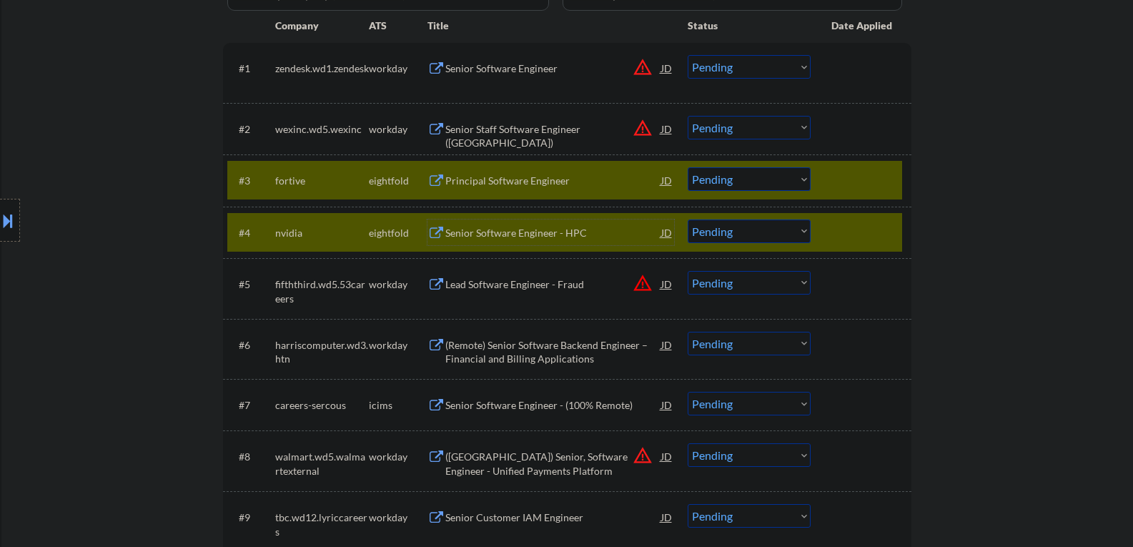
click at [850, 232] on div at bounding box center [862, 232] width 63 height 26
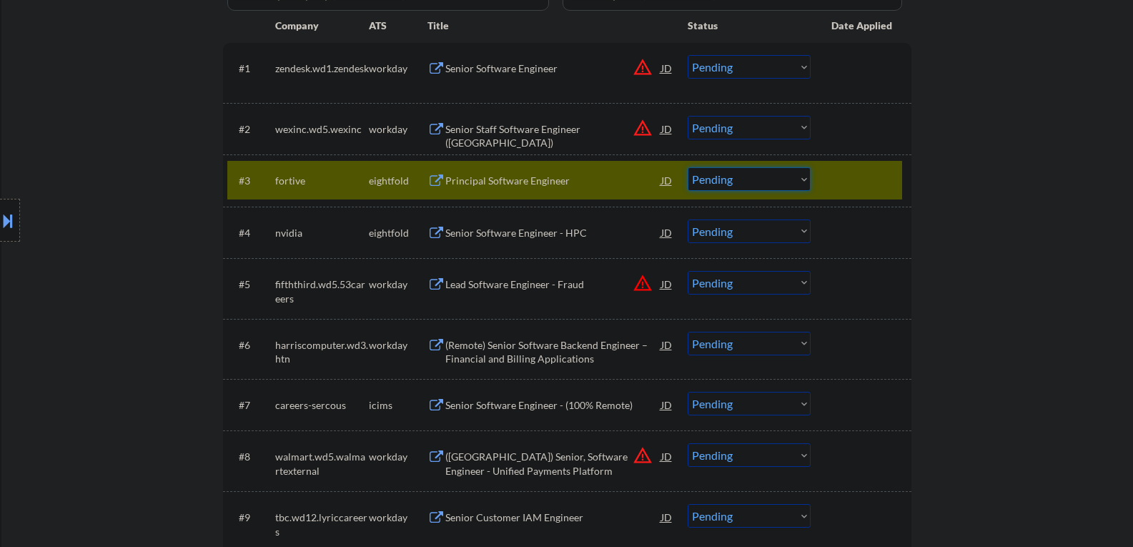
click at [785, 185] on select "Choose an option... Pending Applied Excluded (Questions) Excluded (Expired) Exc…" at bounding box center [748, 179] width 123 height 24
click at [687, 167] on select "Choose an option... Pending Applied Excluded (Questions) Excluded (Expired) Exc…" at bounding box center [748, 179] width 123 height 24
click at [472, 232] on div "Senior Software Engineer - HPC" at bounding box center [553, 233] width 216 height 14
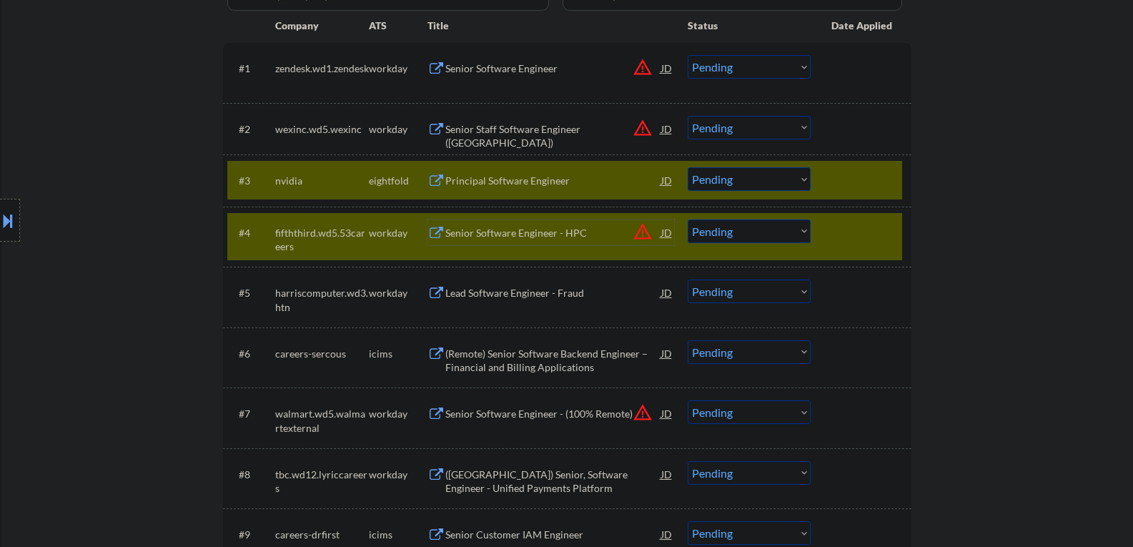
click at [822, 245] on div "#4 fifththird.wd5.53careers workday Senior Software Engineer - HPC JD warning_a…" at bounding box center [564, 236] width 675 height 47
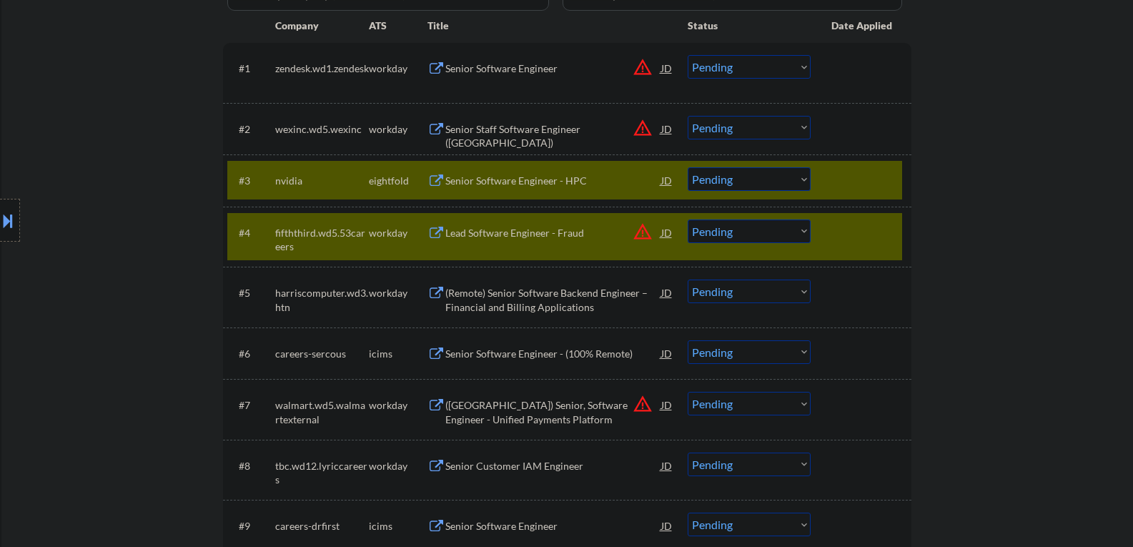
click at [732, 172] on select "Choose an option... Pending Applied Excluded (Questions) Excluded (Expired) Exc…" at bounding box center [748, 179] width 123 height 24
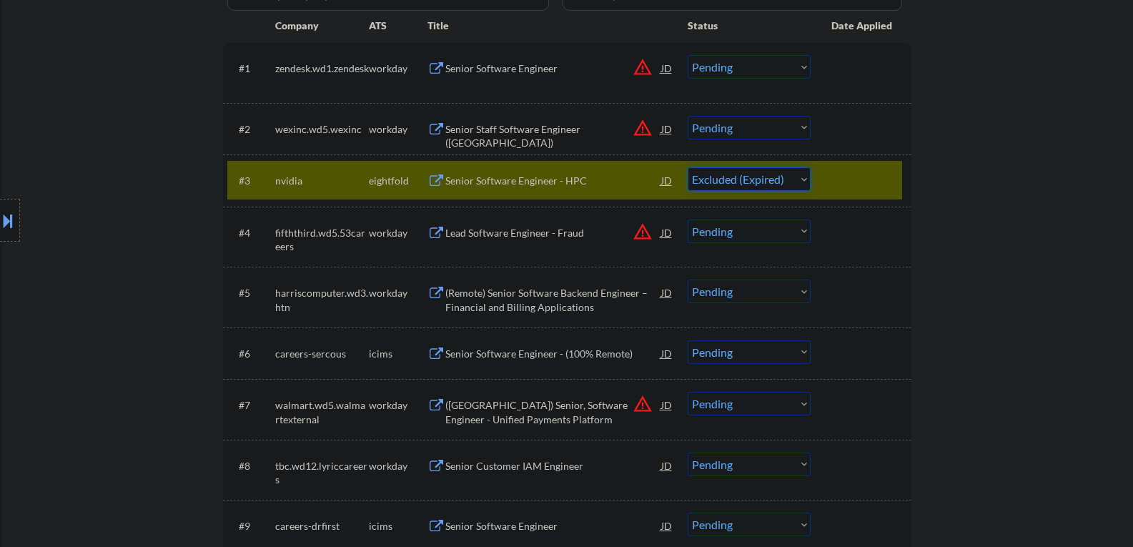
click at [687, 167] on select "Choose an option... Pending Applied Excluded (Questions) Excluded (Expired) Exc…" at bounding box center [748, 179] width 123 height 24
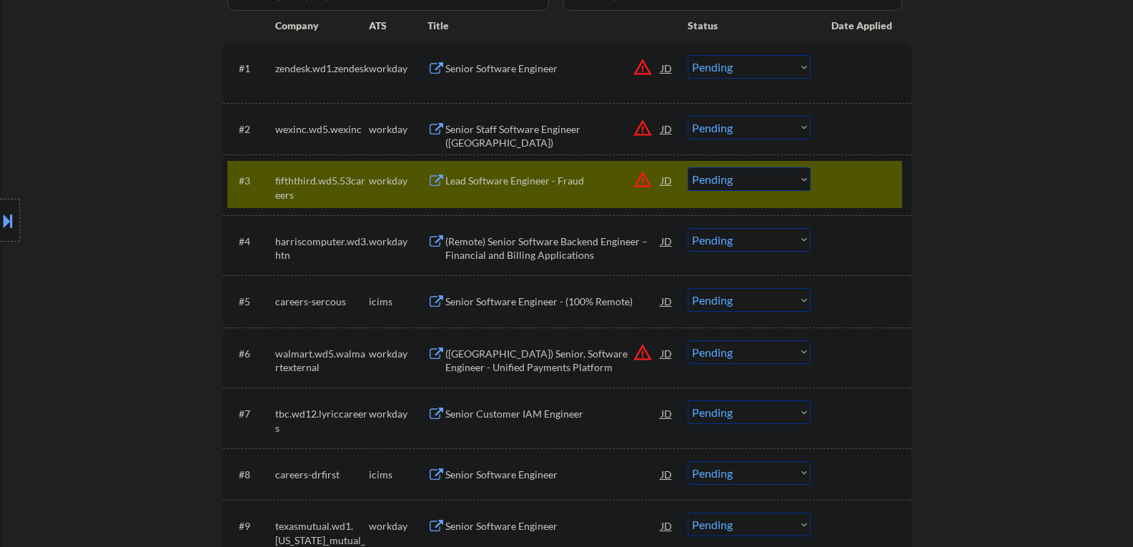
click at [505, 71] on div "Senior Software Engineer" at bounding box center [553, 68] width 216 height 14
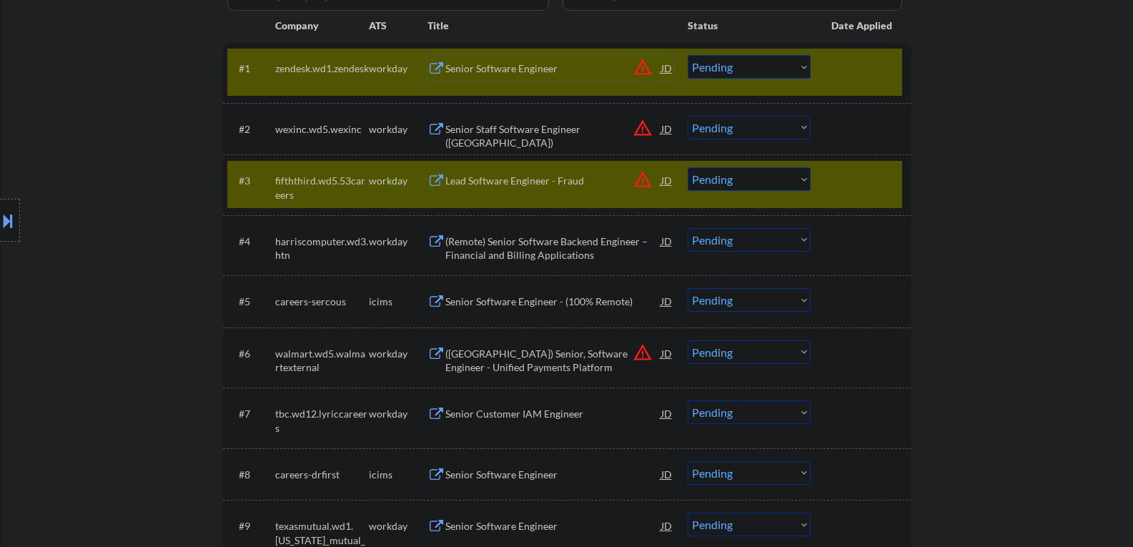
click at [662, 66] on div "JD" at bounding box center [667, 68] width 14 height 26
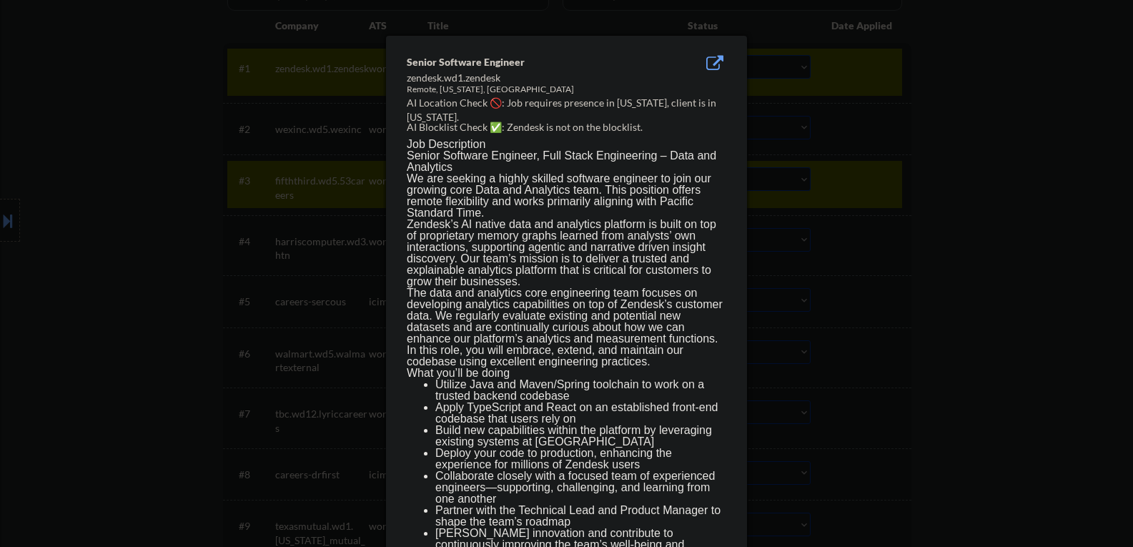
click at [970, 367] on div at bounding box center [566, 273] width 1133 height 547
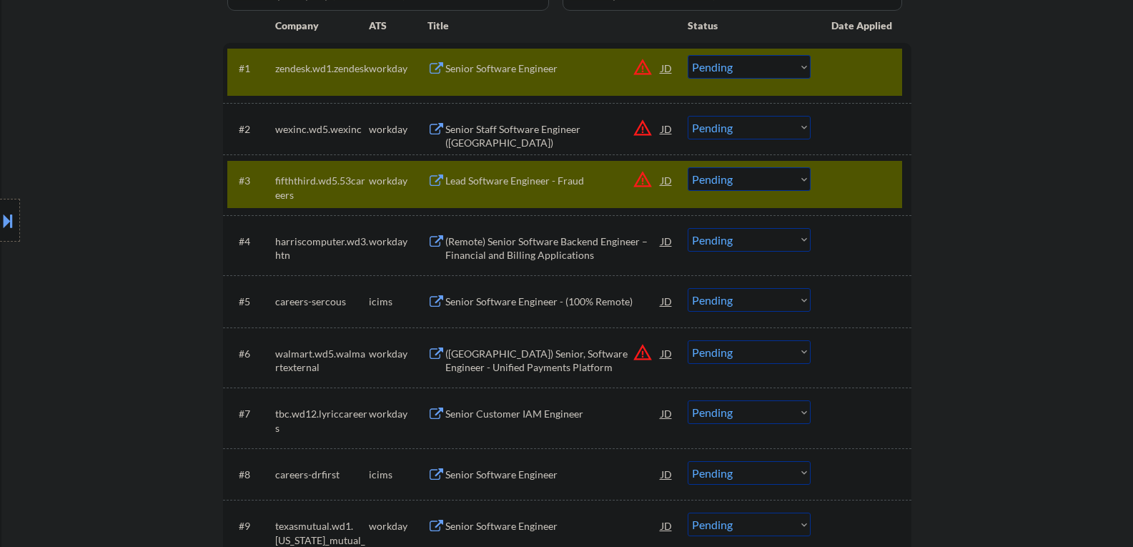
click at [863, 186] on div at bounding box center [862, 180] width 63 height 26
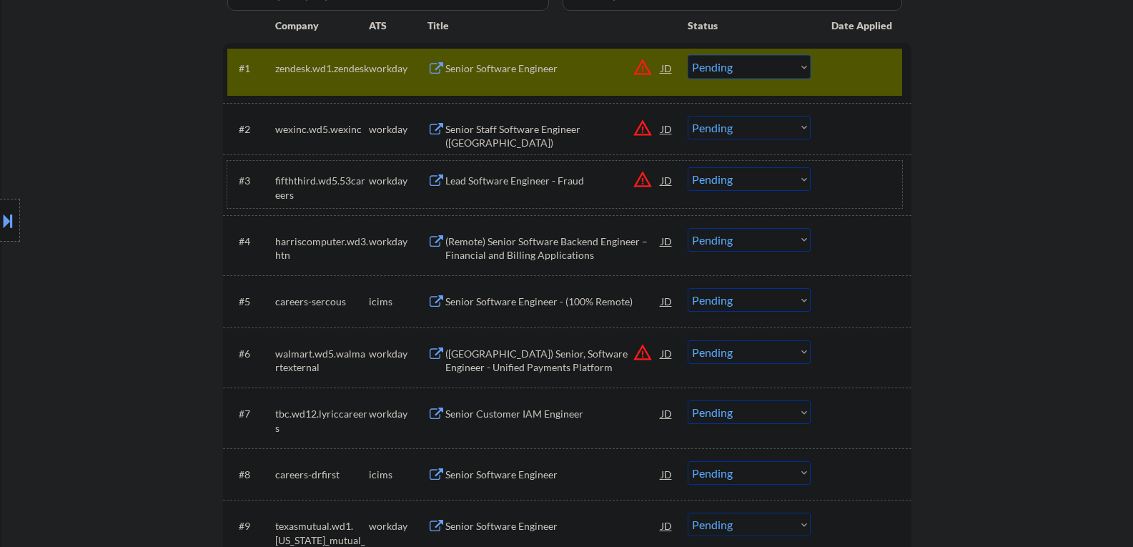
click at [764, 66] on select "Choose an option... Pending Applied Excluded (Questions) Excluded (Expired) Exc…" at bounding box center [748, 67] width 123 height 24
click at [687, 55] on select "Choose an option... Pending Applied Excluded (Questions) Excluded (Expired) Exc…" at bounding box center [748, 67] width 123 height 24
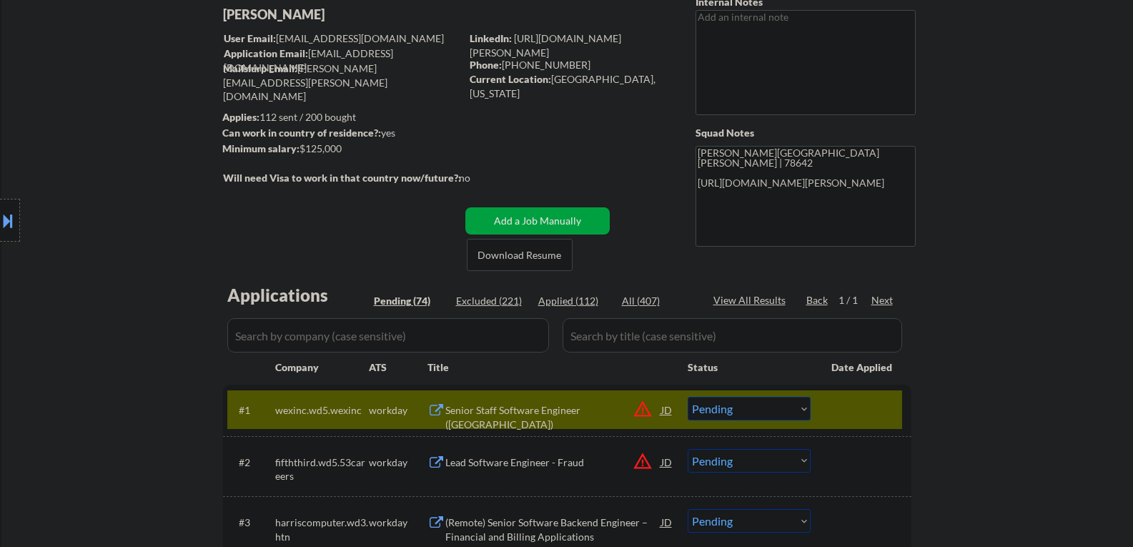
scroll to position [0, 0]
